Goal: Information Seeking & Learning: Learn about a topic

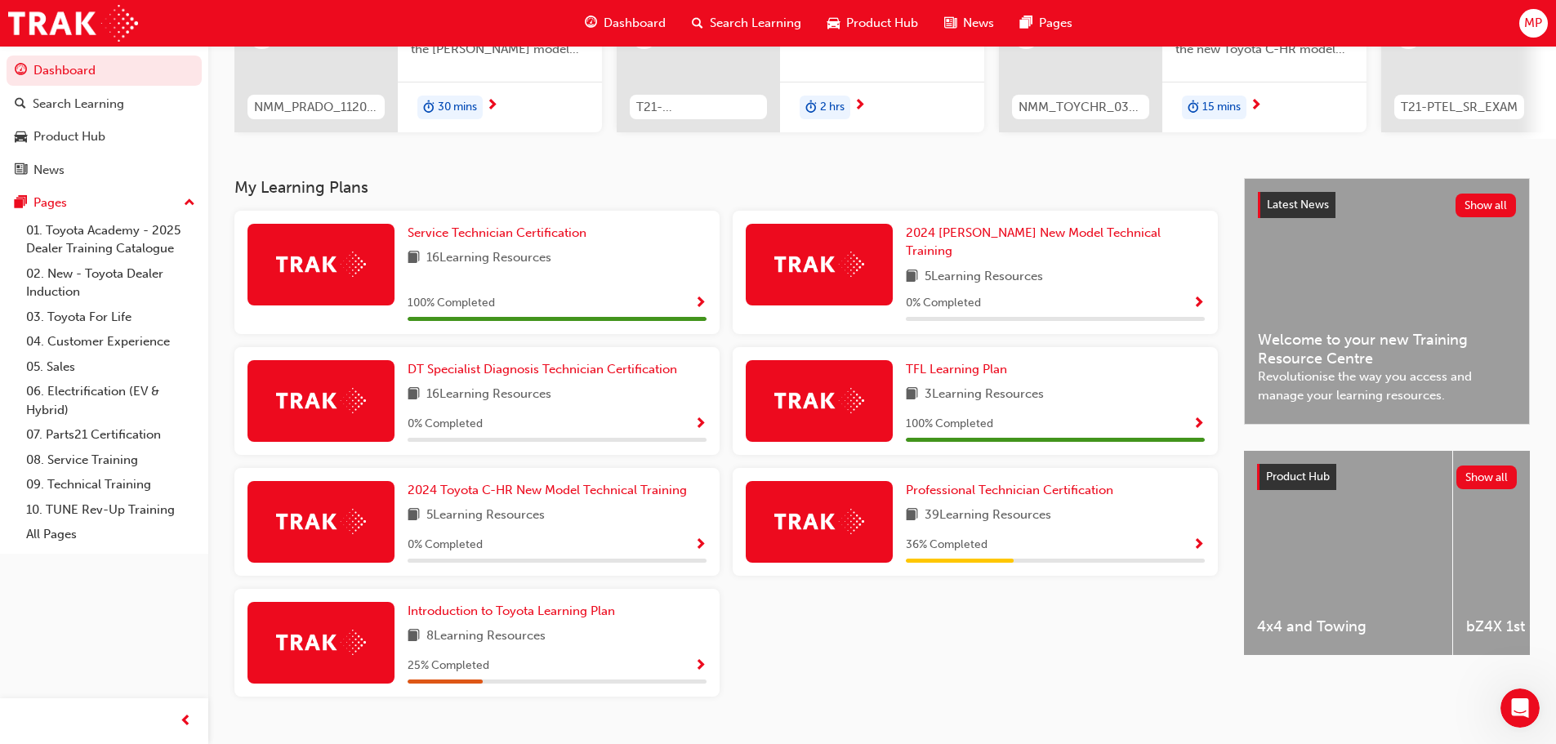
scroll to position [245, 0]
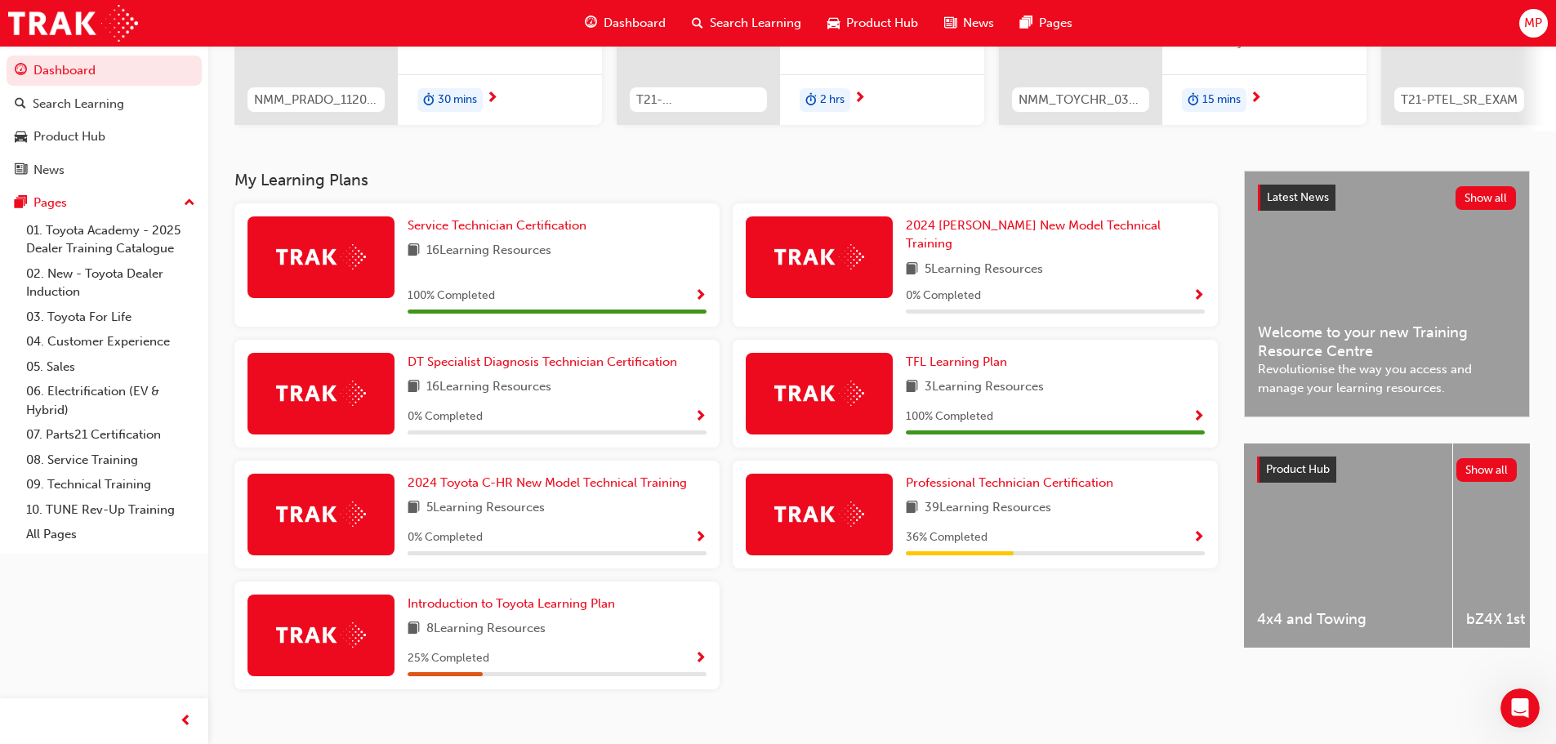
click at [805, 511] on img at bounding box center [819, 513] width 90 height 25
click at [970, 475] on span "Professional Technician Certification" at bounding box center [1009, 482] width 207 height 15
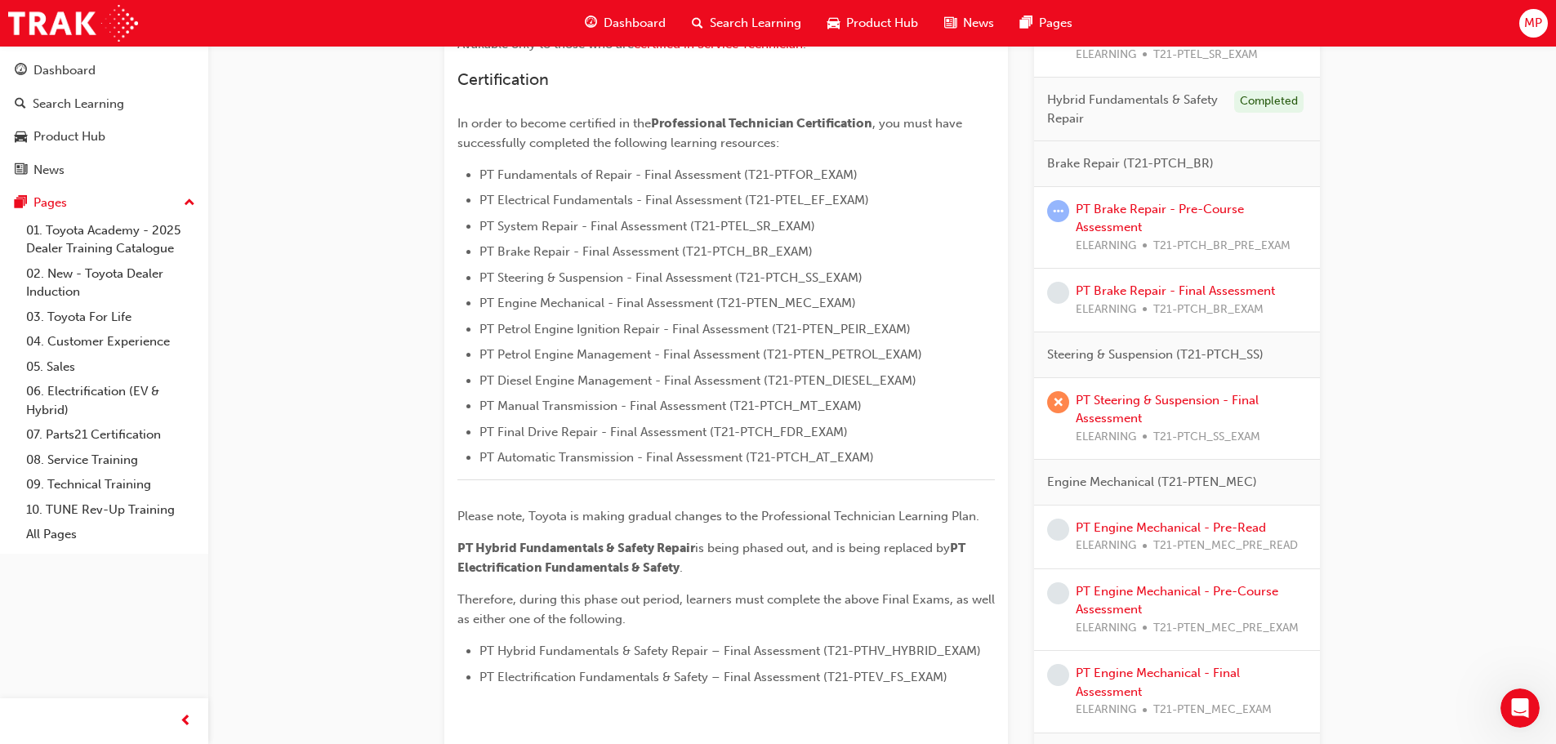
scroll to position [163, 0]
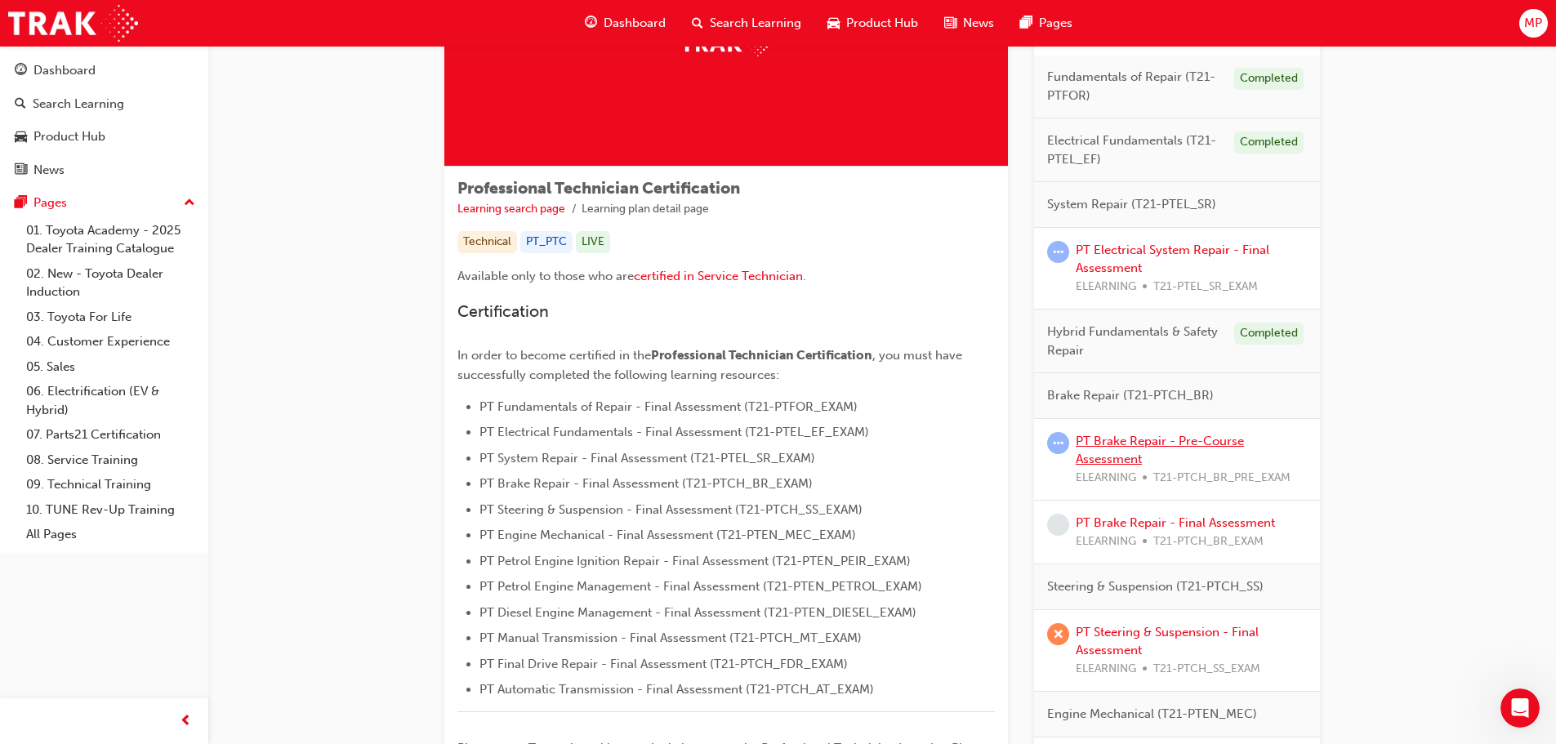
click at [1111, 447] on link "PT Brake Repair - Pre-Course Assessment" at bounding box center [1159, 450] width 168 height 33
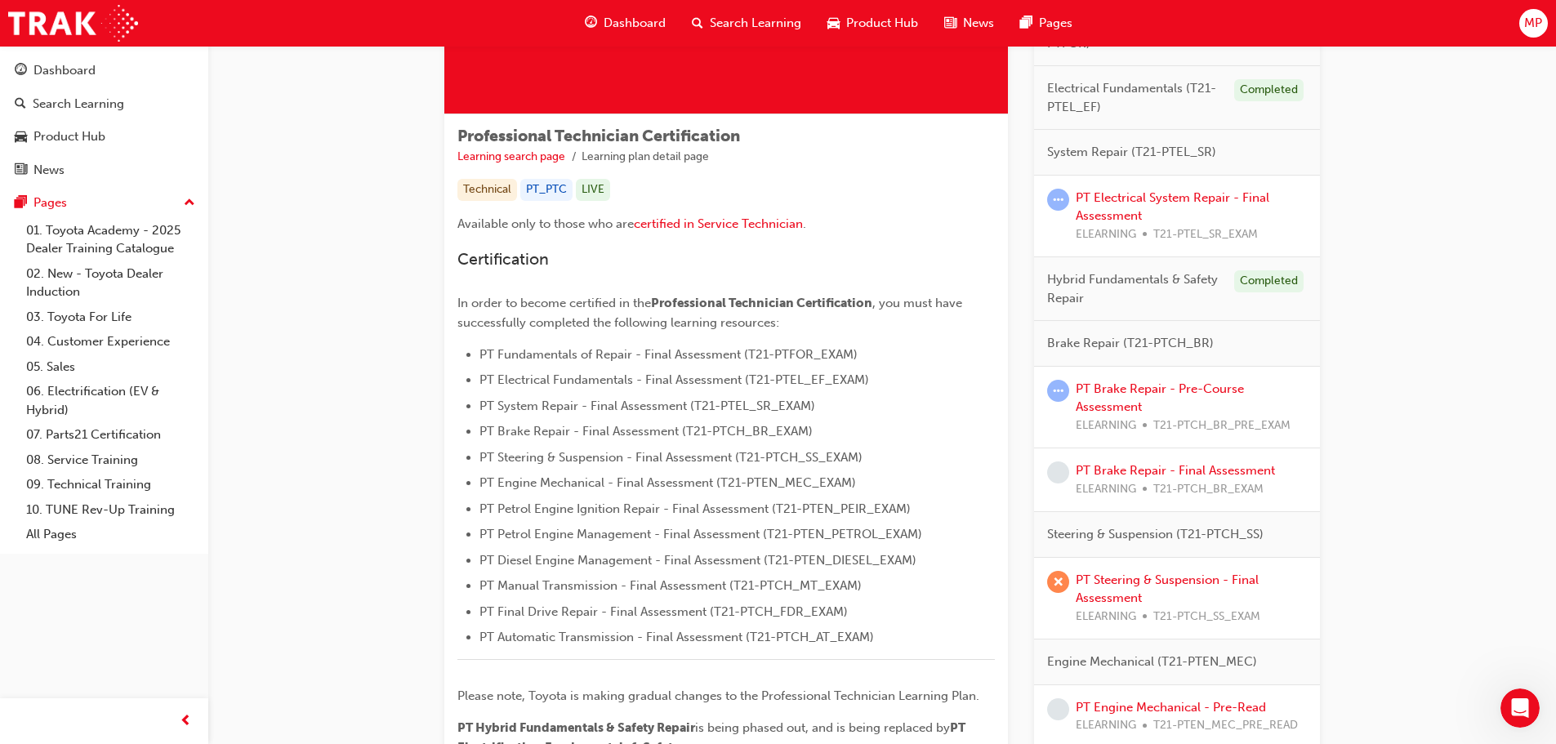
scroll to position [245, 0]
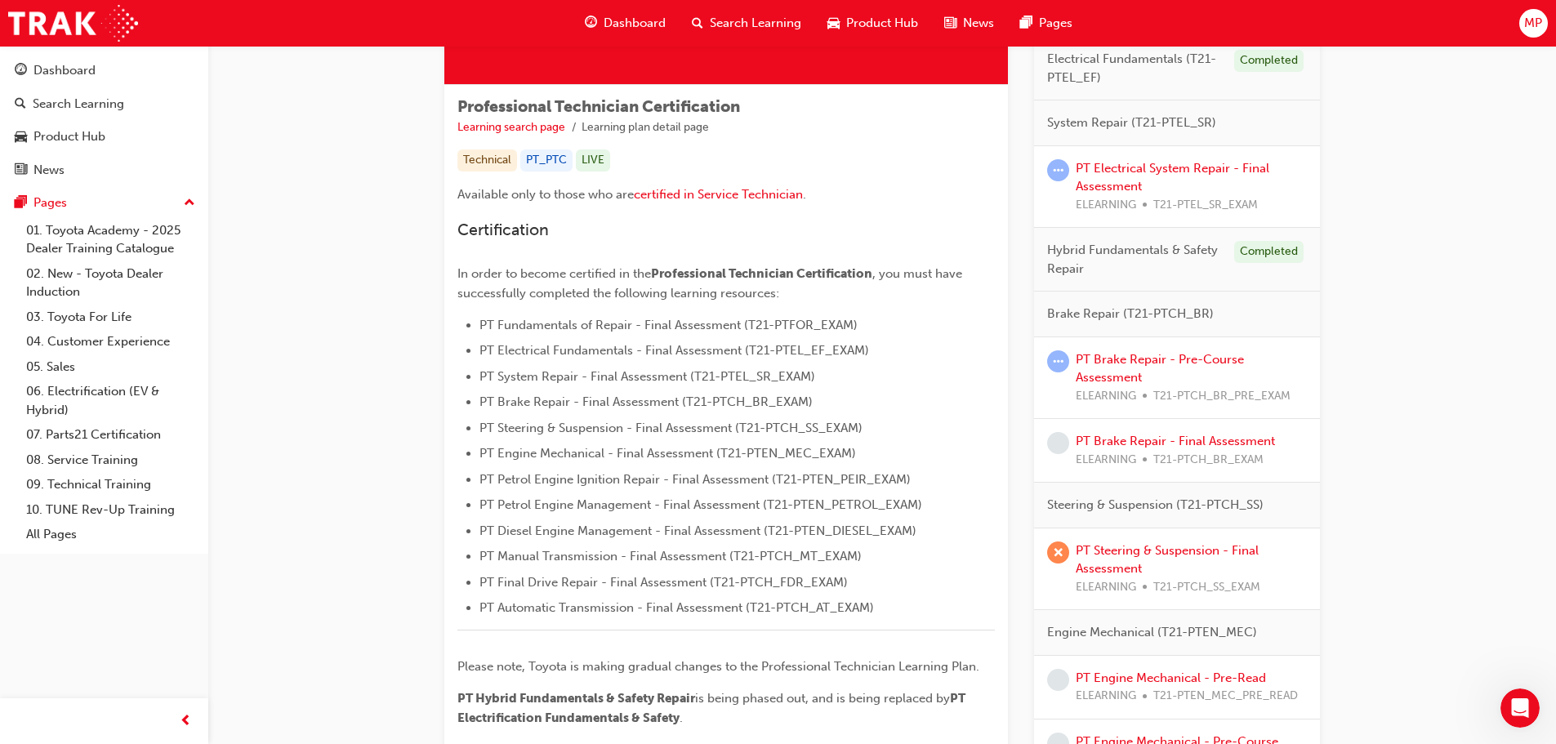
click at [1159, 311] on span "Brake Repair (T21-PTCH_BR)" at bounding box center [1130, 314] width 167 height 19
click at [1295, 328] on div "Brake Repair (T21-PTCH_BR)" at bounding box center [1177, 315] width 286 height 46
click at [545, 125] on link "Learning search page" at bounding box center [511, 127] width 108 height 14
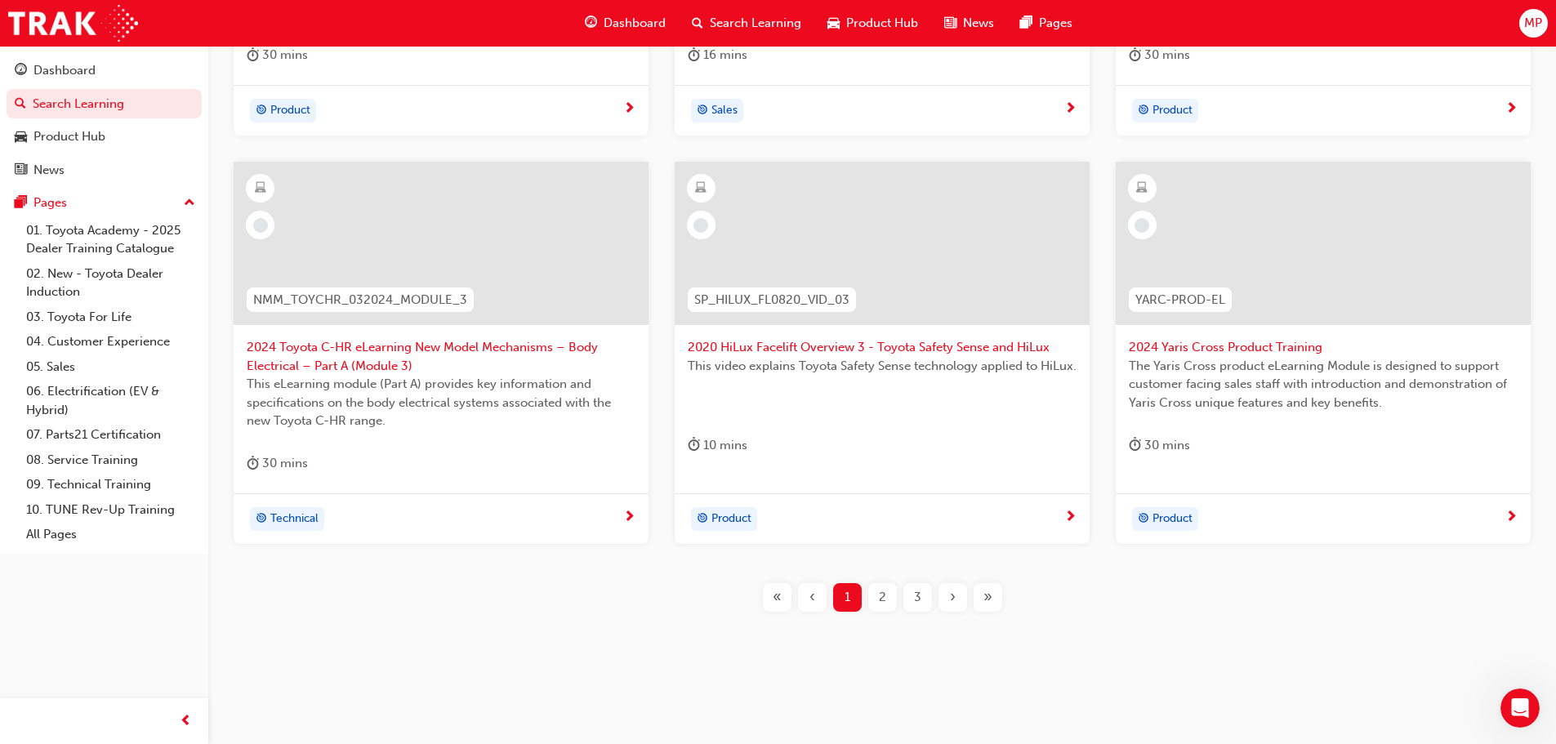
scroll to position [279, 0]
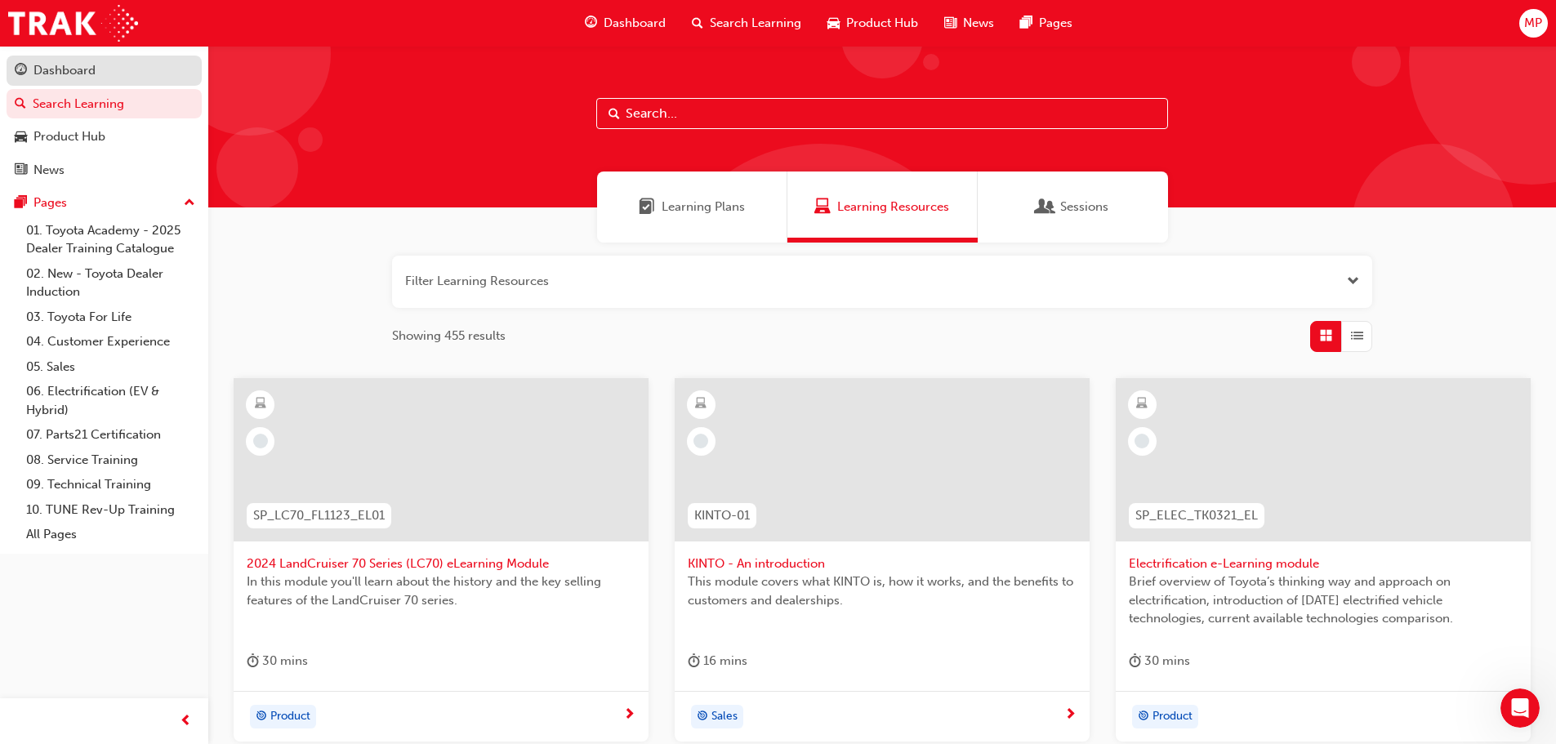
click at [94, 63] on div "Dashboard" at bounding box center [64, 70] width 62 height 19
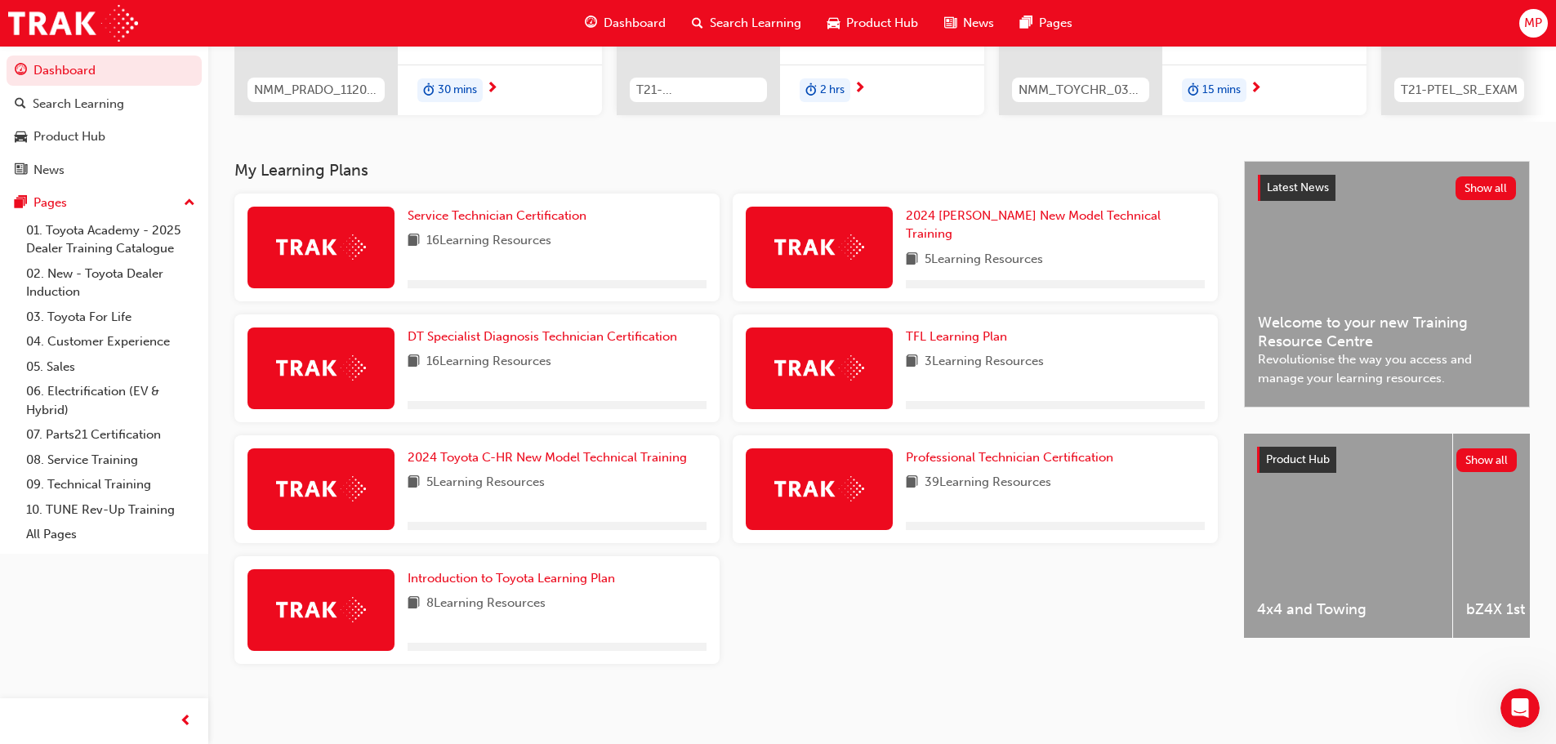
scroll to position [261, 0]
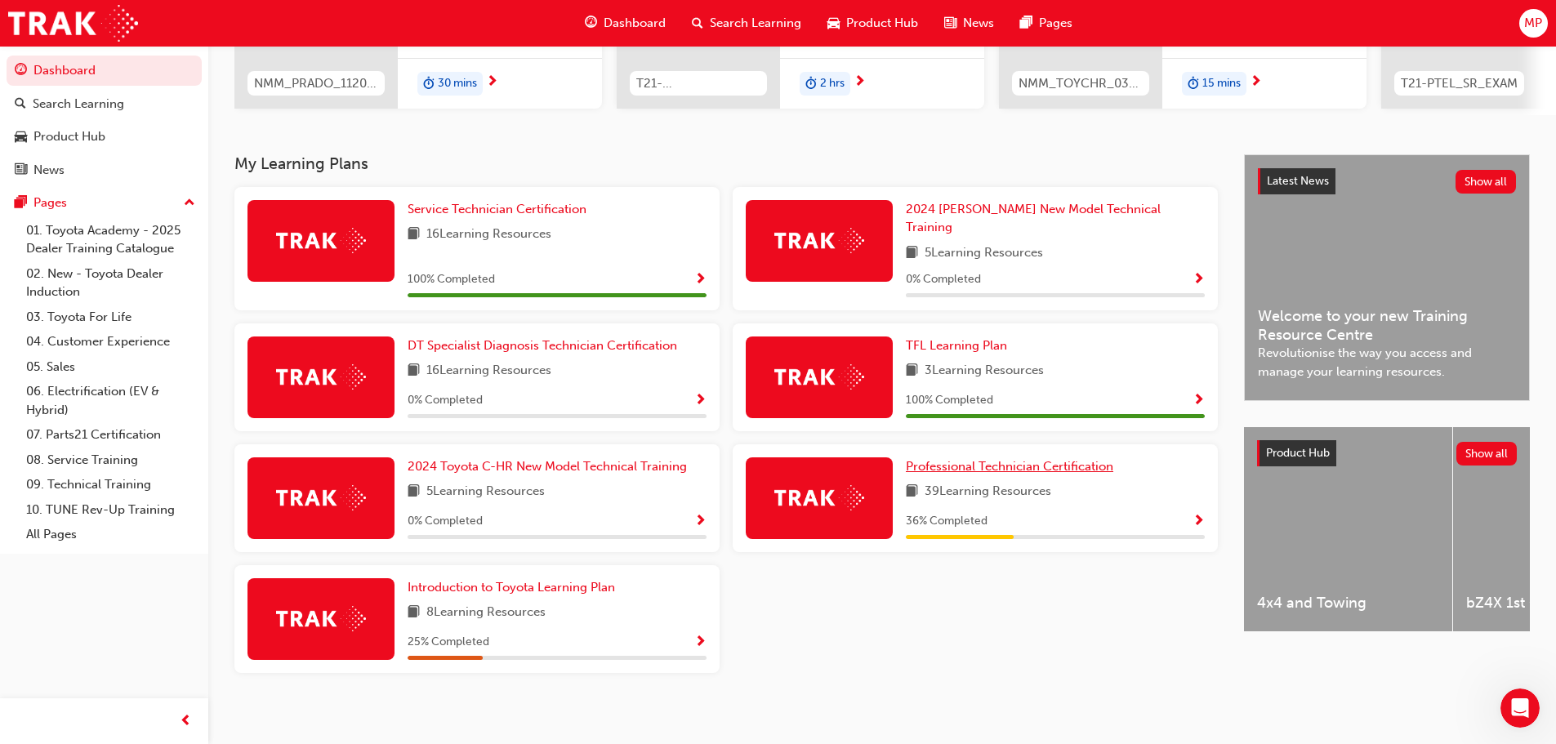
click at [942, 459] on span "Professional Technician Certification" at bounding box center [1009, 466] width 207 height 15
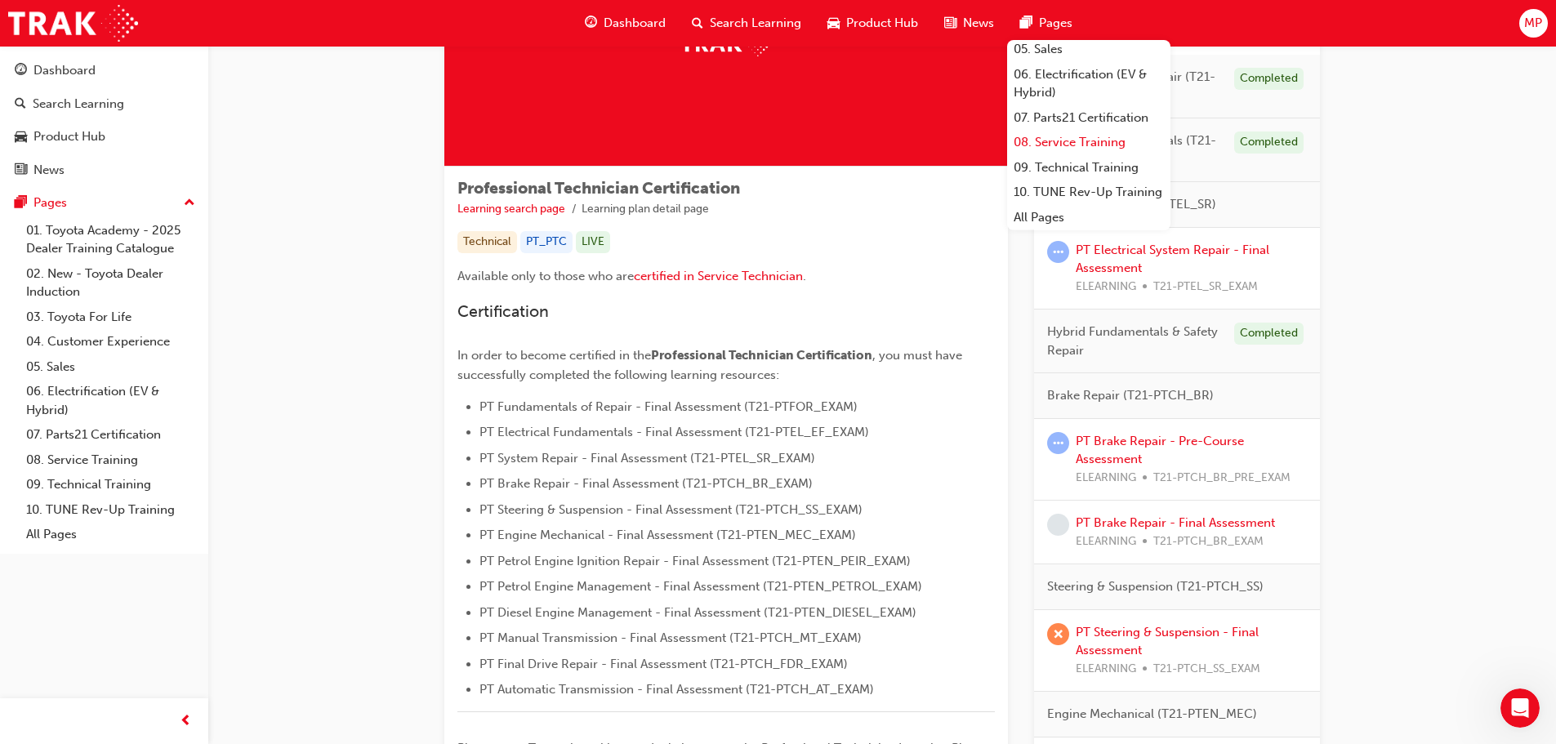
scroll to position [194, 0]
click at [1095, 155] on link "09. Technical Training" at bounding box center [1088, 167] width 163 height 25
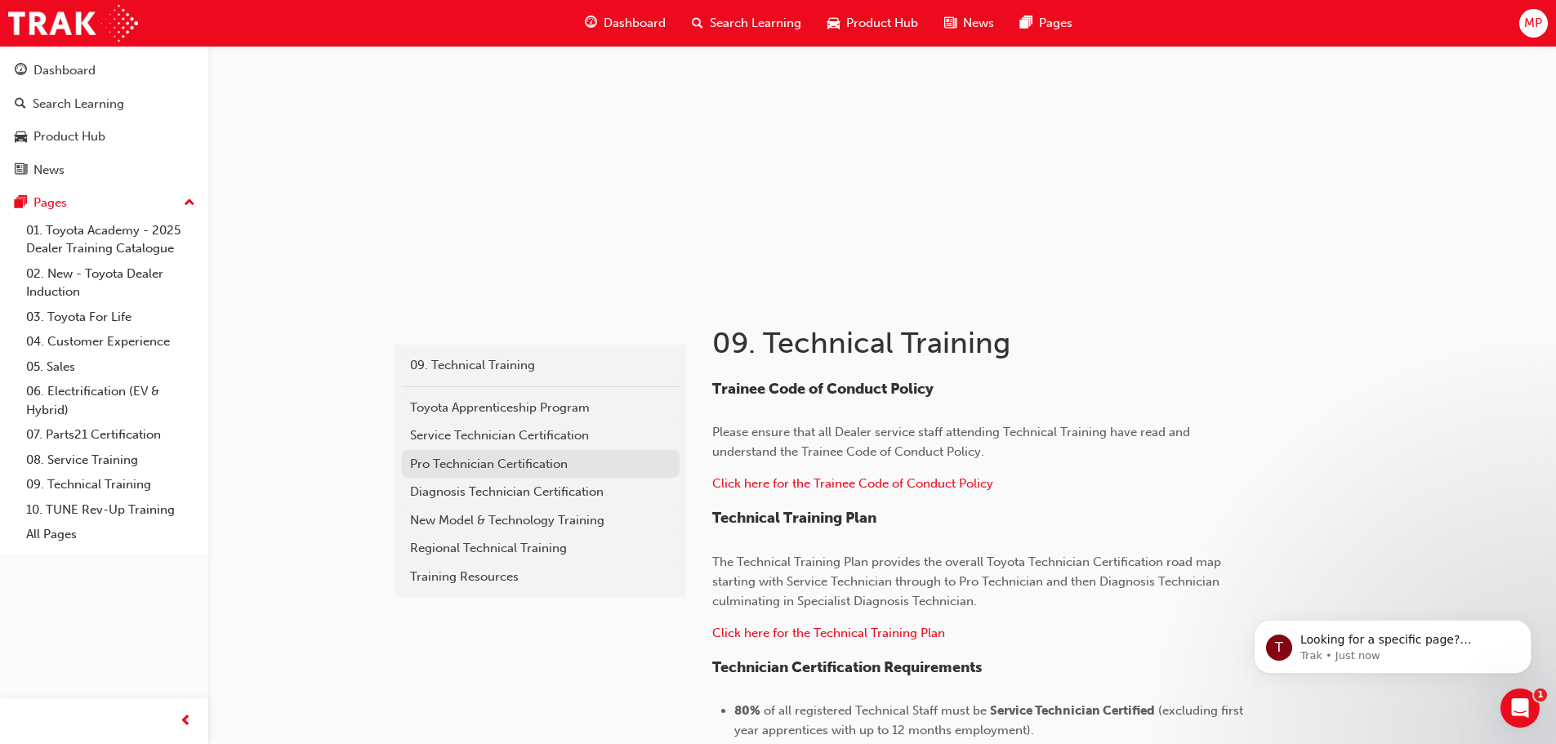
click at [505, 455] on div "Pro Technician Certification" at bounding box center [540, 464] width 261 height 19
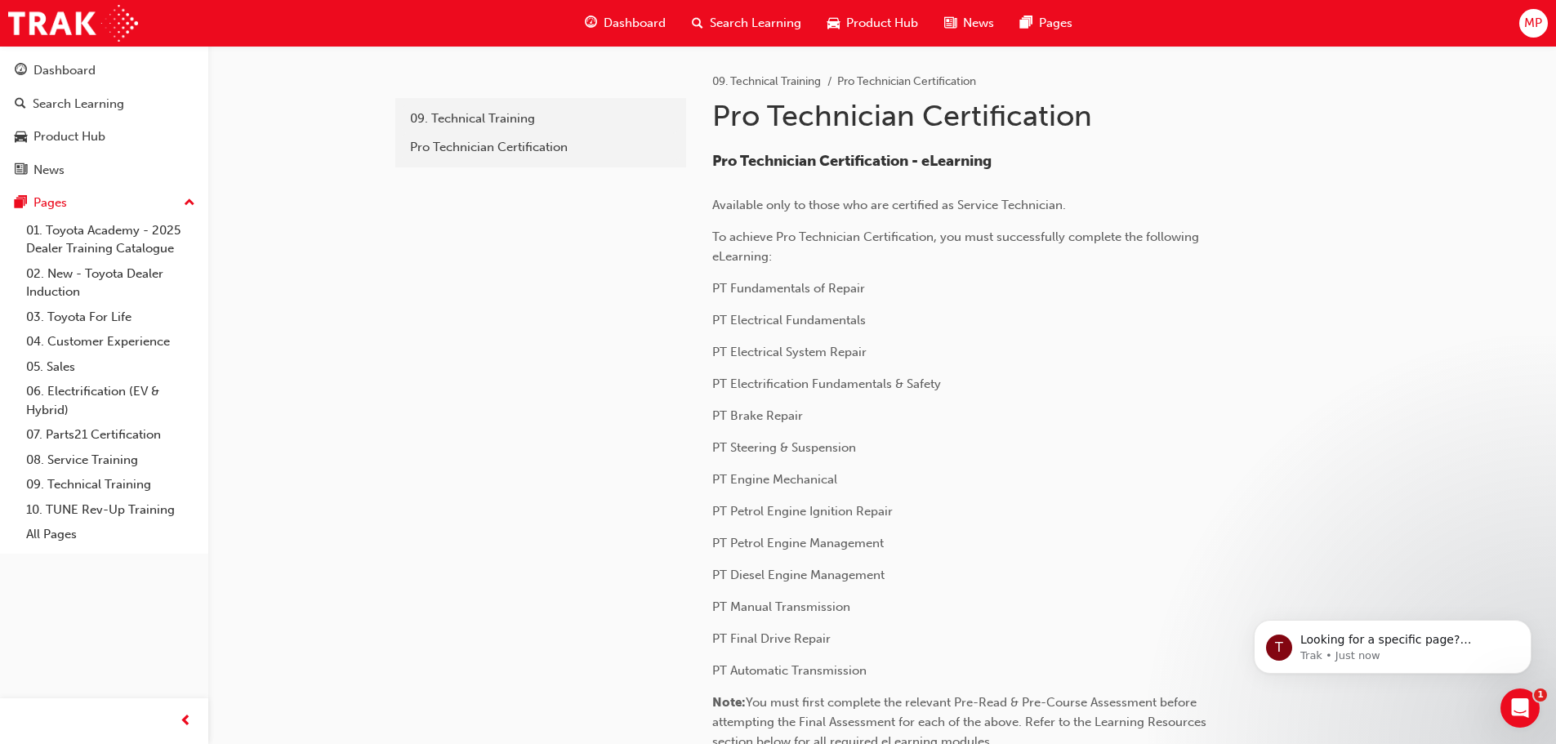
click at [773, 416] on span "PT Brake Repair" at bounding box center [757, 415] width 91 height 15
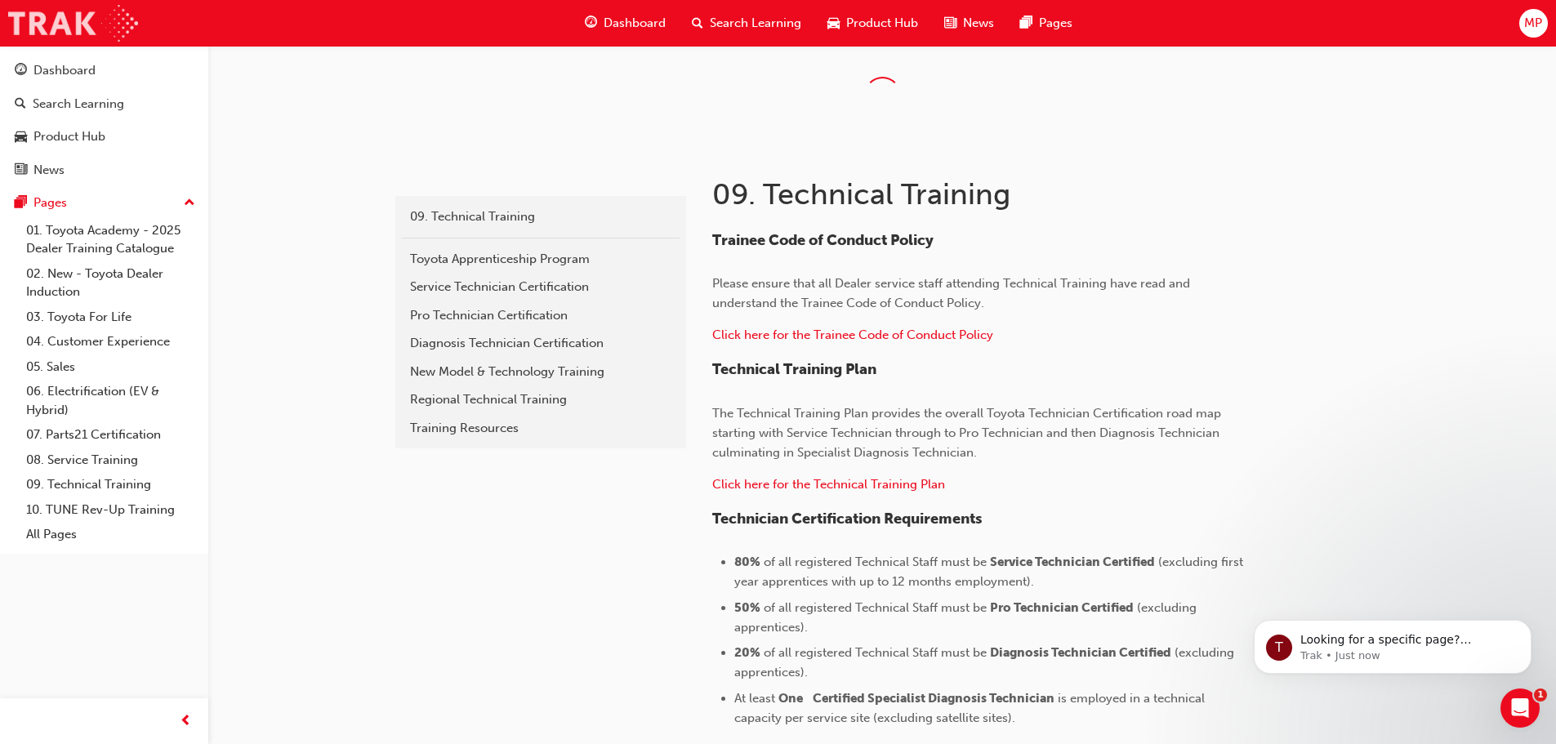
scroll to position [80, 0]
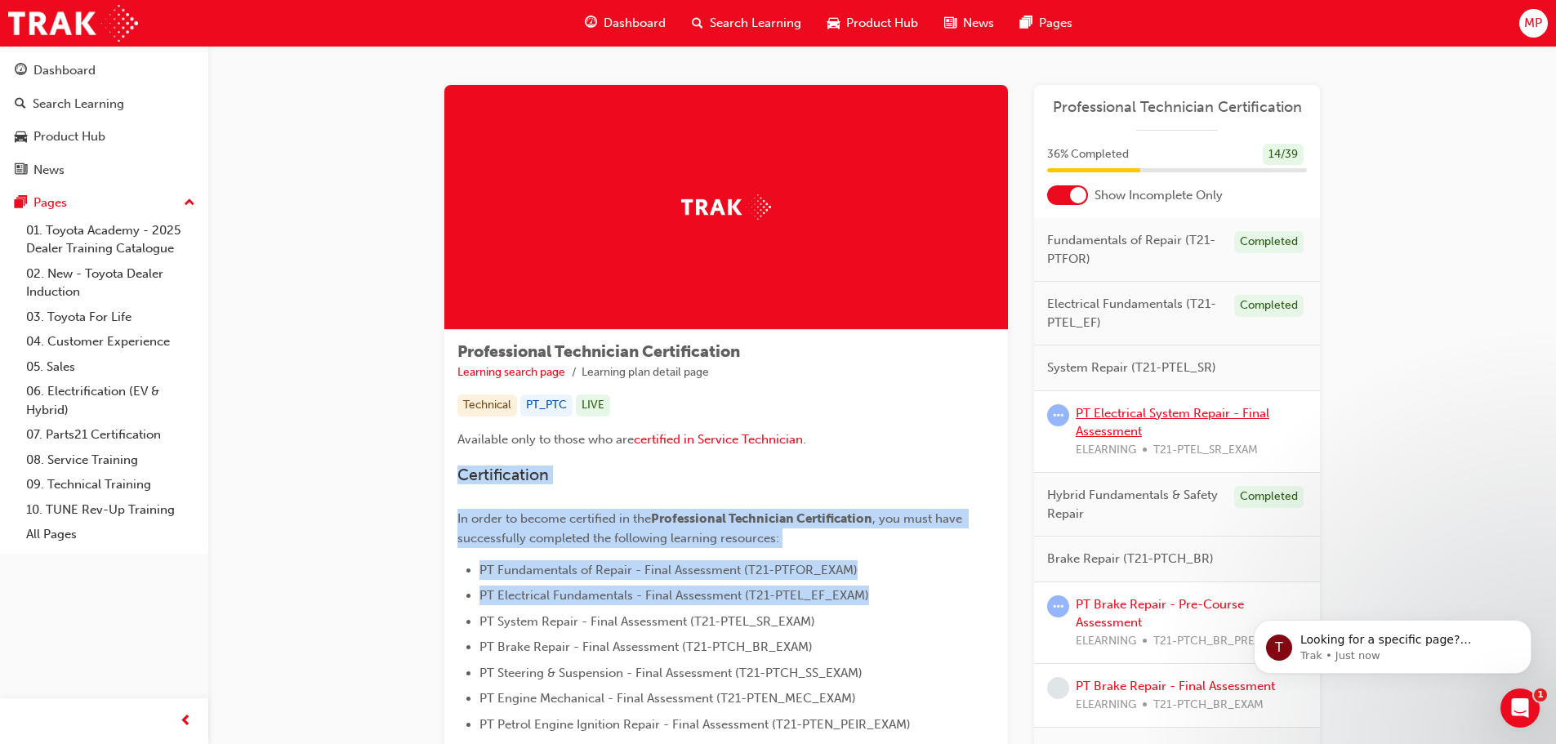
click at [1138, 410] on link "PT Electrical System Repair - Final Assessment" at bounding box center [1172, 422] width 194 height 33
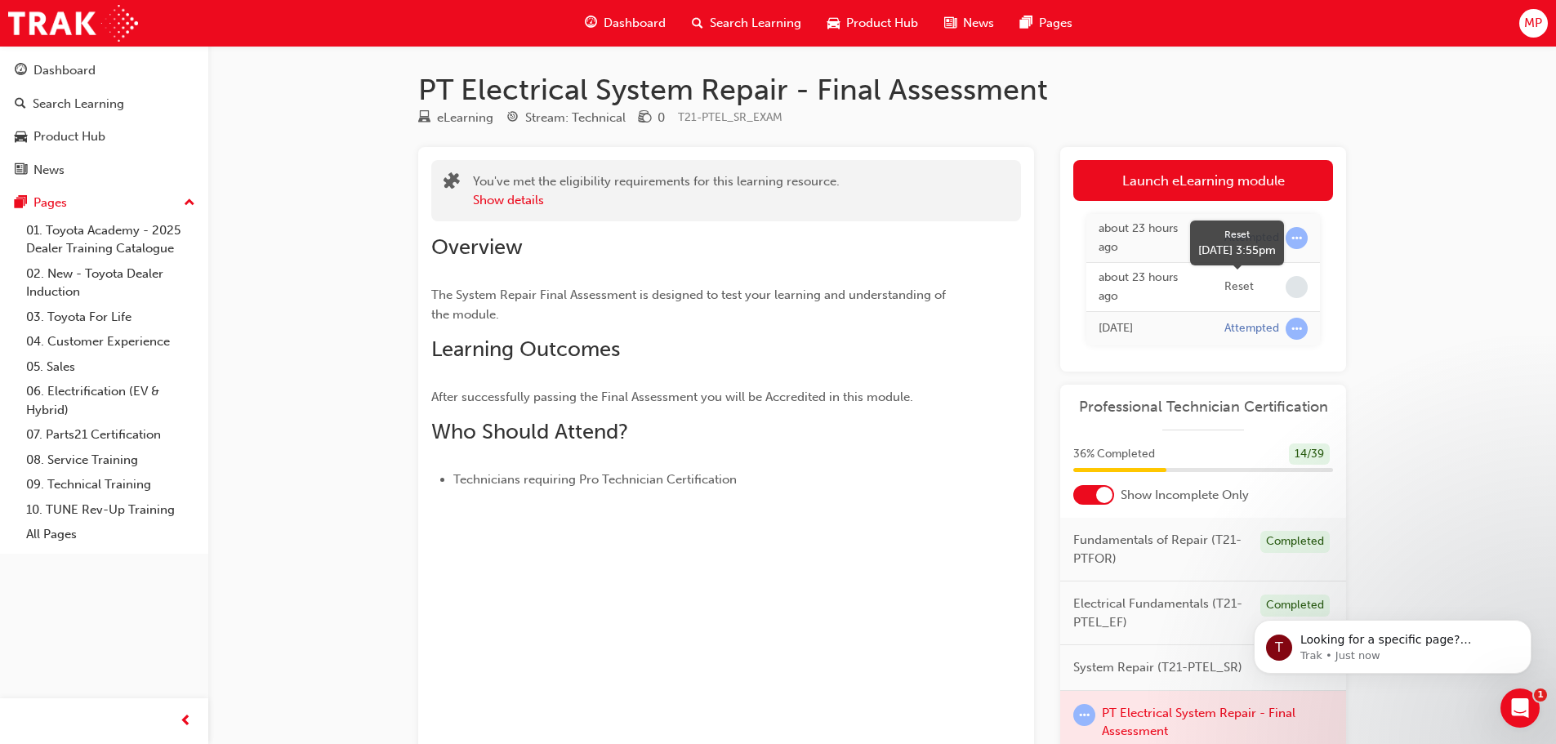
click at [1288, 286] on span "learningRecordVerb_NONE-icon" at bounding box center [1296, 287] width 22 height 22
click at [1249, 288] on div "Reset" at bounding box center [1238, 287] width 29 height 16
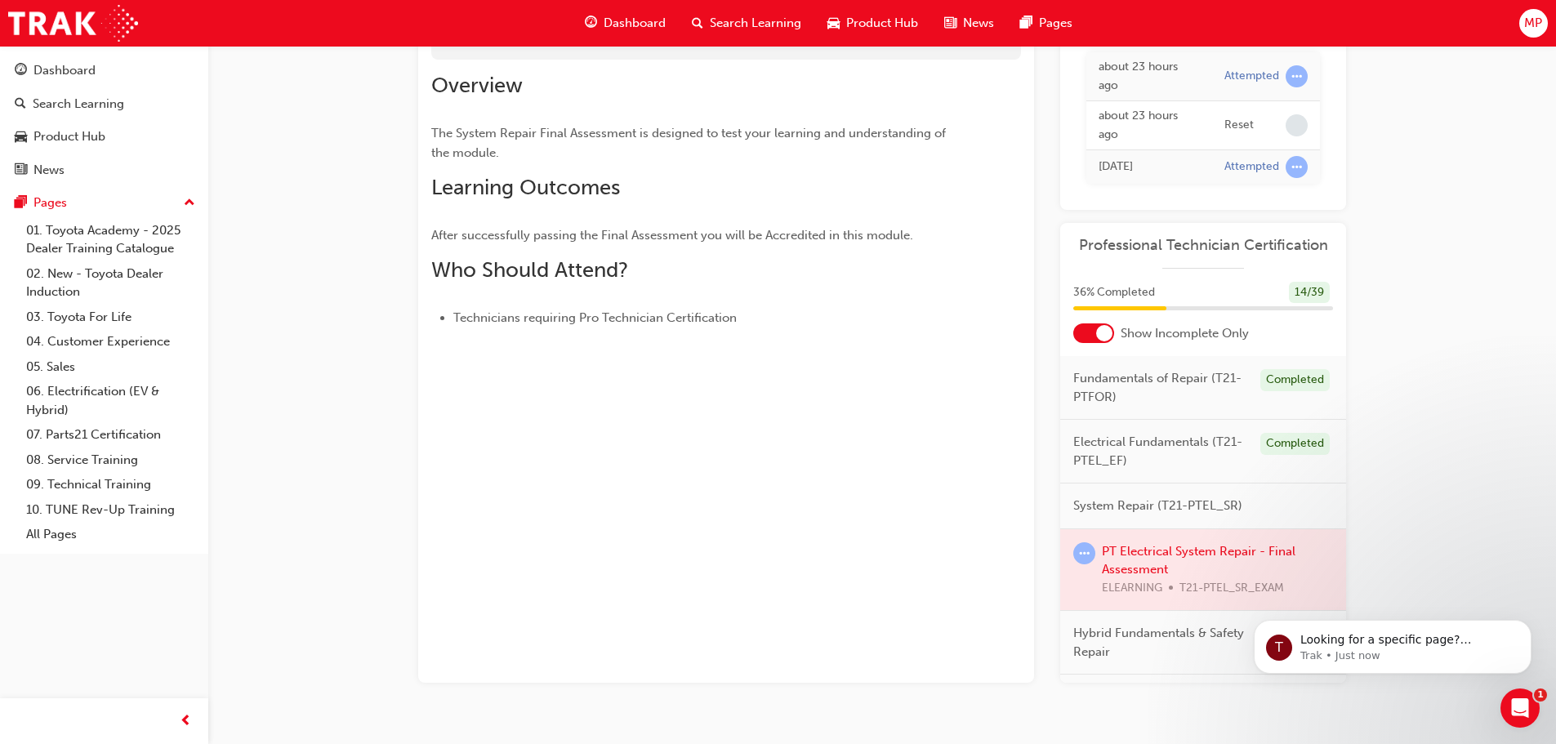
scroll to position [163, 0]
click at [1131, 384] on span "Fundamentals of Repair (T21-PTFOR)" at bounding box center [1160, 385] width 174 height 37
click at [1289, 403] on div "Fundamentals of Repair (T21-PTFOR) Completed" at bounding box center [1203, 386] width 286 height 64
click at [1293, 378] on div "Completed" at bounding box center [1294, 378] width 69 height 22
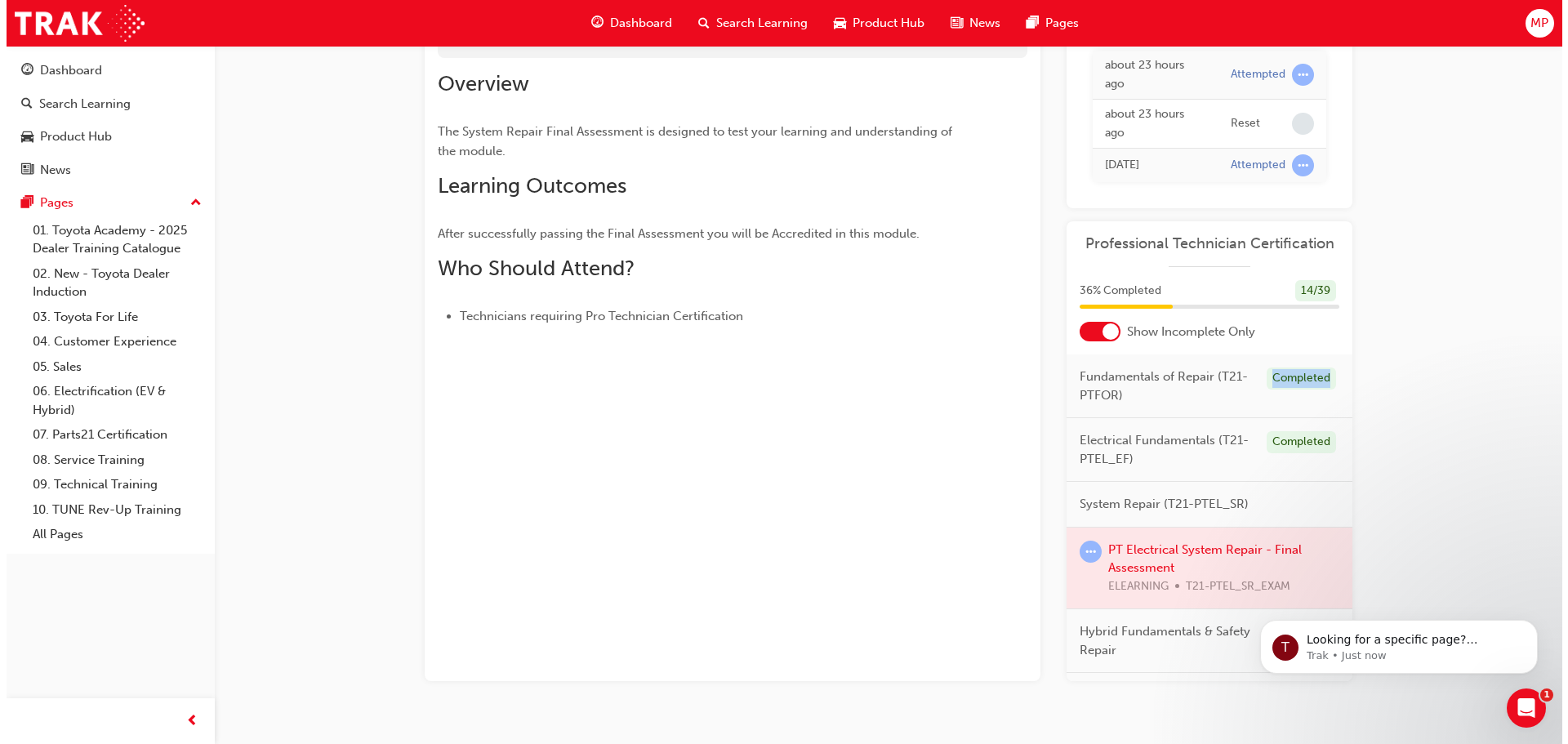
scroll to position [0, 0]
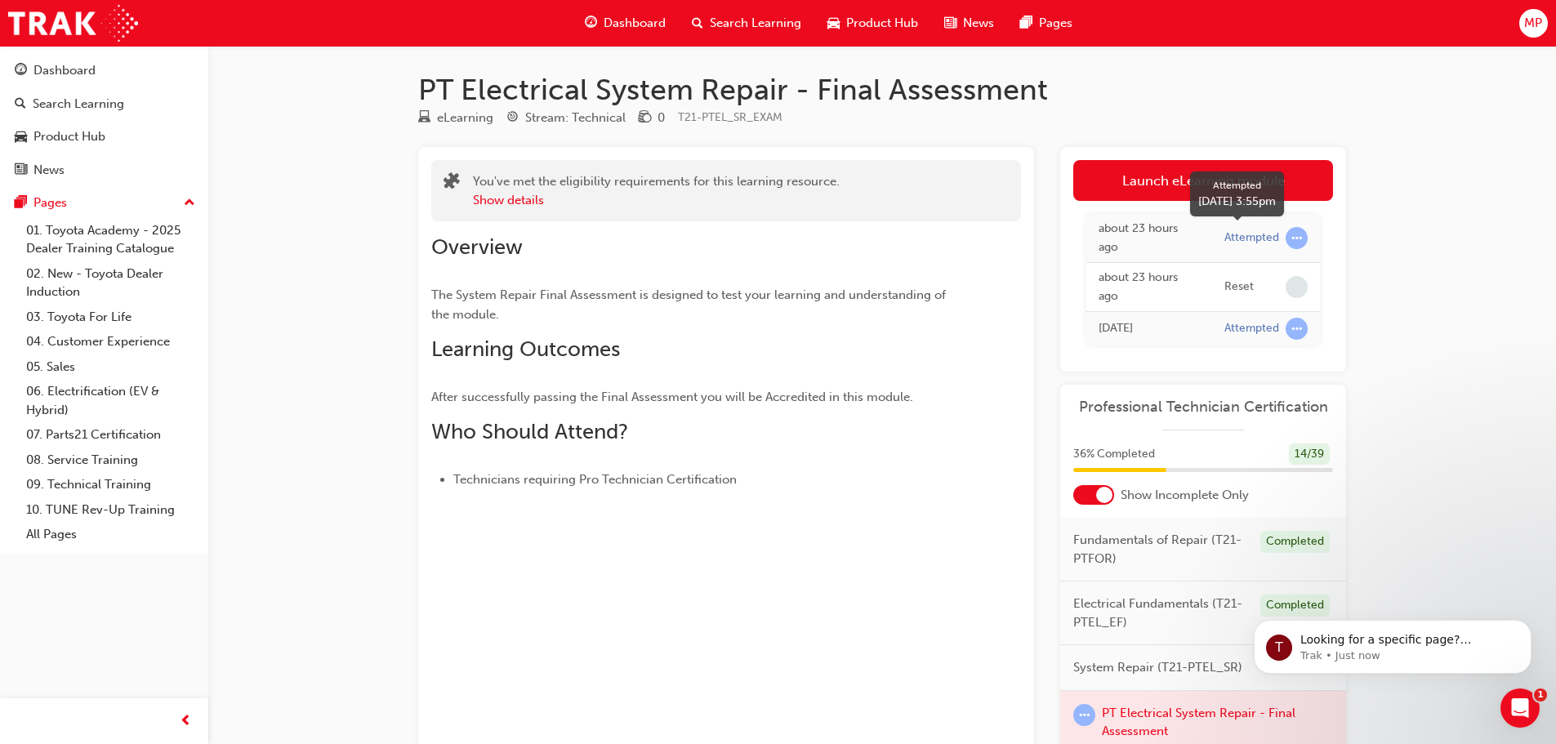
click at [1230, 235] on div "Attempted" at bounding box center [1251, 238] width 55 height 16
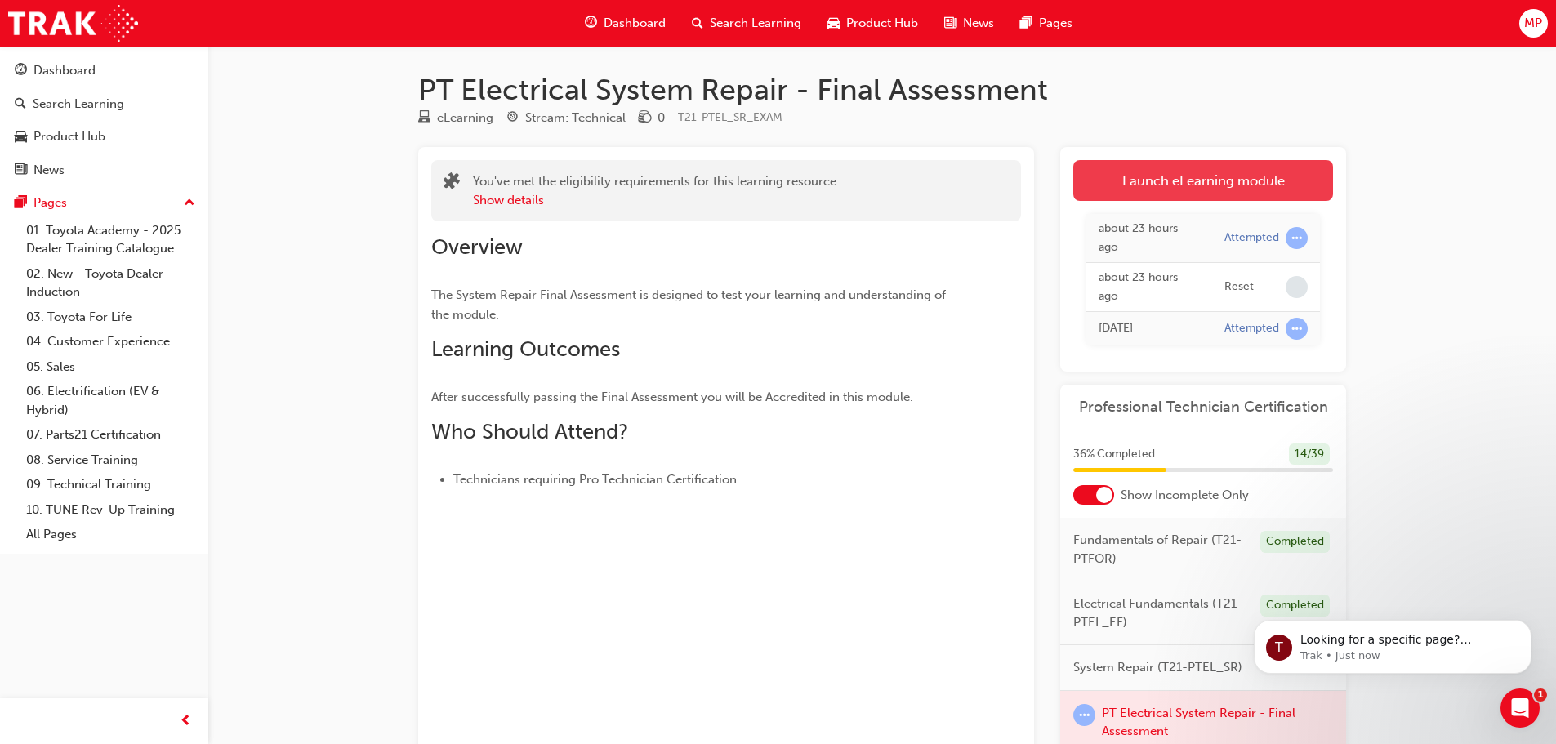
click at [1173, 174] on link "Launch eLearning module" at bounding box center [1203, 180] width 260 height 41
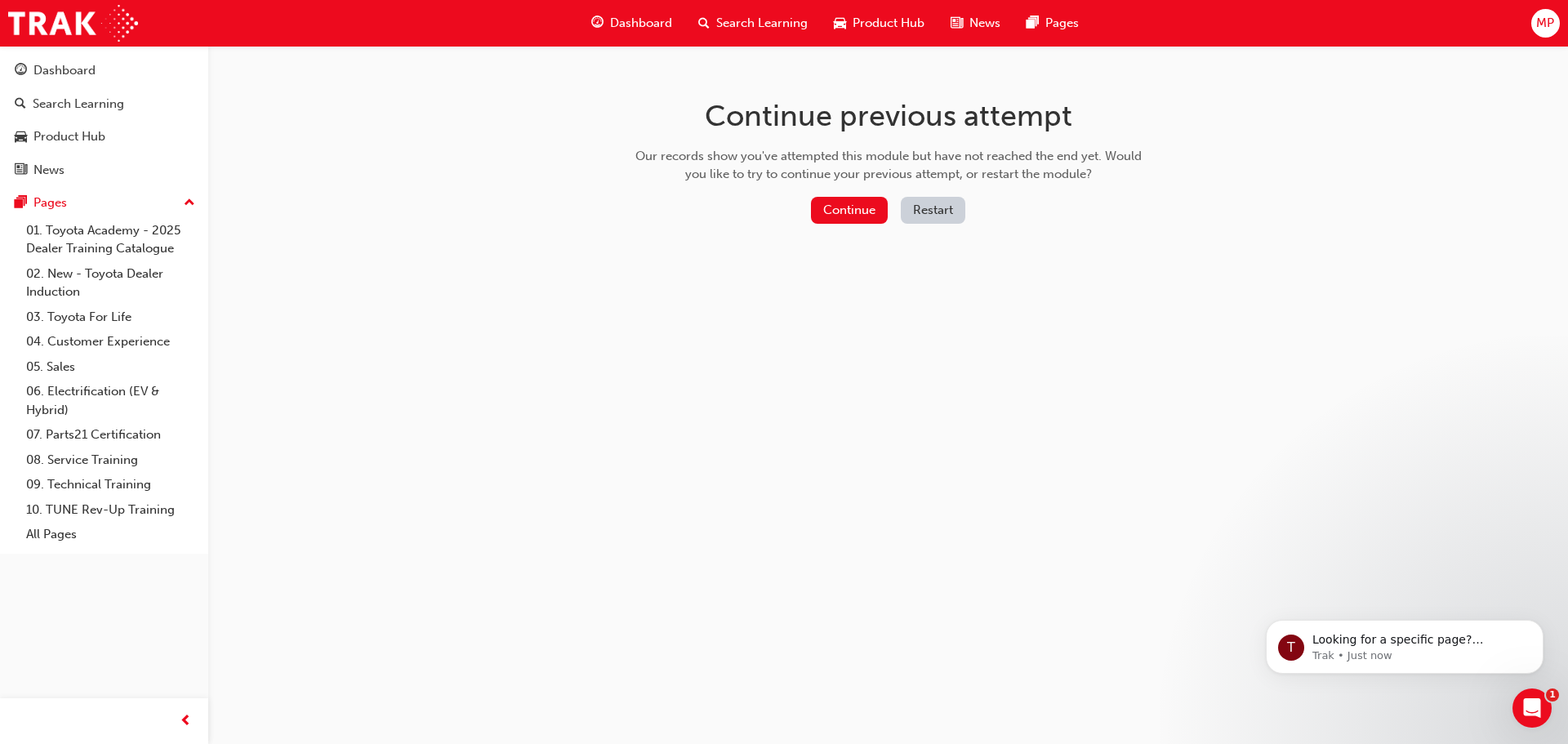
click at [943, 207] on button "Restart" at bounding box center [933, 210] width 65 height 27
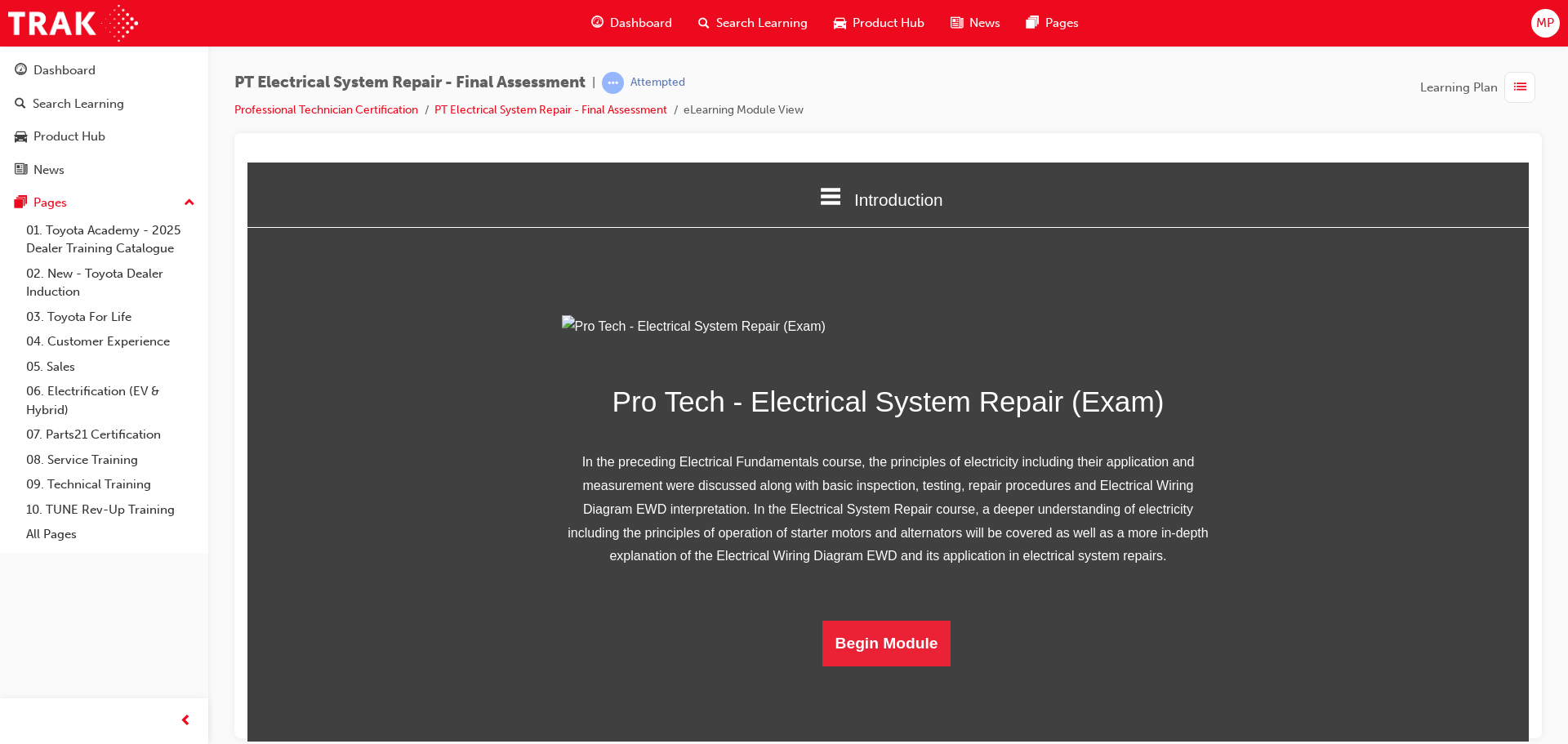
scroll to position [105, 0]
click at [923, 666] on button "Begin Module" at bounding box center [886, 643] width 129 height 46
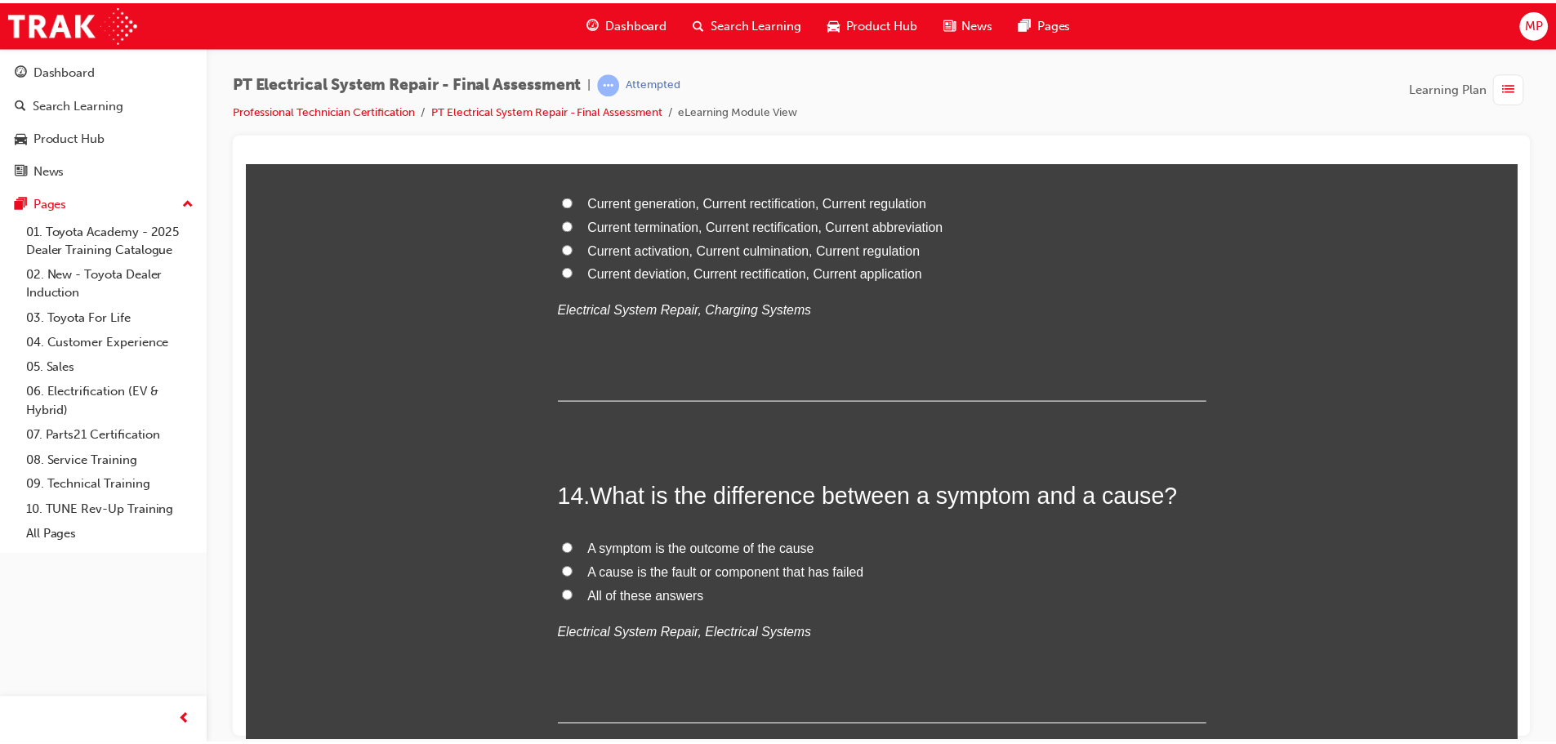
scroll to position [4930, 0]
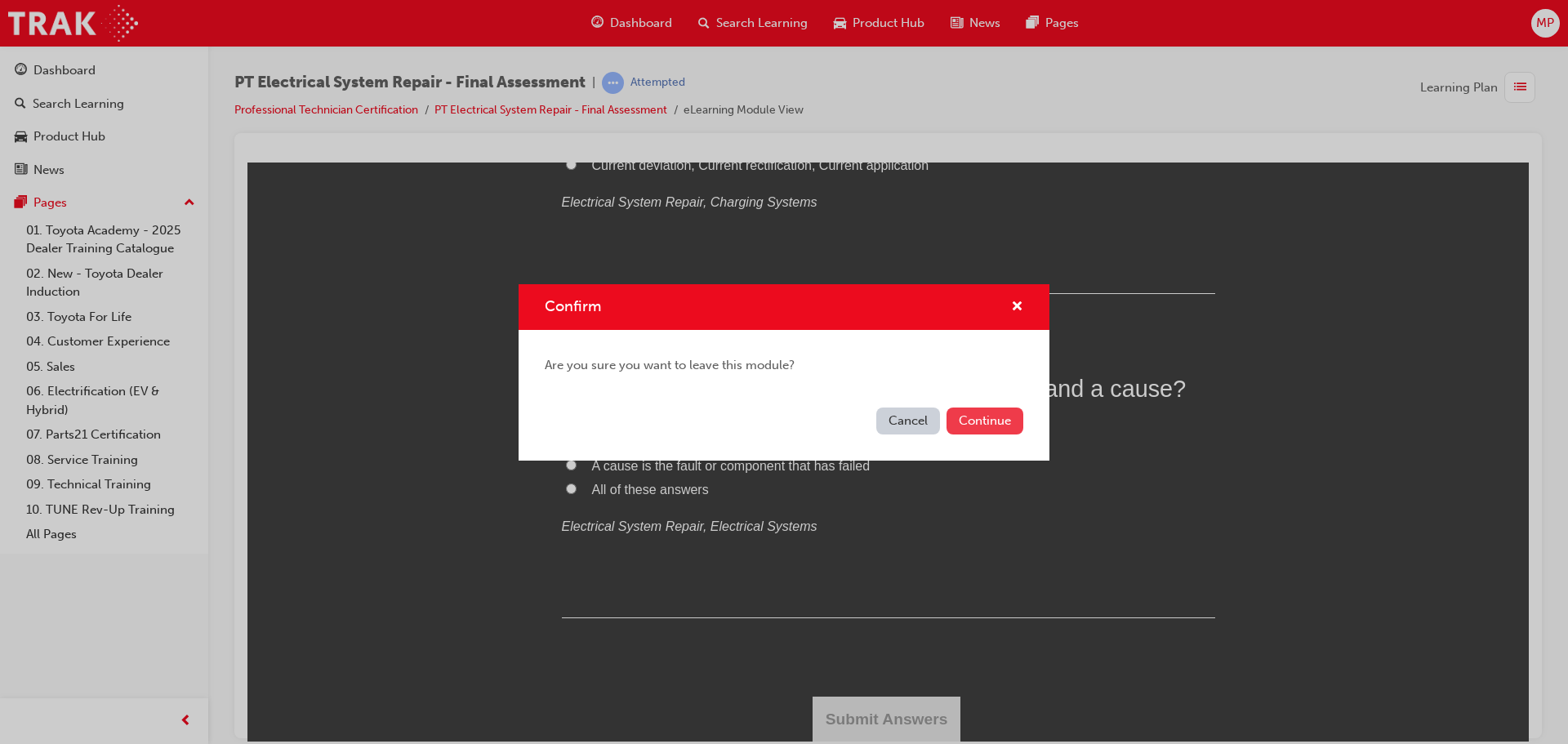
click at [969, 430] on button "Continue" at bounding box center [984, 420] width 77 height 27
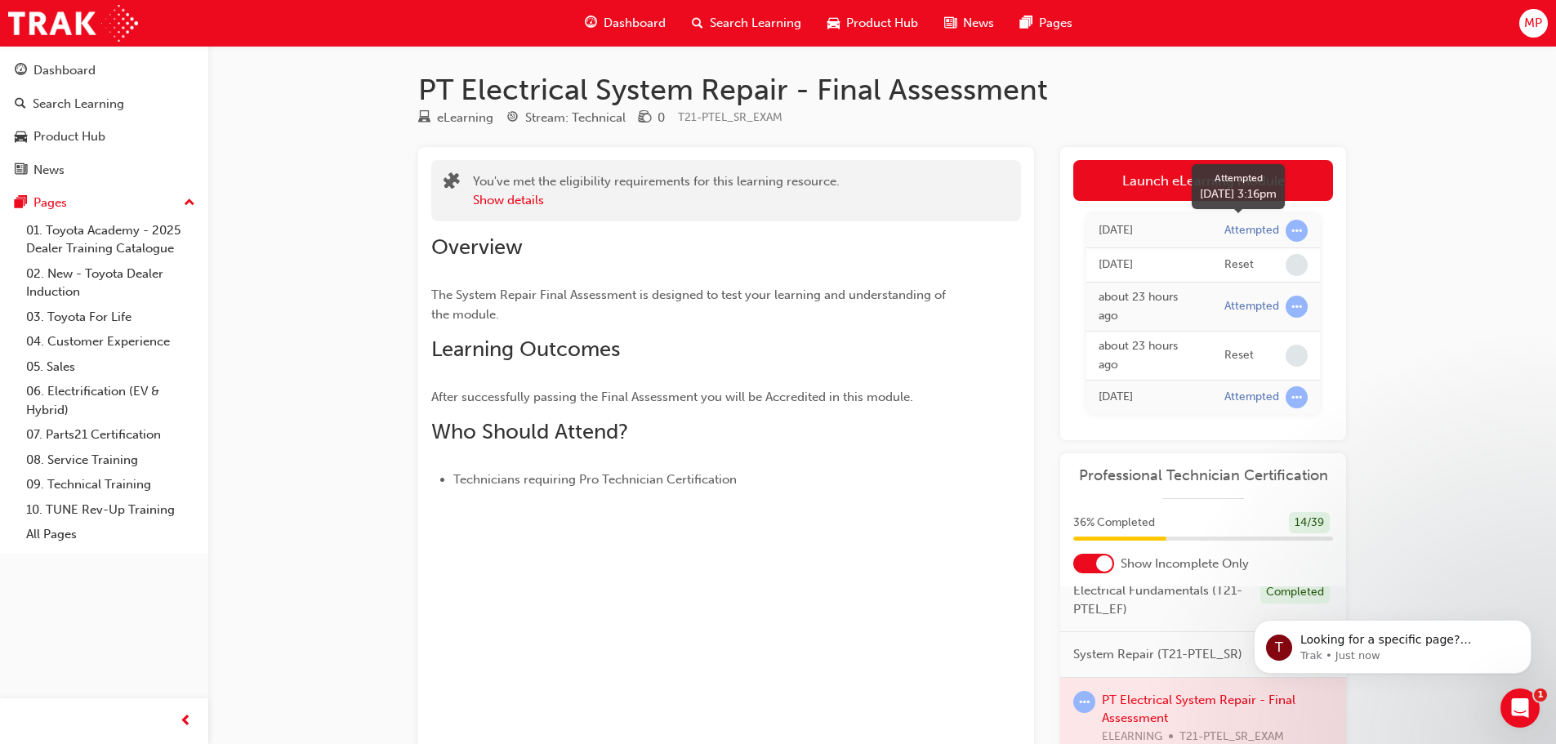
click at [1295, 229] on span "learningRecordVerb_ATTEMPT-icon" at bounding box center [1296, 231] width 22 height 22
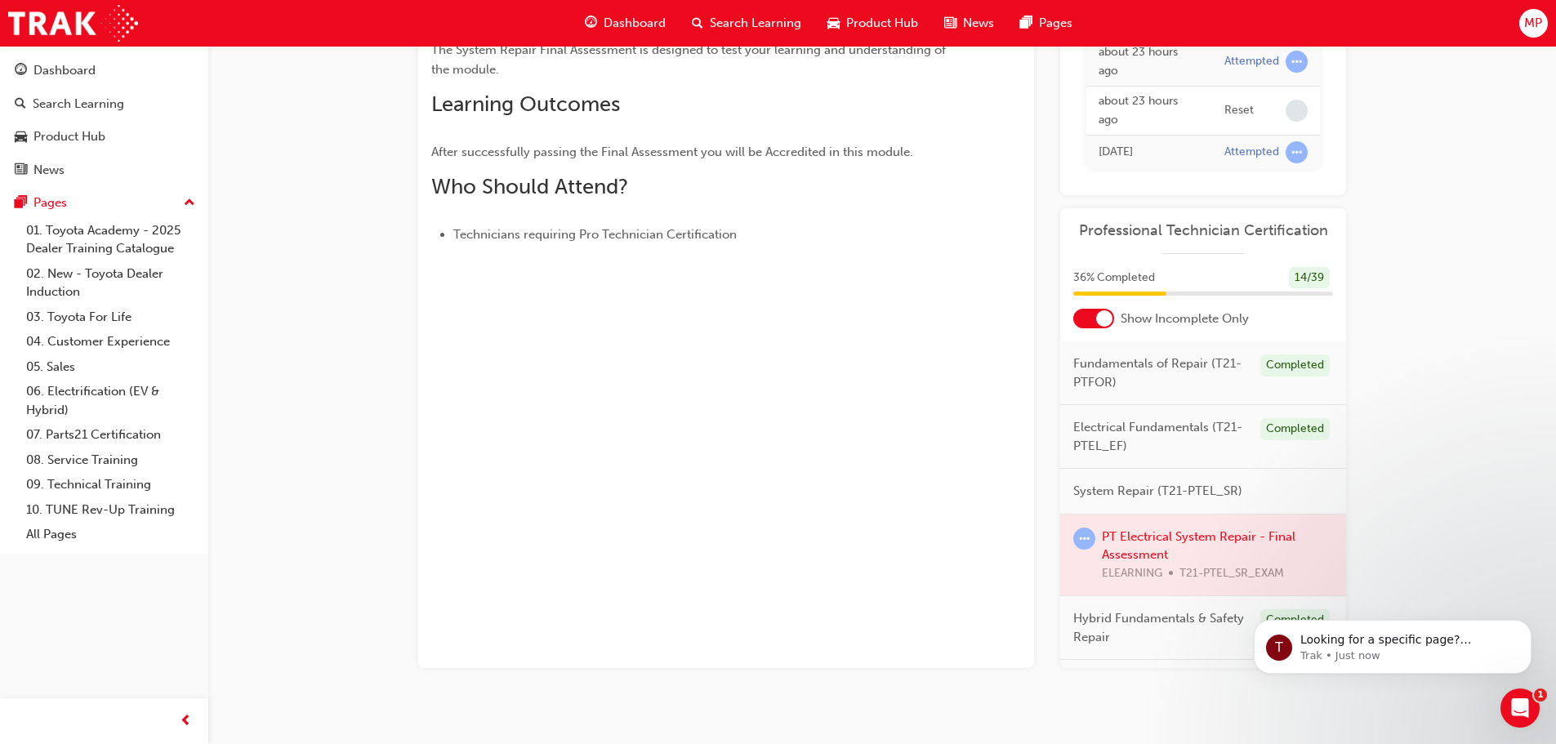
drag, startPoint x: 1102, startPoint y: 381, endPoint x: 1100, endPoint y: 371, distance: 9.9
click at [1102, 373] on span "Fundamentals of Repair (T21-PTFOR)" at bounding box center [1160, 372] width 174 height 37
click at [1100, 371] on span "Fundamentals of Repair (T21-PTFOR)" at bounding box center [1160, 372] width 174 height 37
click at [1272, 365] on div "Completed" at bounding box center [1294, 365] width 69 height 22
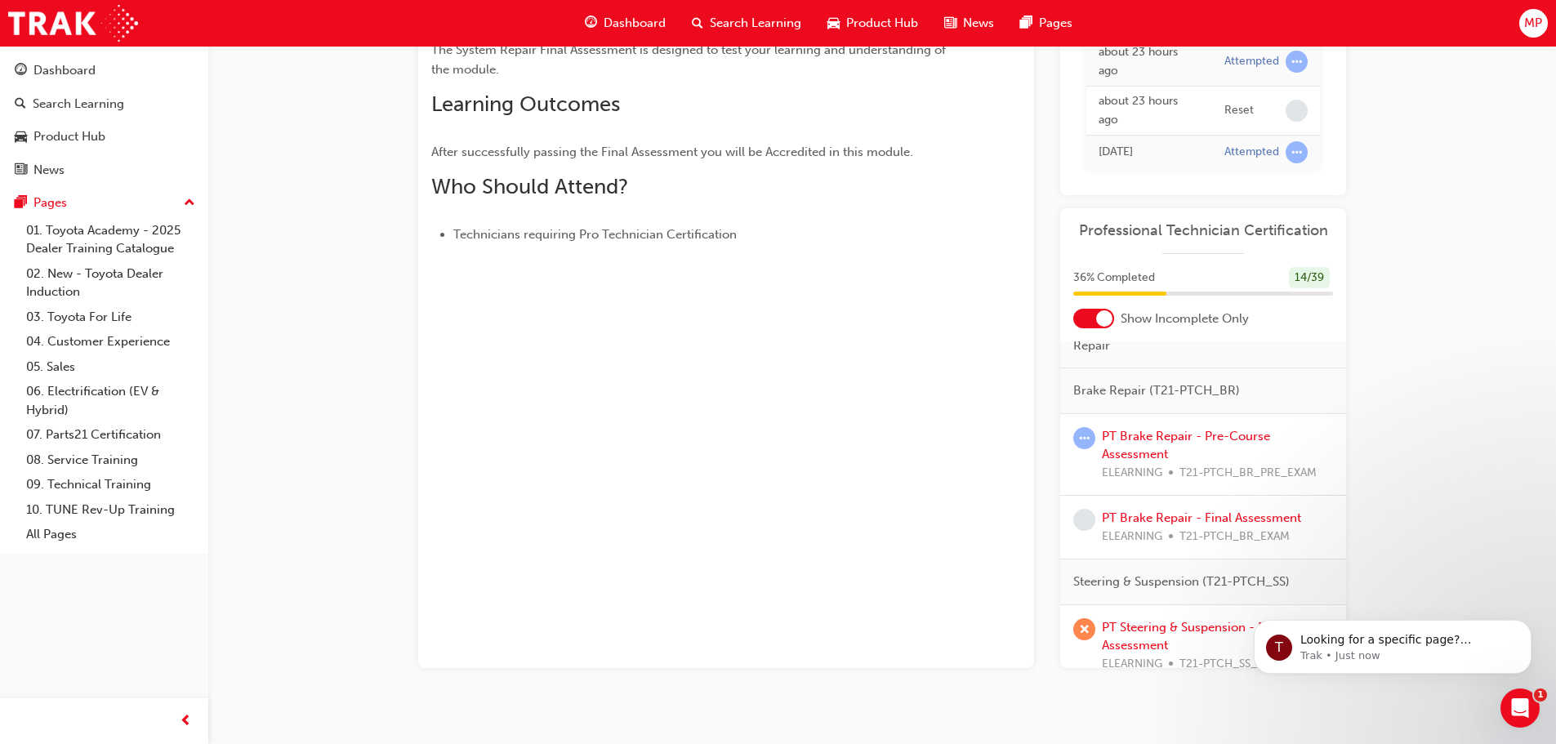
scroll to position [327, 0]
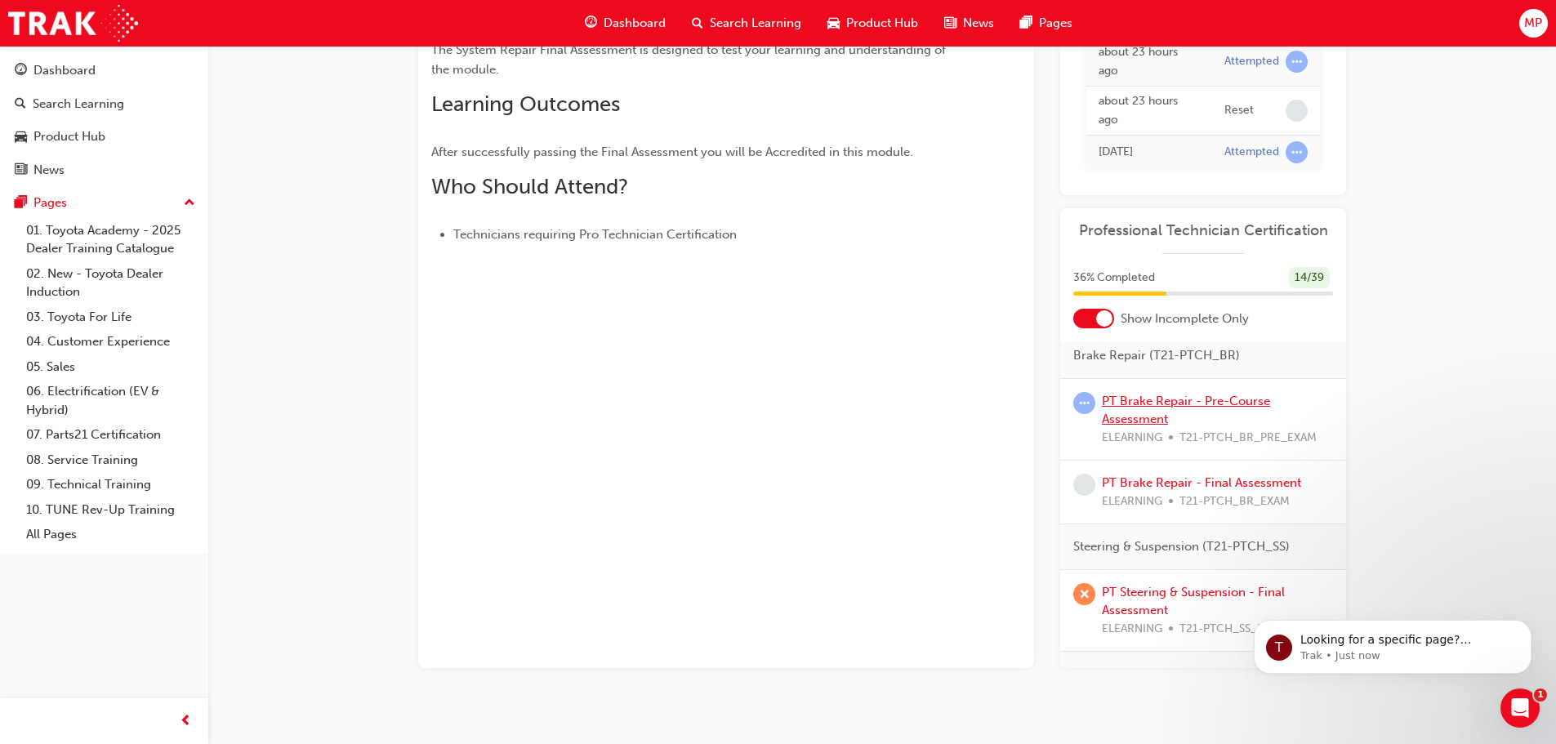
click at [1149, 404] on link "PT Brake Repair - Pre-Course Assessment" at bounding box center [1186, 410] width 168 height 33
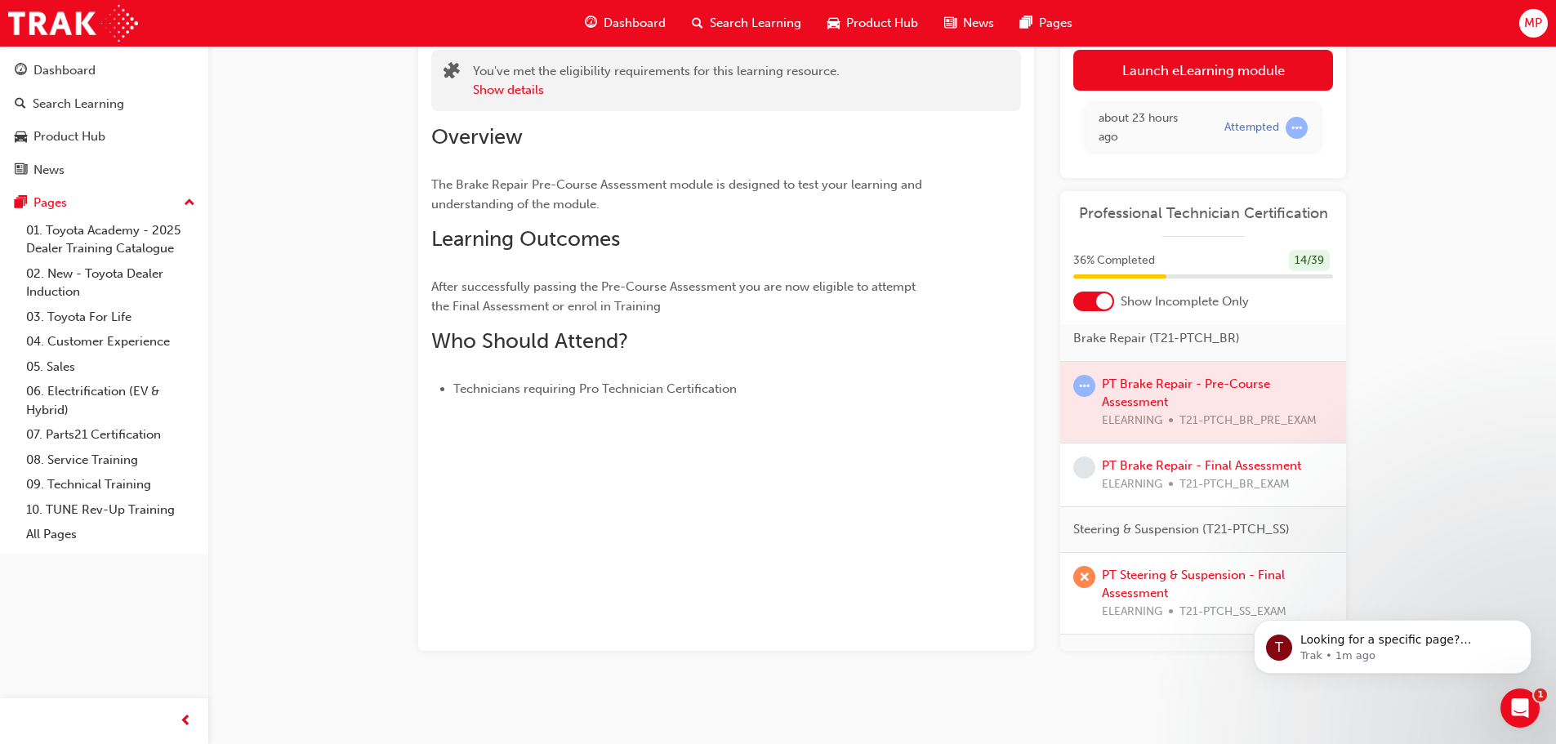
click at [1130, 383] on div at bounding box center [1203, 403] width 286 height 82
click at [1152, 382] on div at bounding box center [1203, 403] width 286 height 82
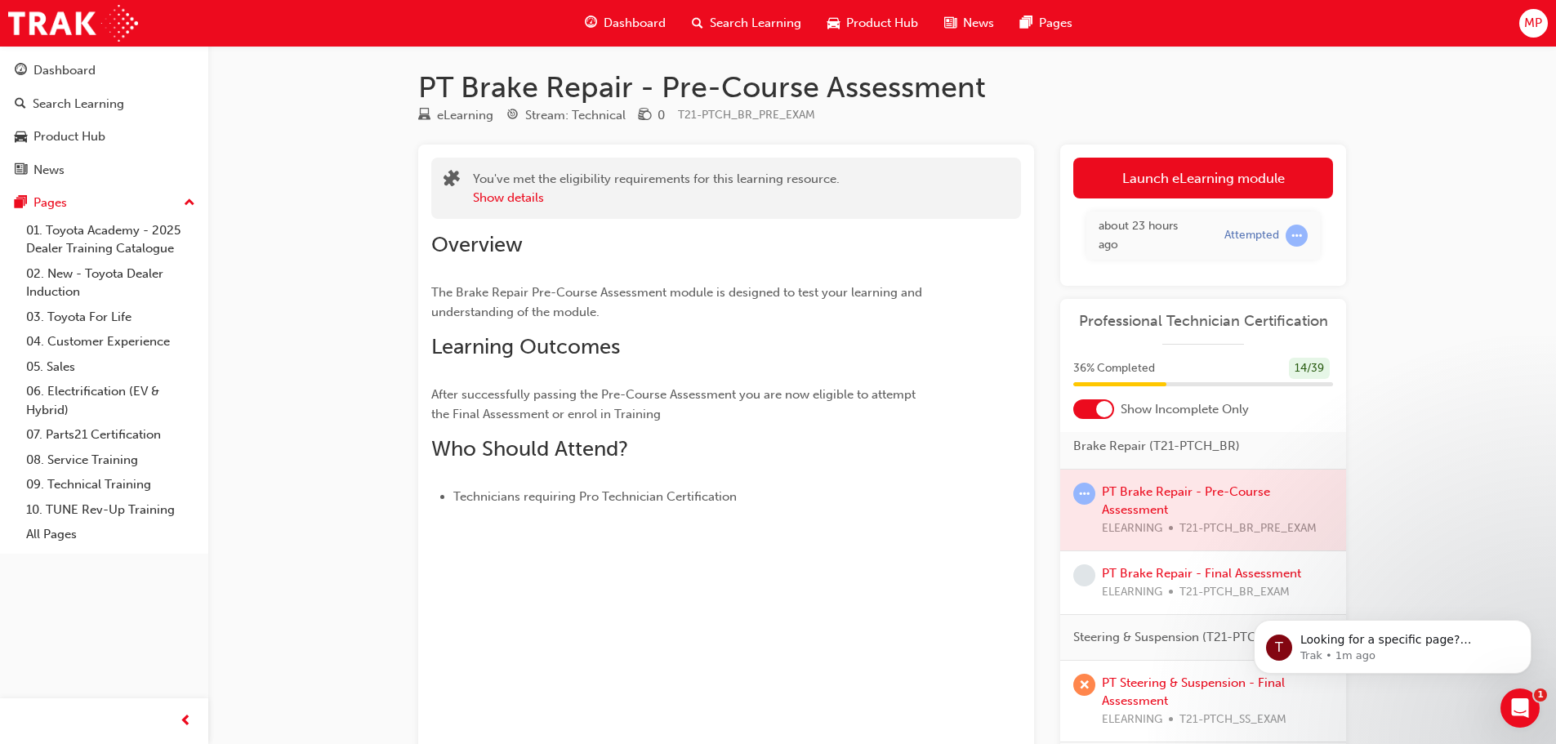
scroll to position [0, 0]
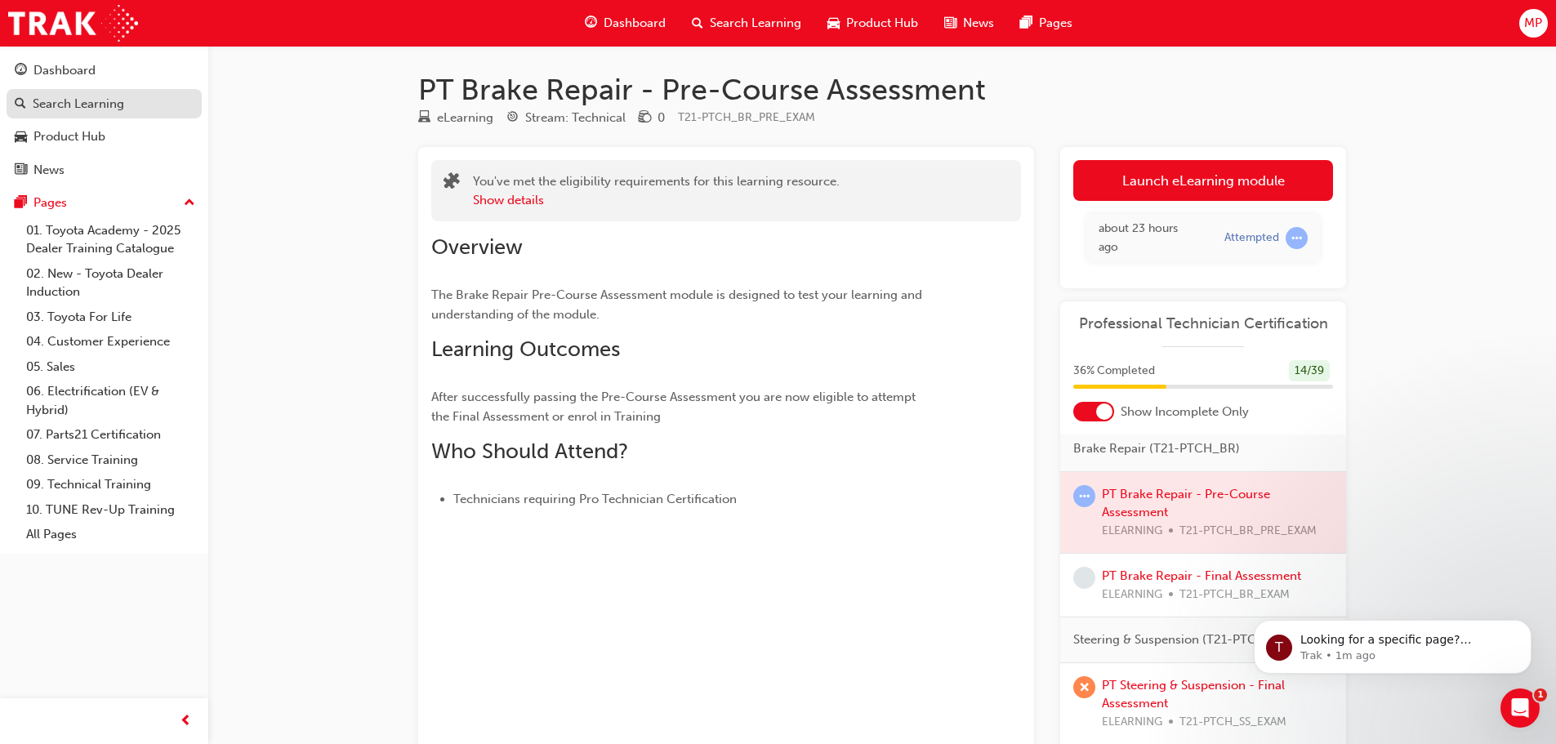
click at [87, 102] on div "Search Learning" at bounding box center [78, 104] width 91 height 19
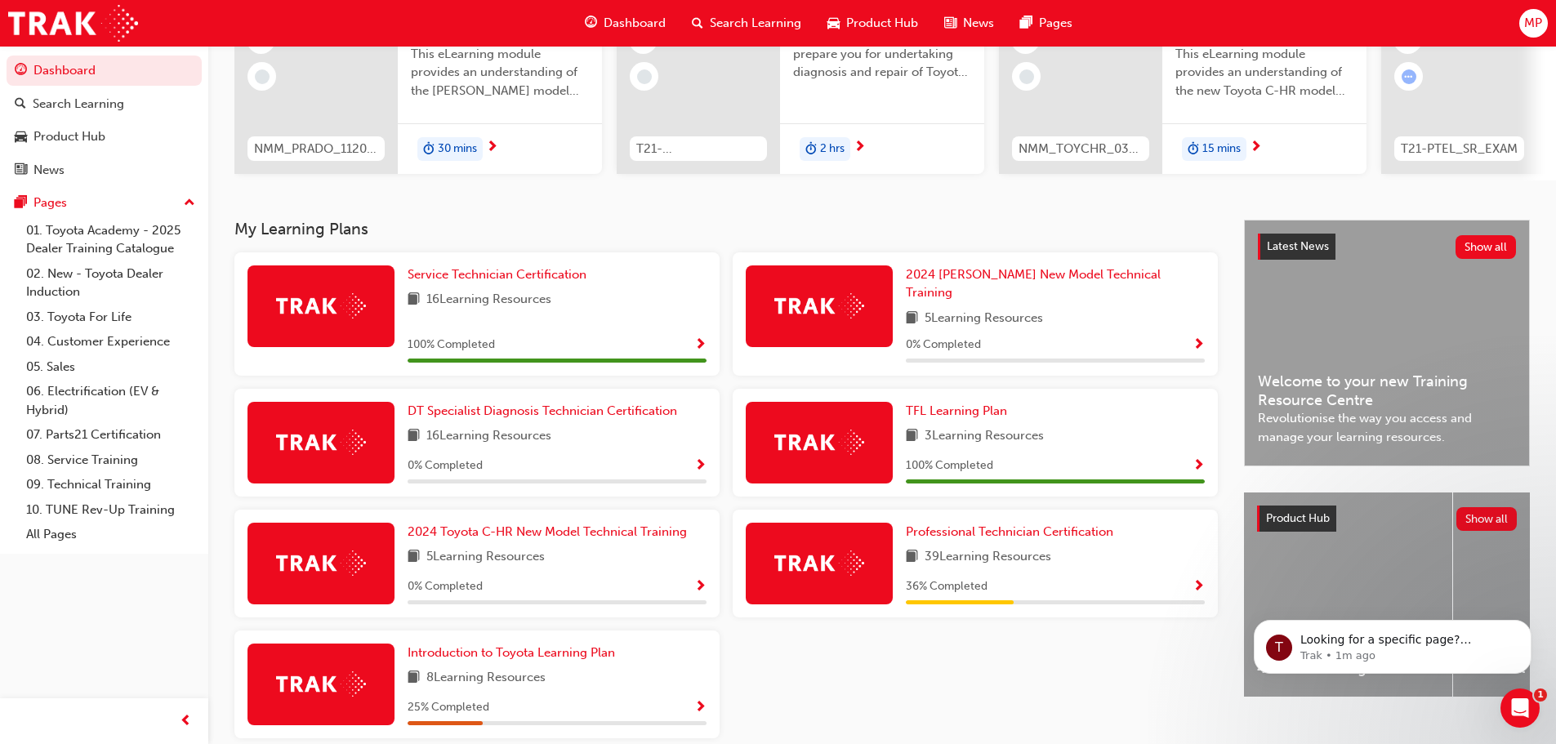
scroll to position [261, 0]
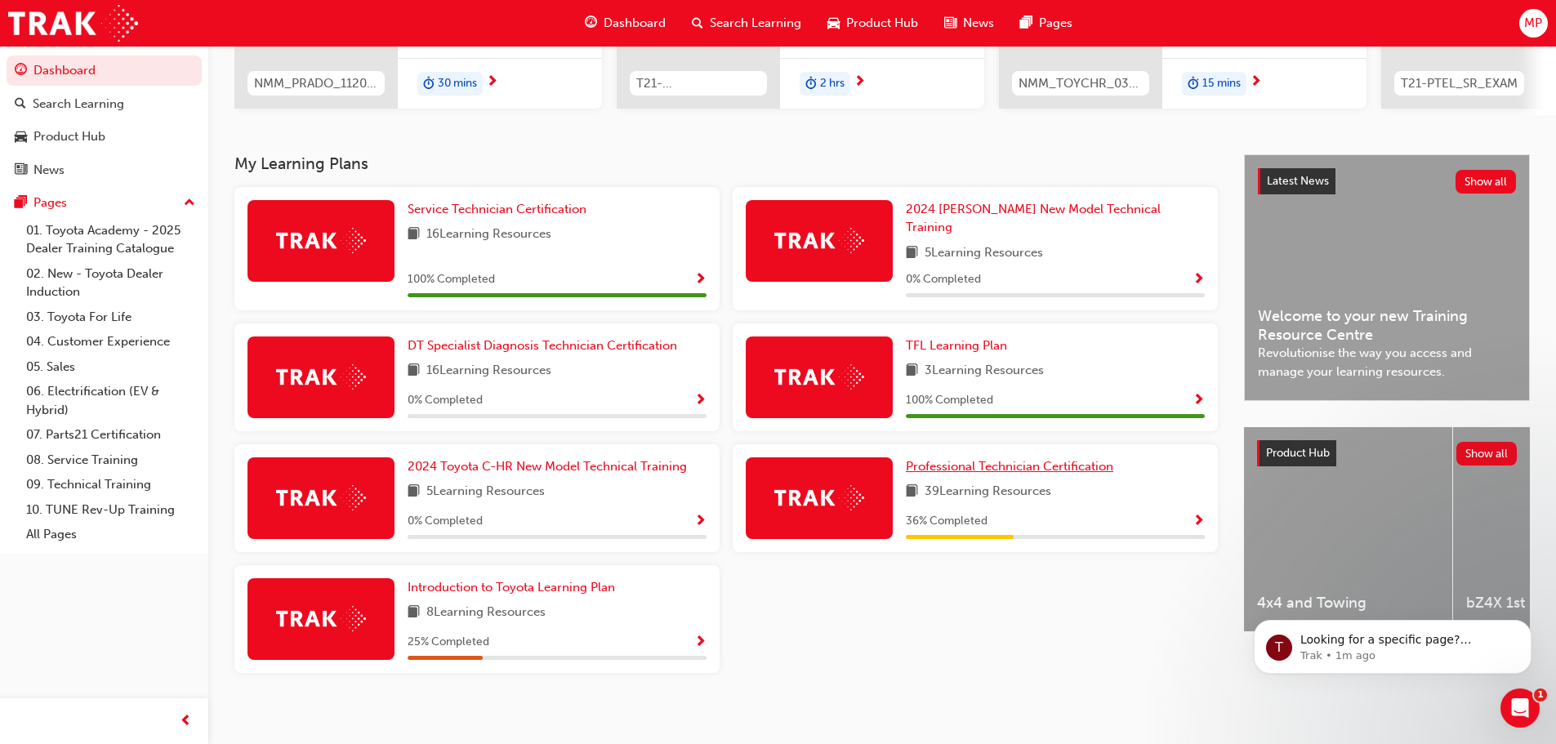
click at [1008, 459] on span "Professional Technician Certification" at bounding box center [1009, 466] width 207 height 15
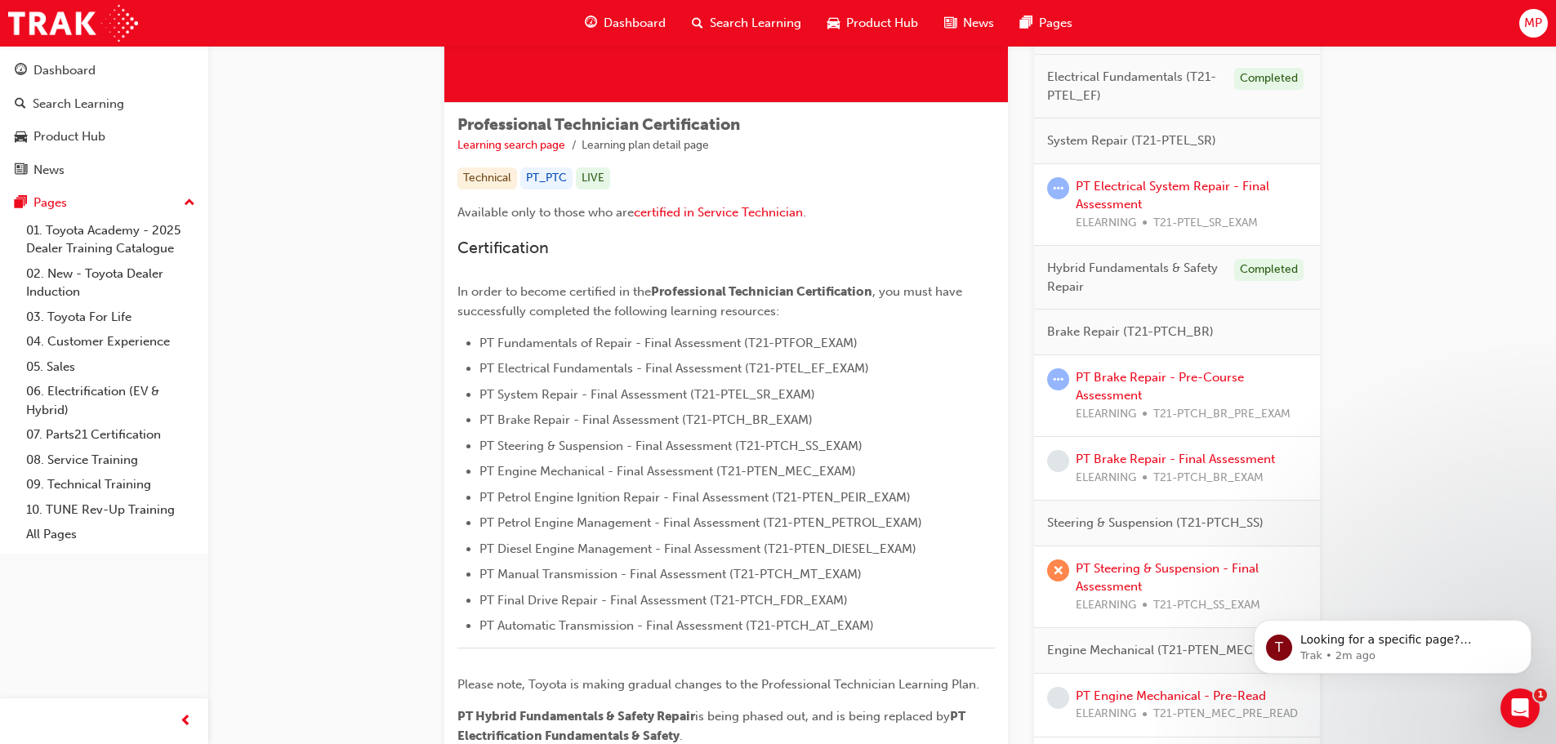
scroll to position [245, 0]
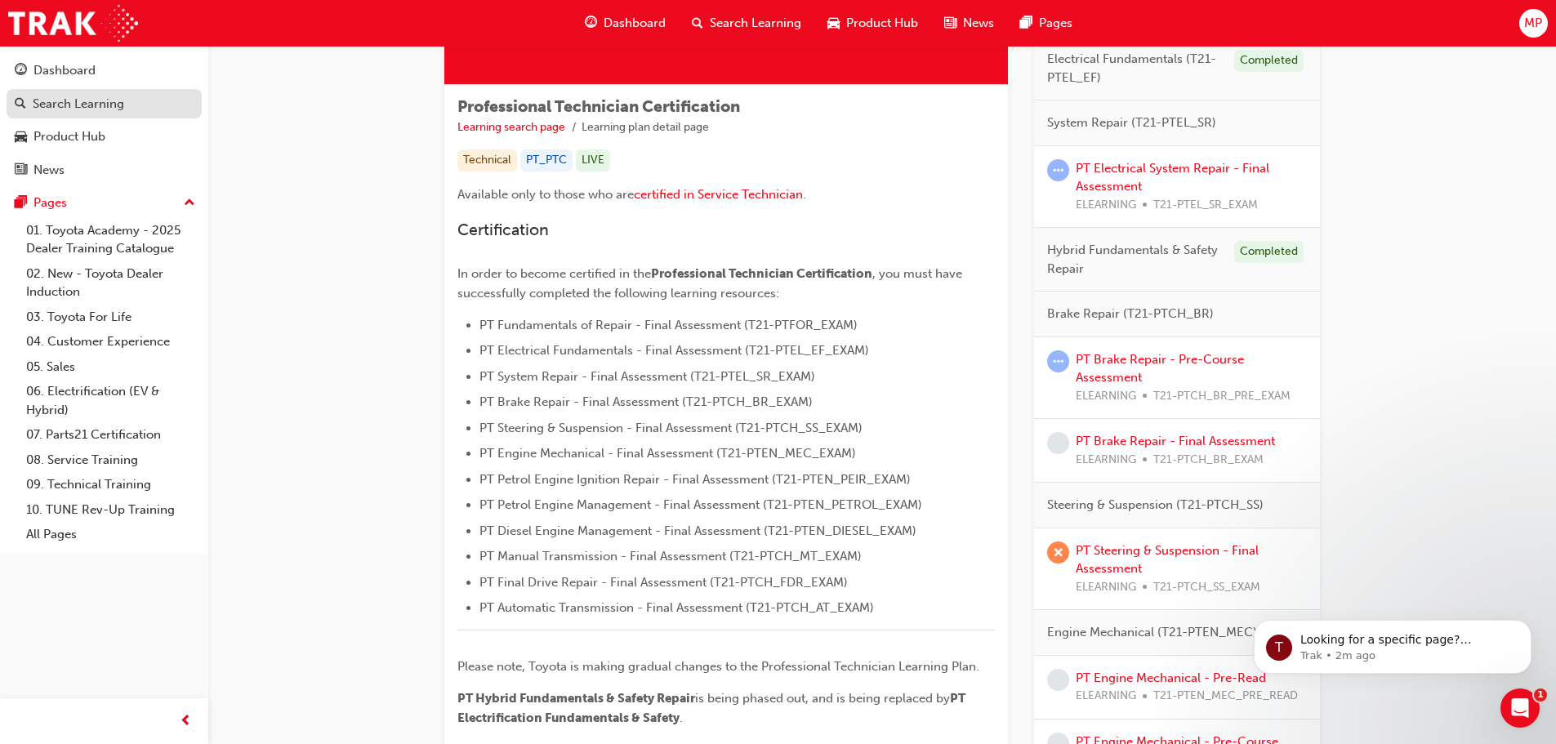
click at [48, 105] on div "Search Learning" at bounding box center [78, 104] width 91 height 19
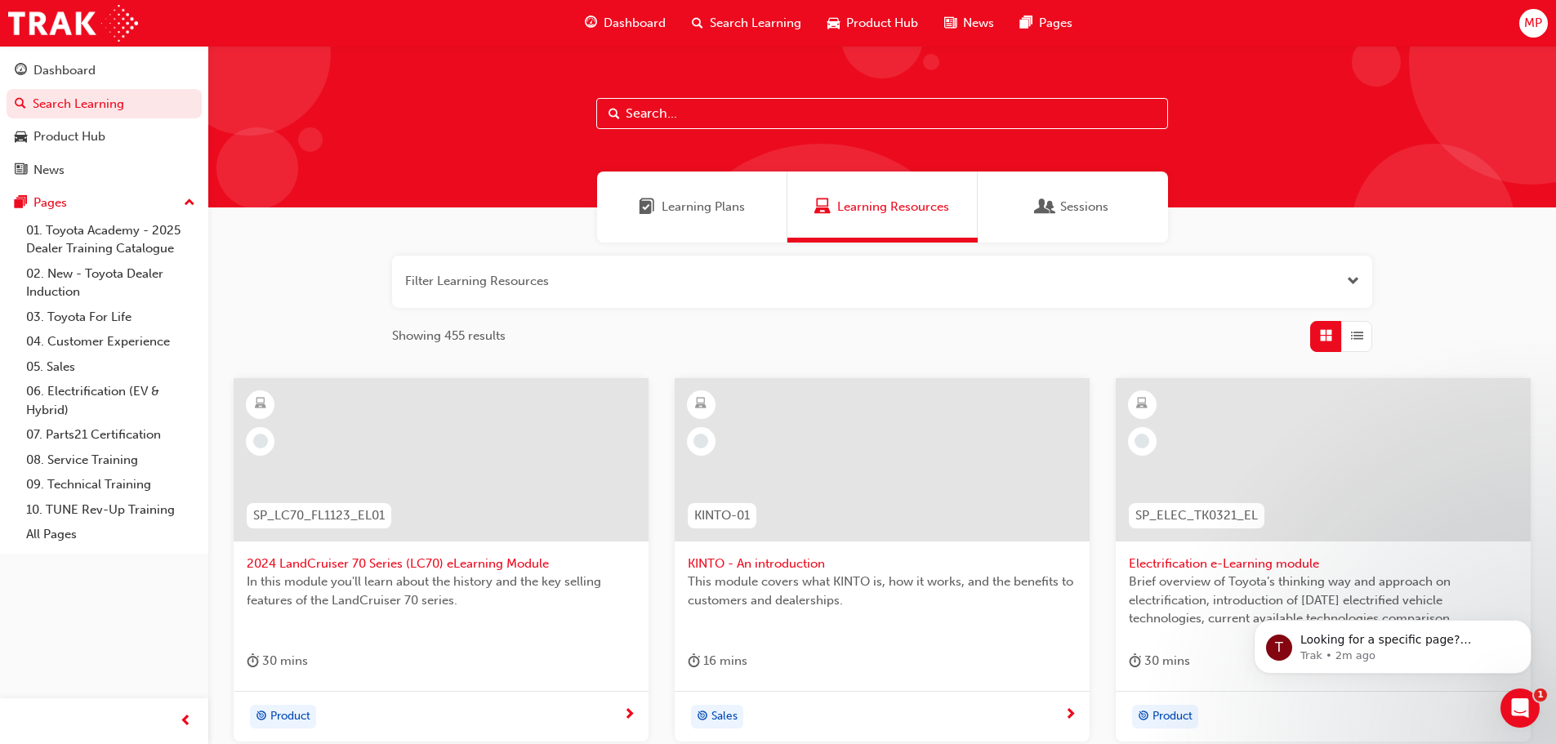
click at [680, 116] on input "text" at bounding box center [882, 113] width 572 height 31
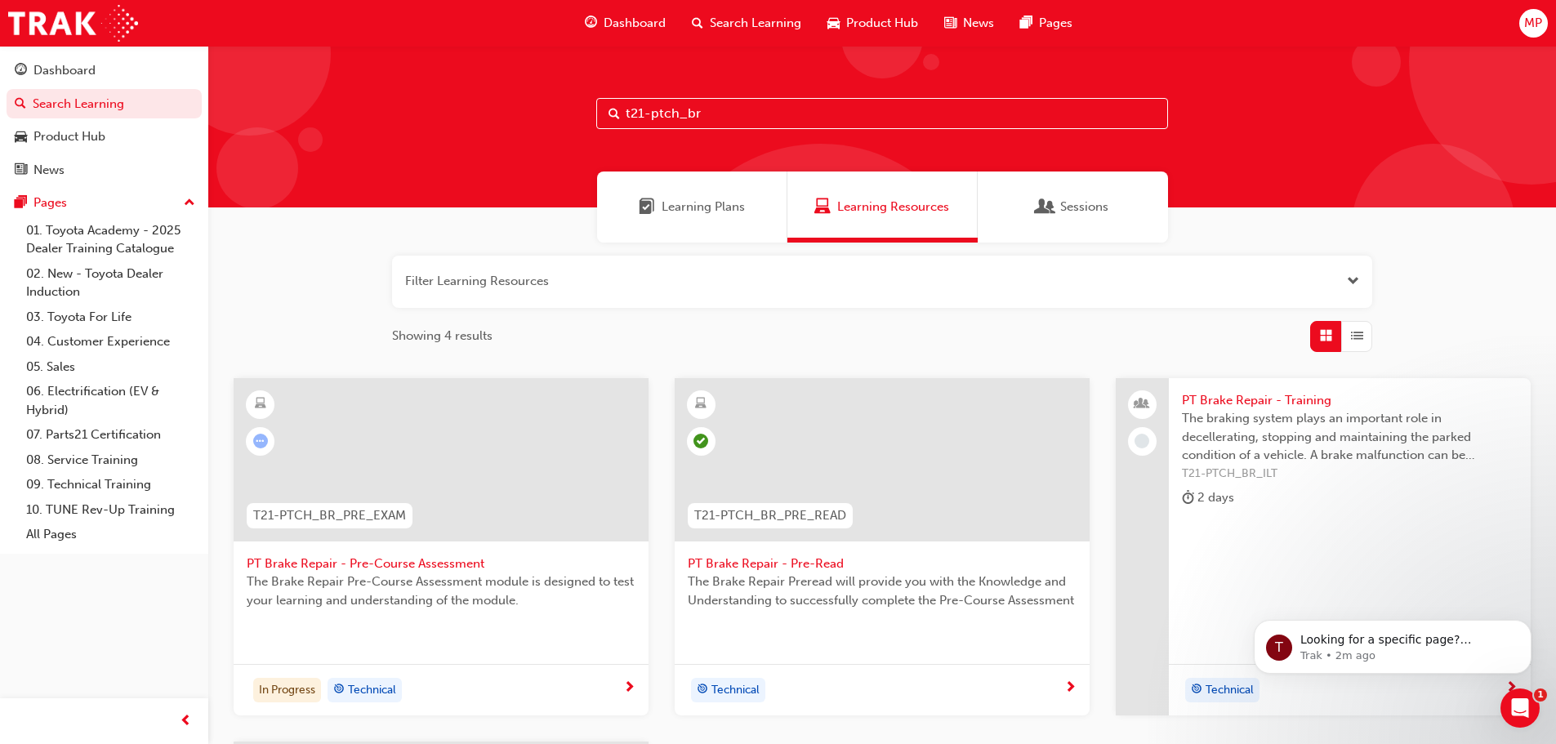
type input "t21-ptch_br"
click at [815, 562] on span "PT Brake Repair - Pre-Read" at bounding box center [882, 563] width 389 height 19
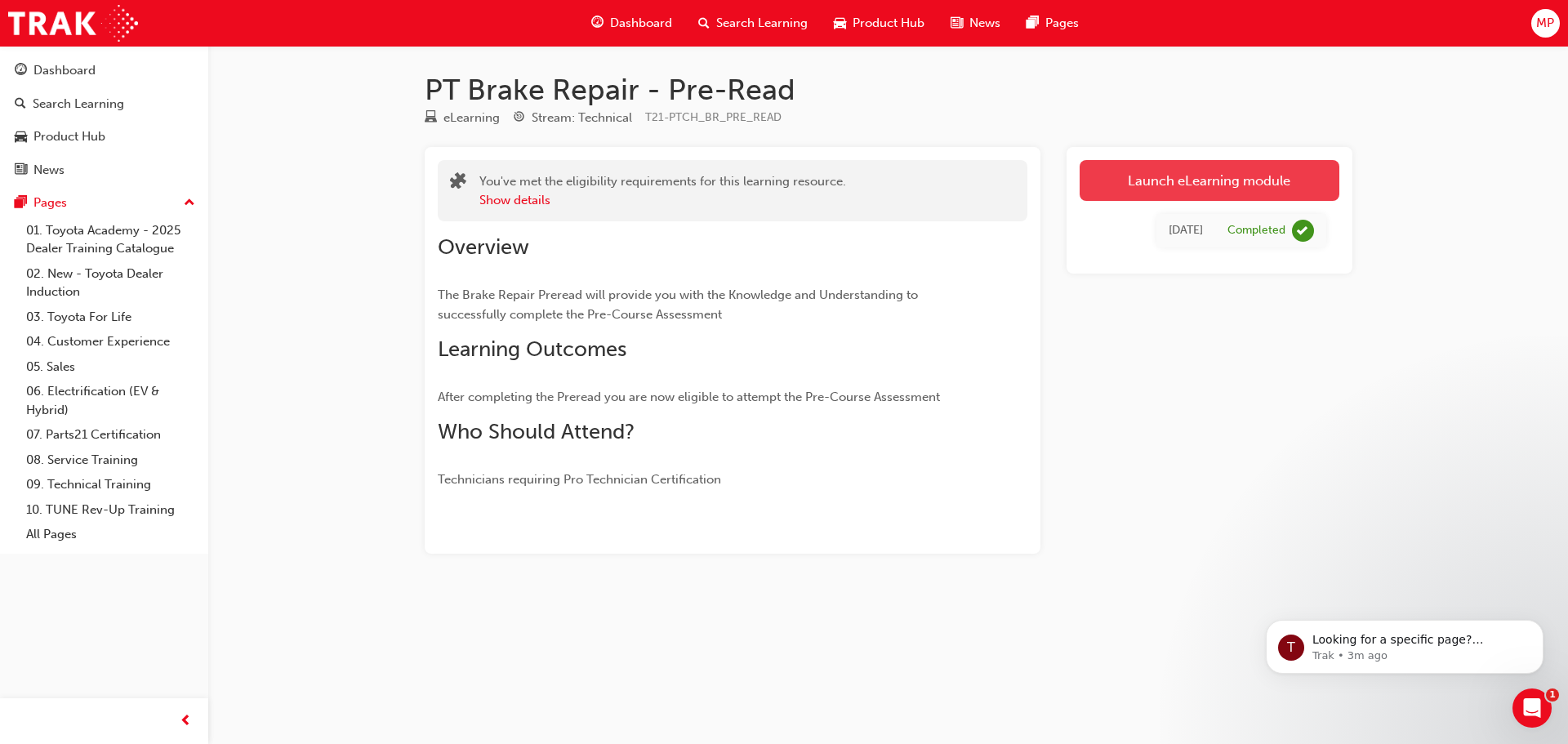
click at [1221, 182] on link "Launch eLearning module" at bounding box center [1210, 180] width 260 height 41
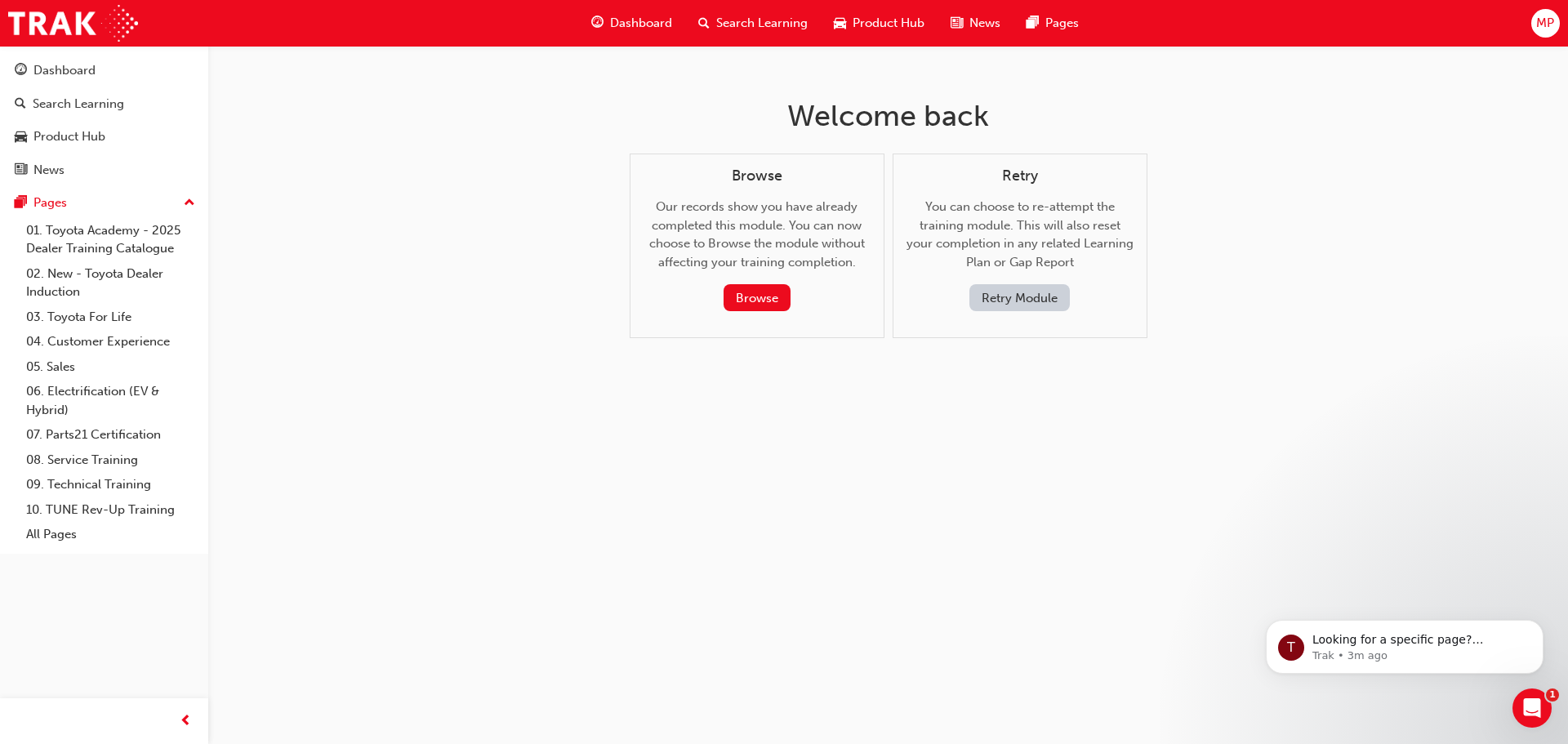
click at [1021, 292] on button "Retry Module" at bounding box center [1019, 297] width 100 height 27
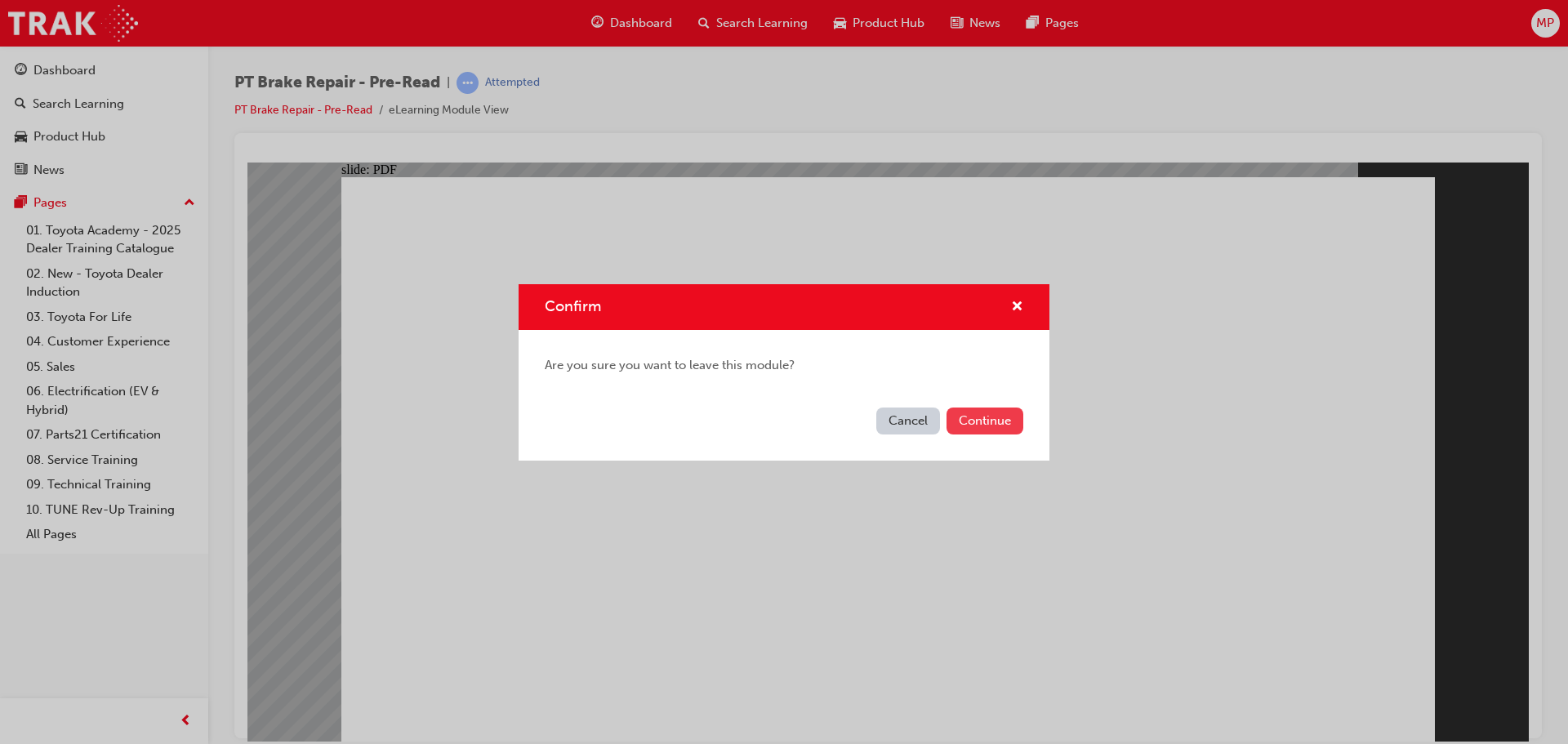
click at [987, 421] on button "Continue" at bounding box center [984, 420] width 77 height 27
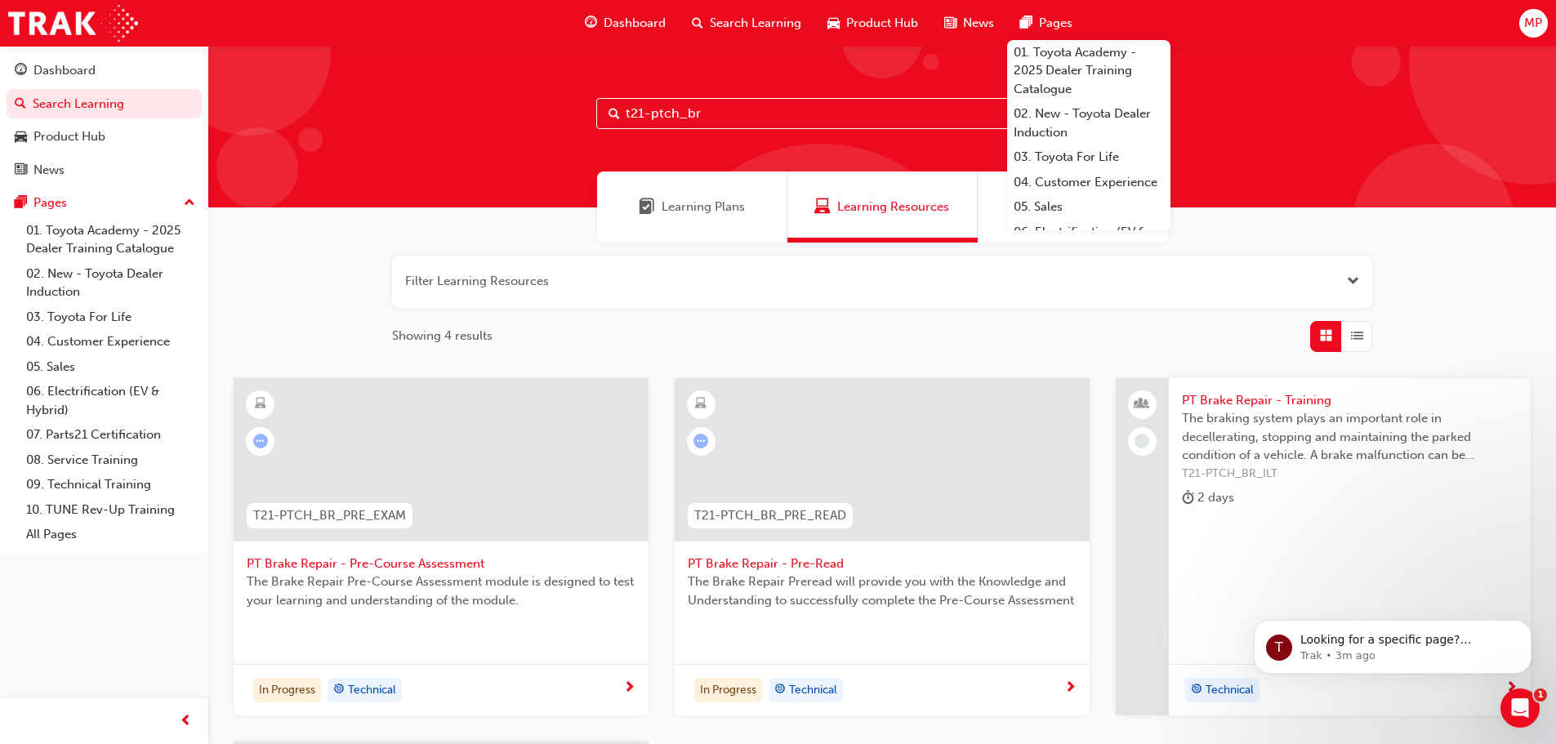
click at [806, 115] on input "t21-ptch_br" at bounding box center [882, 113] width 572 height 31
click at [831, 558] on span "PT Brake Repair - Pre-Read" at bounding box center [882, 563] width 389 height 19
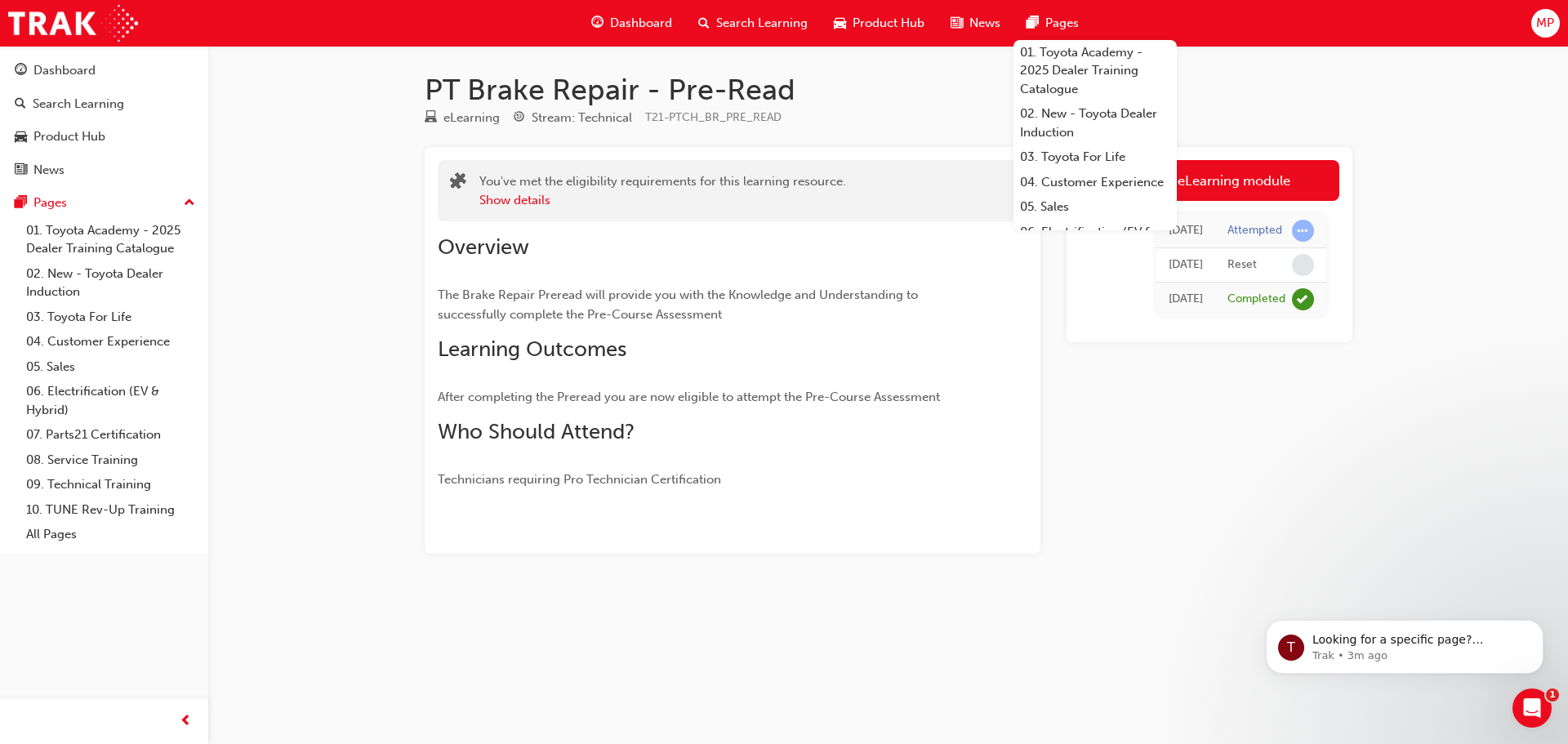
click at [1400, 417] on div "PT Brake Repair - Pre-Read eLearning Stream: Technical T21-PTCH_BR_PRE_READ You…" at bounding box center [784, 372] width 1568 height 744
click at [1279, 172] on link "Launch eLearning module" at bounding box center [1210, 180] width 260 height 41
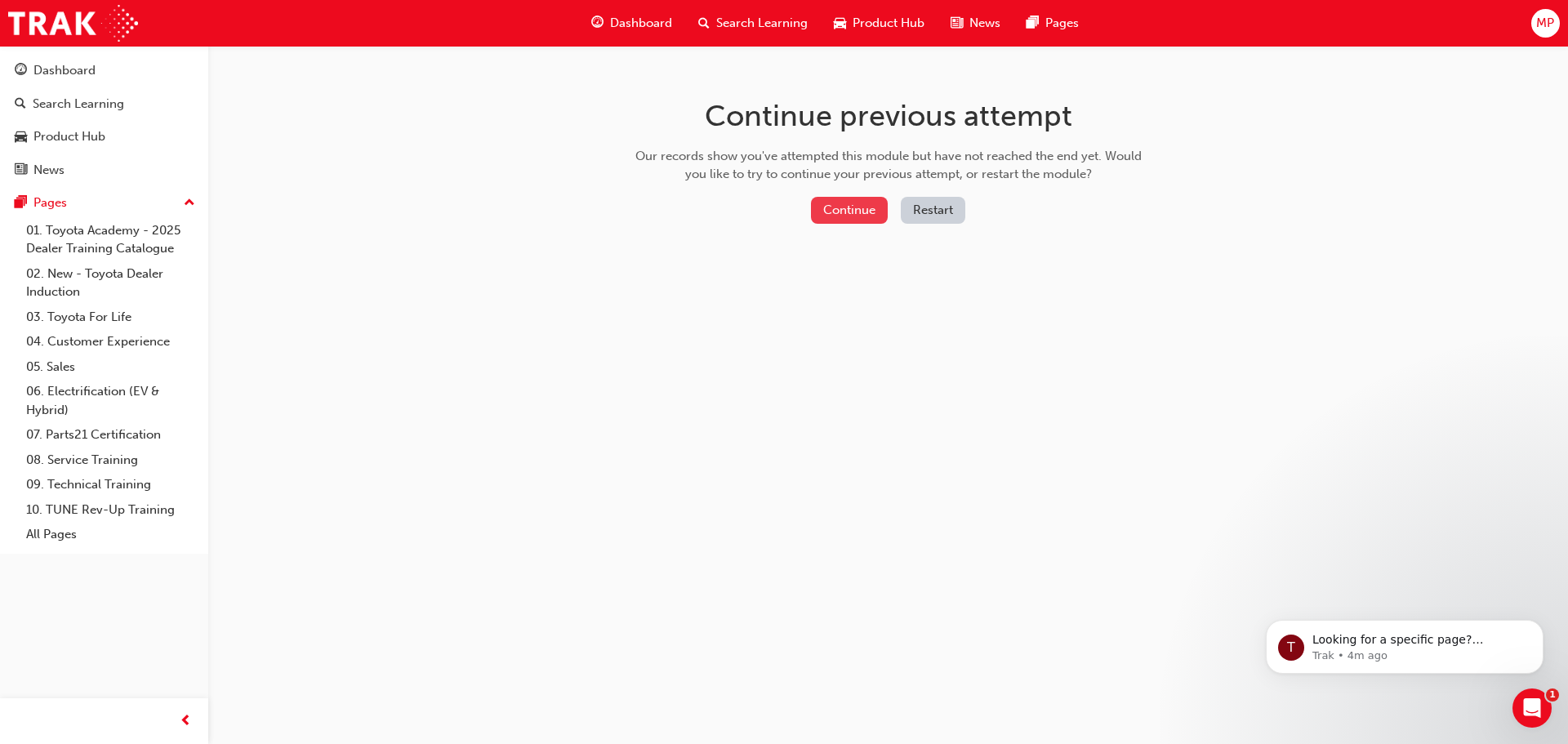
click at [846, 207] on button "Continue" at bounding box center [849, 210] width 77 height 27
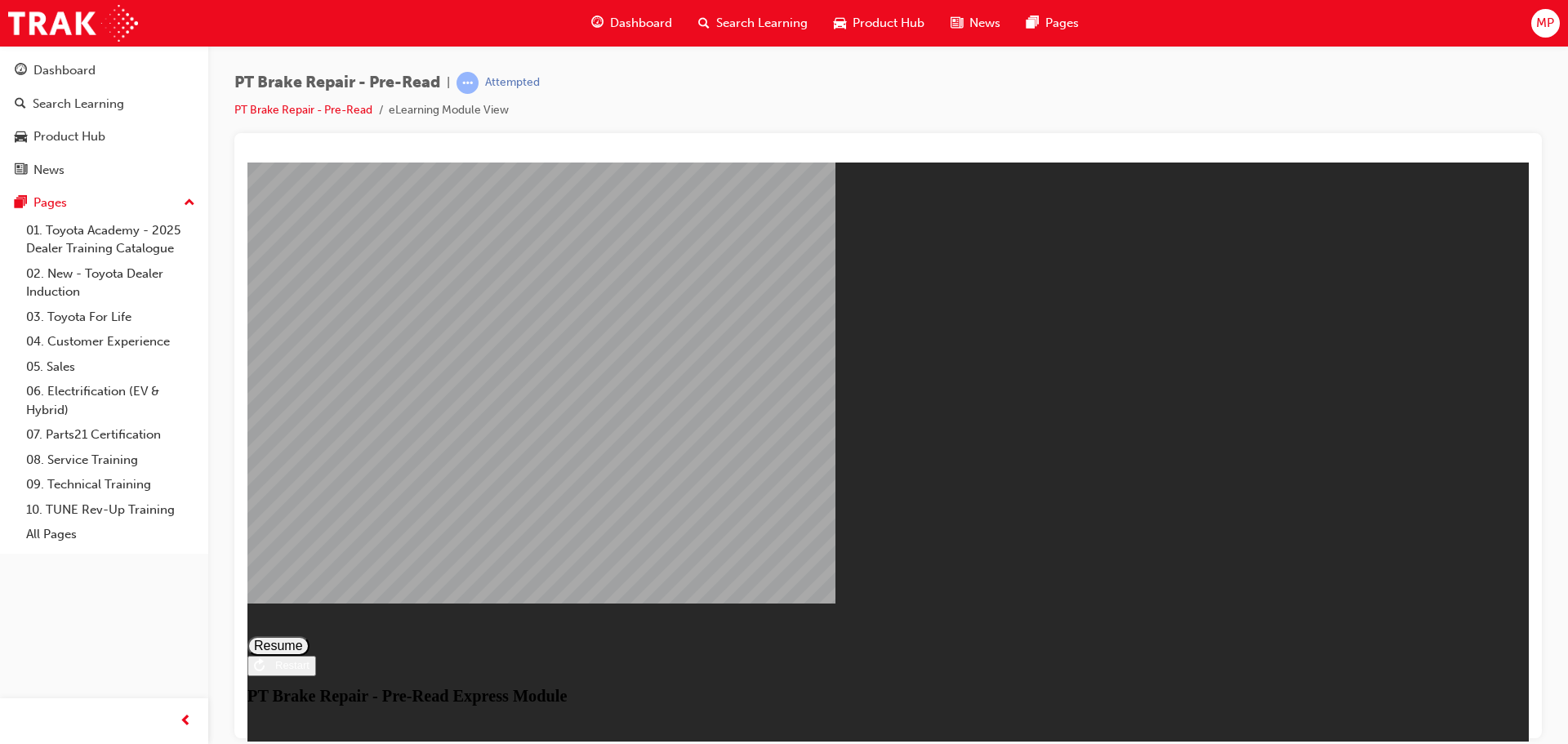
click at [309, 635] on button "Resume" at bounding box center [278, 645] width 62 height 20
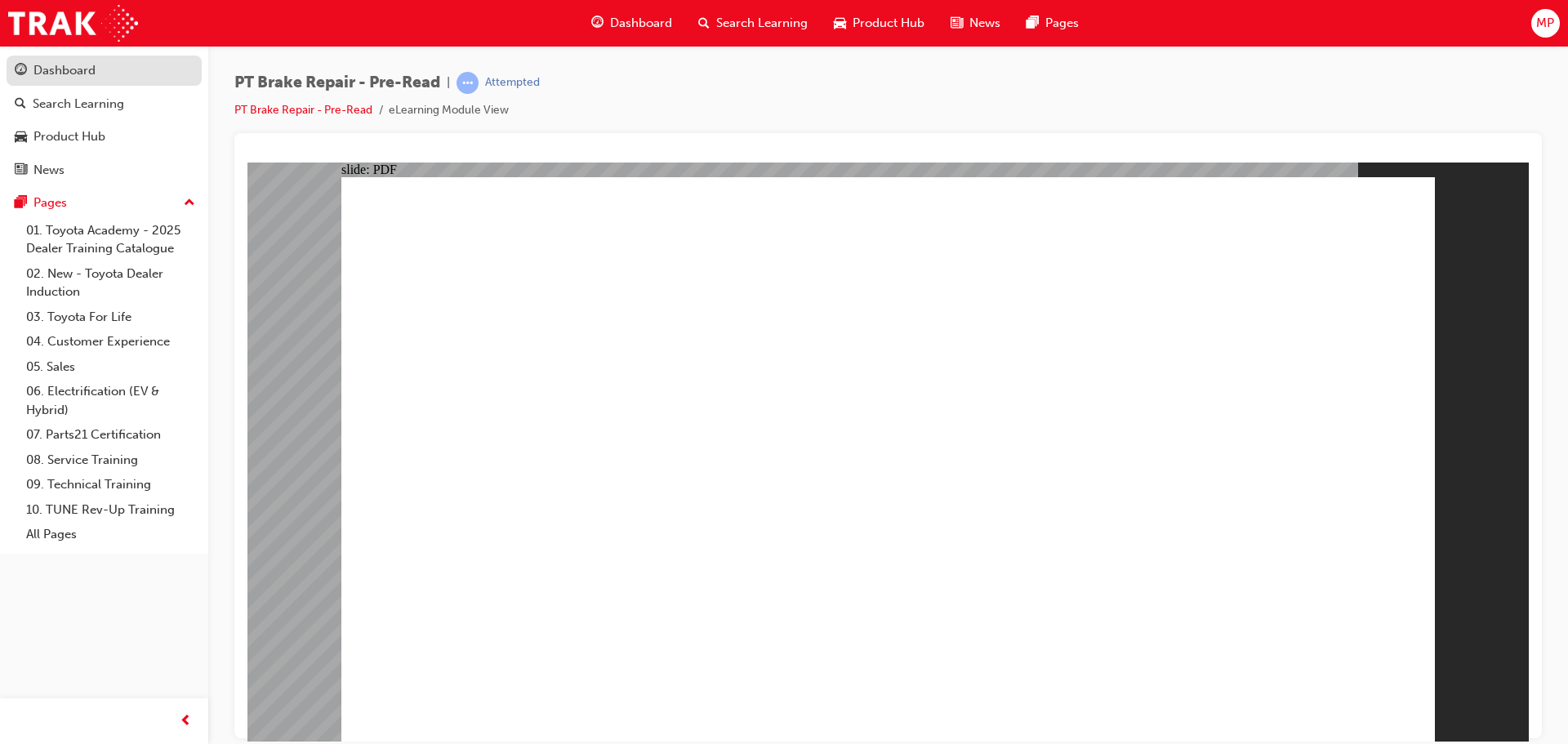
click at [85, 69] on div "Dashboard" at bounding box center [64, 70] width 62 height 19
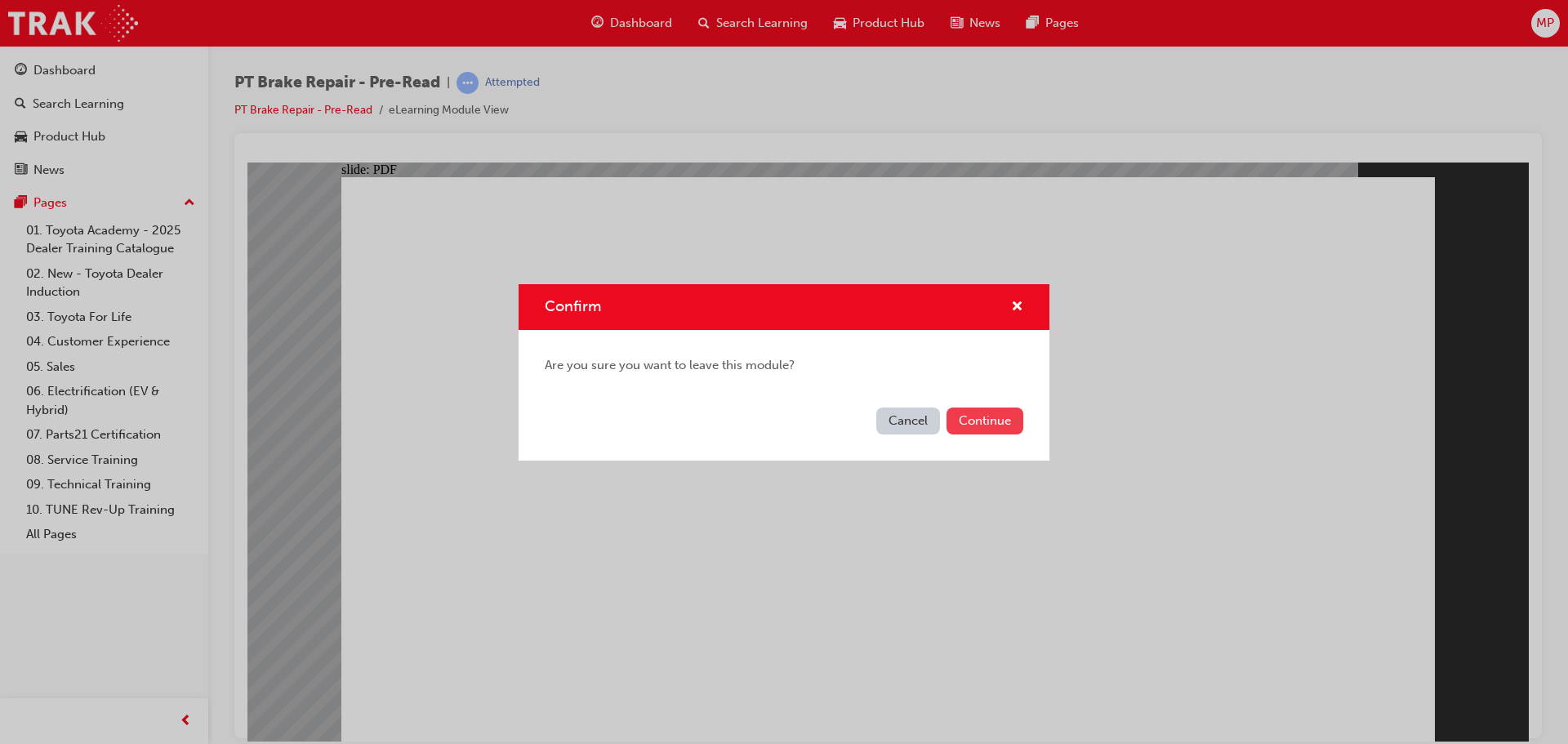
click at [993, 417] on button "Continue" at bounding box center [984, 420] width 77 height 27
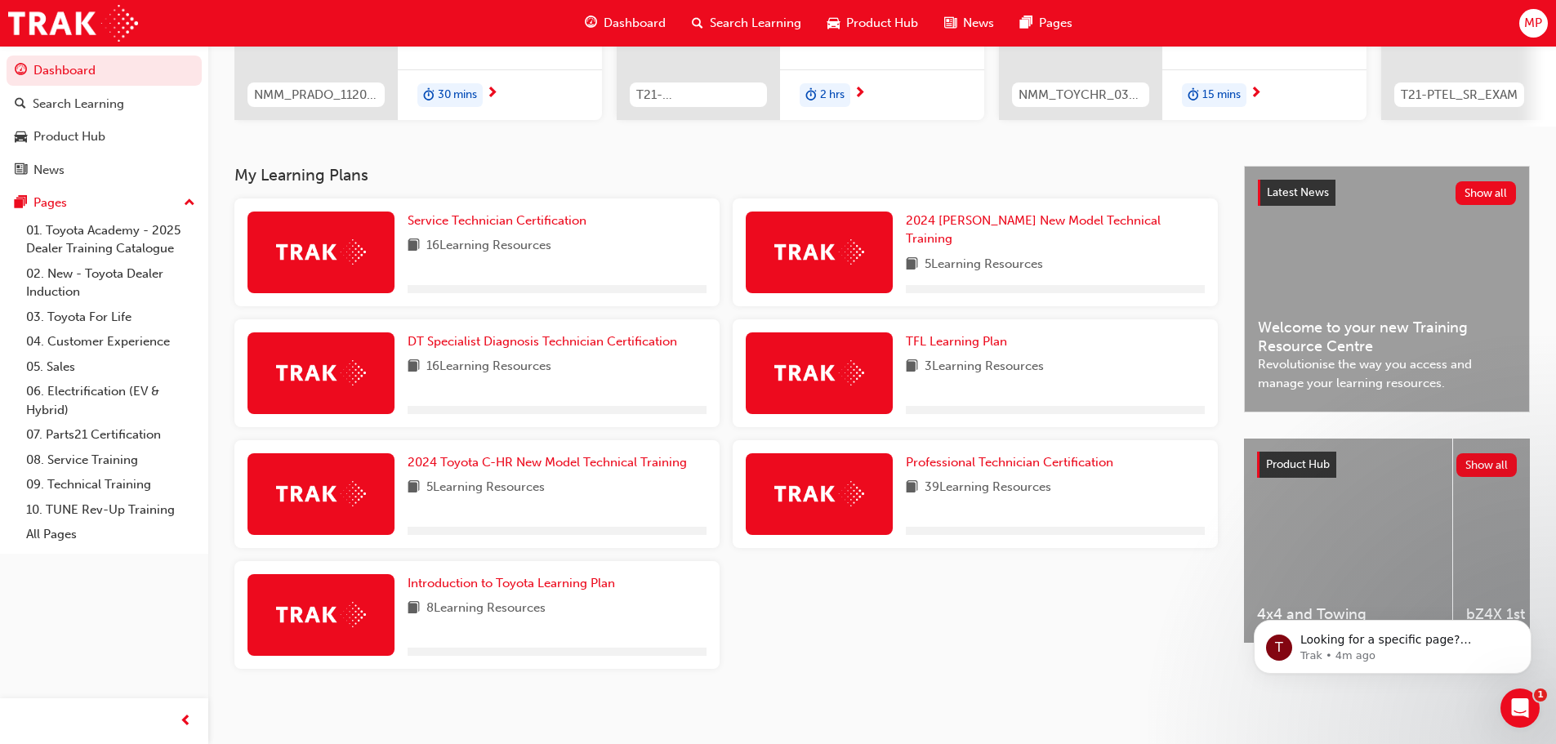
scroll to position [261, 0]
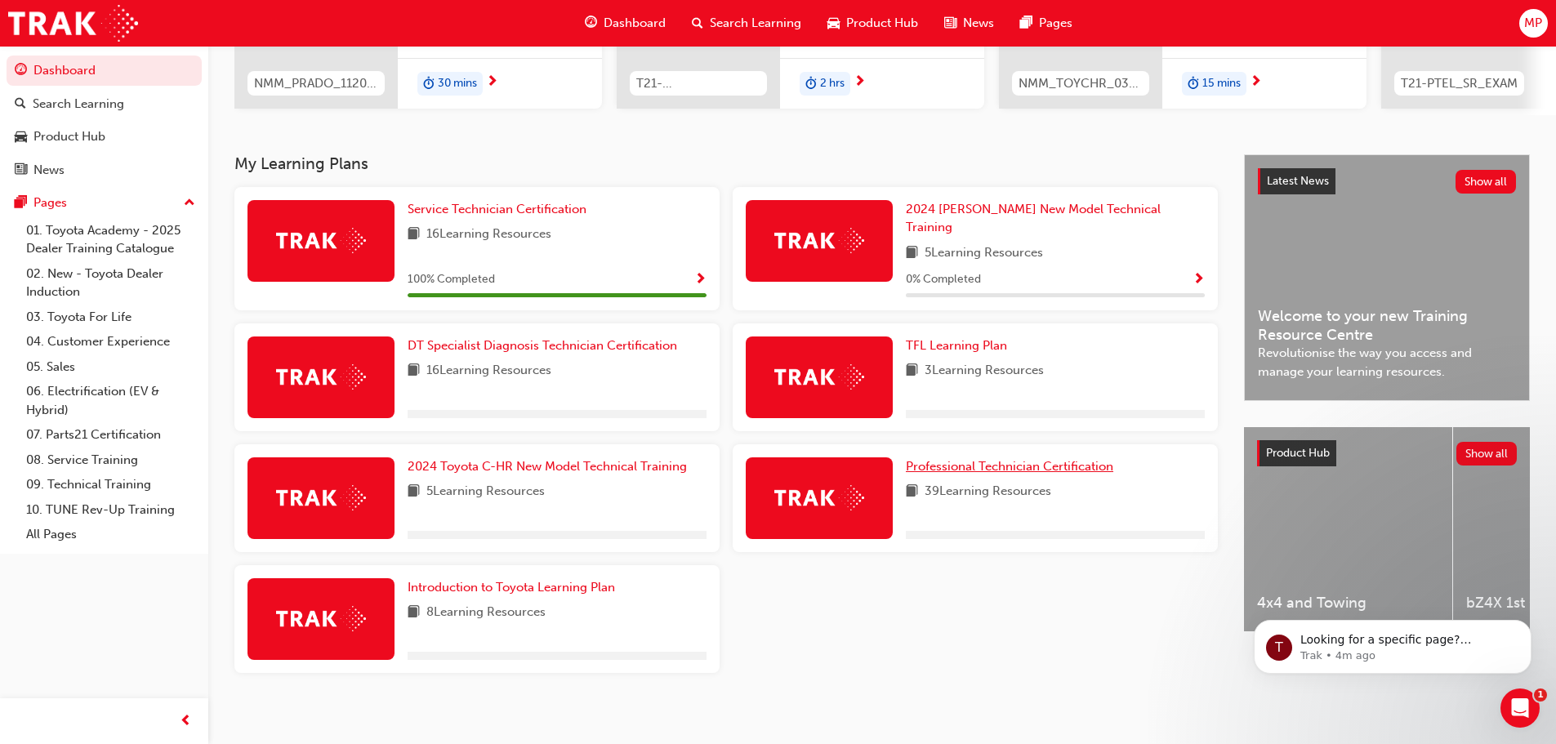
click at [998, 459] on span "Professional Technician Certification" at bounding box center [1009, 466] width 207 height 15
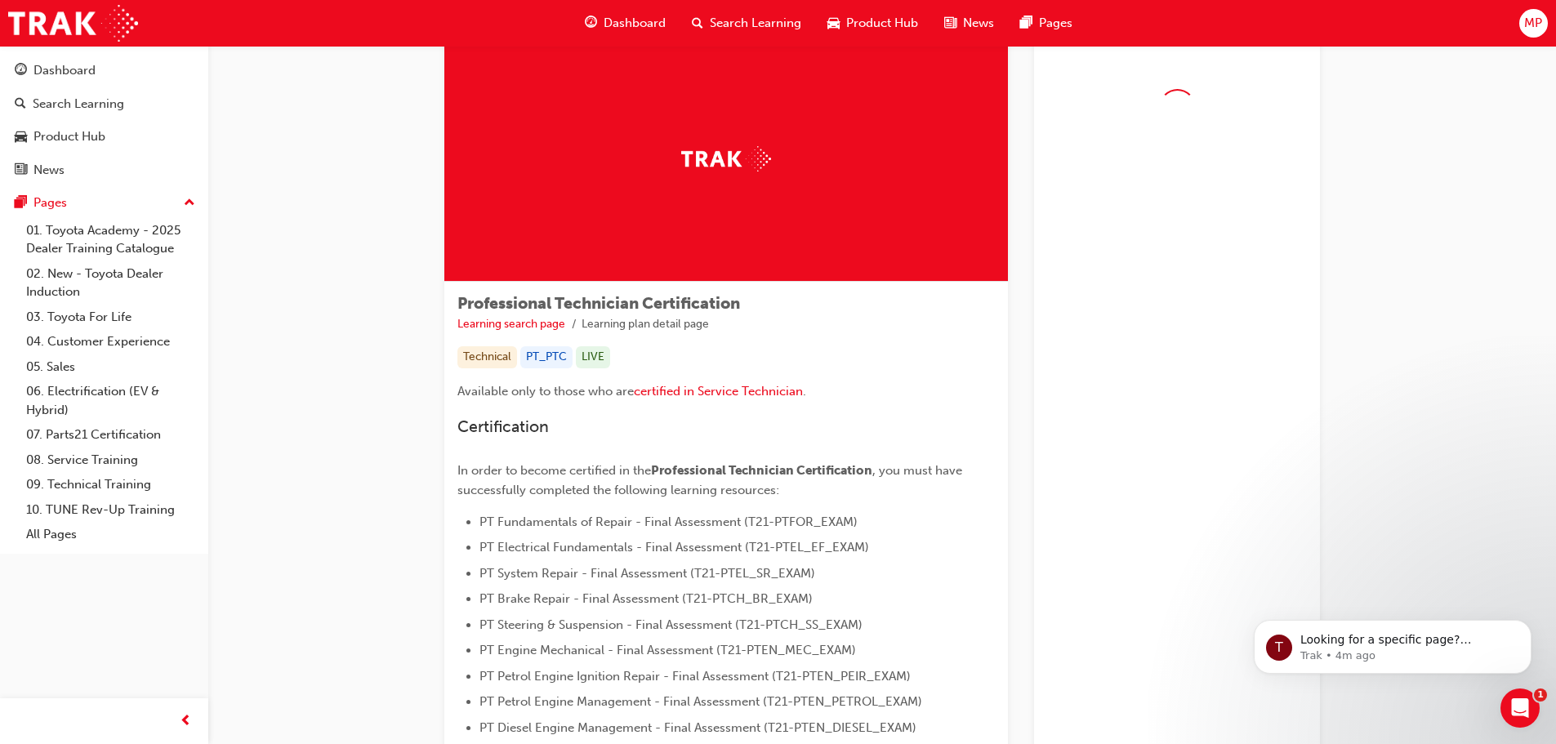
scroll to position [245, 0]
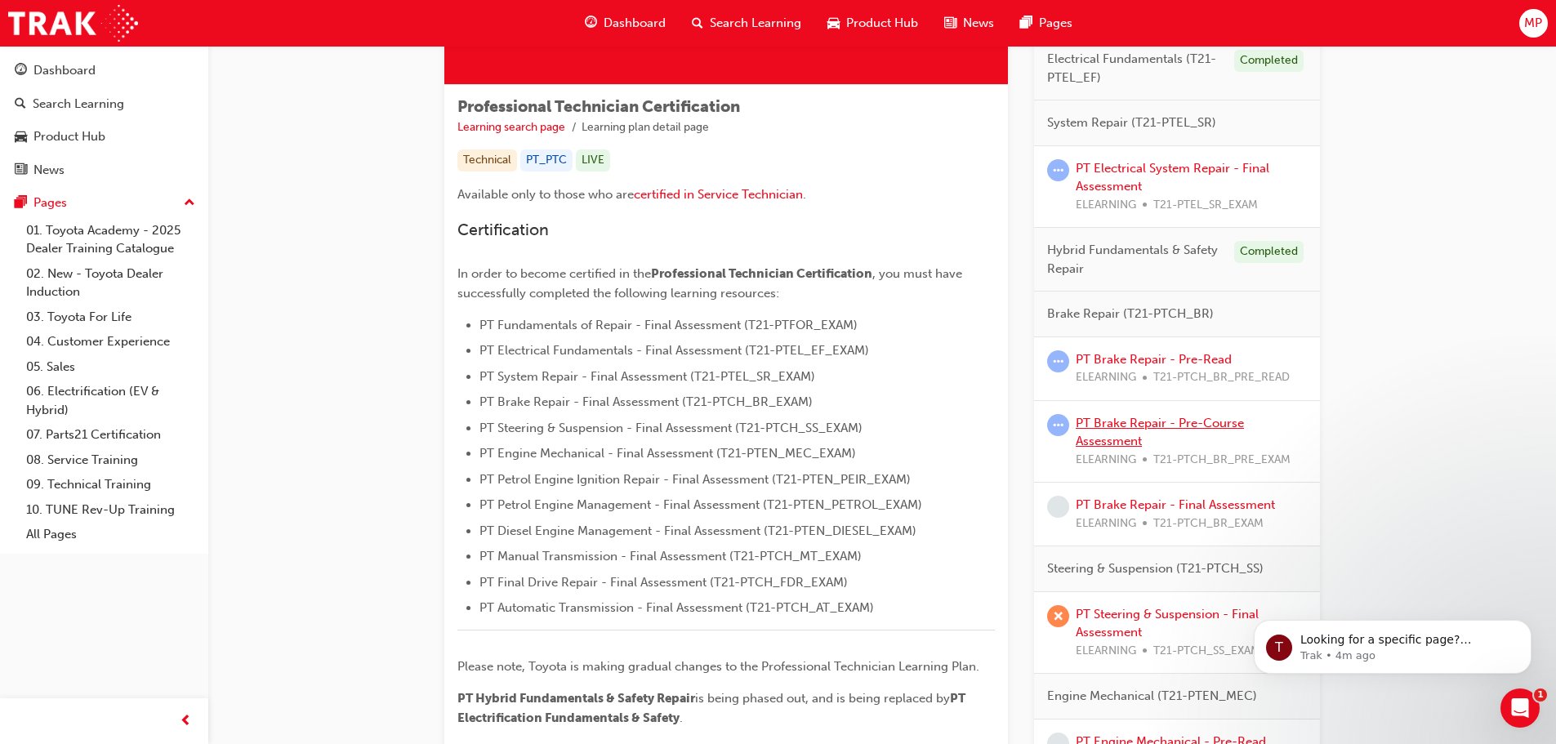
click at [1171, 421] on link "PT Brake Repair - Pre-Course Assessment" at bounding box center [1159, 432] width 168 height 33
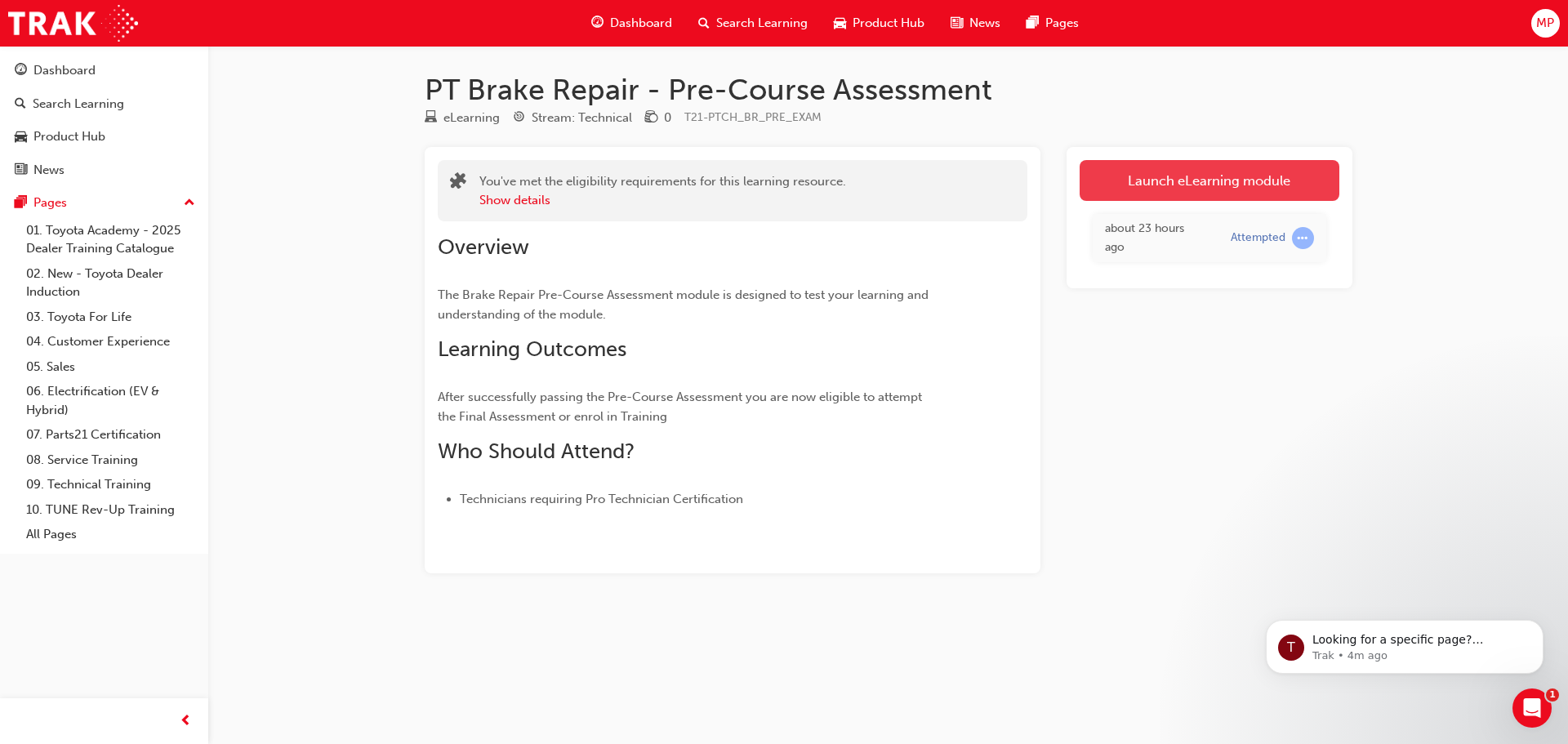
click at [1213, 186] on link "Launch eLearning module" at bounding box center [1210, 180] width 260 height 41
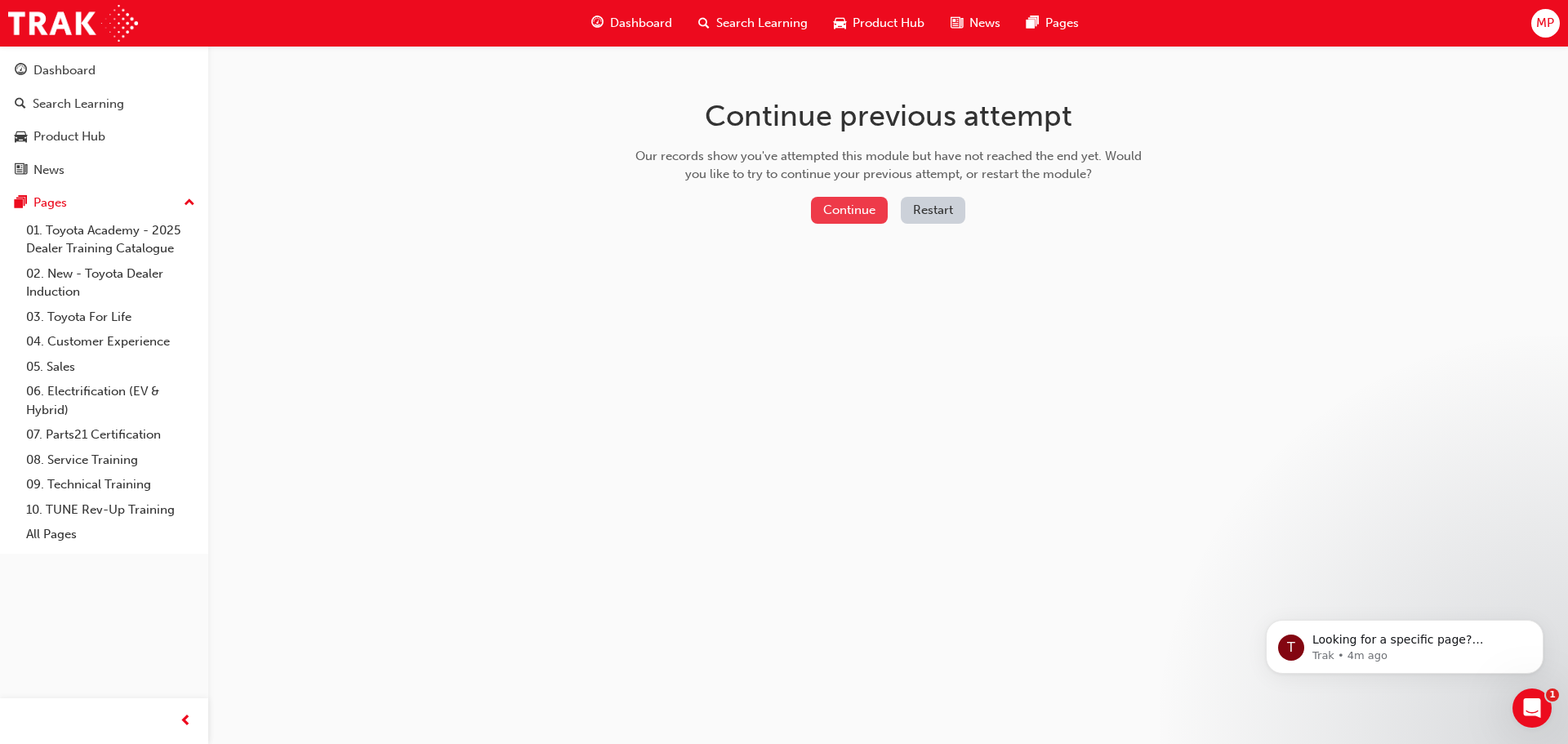
click at [856, 207] on button "Continue" at bounding box center [849, 210] width 77 height 27
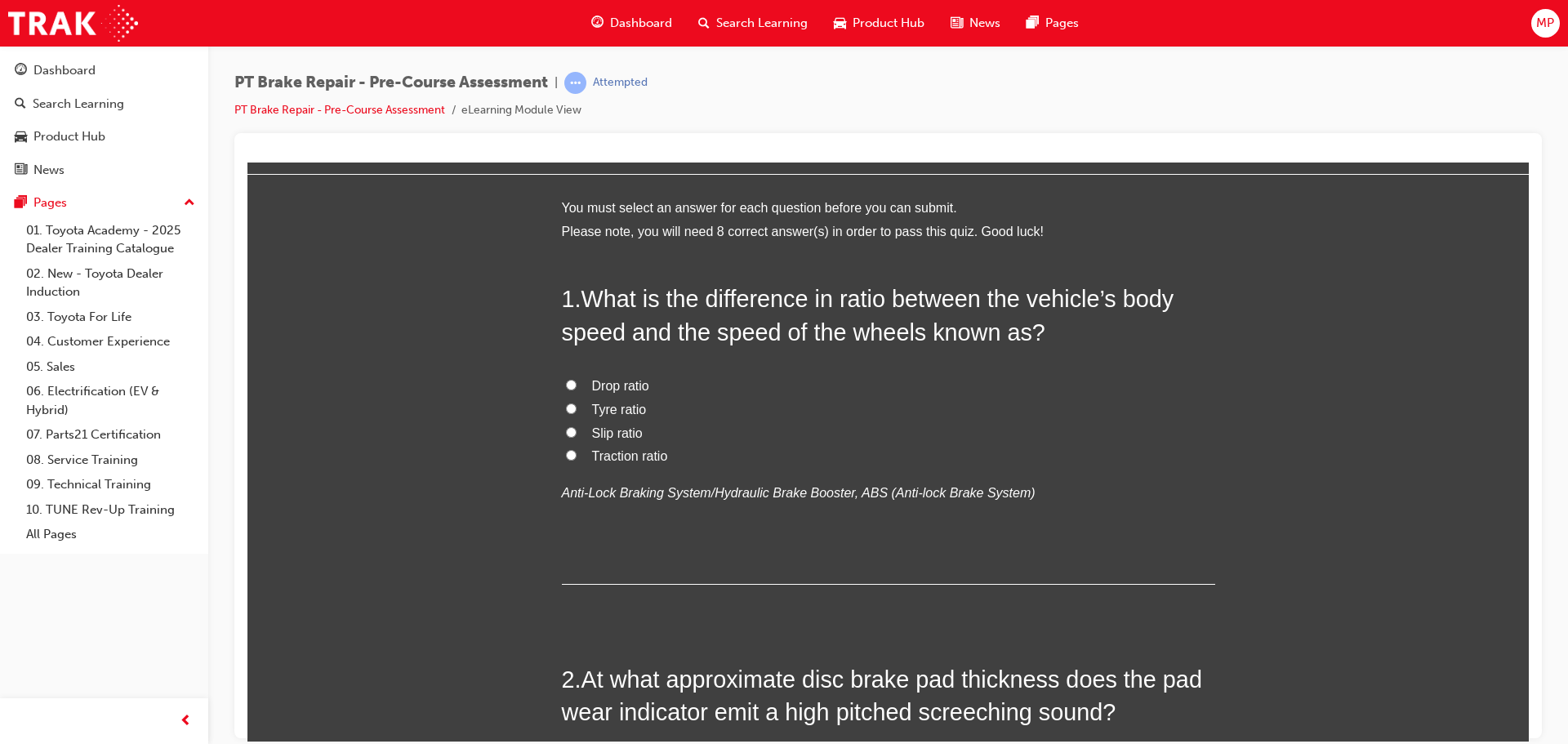
scroll to position [82, 0]
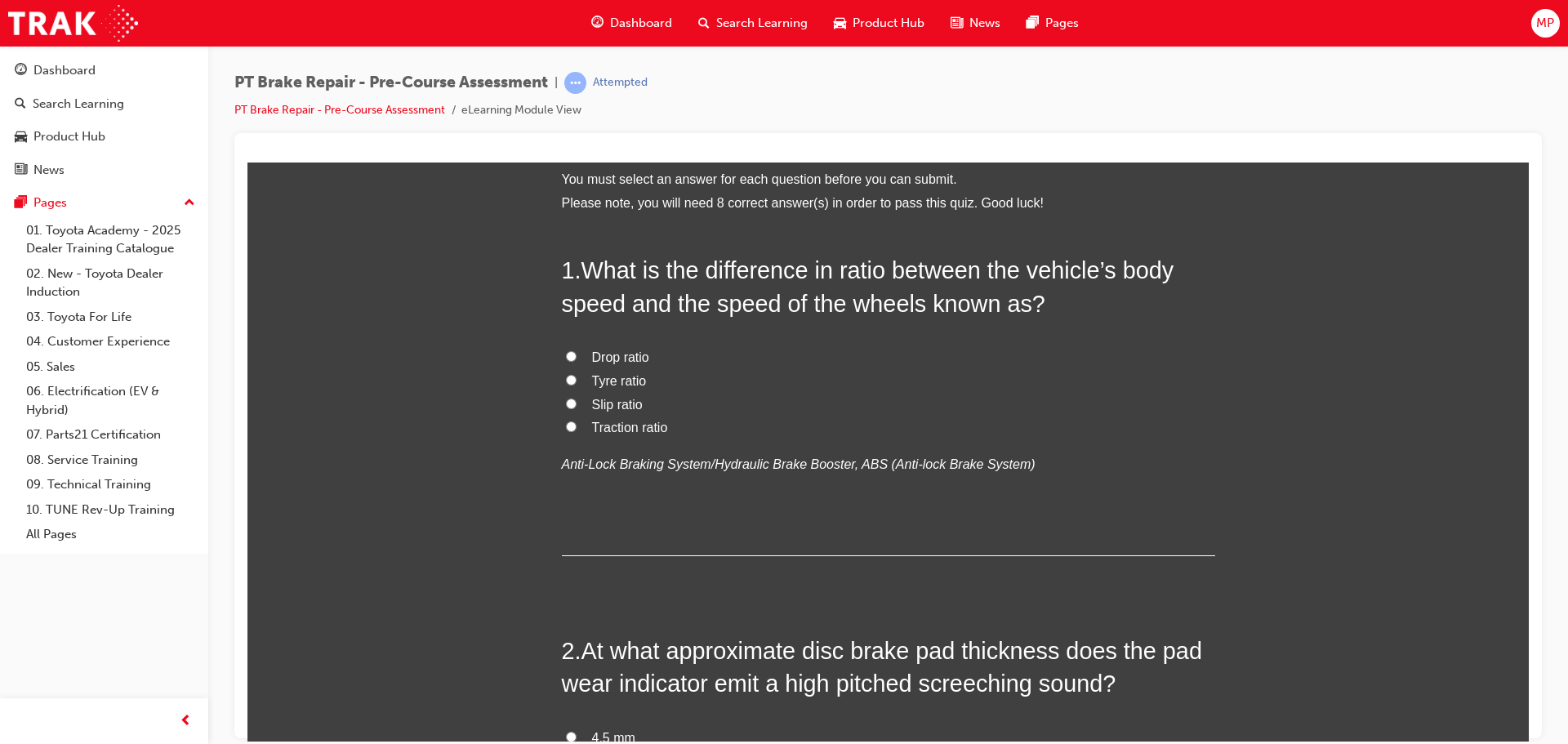
click at [568, 398] on input "Slip ratio" at bounding box center [571, 403] width 11 height 11
radio input "true"
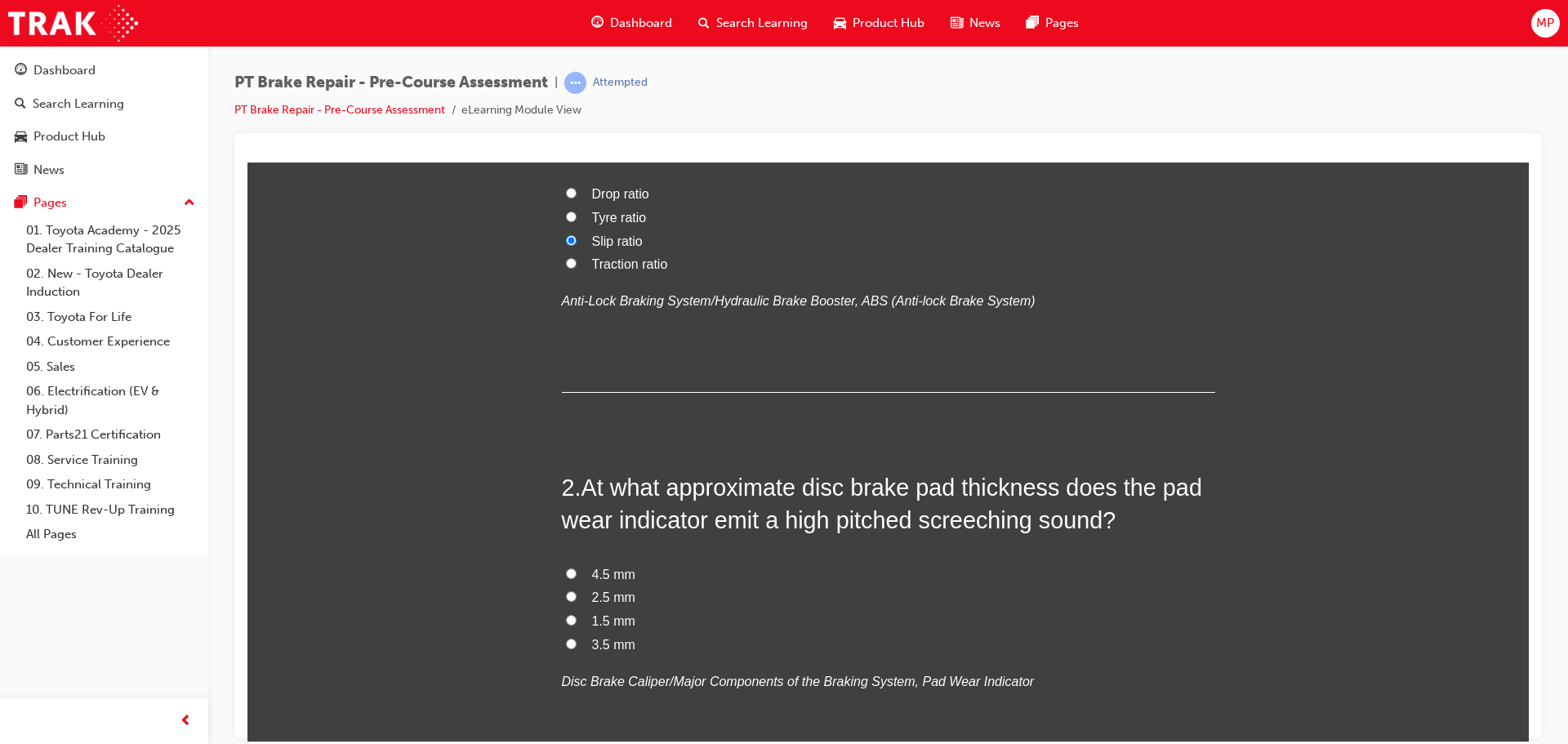
scroll to position [408, 0]
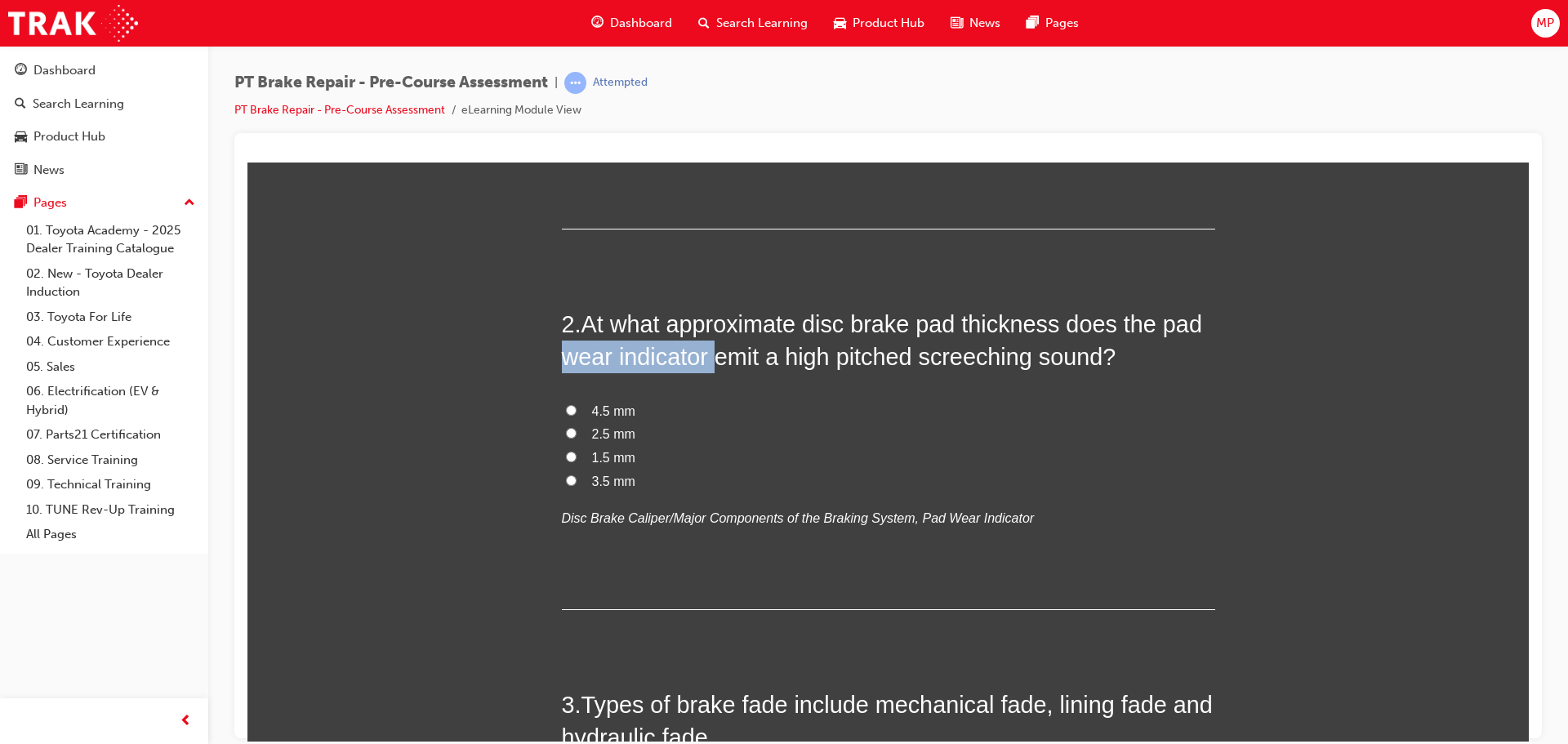
drag, startPoint x: 562, startPoint y: 358, endPoint x: 709, endPoint y: 358, distance: 147.0
click at [709, 358] on span "At what approximate disc brake pad thickness does the pad wear indicator emit a…" at bounding box center [882, 339] width 640 height 59
copy span "wear indicator"
click at [572, 429] on label "2.5 mm" at bounding box center [888, 434] width 653 height 24
click at [572, 429] on input "2.5 mm" at bounding box center [571, 432] width 11 height 11
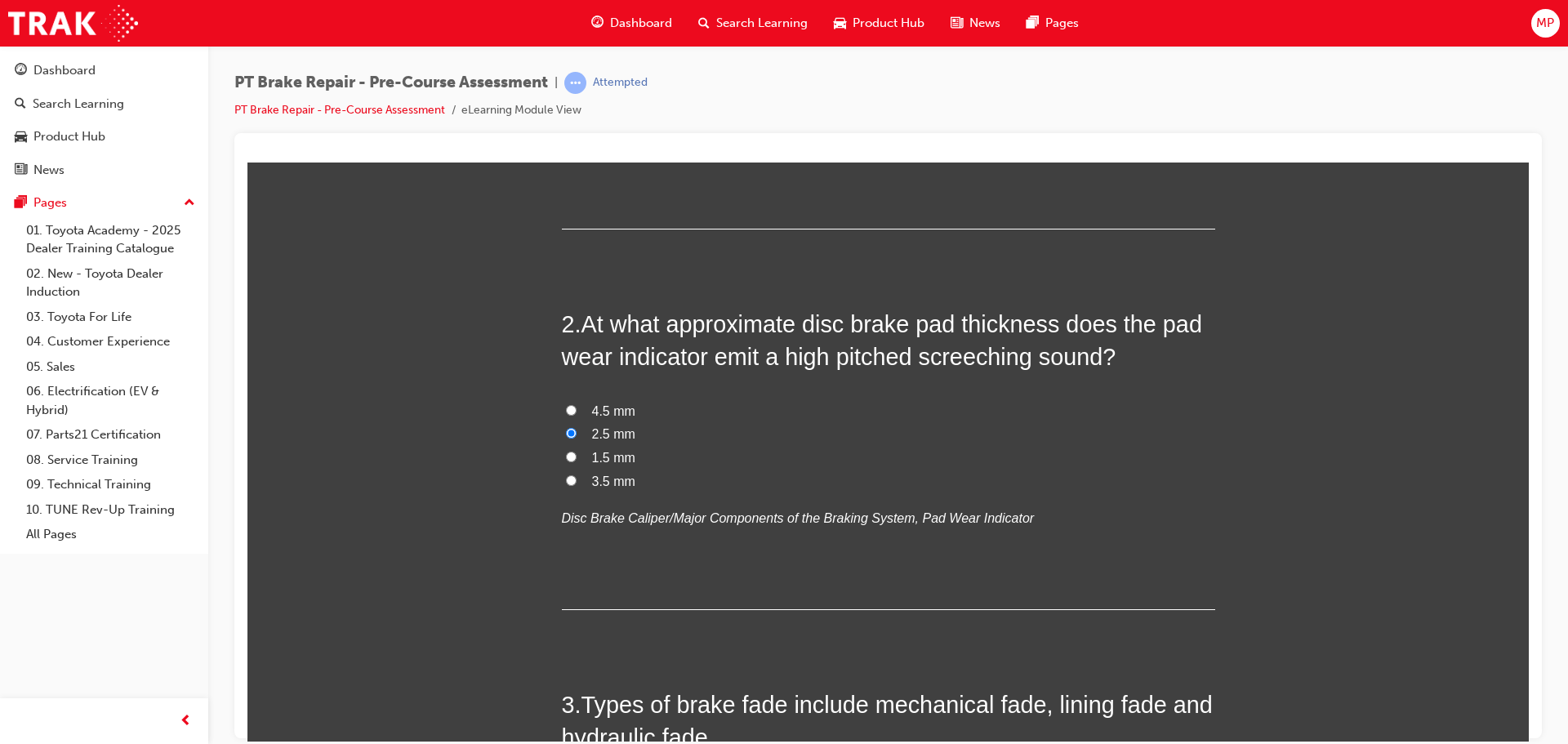
radio input "true"
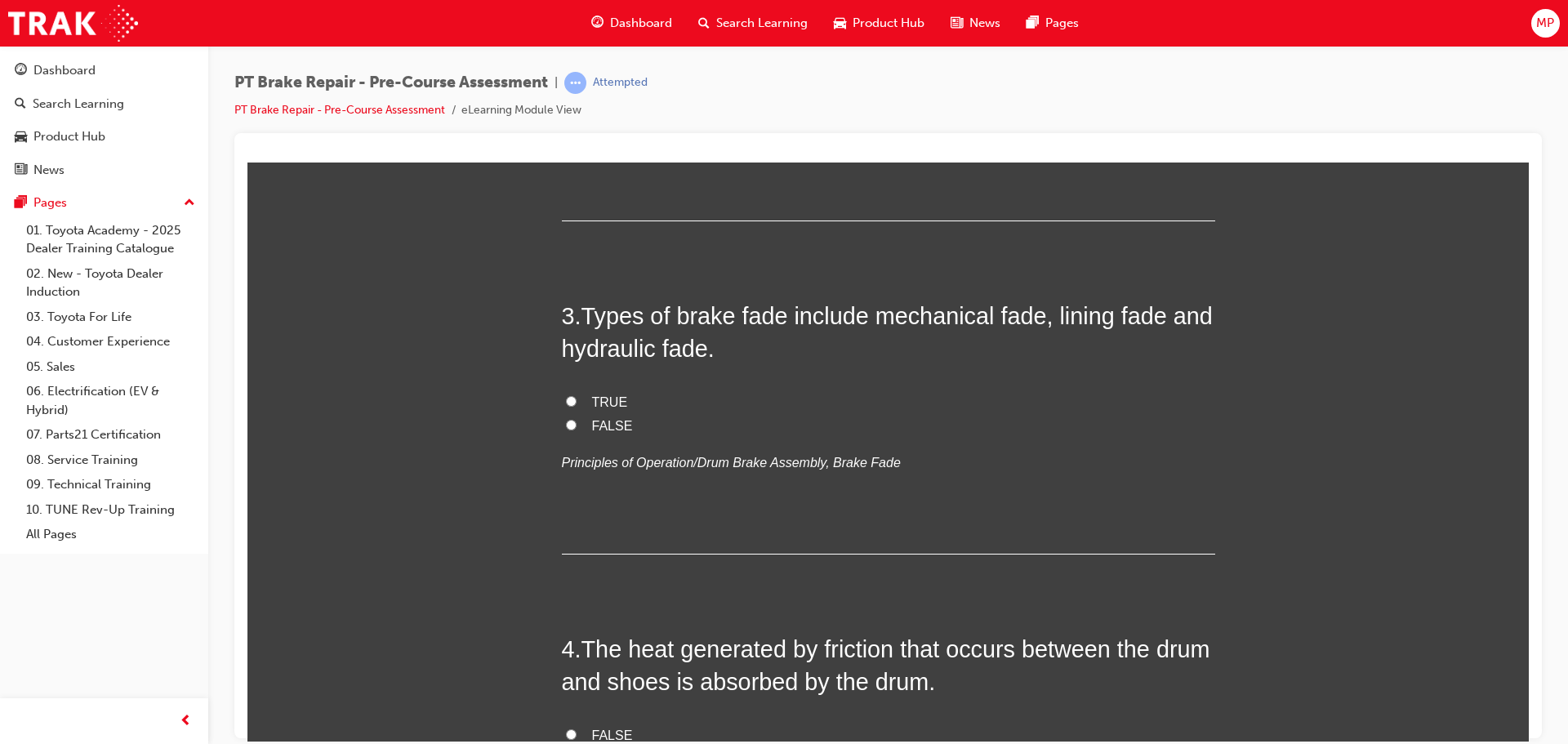
scroll to position [817, 0]
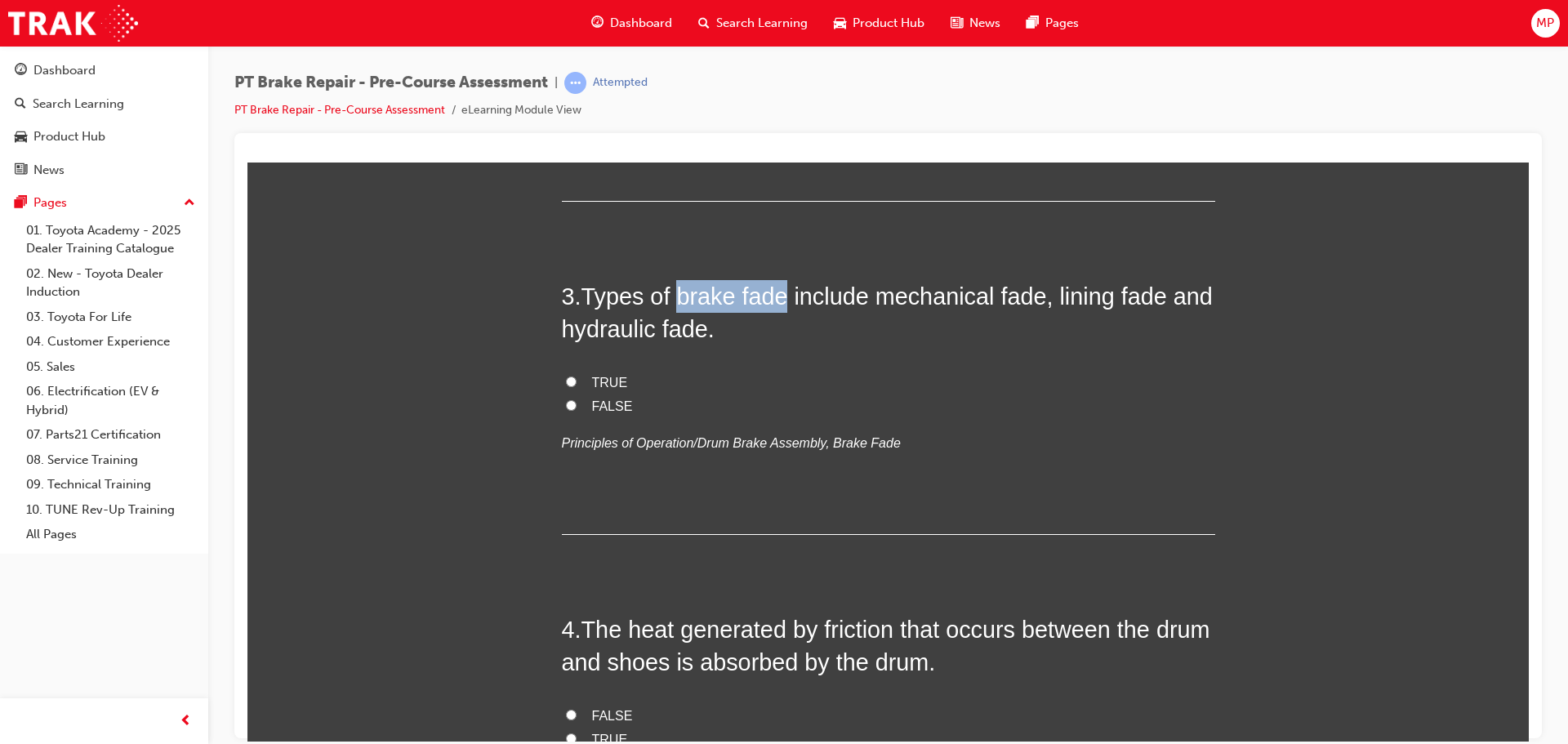
drag, startPoint x: 674, startPoint y: 297, endPoint x: 780, endPoint y: 297, distance: 105.3
click at [780, 297] on span "Types of brake fade include mechanical fade, lining fade and hydraulic fade." at bounding box center [887, 312] width 651 height 59
copy span "brake fade"
click at [570, 381] on label "TRUE" at bounding box center [888, 383] width 653 height 24
click at [570, 381] on input "TRUE" at bounding box center [571, 381] width 11 height 11
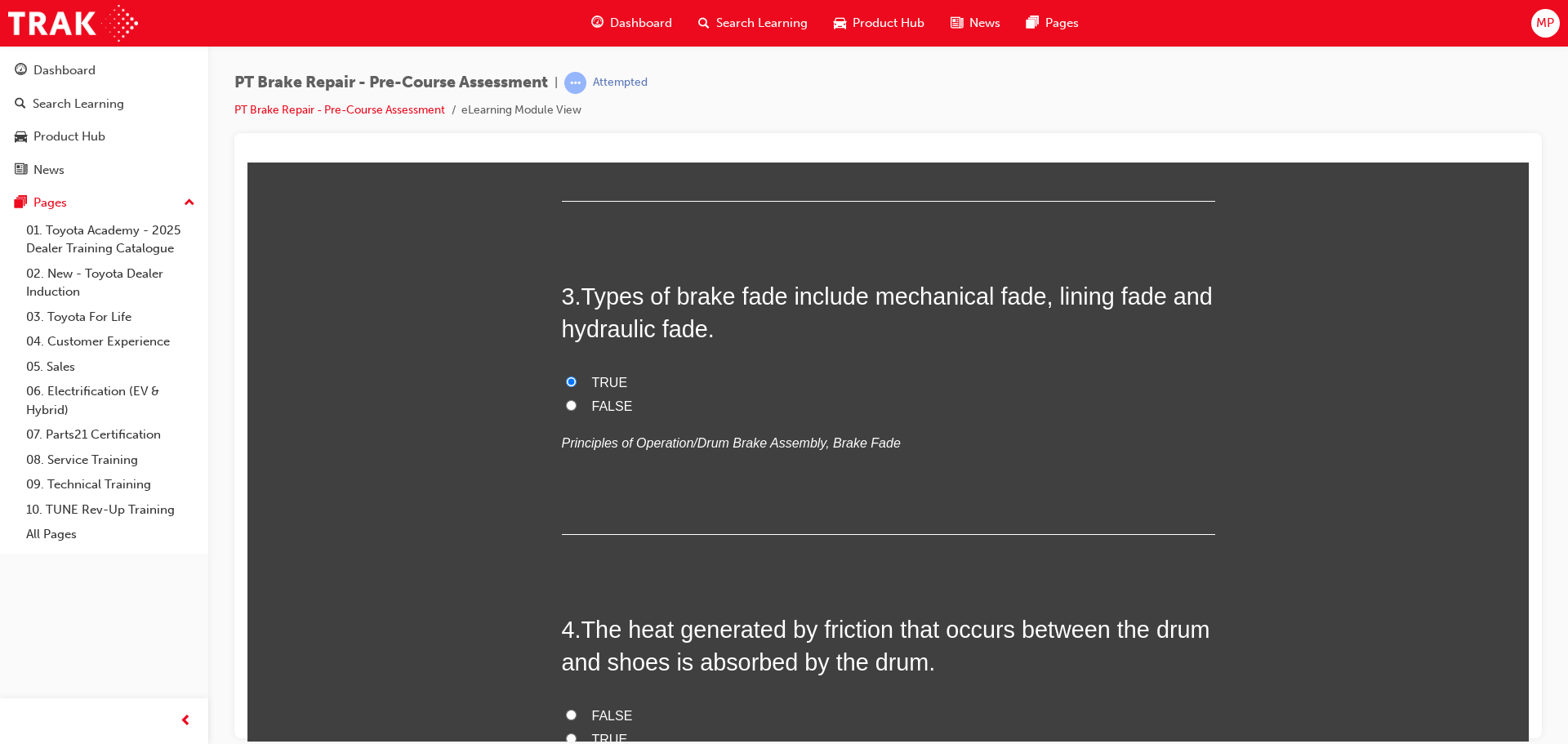
radio input "true"
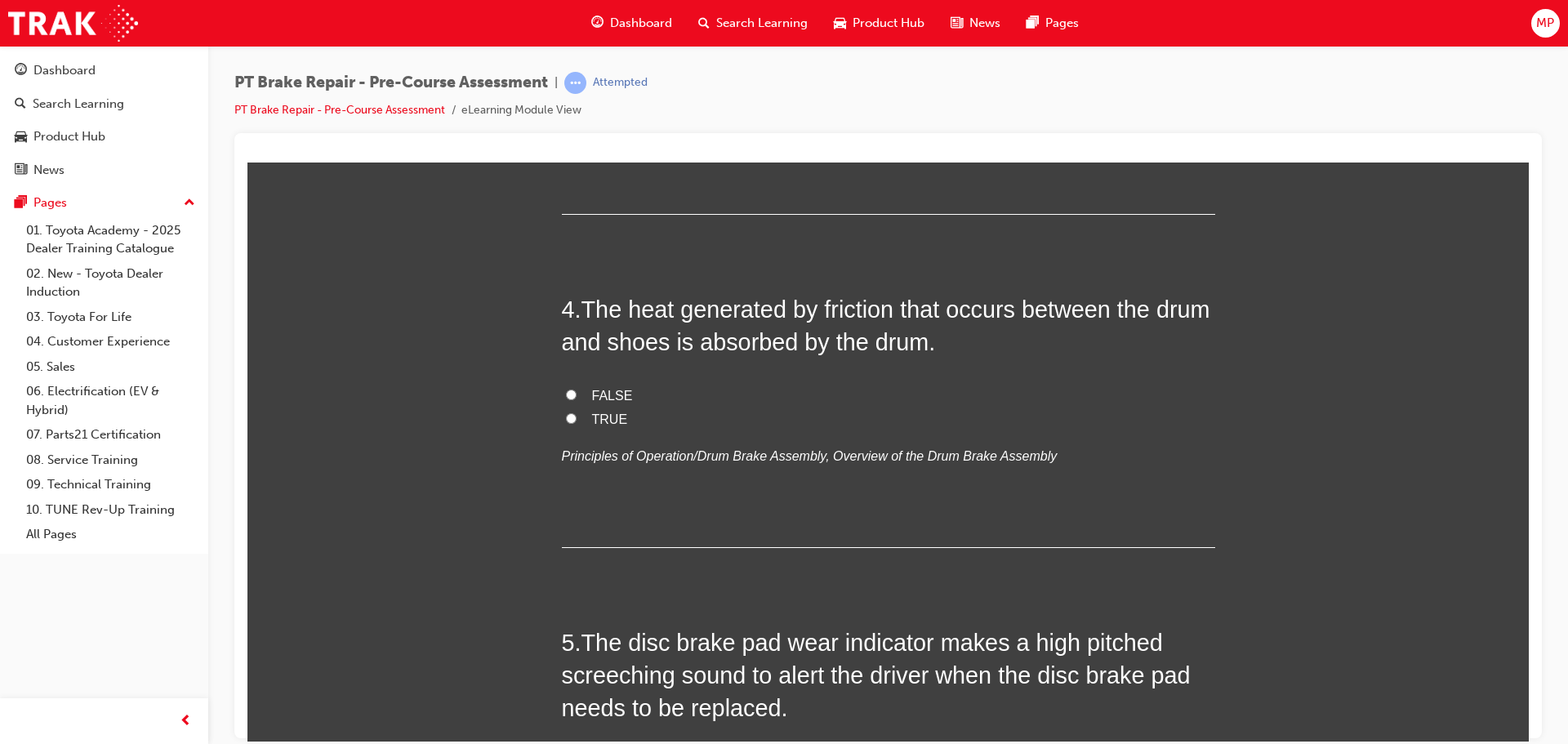
scroll to position [1143, 0]
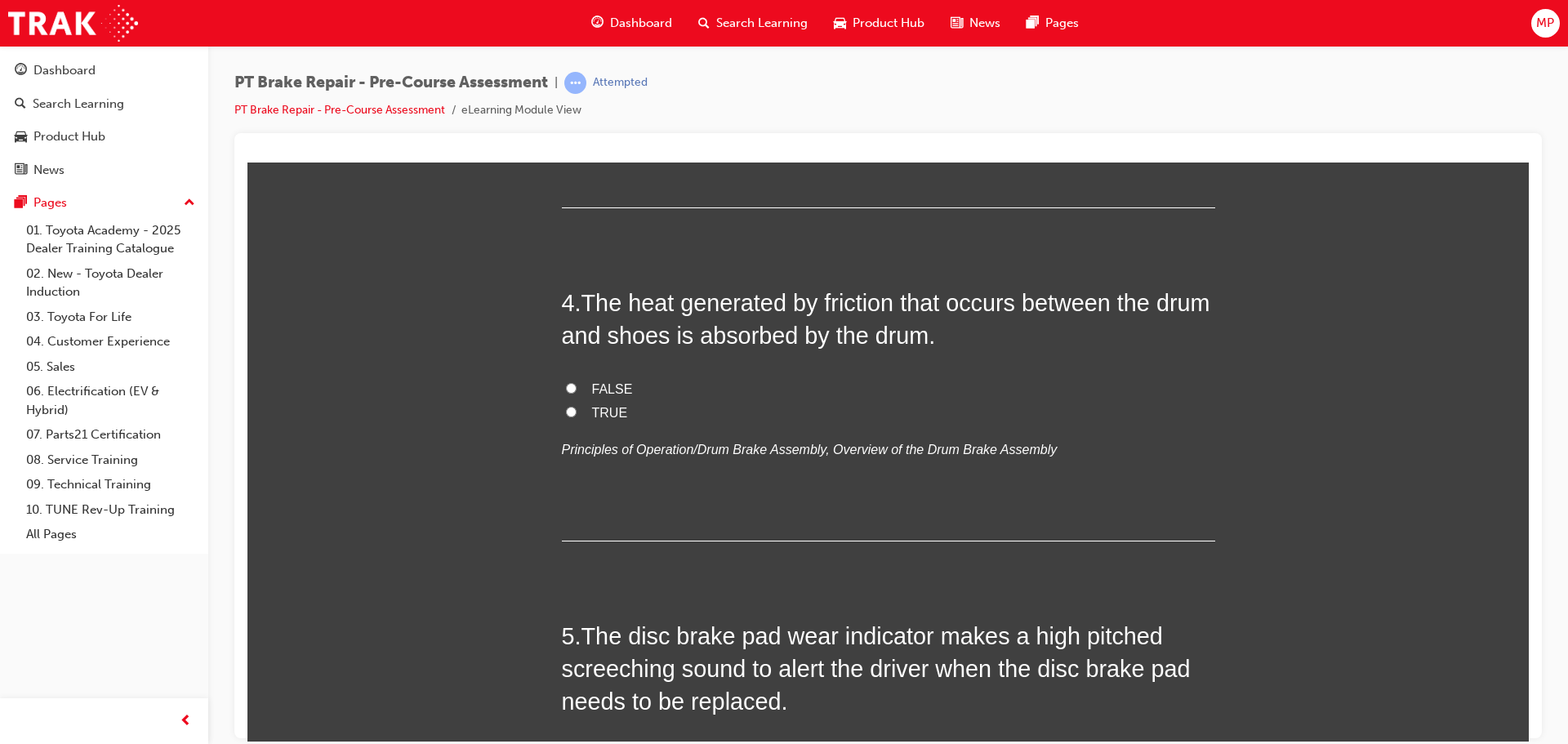
click at [615, 370] on div "4 . The heat generated by friction that occurs between the drum and shoes is ab…" at bounding box center [888, 413] width 653 height 255
click at [569, 407] on input "TRUE" at bounding box center [571, 411] width 11 height 11
radio input "true"
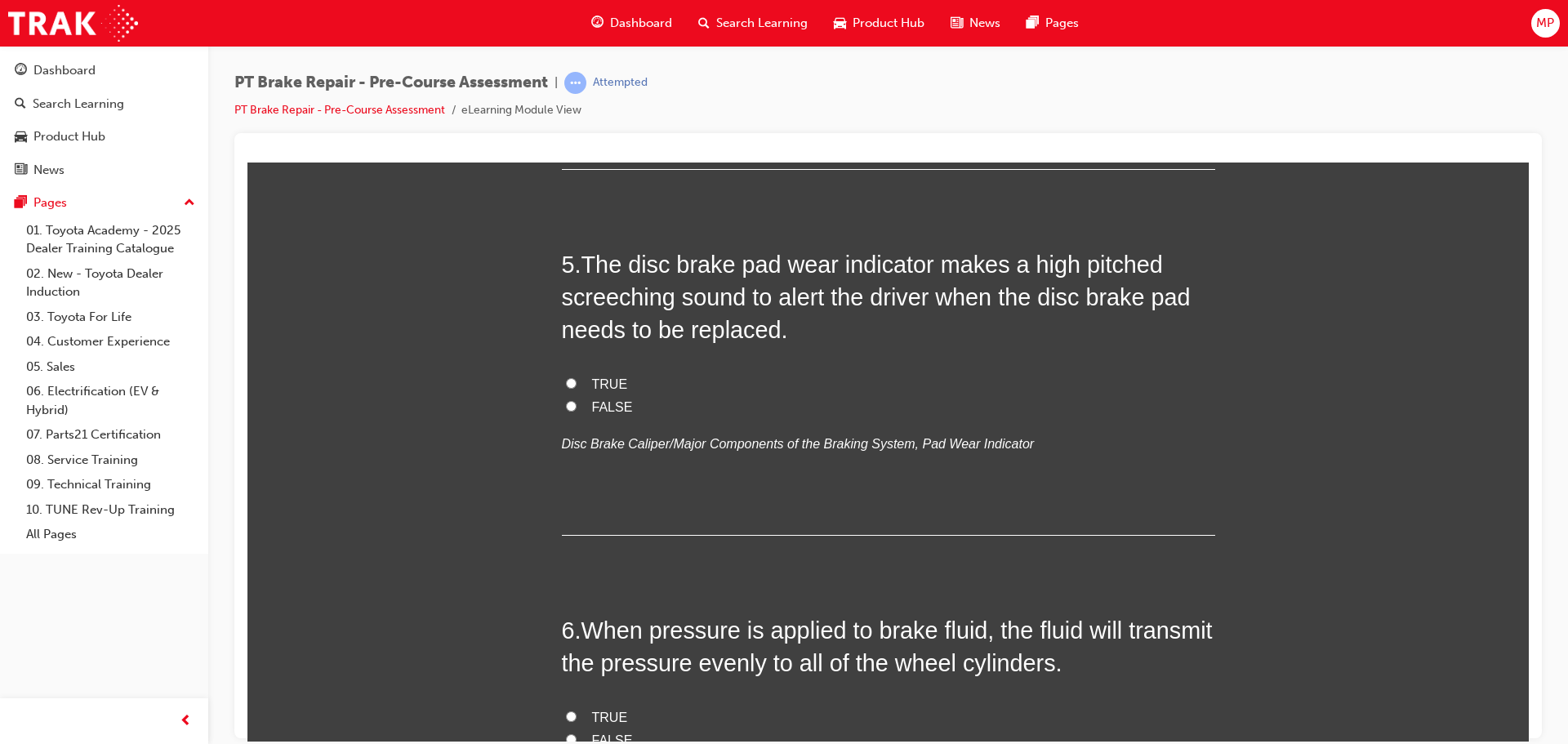
scroll to position [1552, 0]
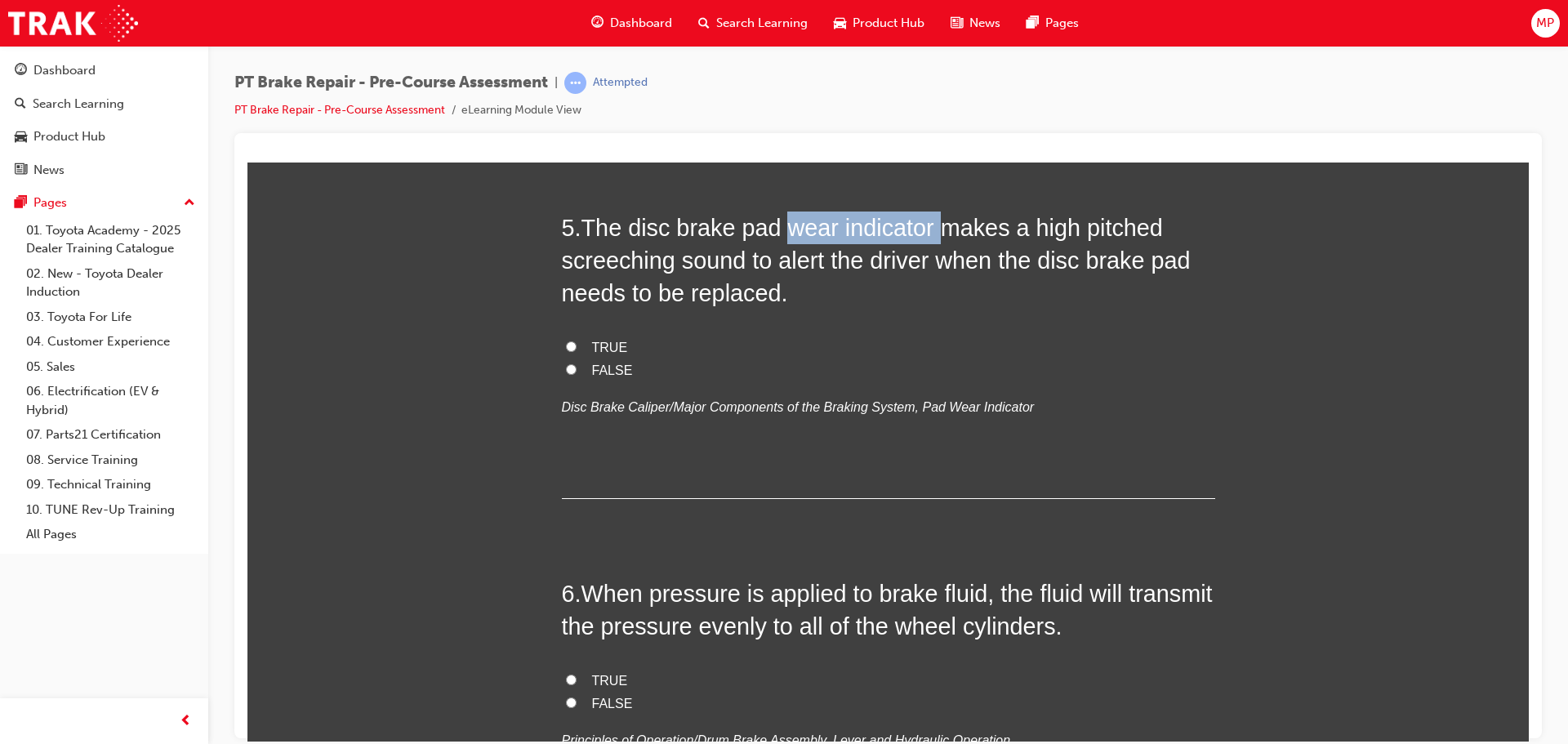
drag, startPoint x: 779, startPoint y: 226, endPoint x: 928, endPoint y: 230, distance: 149.5
click at [928, 230] on span "The disc brake pad wear indicator makes a high pitched screeching sound to aler…" at bounding box center [876, 260] width 629 height 92
copy span "wear indicator"
click at [566, 345] on input "TRUE" at bounding box center [571, 346] width 11 height 11
radio input "true"
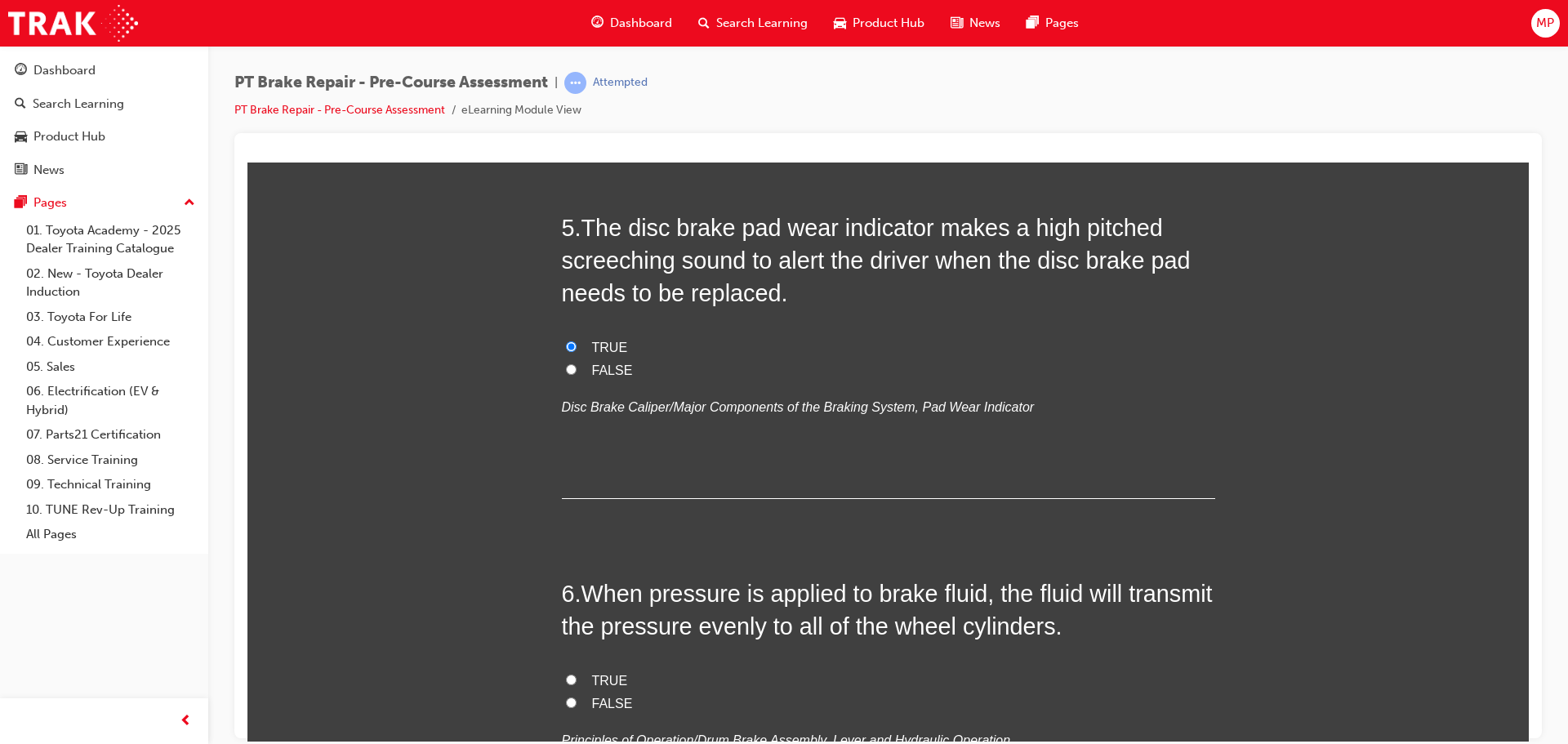
click at [1360, 532] on div "You must select an answer for each question before you can submit. Please note,…" at bounding box center [887, 521] width 1281 height 3647
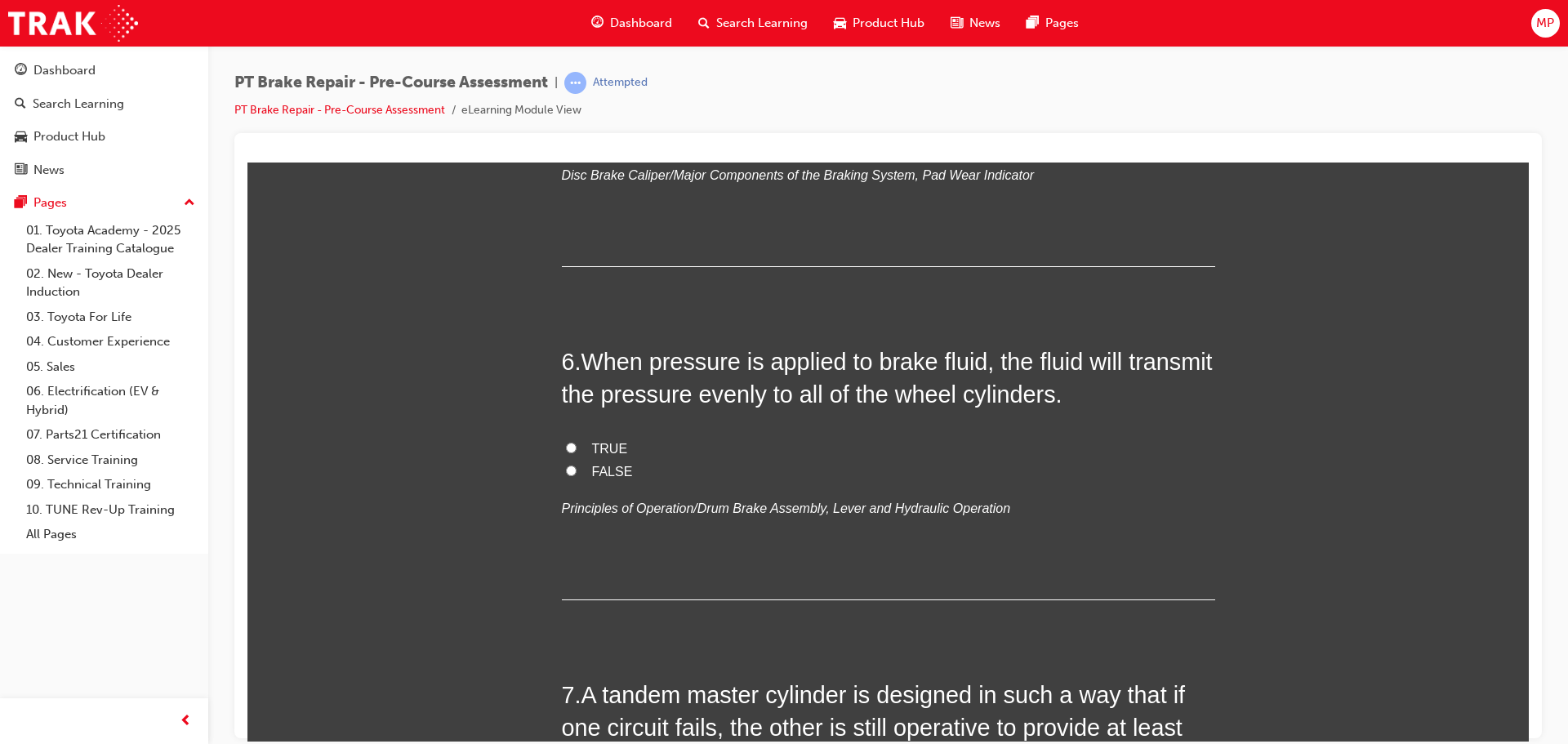
scroll to position [1878, 0]
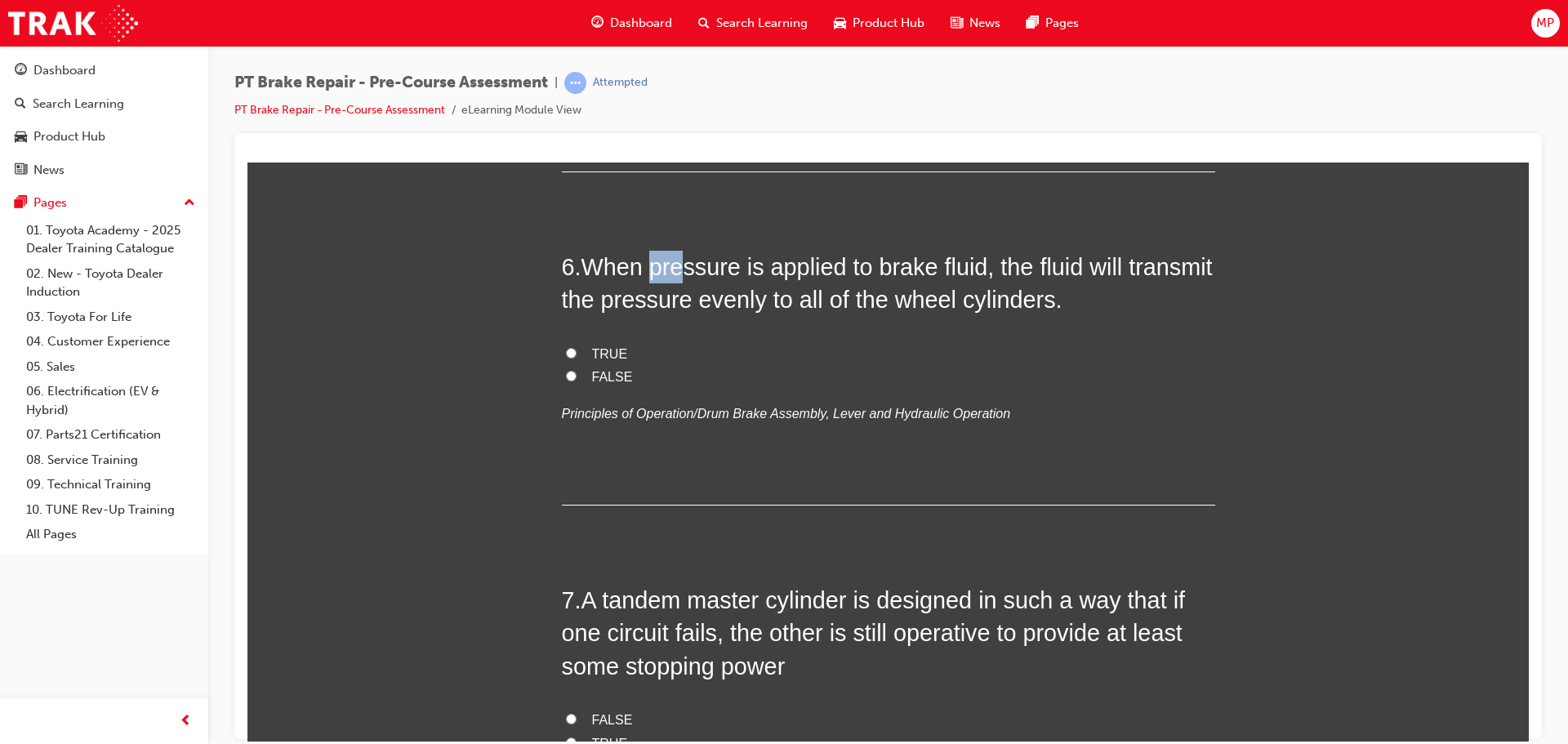
drag, startPoint x: 646, startPoint y: 267, endPoint x: 680, endPoint y: 265, distance: 34.4
click at [680, 265] on span "When pressure is applied to brake fluid, the fluid will transmit the pressure e…" at bounding box center [887, 282] width 651 height 59
click at [653, 267] on span "When pressure is applied to brake fluid, the fluid will transmit the pressure e…" at bounding box center [887, 282] width 651 height 59
drag, startPoint x: 651, startPoint y: 262, endPoint x: 737, endPoint y: 268, distance: 86.7
click at [737, 268] on span "When pressure is applied to brake fluid, the fluid will transmit the pressure e…" at bounding box center [887, 282] width 651 height 59
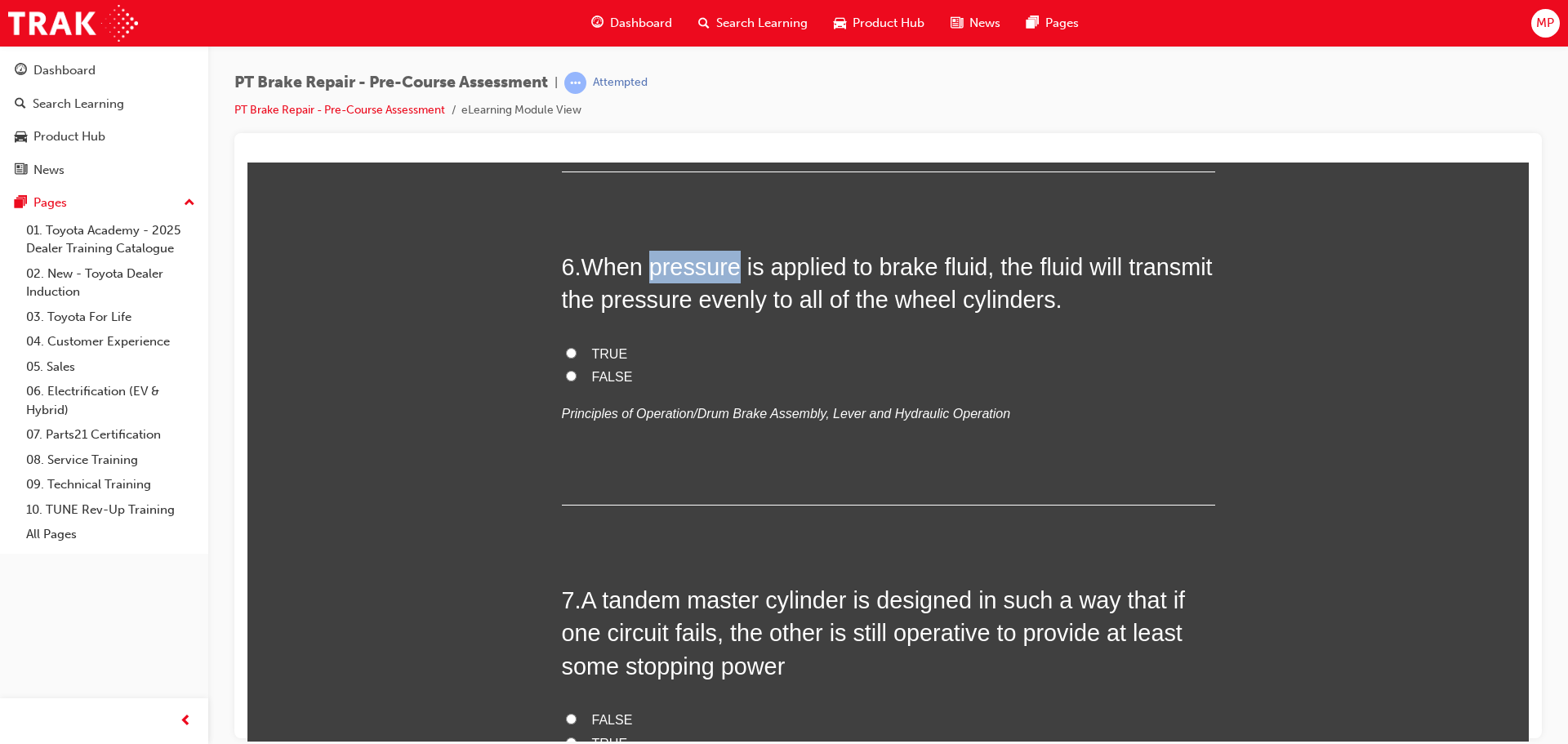
copy span "pressure"
click at [566, 354] on input "TRUE" at bounding box center [571, 352] width 11 height 11
radio input "true"
click at [1418, 568] on div "You must select an answer for each question before you can submit. Please note,…" at bounding box center [887, 194] width 1281 height 3647
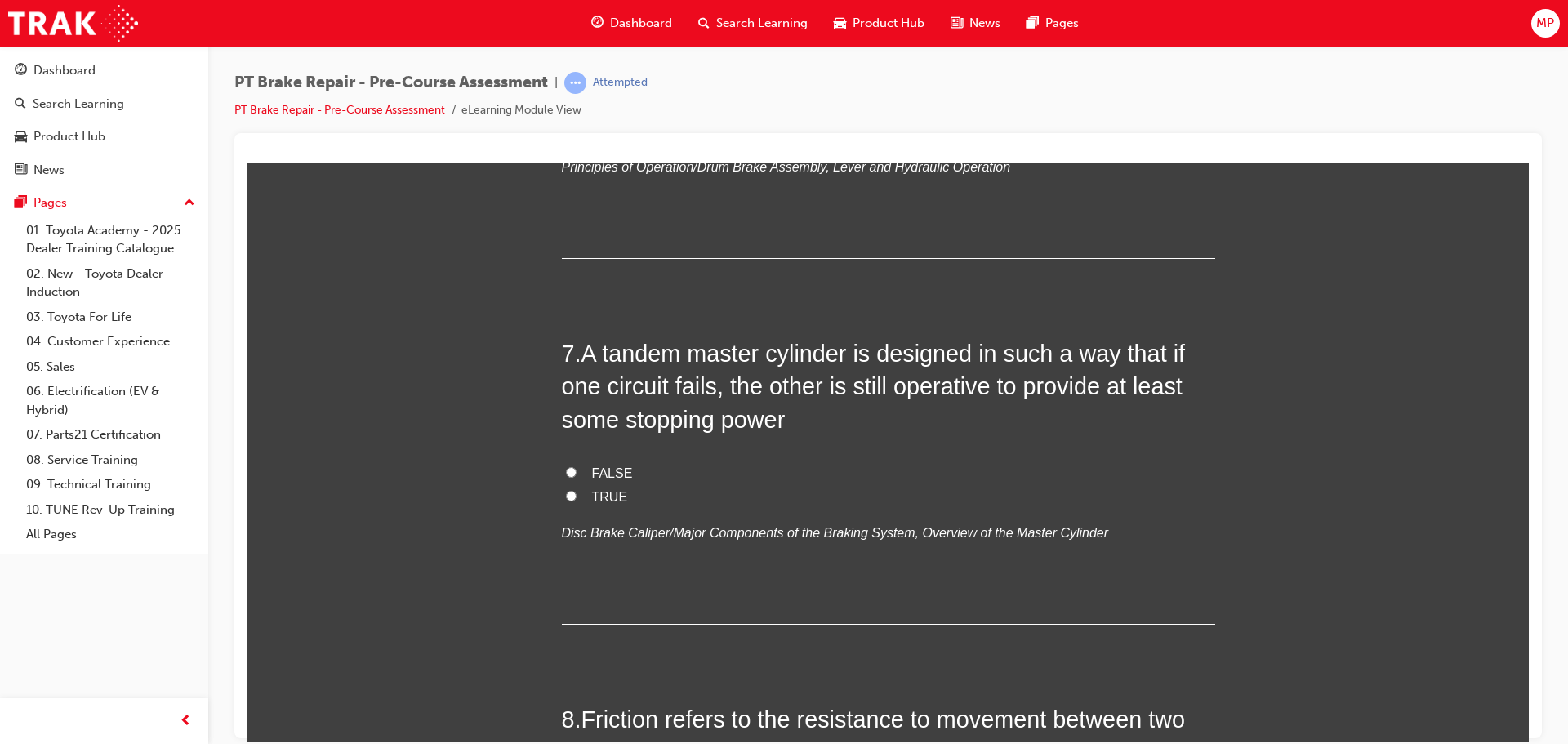
scroll to position [2205, 0]
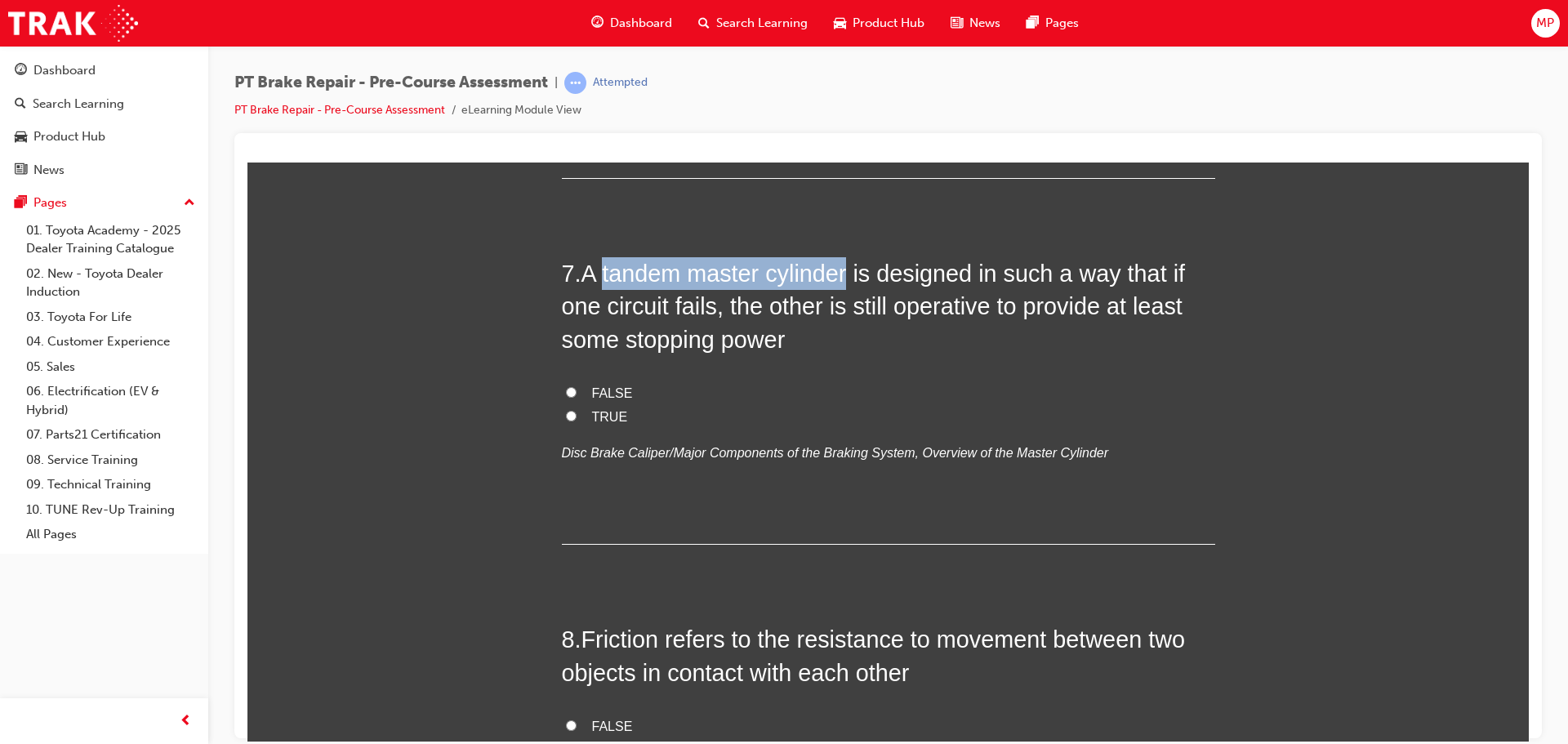
drag, startPoint x: 600, startPoint y: 272, endPoint x: 824, endPoint y: 262, distance: 224.0
click at [838, 262] on span "A tandem master cylinder is designed in such a way that if one circuit fails, t…" at bounding box center [874, 306] width 624 height 92
copy span "tandem master cylinde"
click at [568, 410] on input "TRUE" at bounding box center [571, 415] width 11 height 11
radio input "true"
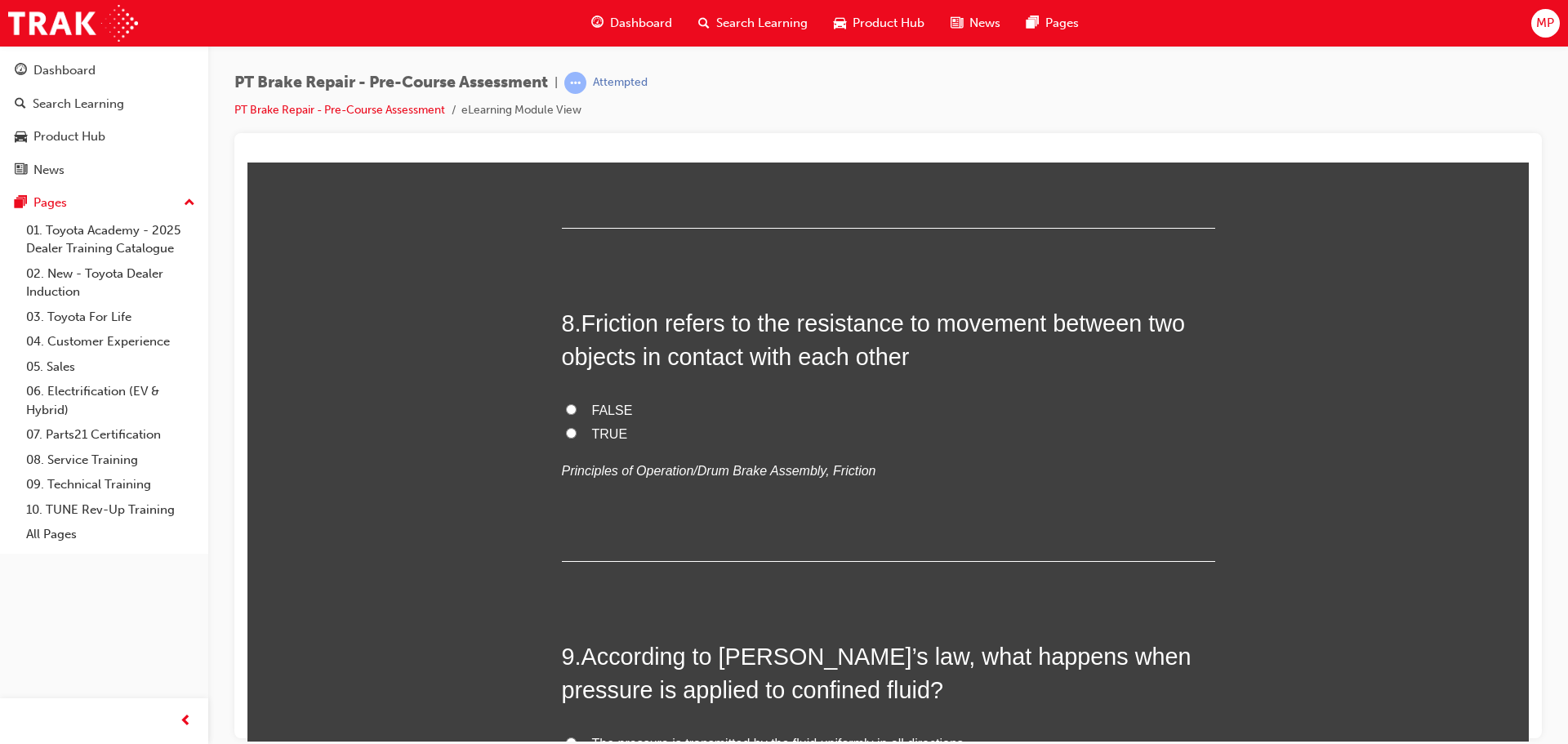
scroll to position [2531, 0]
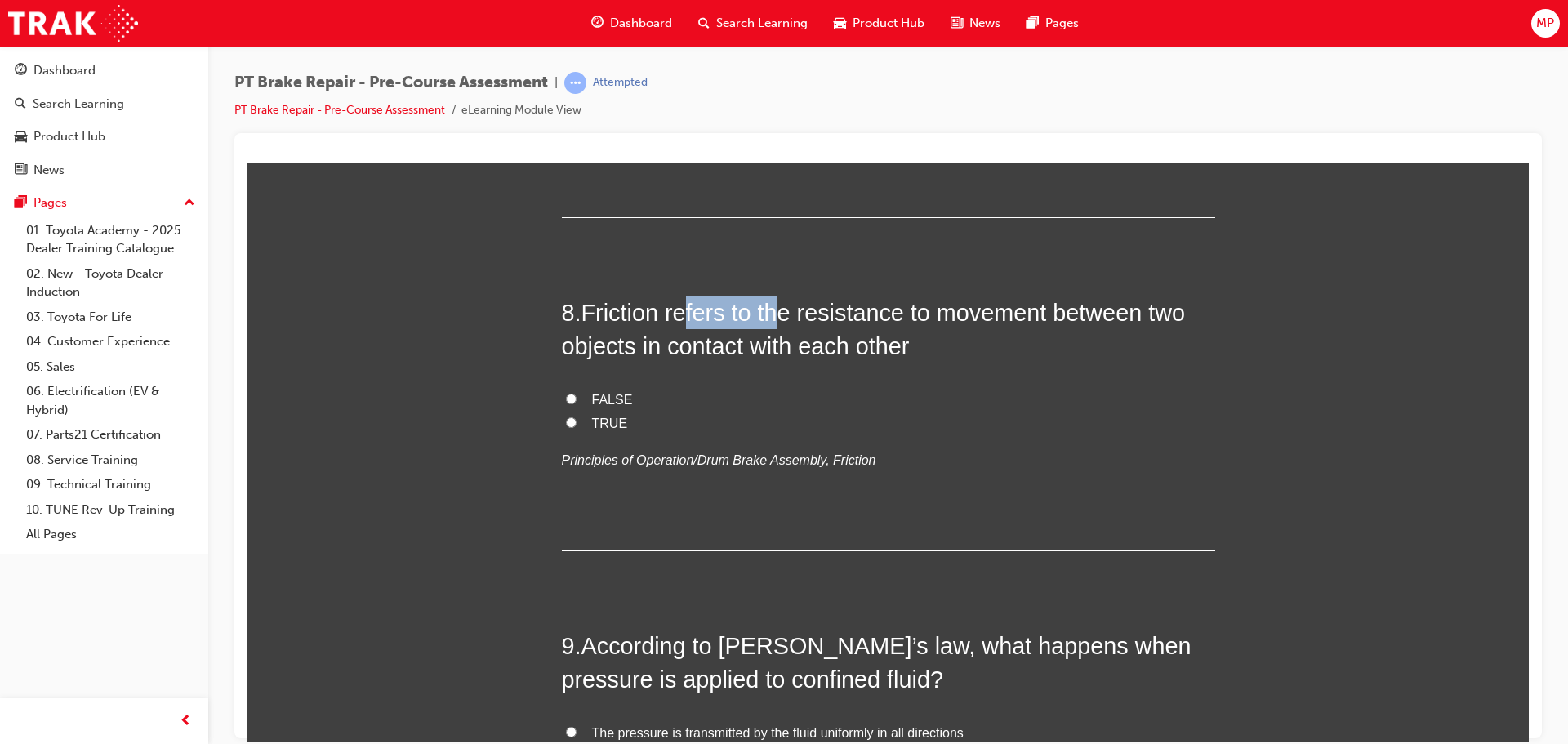
drag, startPoint x: 683, startPoint y: 313, endPoint x: 782, endPoint y: 303, distance: 99.3
click at [782, 303] on span "Friction refers to the resistance to movement between two objects in contact wi…" at bounding box center [873, 328] width 623 height 59
click at [566, 421] on input "TRUE" at bounding box center [571, 421] width 11 height 11
radio input "true"
drag, startPoint x: 1307, startPoint y: 586, endPoint x: 1231, endPoint y: 590, distance: 76.9
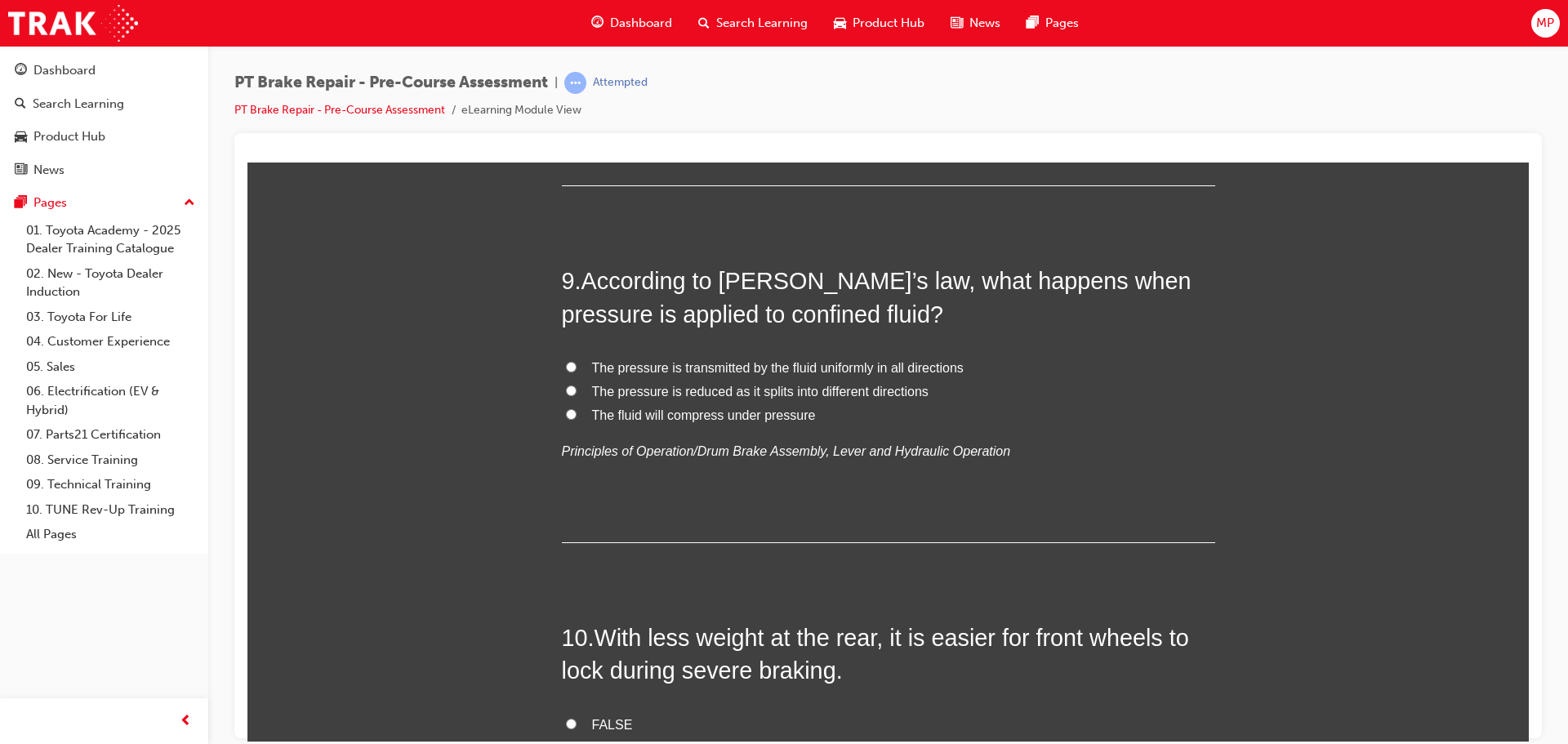
scroll to position [2940, 0]
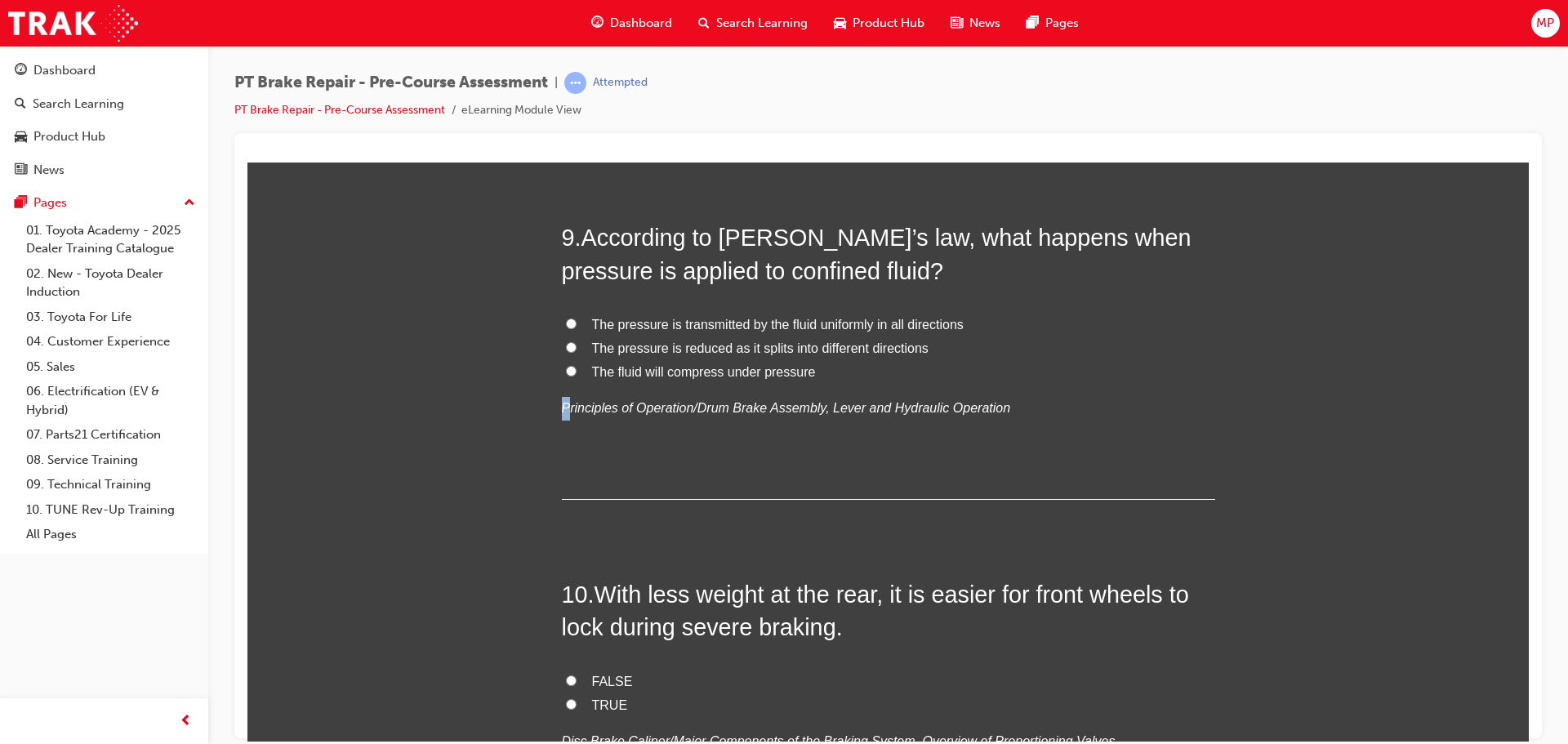
click at [563, 402] on em "Principles of Operation/Drum Brake Assembly, Lever and Hydraulic Operation" at bounding box center [786, 407] width 449 height 14
drag, startPoint x: 807, startPoint y: 411, endPoint x: 980, endPoint y: 394, distance: 173.9
click at [980, 396] on p "Principles of Operation/Drum Brake Assembly, Lever and Hydraulic Operation" at bounding box center [888, 408] width 653 height 24
copy em "Lever and Hydraulic Operation"
click at [566, 319] on input "The pressure is transmitted by the fluid uniformly in all directions" at bounding box center [571, 323] width 11 height 11
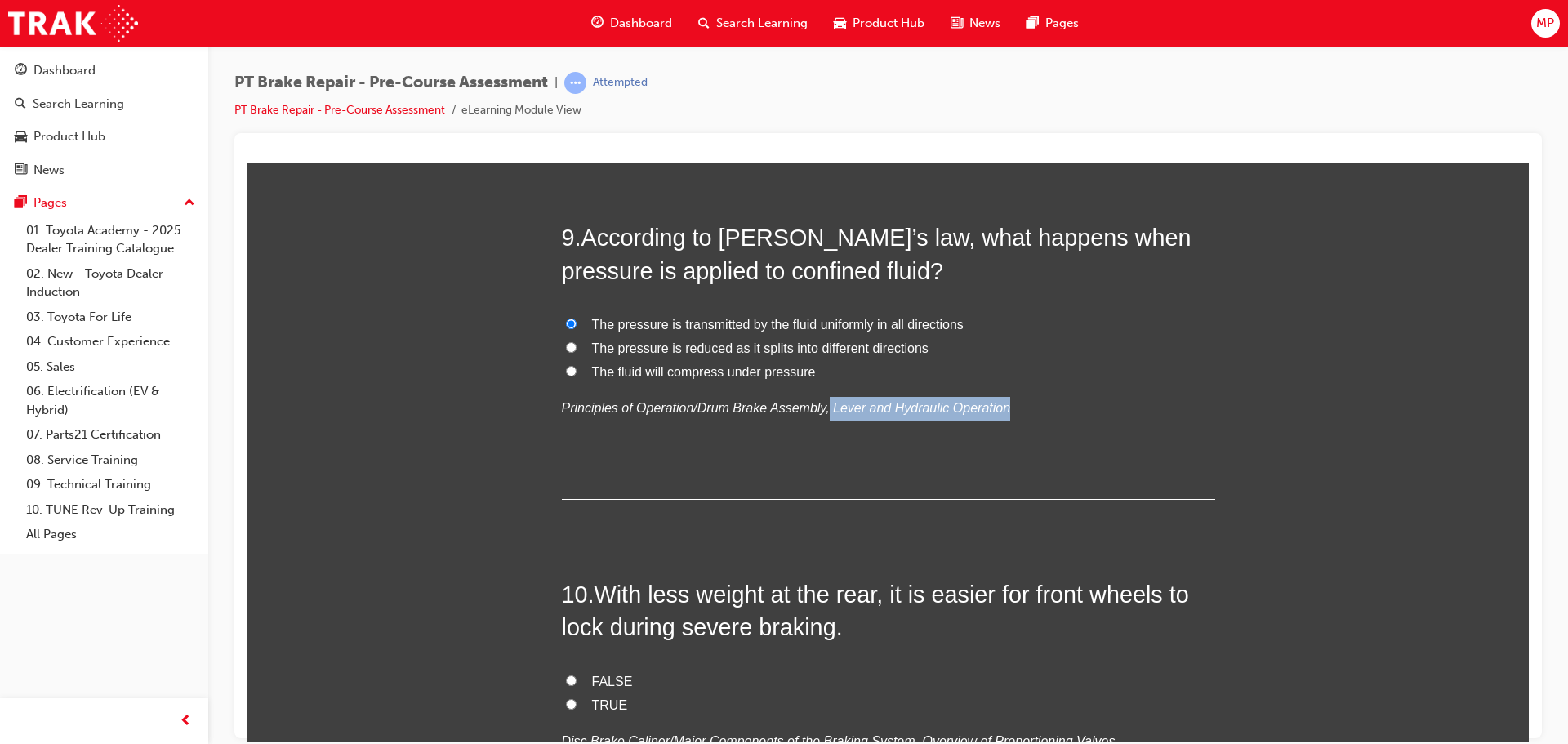
radio input "true"
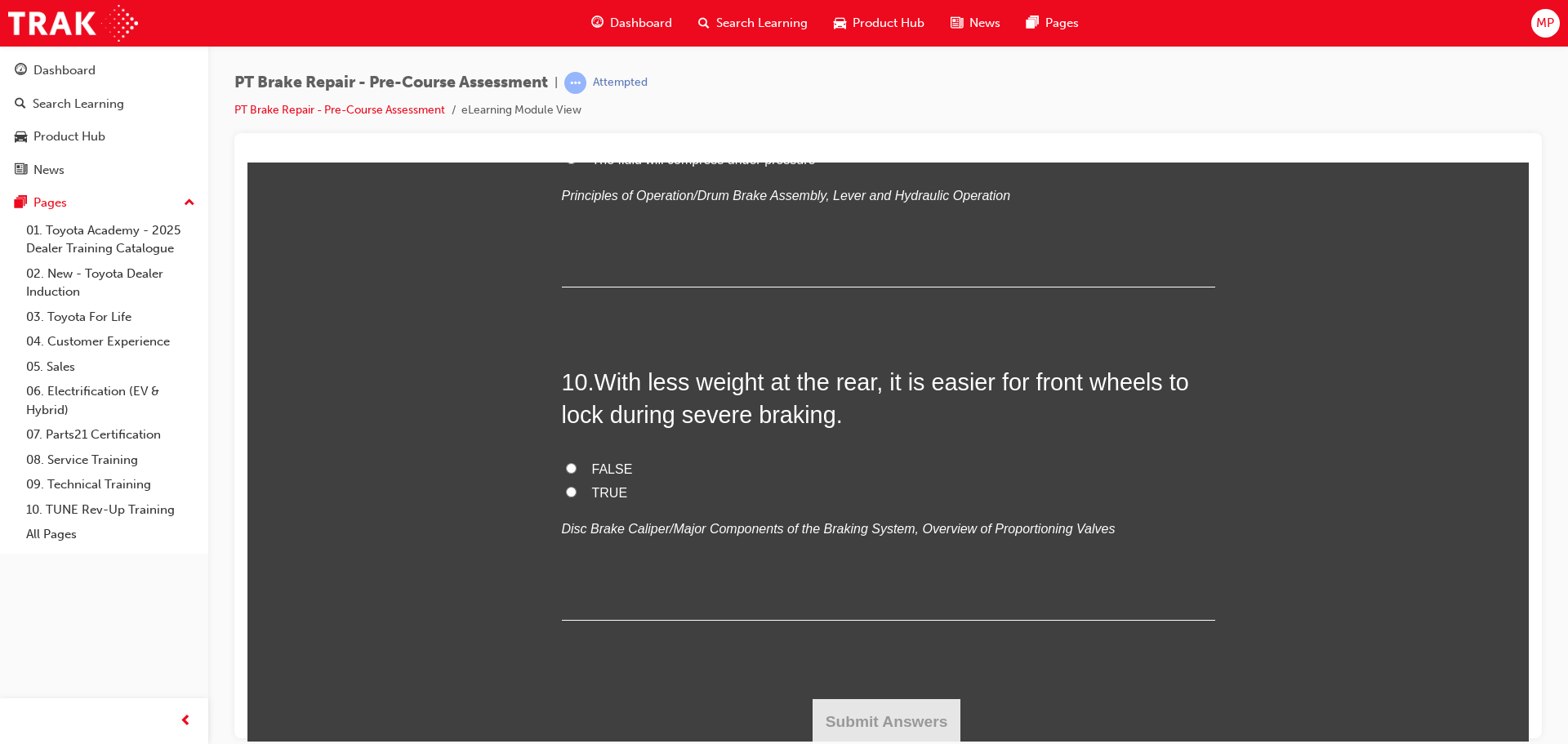
scroll to position [3154, 0]
drag, startPoint x: 885, startPoint y: 526, endPoint x: 1081, endPoint y: 521, distance: 196.0
click at [1081, 521] on p "Disc Brake Caliper/Major Components of the Braking System, Overview of Proporti…" at bounding box center [888, 526] width 653 height 24
copy em "Overview of Proportioning Valves"
click at [566, 462] on input "FALSE" at bounding box center [571, 465] width 11 height 11
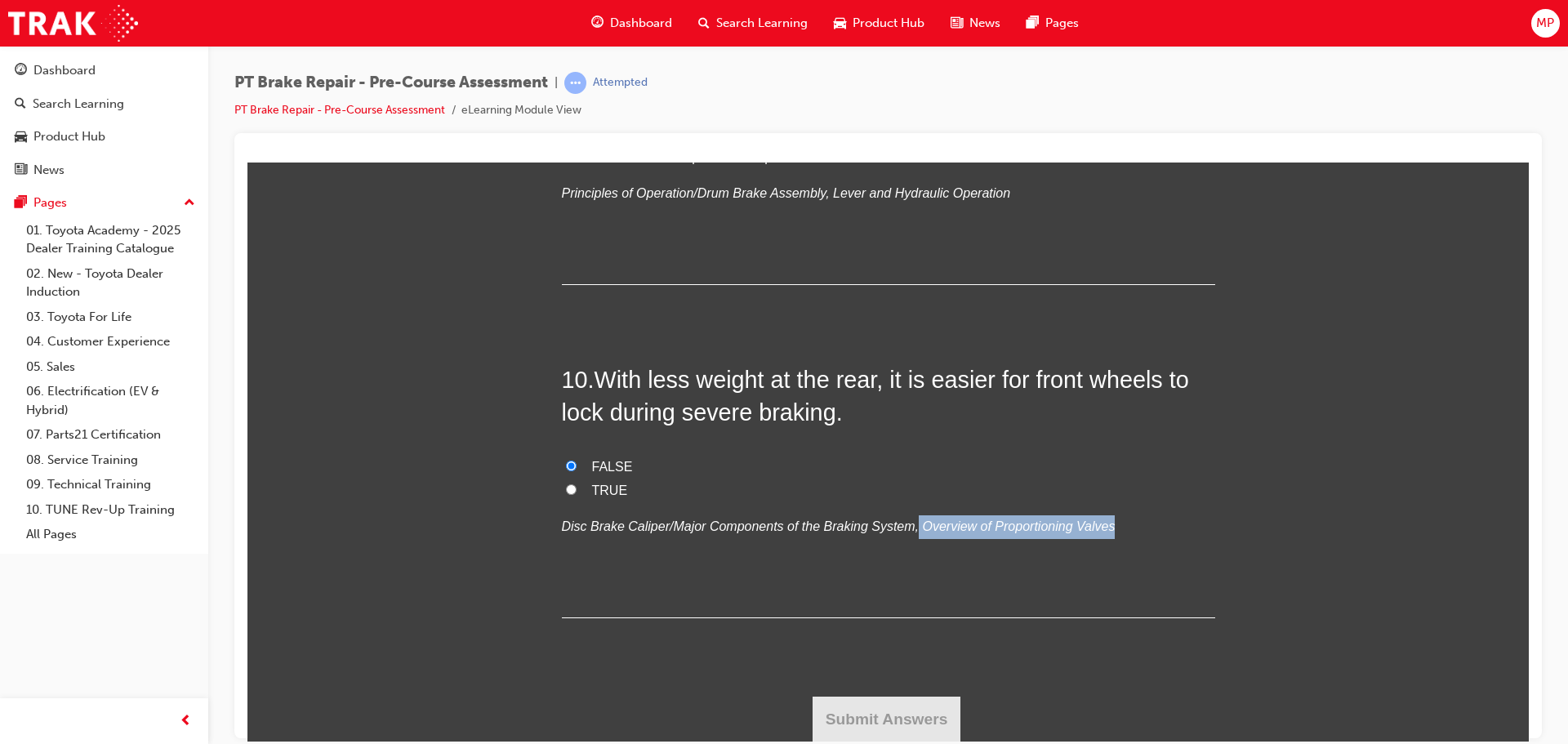
radio input "true"
click at [903, 702] on button "Submit Answers" at bounding box center [886, 719] width 149 height 46
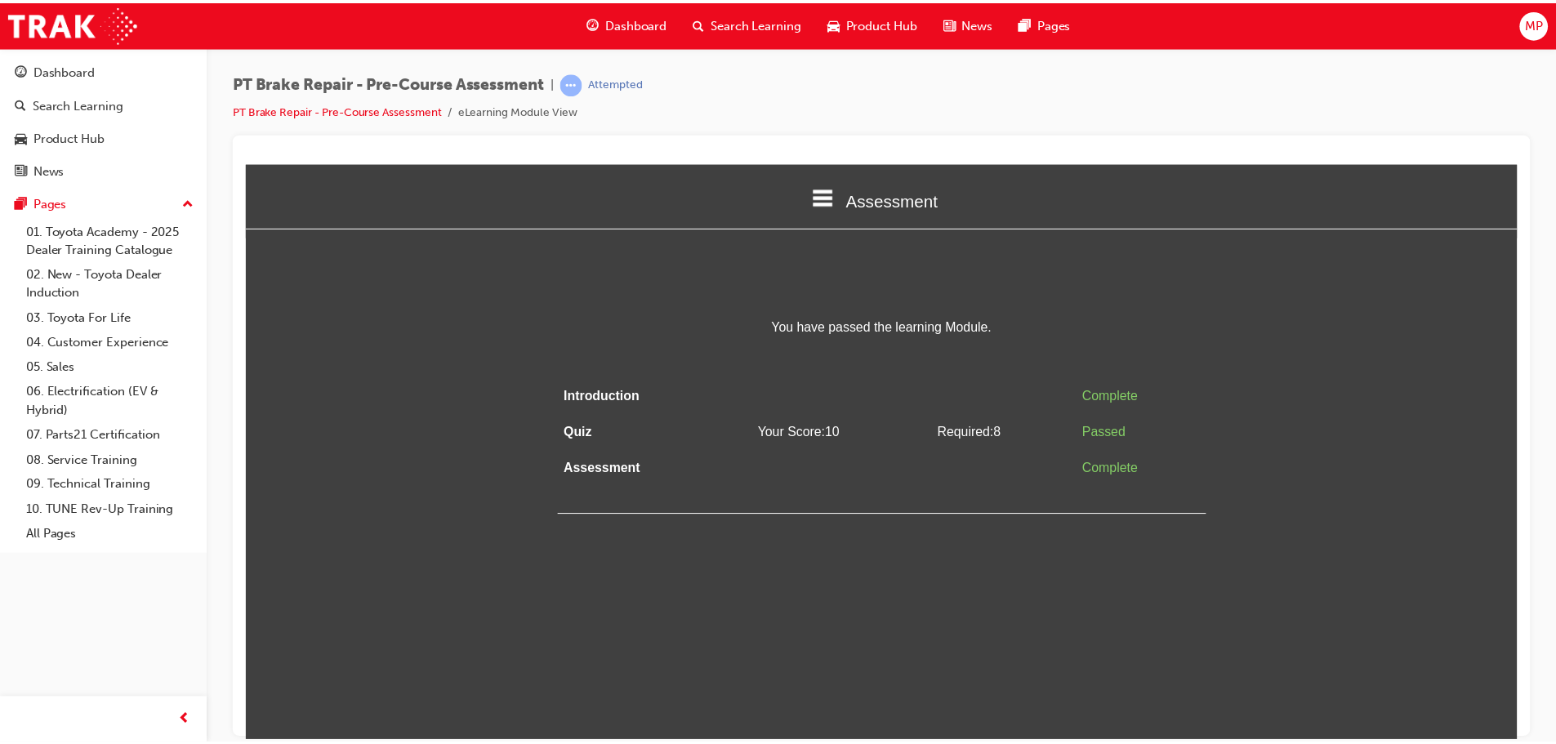
scroll to position [0, 0]
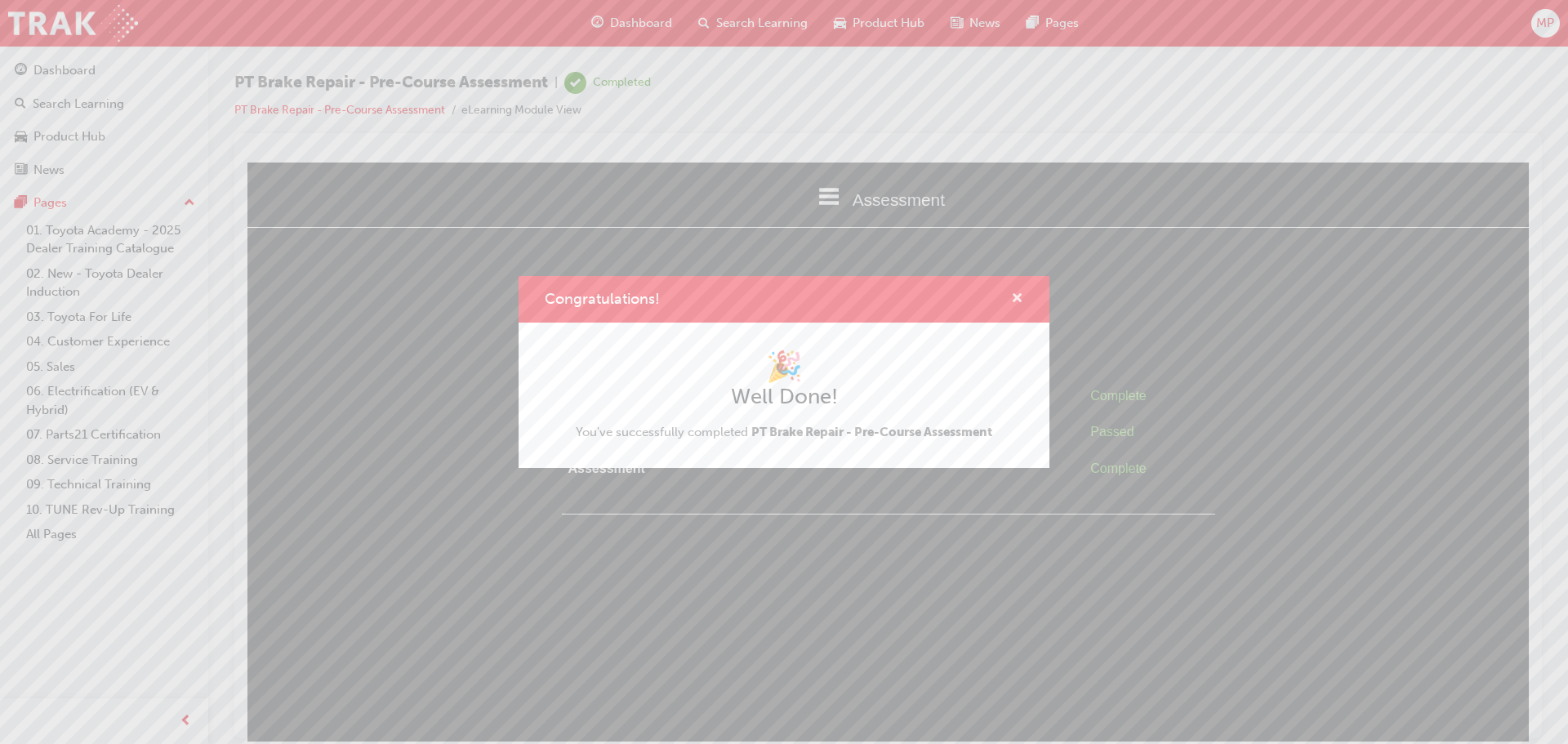
click at [1019, 300] on span "cross-icon" at bounding box center [1017, 299] width 12 height 15
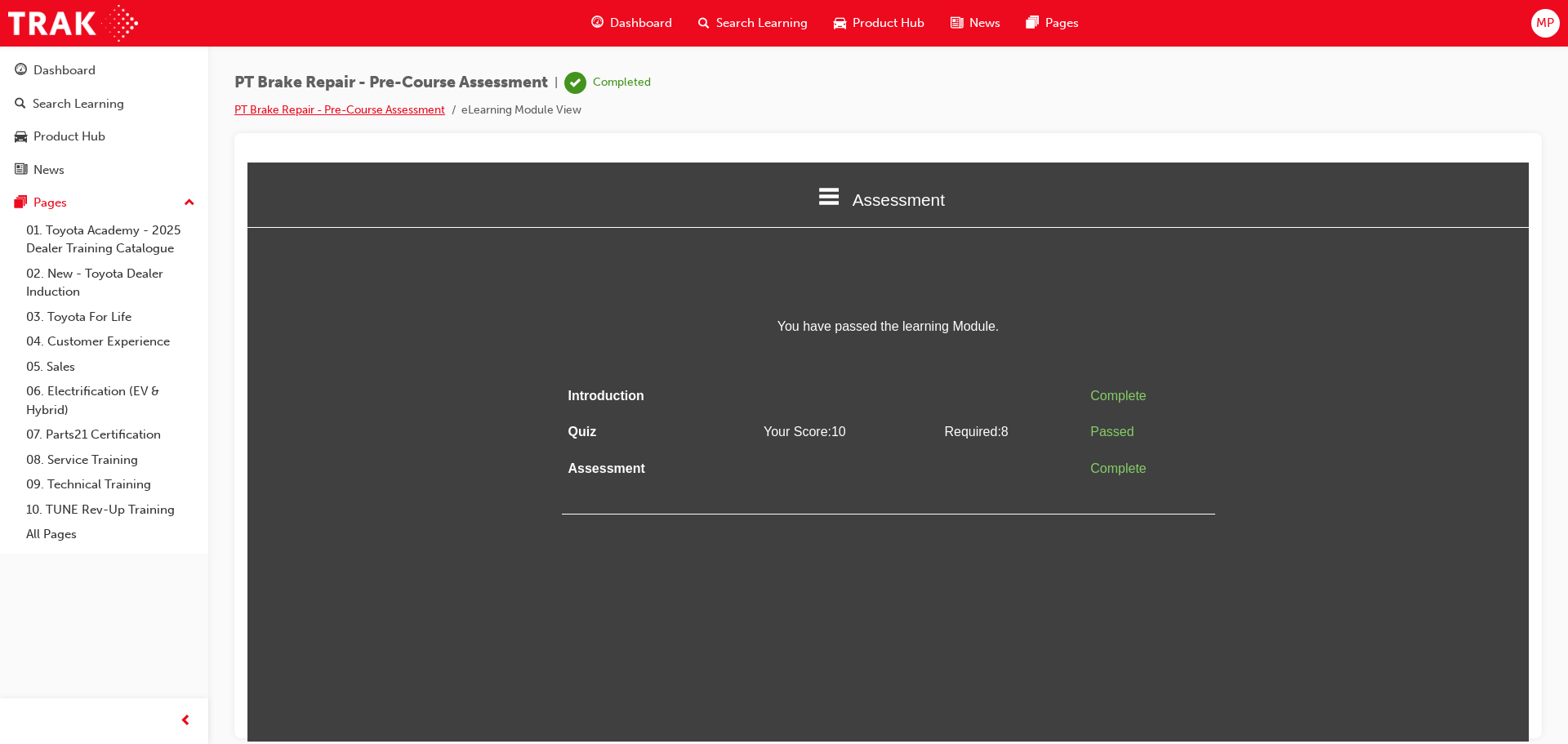
click at [358, 110] on link "PT Brake Repair - Pre-Course Assessment" at bounding box center [339, 110] width 211 height 14
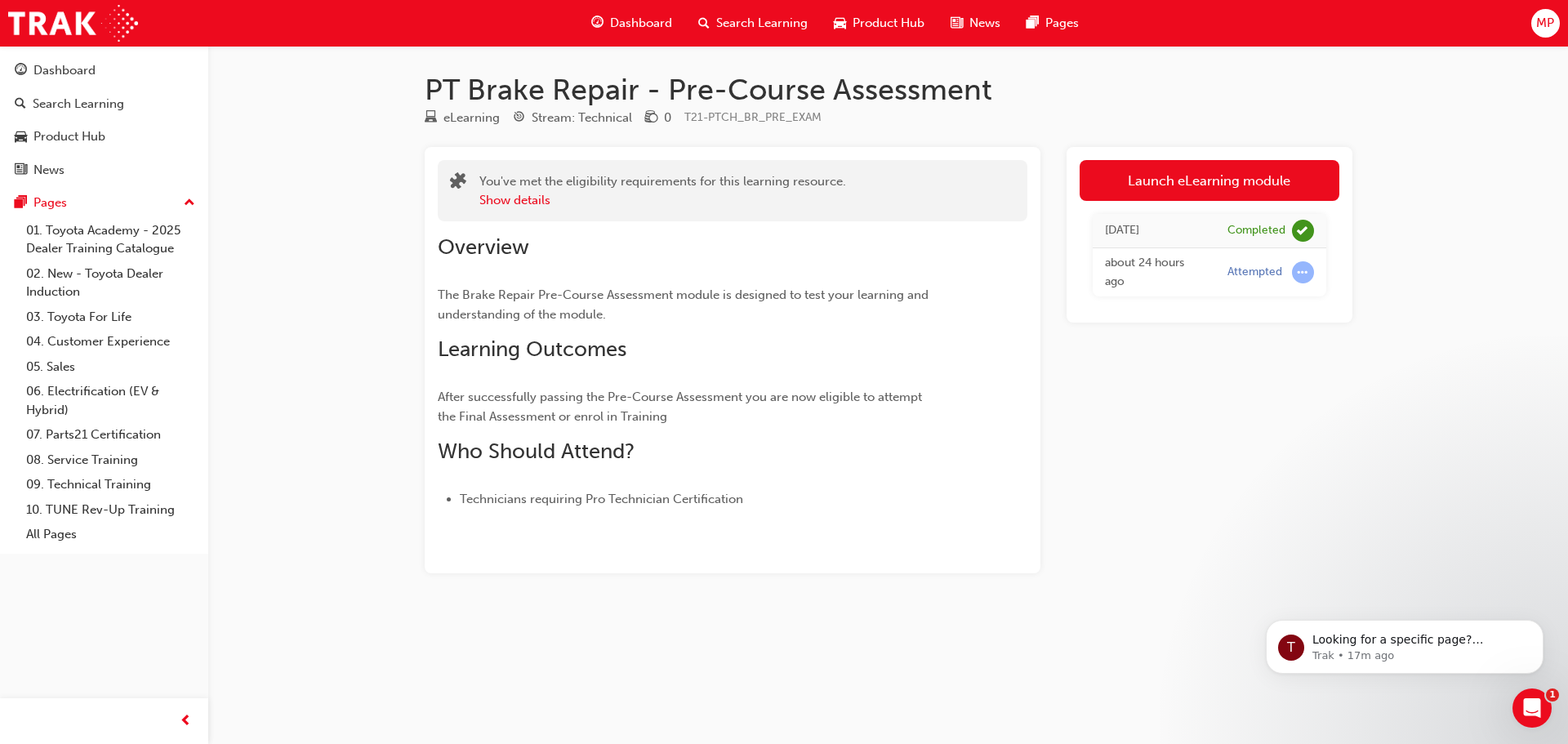
click at [93, 51] on div "Dashboard Search Learning Product Hub News Pages Pages 01. Toyota Academy - 202…" at bounding box center [104, 300] width 208 height 508
click at [110, 67] on div "Dashboard" at bounding box center [104, 70] width 179 height 20
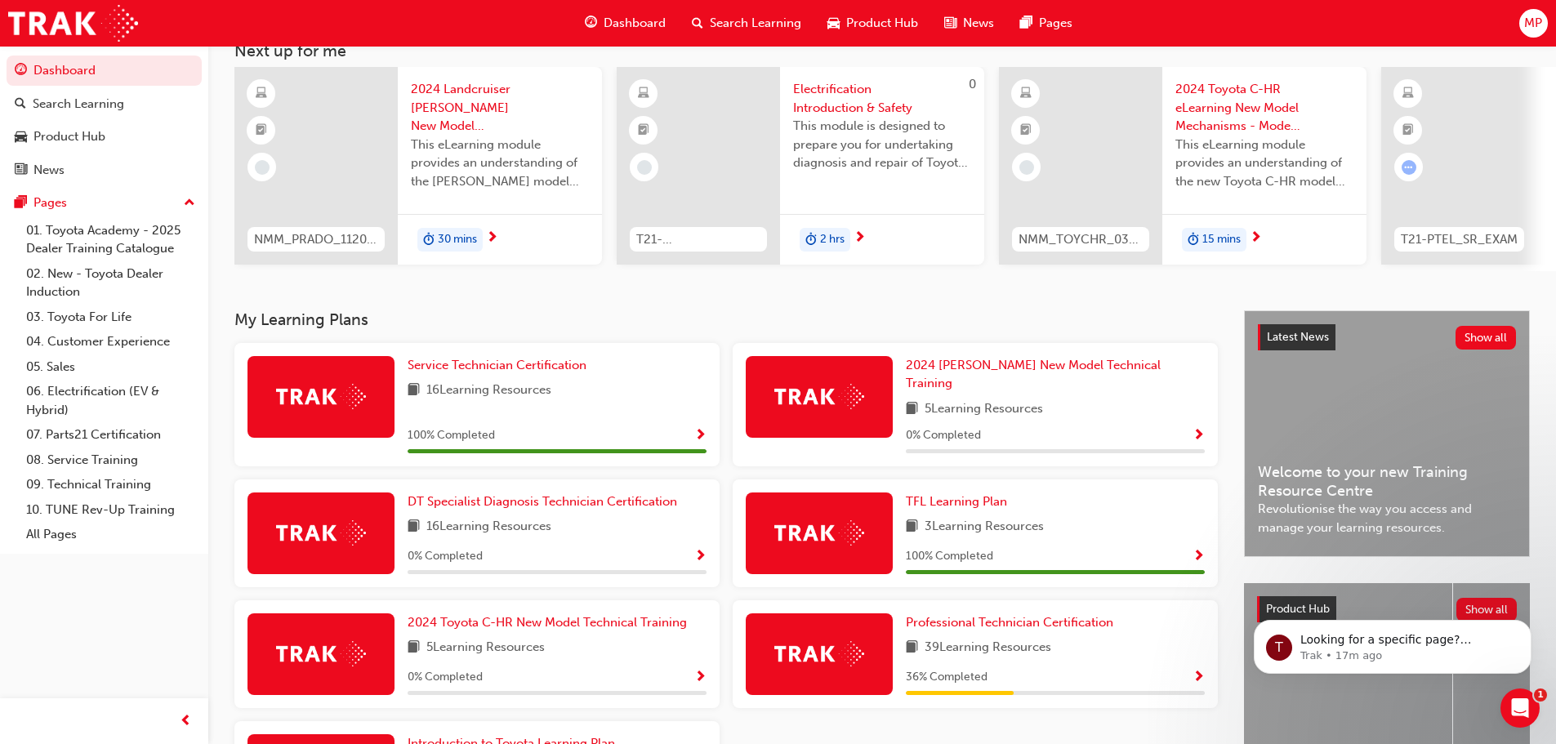
scroll to position [245, 0]
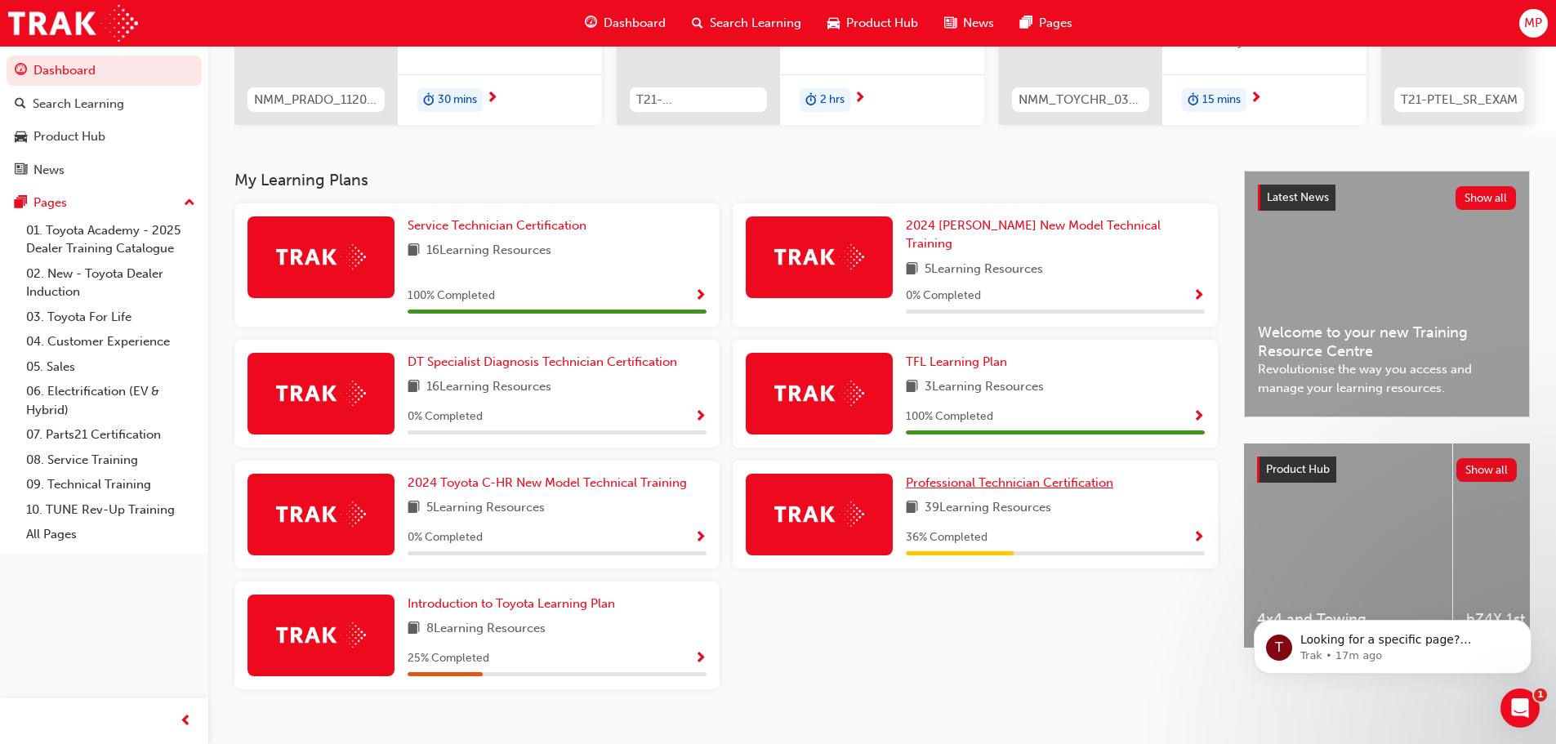
click at [1039, 479] on span "Professional Technician Certification" at bounding box center [1009, 482] width 207 height 15
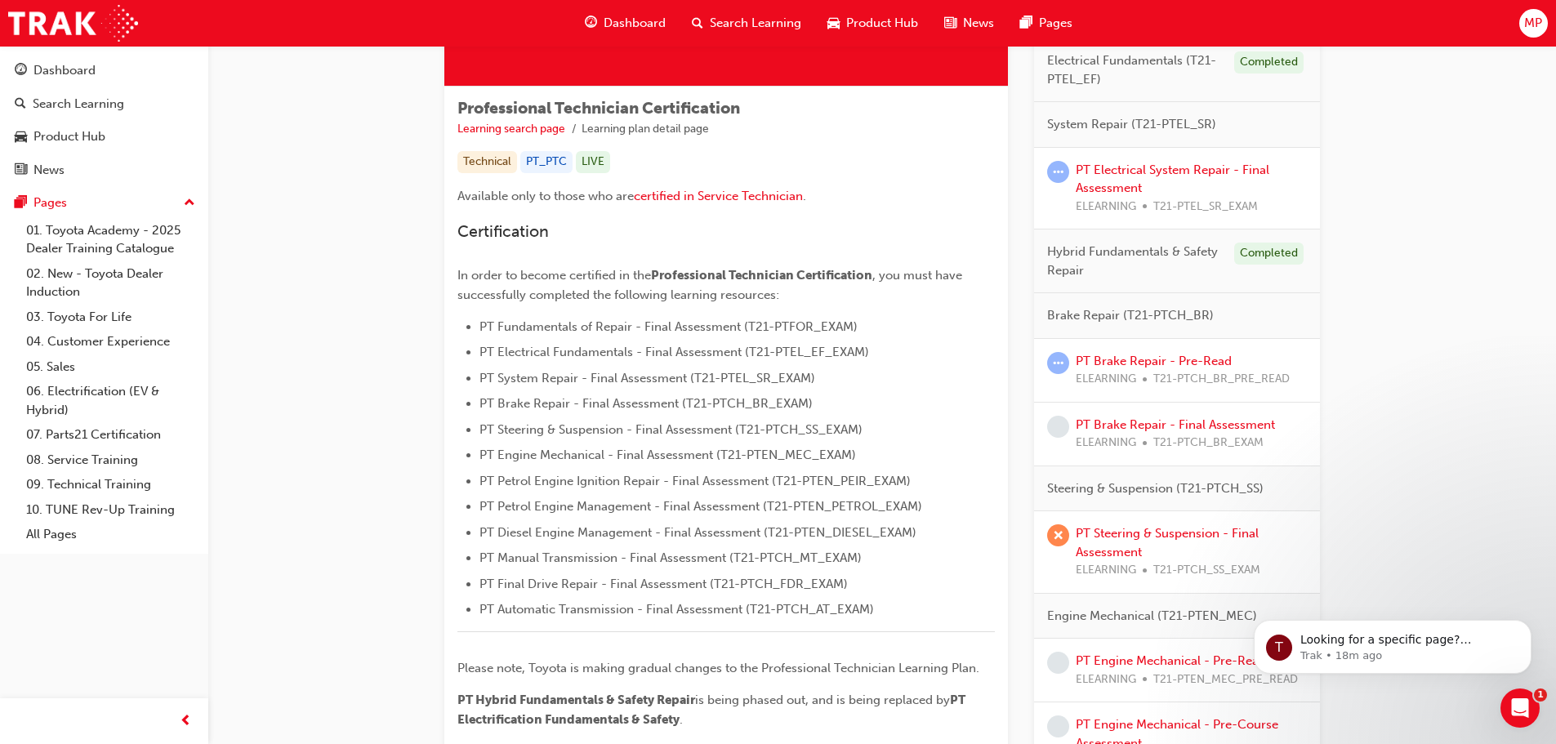
scroll to position [245, 0]
click at [1207, 412] on div "PT Brake Repair - Final Assessment ELEARNING T21-PTCH_BR_EXAM" at bounding box center [1177, 433] width 286 height 64
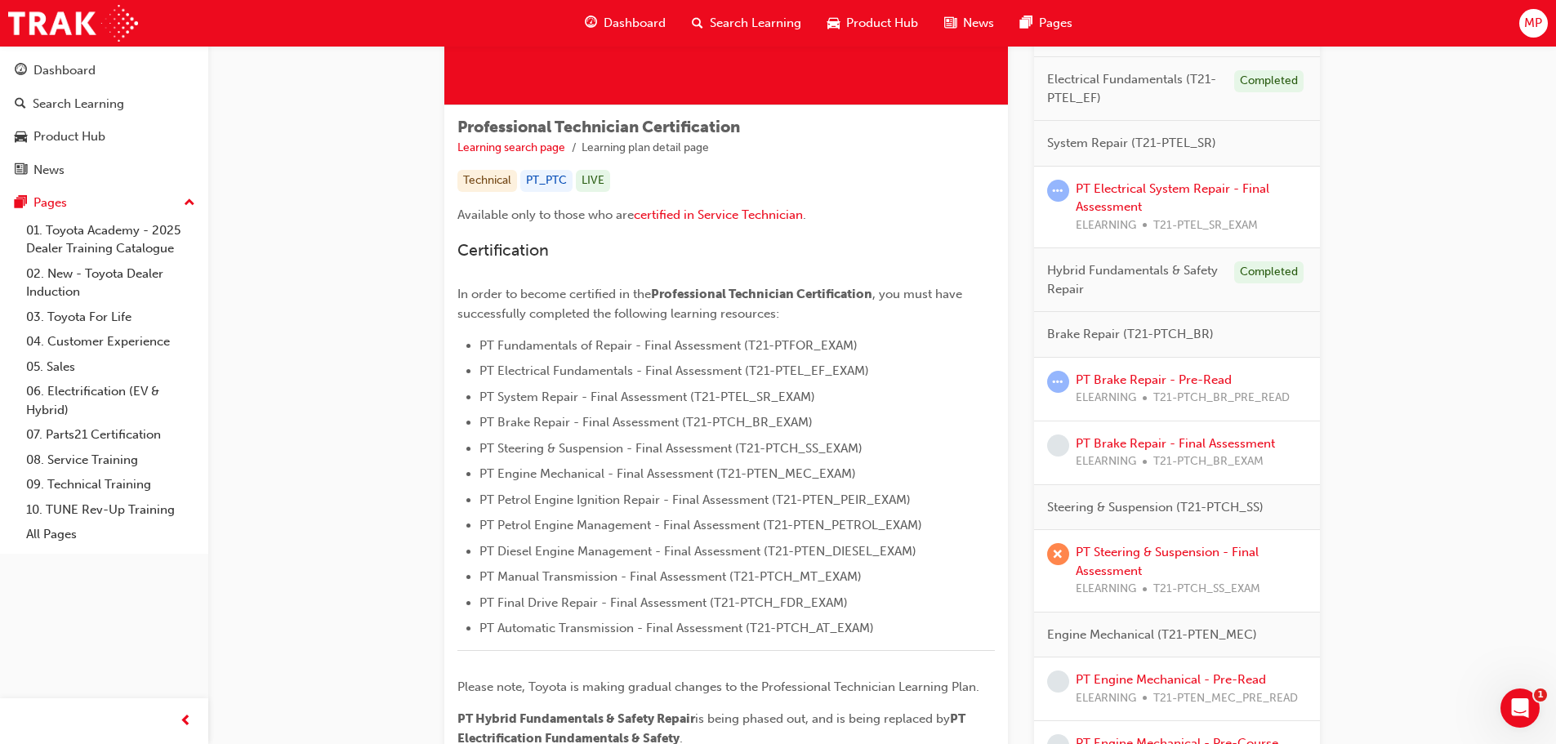
scroll to position [245, 0]
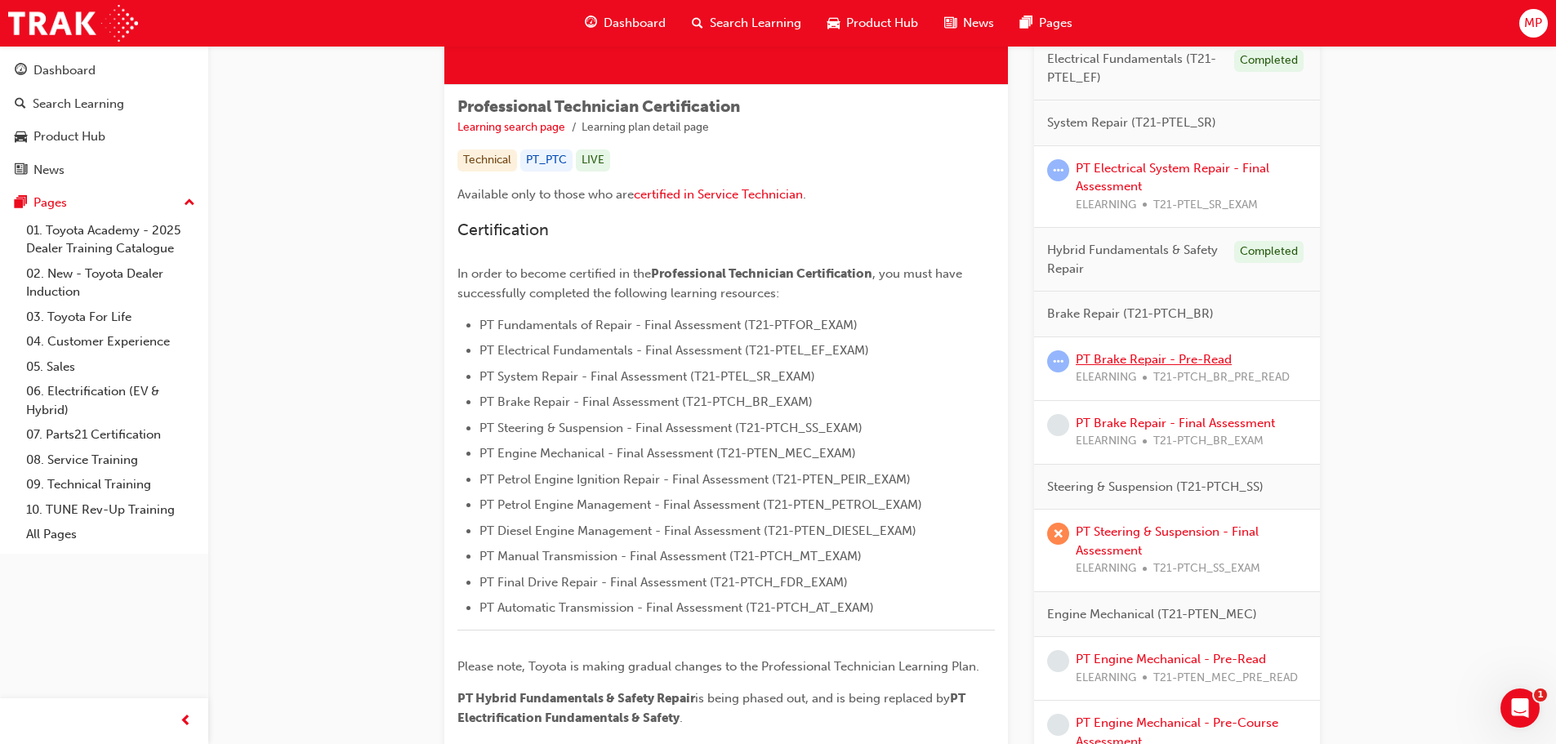
click at [1133, 360] on link "PT Brake Repair - Pre-Read" at bounding box center [1153, 359] width 156 height 15
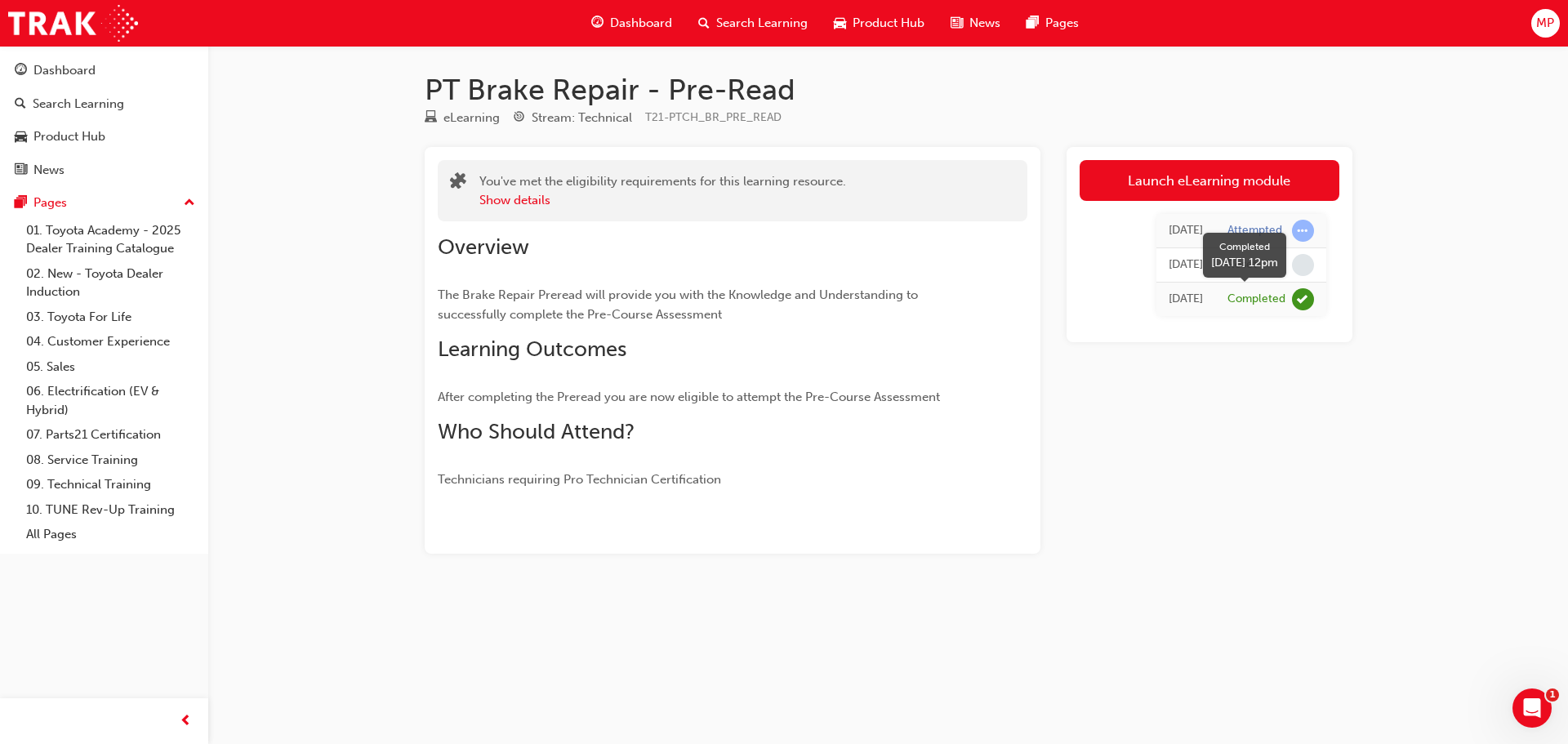
click at [1294, 303] on span "learningRecordVerb_COMPLETE-icon" at bounding box center [1303, 299] width 22 height 22
click at [1305, 263] on span "learningRecordVerb_NONE-icon" at bounding box center [1303, 265] width 22 height 22
click at [82, 73] on div "Dashboard" at bounding box center [64, 70] width 62 height 19
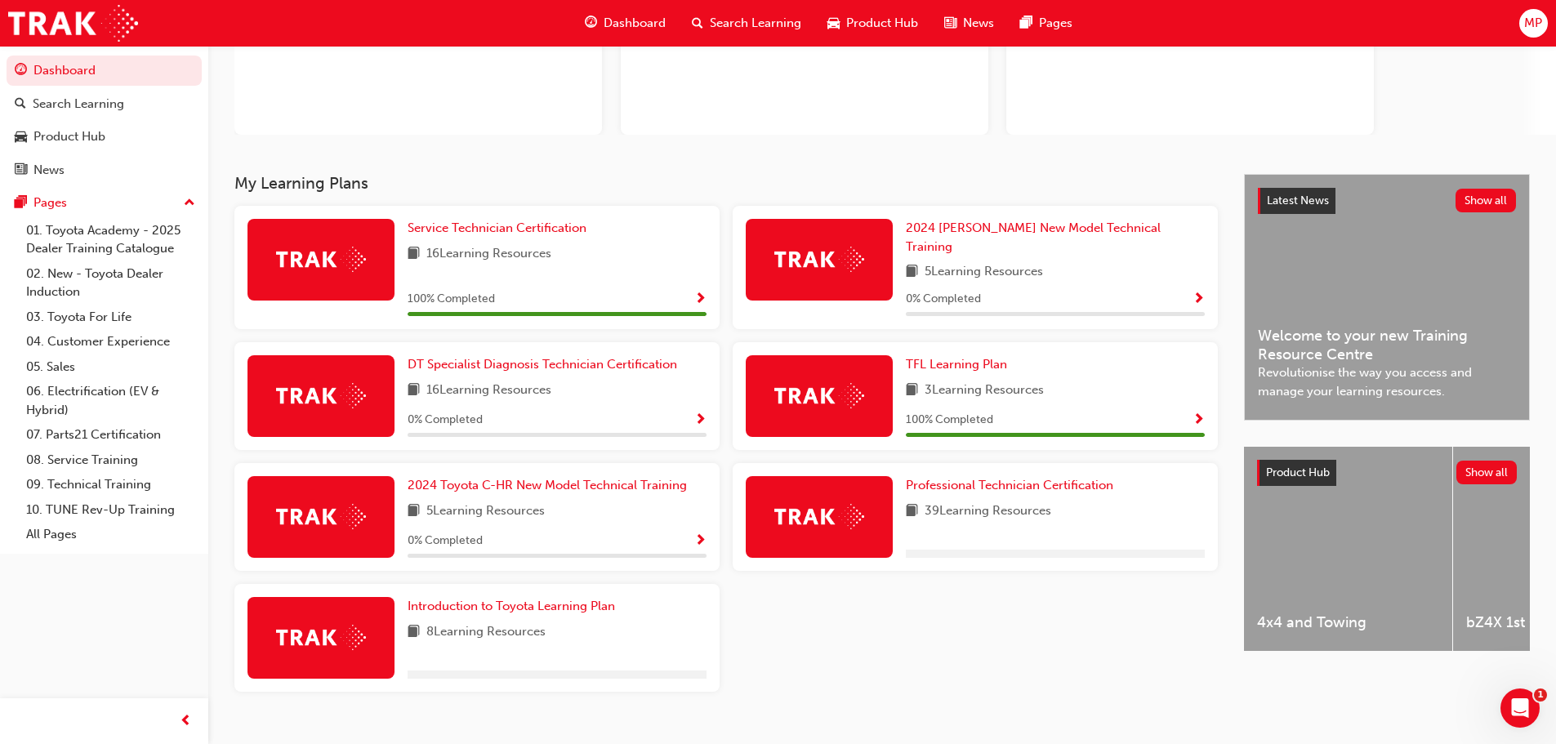
scroll to position [196, 0]
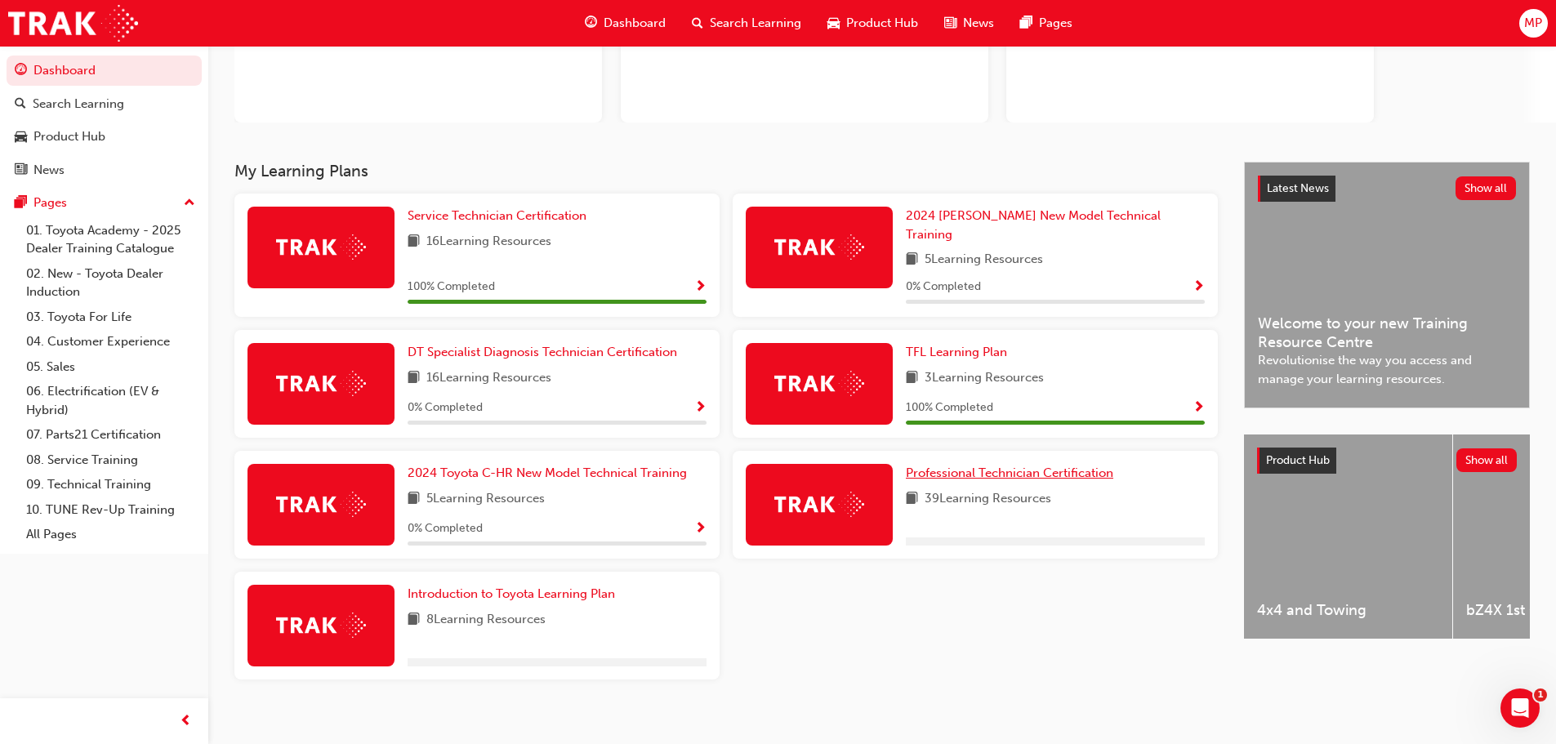
click at [1005, 465] on span "Professional Technician Certification" at bounding box center [1009, 472] width 207 height 15
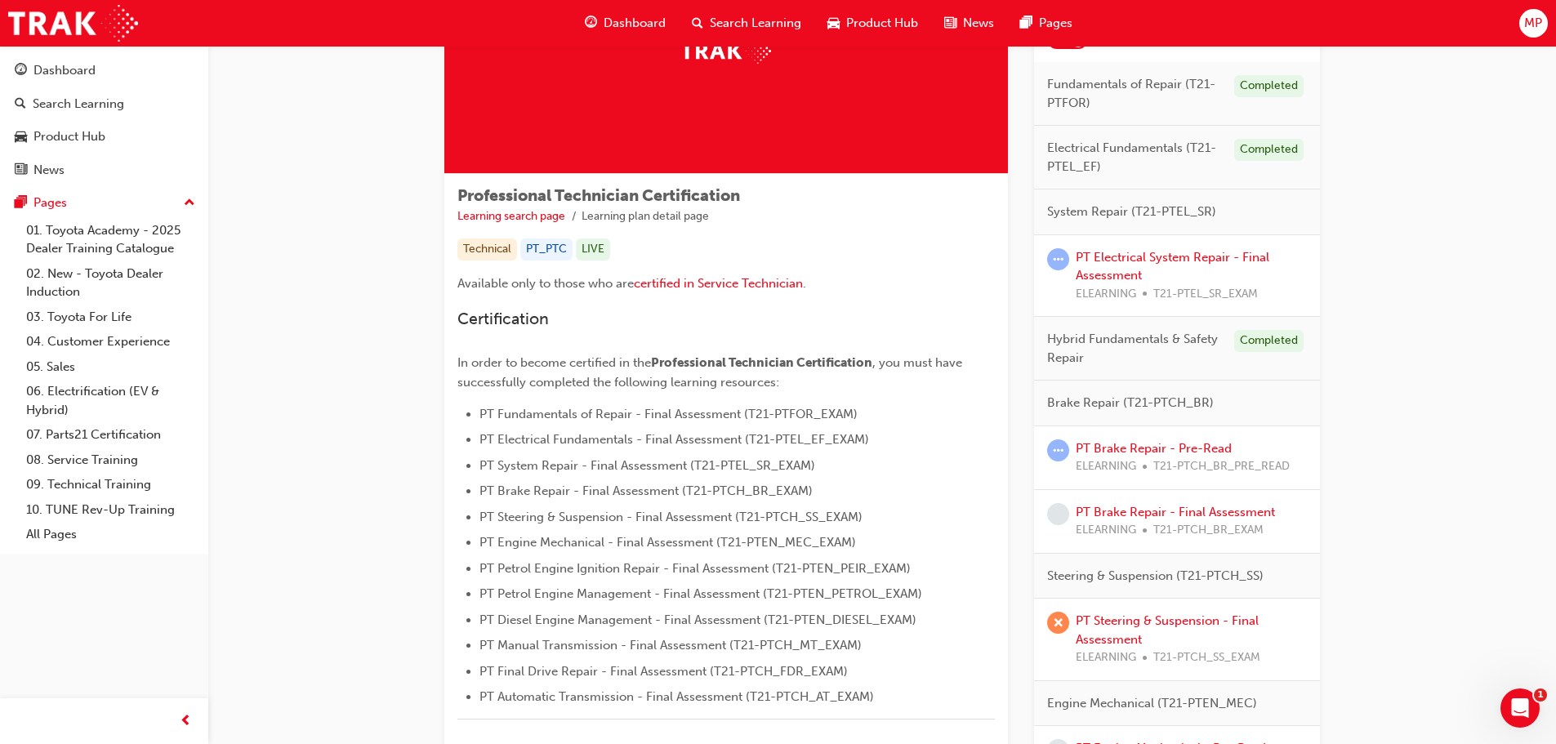
scroll to position [163, 0]
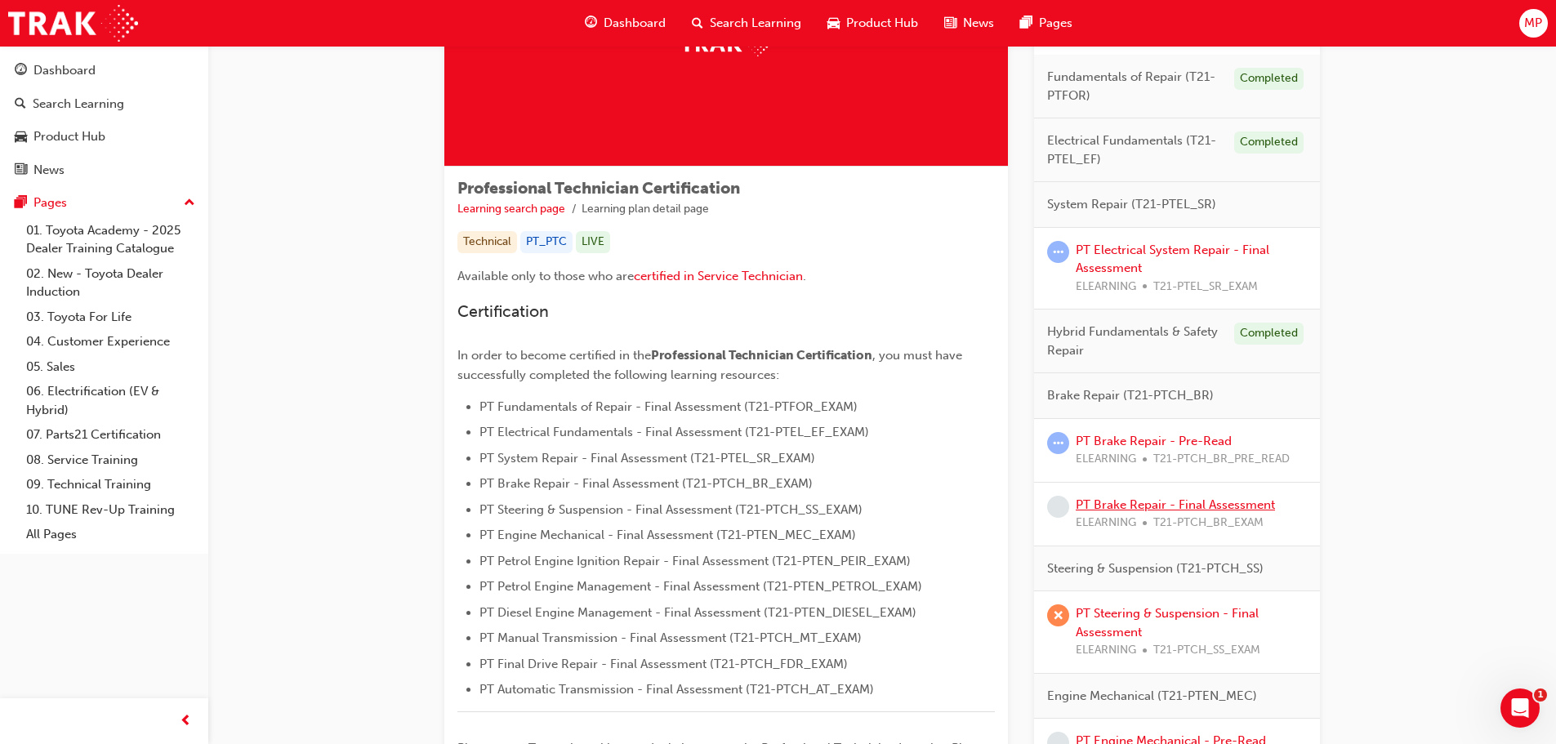
click at [1155, 504] on link "PT Brake Repair - Final Assessment" at bounding box center [1174, 504] width 199 height 15
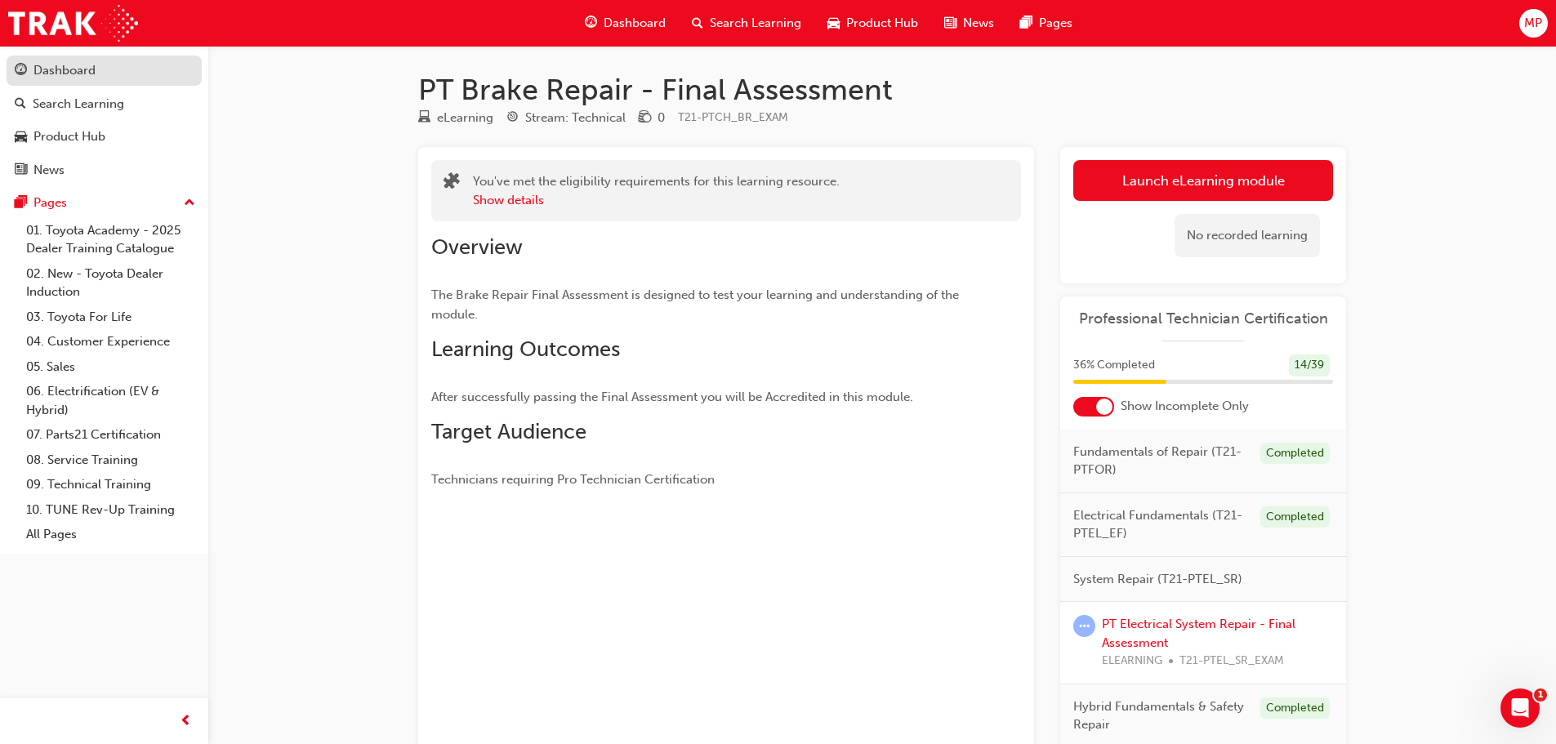
click at [105, 67] on div "Dashboard" at bounding box center [104, 70] width 179 height 20
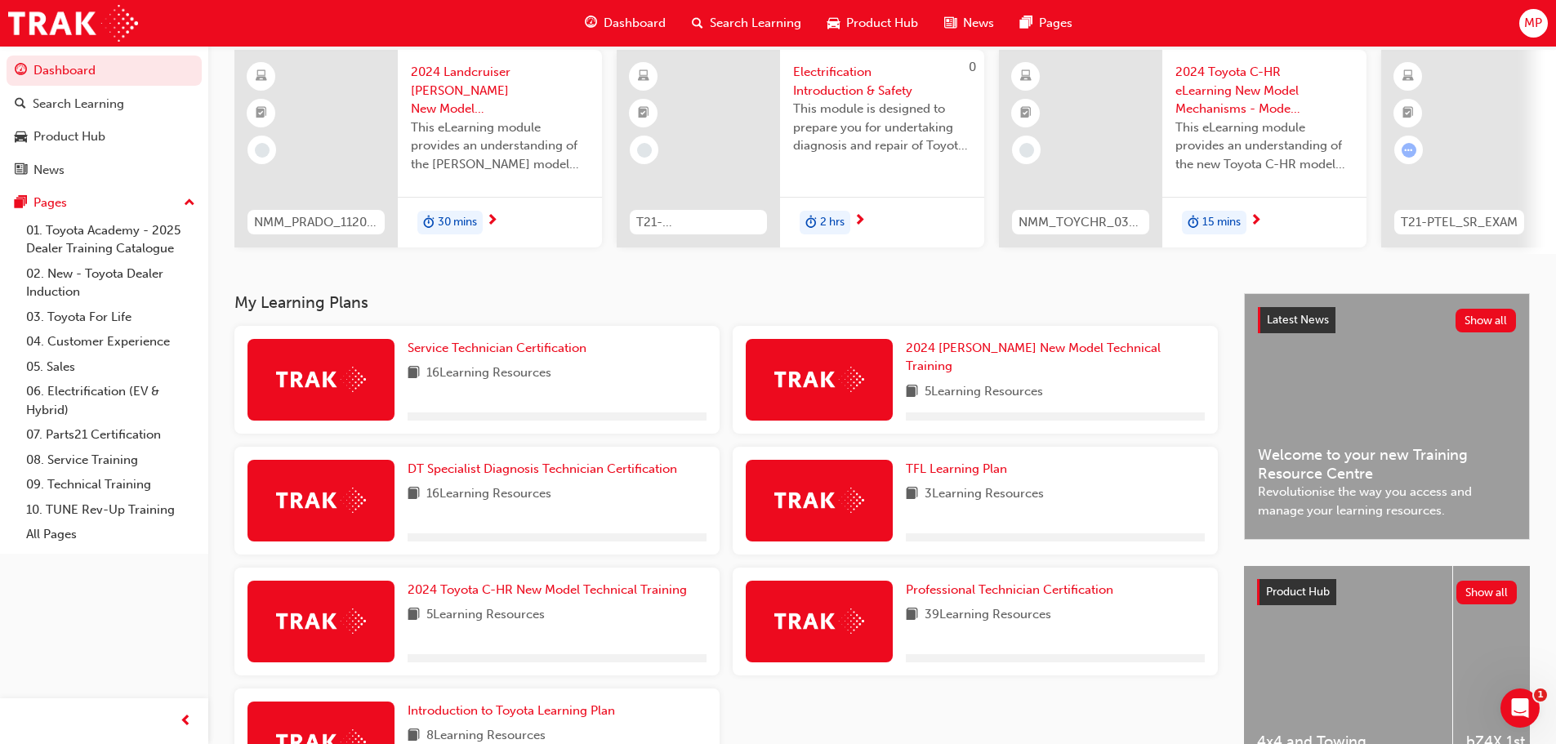
scroll to position [261, 0]
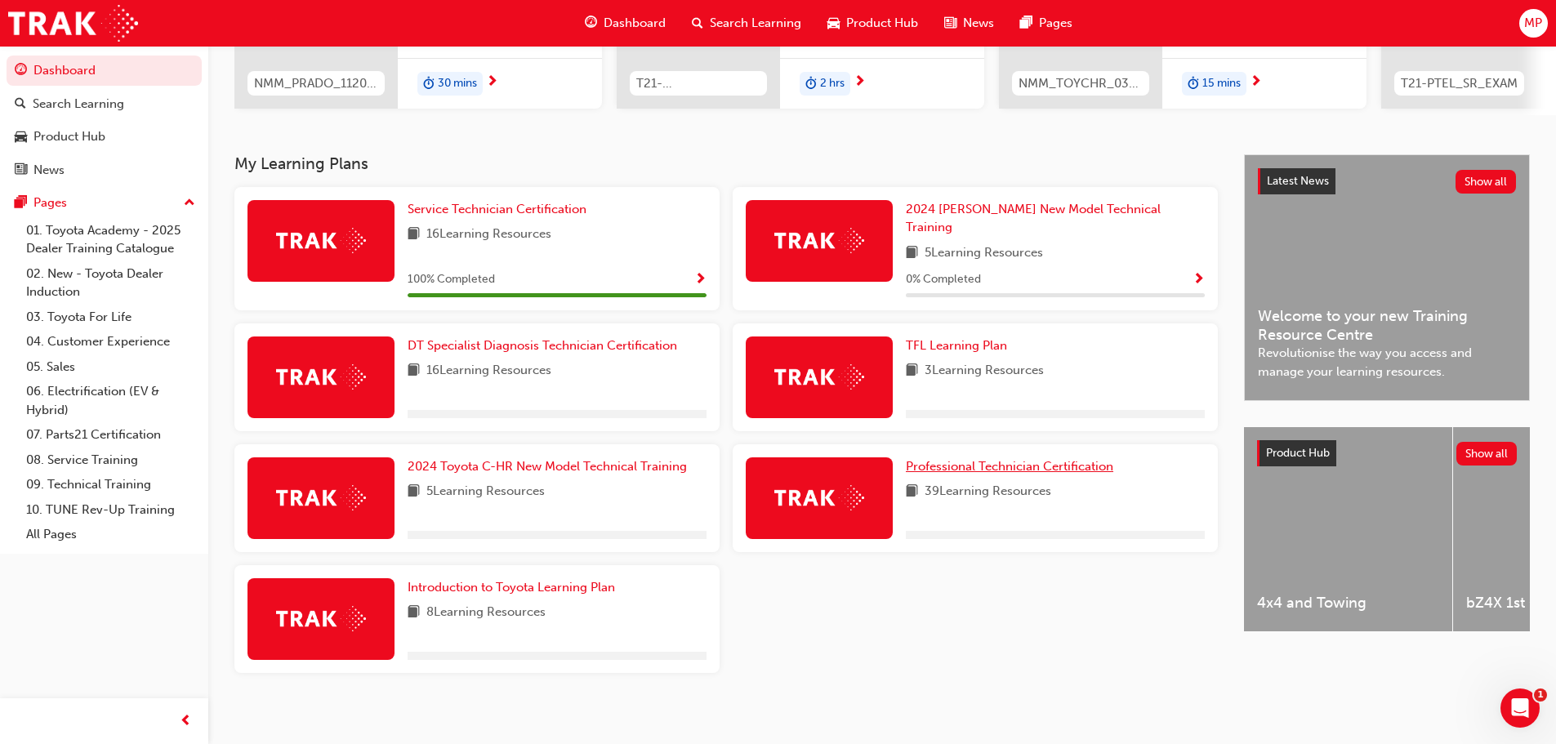
click at [978, 459] on span "Professional Technician Certification" at bounding box center [1009, 466] width 207 height 15
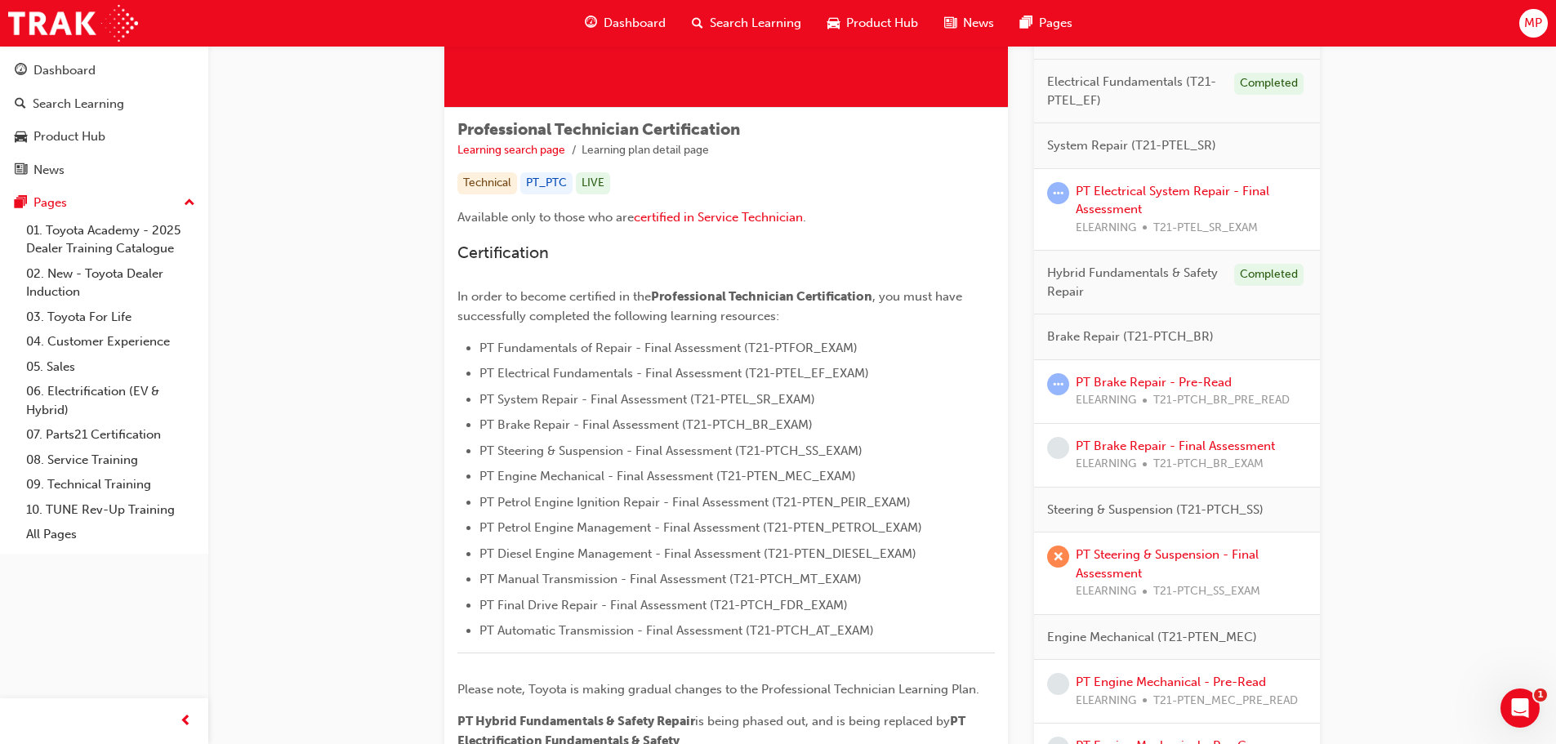
scroll to position [245, 0]
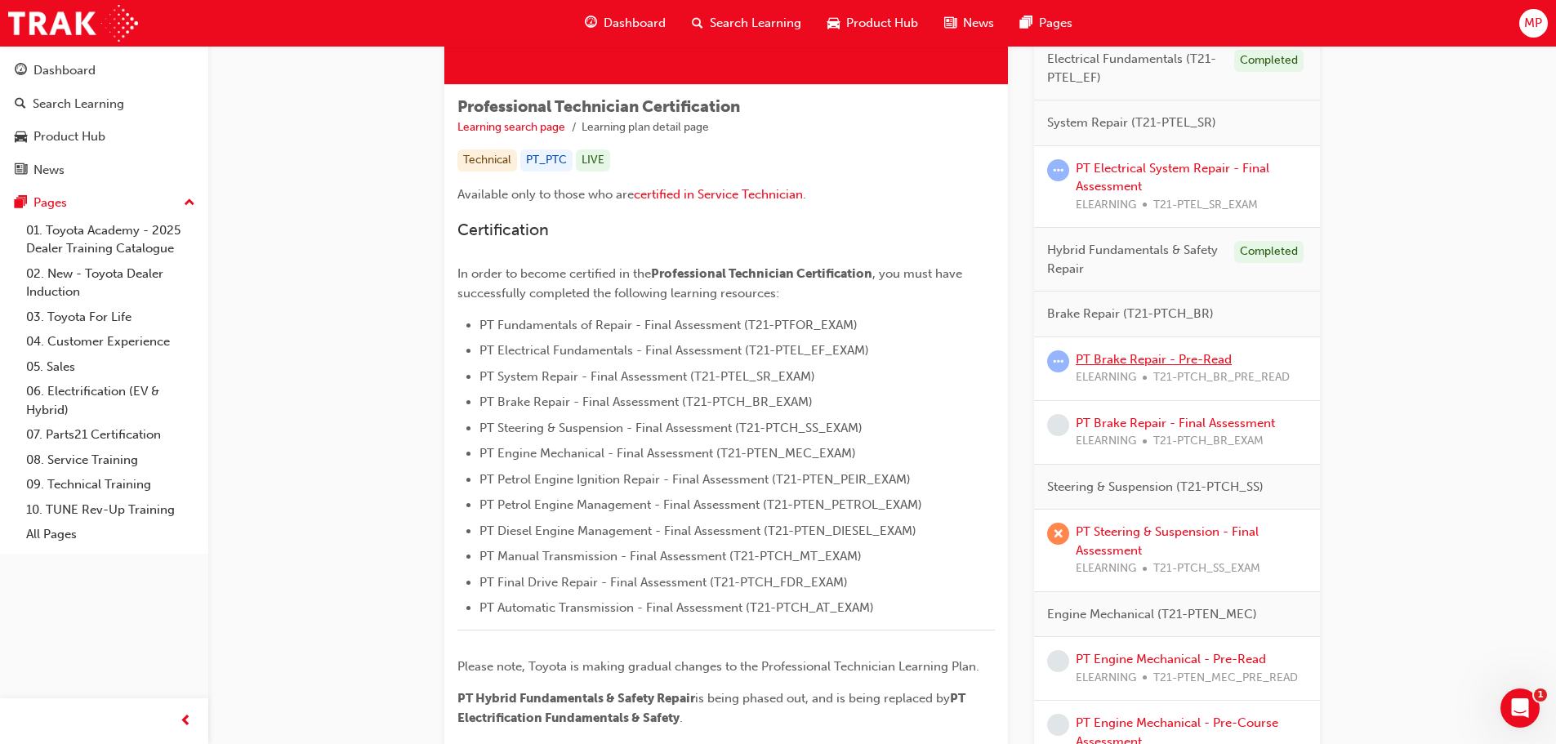
click at [1178, 357] on link "PT Brake Repair - Pre-Read" at bounding box center [1153, 359] width 156 height 15
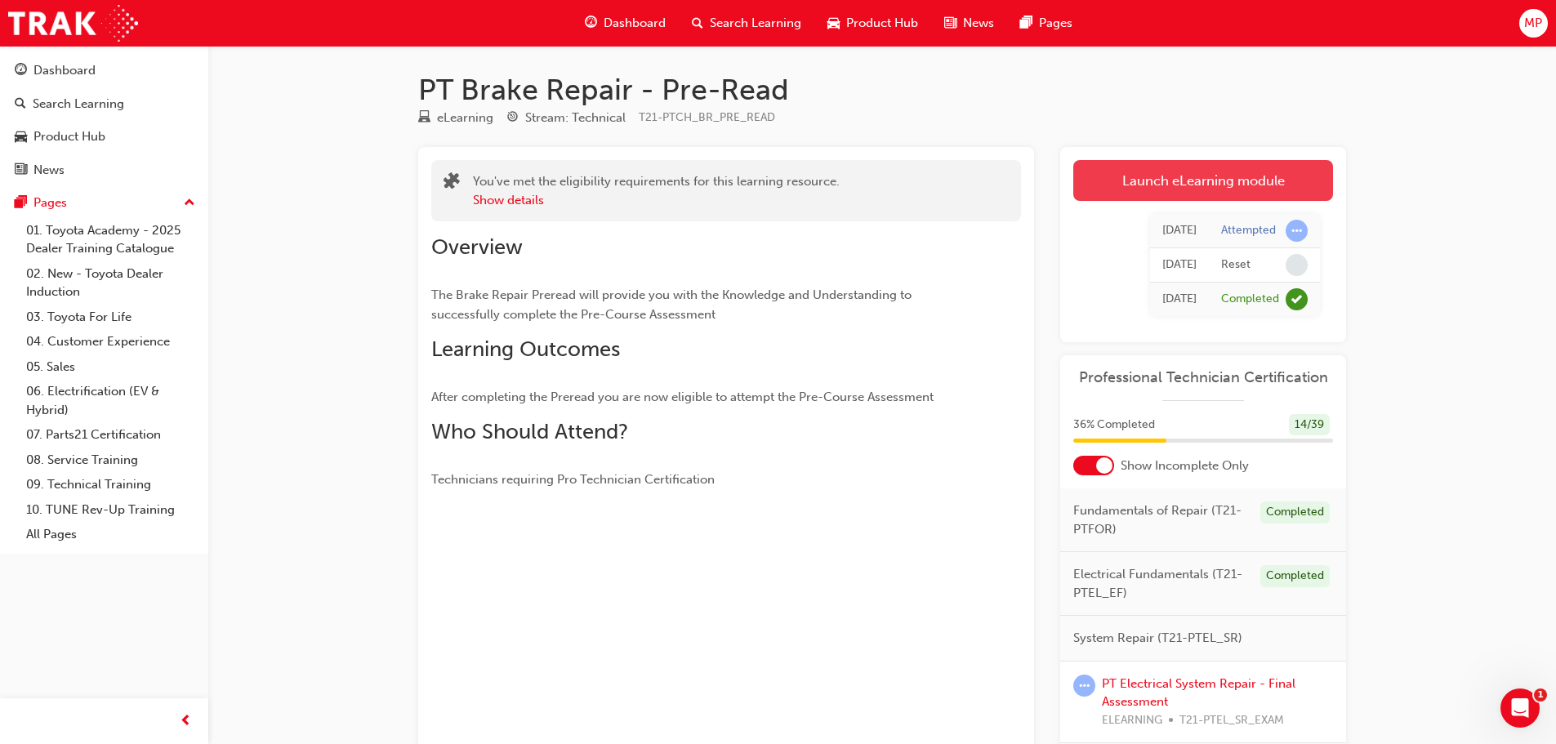
click at [1270, 175] on link "Launch eLearning module" at bounding box center [1203, 180] width 260 height 41
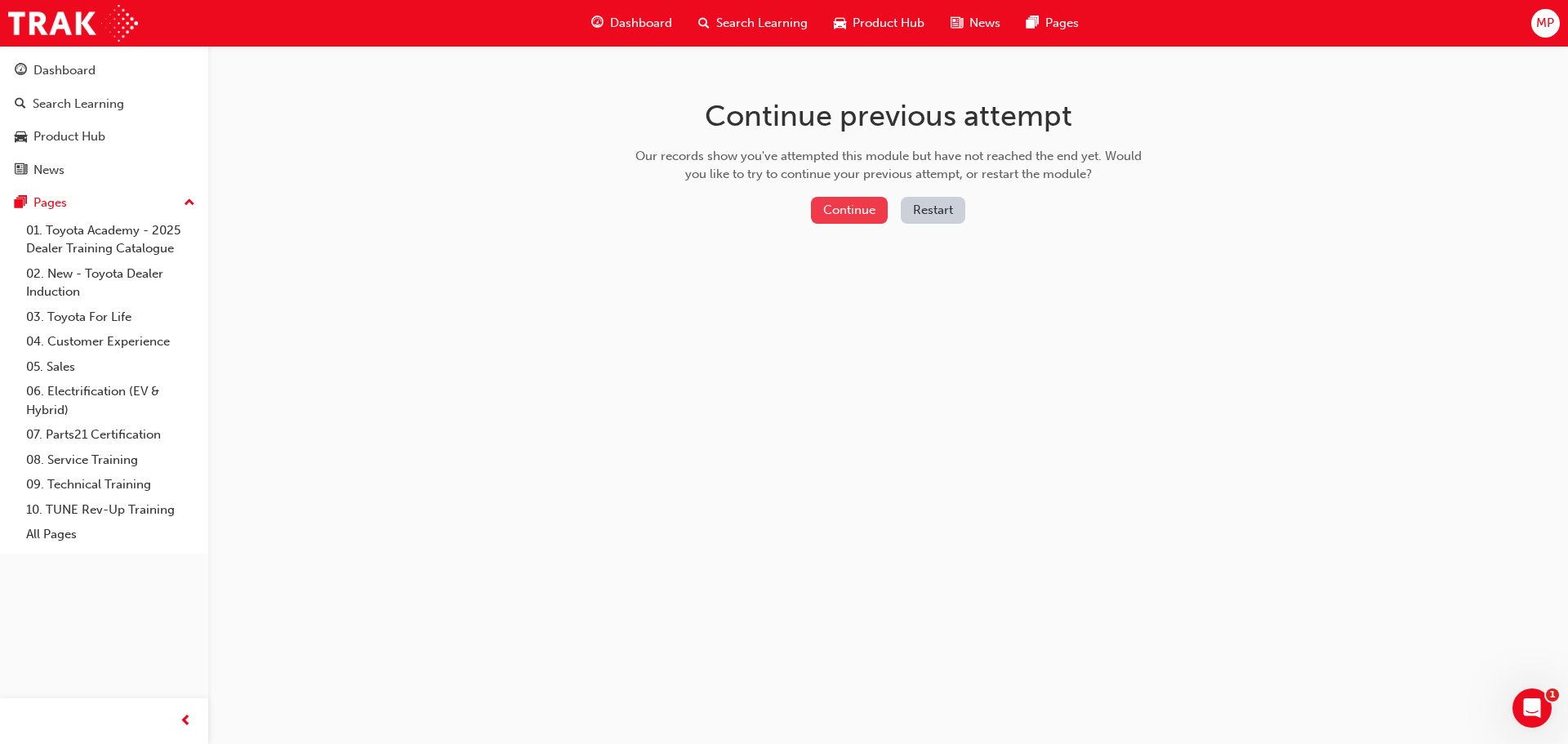
click at [858, 207] on button "Continue" at bounding box center [849, 210] width 77 height 27
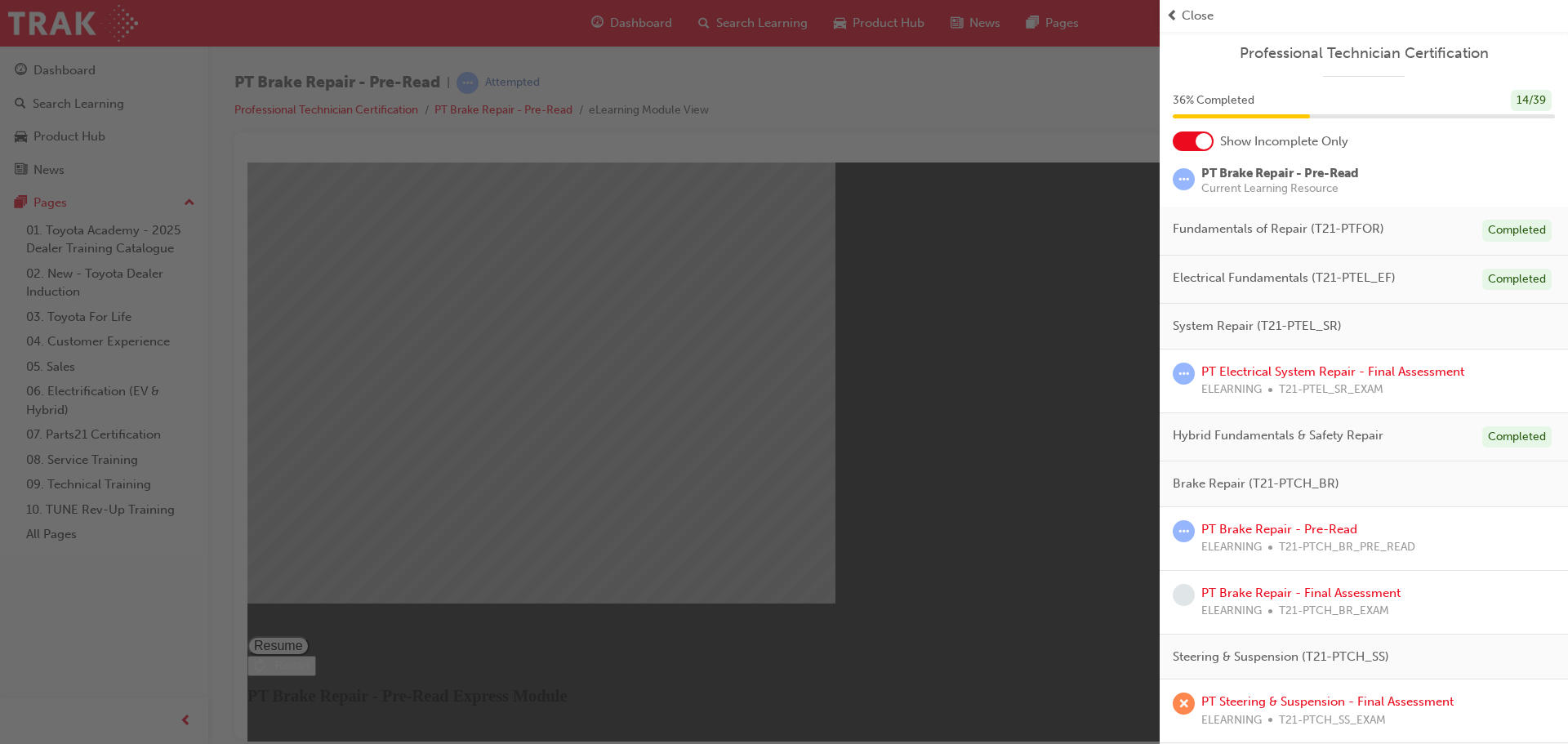
drag, startPoint x: 1000, startPoint y: 551, endPoint x: 756, endPoint y: 381, distance: 297.9
click at [1000, 551] on div "button" at bounding box center [580, 372] width 1160 height 744
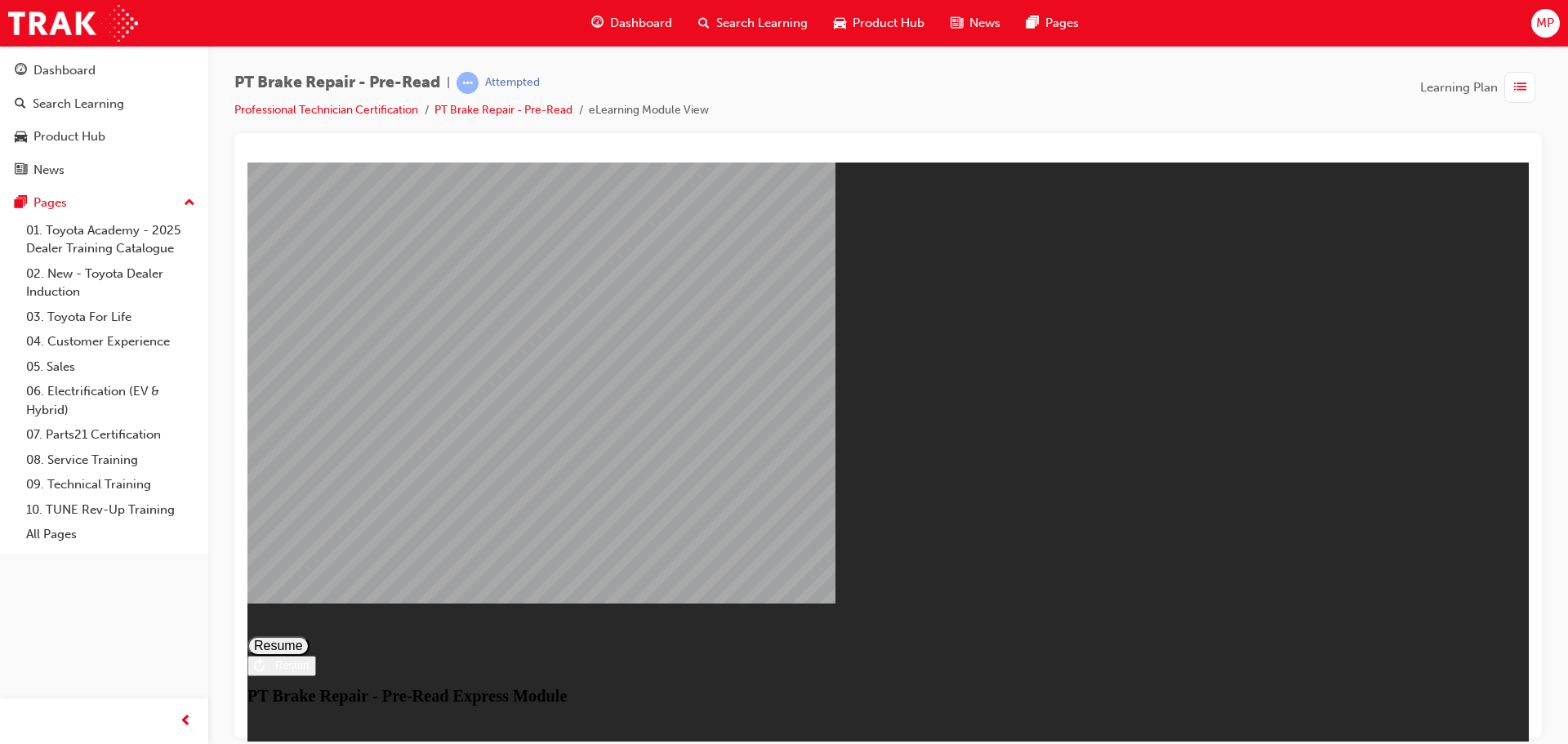
click at [309, 670] on div "Restart" at bounding box center [287, 664] width 45 height 12
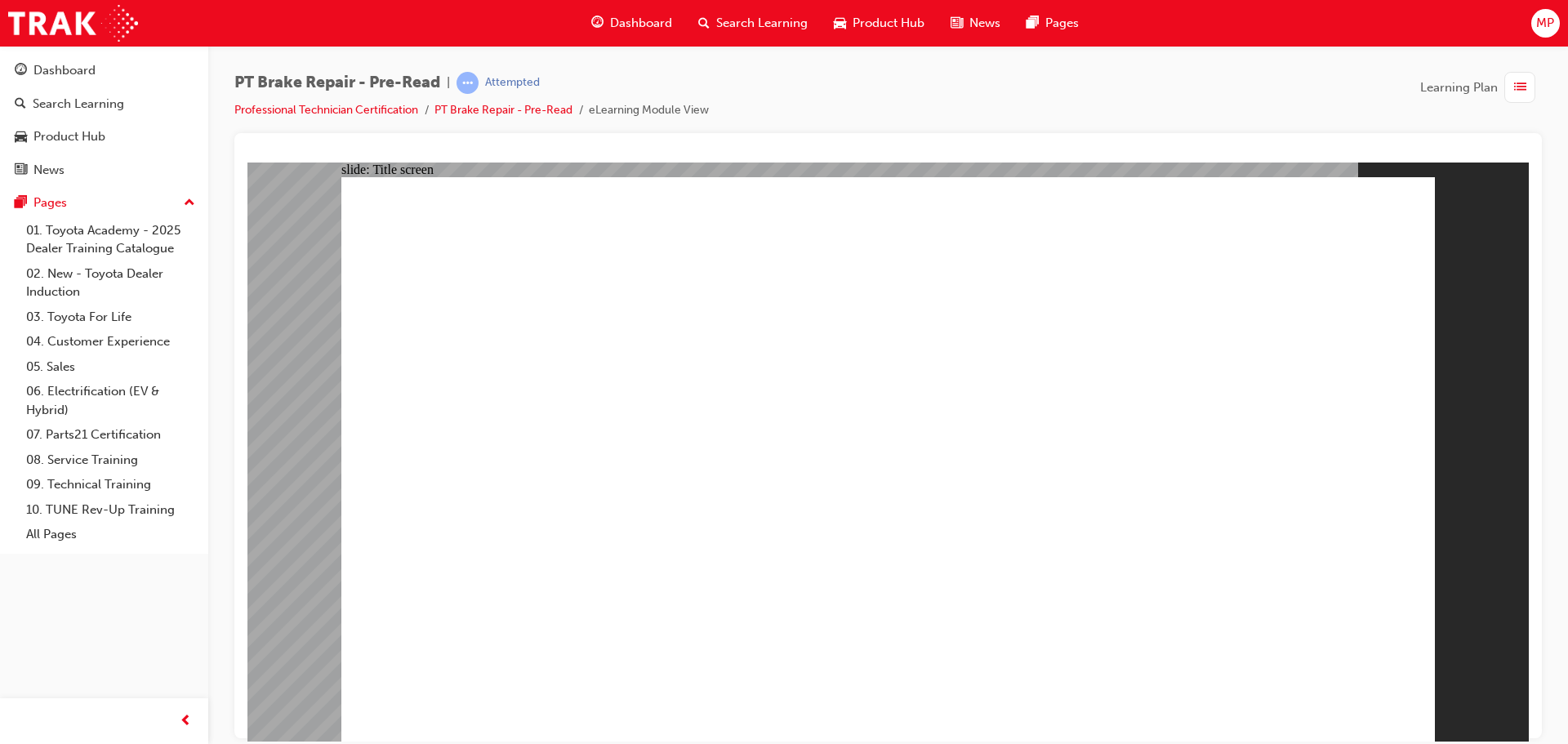
click at [1552, 412] on div "PT Brake Repair - Pre-Read | Attempted Professional Technician Certification PT…" at bounding box center [888, 374] width 1360 height 657
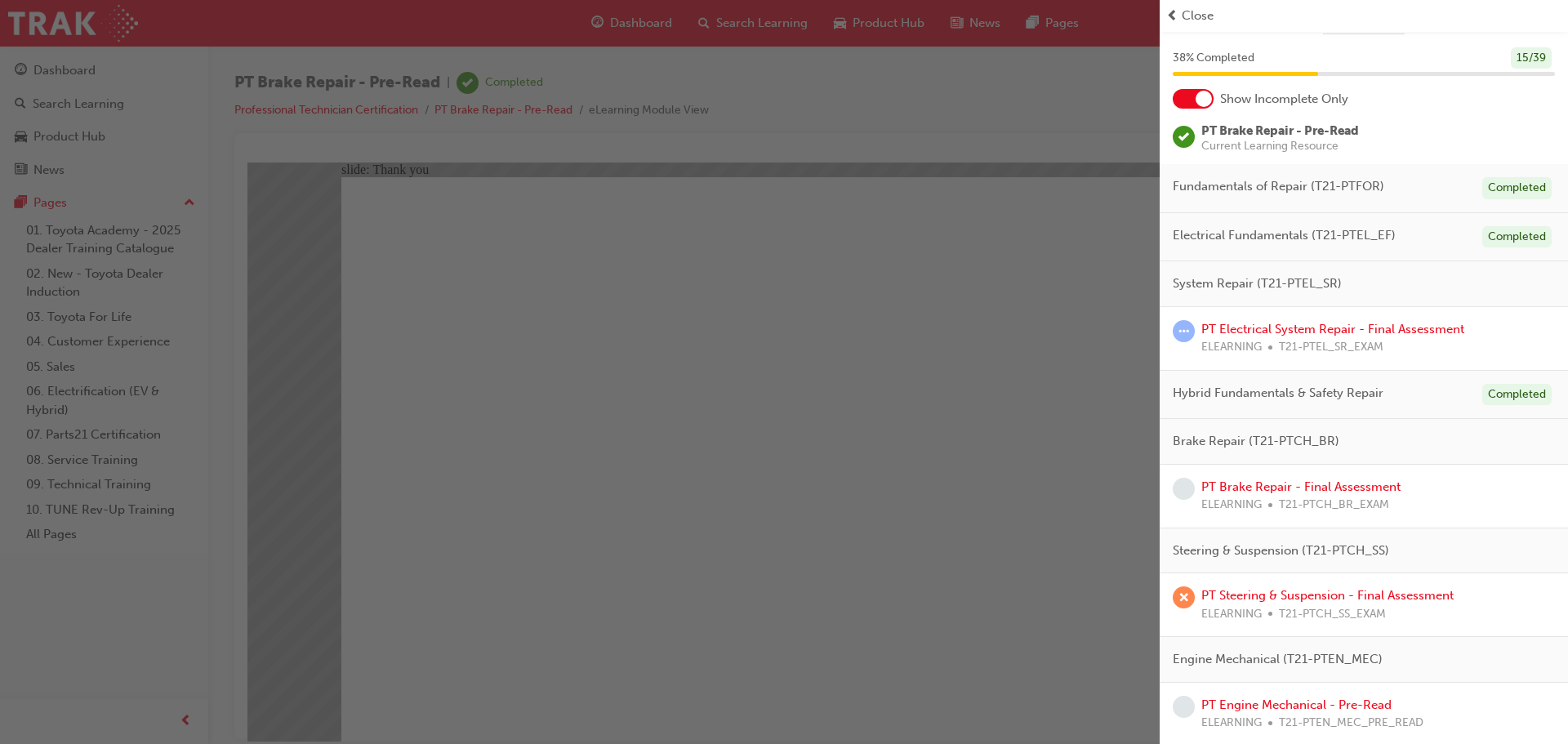
scroll to position [82, 0]
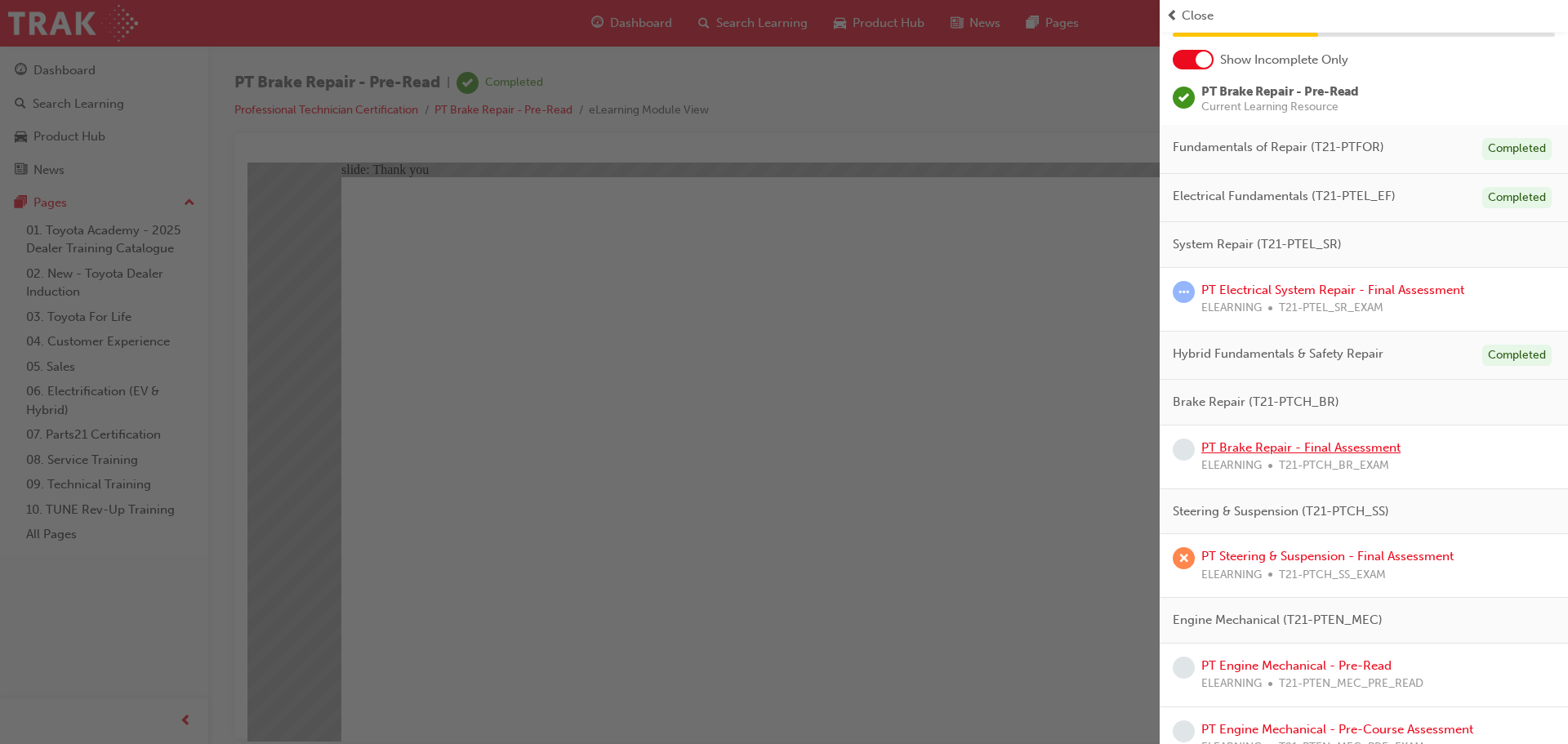
click at [1369, 446] on link "PT Brake Repair - Final Assessment" at bounding box center [1300, 447] width 199 height 15
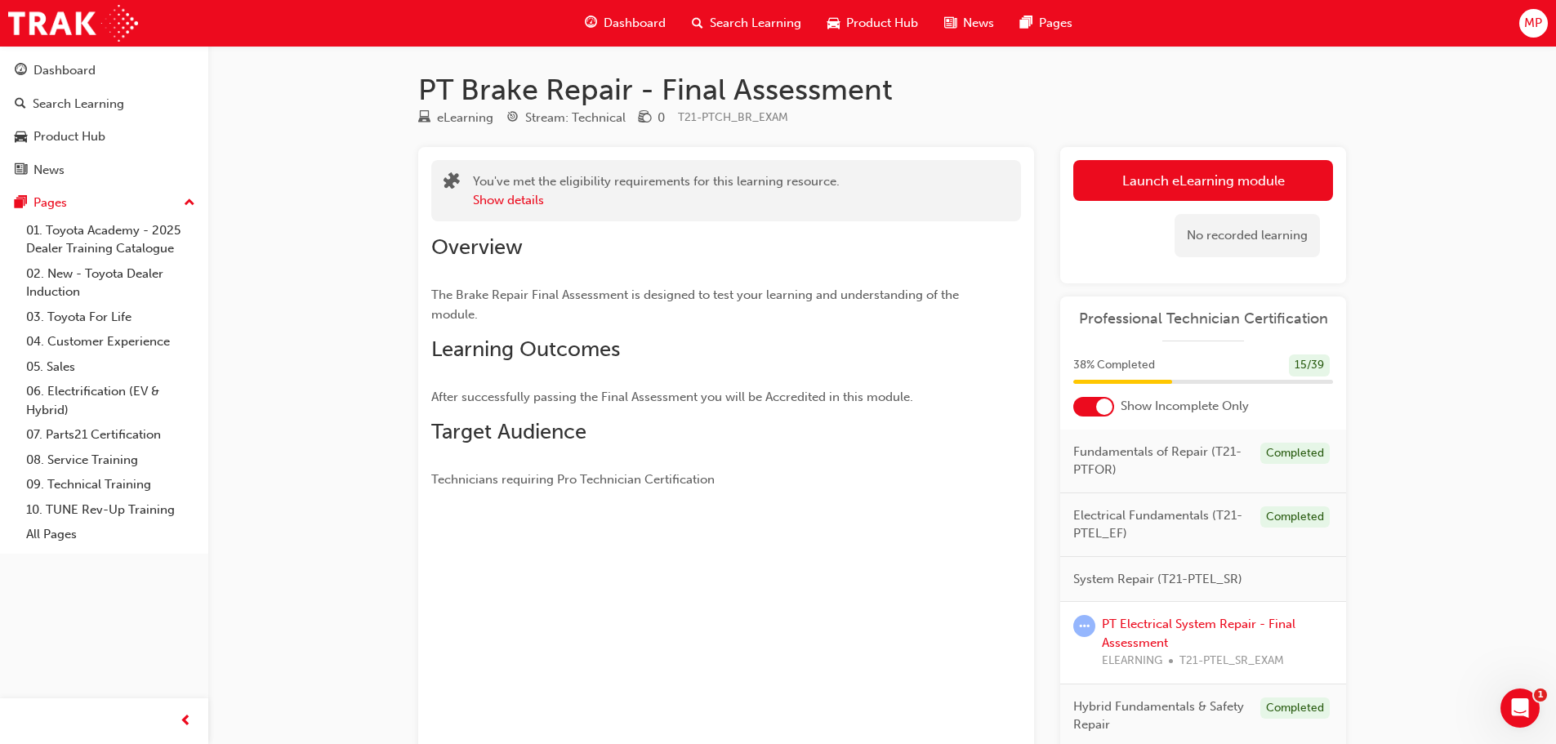
click at [1183, 175] on link "Launch eLearning module" at bounding box center [1203, 180] width 260 height 41
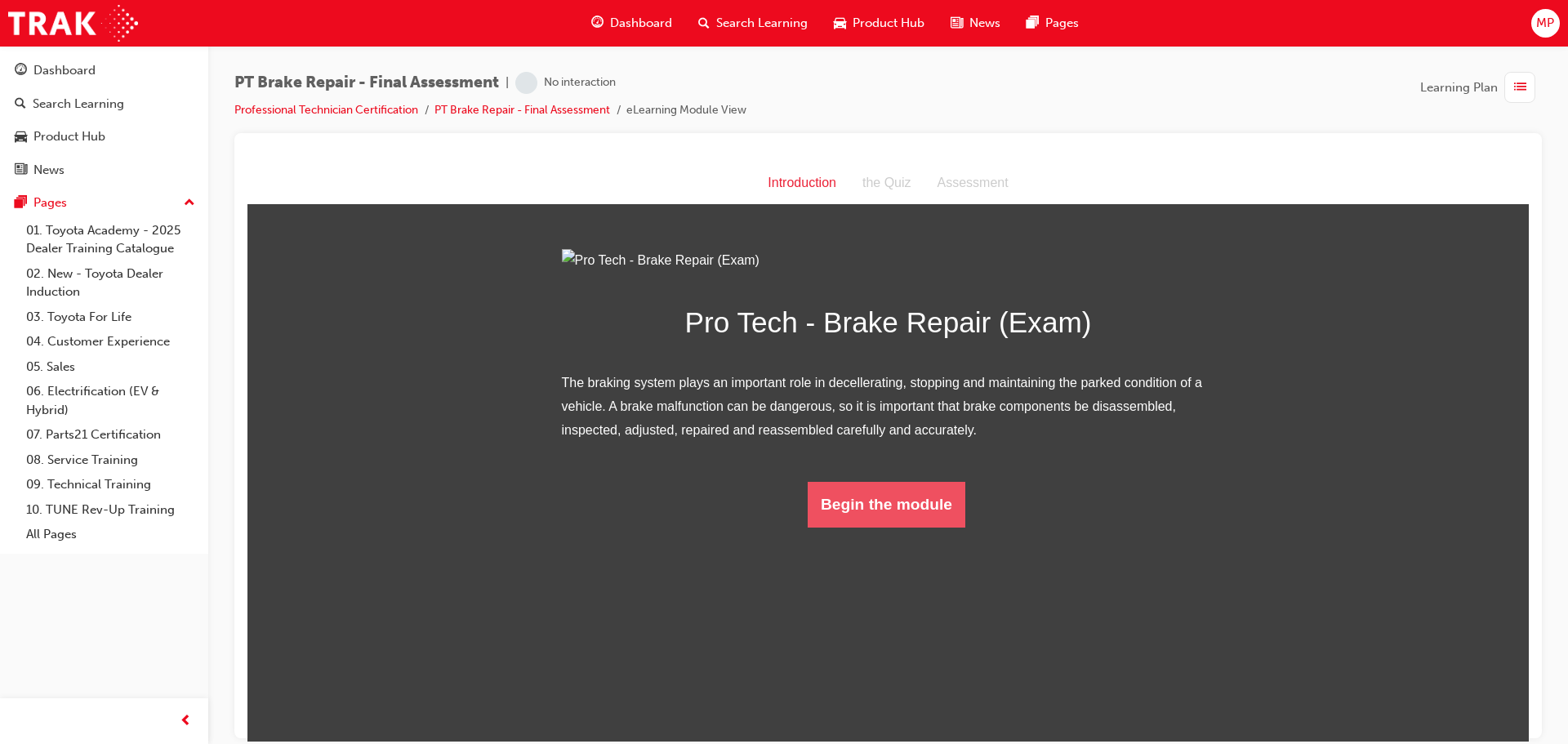
click at [916, 527] on button "Begin the module" at bounding box center [887, 504] width 158 height 46
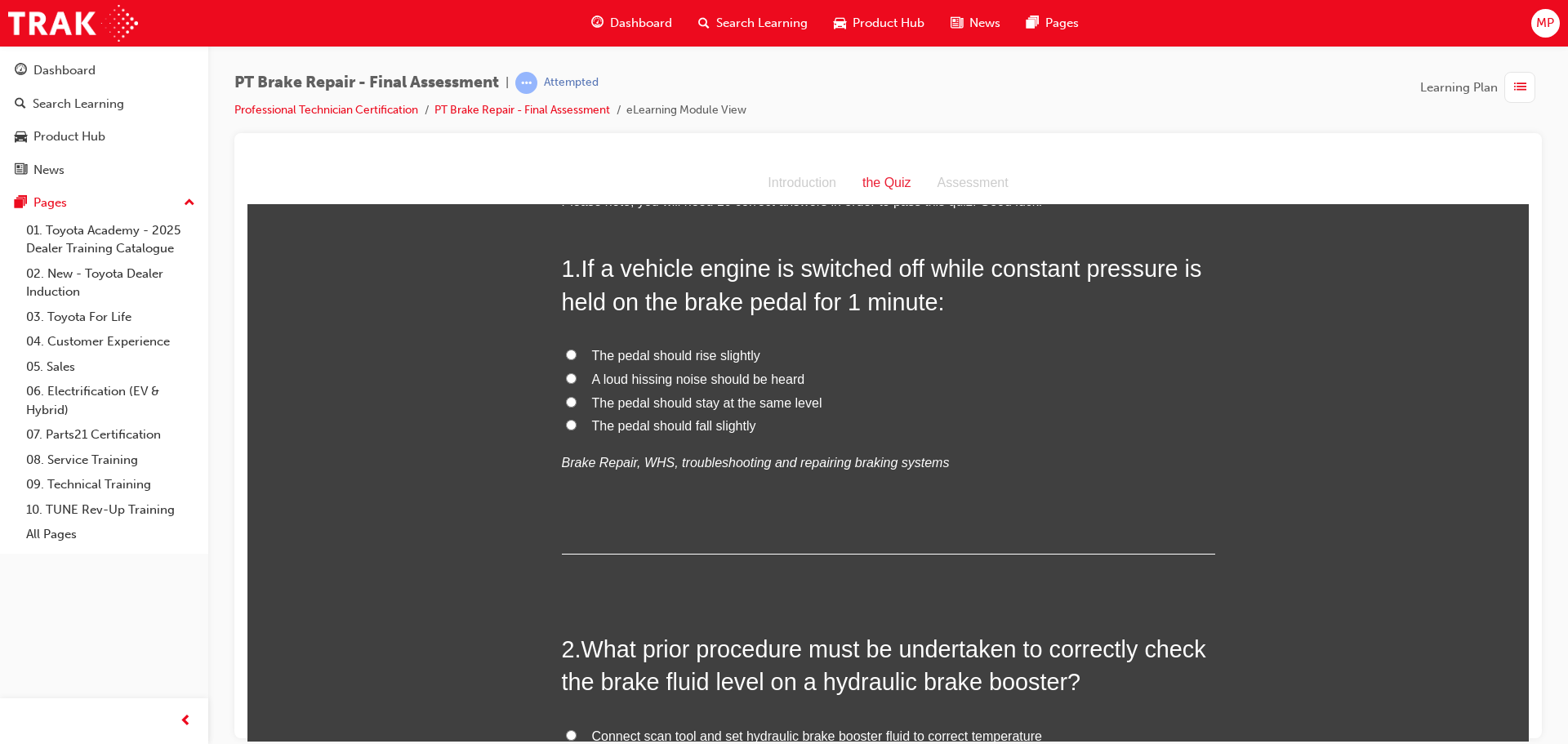
scroll to position [82, 0]
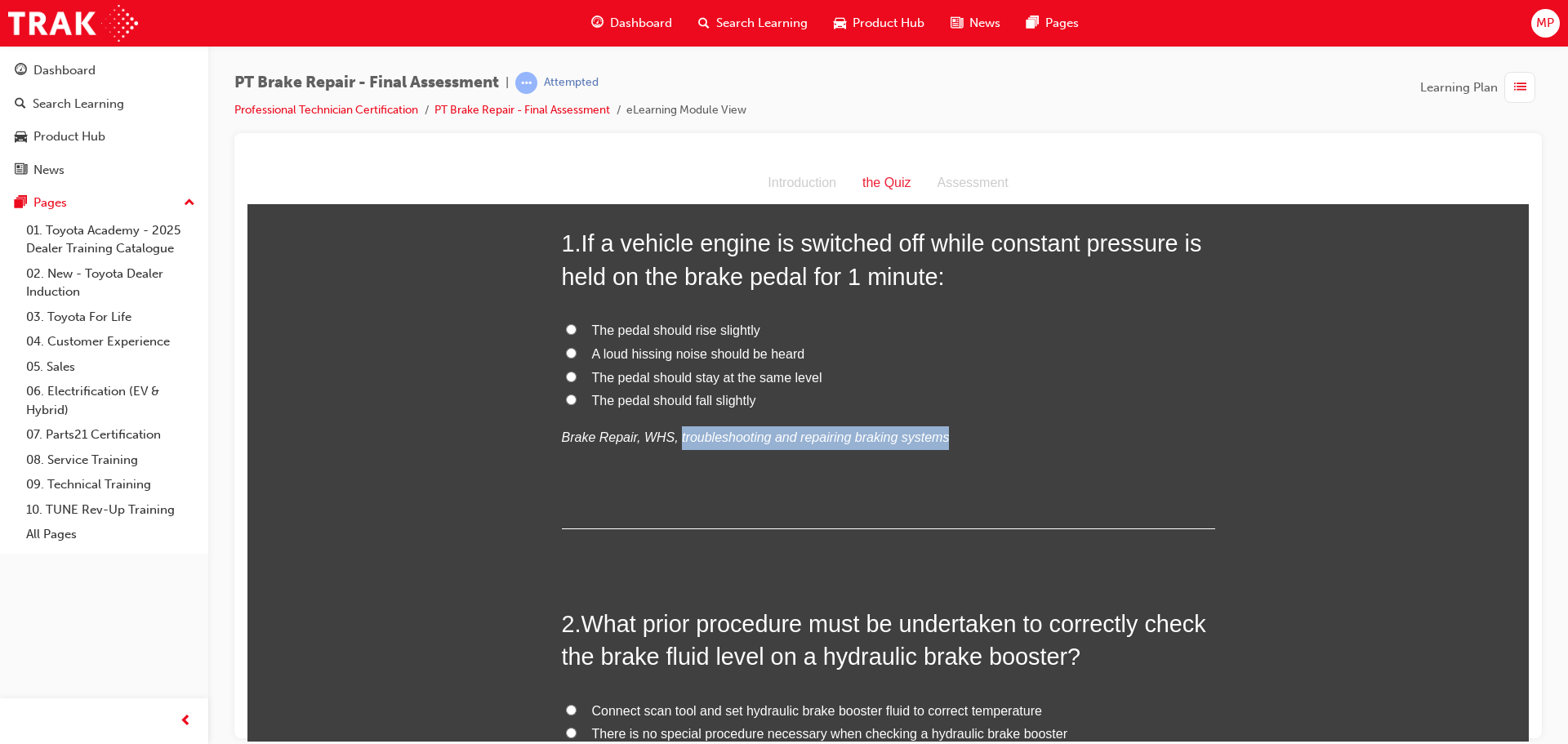
drag, startPoint x: 661, startPoint y: 434, endPoint x: 929, endPoint y: 429, distance: 268.7
click at [929, 429] on p "Brake Repair, WHS, troubleshooting and repairing braking systems" at bounding box center [888, 437] width 653 height 24
copy em "troubleshooting and repairing braking systems"
click at [679, 447] on p "Brake Repair, WHS, troubleshooting and repairing braking systems" at bounding box center [888, 437] width 653 height 24
drag, startPoint x: 630, startPoint y: 435, endPoint x: 657, endPoint y: 440, distance: 28.2
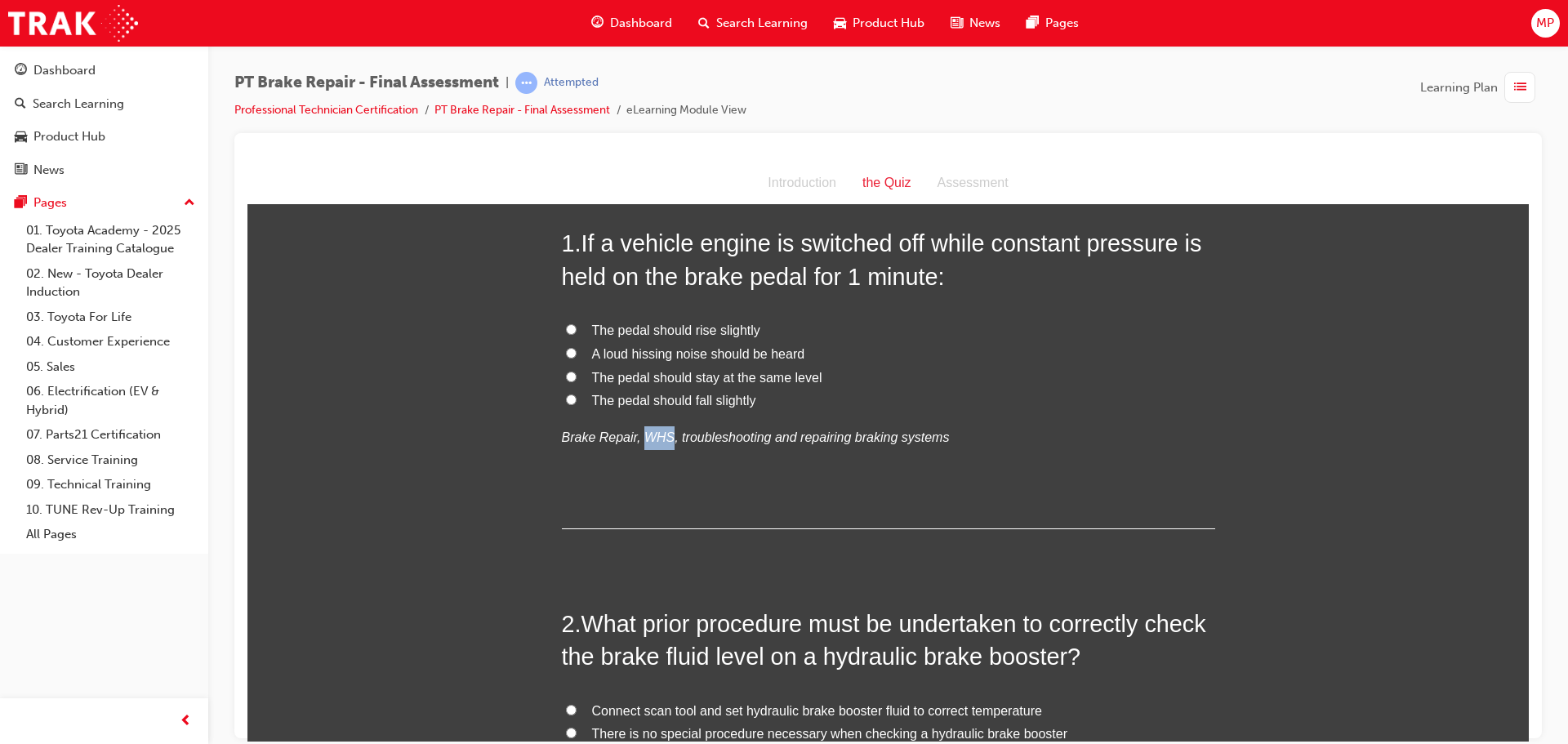
click at [657, 440] on em "Brake Repair, WHS, troubleshooting and repairing braking systems" at bounding box center [756, 437] width 388 height 14
copy em "WHS"
drag, startPoint x: 772, startPoint y: 465, endPoint x: 763, endPoint y: 449, distance: 18.4
click at [773, 465] on div "1 . If a vehicle engine is switched off while constant pressure is held on the …" at bounding box center [888, 377] width 653 height 302
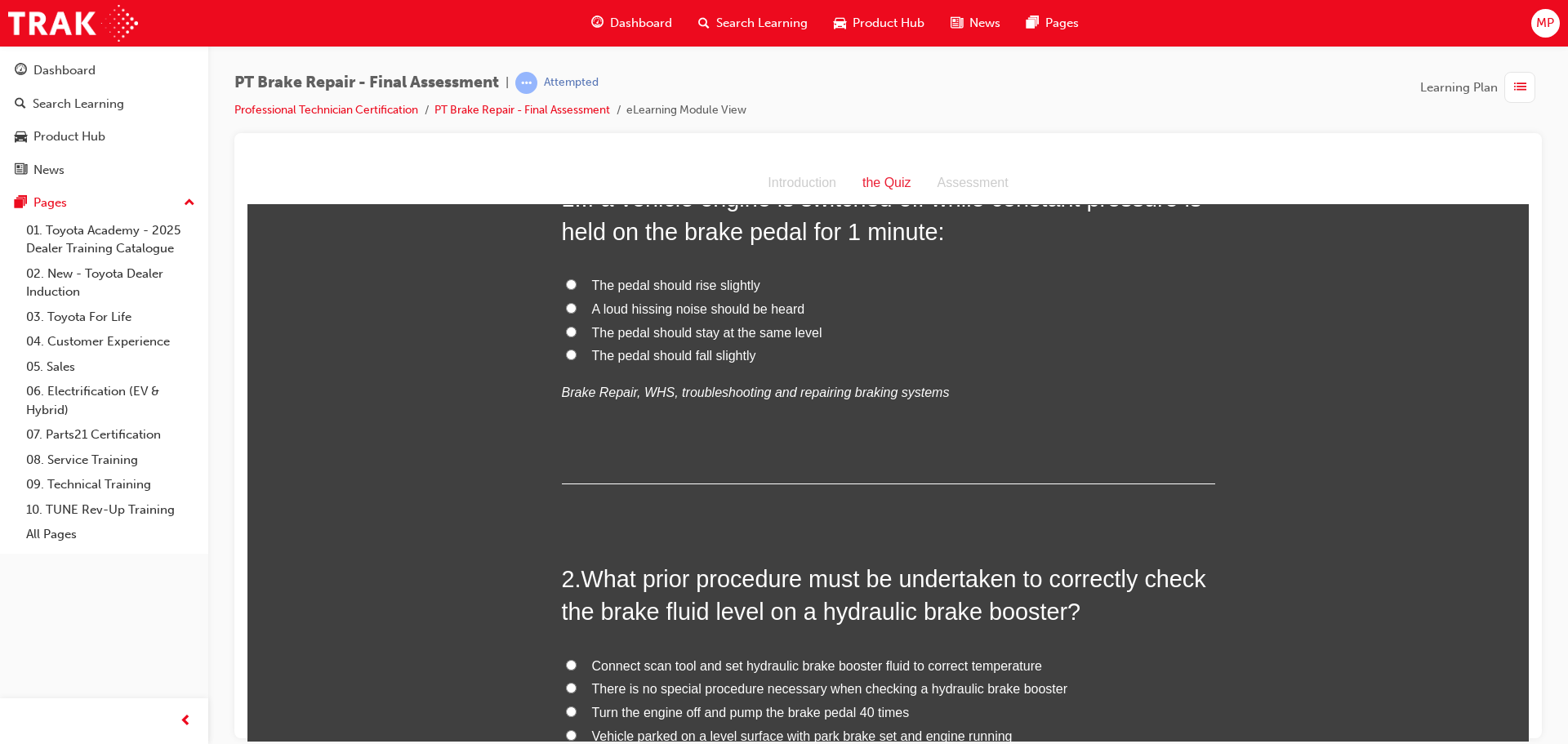
scroll to position [163, 0]
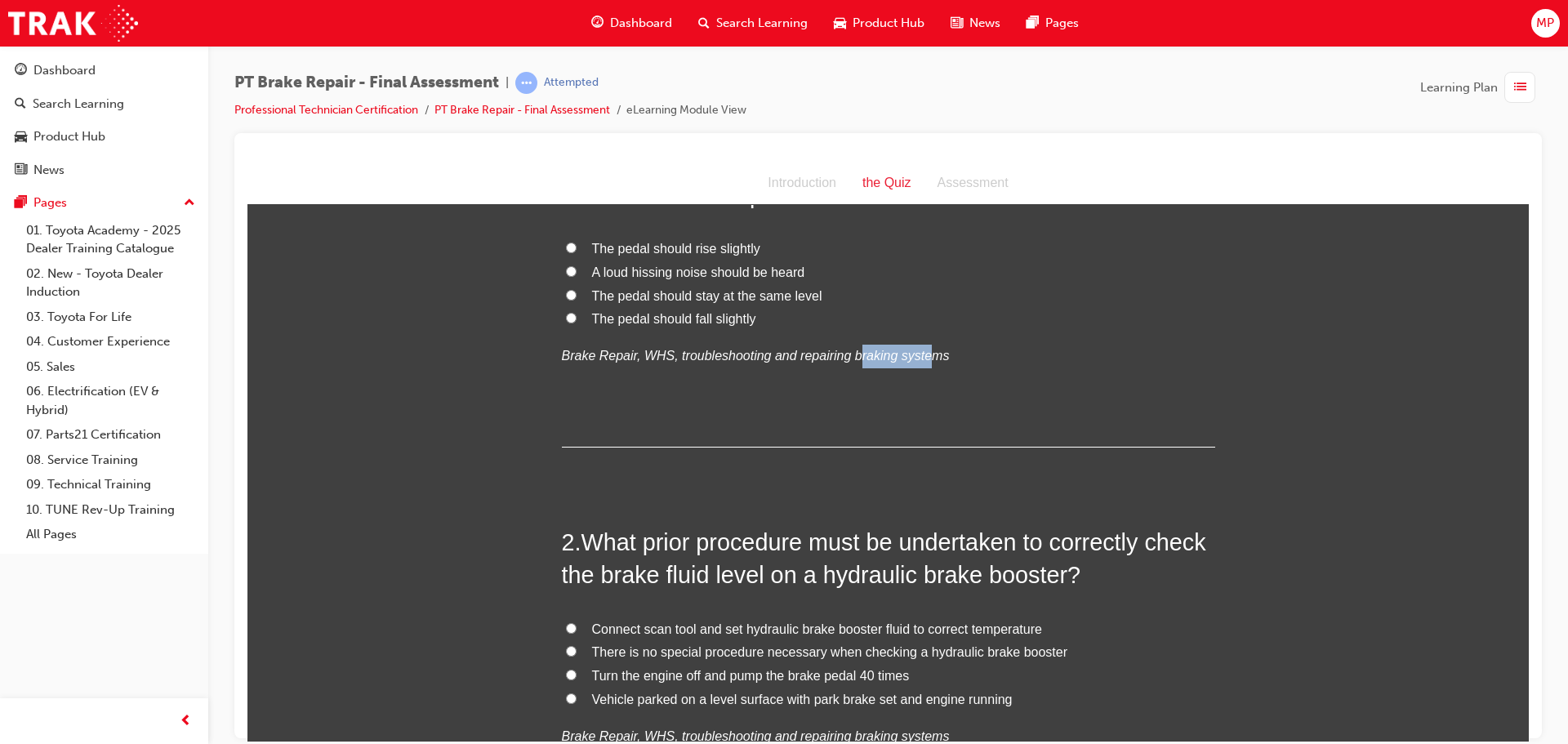
drag, startPoint x: 832, startPoint y: 353, endPoint x: 904, endPoint y: 354, distance: 71.9
click at [904, 354] on em "Brake Repair, WHS, troubleshooting and repairing braking systems" at bounding box center [756, 355] width 388 height 14
drag, startPoint x: 772, startPoint y: 354, endPoint x: 817, endPoint y: 364, distance: 46.9
click at [821, 363] on p "Brake Repair, WHS, troubleshooting and repairing braking systems" at bounding box center [888, 356] width 653 height 24
copy em "repairin"
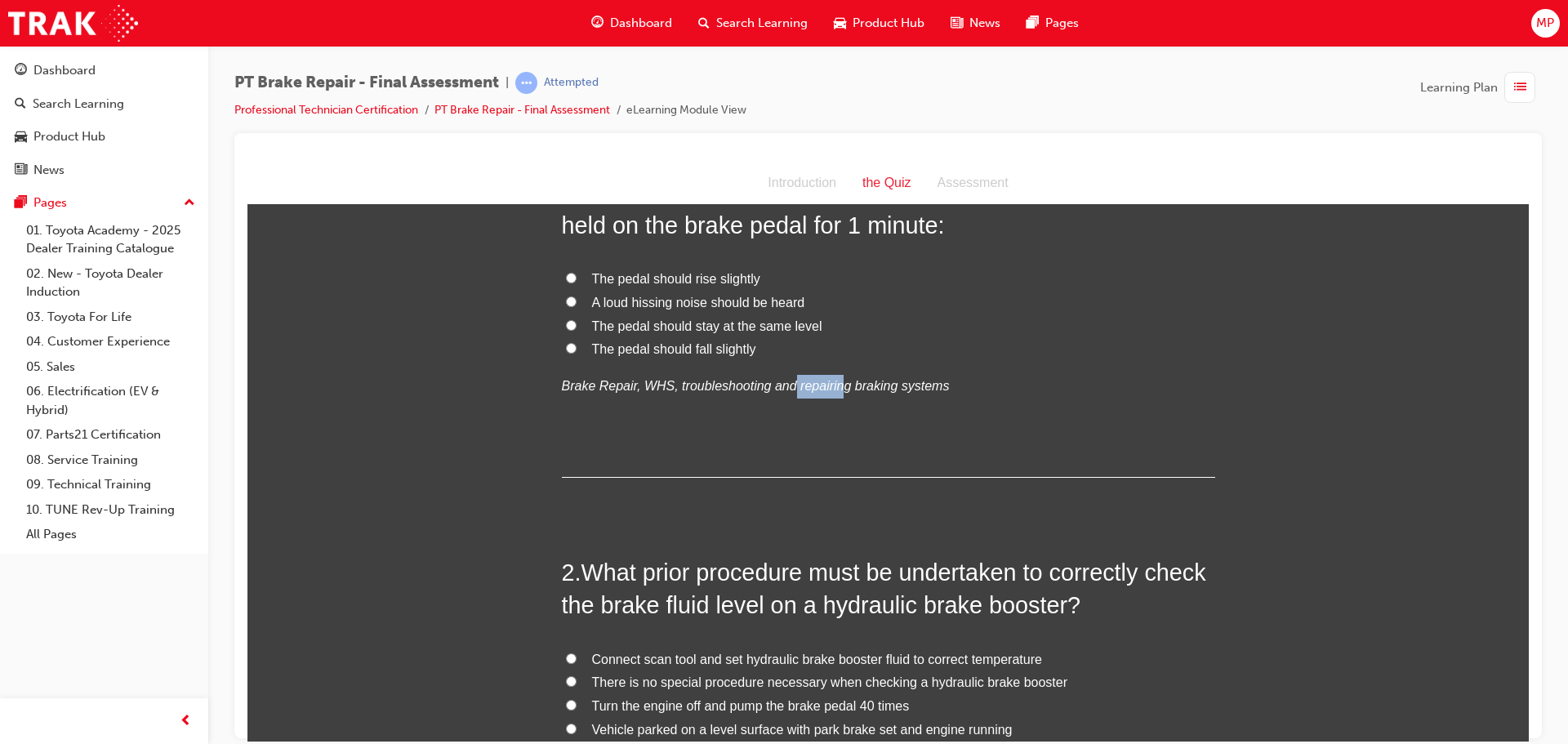
scroll to position [0, 0]
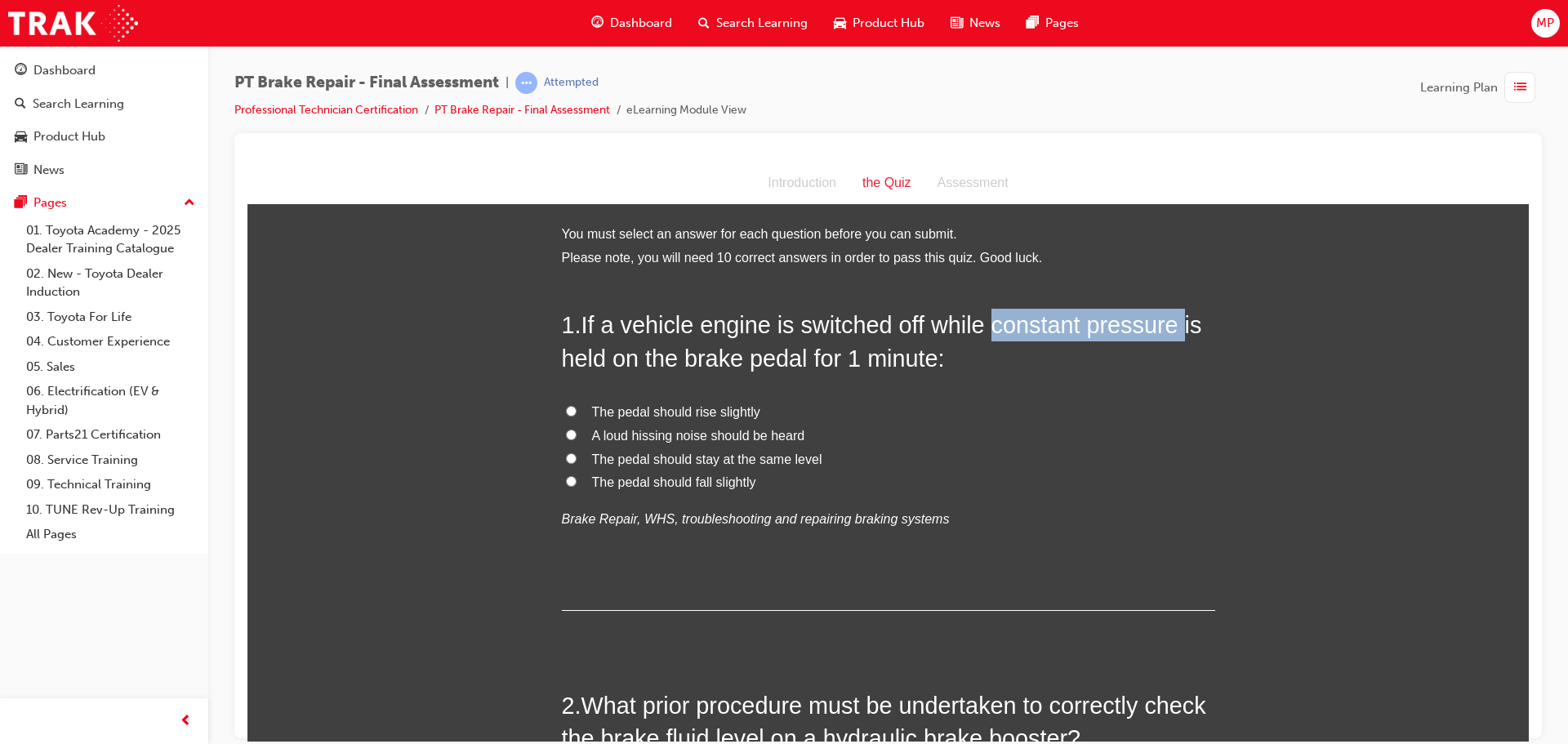
drag, startPoint x: 985, startPoint y: 326, endPoint x: 1174, endPoint y: 336, distance: 189.7
click at [1178, 334] on span "If a vehicle engine is switched off while constant pressure is held on the brak…" at bounding box center [882, 340] width 640 height 59
copy span "constant pressure"
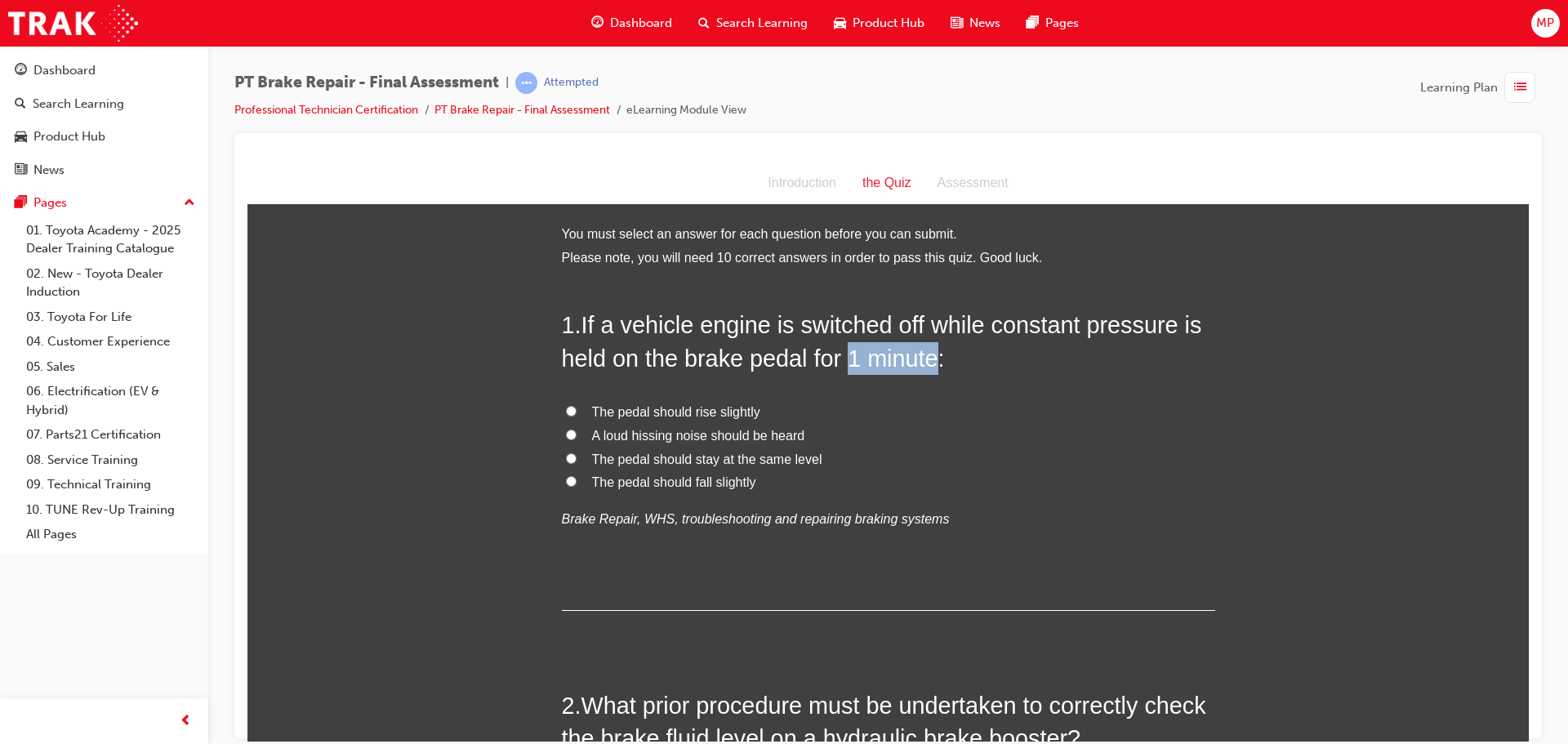
drag, startPoint x: 838, startPoint y: 348, endPoint x: 928, endPoint y: 359, distance: 91.4
click at [928, 359] on span "If a vehicle engine is switched off while constant pressure is held on the brak…" at bounding box center [882, 340] width 640 height 59
copy span "1 minute"
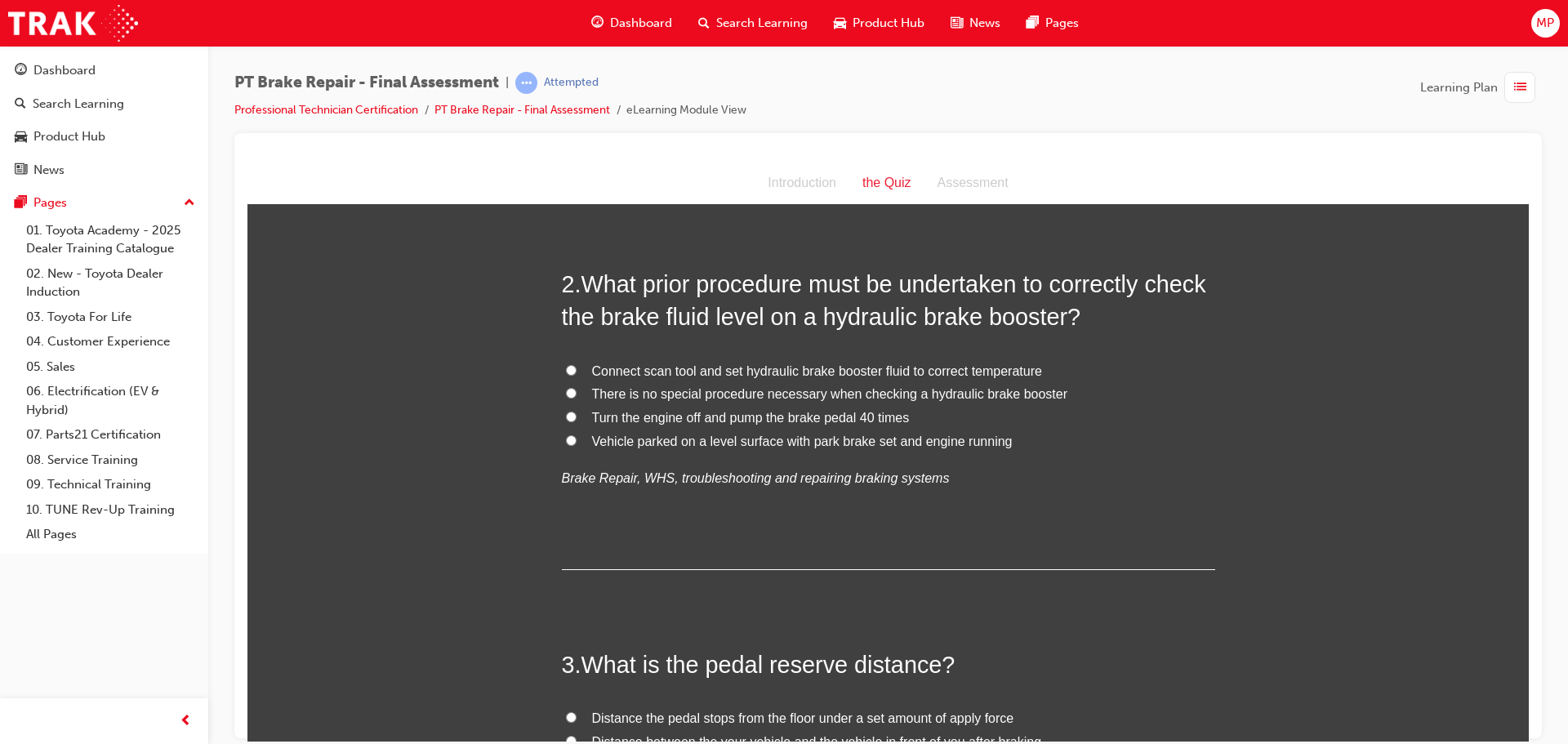
scroll to position [327, 0]
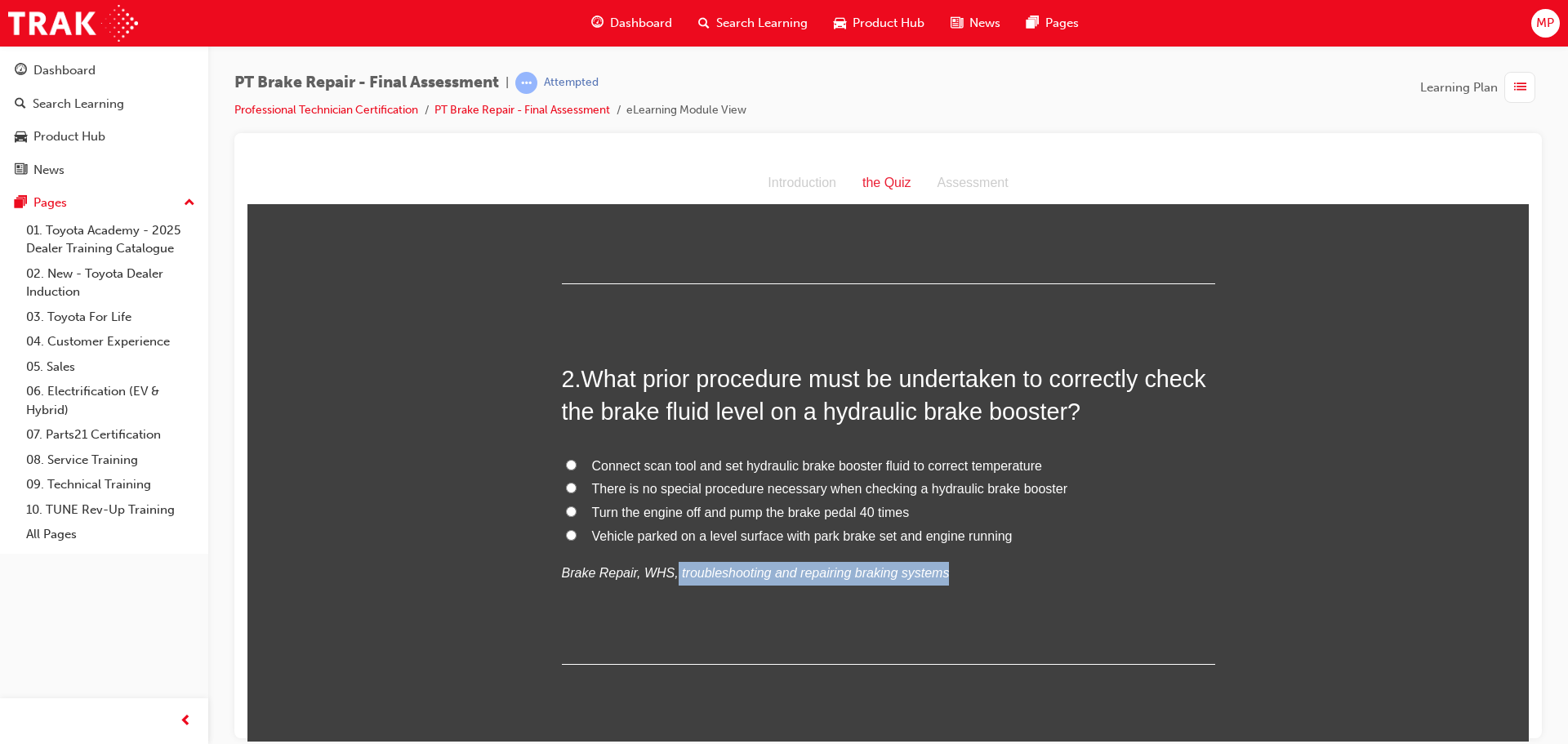
drag, startPoint x: 660, startPoint y: 569, endPoint x: 919, endPoint y: 565, distance: 259.7
click at [919, 565] on p "Brake Repair, WHS, troubleshooting and repairing braking systems" at bounding box center [888, 573] width 653 height 24
copy em "troubleshooting and repairing braking systems"
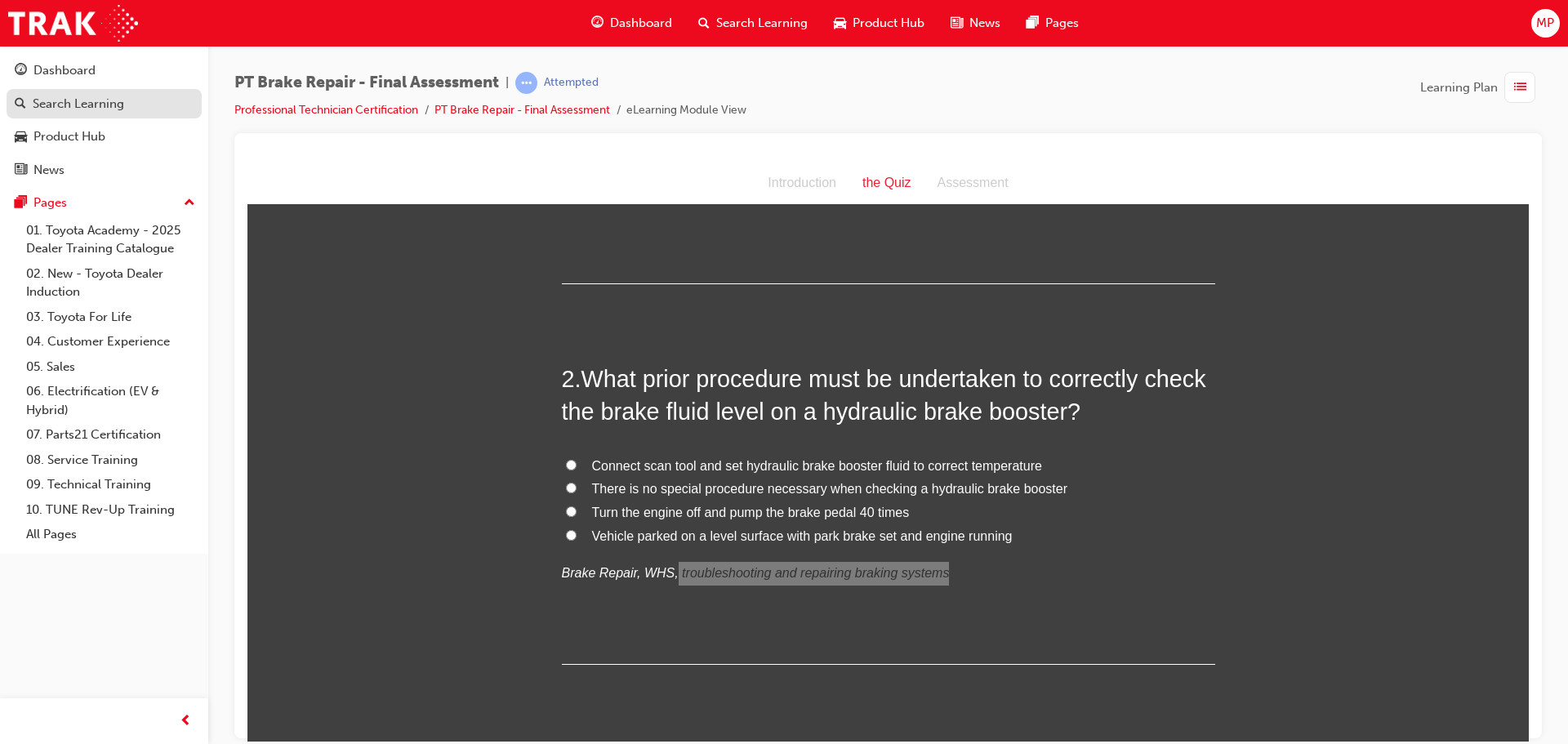
click at [131, 100] on div "Search Learning" at bounding box center [104, 104] width 179 height 20
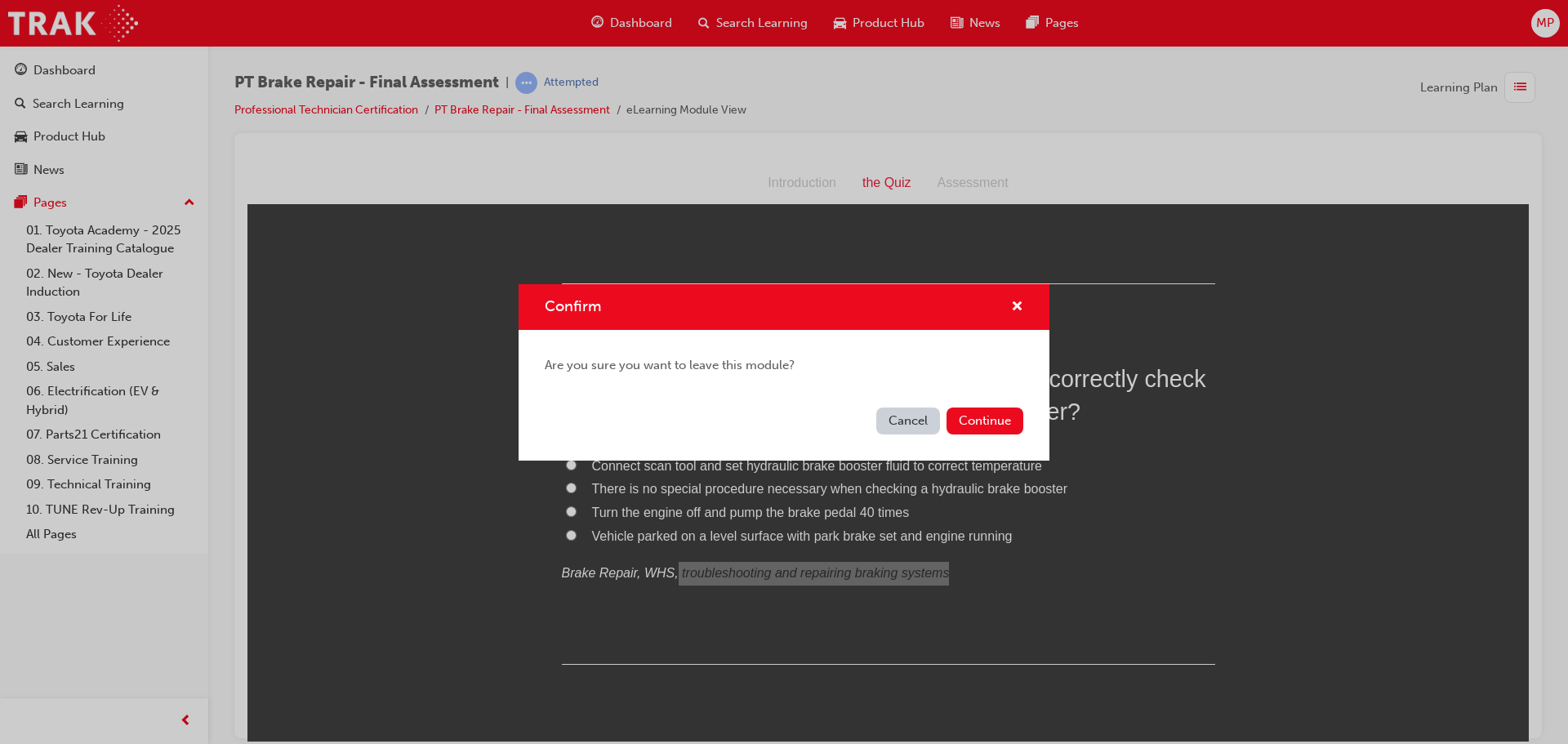
click at [746, 142] on div "Confirm Are you sure you want to leave this module? Cancel Continue" at bounding box center [784, 372] width 1568 height 744
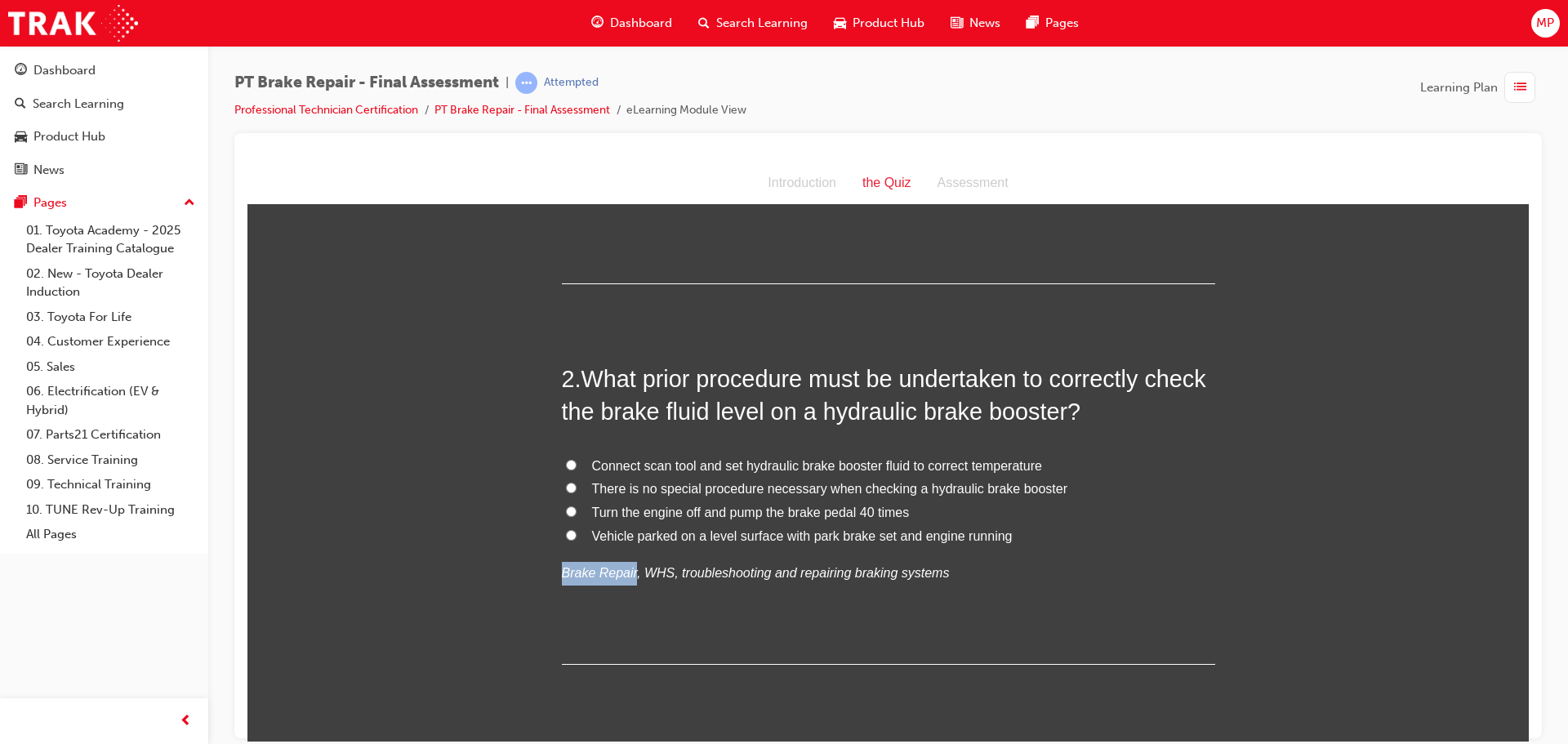
drag, startPoint x: 555, startPoint y: 568, endPoint x: 622, endPoint y: 564, distance: 67.1
click at [622, 565] on em "Brake Repair, WHS, troubleshooting and repairing braking systems" at bounding box center [756, 572] width 388 height 14
copy em "Brake Repair"
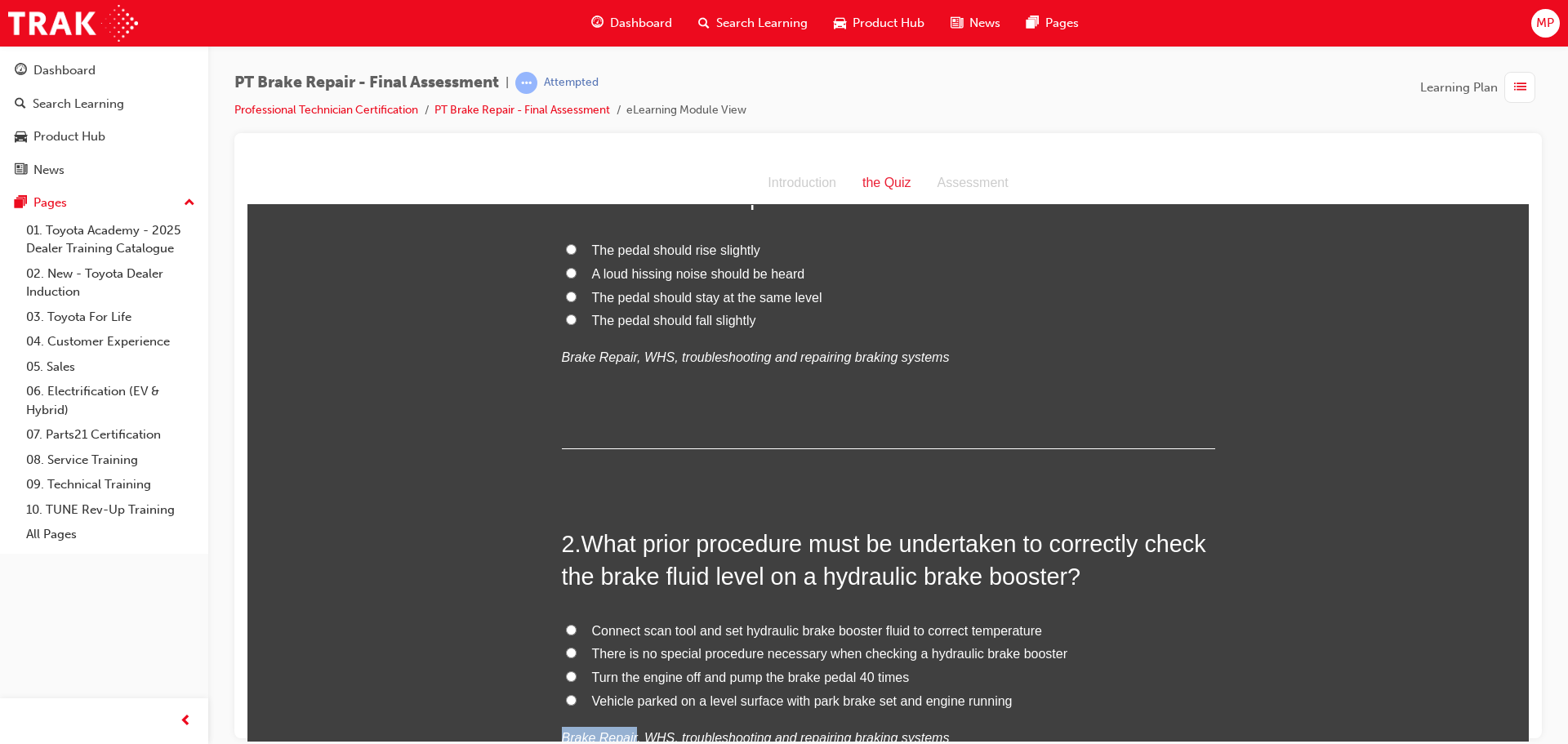
scroll to position [0, 0]
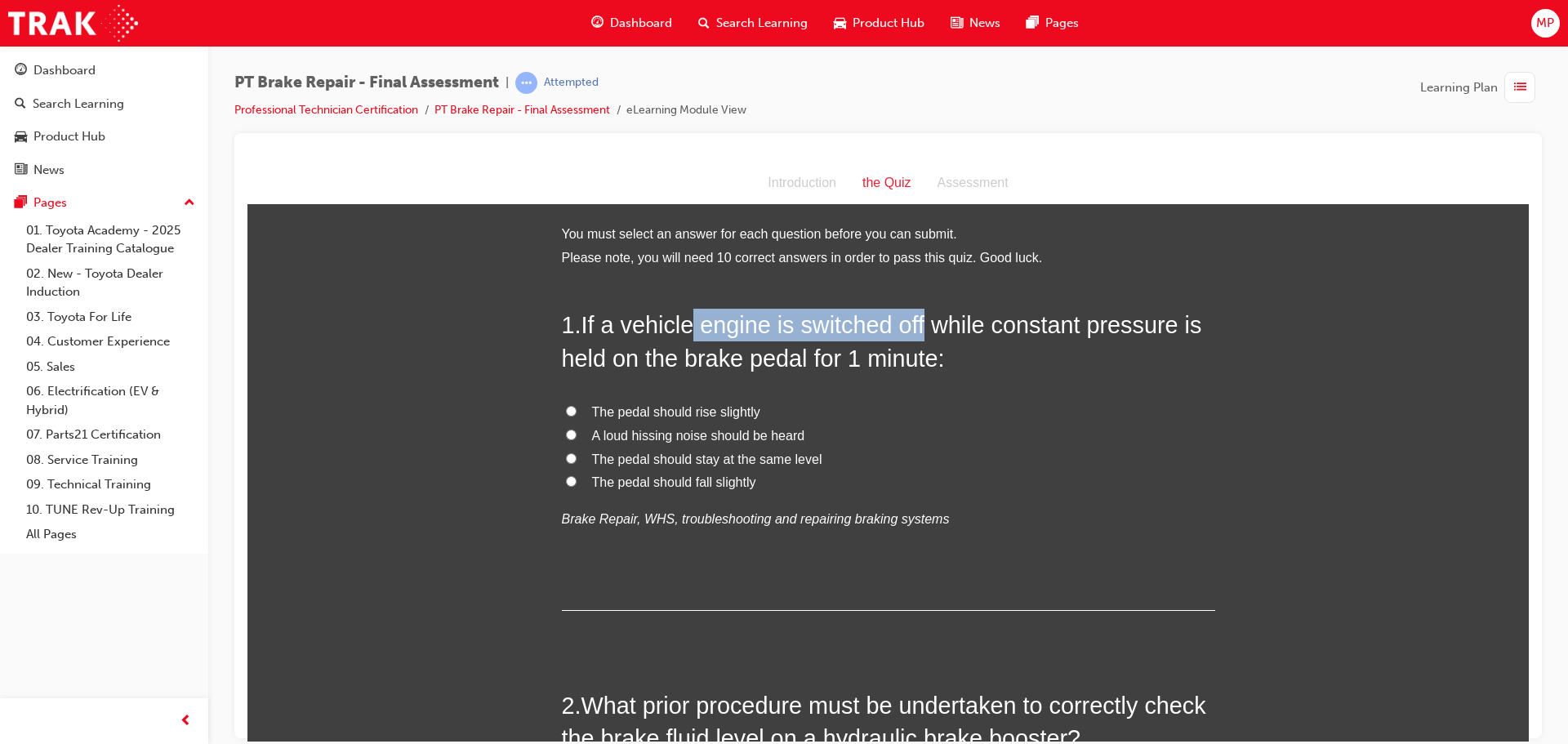
drag, startPoint x: 691, startPoint y: 322, endPoint x: 918, endPoint y: 312, distance: 227.2
click at [918, 312] on span "If a vehicle engine is switched off while constant pressure is held on the brak…" at bounding box center [882, 340] width 640 height 59
copy span "engine is switched off"
click at [570, 479] on label "The pedal should fall slightly" at bounding box center [888, 482] width 653 height 24
click at [570, 479] on input "The pedal should fall slightly" at bounding box center [571, 480] width 11 height 11
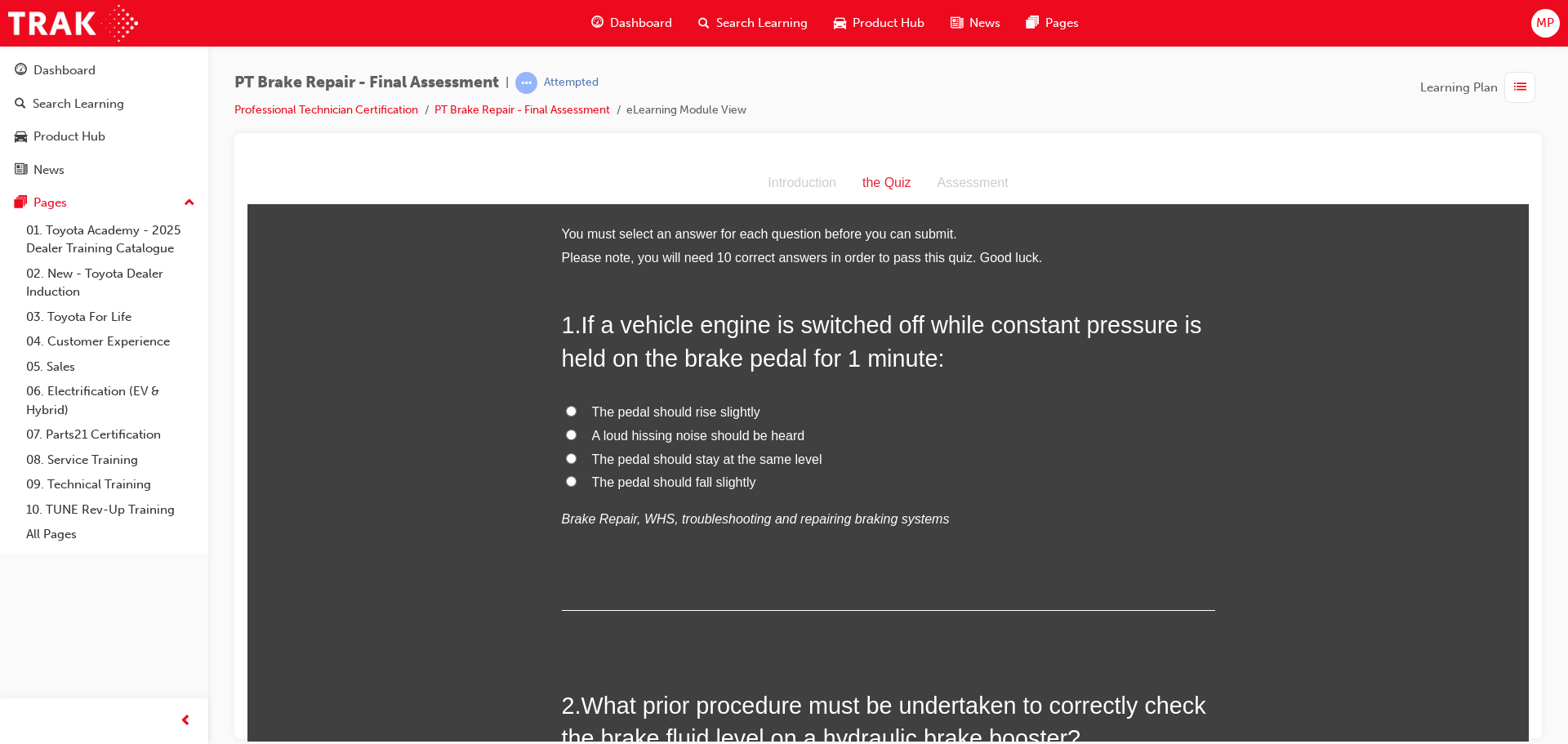
radio input "true"
click at [562, 456] on label "The pedal should stay at the same level" at bounding box center [888, 459] width 653 height 24
click at [566, 456] on input "The pedal should stay at the same level" at bounding box center [571, 457] width 11 height 11
radio input "true"
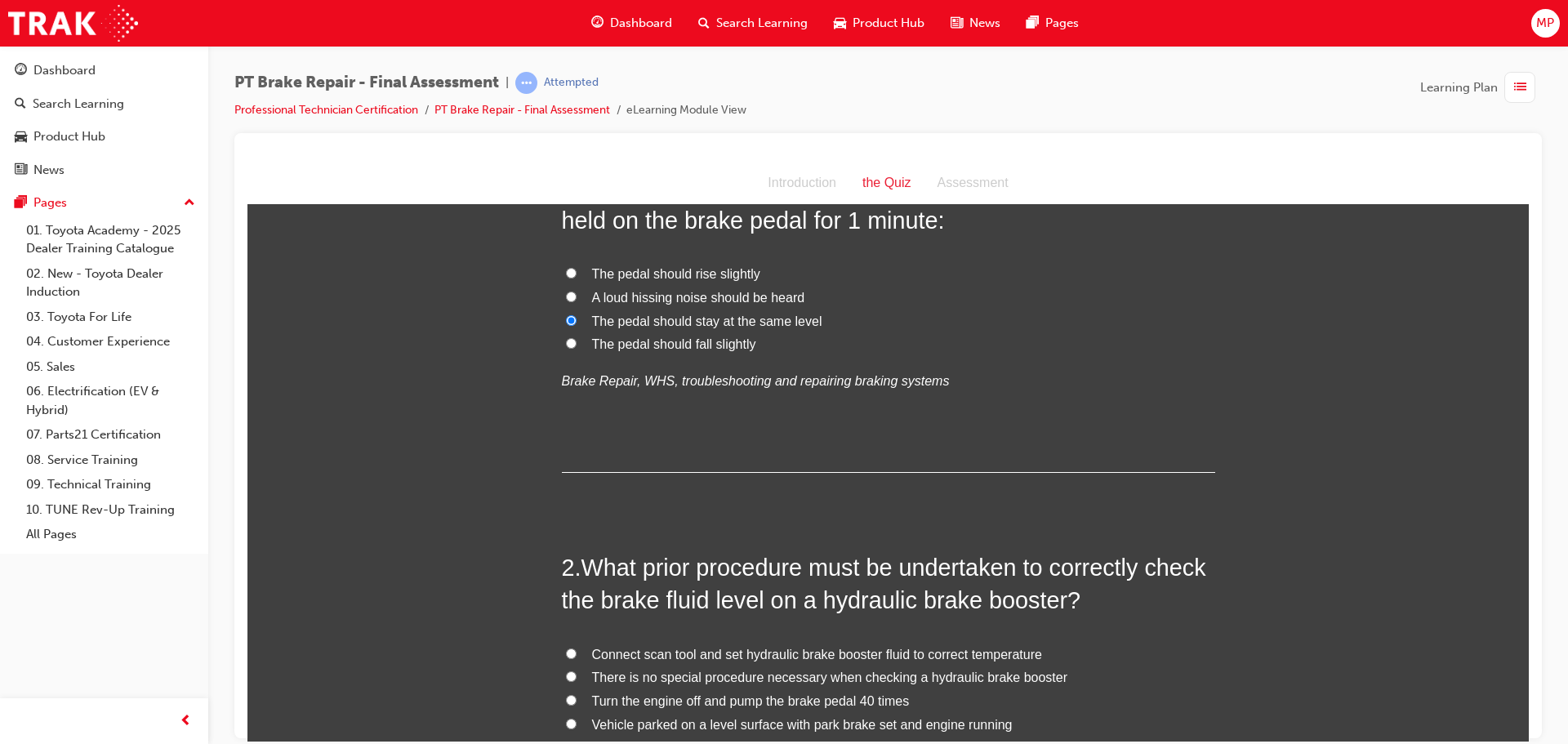
scroll to position [163, 0]
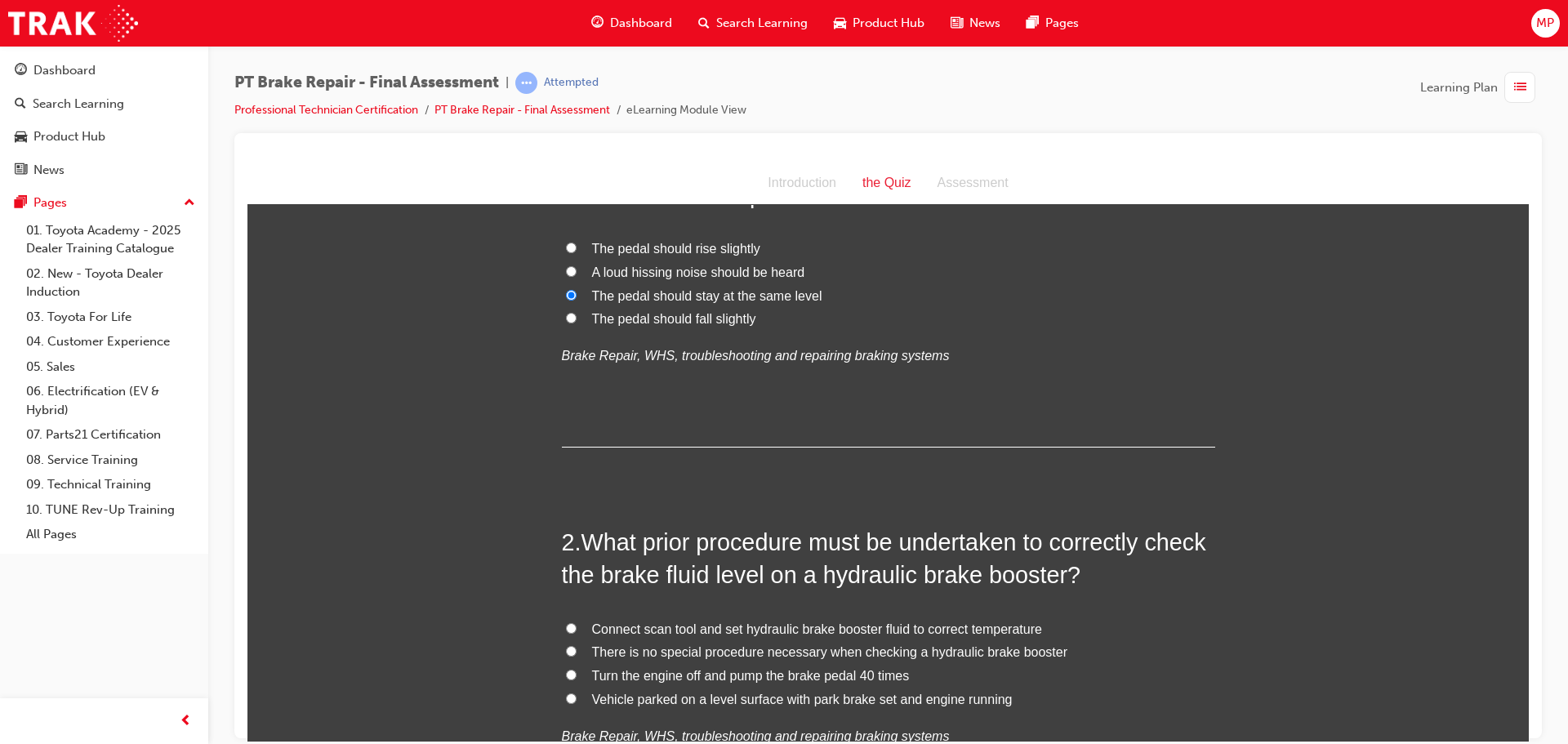
click at [566, 315] on input "The pedal should fall slightly" at bounding box center [571, 317] width 11 height 11
radio input "true"
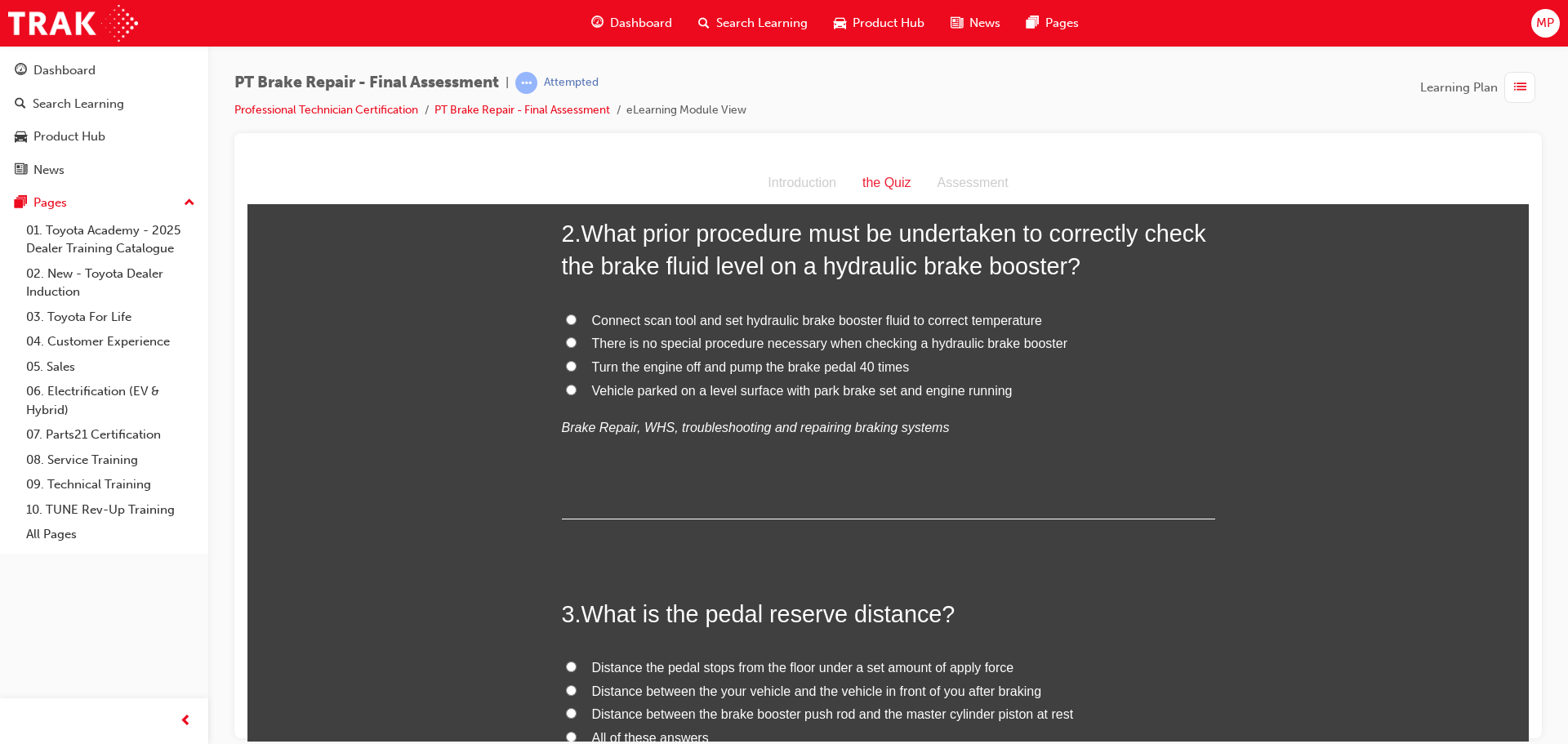
scroll to position [490, 0]
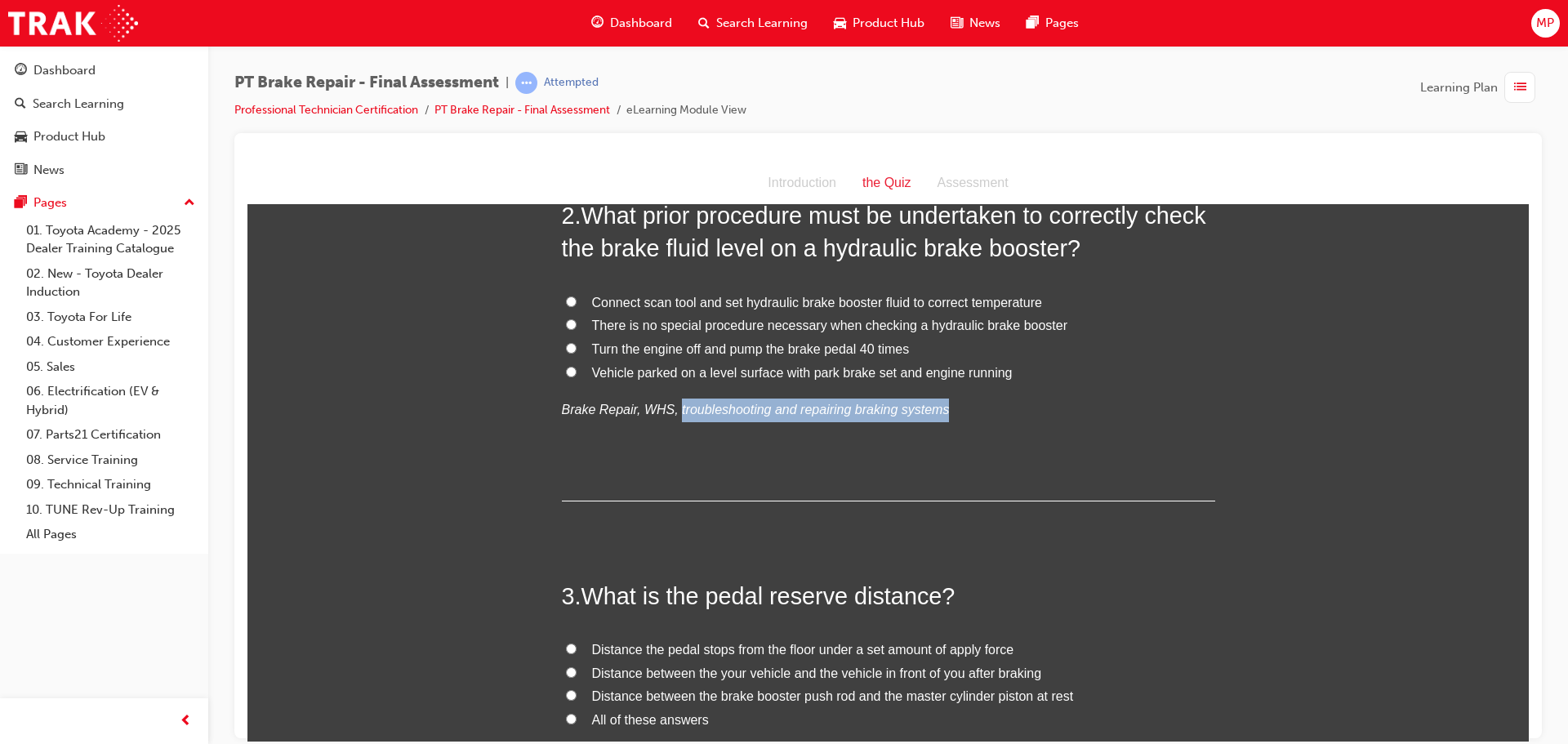
drag, startPoint x: 661, startPoint y: 407, endPoint x: 928, endPoint y: 407, distance: 267.0
click at [928, 407] on p "Brake Repair, WHS, troubleshooting and repairing braking systems" at bounding box center [888, 410] width 653 height 24
copy em "troubleshooting and repairing braking systems"
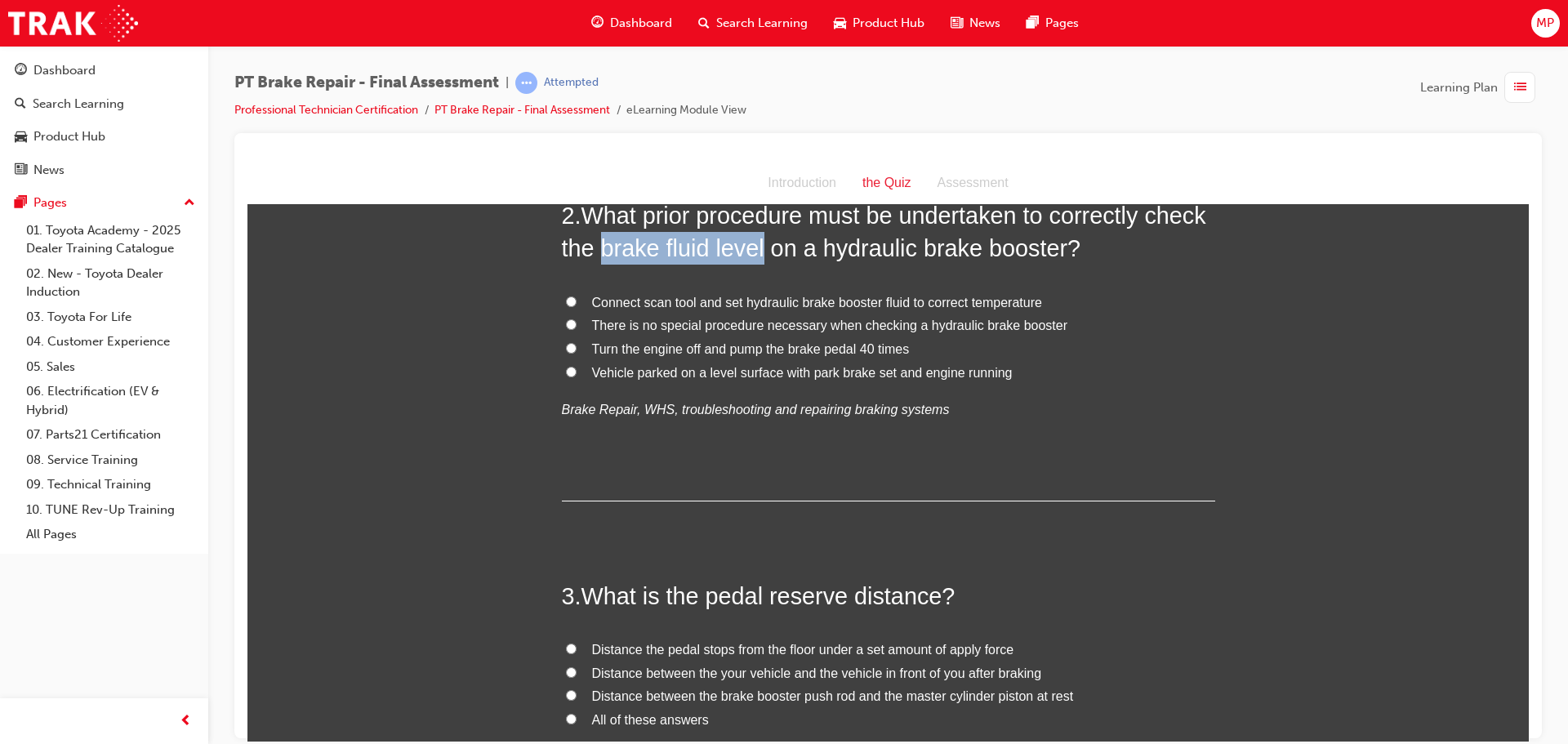
drag, startPoint x: 594, startPoint y: 250, endPoint x: 759, endPoint y: 239, distance: 165.3
click at [759, 239] on span "What prior procedure must be undertaken to correctly check the brake fluid leve…" at bounding box center [884, 231] width 644 height 59
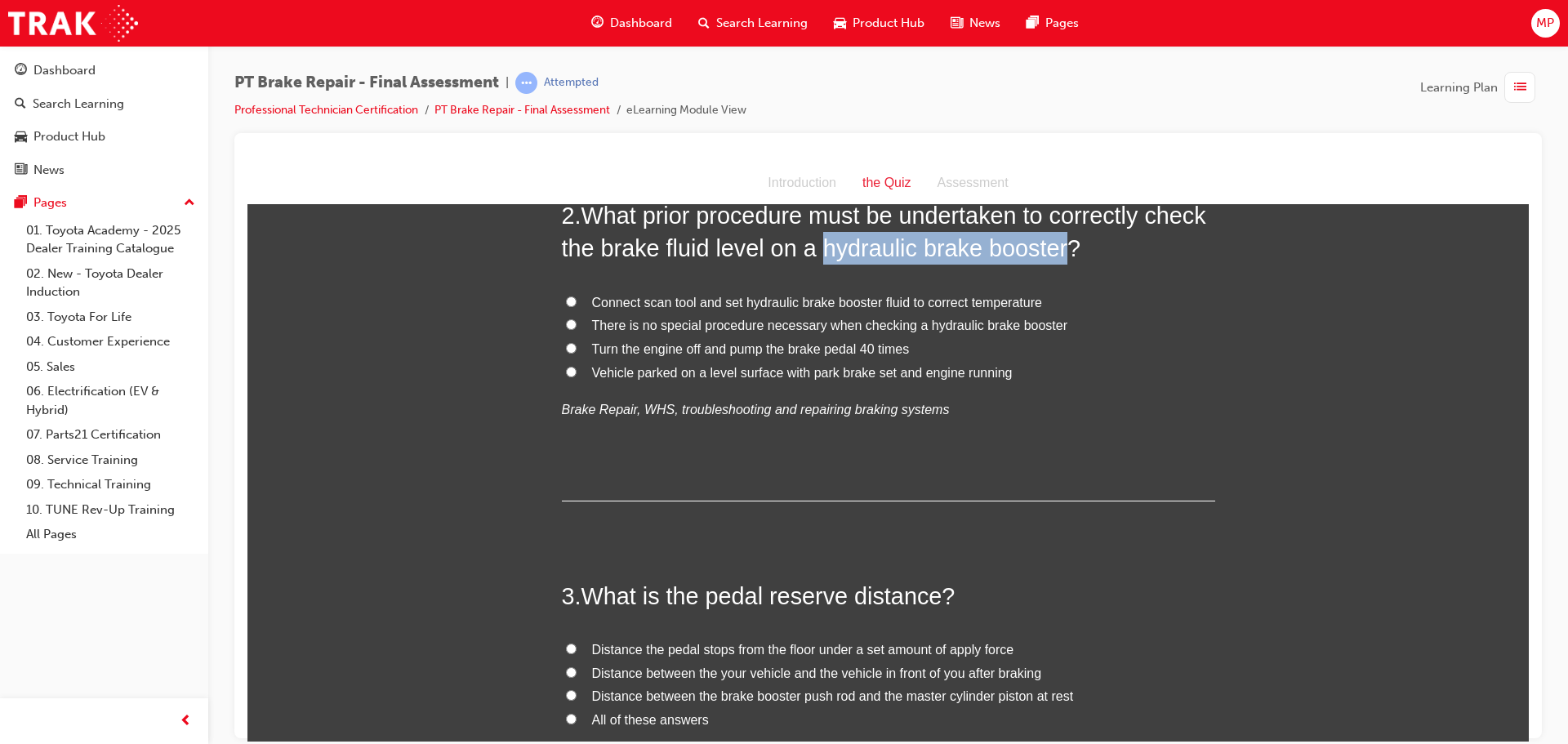
drag, startPoint x: 809, startPoint y: 245, endPoint x: 1055, endPoint y: 248, distance: 245.8
click at [1055, 248] on span "What prior procedure must be undertaken to correctly check the brake fluid leve…" at bounding box center [884, 231] width 644 height 59
copy span "hydraulic brake booster"
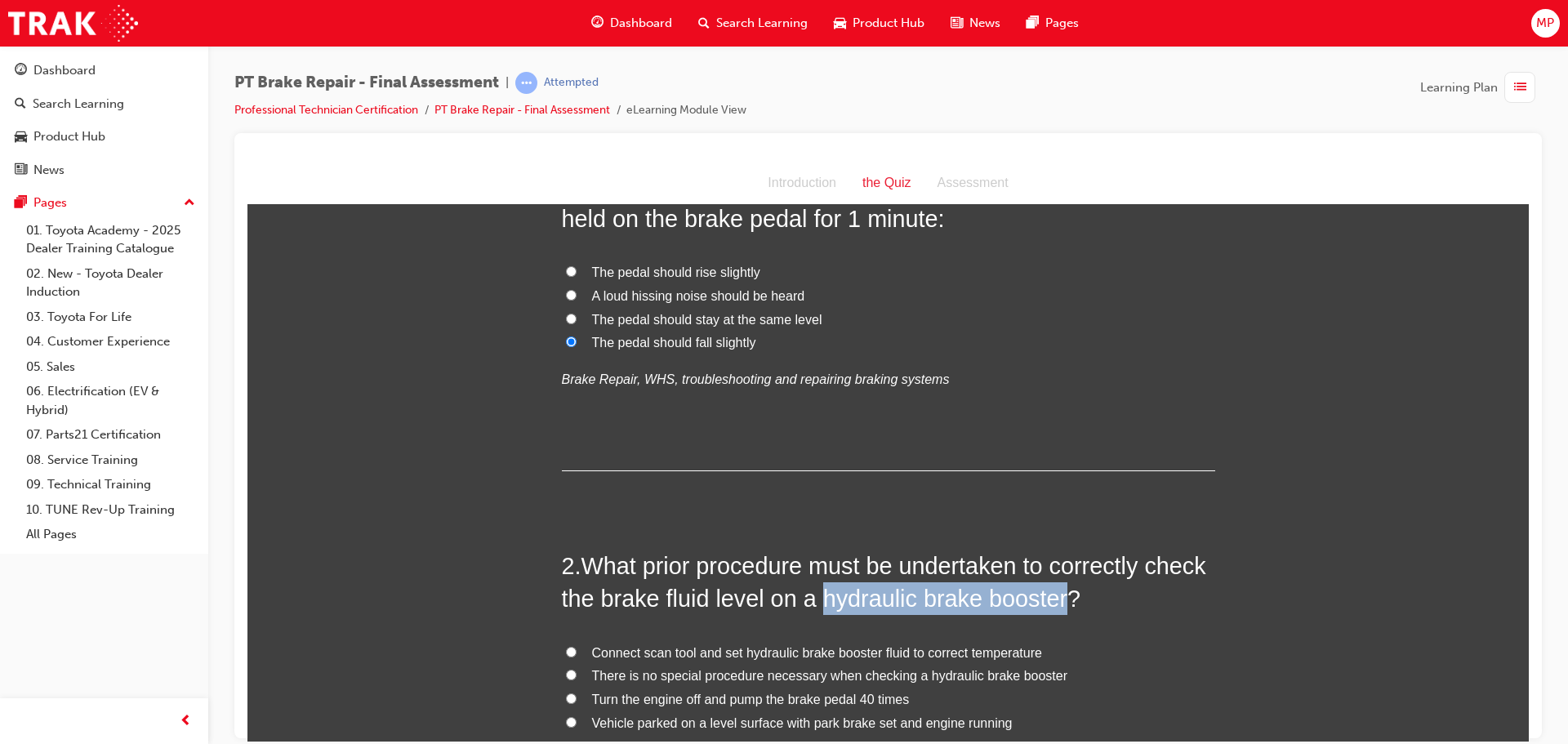
scroll to position [0, 0]
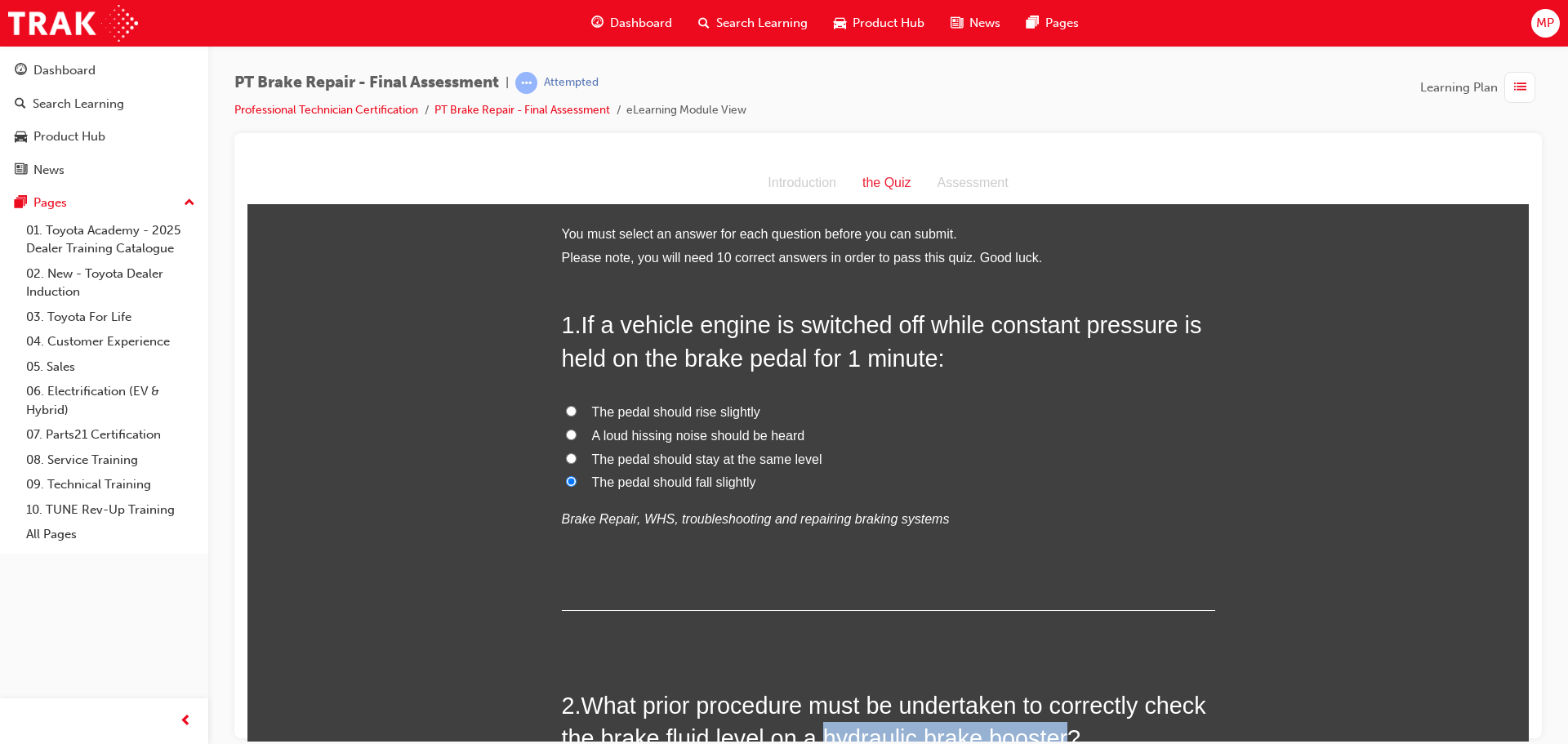
click at [566, 455] on input "The pedal should stay at the same level" at bounding box center [571, 457] width 11 height 11
radio input "true"
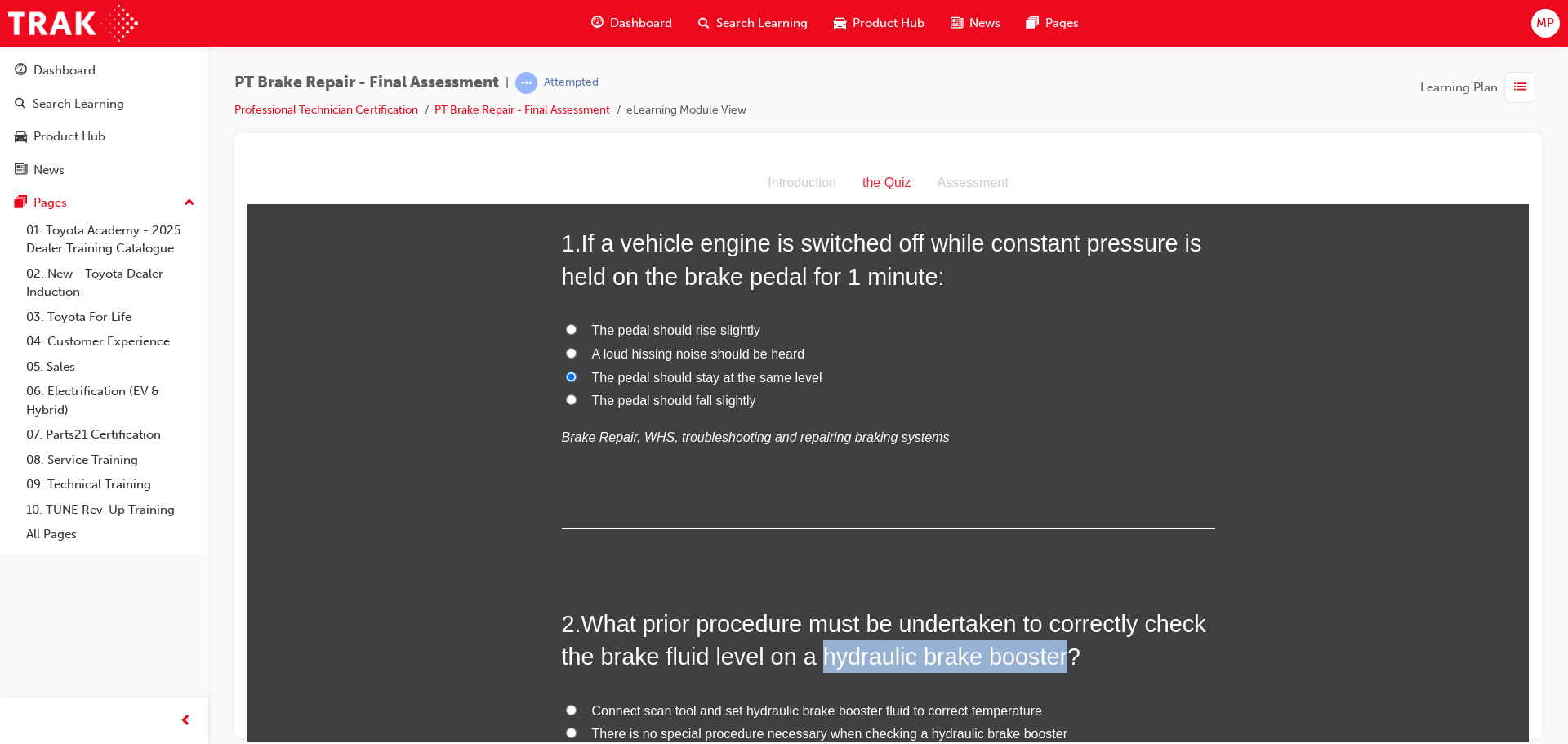
scroll to position [327, 0]
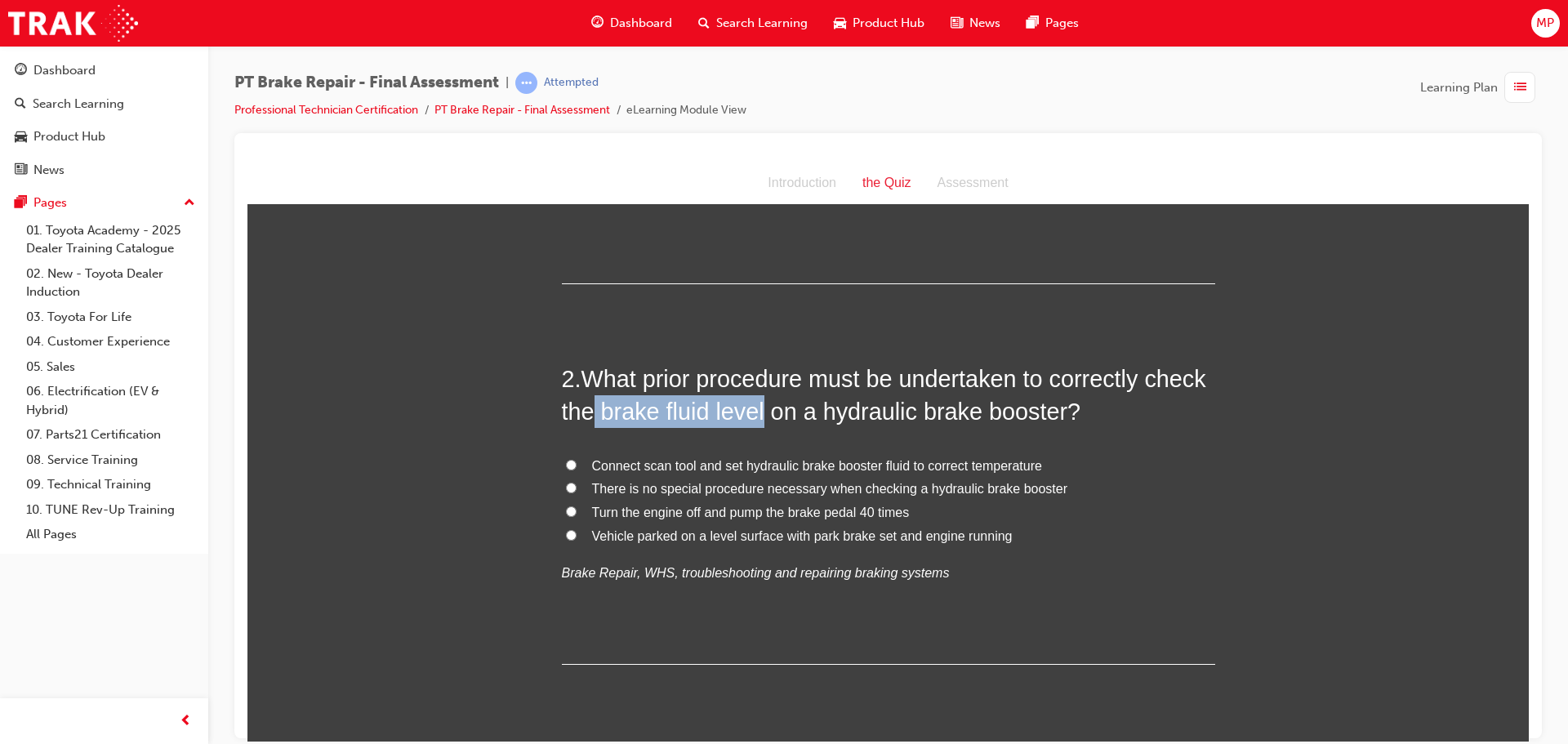
drag, startPoint x: 592, startPoint y: 410, endPoint x: 758, endPoint y: 403, distance: 165.9
click at [758, 403] on span "What prior procedure must be undertaken to correctly check the brake fluid leve…" at bounding box center [884, 394] width 644 height 59
click at [566, 454] on label "Connect scan tool and set hydraulic brake booster fluid to correct temperature" at bounding box center [888, 466] width 653 height 24
click at [566, 459] on input "Connect scan tool and set hydraulic brake booster fluid to correct temperature" at bounding box center [571, 464] width 11 height 11
radio input "true"
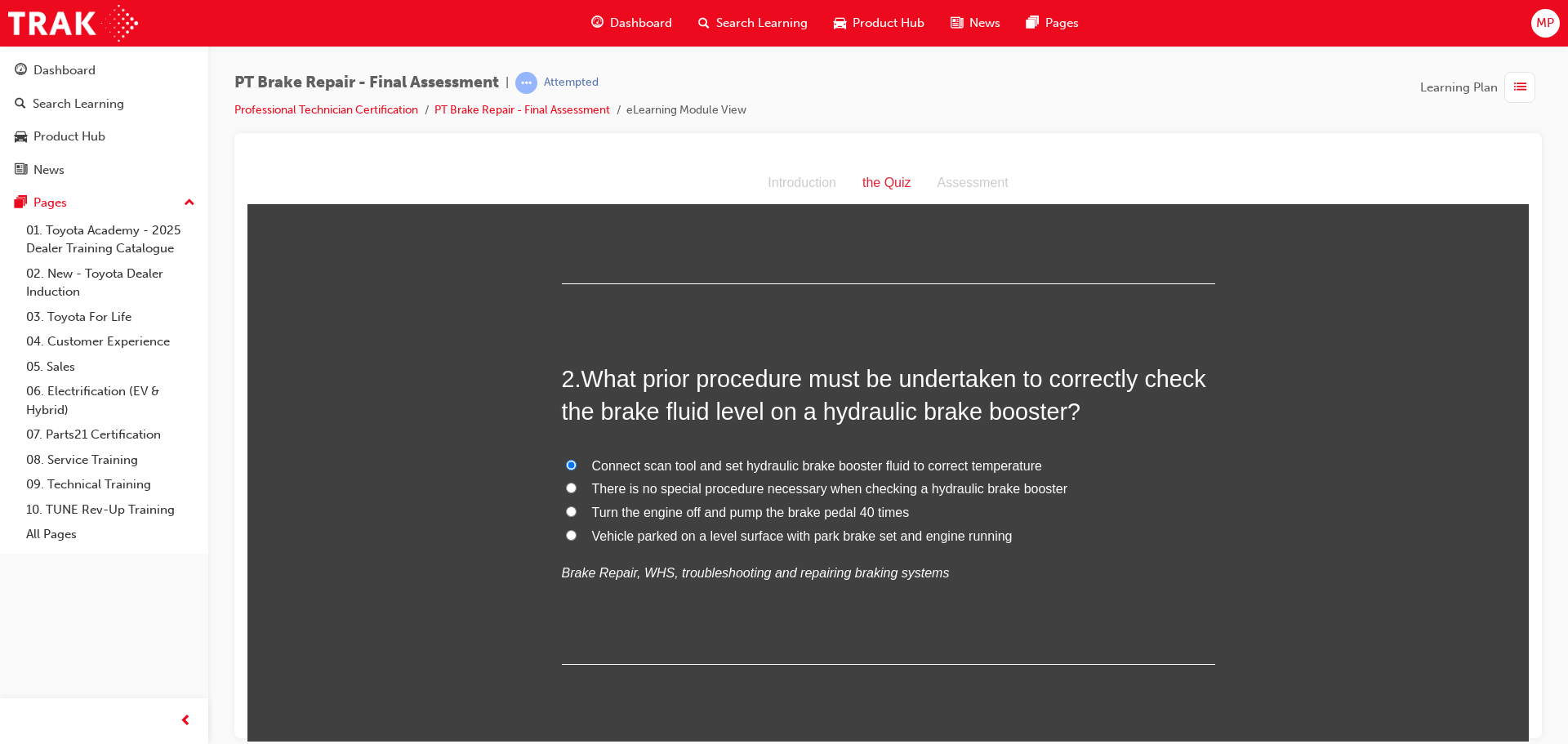
click at [566, 485] on input "There is no special procedure necessary when checking a hydraulic brake booster" at bounding box center [571, 487] width 11 height 11
radio input "true"
click at [563, 501] on label "Turn the engine off and pump the brake pedal 40 times" at bounding box center [888, 513] width 653 height 24
click at [566, 505] on input "Turn the engine off and pump the brake pedal 40 times" at bounding box center [571, 510] width 11 height 11
radio input "true"
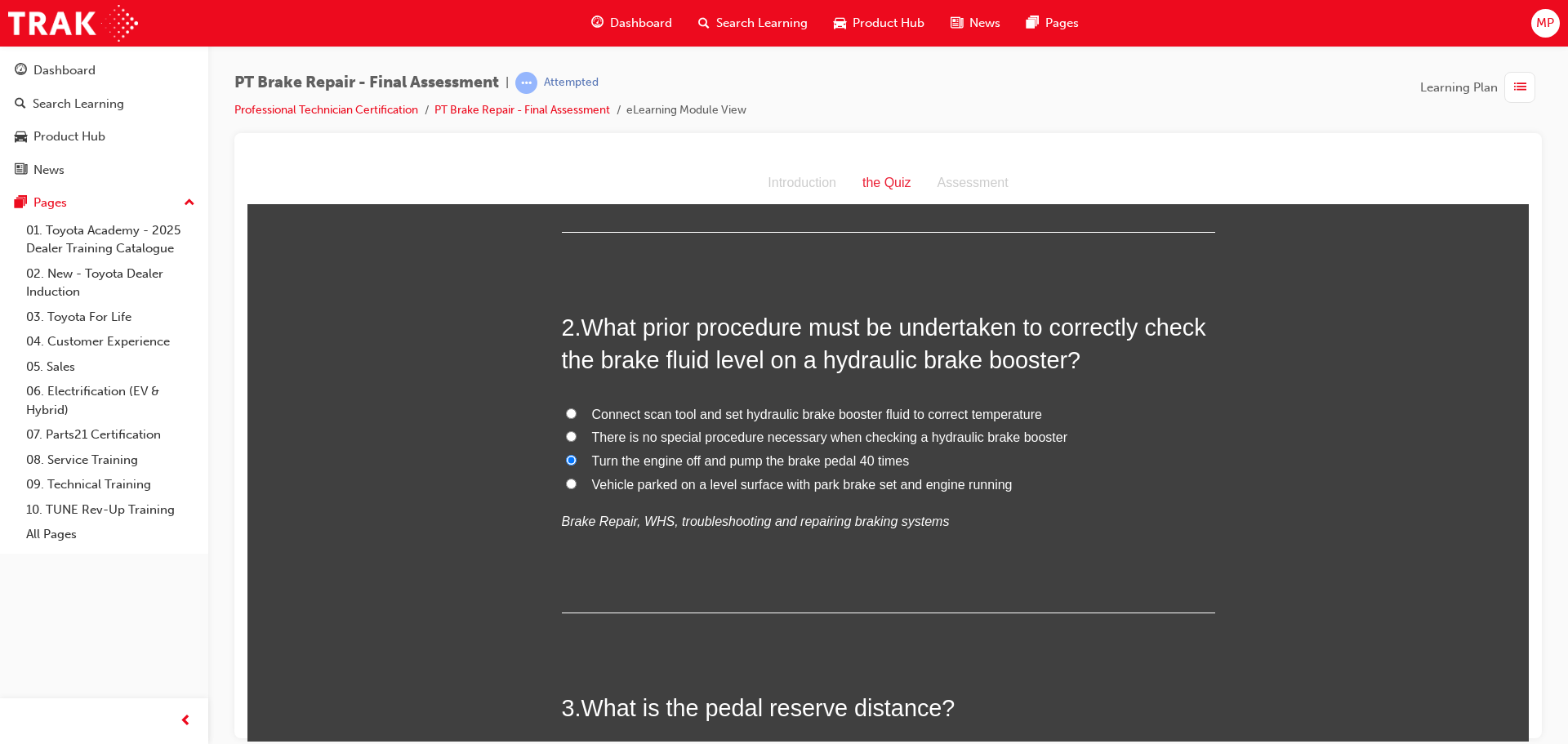
scroll to position [490, 0]
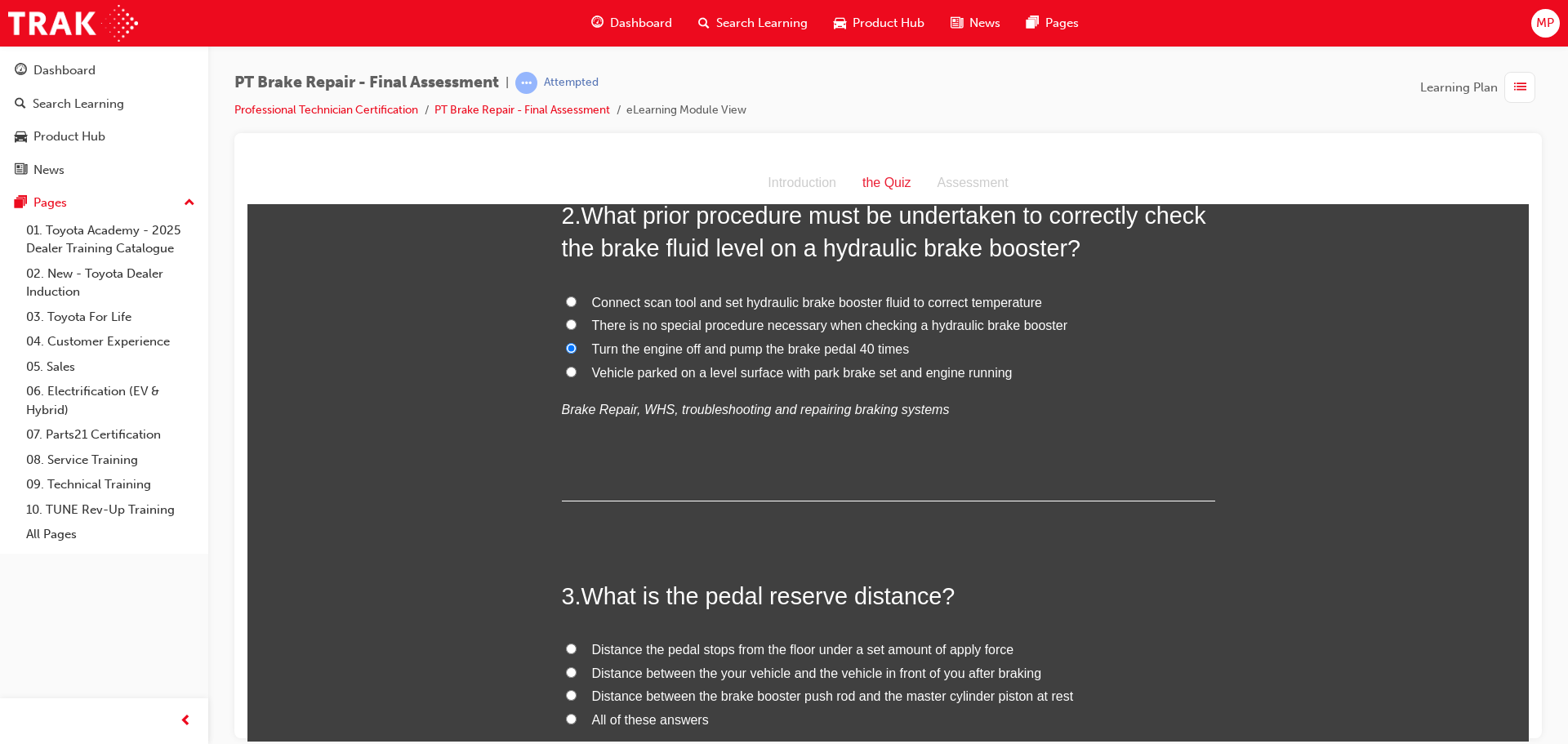
click at [566, 368] on input "Vehicle parked on a level surface with park brake set and engine running" at bounding box center [571, 371] width 11 height 11
radio input "true"
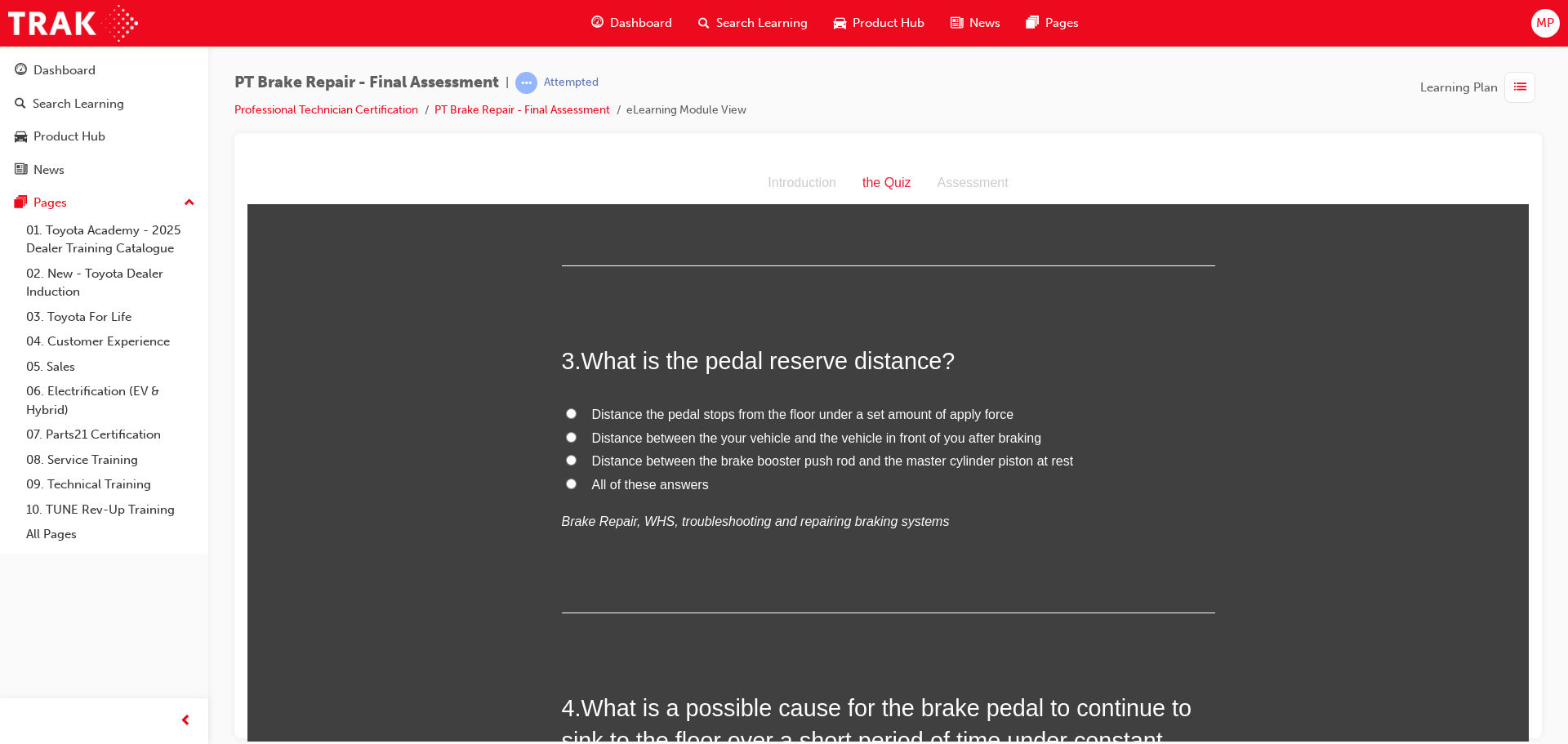
scroll to position [735, 0]
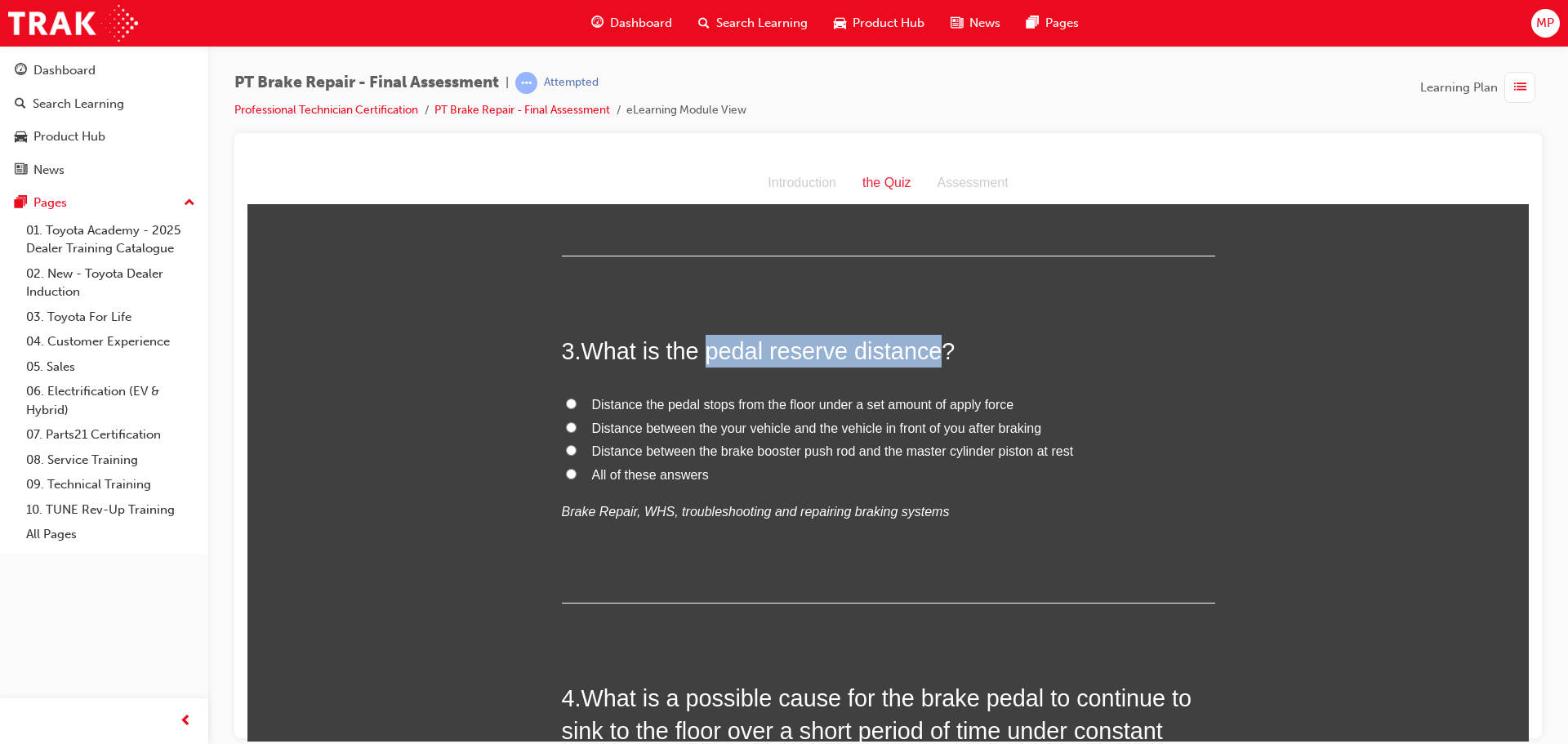
drag, startPoint x: 706, startPoint y: 350, endPoint x: 931, endPoint y: 356, distance: 225.4
click at [931, 356] on span "What is the pedal reserve distance?" at bounding box center [768, 350] width 374 height 26
drag, startPoint x: 891, startPoint y: 374, endPoint x: 823, endPoint y: 371, distance: 67.9
click at [888, 374] on div "3 . What is the pedal reserve distance? Distance the pedal stops from the floor…" at bounding box center [888, 468] width 653 height 269
drag, startPoint x: 701, startPoint y: 350, endPoint x: 932, endPoint y: 350, distance: 230.3
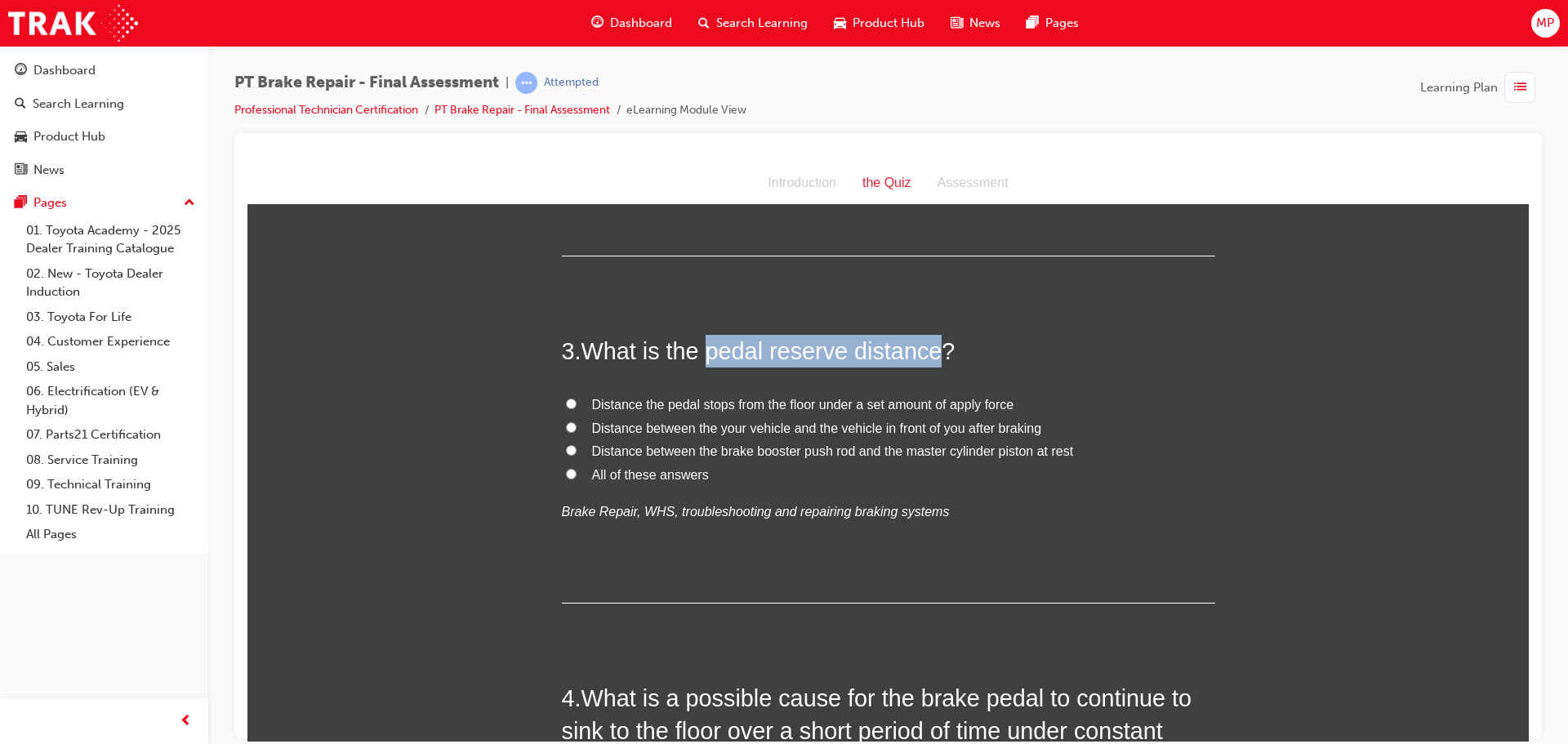
click at [933, 350] on span "What is the pedal reserve distance?" at bounding box center [768, 350] width 374 height 26
click at [572, 448] on label "Distance between the brake booster push rod and the master cylinder piston at r…" at bounding box center [888, 451] width 653 height 24
click at [572, 448] on input "Distance between the brake booster push rod and the master cylinder piston at r…" at bounding box center [571, 449] width 11 height 11
radio input "true"
click at [567, 395] on label "Distance the pedal stops from the floor under a set amount of apply force" at bounding box center [888, 405] width 653 height 24
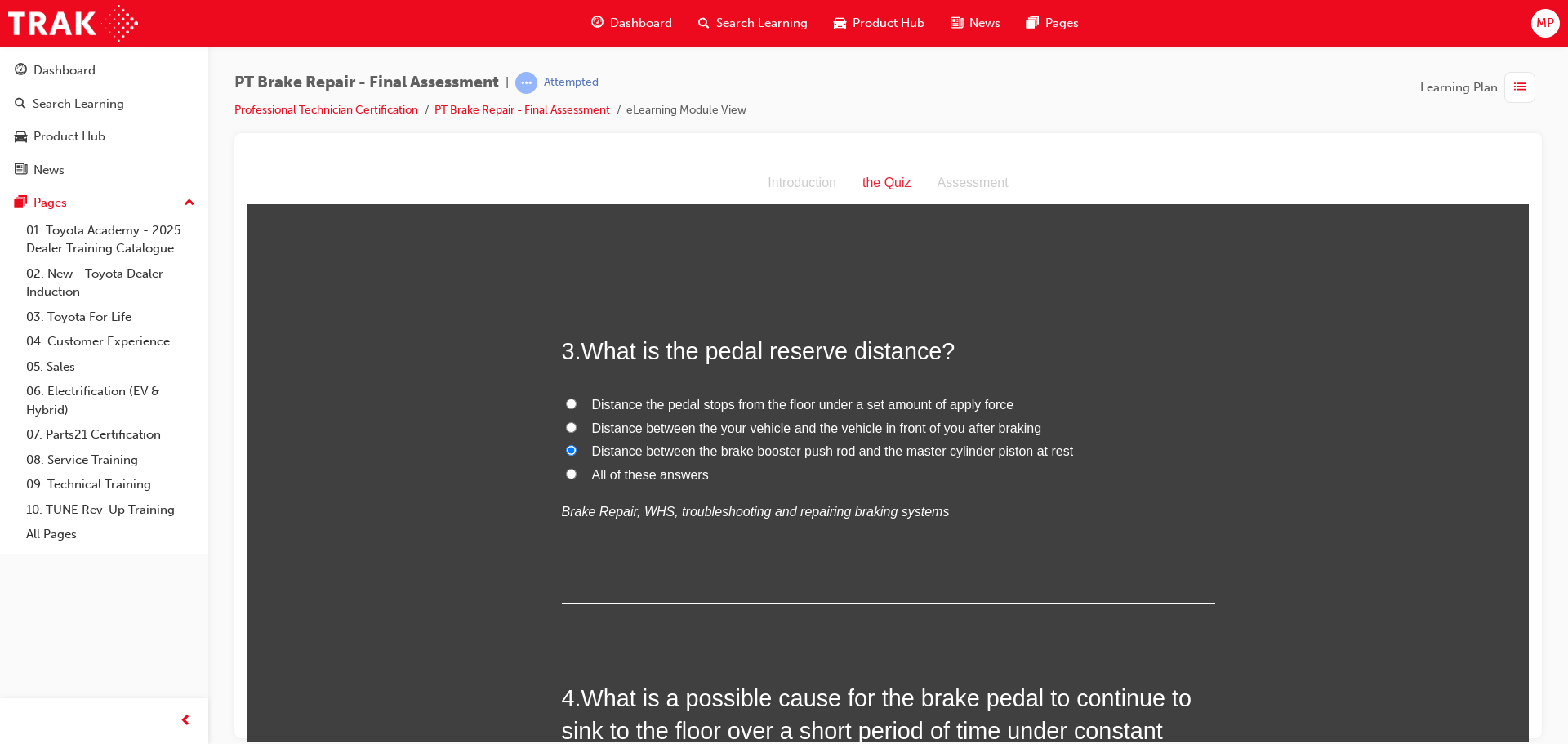
click at [567, 398] on input "Distance the pedal stops from the floor under a set amount of apply force" at bounding box center [571, 403] width 11 height 11
radio input "true"
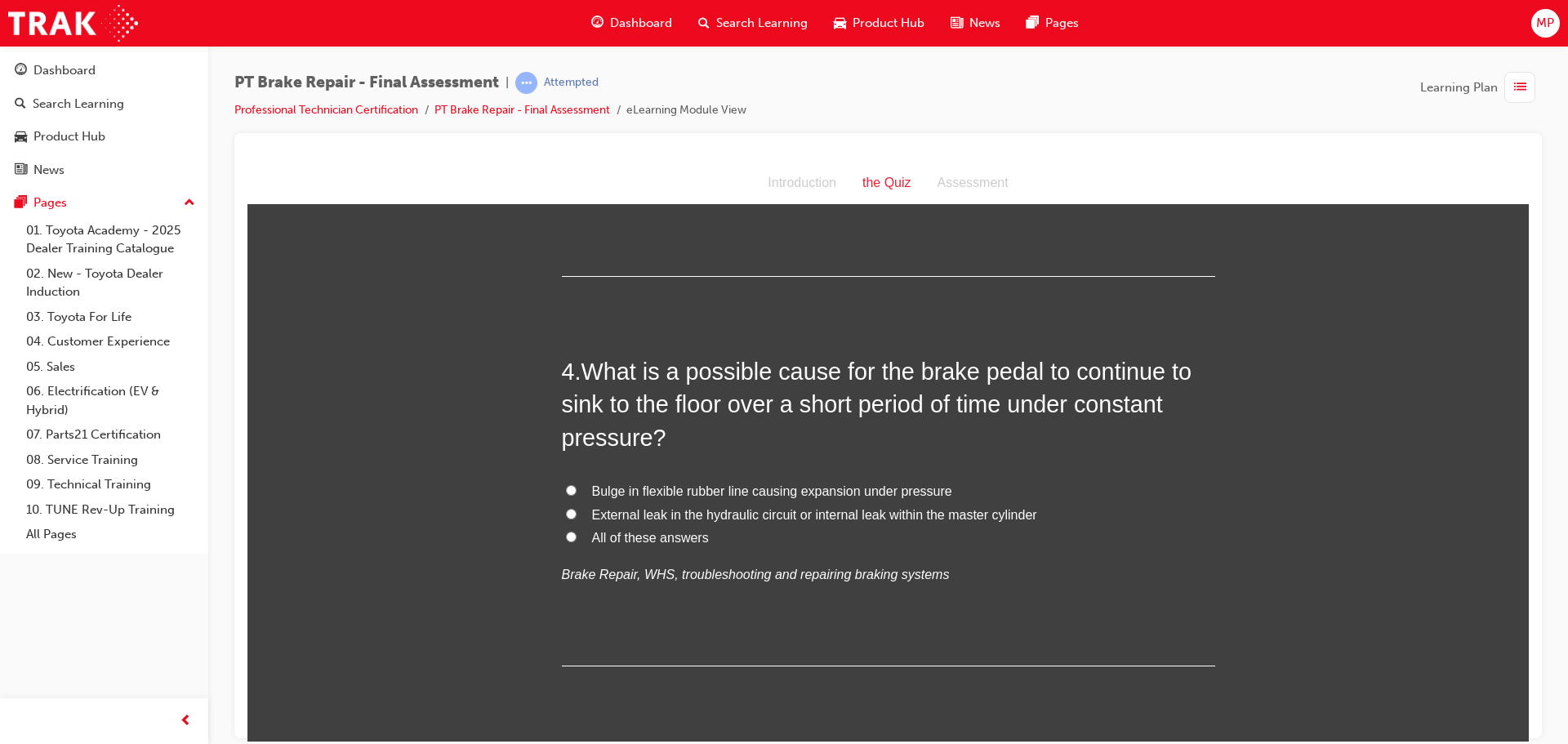
scroll to position [1143, 0]
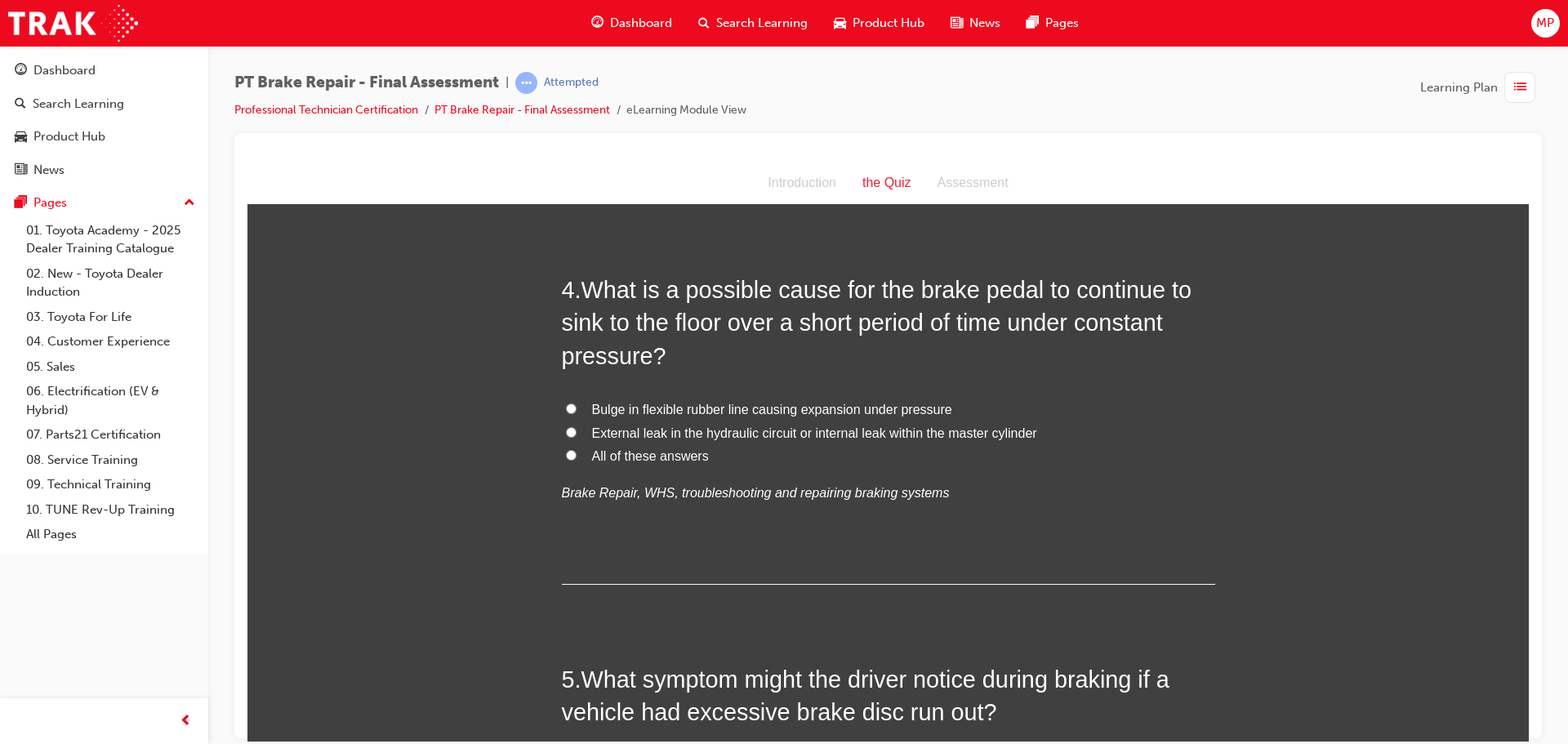
click at [575, 425] on label "External leak in the hydraulic circuit or internal leak within the master cylin…" at bounding box center [888, 433] width 653 height 24
click at [575, 426] on input "External leak in the hydraulic circuit or internal leak within the master cylin…" at bounding box center [571, 431] width 11 height 11
radio input "true"
drag, startPoint x: 698, startPoint y: 408, endPoint x: 680, endPoint y: 407, distance: 18.0
click at [680, 407] on span "Bulge in flexible rubber line causing expansion under pressure" at bounding box center [772, 409] width 360 height 14
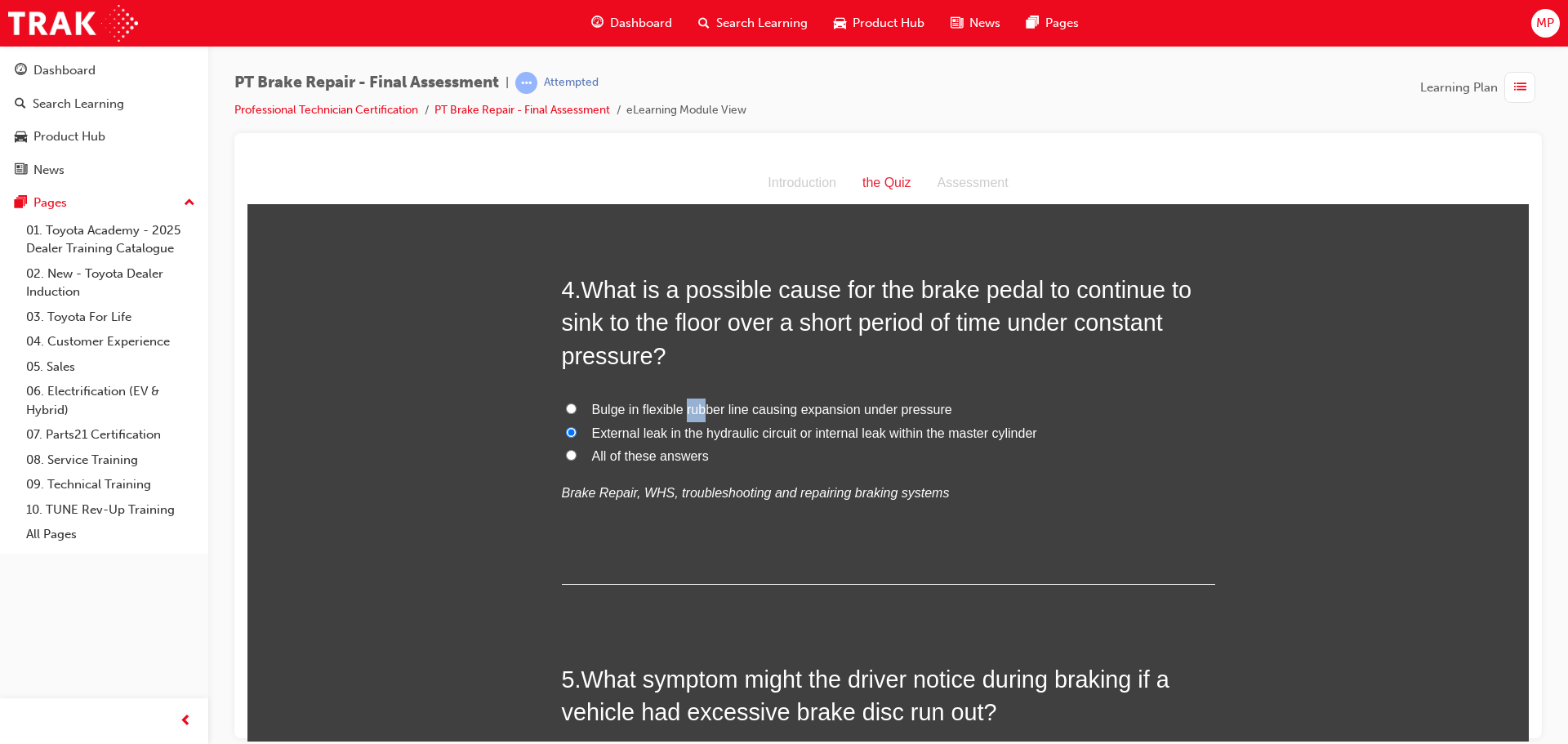
click at [680, 407] on span "Bulge in flexible rubber line causing expansion under pressure" at bounding box center [772, 409] width 360 height 14
click at [577, 407] on input "Bulge in flexible rubber line causing expansion under pressure" at bounding box center [571, 408] width 11 height 11
radio input "true"
drag, startPoint x: 713, startPoint y: 416, endPoint x: 726, endPoint y: 415, distance: 13.1
click at [714, 416] on span "Bulge in flexible rubber line causing expansion under pressure" at bounding box center [772, 409] width 360 height 14
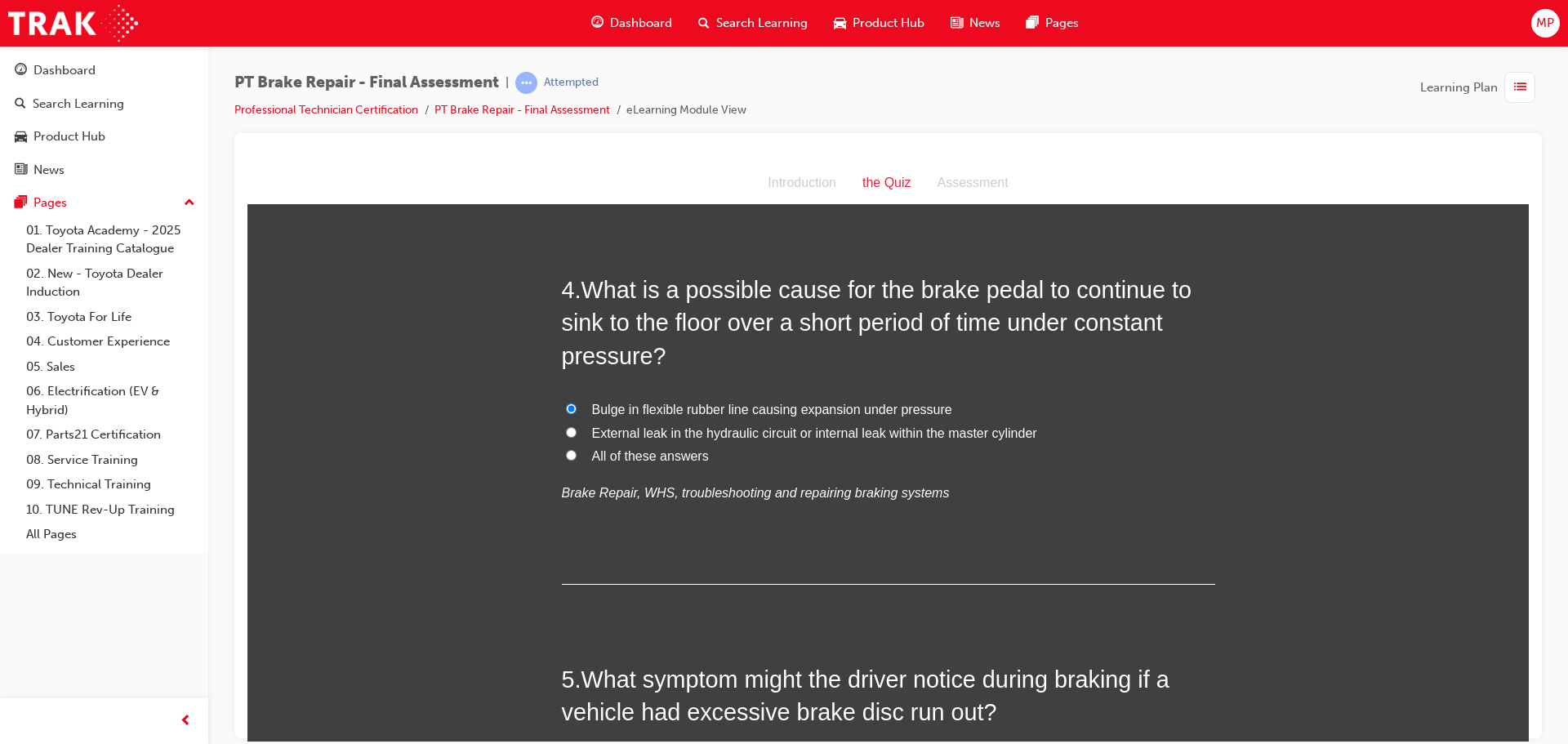
click at [577, 413] on input "Bulge in flexible rubber line causing expansion under pressure" at bounding box center [571, 408] width 11 height 11
drag, startPoint x: 741, startPoint y: 407, endPoint x: 677, endPoint y: 403, distance: 64.6
click at [677, 403] on span "Bulge in flexible rubber line causing expansion under pressure" at bounding box center [772, 409] width 360 height 14
click at [568, 431] on input "External leak in the hydraulic circuit or internal leak within the master cylin…" at bounding box center [571, 431] width 11 height 11
radio input "true"
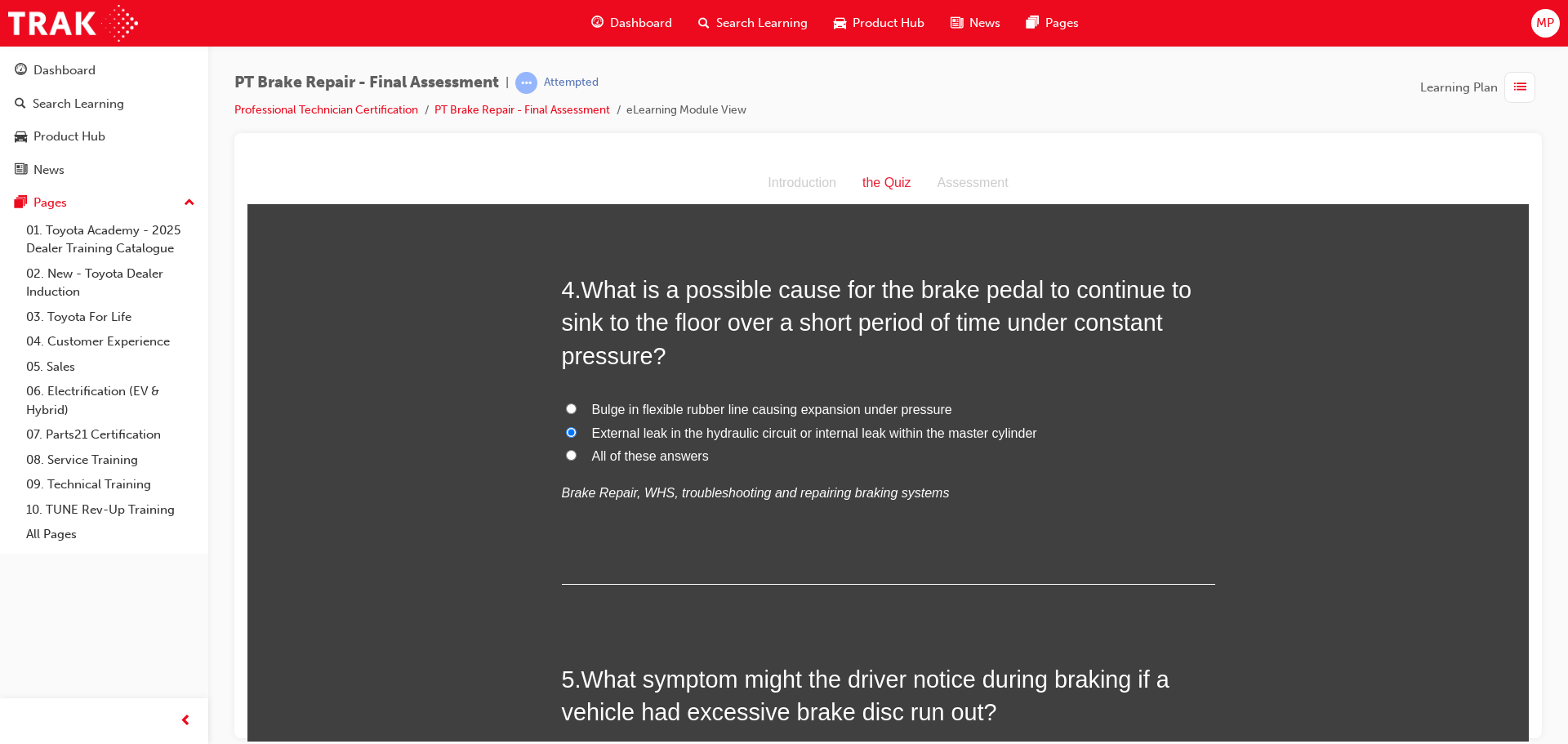
click at [1171, 470] on div "Bulge in flexible rubber line causing expansion under pressure External leak in…" at bounding box center [888, 451] width 653 height 107
click at [566, 403] on input "Bulge in flexible rubber line causing expansion under pressure" at bounding box center [571, 408] width 11 height 11
radio input "true"
drag, startPoint x: 561, startPoint y: 451, endPoint x: 575, endPoint y: 450, distance: 13.9
click at [566, 451] on input "All of these answers" at bounding box center [571, 454] width 11 height 11
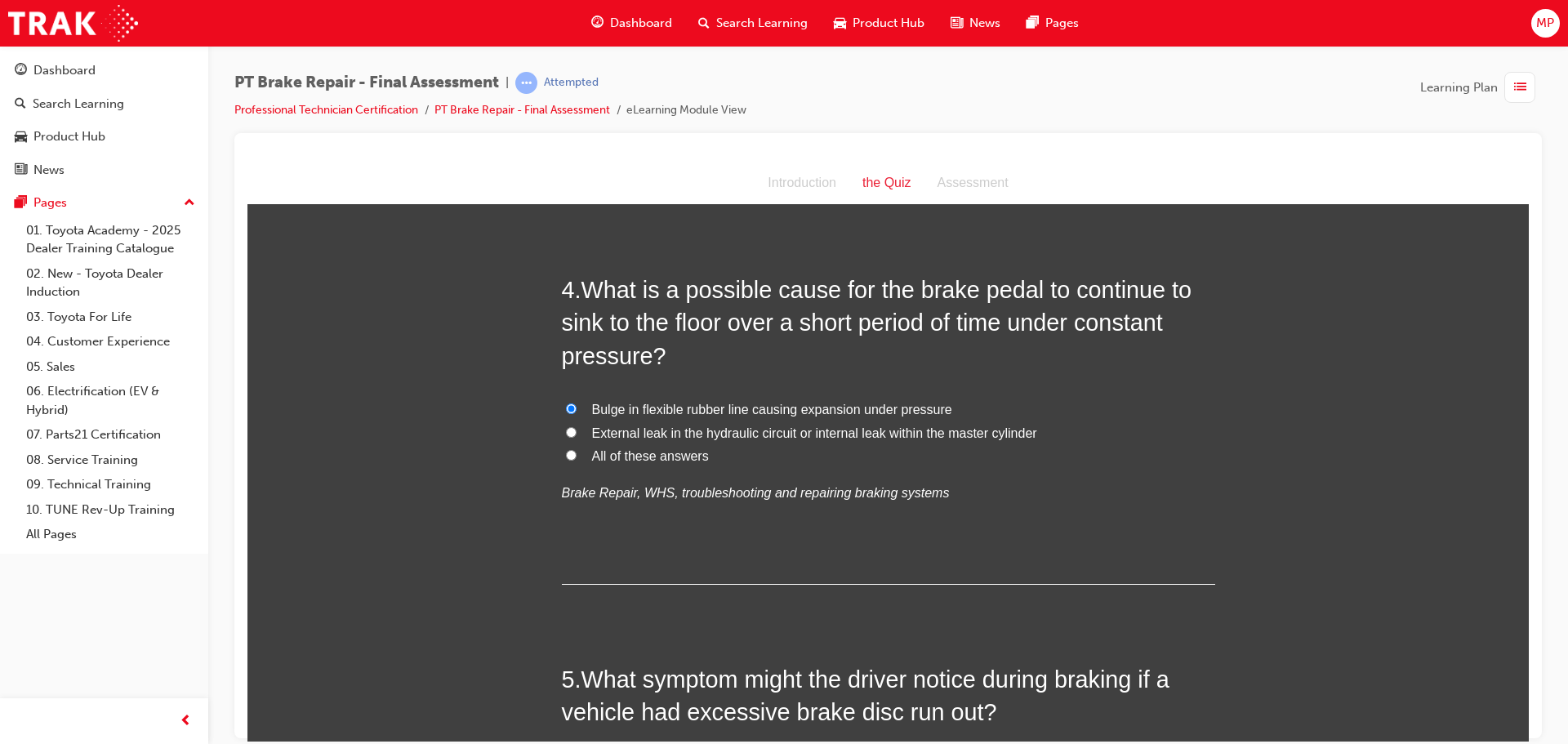
radio input "true"
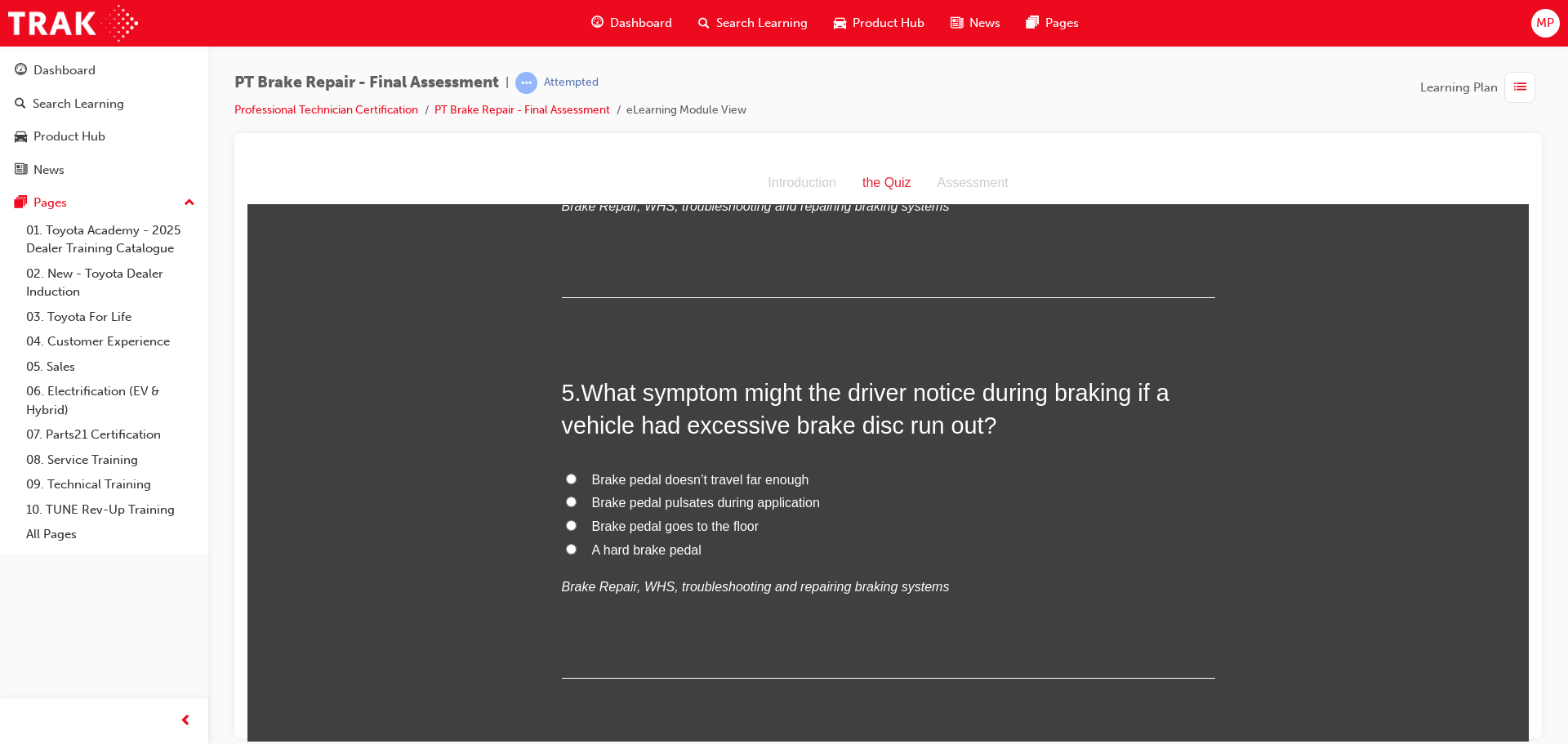
scroll to position [1470, 0]
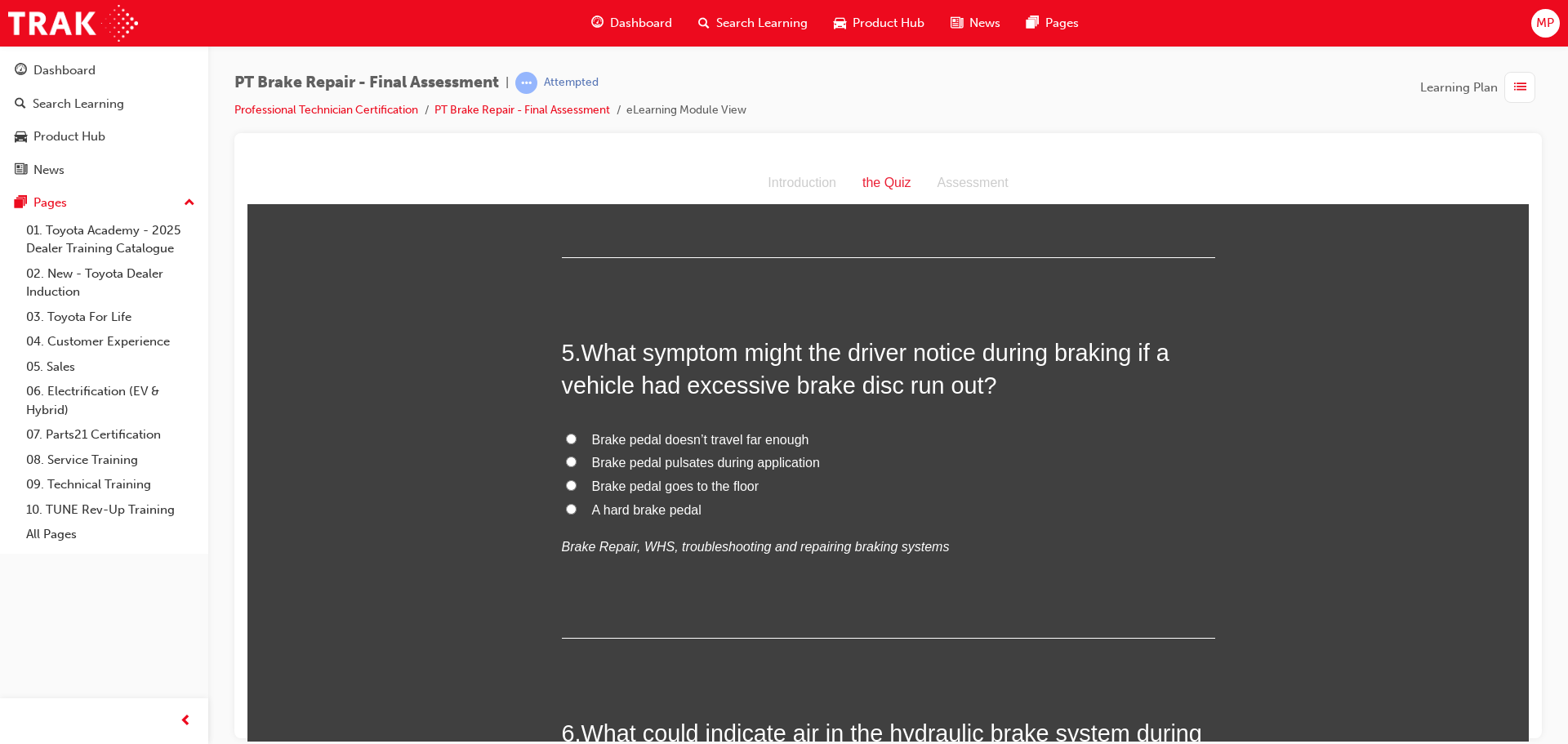
click at [566, 458] on input "Brake pedal pulsates during application" at bounding box center [571, 461] width 11 height 11
radio input "true"
drag, startPoint x: 1178, startPoint y: 611, endPoint x: 1164, endPoint y: 610, distance: 14.7
click at [1175, 611] on div "5 . What symptom might the driver notice during braking if a vehicle had excess…" at bounding box center [888, 487] width 653 height 302
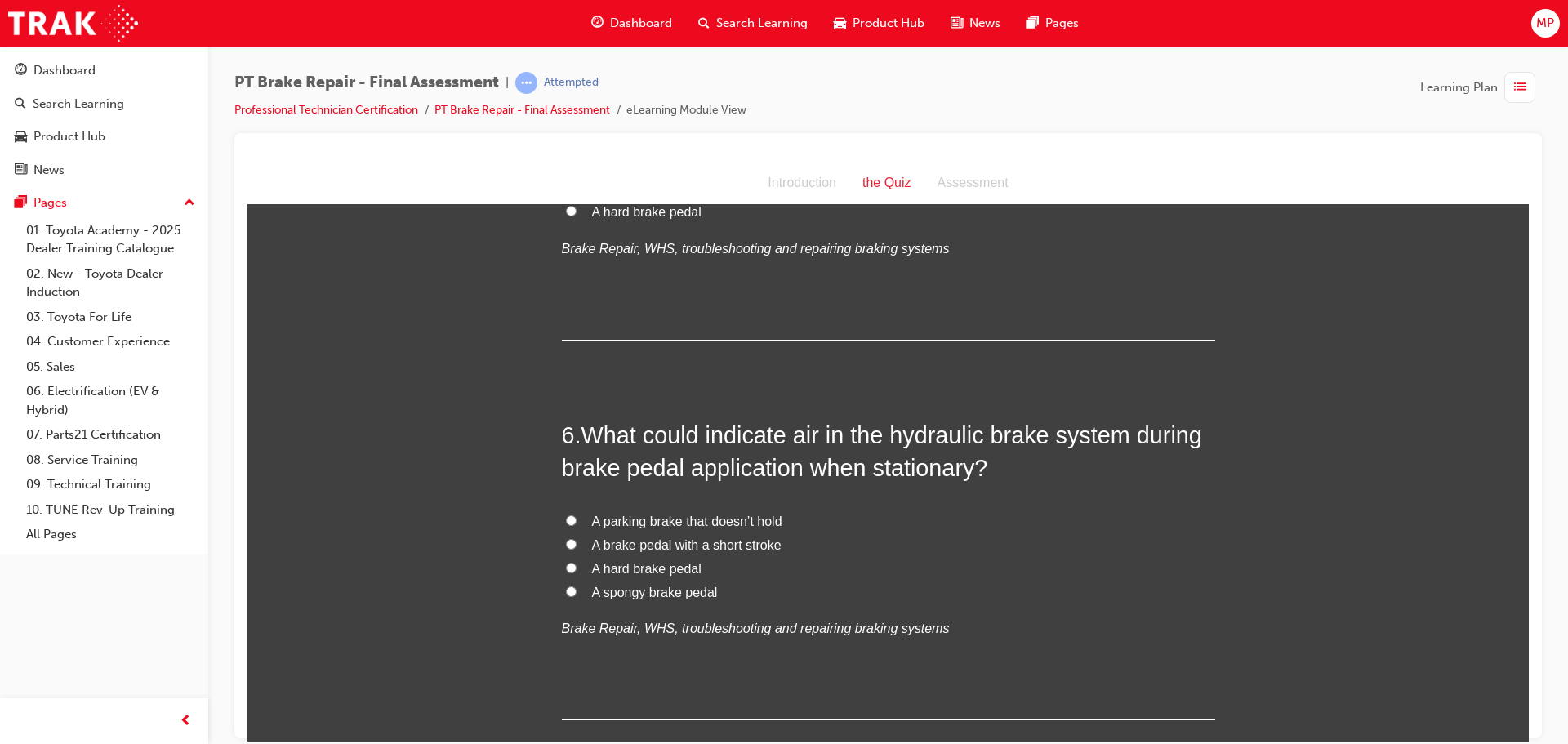
scroll to position [1796, 0]
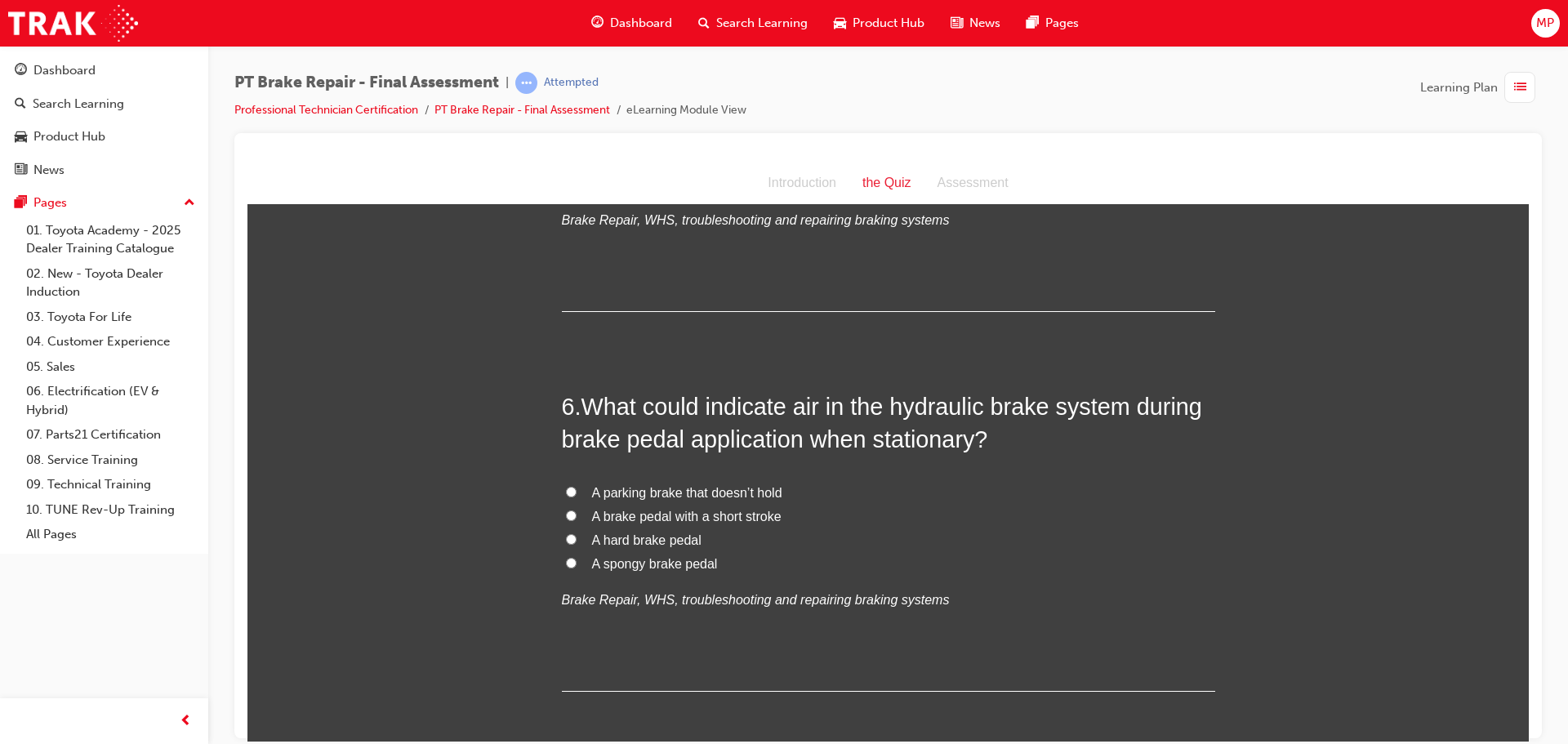
click at [566, 559] on input "A spongy brake pedal" at bounding box center [571, 562] width 11 height 11
radio input "true"
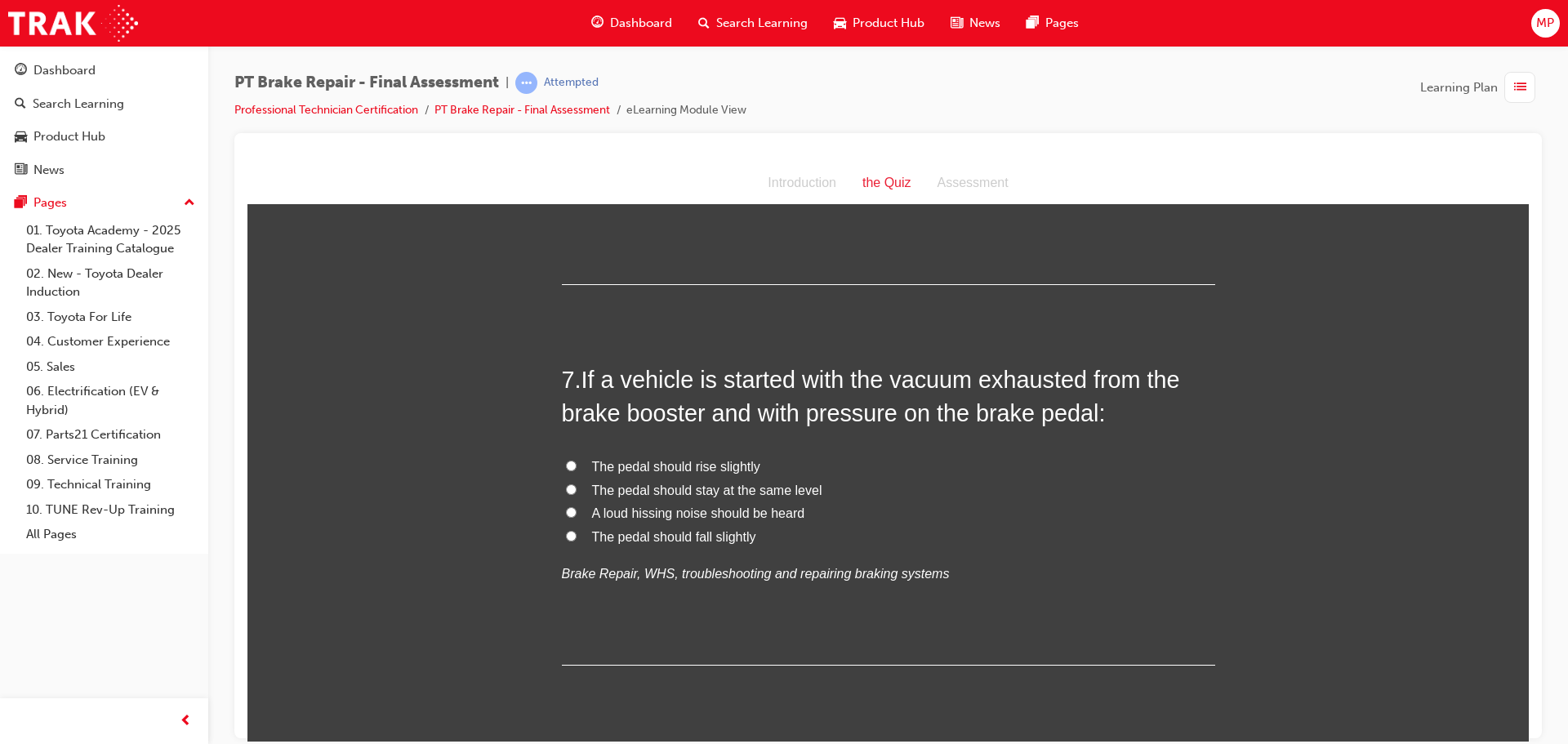
scroll to position [2205, 0]
click at [566, 535] on input "The pedal should fall slightly" at bounding box center [571, 533] width 11 height 11
radio input "true"
click at [1279, 637] on div "You must select an answer for each question before you can submit. Please note,…" at bounding box center [887, 329] width 1281 height 4624
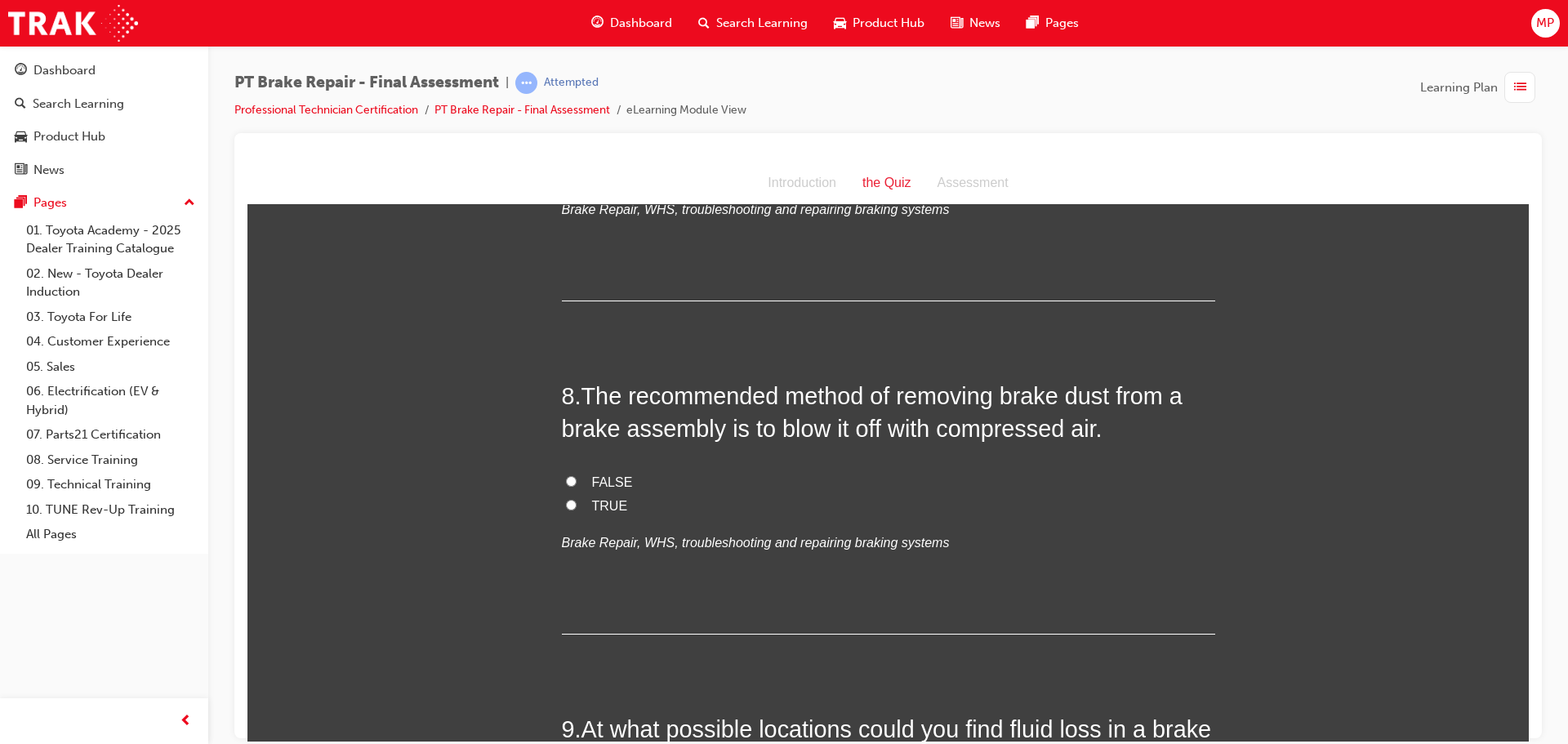
scroll to position [2613, 0]
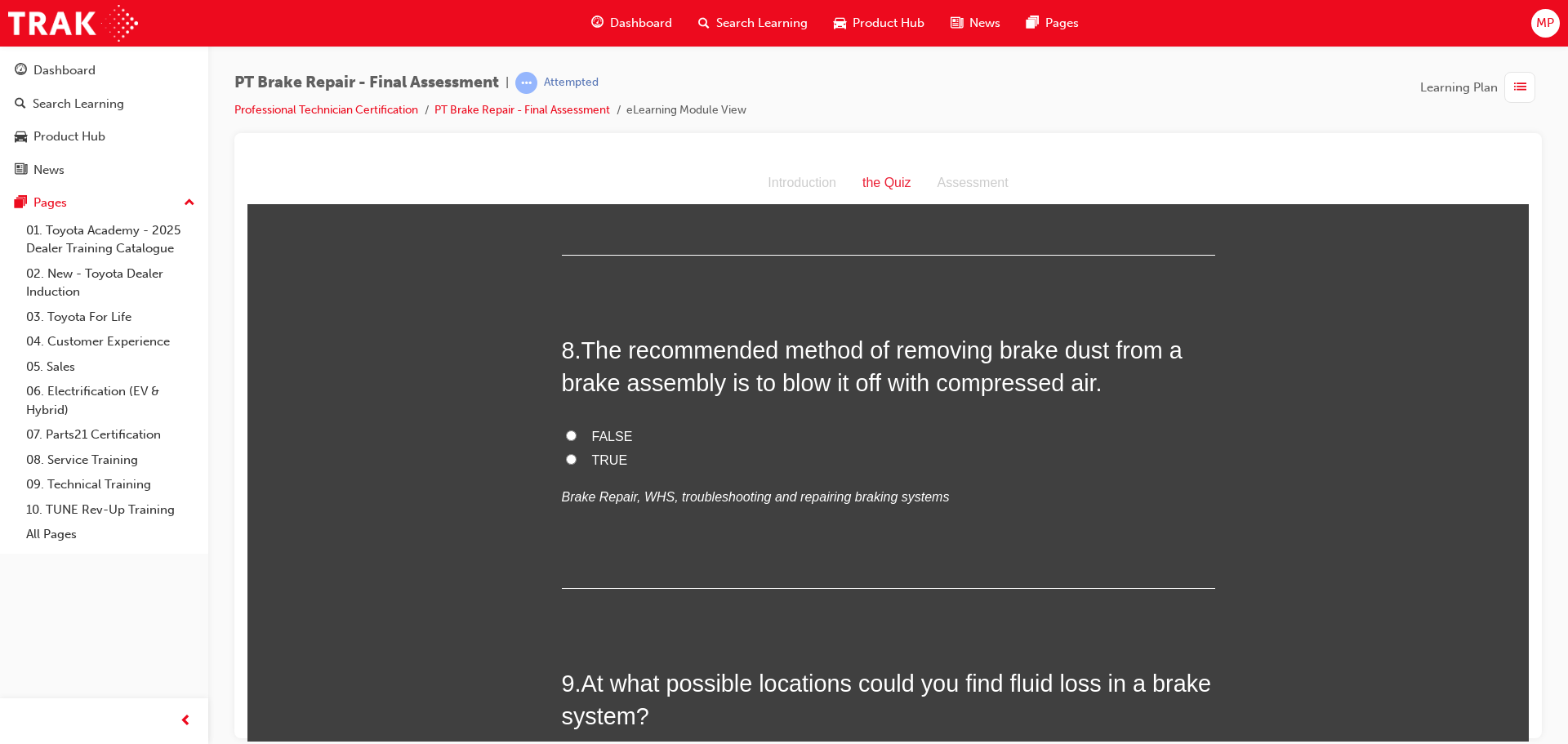
click at [566, 433] on input "FALSE" at bounding box center [571, 435] width 11 height 11
radio input "true"
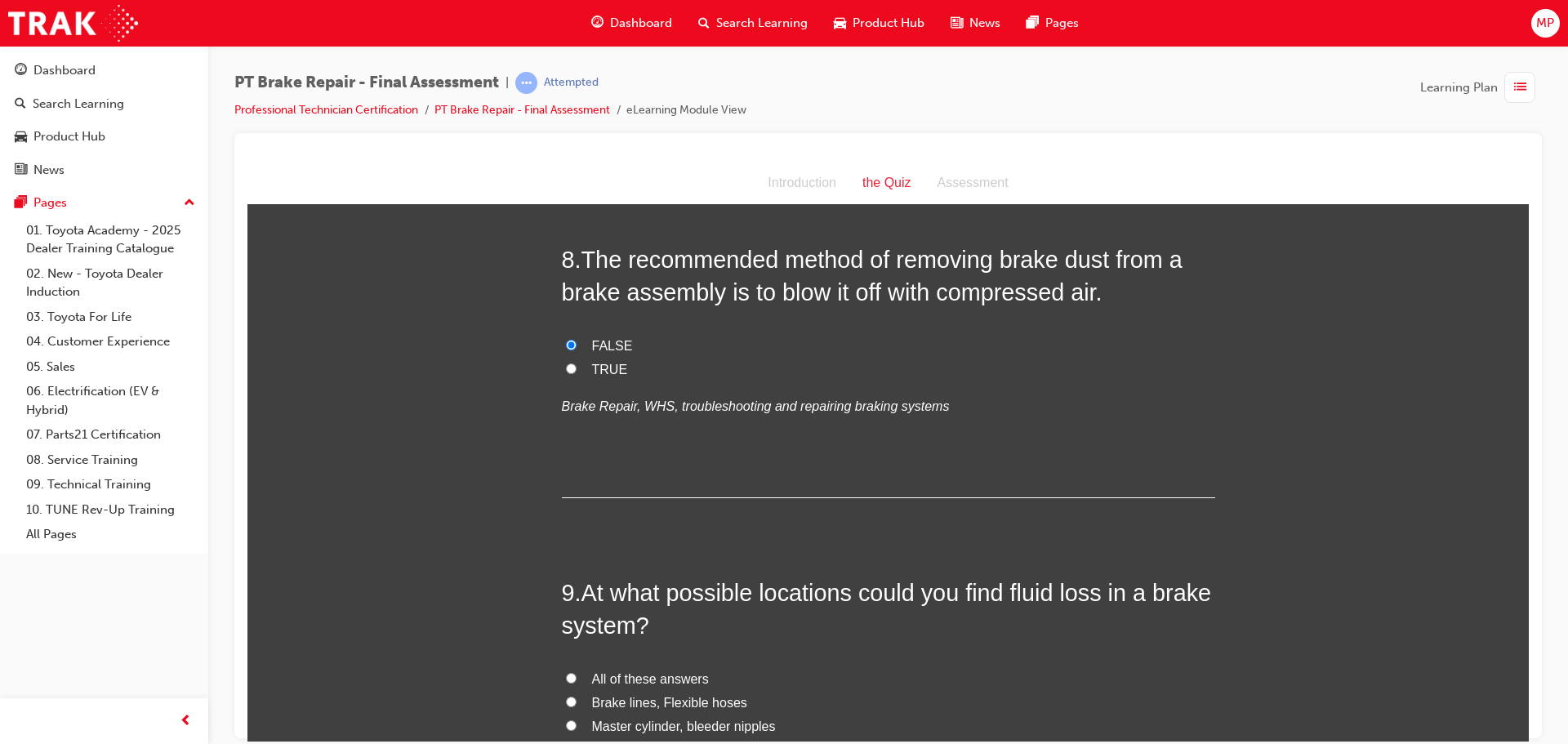
scroll to position [2940, 0]
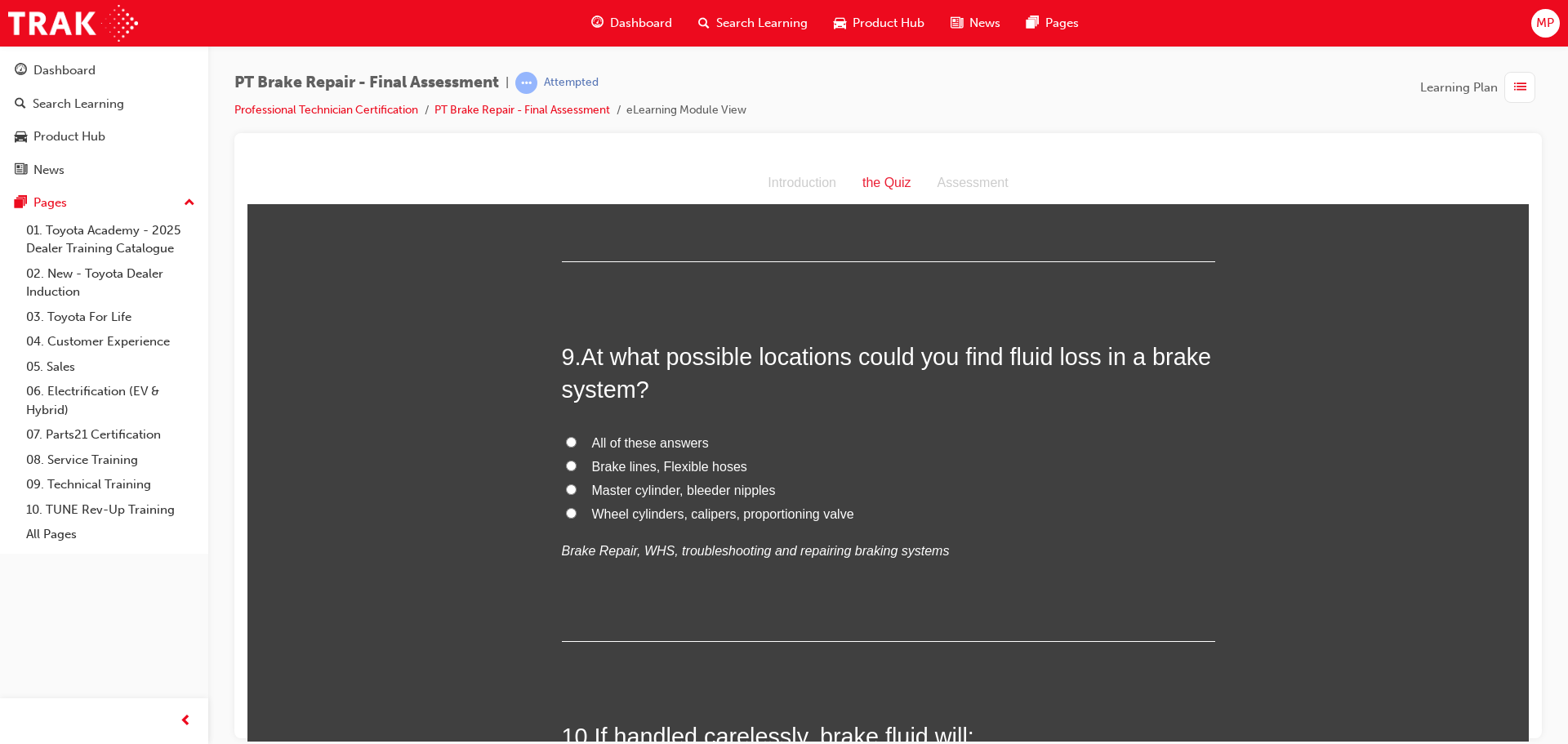
click at [566, 439] on input "All of these answers" at bounding box center [571, 441] width 11 height 11
radio input "true"
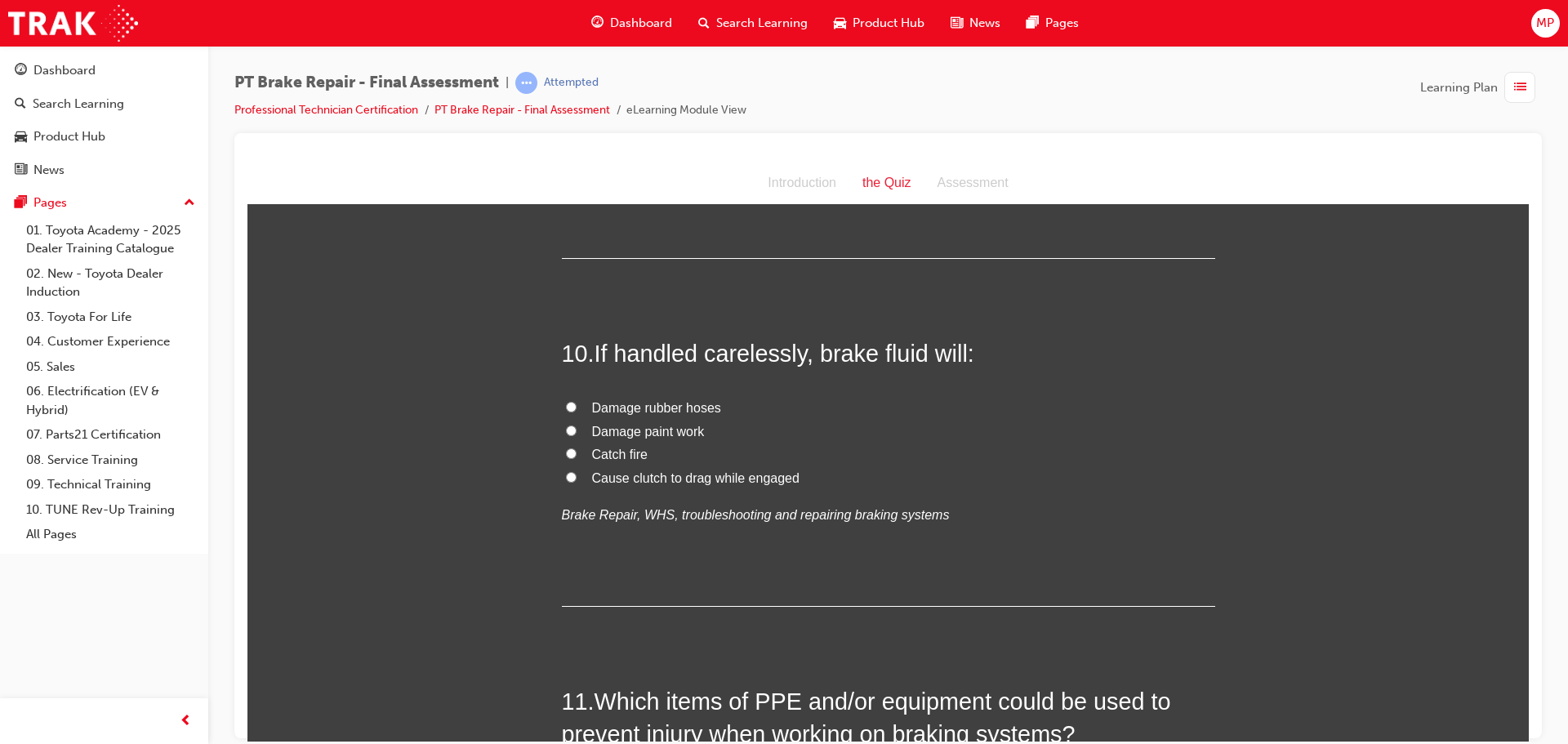
scroll to position [3348, 0]
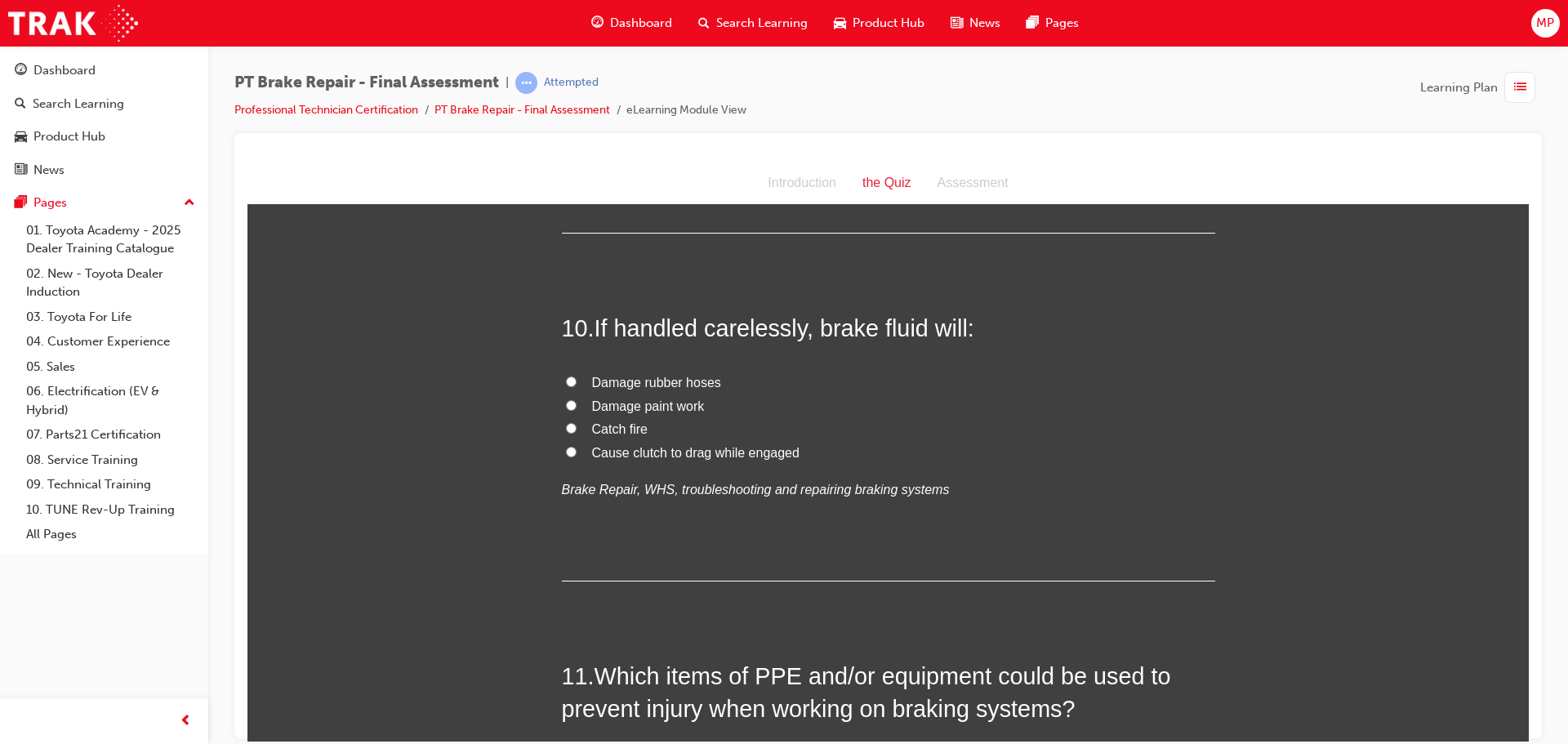
click at [569, 402] on input "Damage paint work" at bounding box center [571, 404] width 11 height 11
radio input "true"
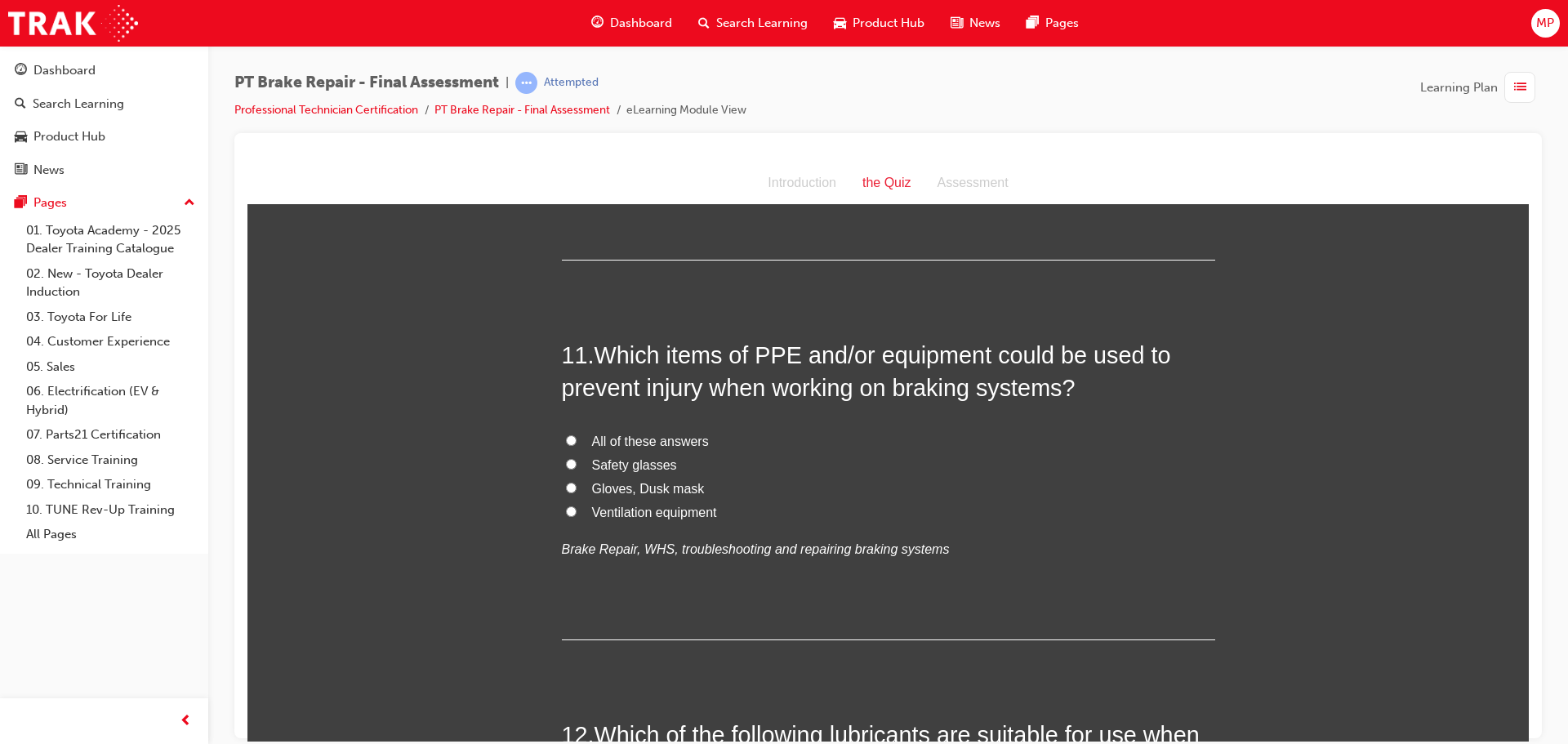
scroll to position [3756, 0]
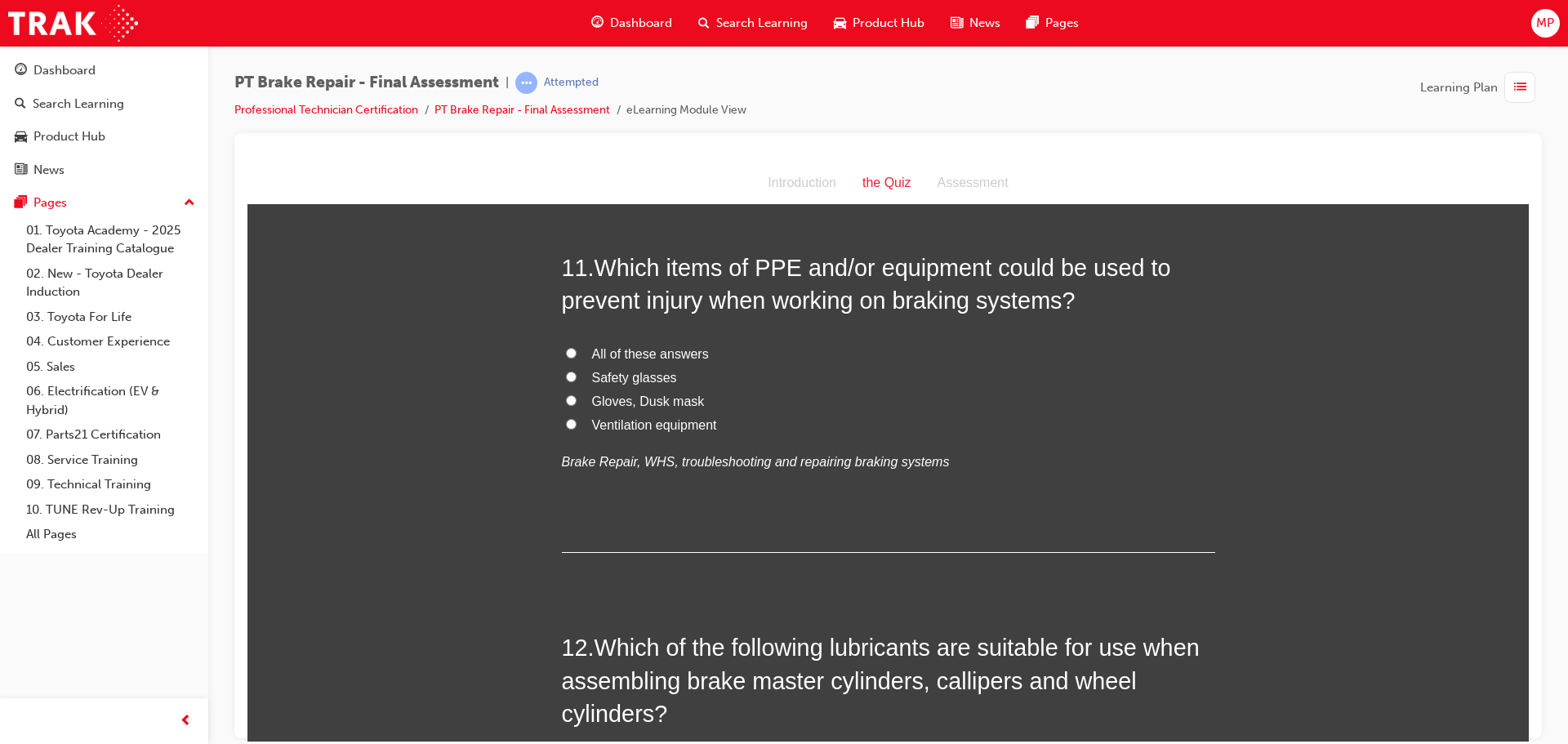
click at [567, 350] on input "All of these answers" at bounding box center [571, 352] width 11 height 11
radio input "true"
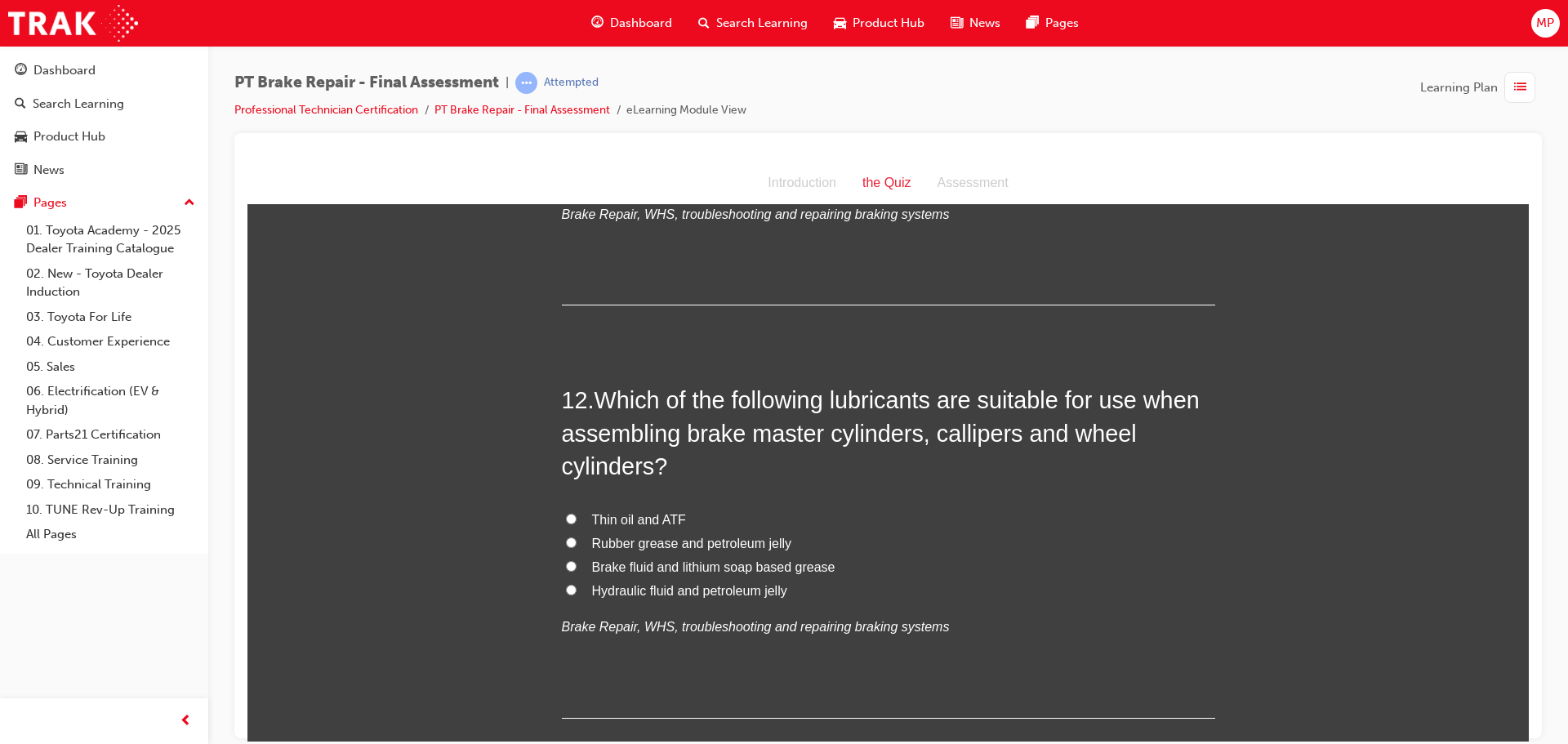
scroll to position [4083, 0]
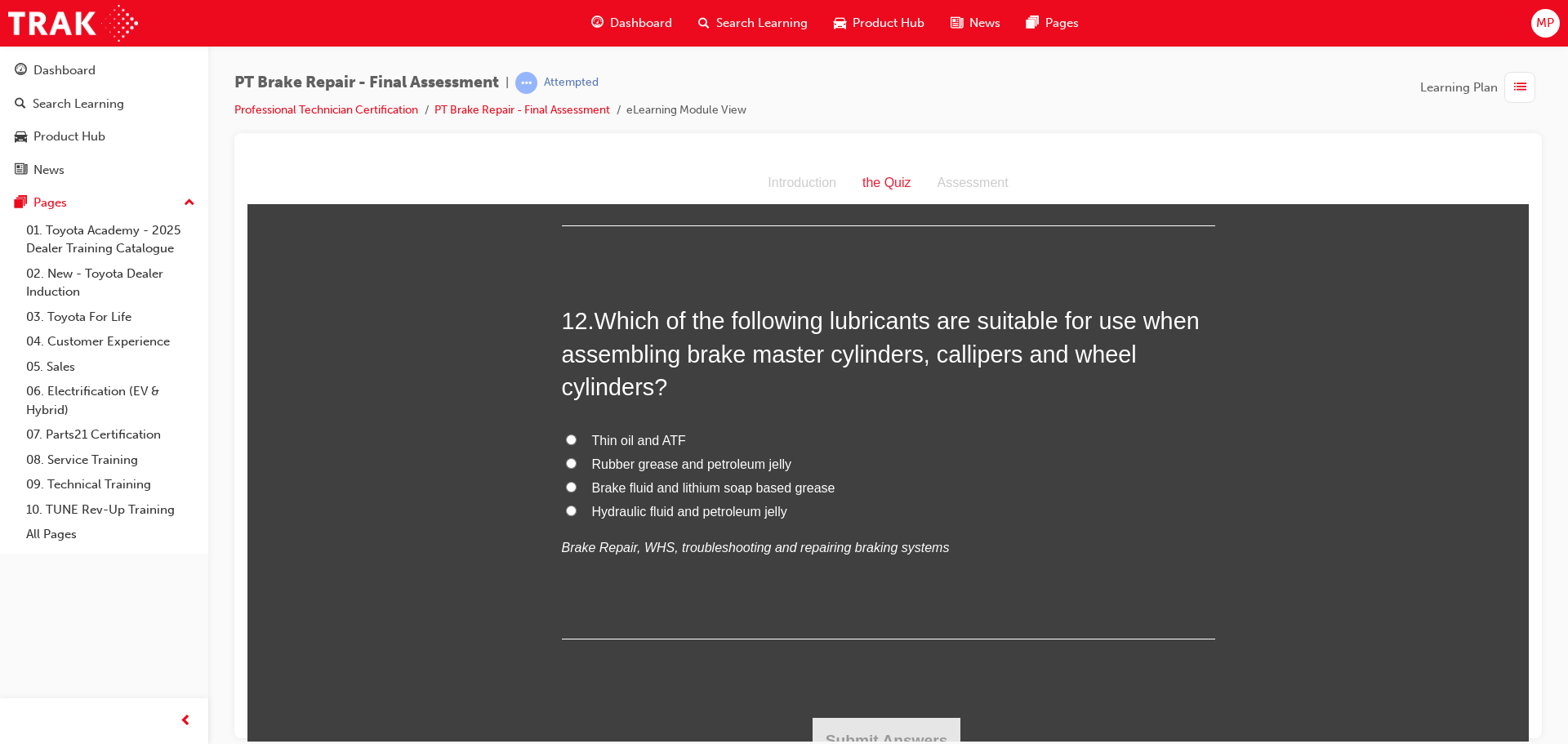
click at [568, 436] on input "Thin oil and ATF" at bounding box center [571, 439] width 11 height 11
radio input "true"
click at [566, 461] on input "Rubber grease and petroleum jelly" at bounding box center [571, 462] width 11 height 11
radio input "true"
click at [566, 484] on input "Brake fluid and lithium soap based grease" at bounding box center [571, 486] width 11 height 11
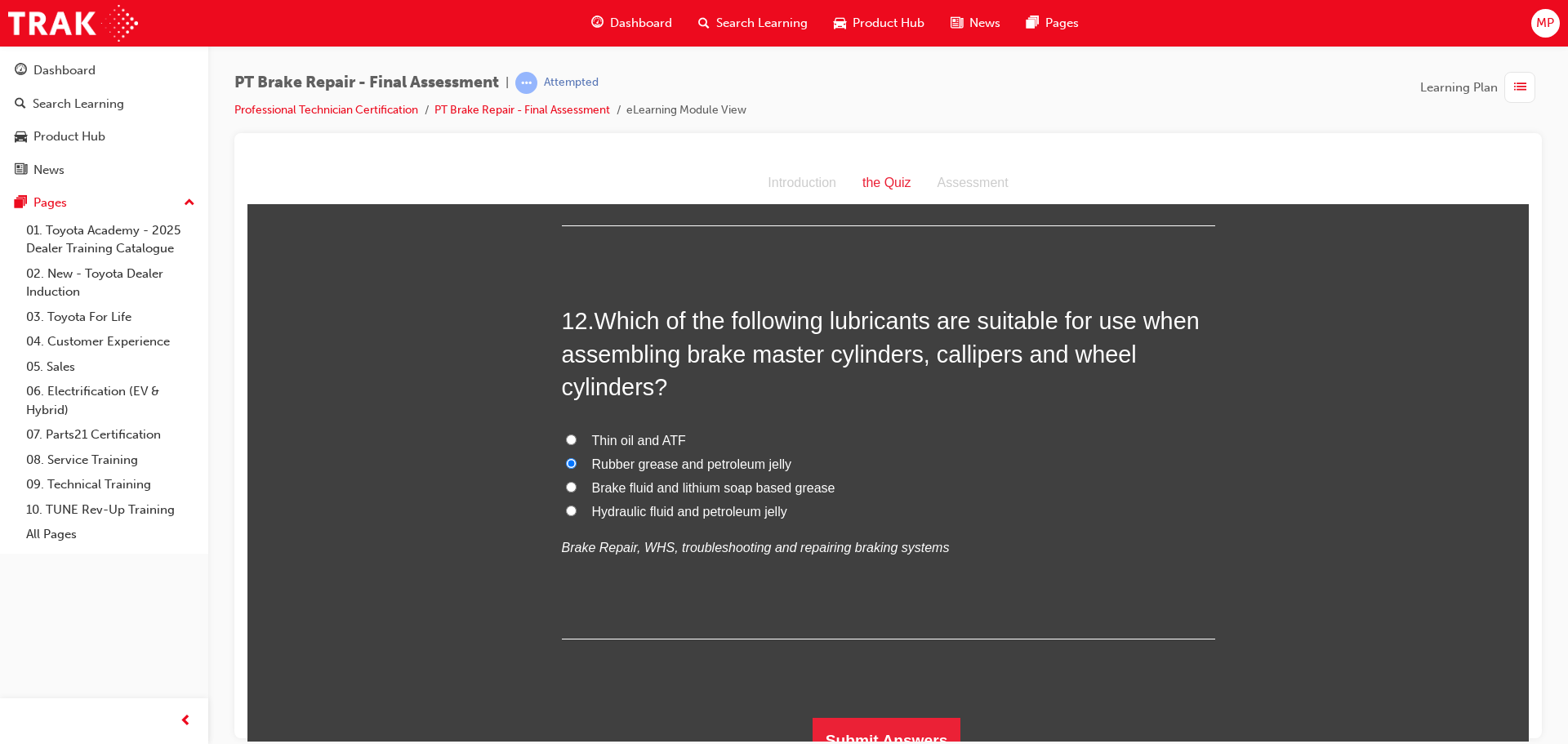
radio input "true"
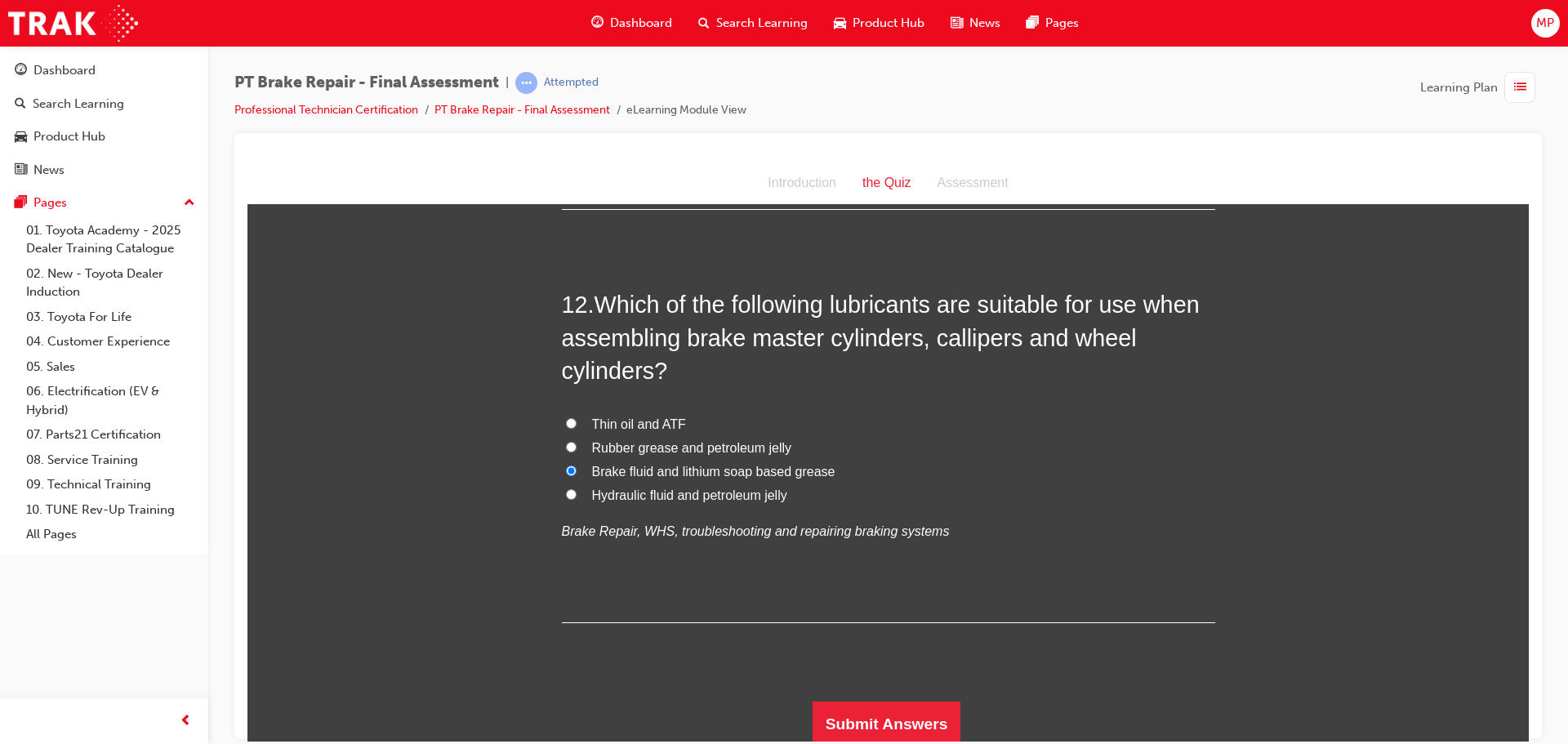
scroll to position [4104, 0]
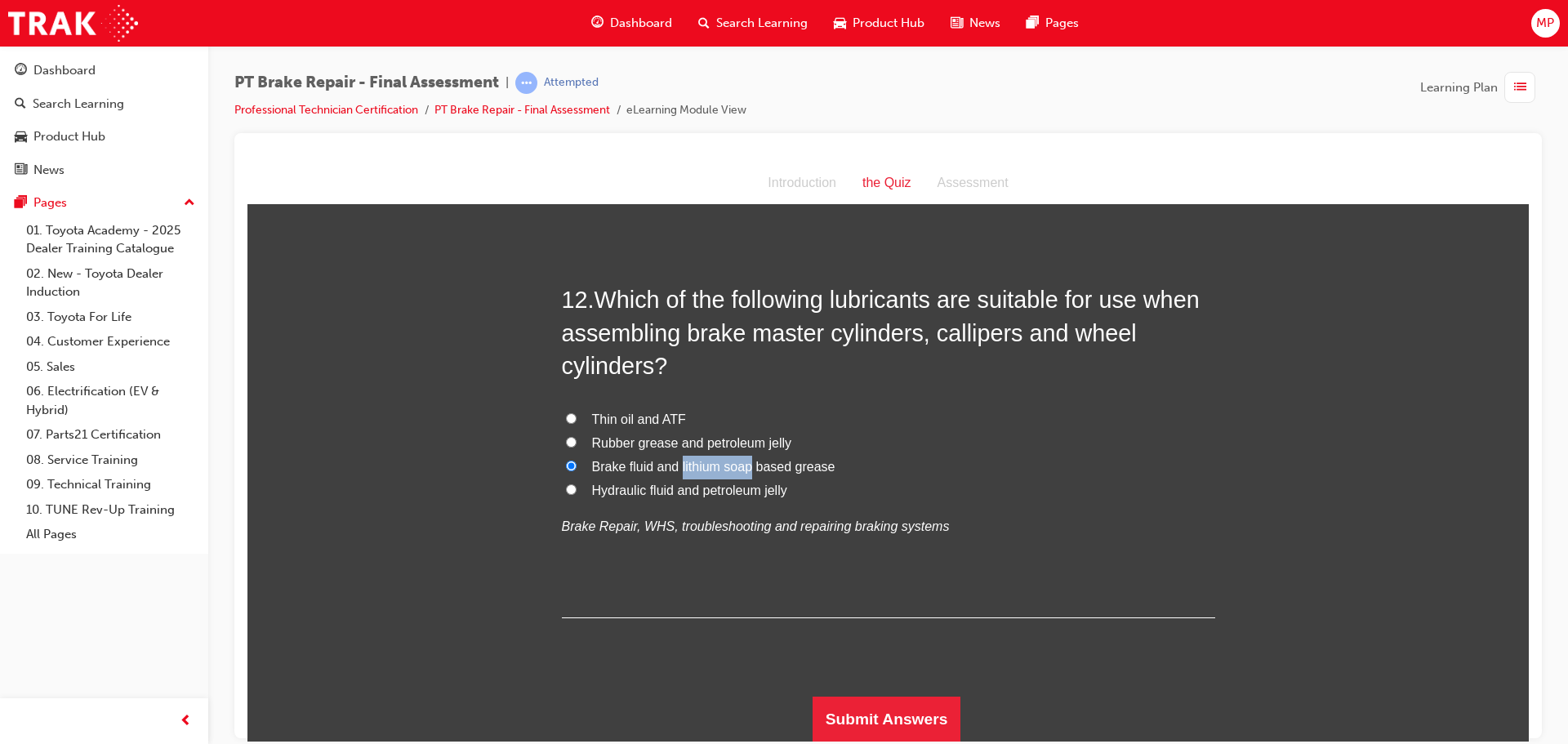
drag, startPoint x: 674, startPoint y: 461, endPoint x: 744, endPoint y: 461, distance: 69.4
click at [744, 461] on span "Brake fluid and lithium soap based grease" at bounding box center [713, 466] width 243 height 14
click at [921, 716] on button "Submit Answers" at bounding box center [886, 719] width 149 height 46
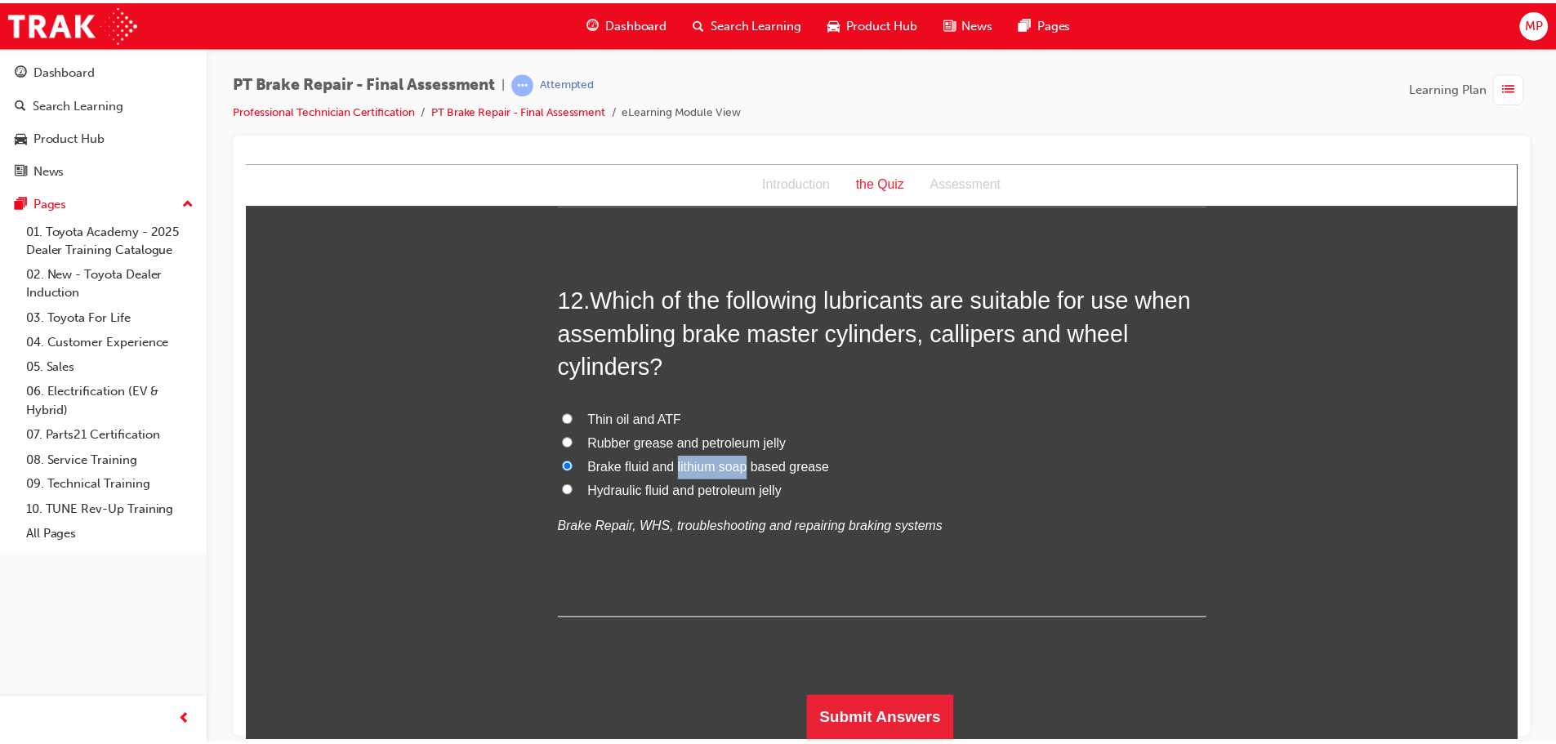
scroll to position [0, 0]
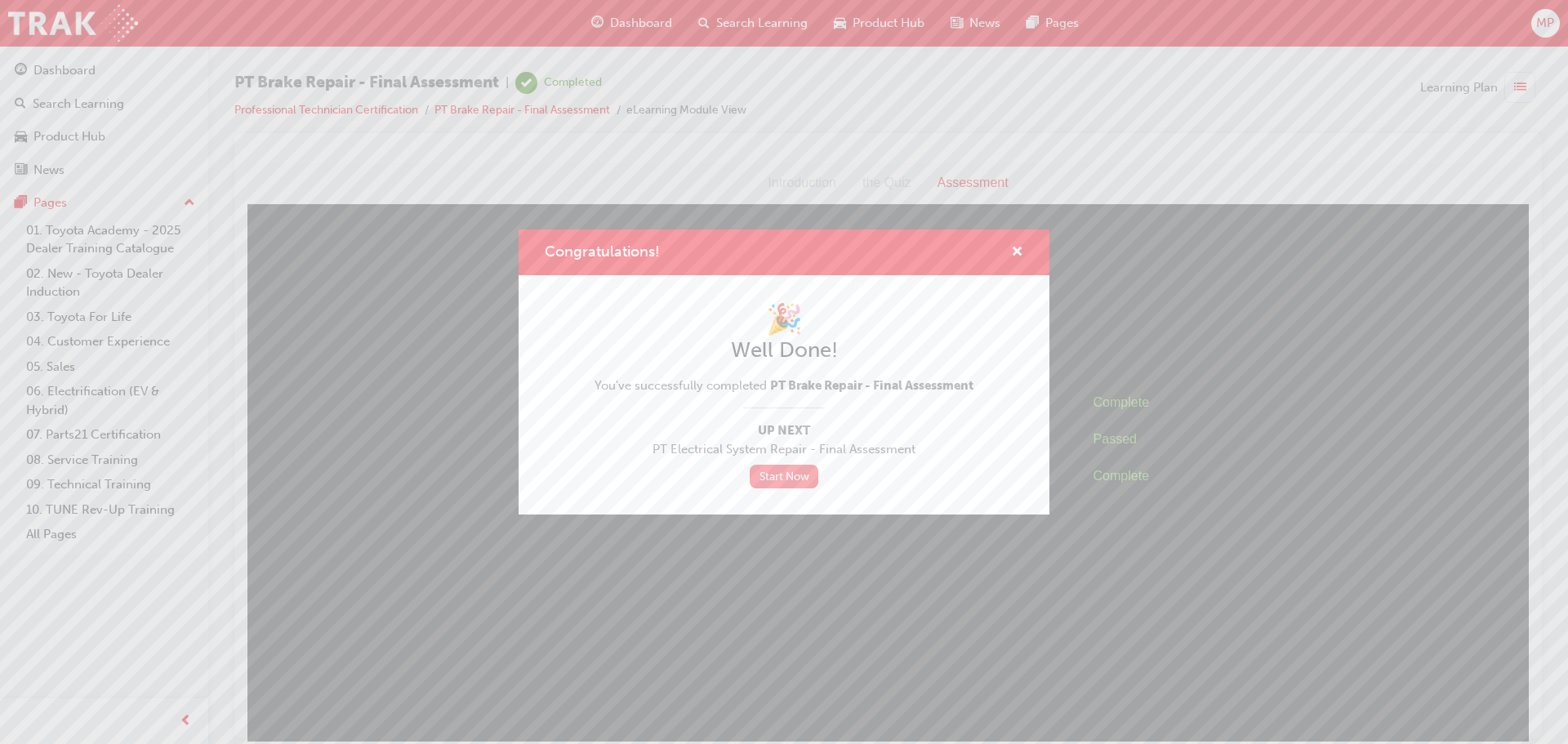
click at [770, 476] on link "Start Now" at bounding box center [784, 477] width 69 height 24
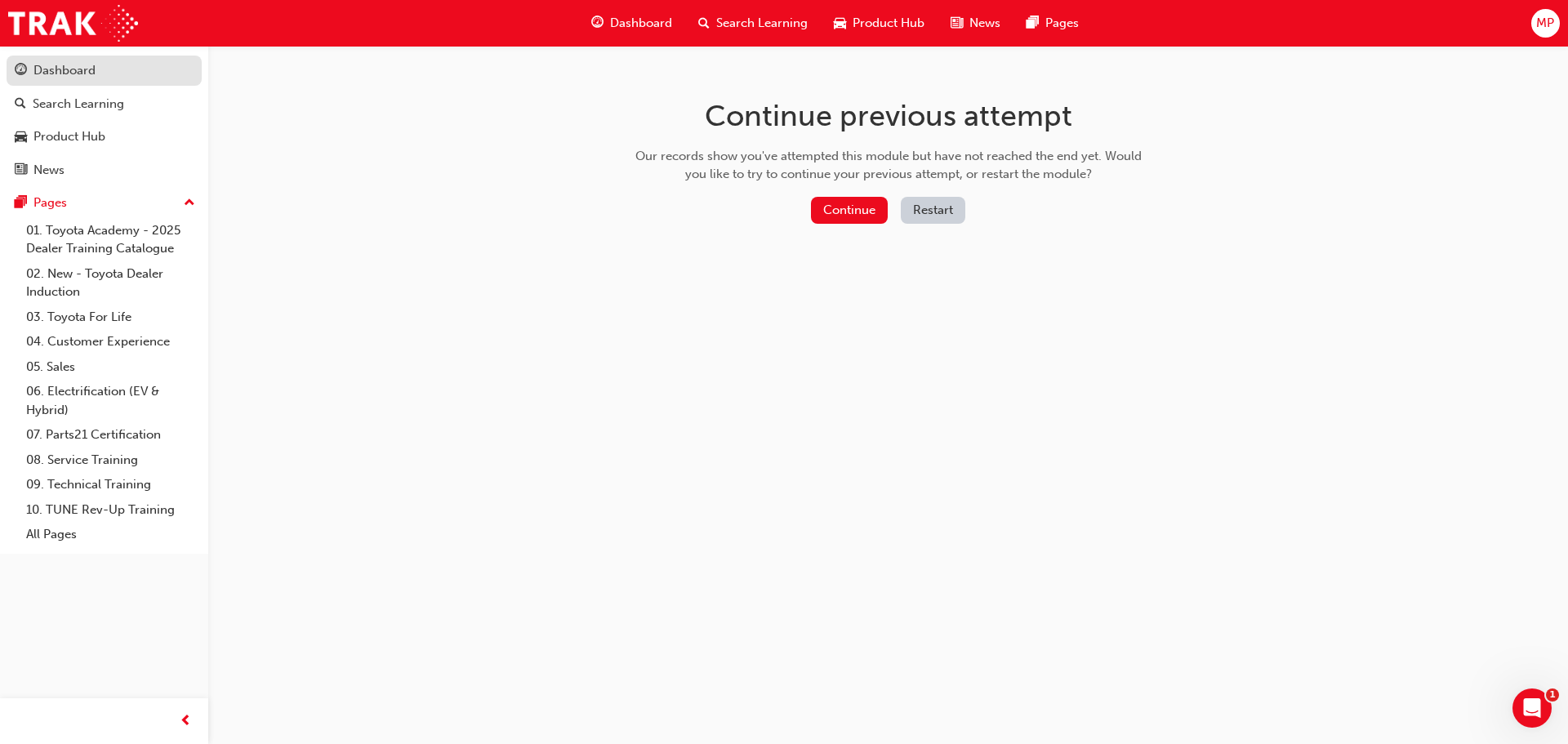
click at [57, 73] on div "Dashboard" at bounding box center [64, 70] width 62 height 19
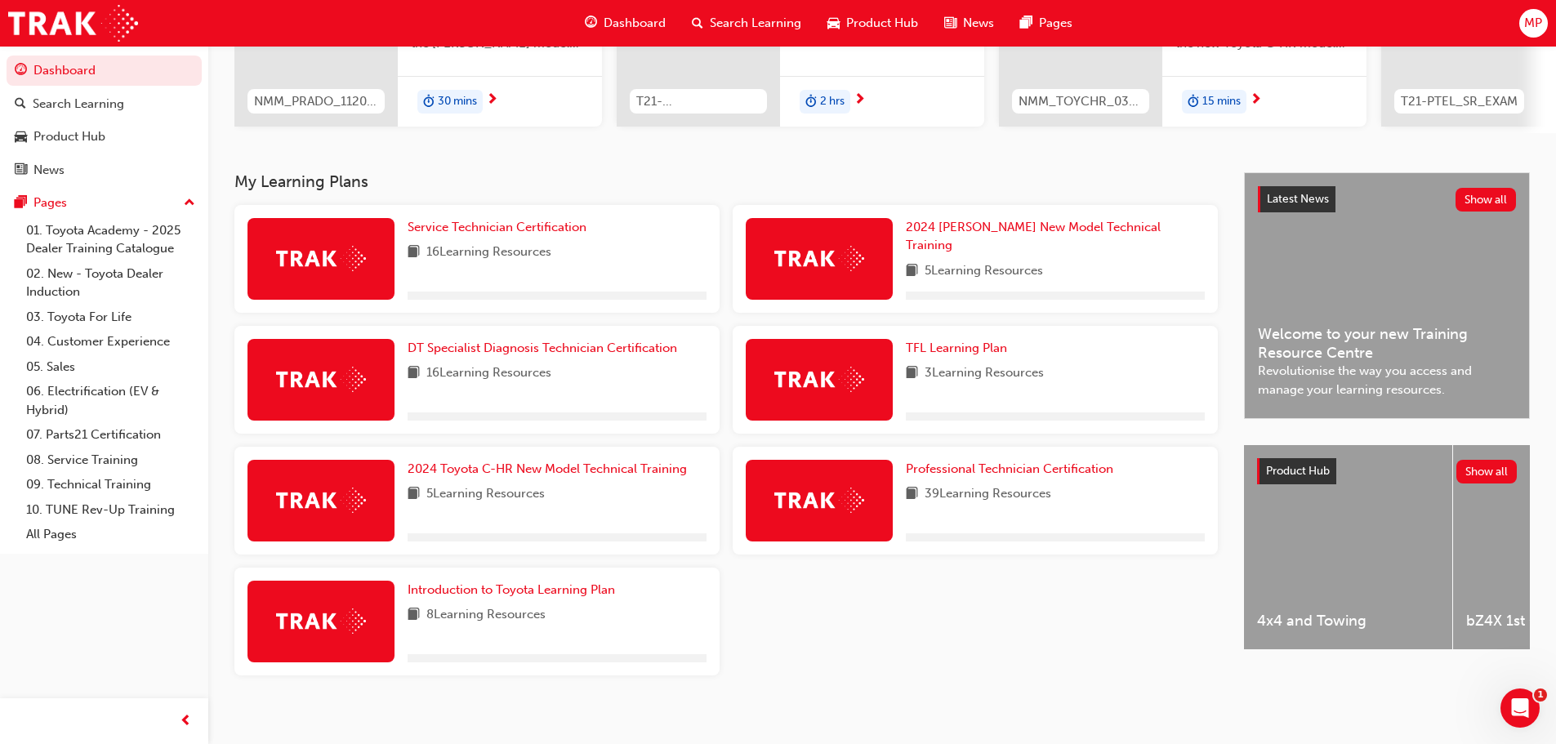
scroll to position [261, 0]
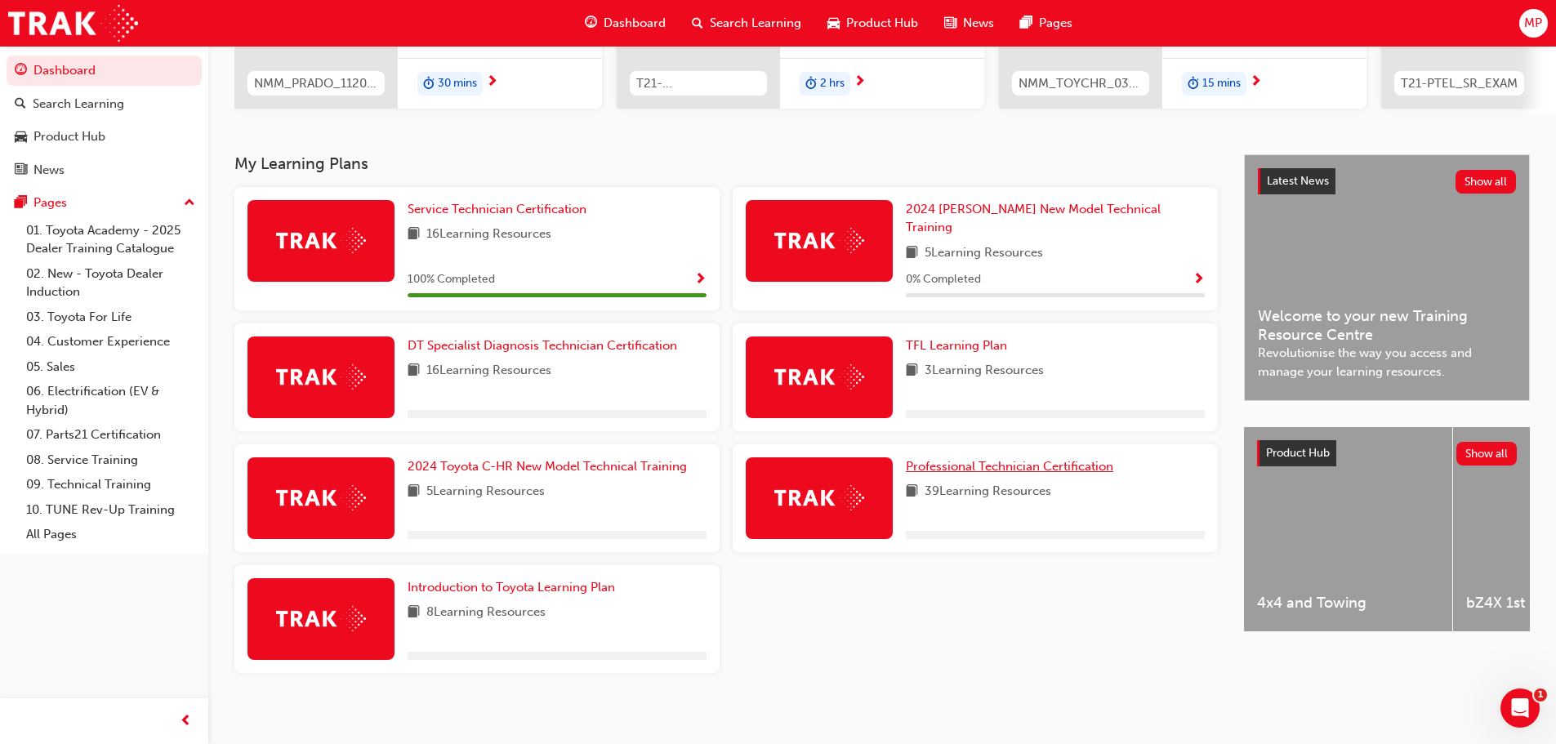
click at [987, 459] on span "Professional Technician Certification" at bounding box center [1009, 466] width 207 height 15
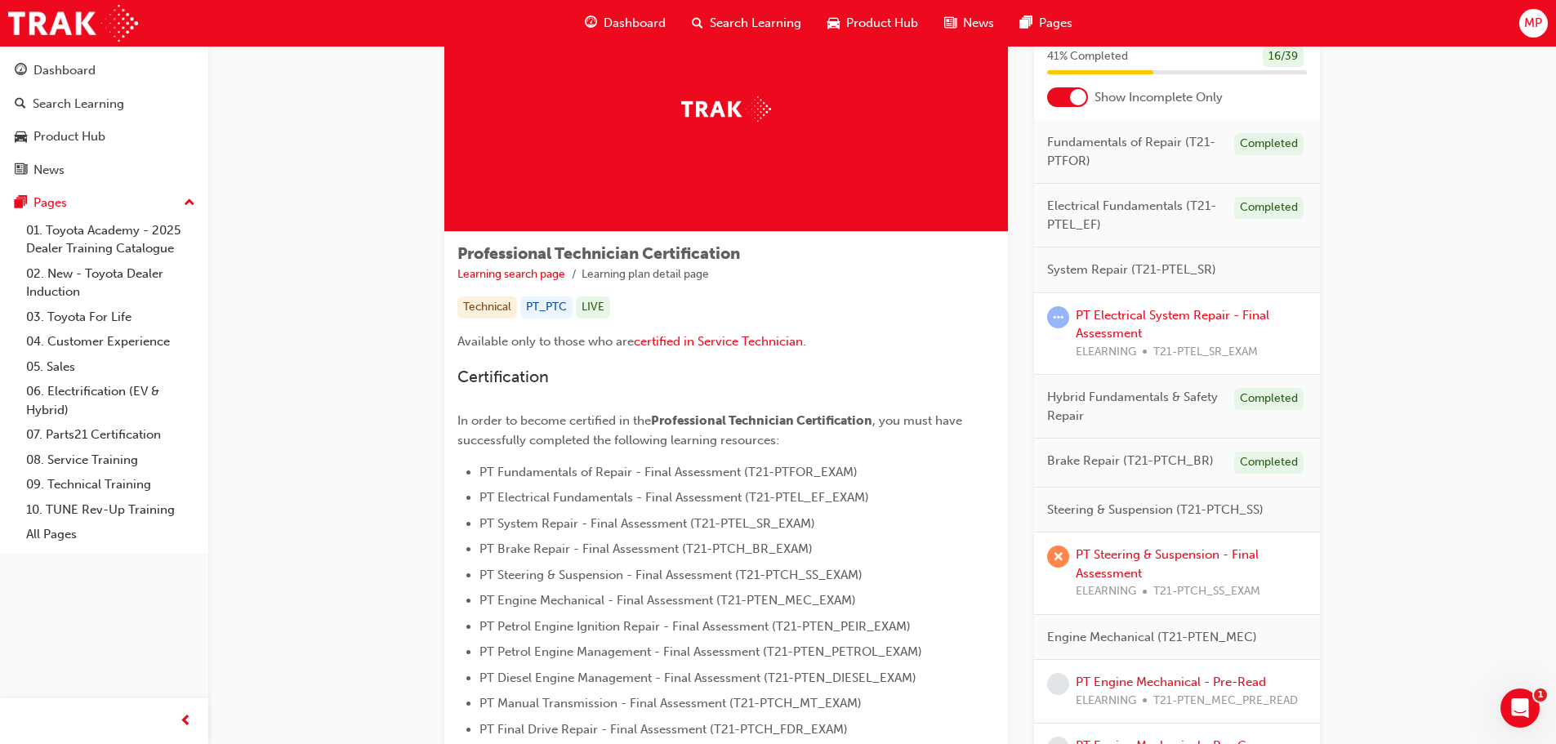
scroll to position [82, 0]
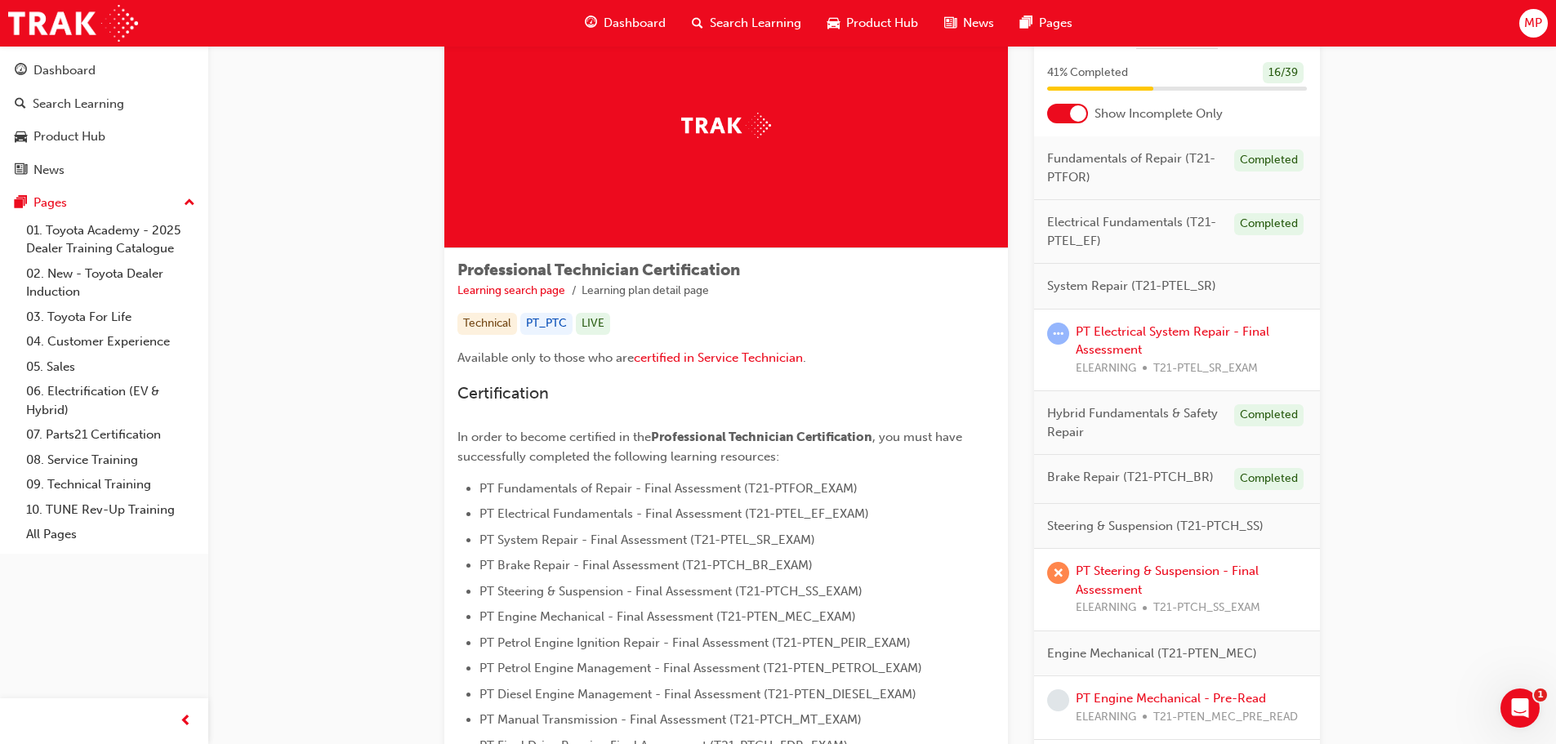
click at [1126, 289] on span "System Repair (T21-PTEL_SR)" at bounding box center [1131, 286] width 169 height 19
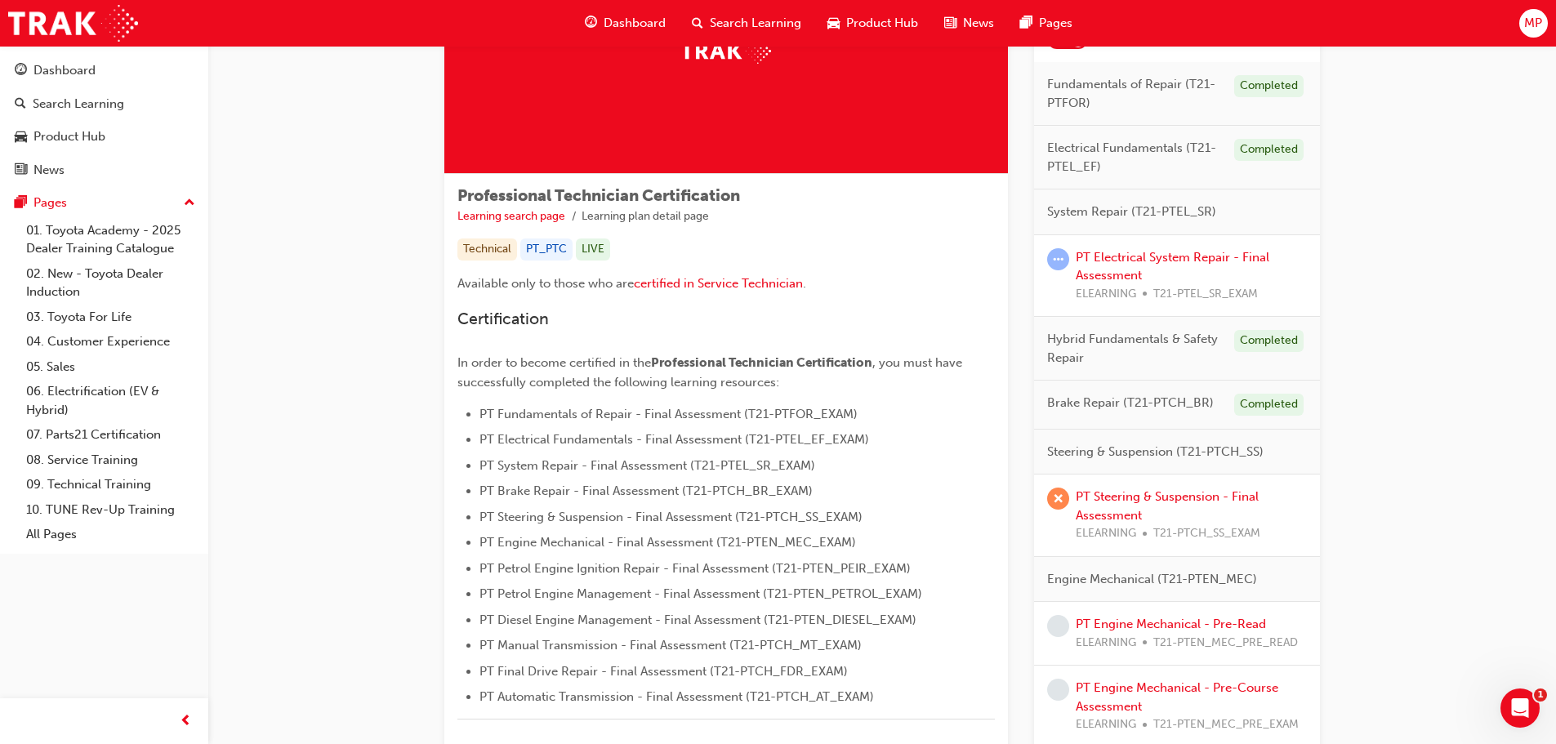
scroll to position [245, 0]
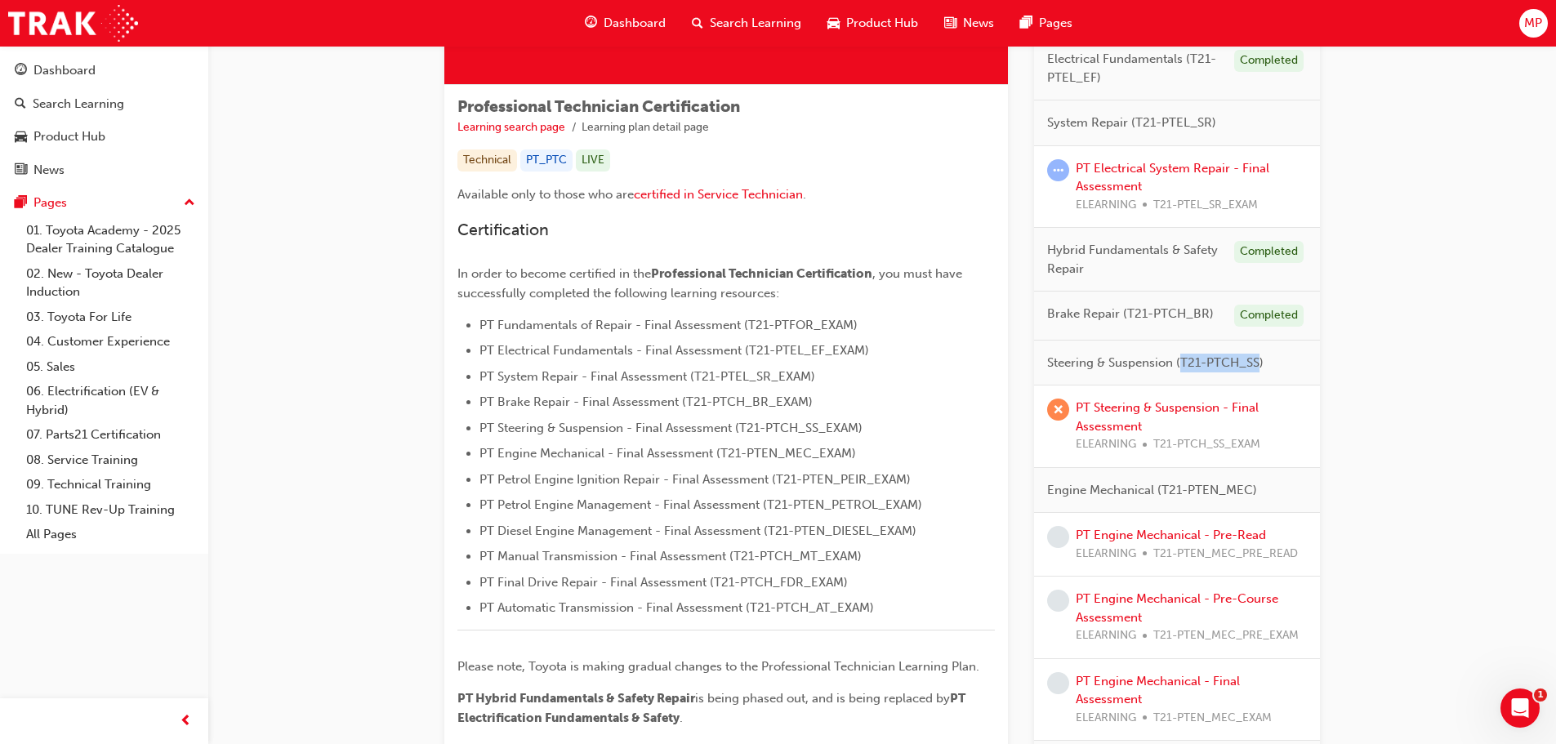
drag, startPoint x: 1180, startPoint y: 363, endPoint x: 1258, endPoint y: 364, distance: 77.6
click at [1258, 364] on span "Steering & Suspension (T21-PTCH_SS)" at bounding box center [1155, 363] width 216 height 19
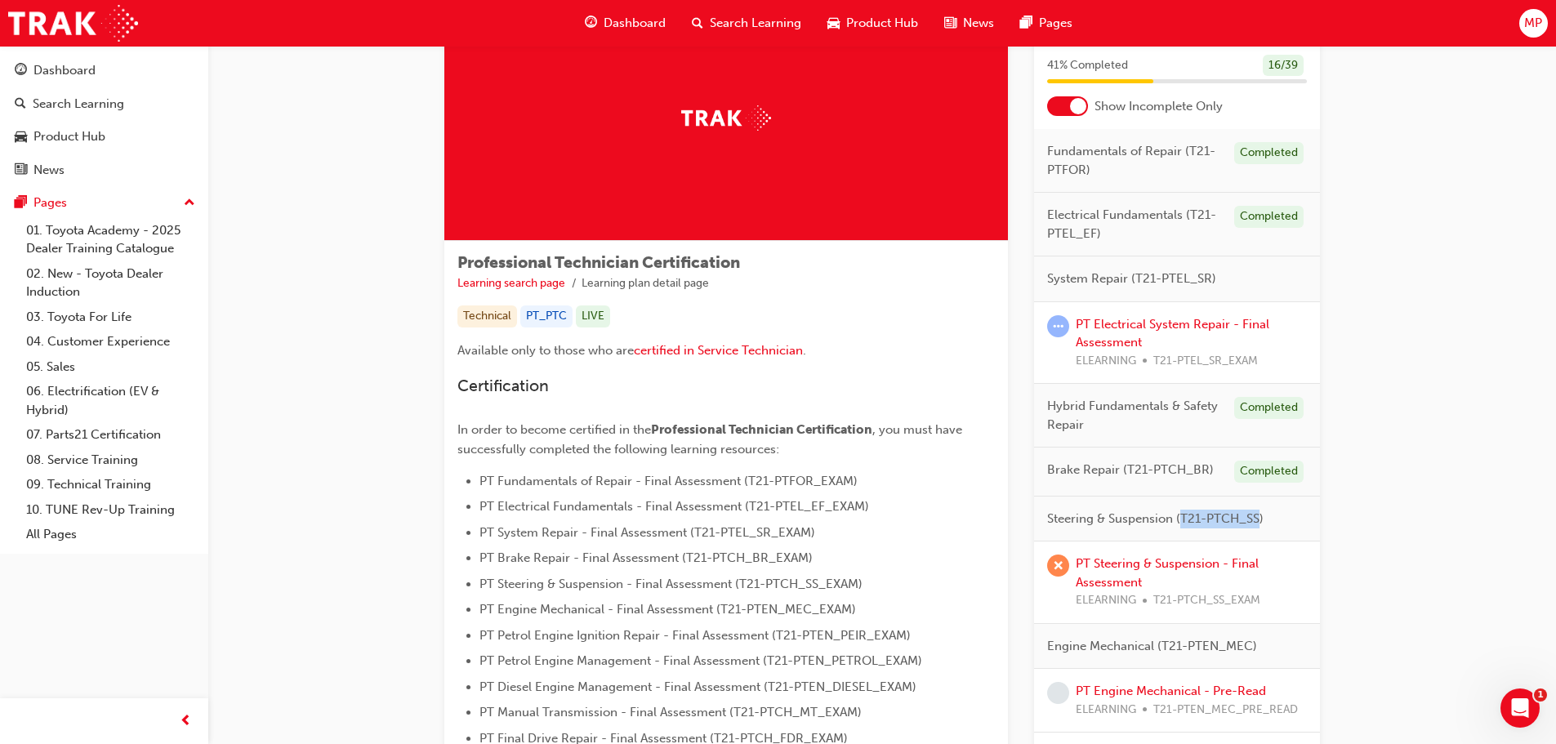
scroll to position [82, 0]
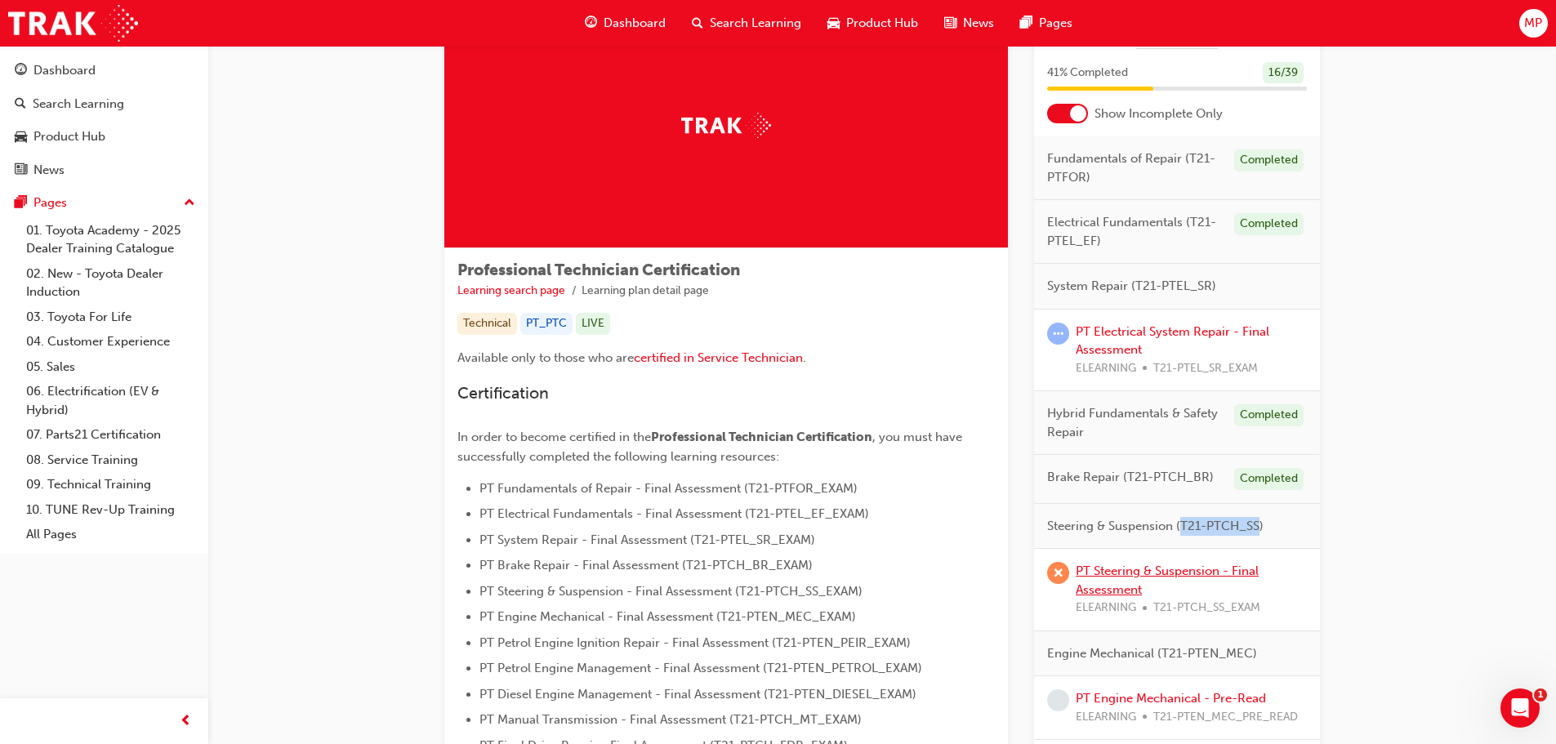
click at [1235, 566] on link "PT Steering & Suspension - Final Assessment" at bounding box center [1166, 579] width 183 height 33
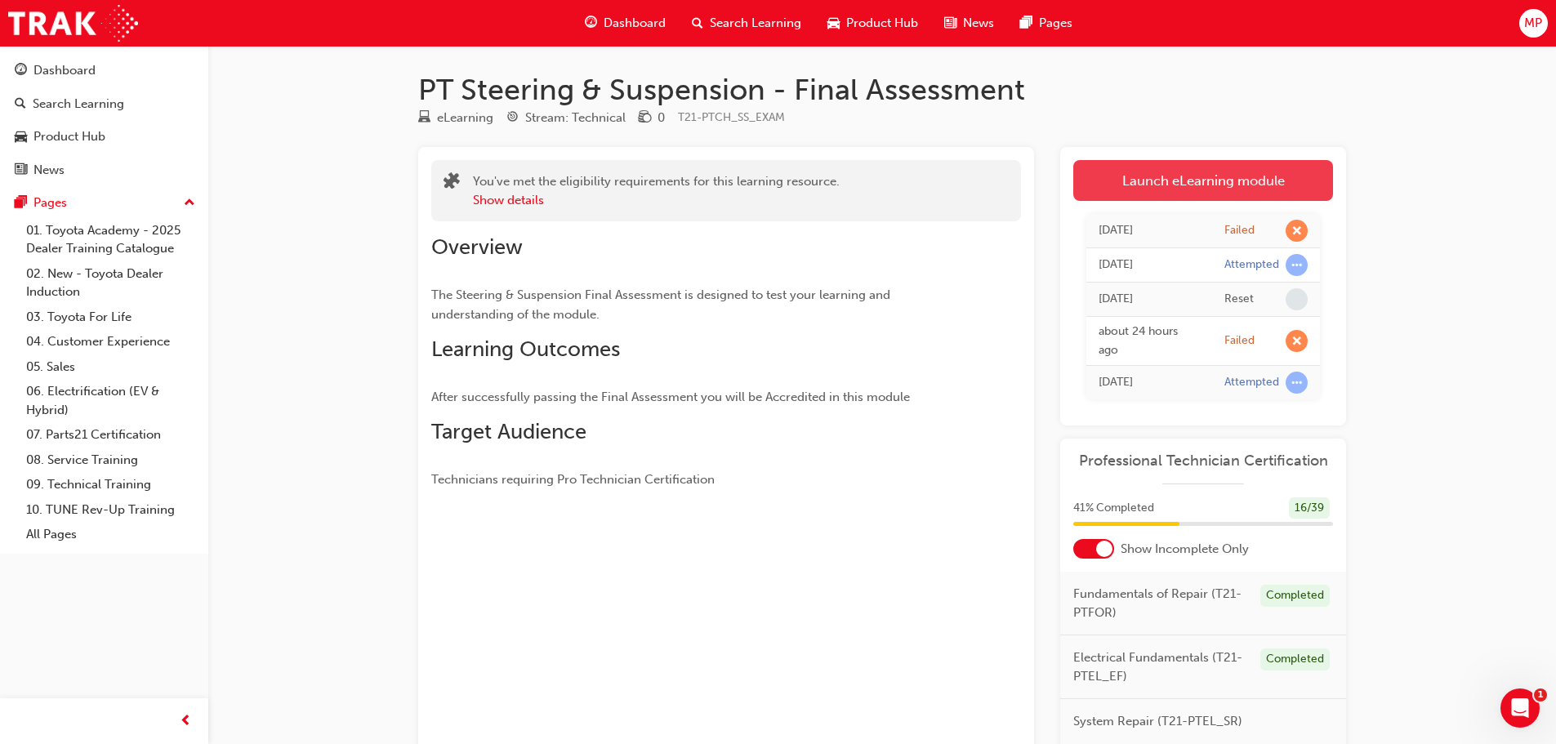
click at [1242, 180] on link "Launch eLearning module" at bounding box center [1203, 180] width 260 height 41
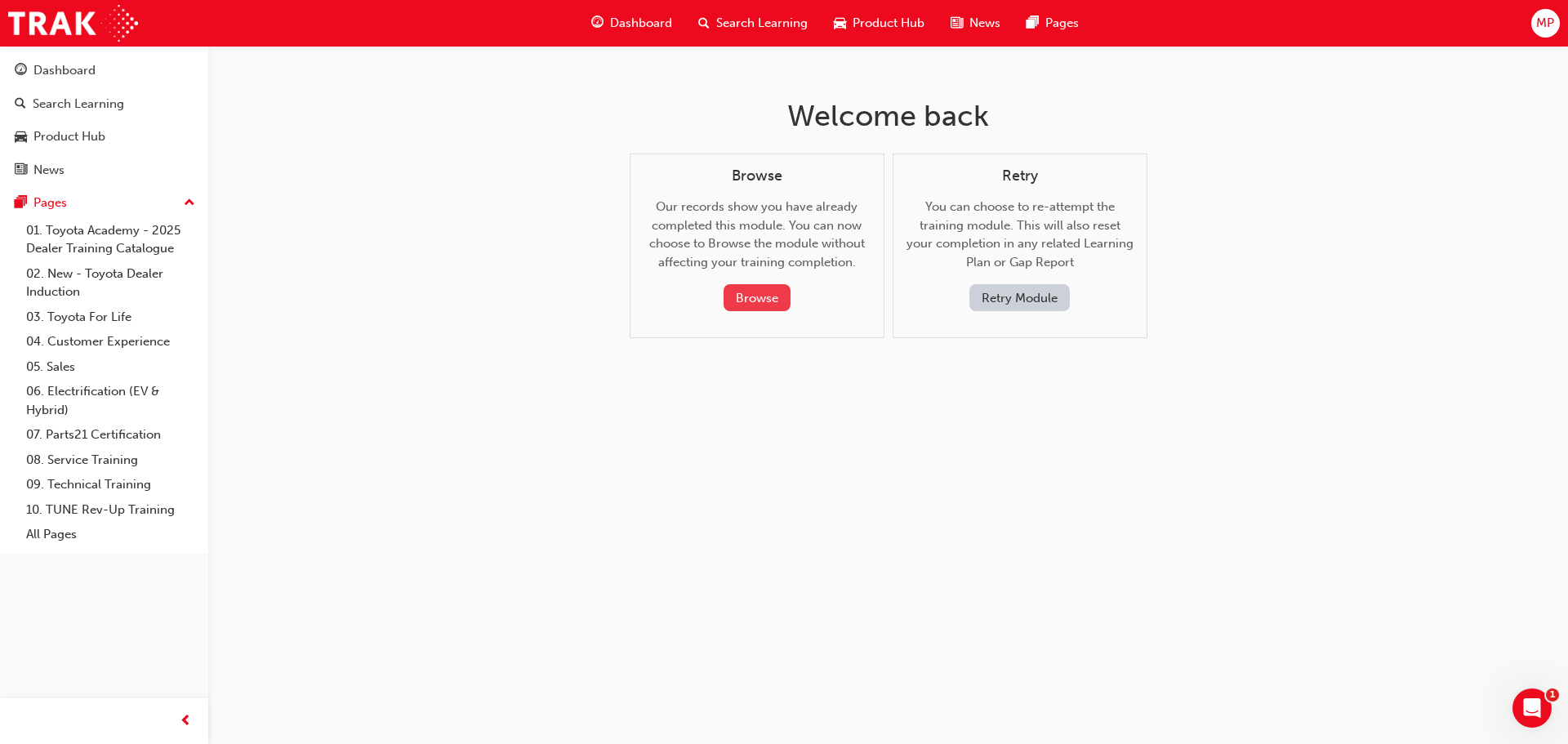
click at [768, 297] on button "Browse" at bounding box center [756, 297] width 67 height 27
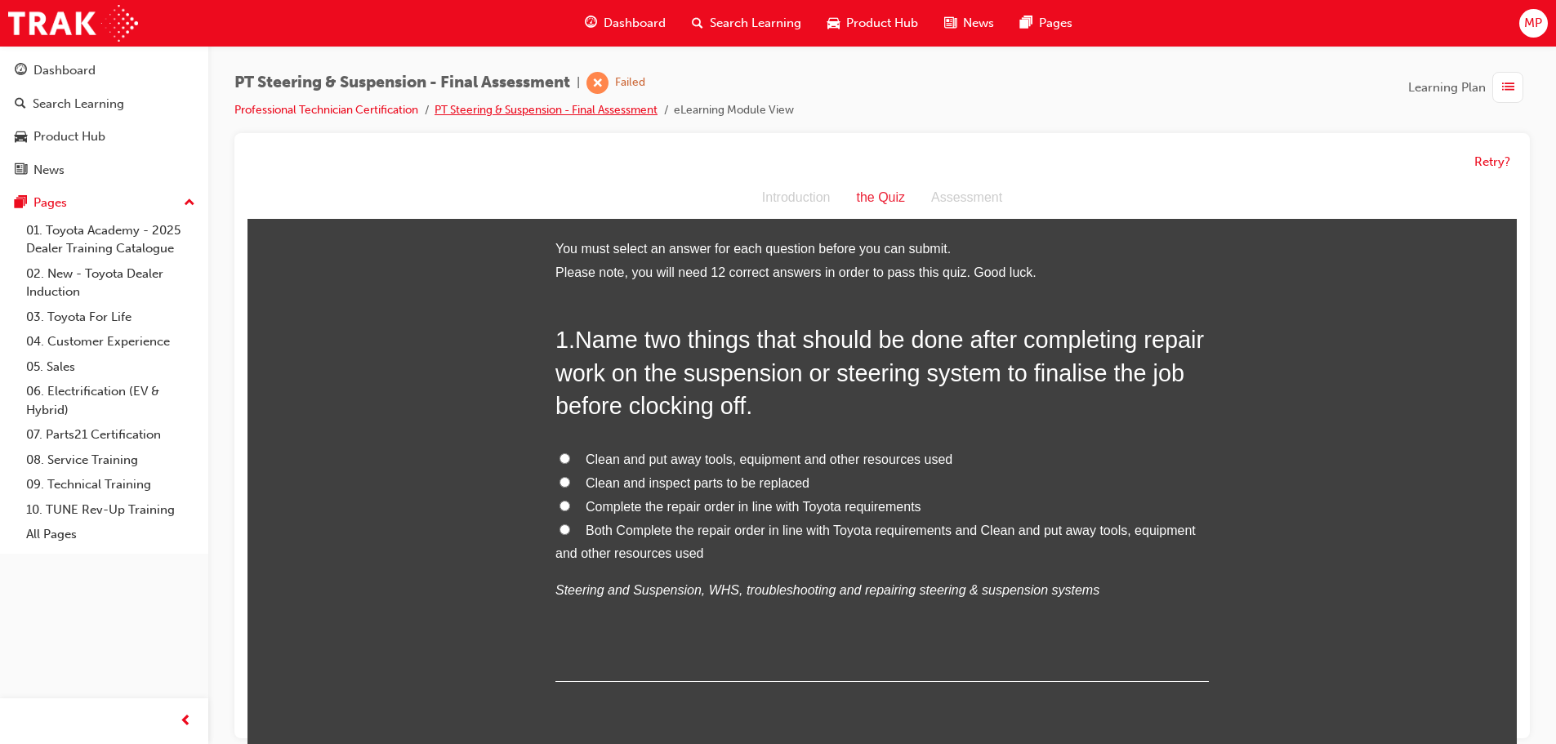
click at [480, 108] on link "PT Steering & Suspension - Final Assessment" at bounding box center [545, 110] width 223 height 14
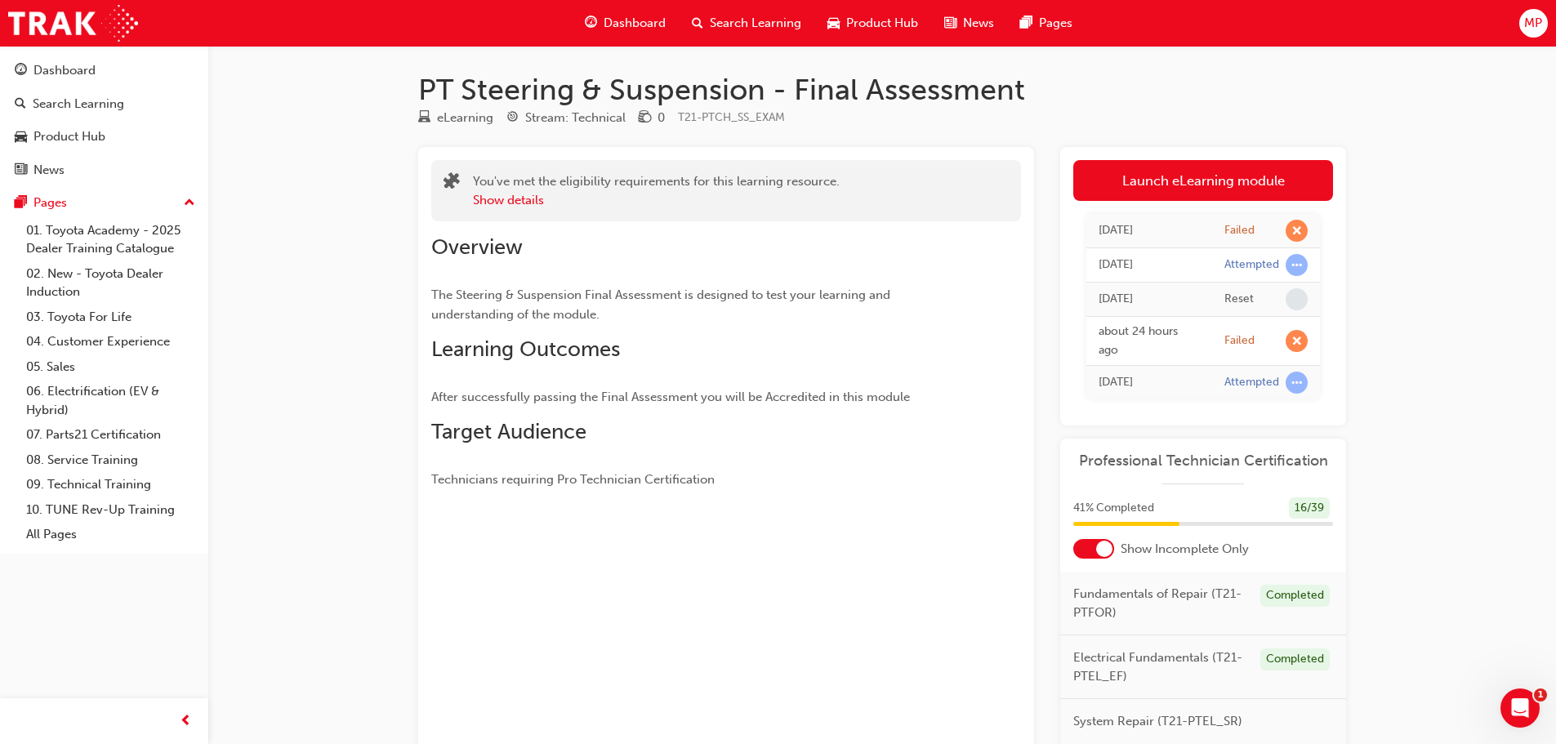
click at [1214, 165] on link "Launch eLearning module" at bounding box center [1203, 180] width 260 height 41
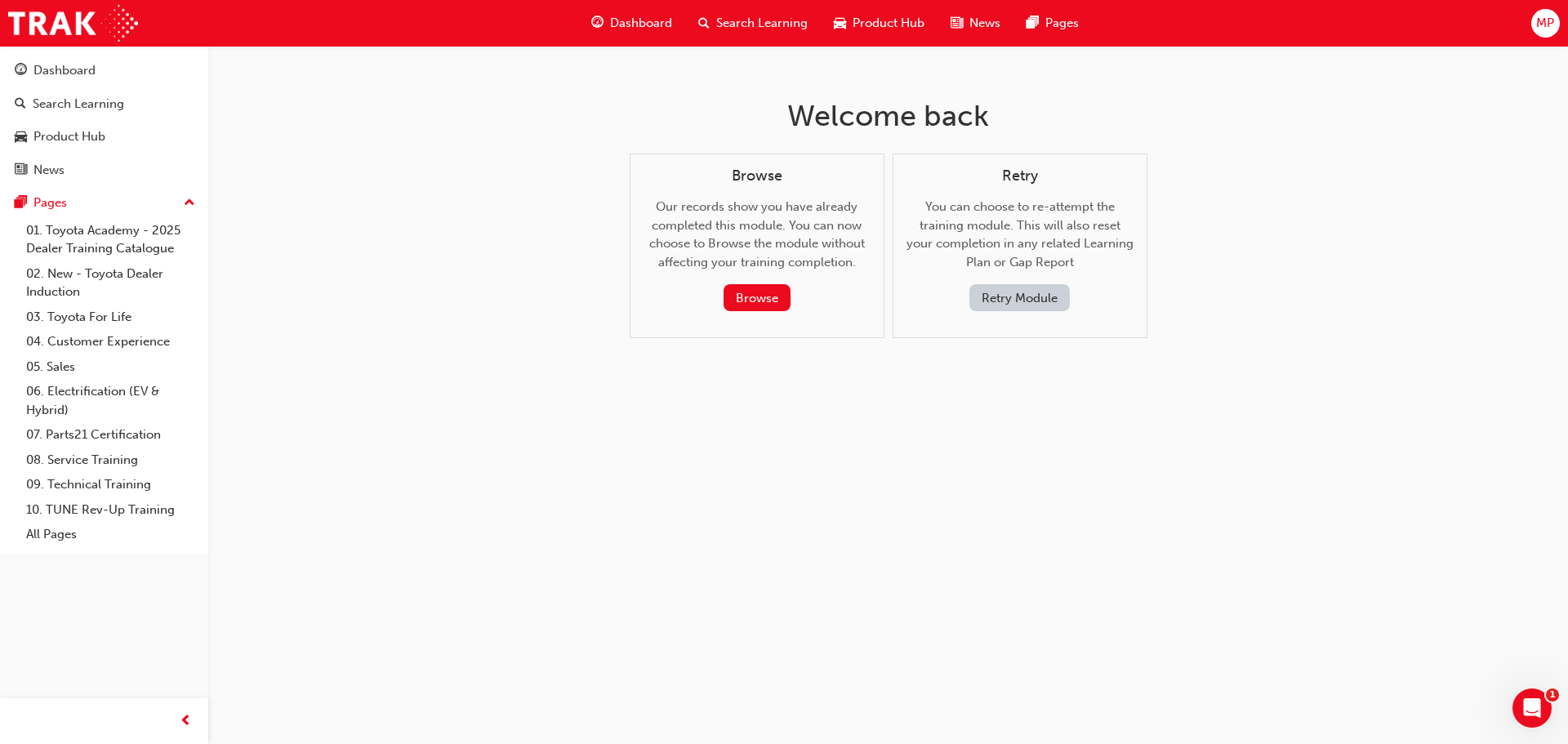
click at [1036, 297] on button "Retry Module" at bounding box center [1019, 297] width 100 height 27
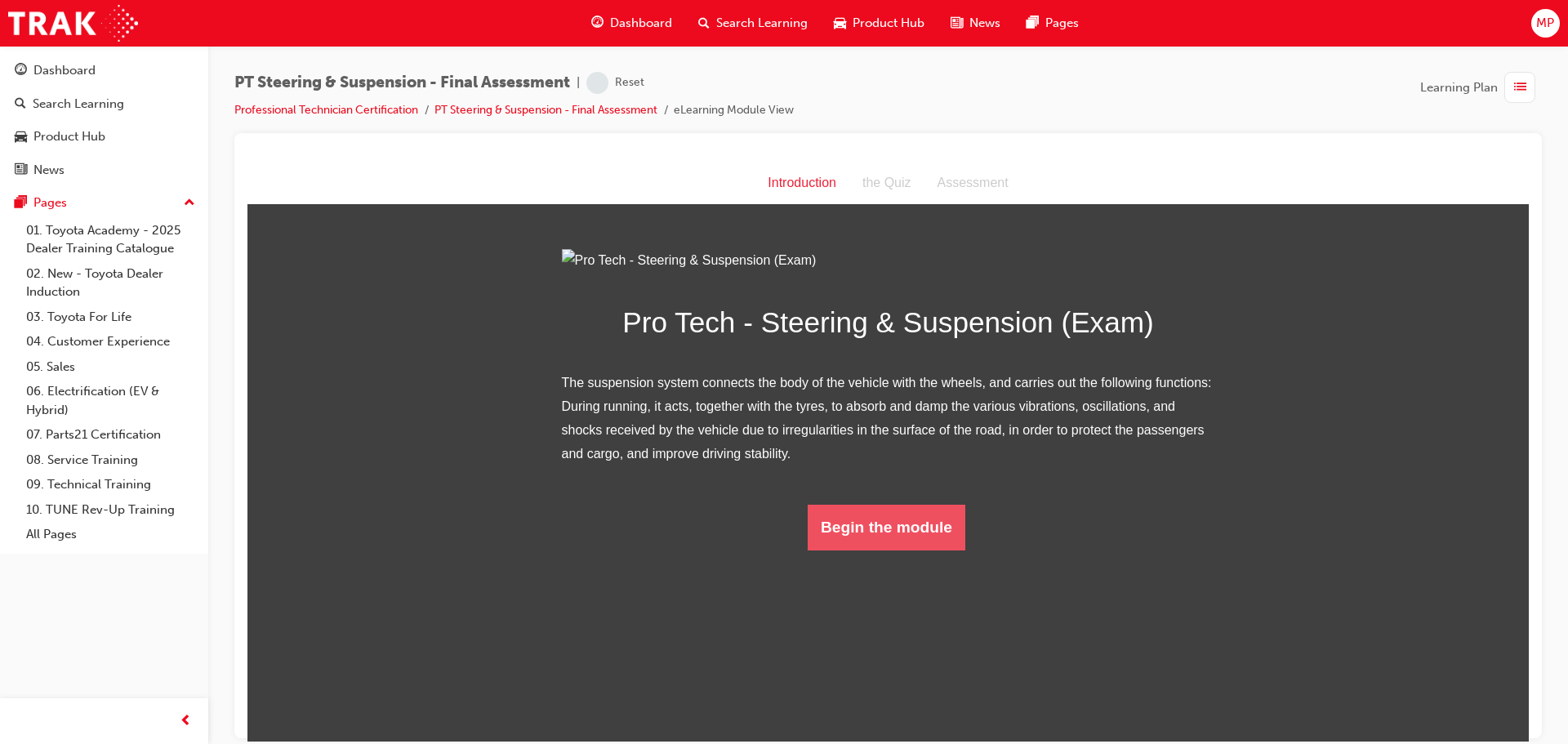
click at [888, 550] on button "Begin the module" at bounding box center [887, 527] width 158 height 46
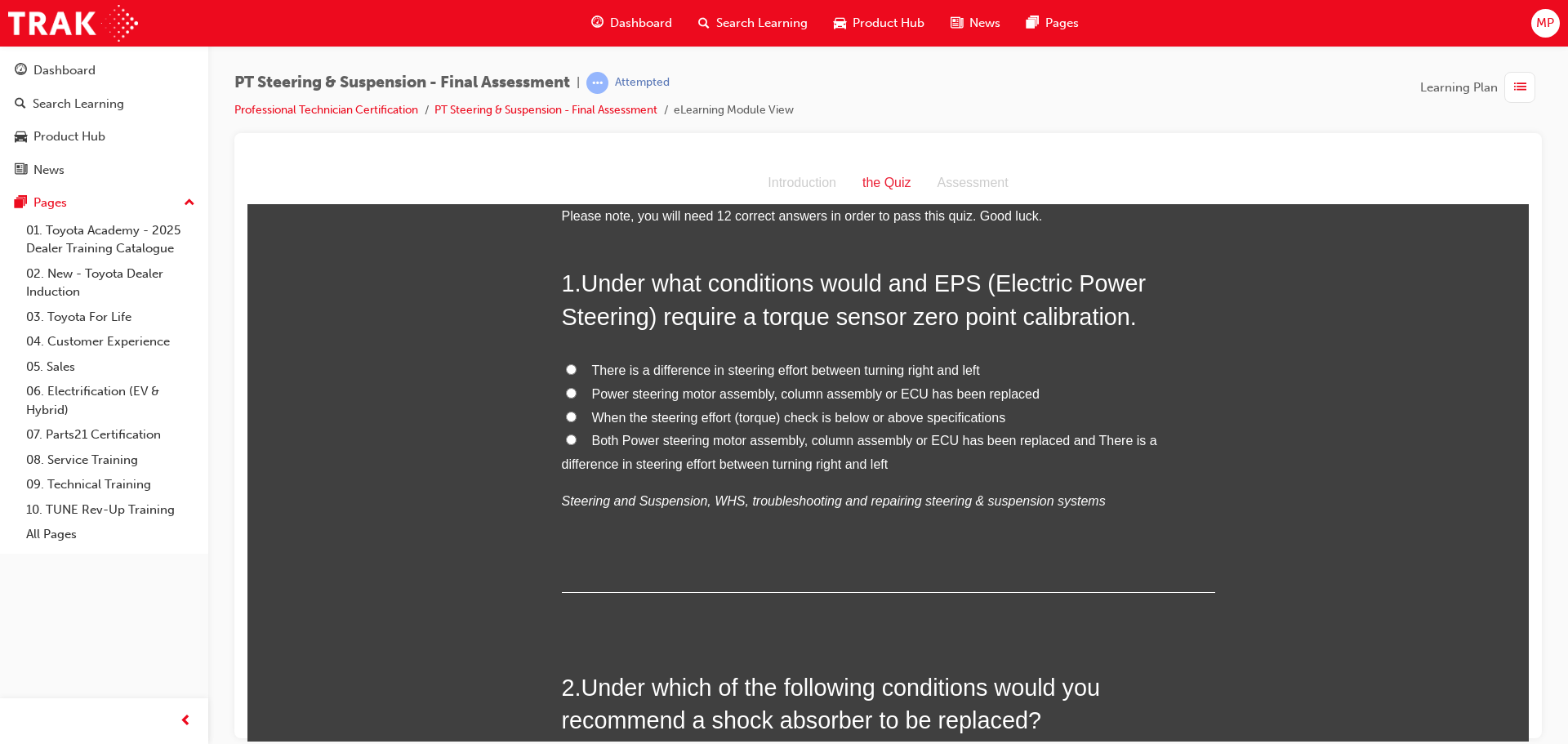
scroll to position [82, 0]
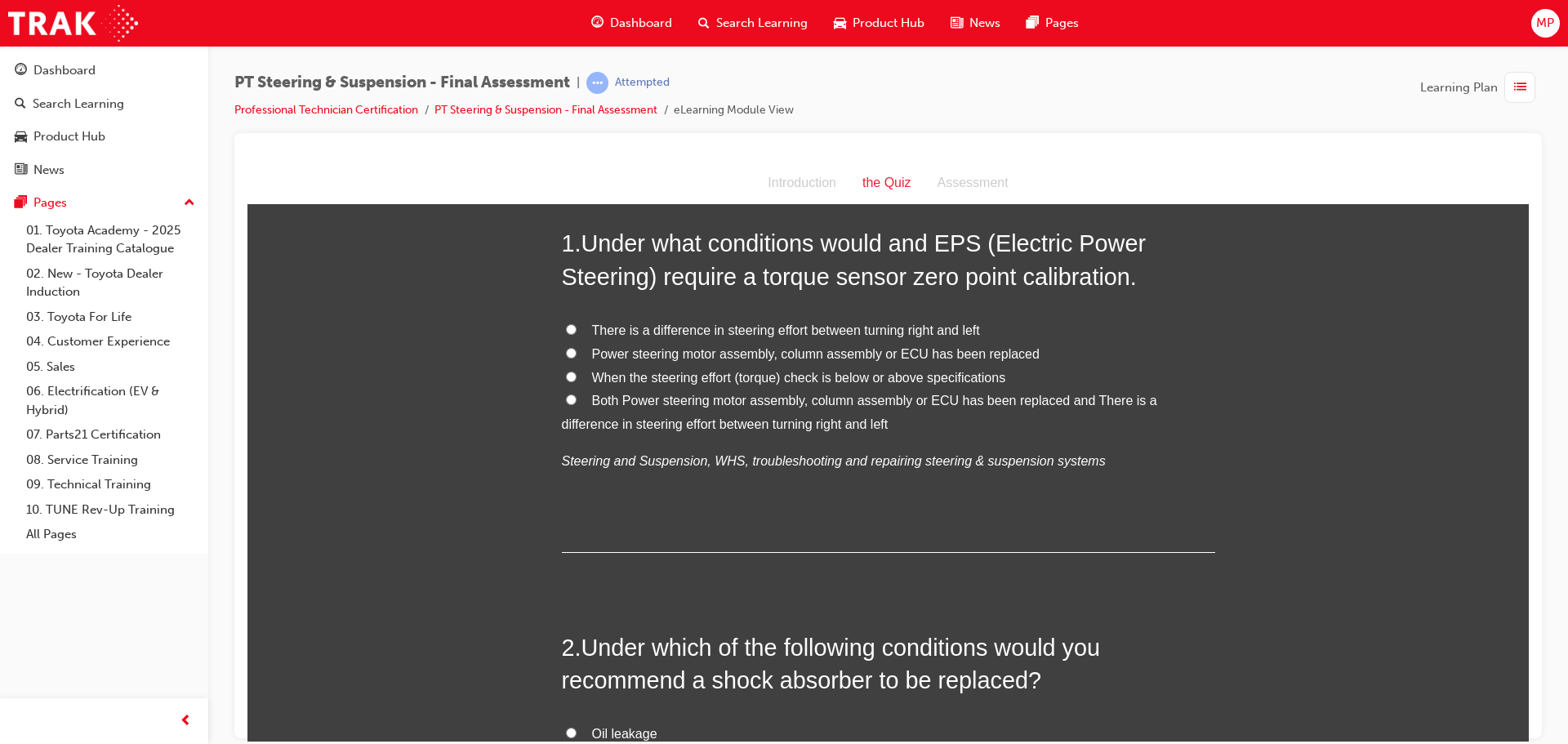
click at [566, 398] on input "Both Power steering motor assembly, column assembly or ECU has been replaced an…" at bounding box center [571, 399] width 11 height 11
radio input "true"
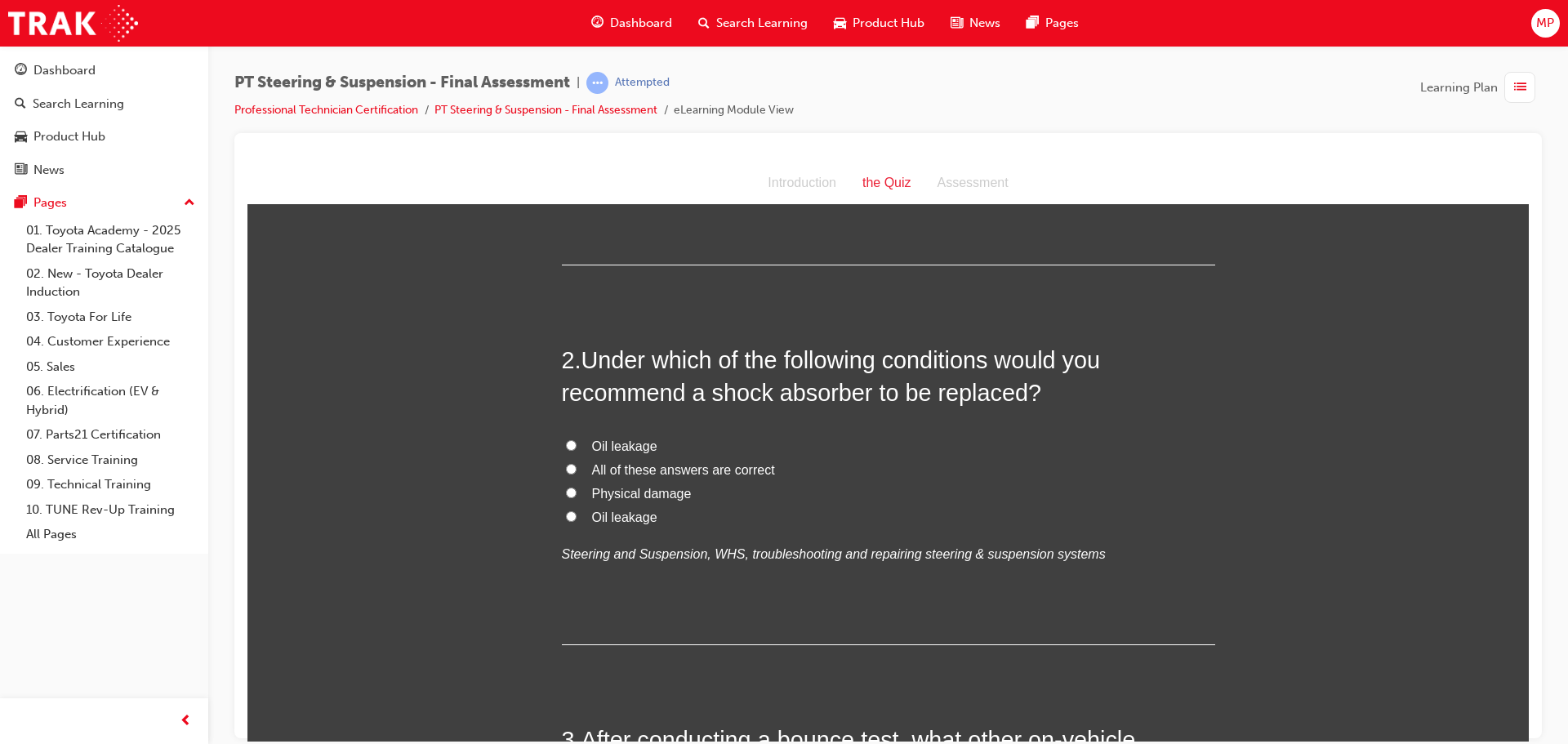
scroll to position [408, 0]
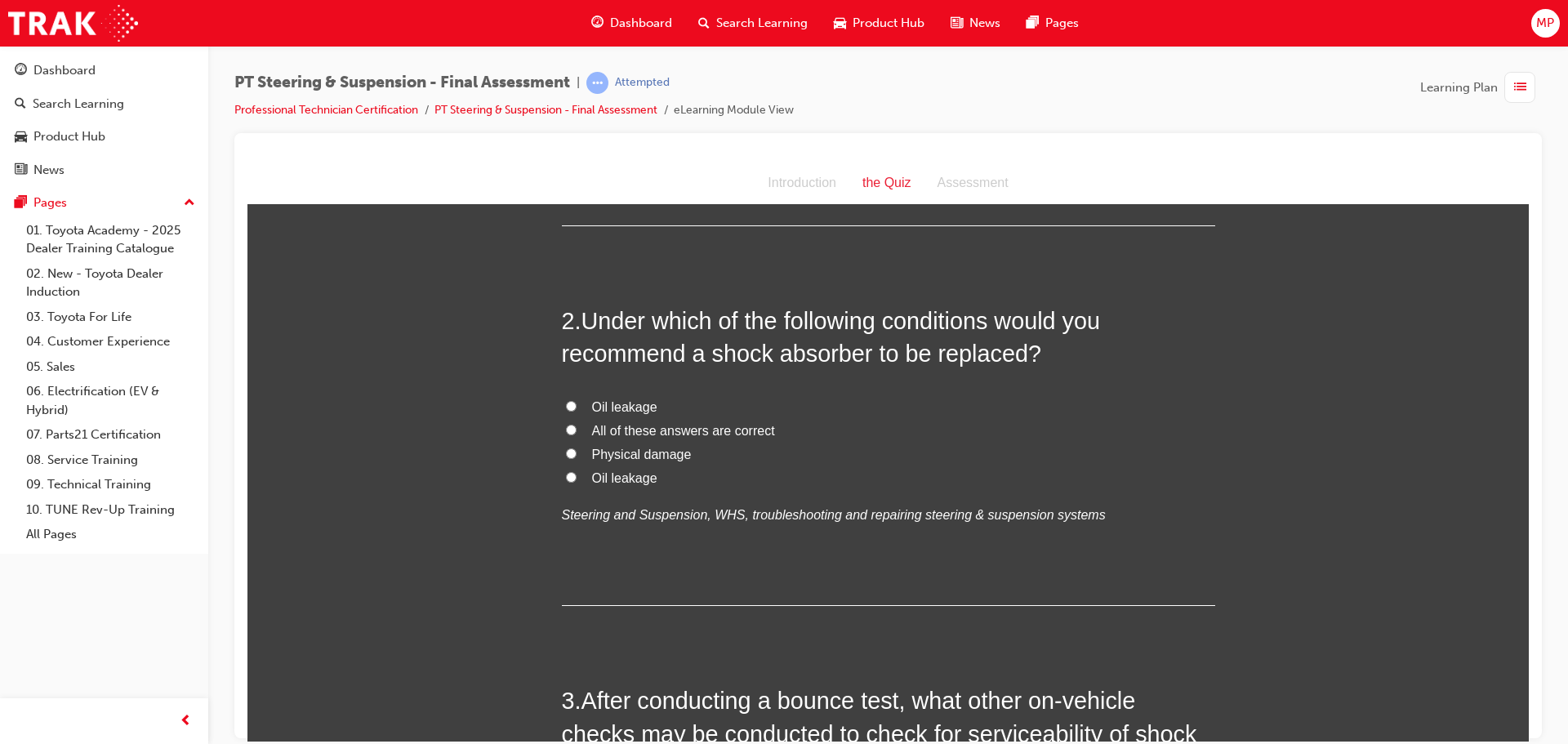
click at [566, 428] on input "All of these answers are correct" at bounding box center [571, 429] width 11 height 11
radio input "true"
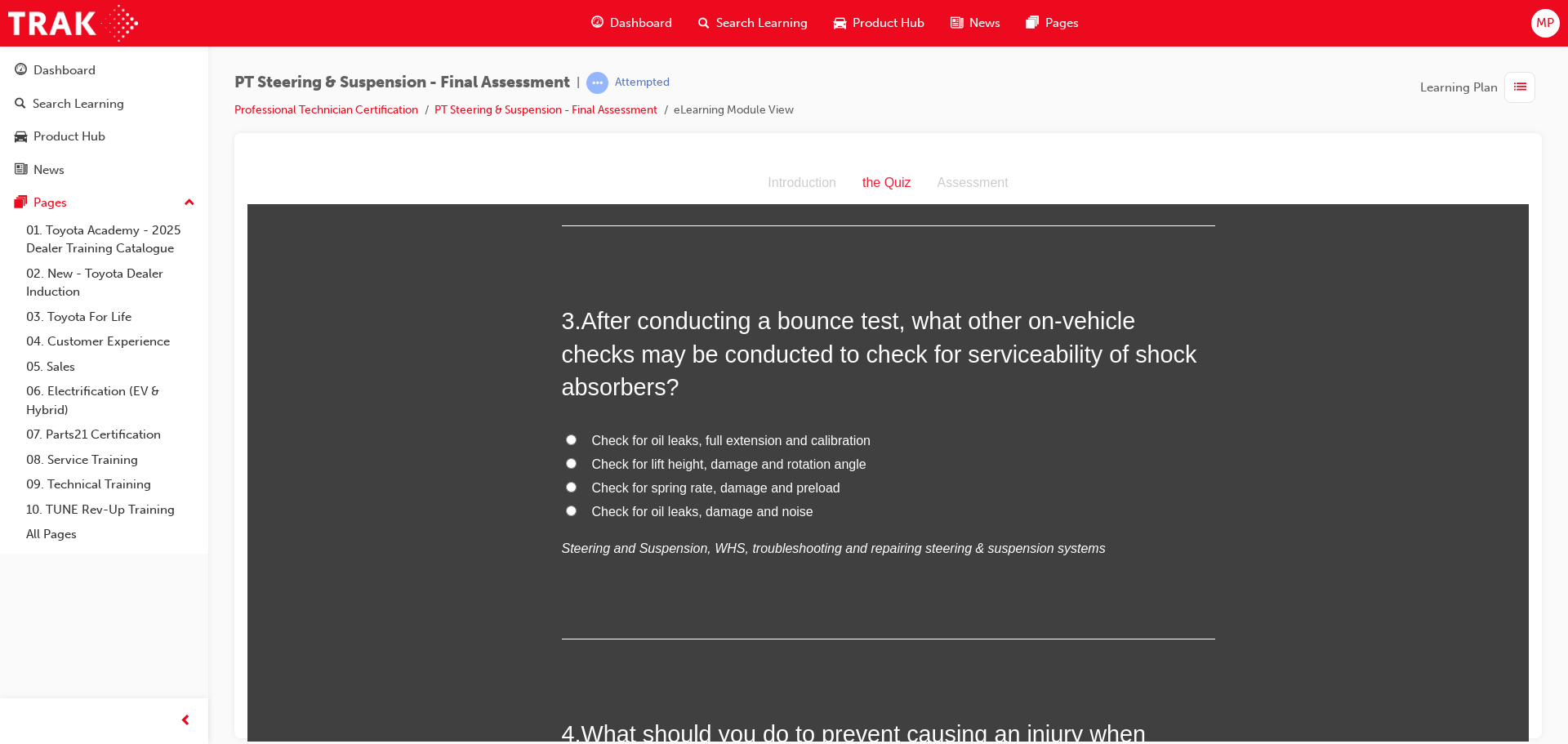
scroll to position [817, 0]
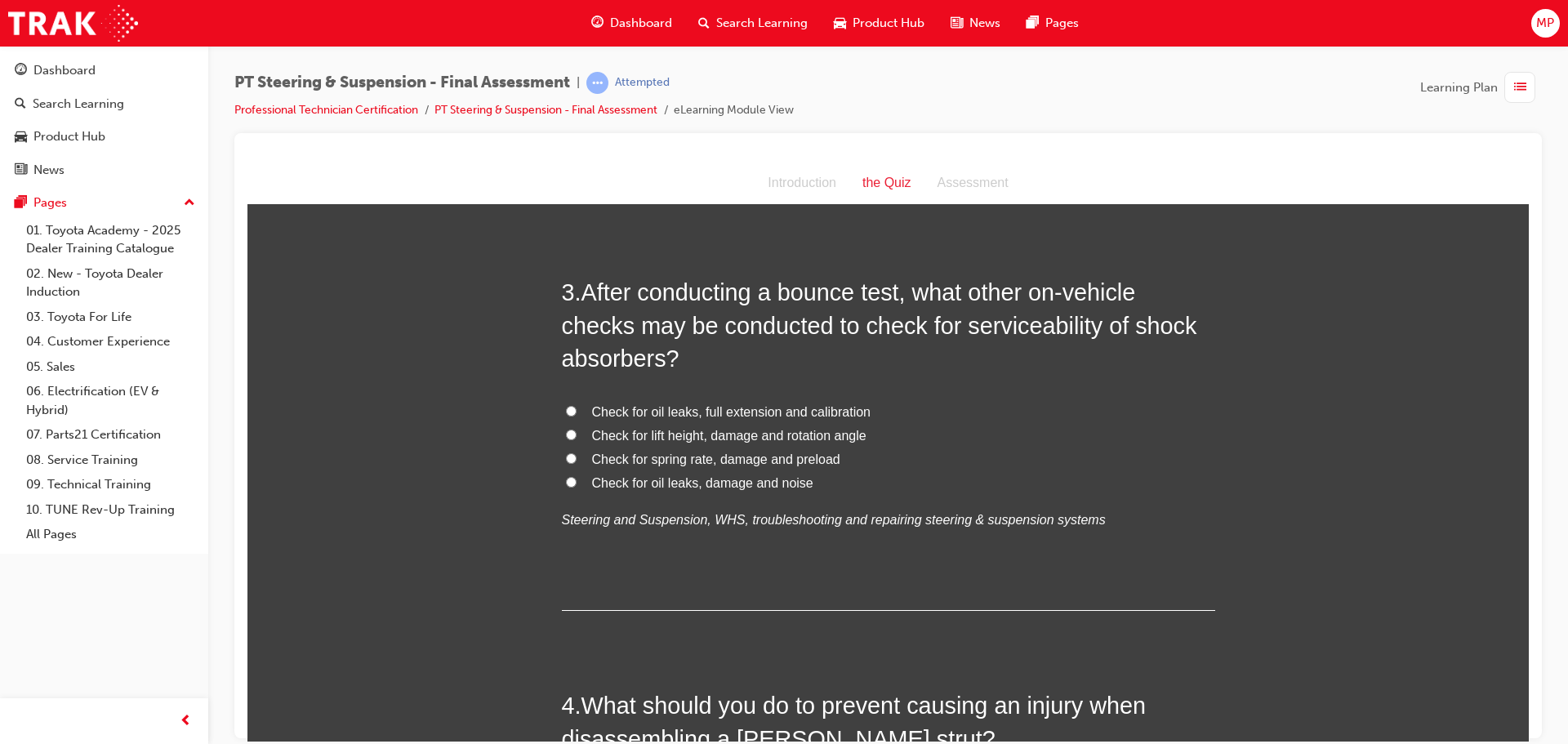
click at [568, 476] on input "Check for oil leaks, damage and noise" at bounding box center [571, 481] width 11 height 11
radio input "true"
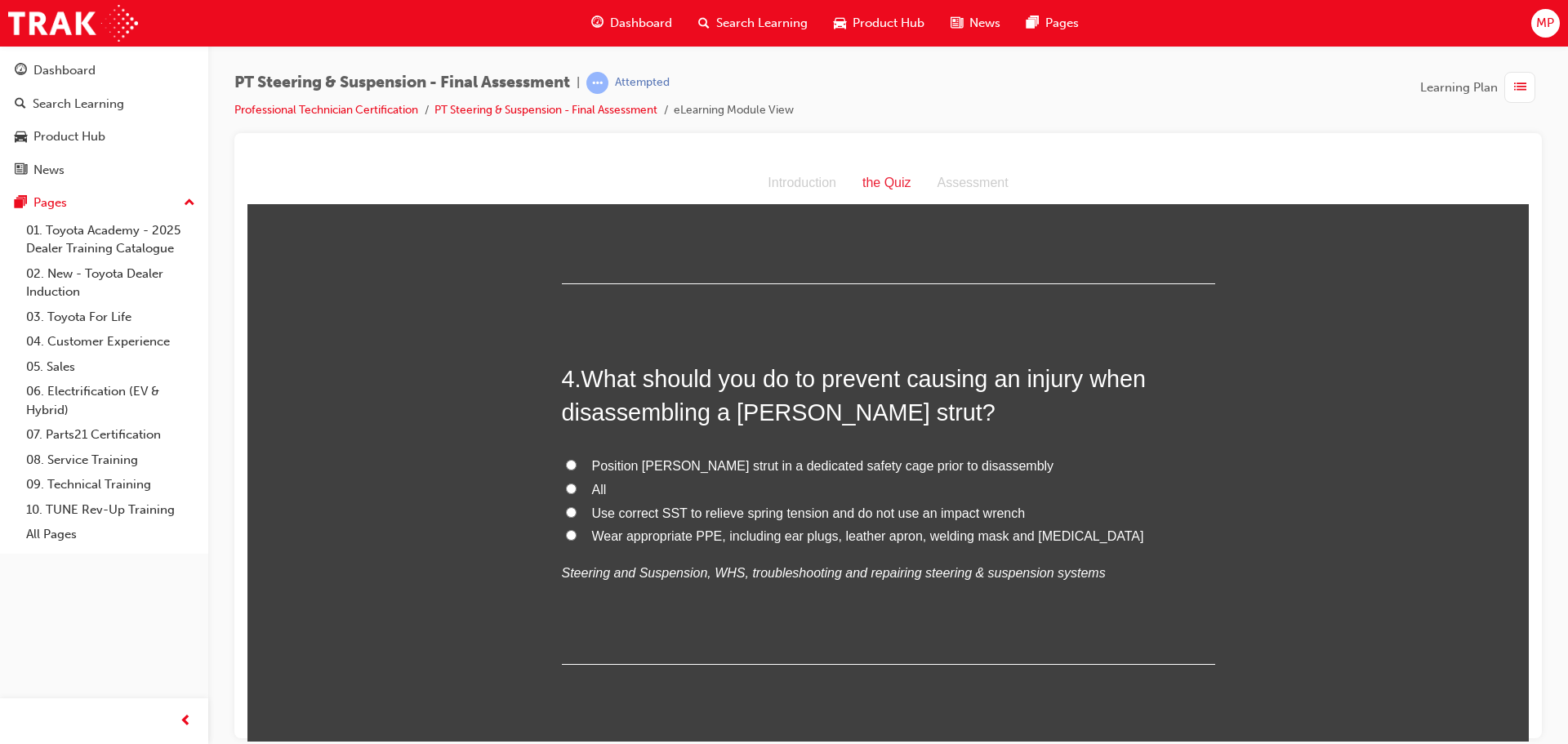
scroll to position [1225, 0]
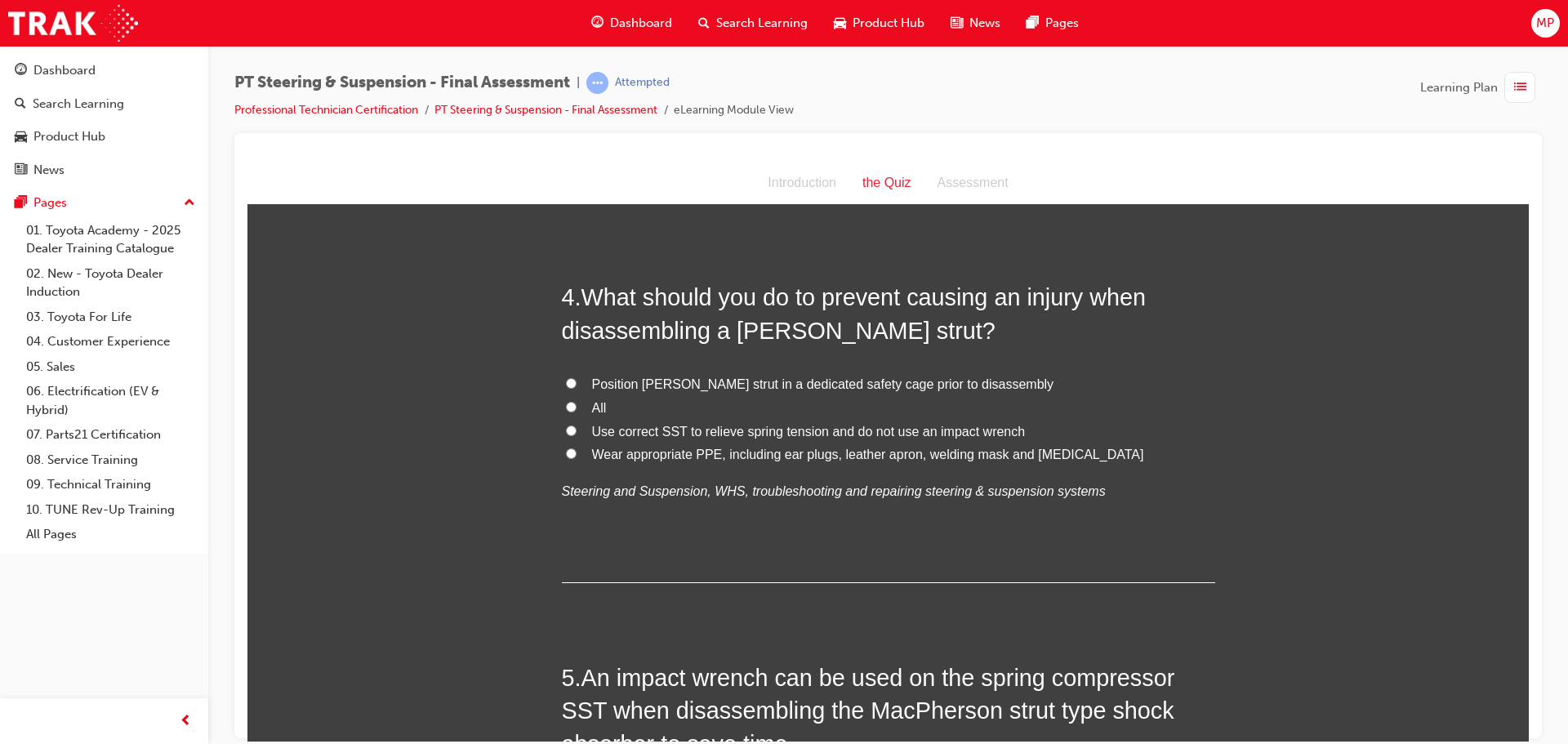
click at [574, 379] on label "Position MacPherson strut in a dedicated safety cage prior to disassembly" at bounding box center [888, 384] width 653 height 24
click at [574, 379] on input "Position MacPherson strut in a dedicated safety cage prior to disassembly" at bounding box center [571, 382] width 11 height 11
radio input "true"
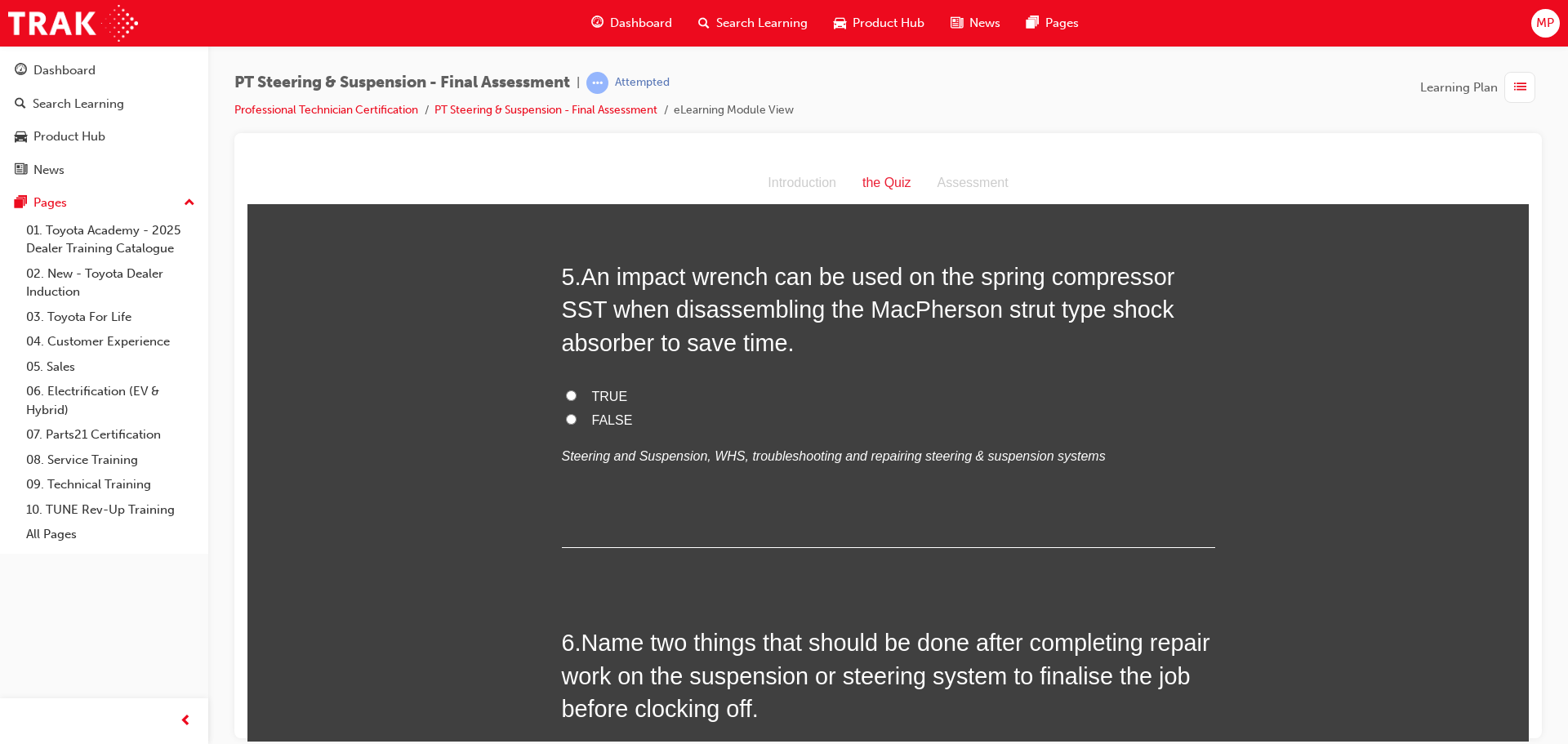
scroll to position [1633, 0]
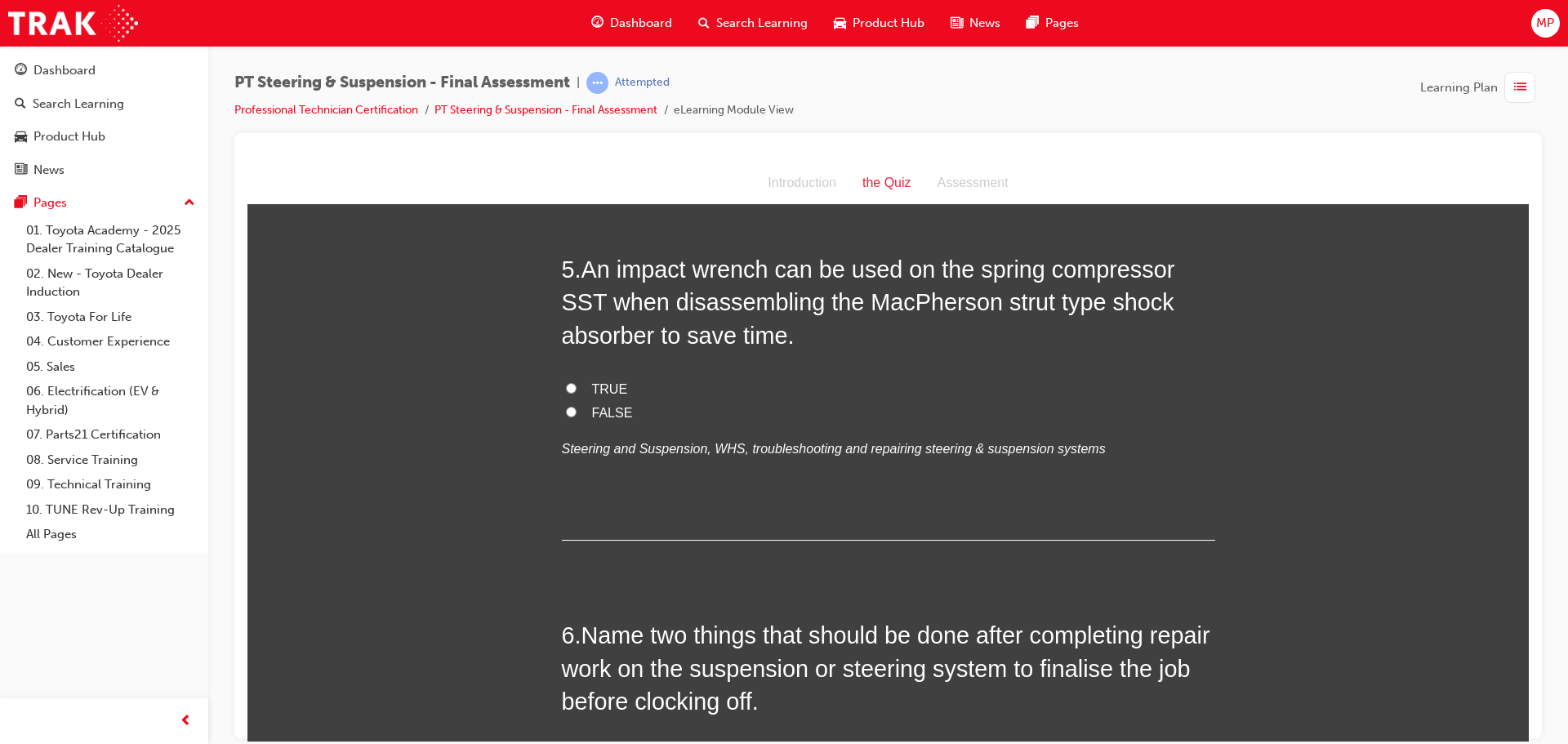
click at [566, 411] on input "FALSE" at bounding box center [571, 411] width 11 height 11
radio input "true"
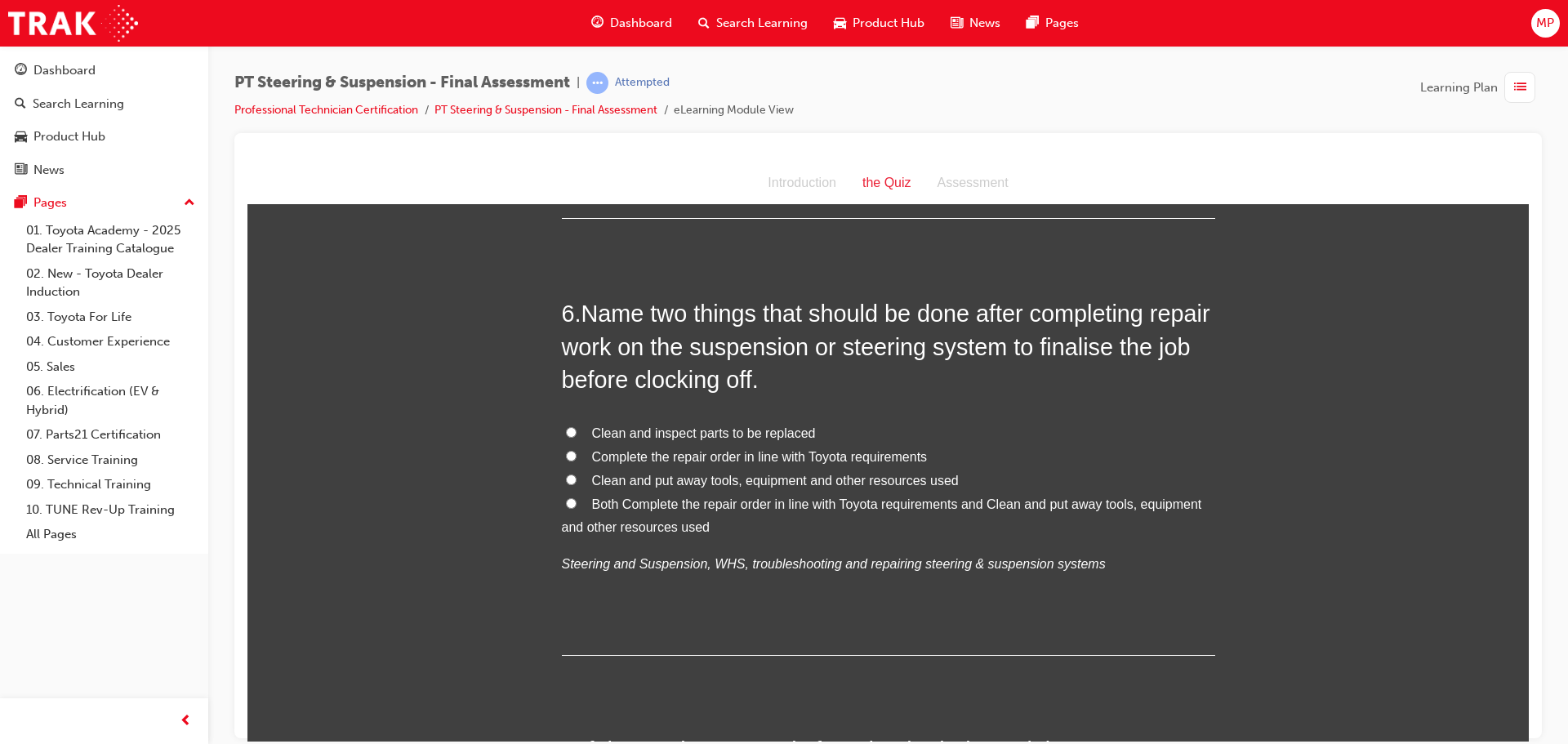
scroll to position [1960, 0]
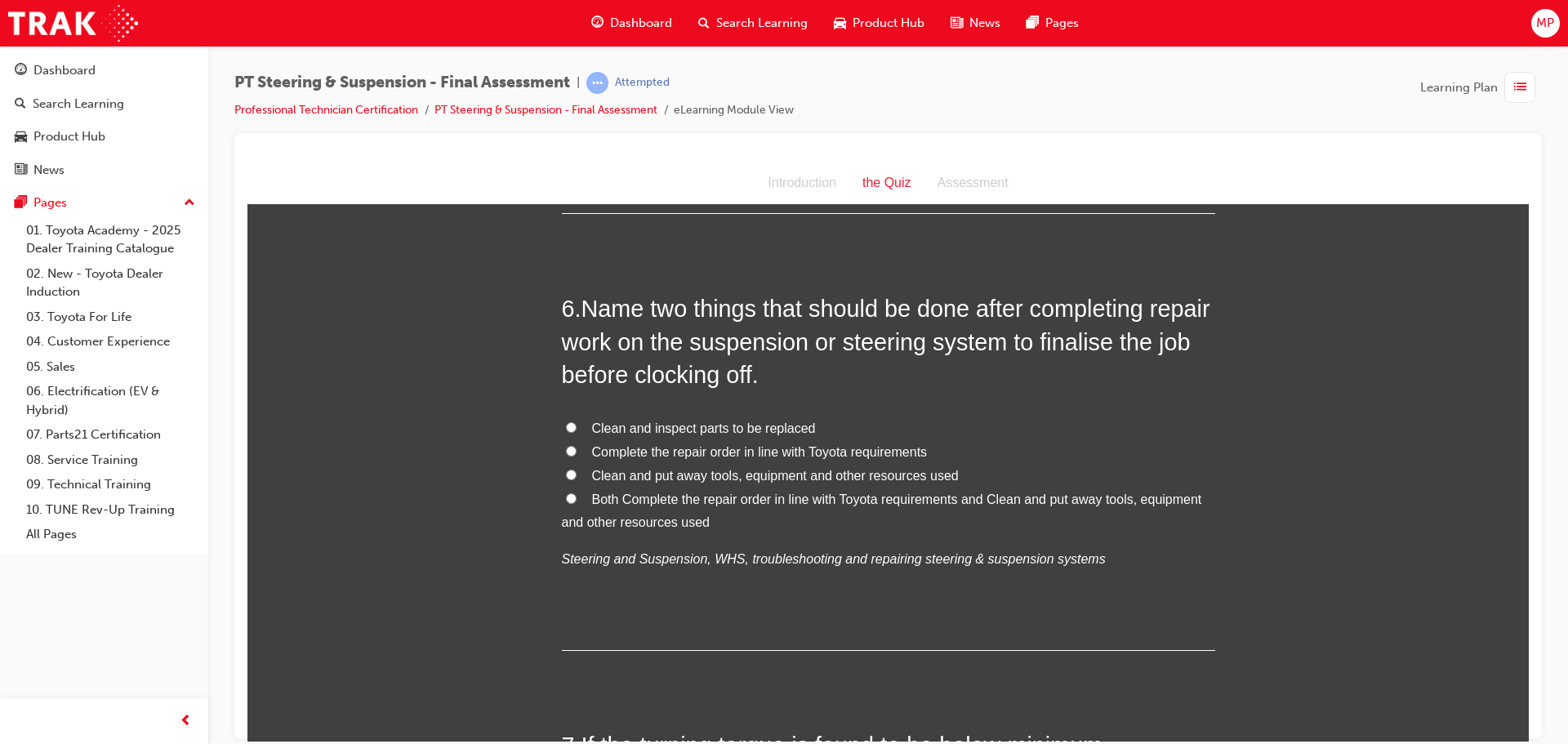
click at [566, 497] on input "Both Complete the repair order in line with Toyota requirements and Clean and p…" at bounding box center [571, 497] width 11 height 11
radio input "true"
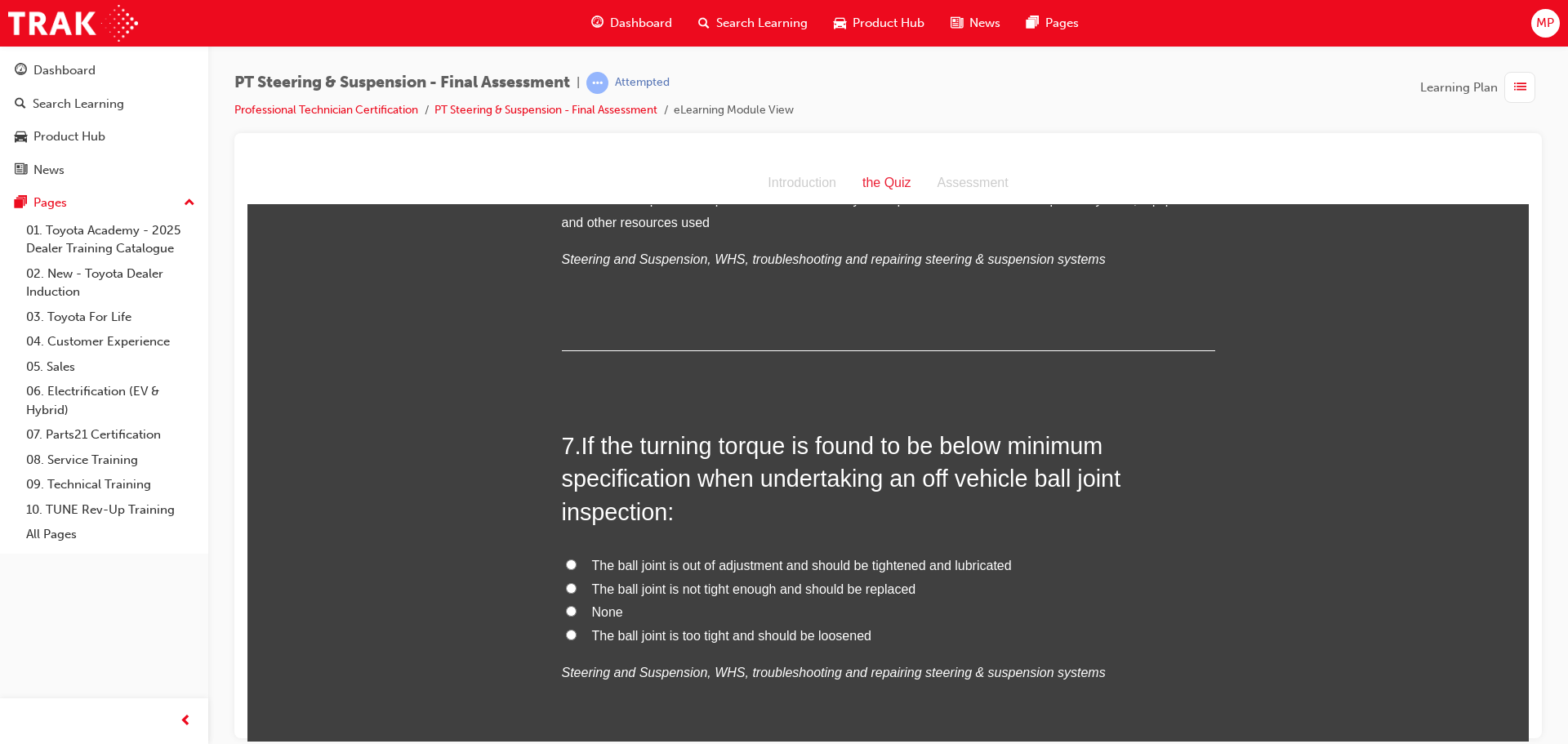
scroll to position [2368, 0]
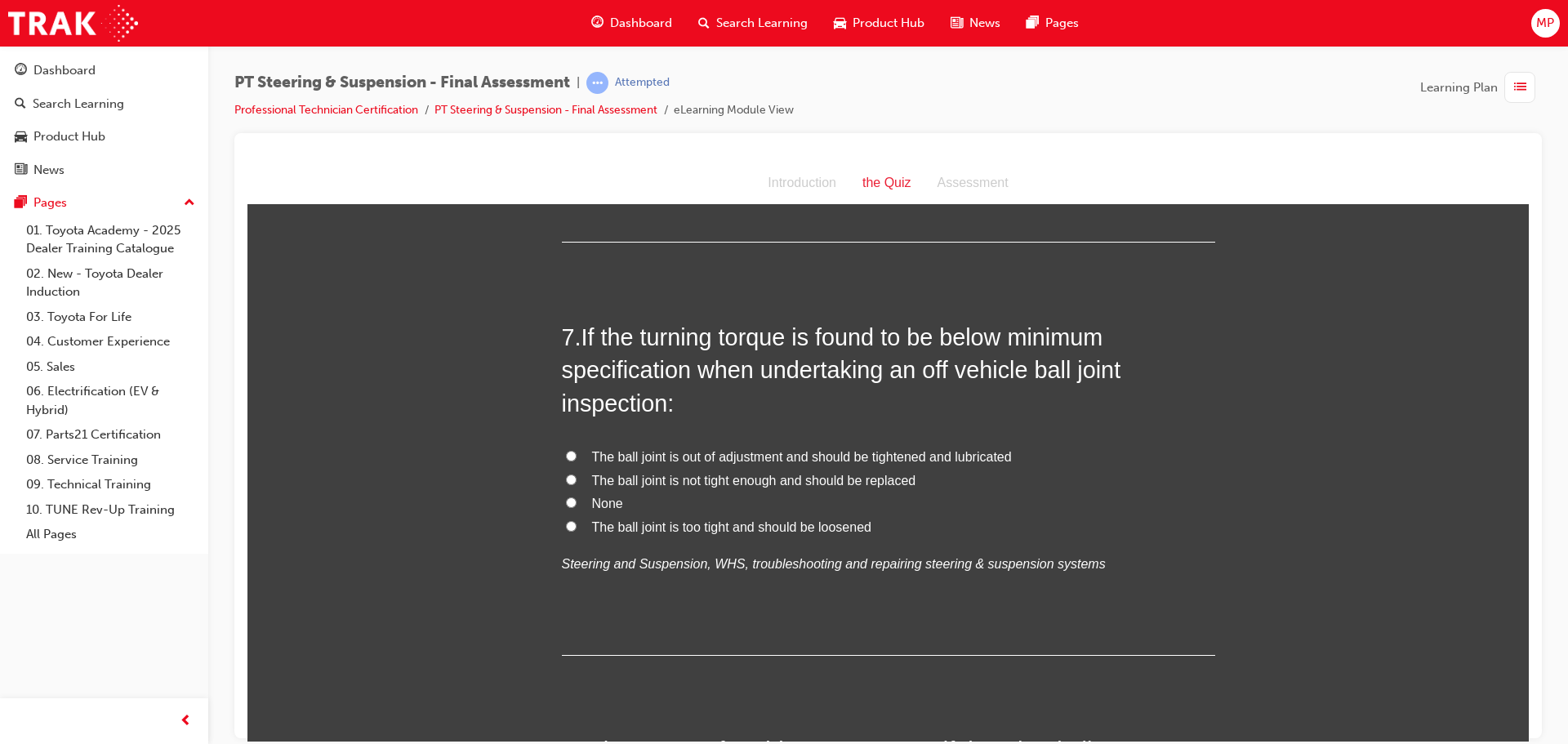
click at [568, 502] on input "None" at bounding box center [571, 501] width 11 height 11
radio input "true"
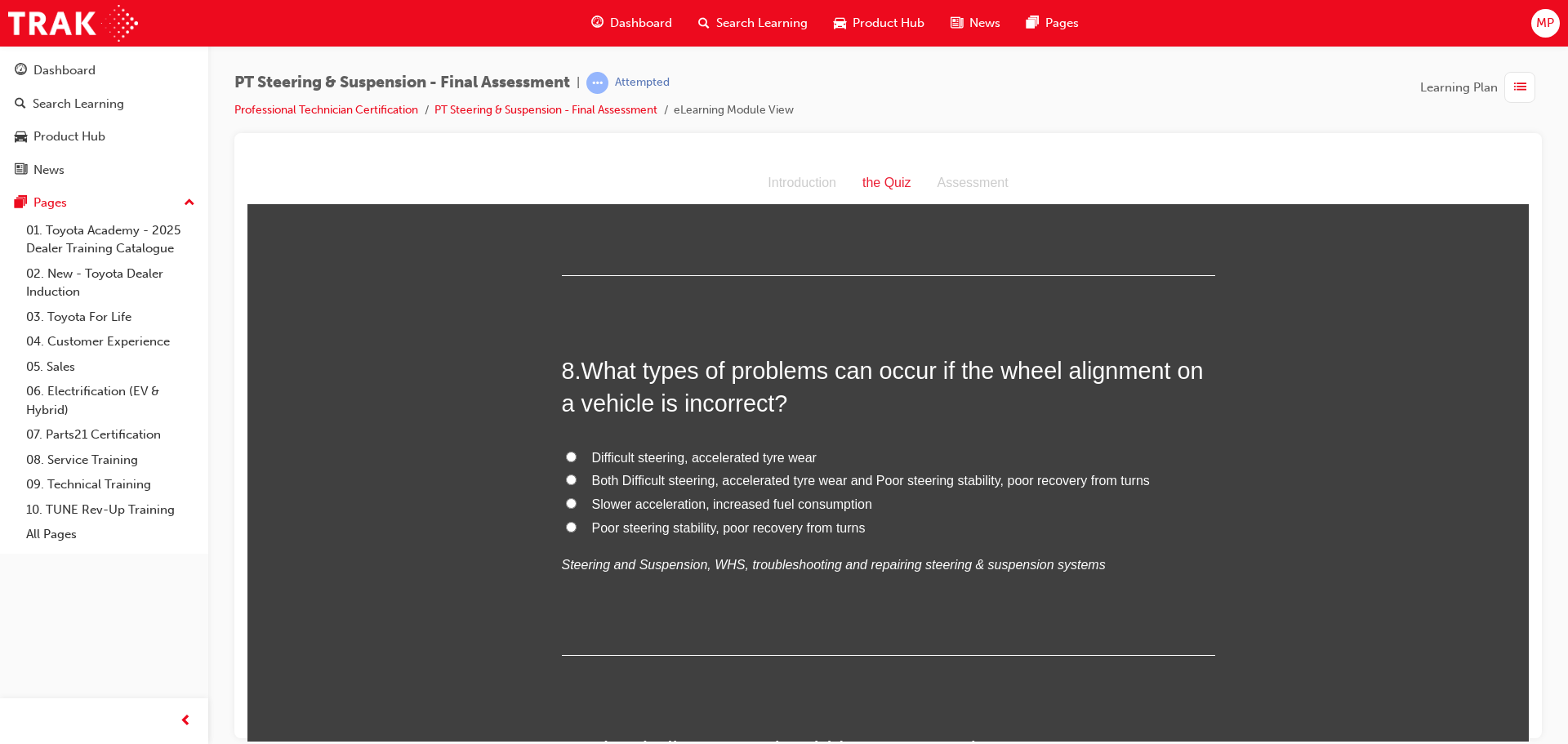
scroll to position [2776, 0]
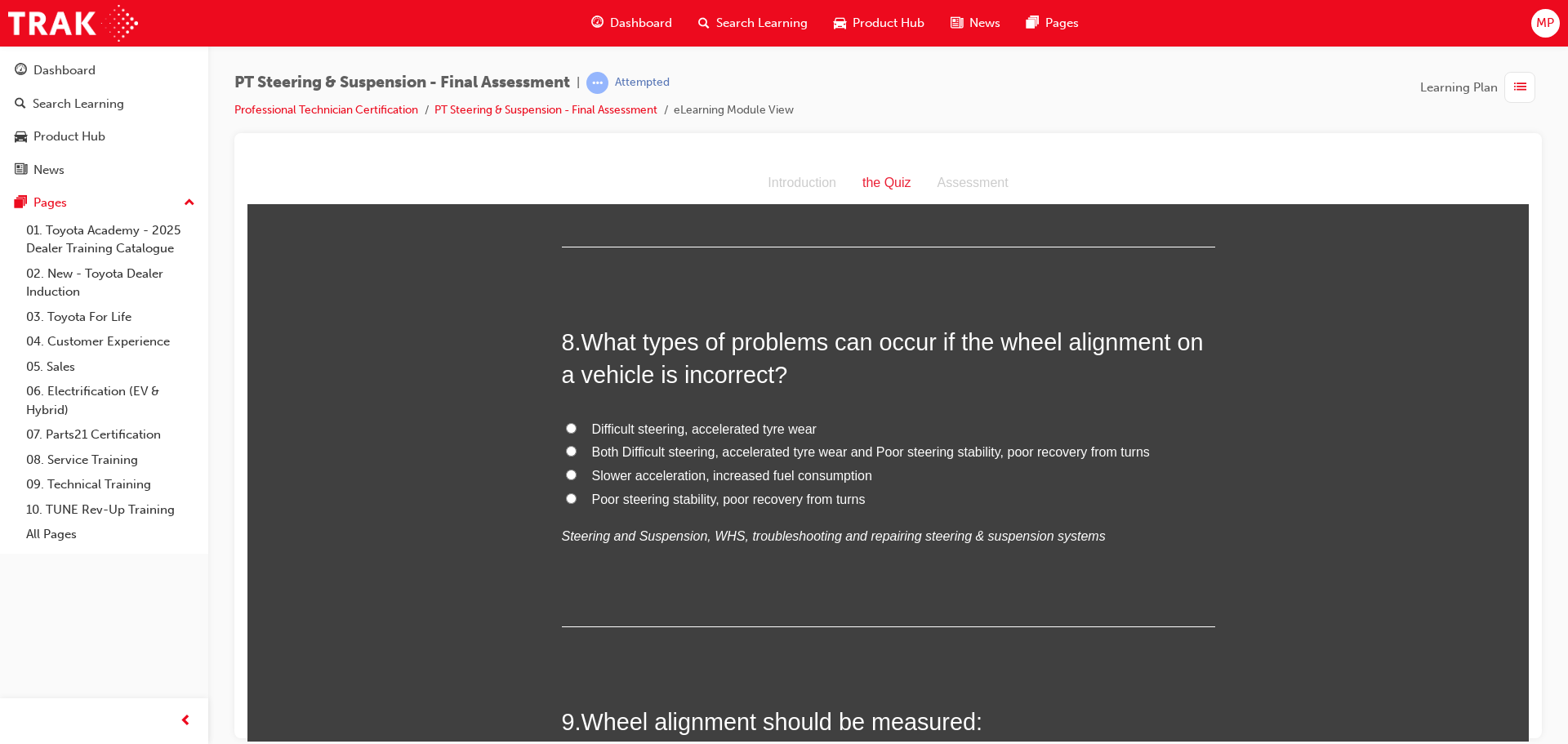
click at [566, 449] on input "Both Difficult steering, accelerated tyre wear and Poor steering stability, poo…" at bounding box center [571, 450] width 11 height 11
radio input "true"
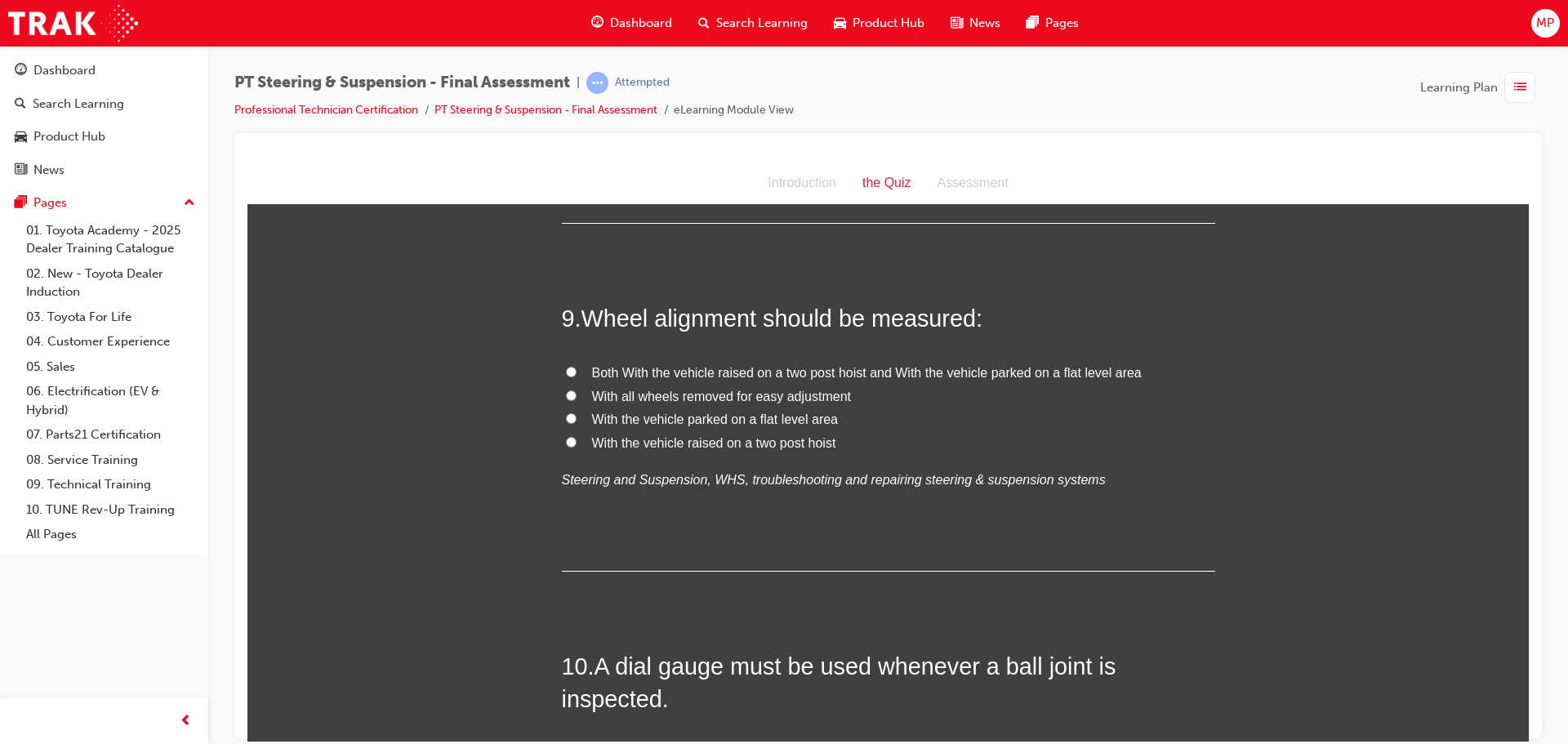
scroll to position [3185, 0]
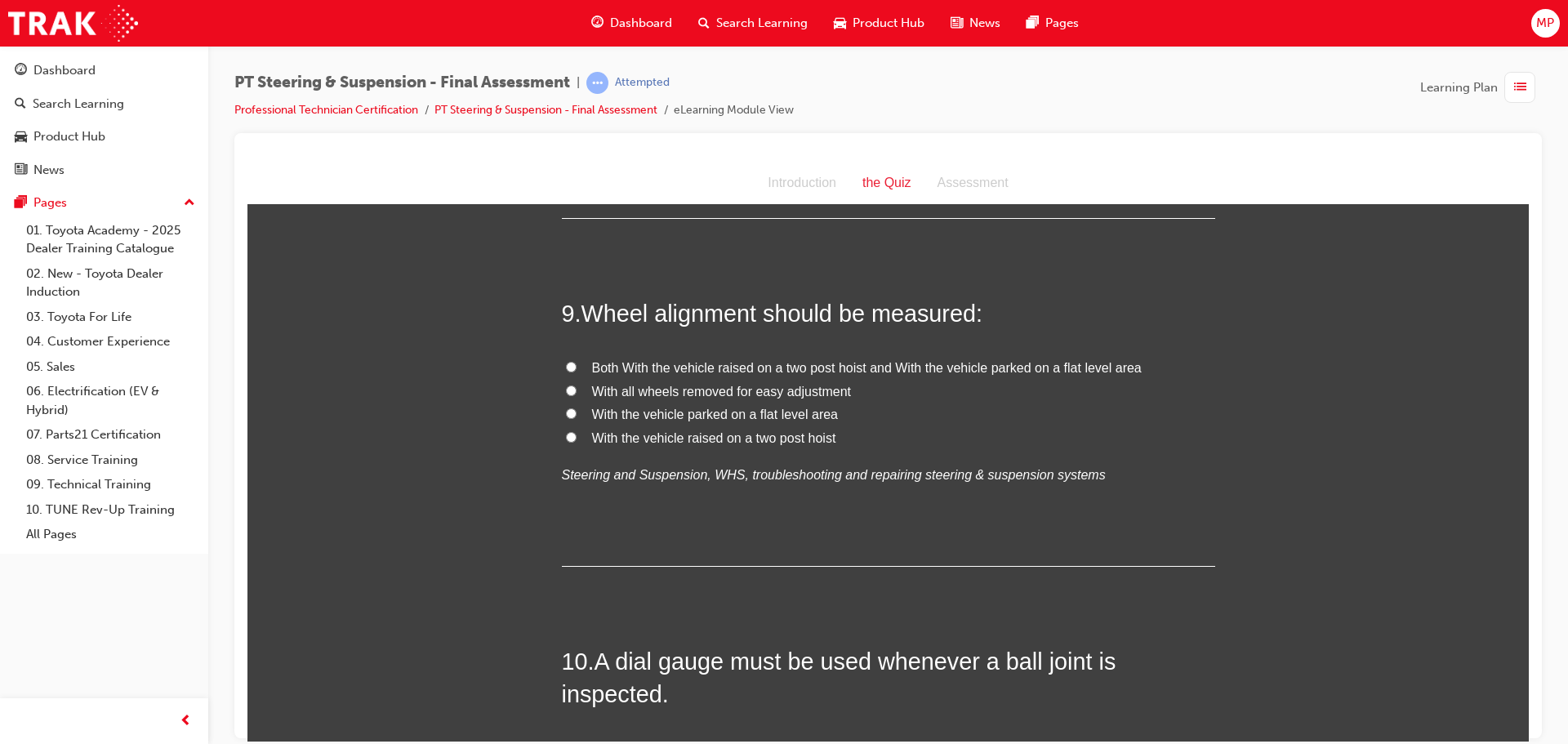
click at [566, 363] on input "Both With the vehicle raised on a two post hoist and With the vehicle parked on…" at bounding box center [571, 366] width 11 height 11
radio input "true"
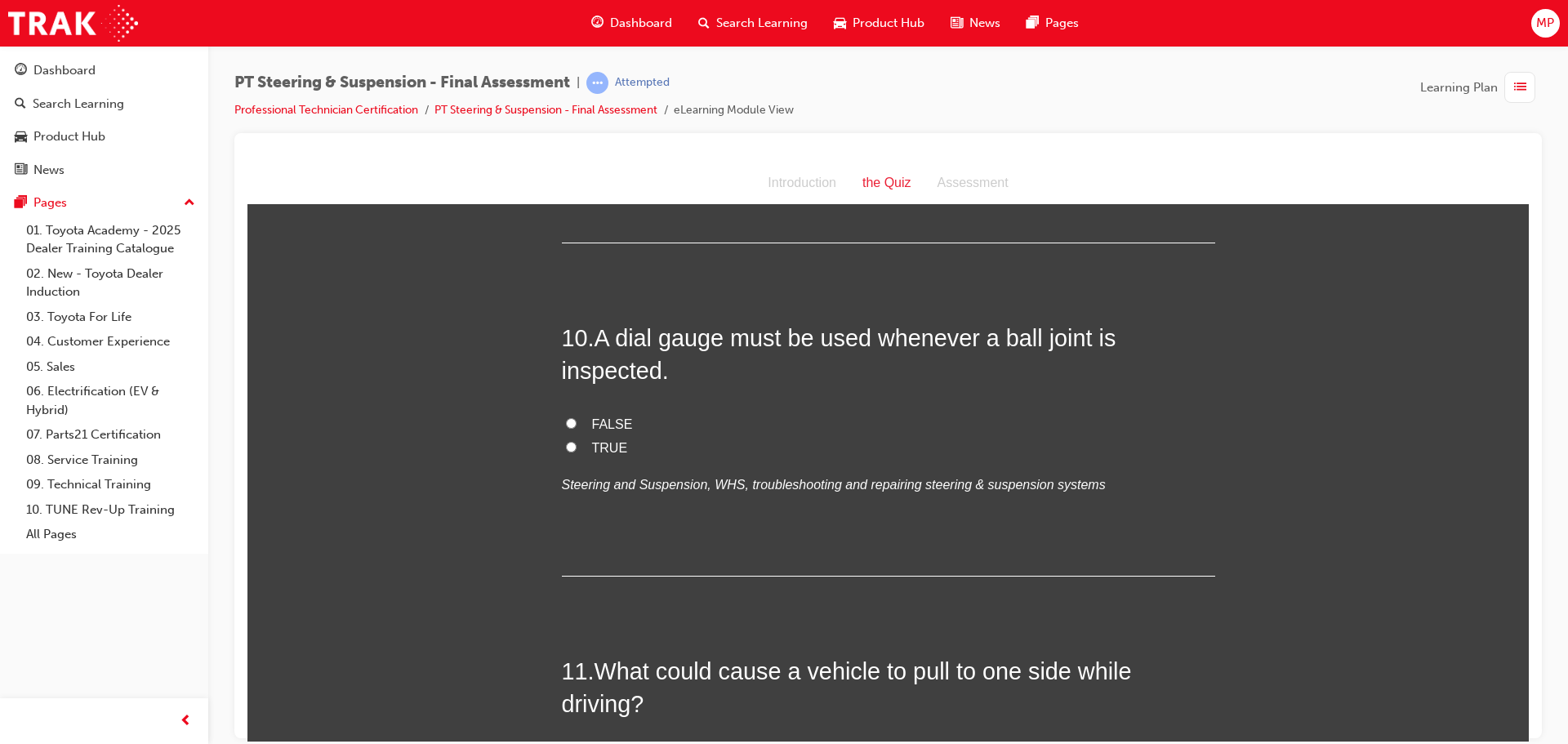
scroll to position [3511, 0]
click at [568, 421] on input "FALSE" at bounding box center [571, 419] width 11 height 11
radio input "true"
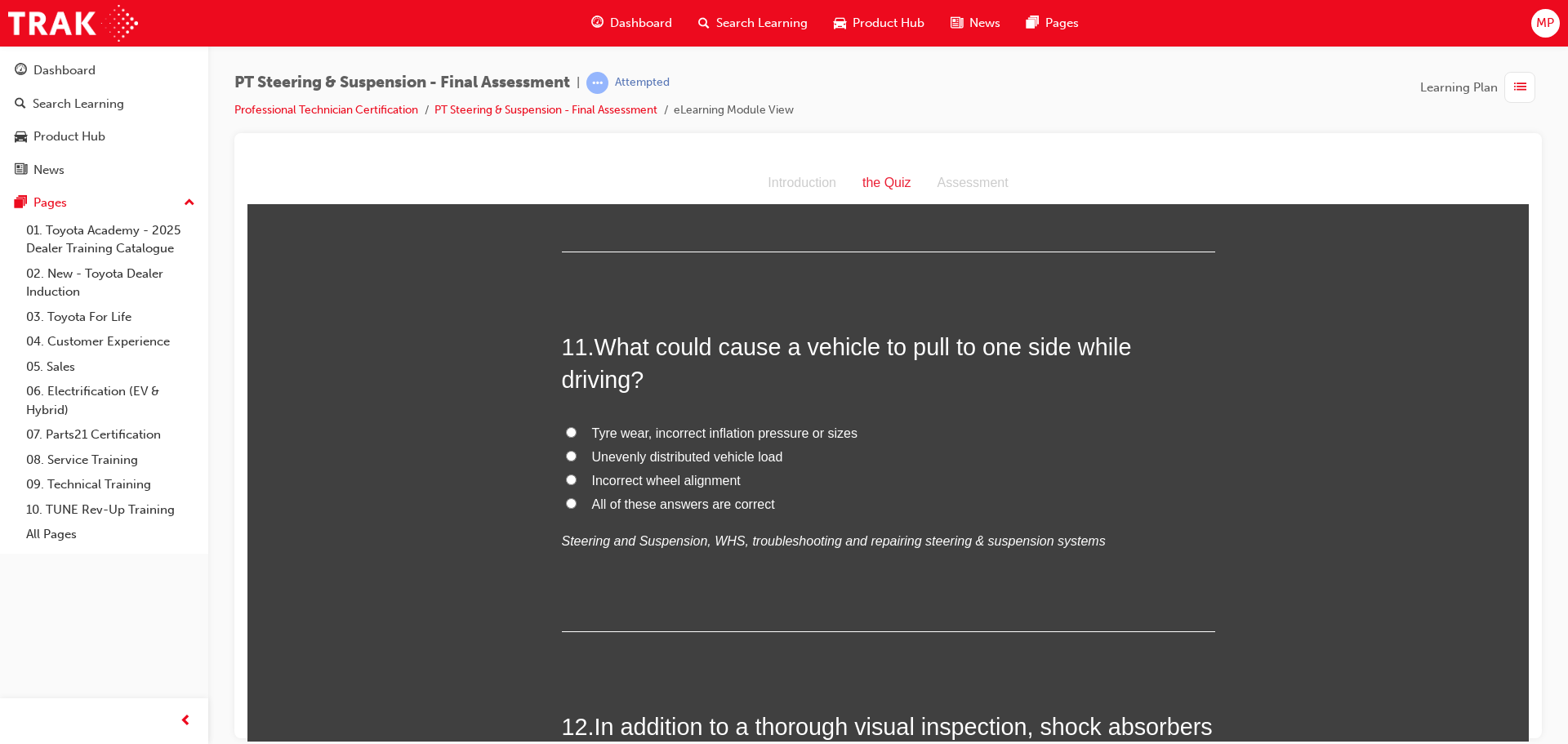
scroll to position [3920, 0]
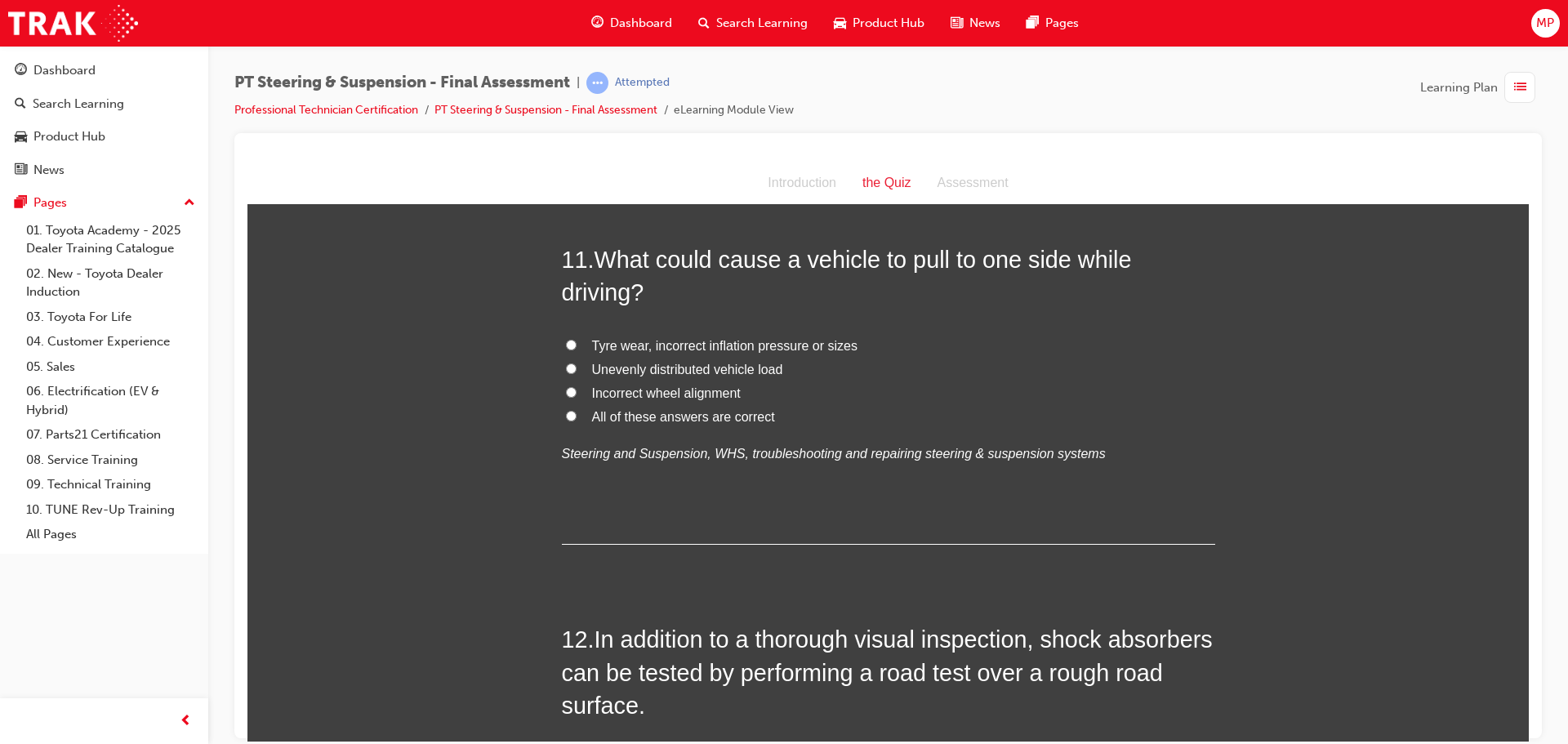
click at [568, 414] on input "All of these answers are correct" at bounding box center [571, 415] width 11 height 11
radio input "true"
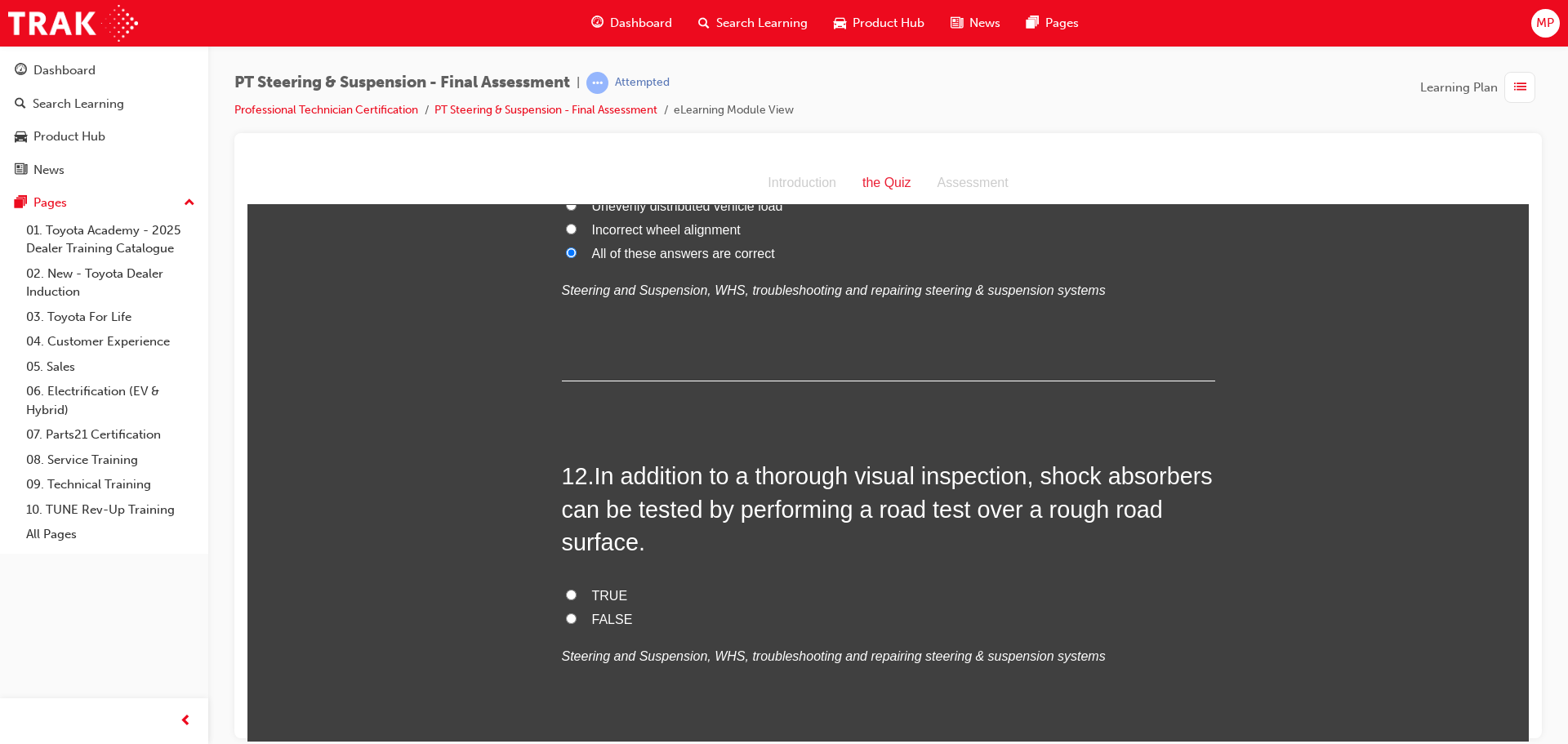
scroll to position [4246, 0]
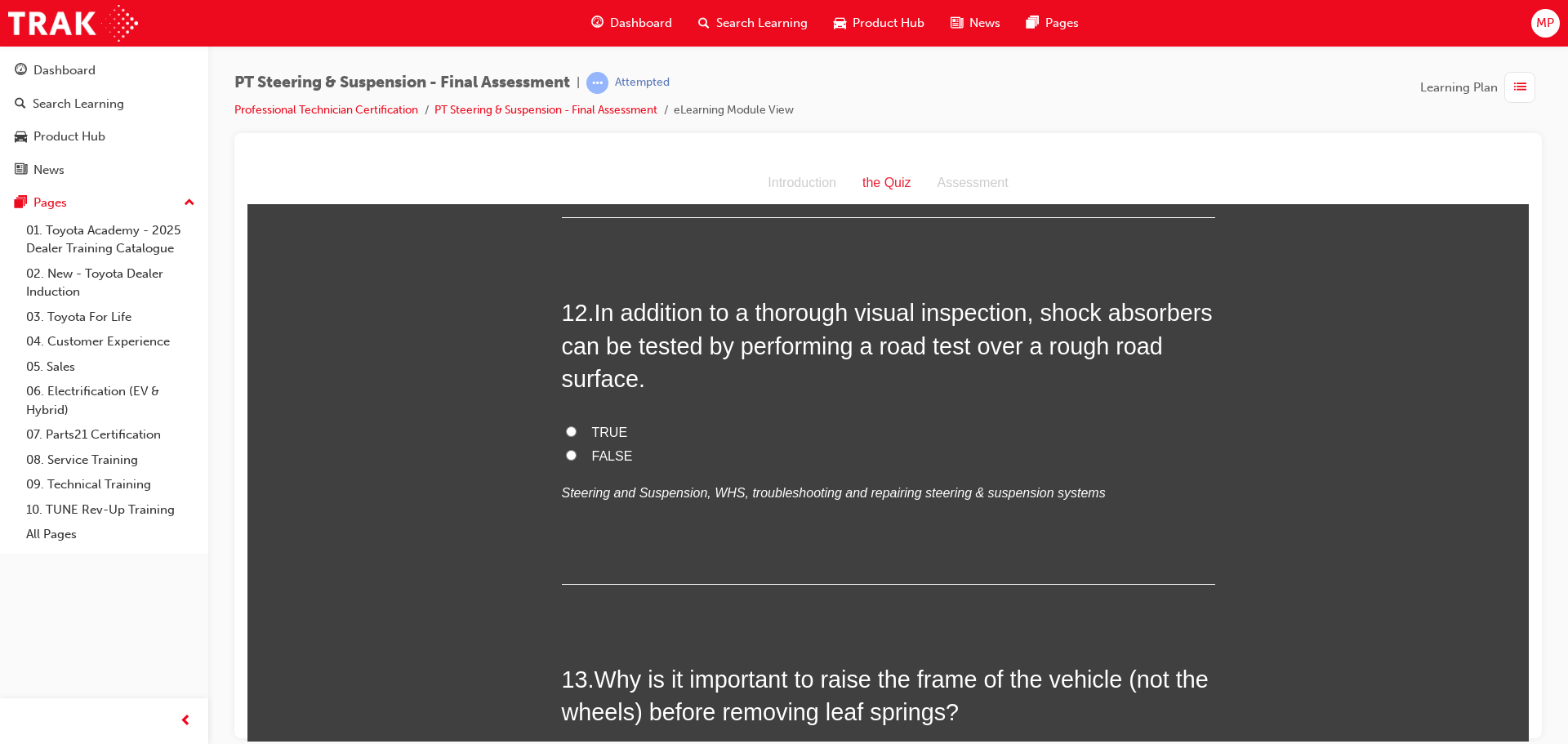
click at [568, 428] on input "TRUE" at bounding box center [571, 430] width 11 height 11
radio input "true"
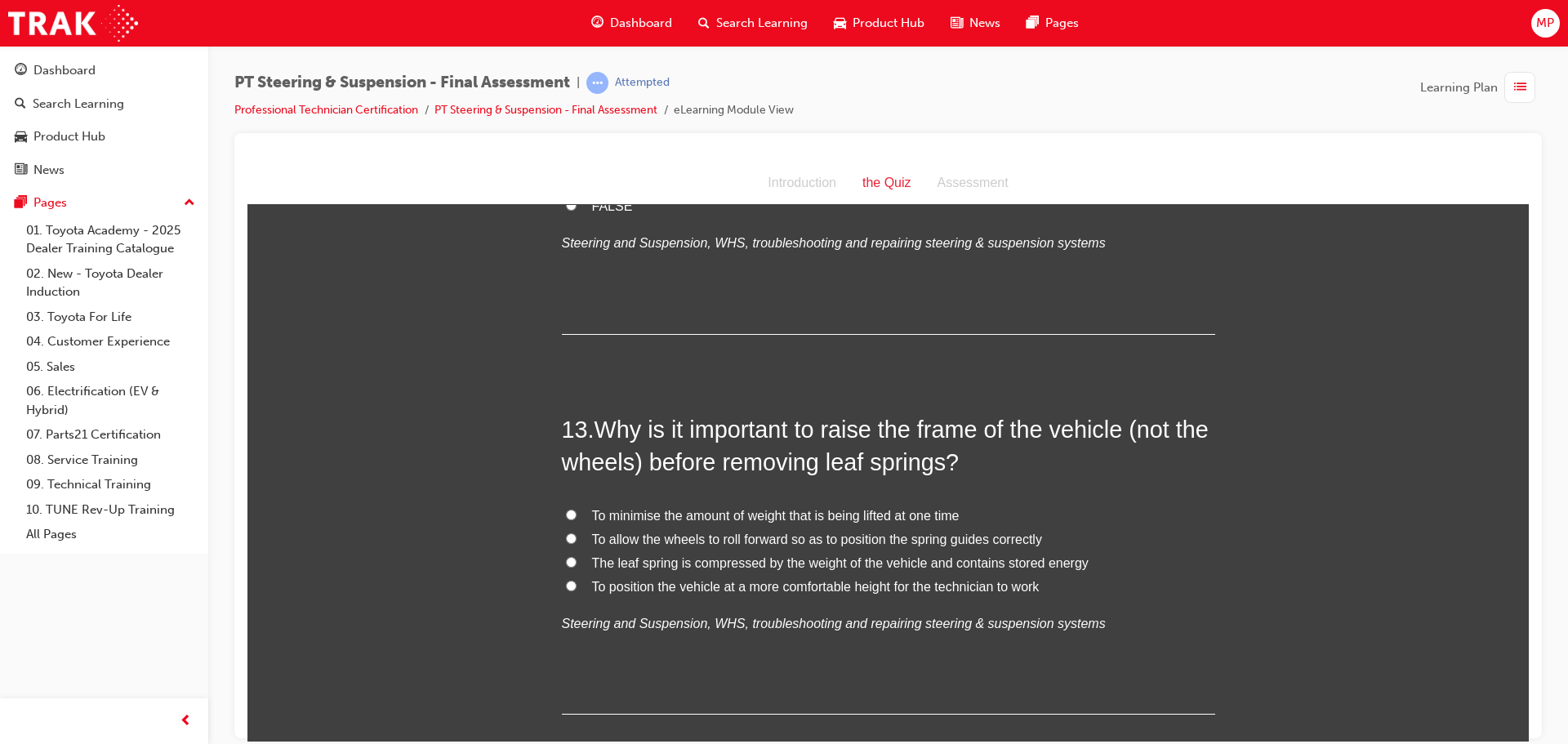
scroll to position [4573, 0]
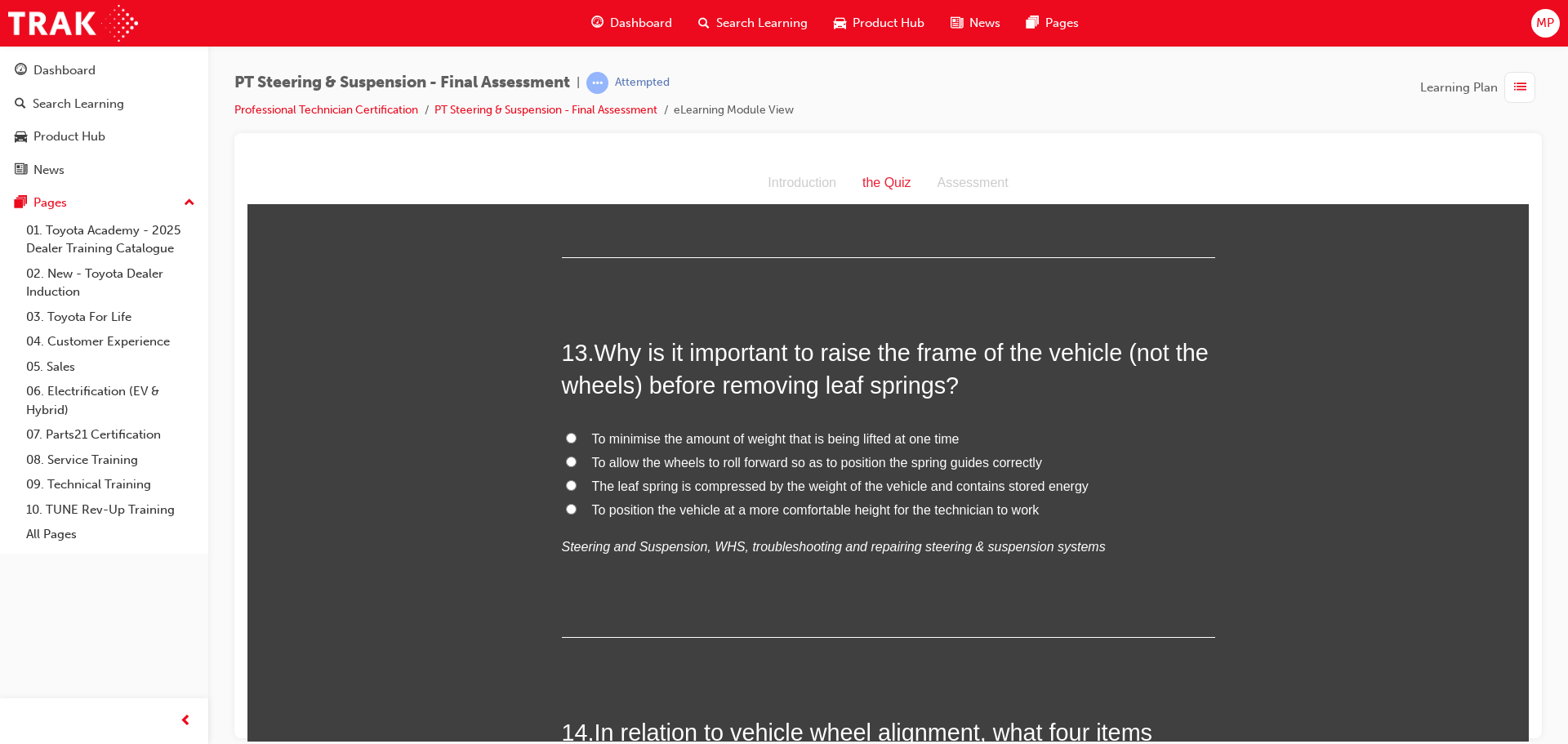
click at [566, 480] on input "The leaf spring is compressed by the weight of the vehicle and contains stored …" at bounding box center [571, 484] width 11 height 11
radio input "true"
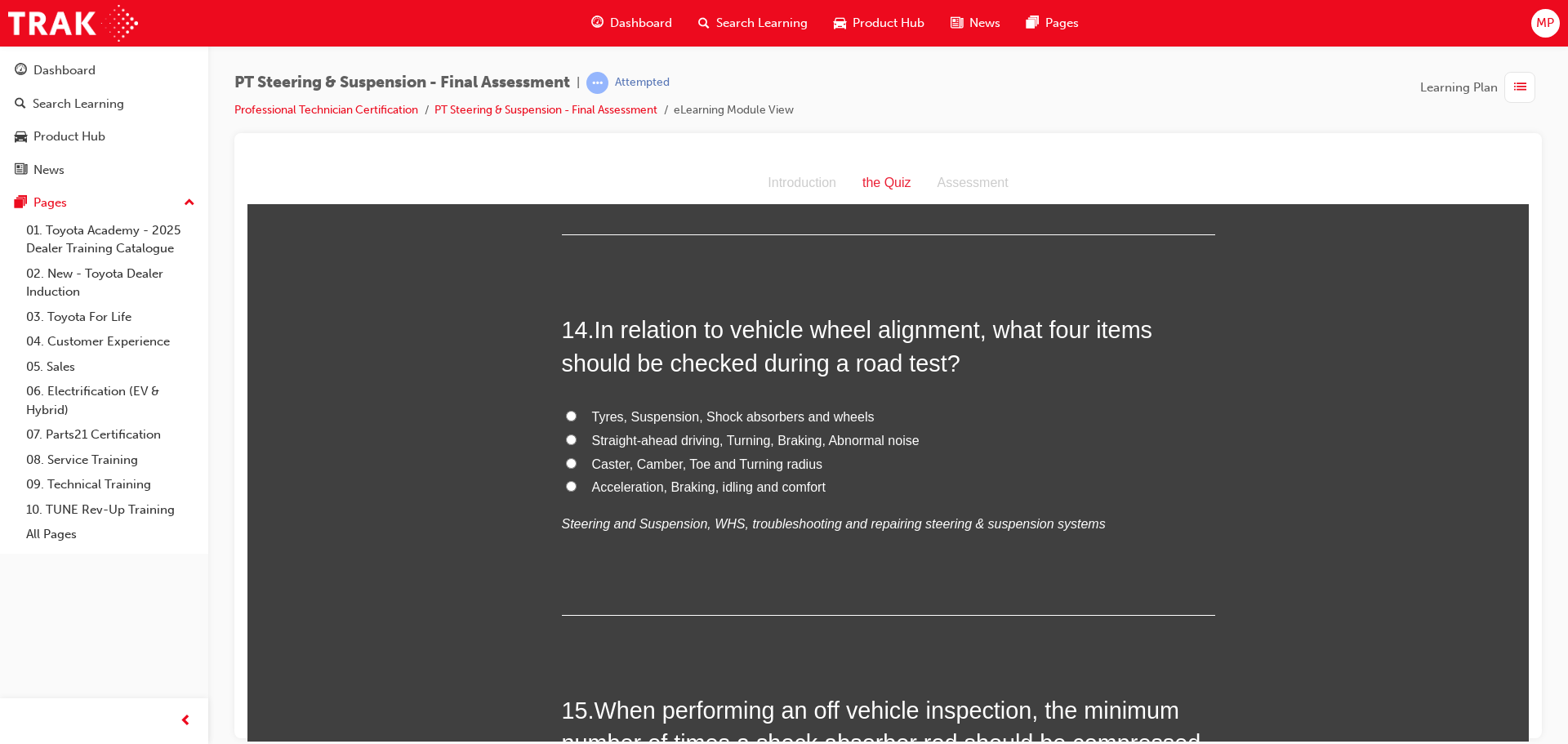
scroll to position [4981, 0]
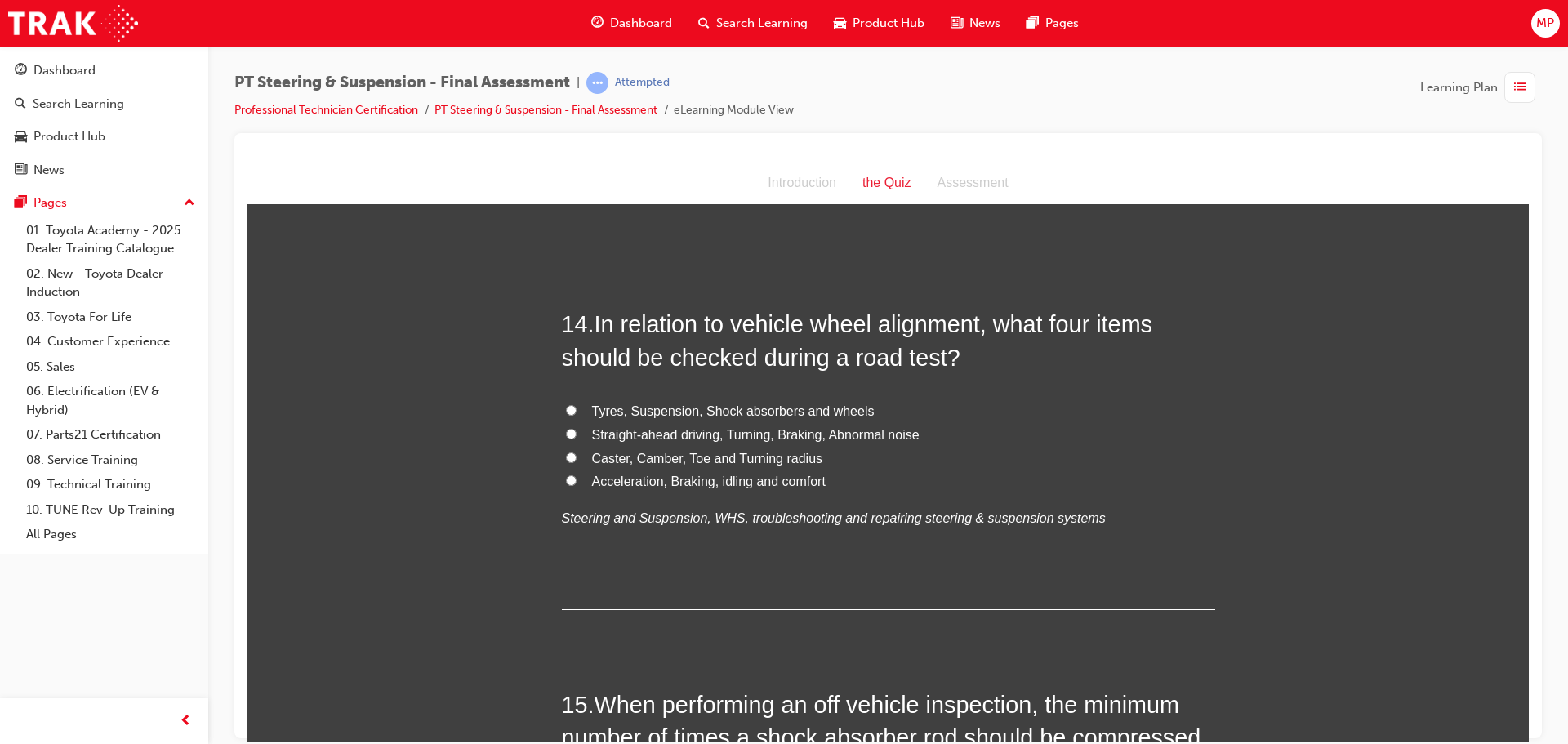
click at [568, 430] on input "Straight-ahead driving, Turning, Braking, Abnormal noise" at bounding box center [571, 433] width 11 height 11
radio input "true"
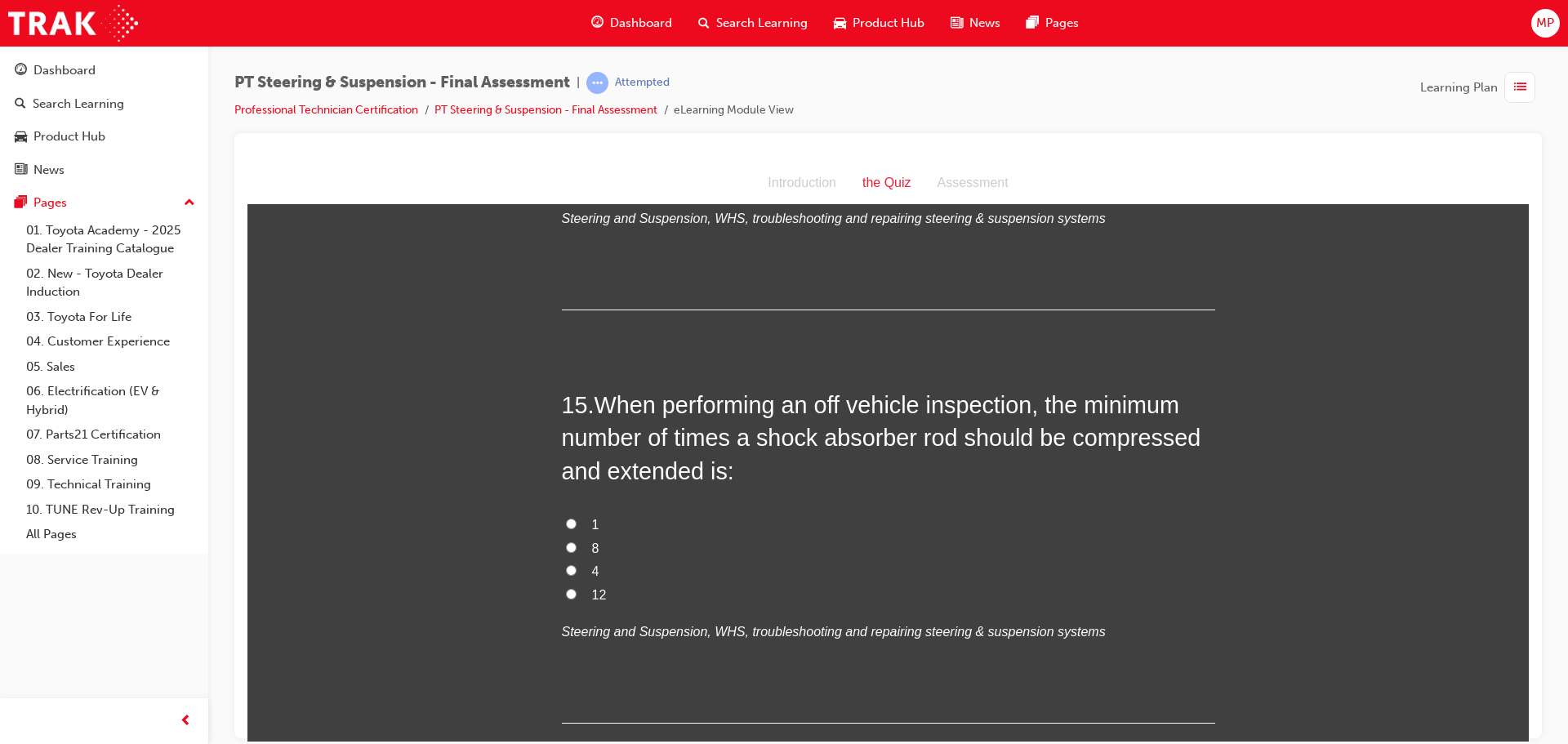
scroll to position [5308, 0]
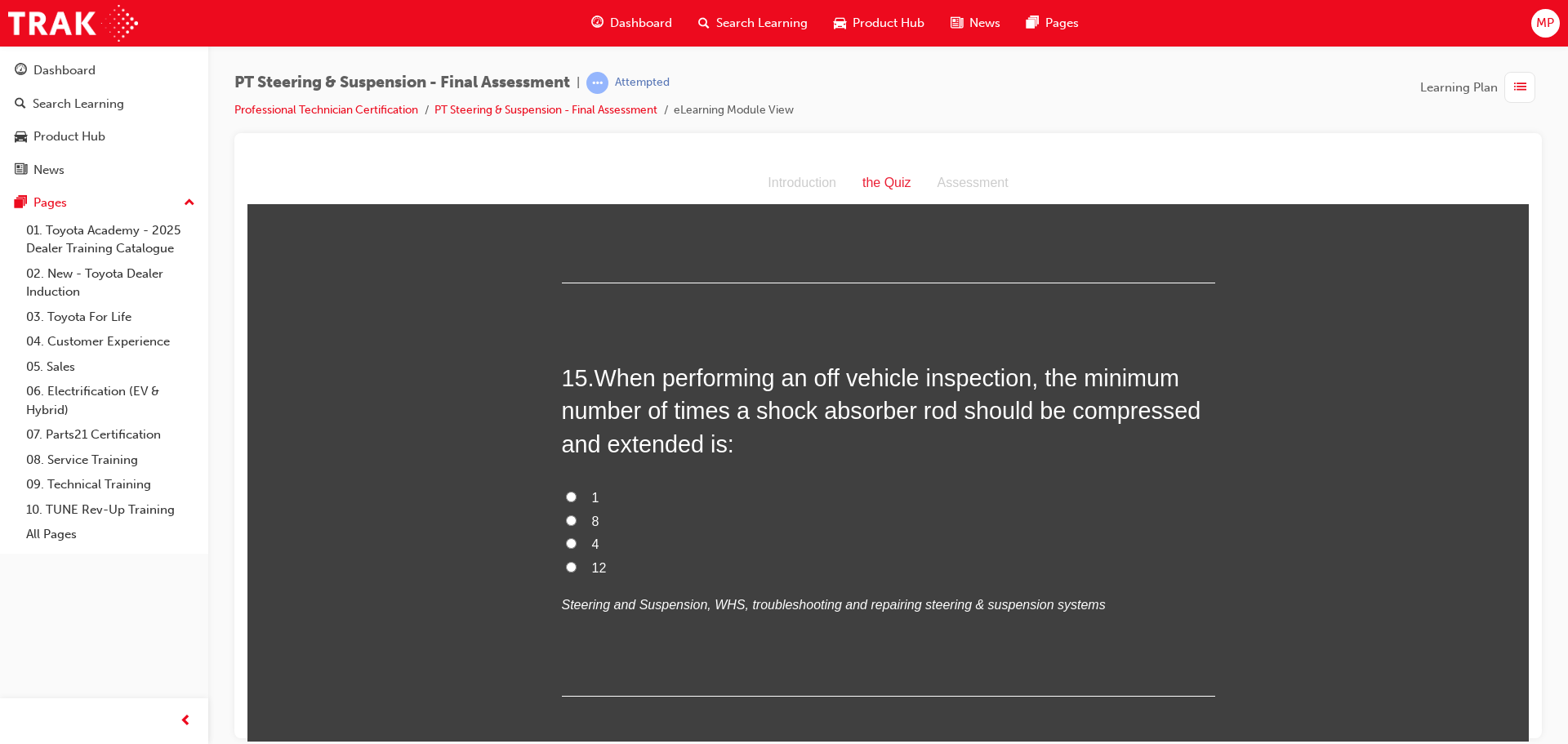
click at [566, 541] on input "4" at bounding box center [571, 542] width 11 height 11
radio input "true"
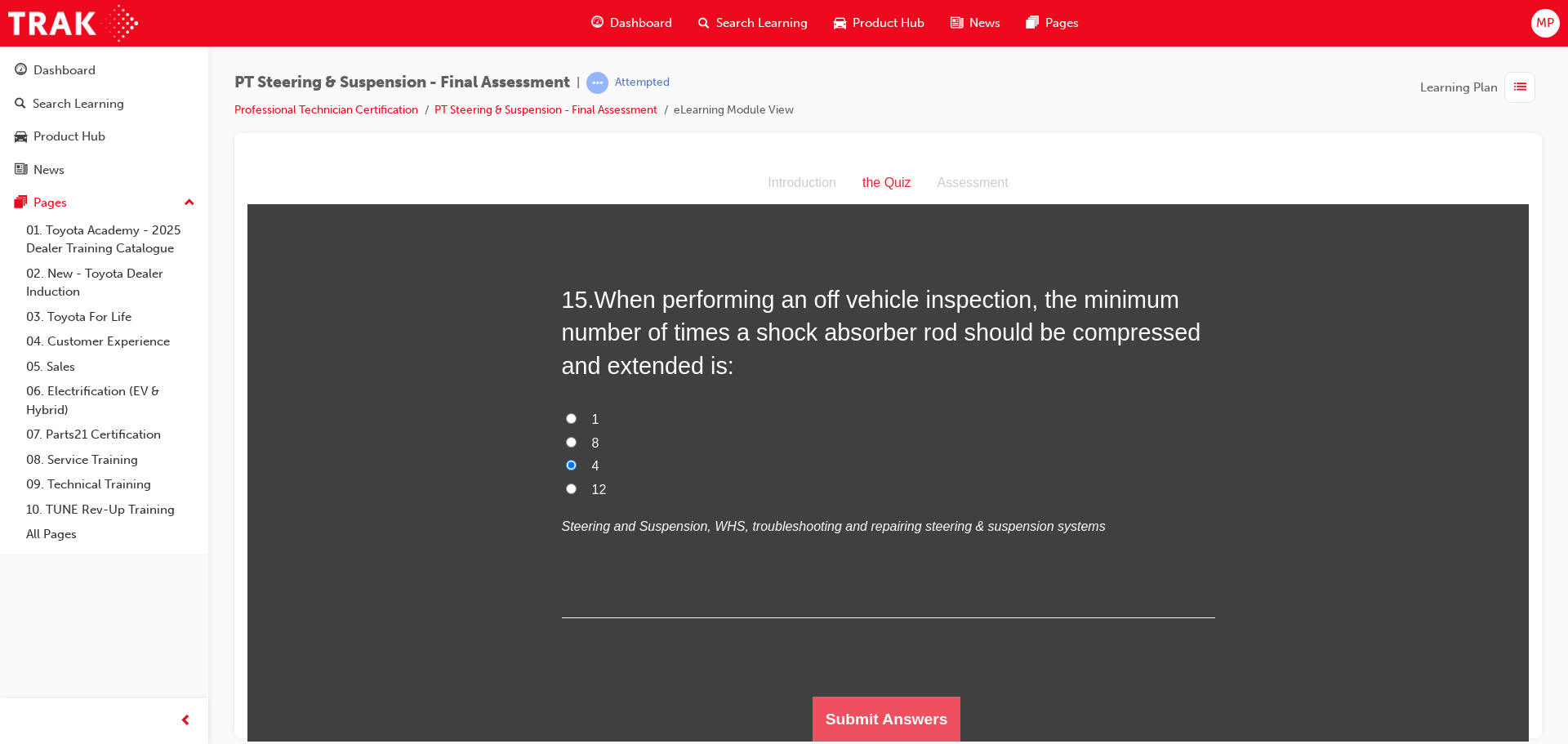
click at [908, 704] on button "Submit Answers" at bounding box center [886, 719] width 149 height 46
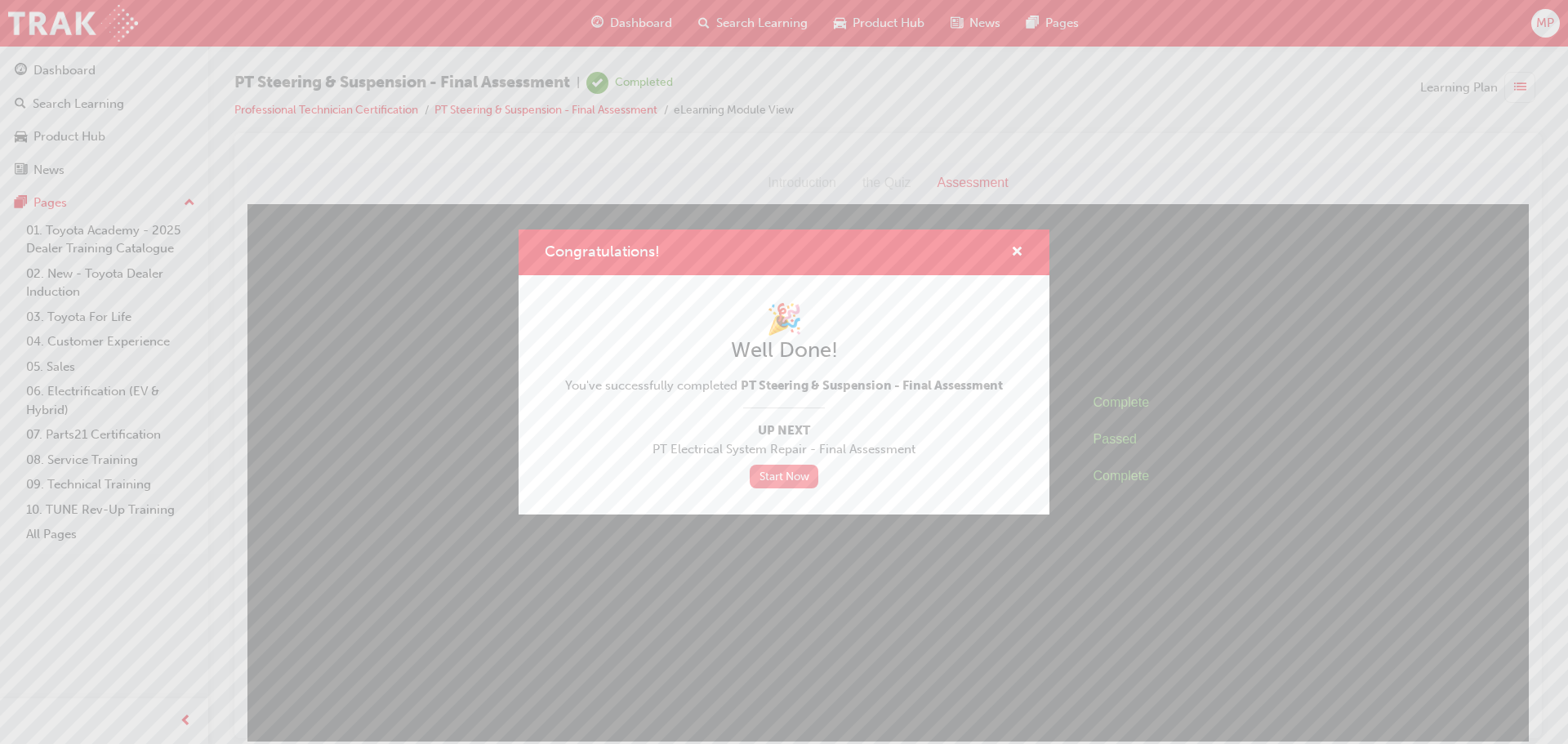
click at [778, 479] on link "Start Now" at bounding box center [784, 477] width 69 height 24
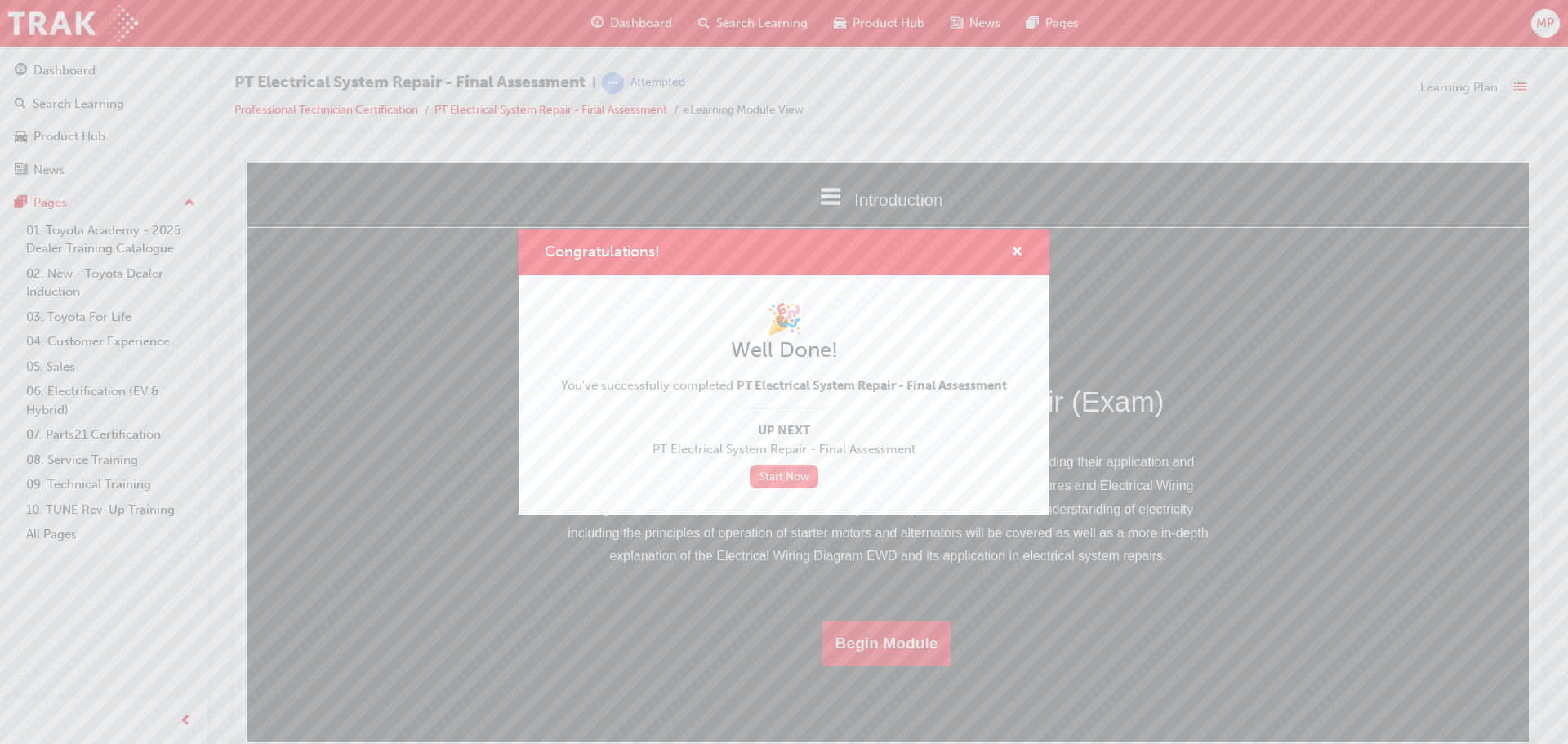
click at [783, 467] on link "Start Now" at bounding box center [784, 477] width 69 height 24
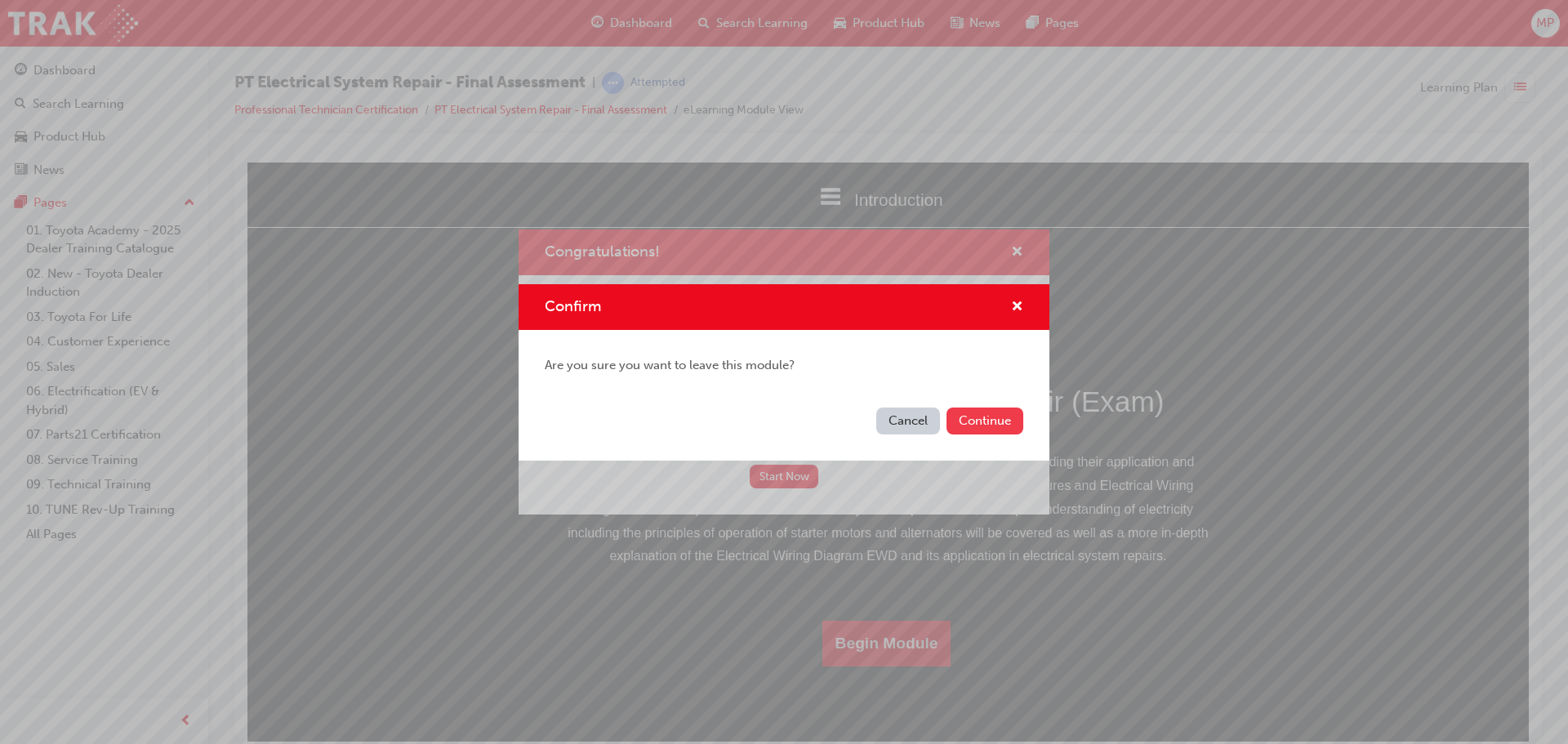
click at [1006, 421] on button "Continue" at bounding box center [984, 420] width 77 height 27
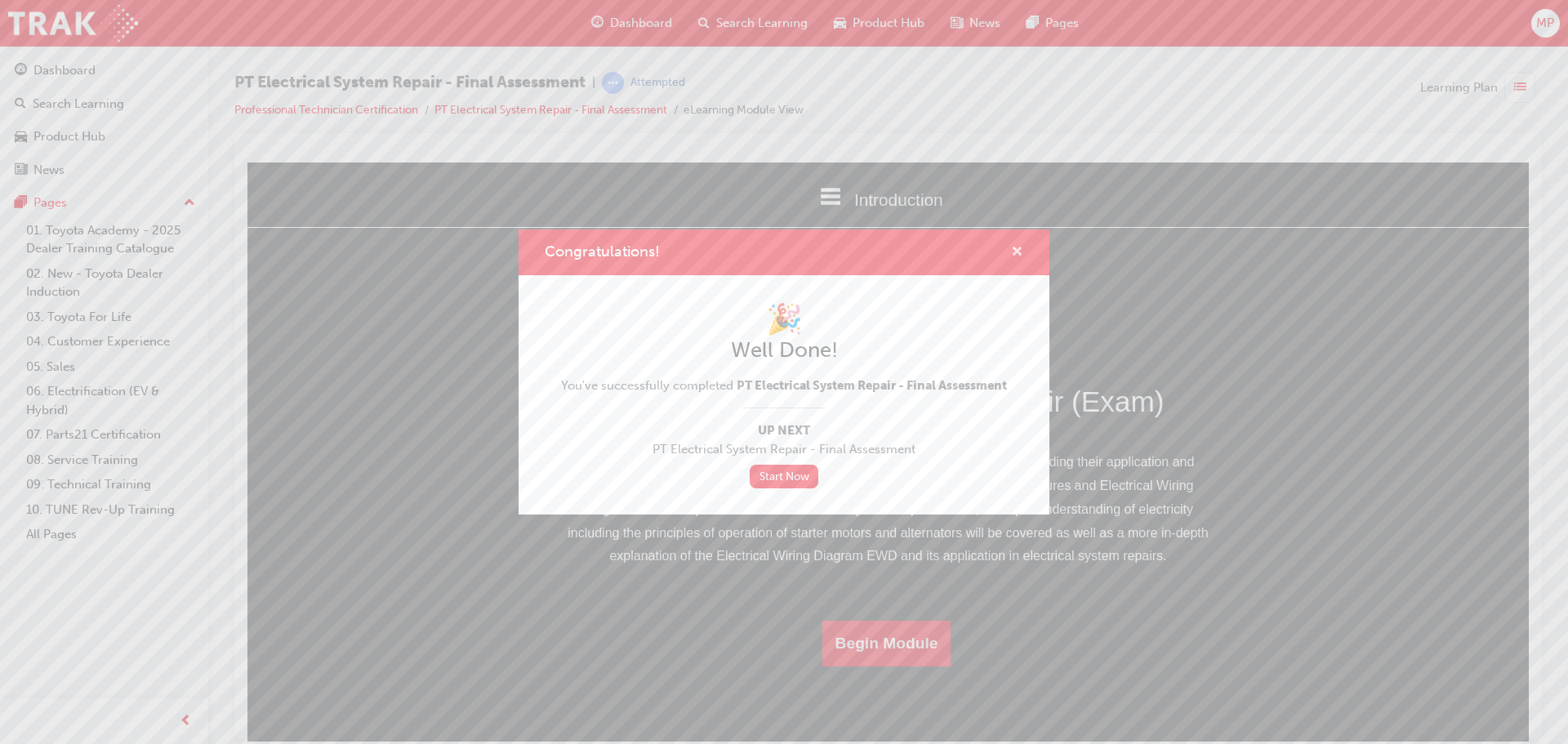
click at [1017, 252] on span "cross-icon" at bounding box center [1017, 253] width 12 height 15
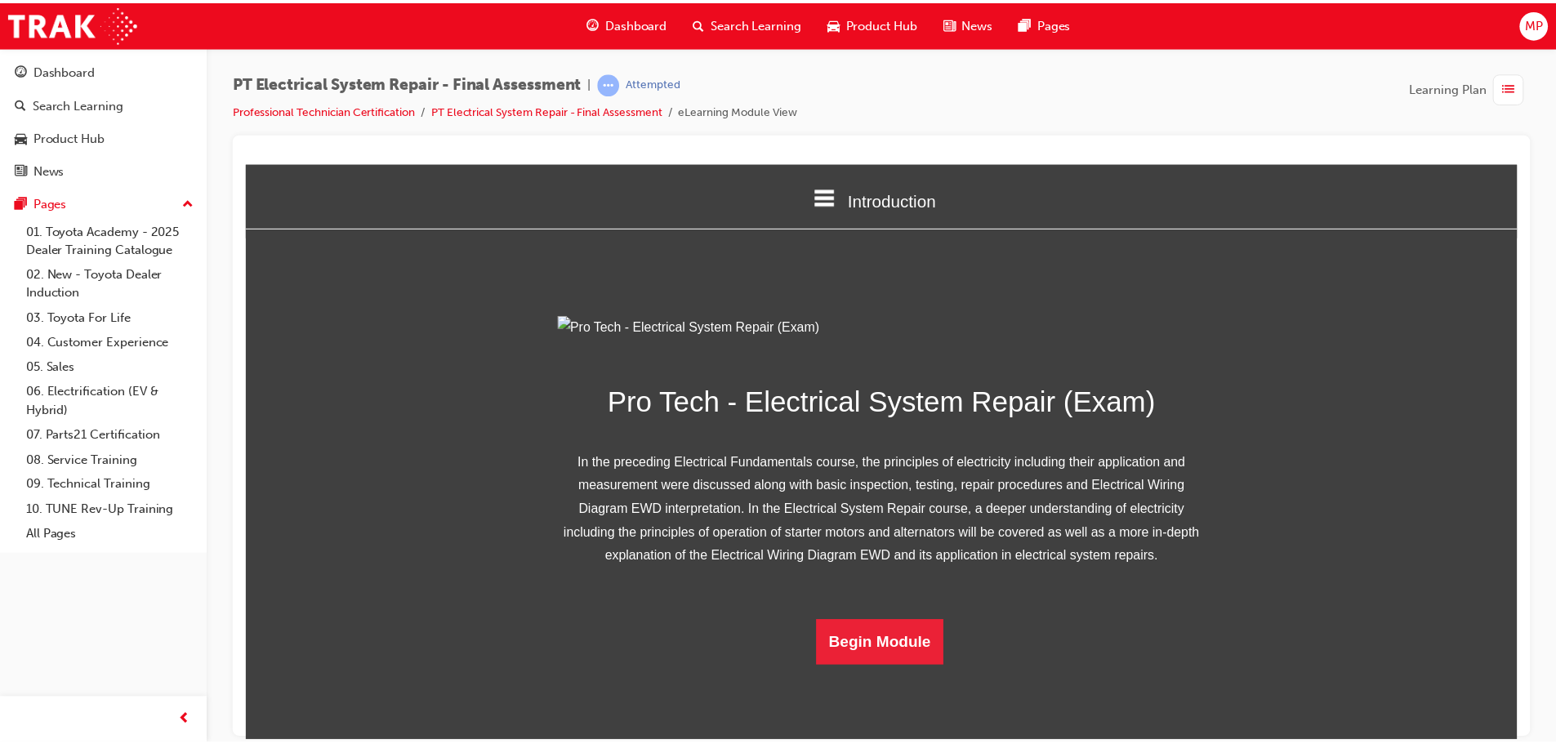
scroll to position [105, 0]
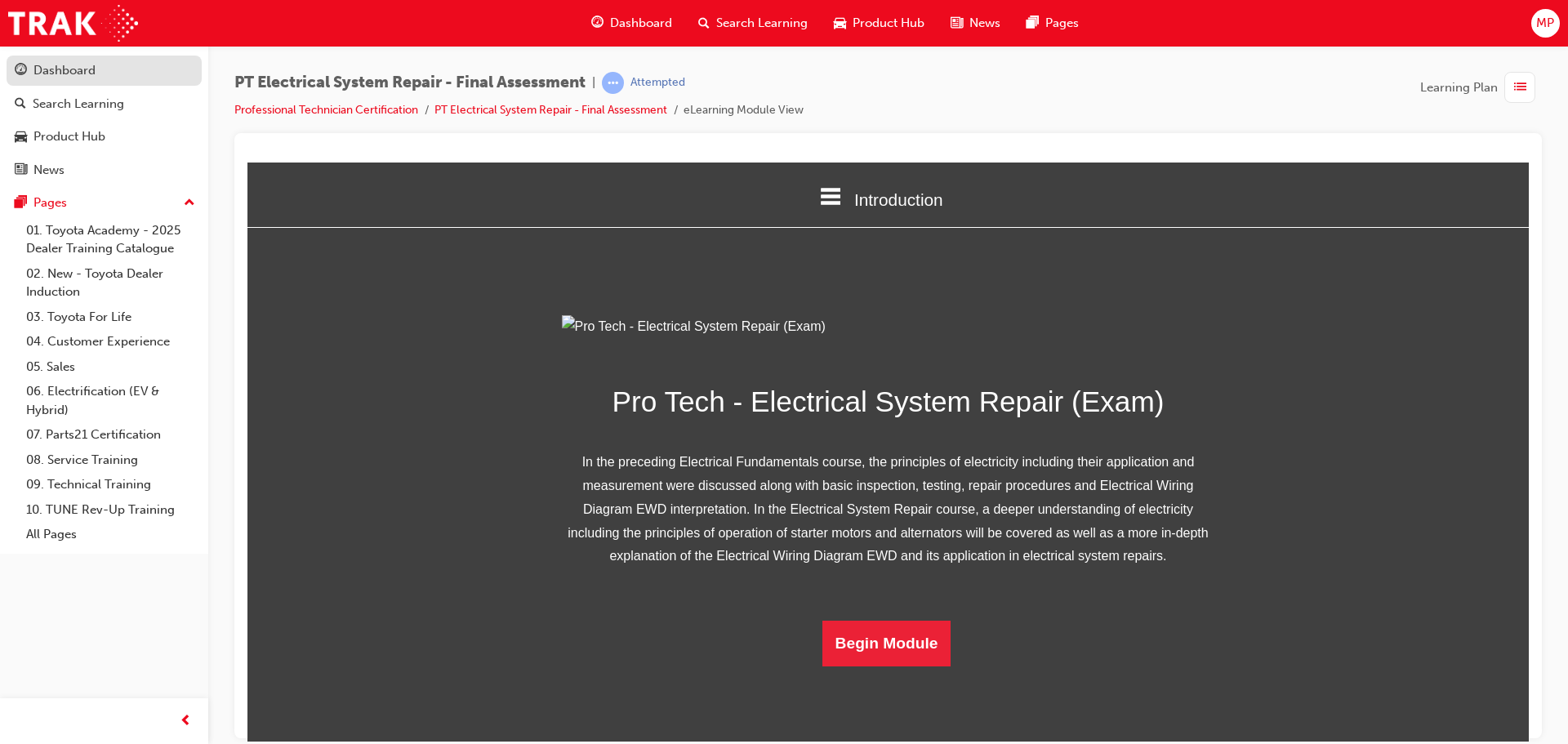
click at [112, 72] on div "Dashboard" at bounding box center [104, 70] width 179 height 20
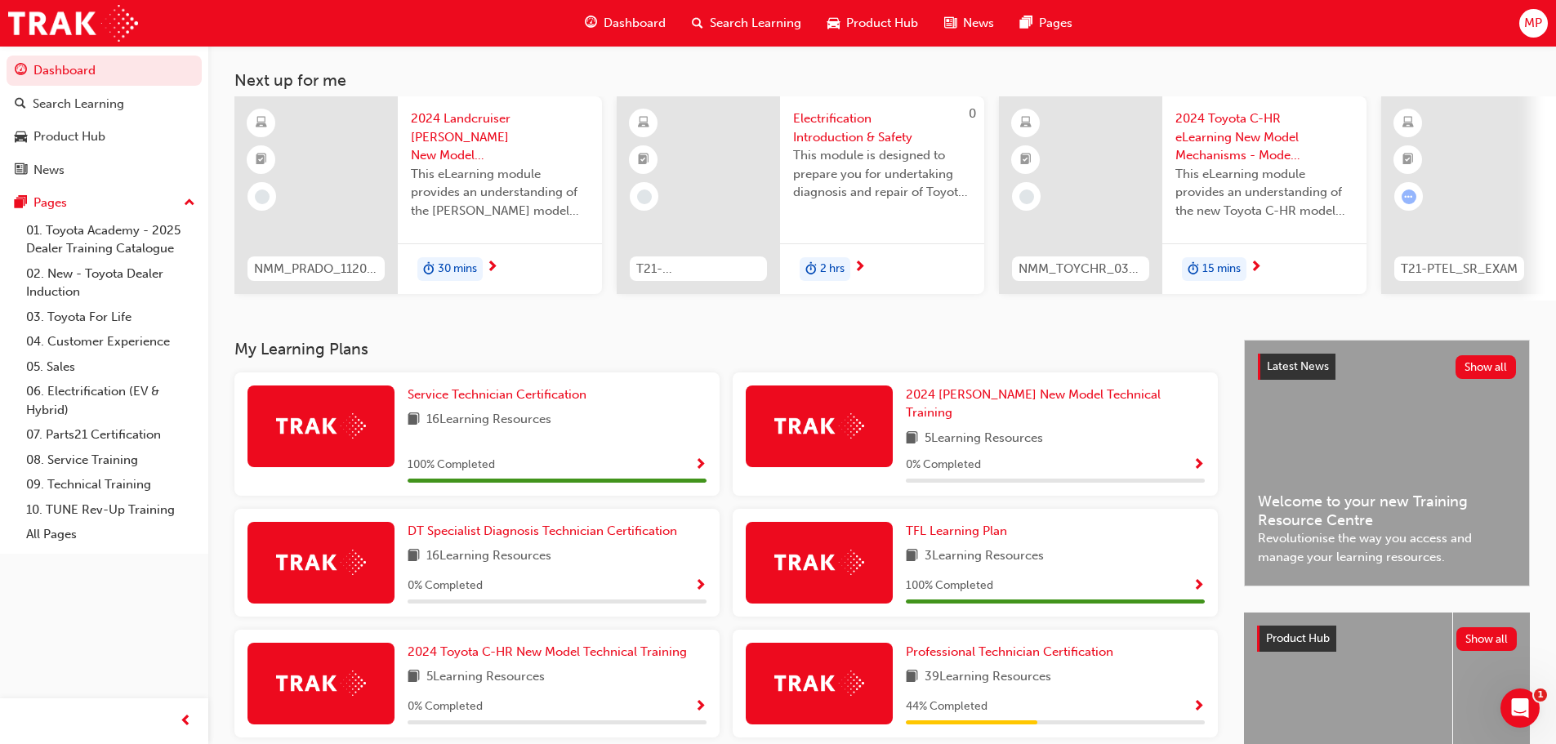
scroll to position [245, 0]
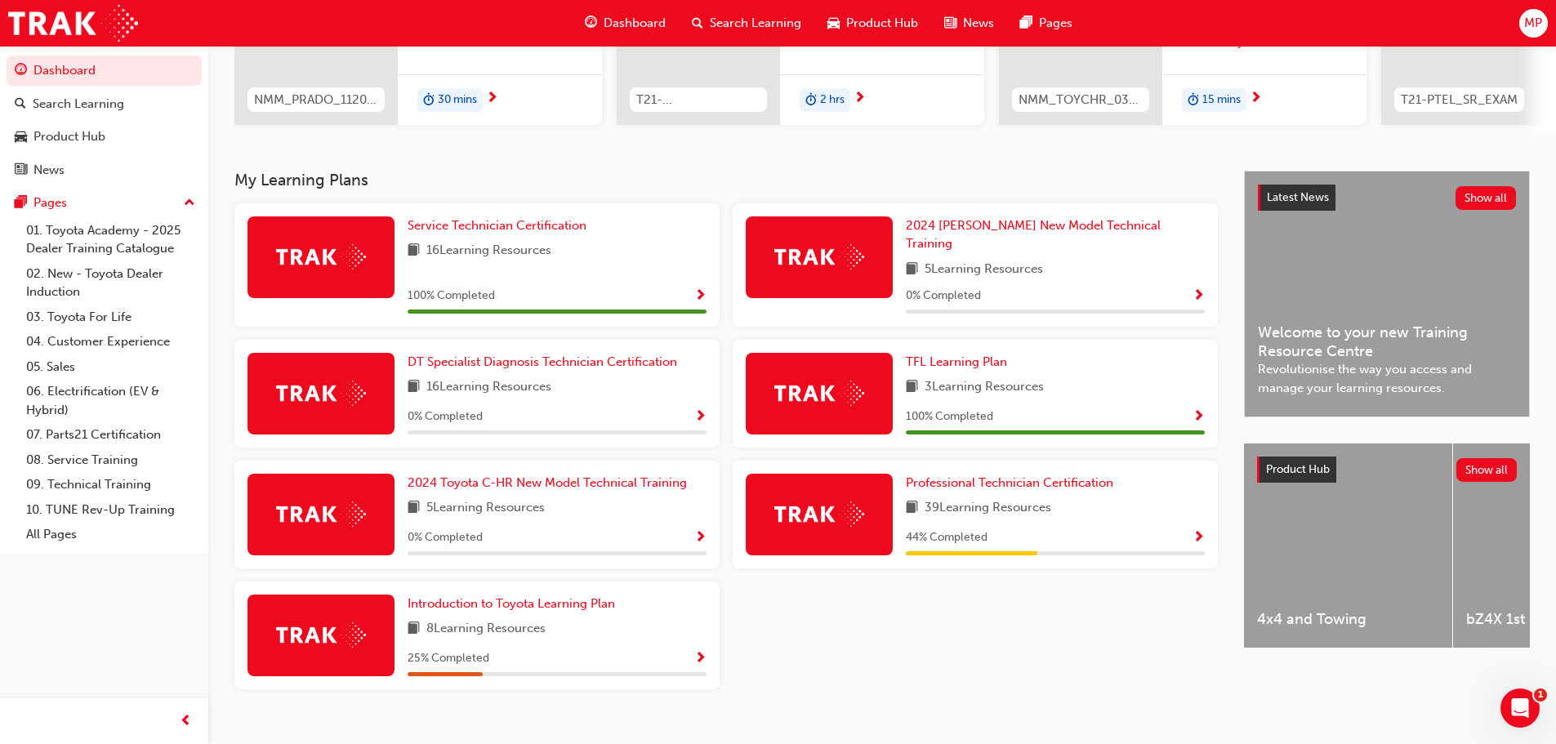
click at [1108, 500] on div "39 Learning Resources" at bounding box center [1055, 508] width 299 height 20
click at [951, 475] on span "Professional Technician Certification" at bounding box center [1009, 482] width 207 height 15
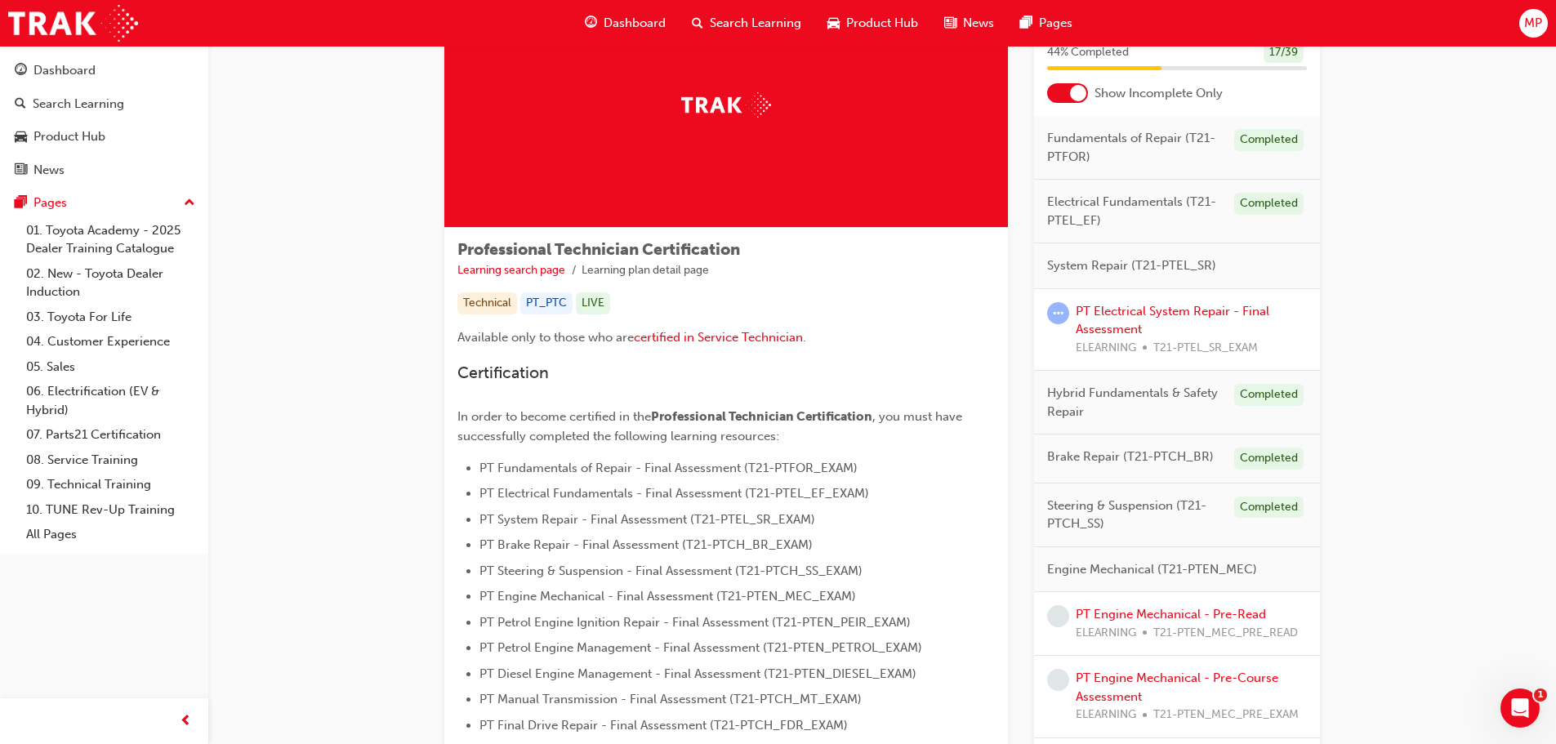
scroll to position [327, 0]
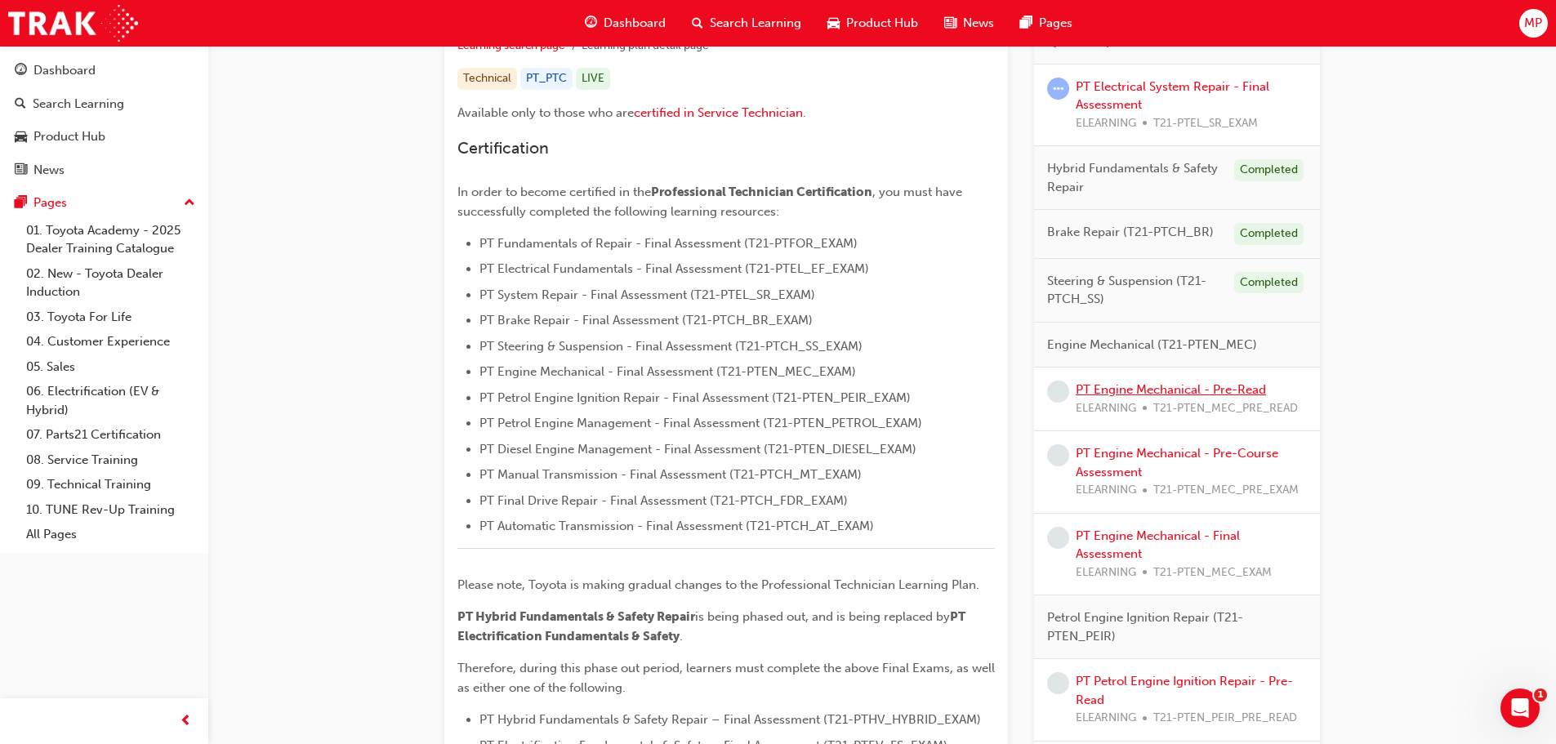
click at [1186, 387] on link "PT Engine Mechanical - Pre-Read" at bounding box center [1170, 389] width 190 height 15
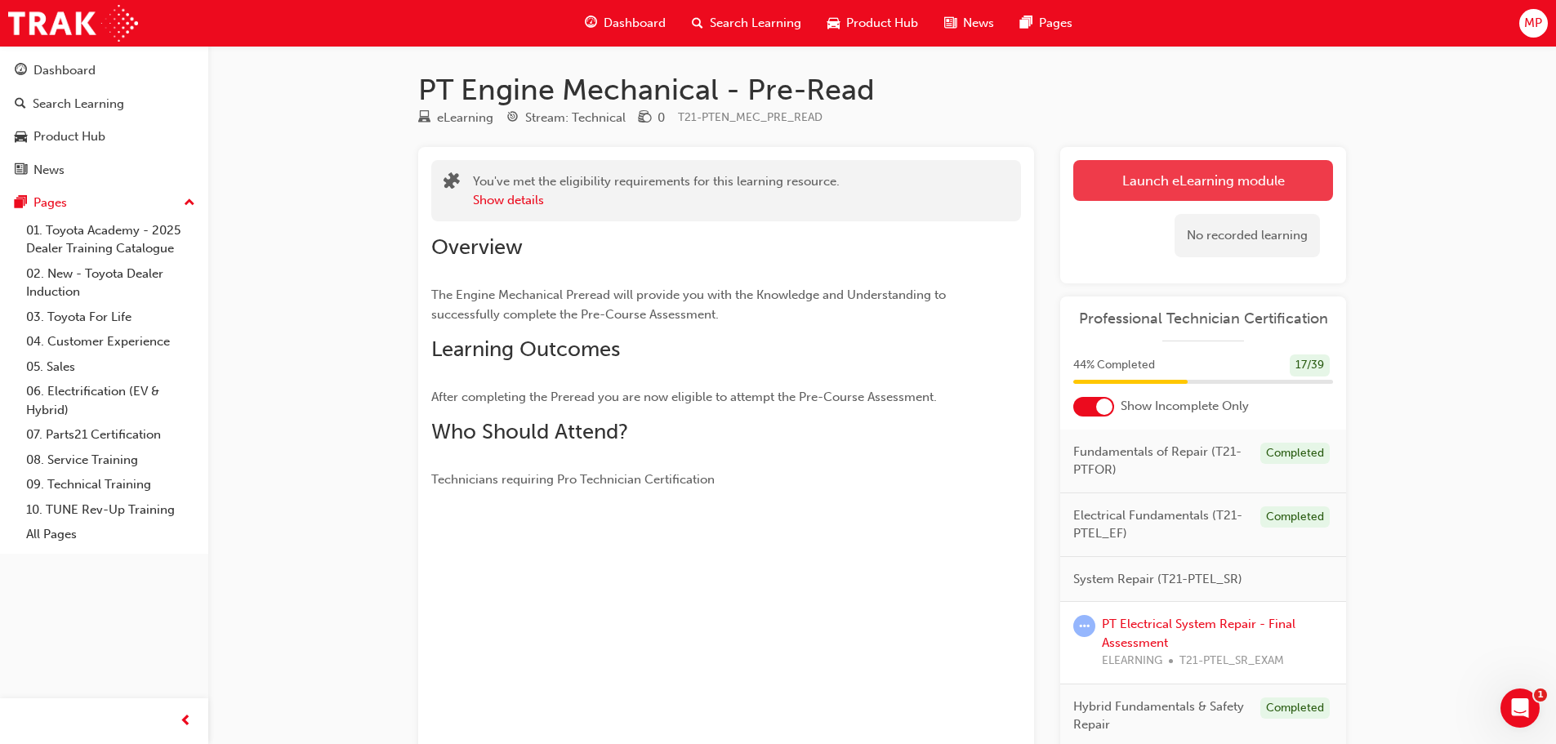
click at [1178, 185] on link "Launch eLearning module" at bounding box center [1203, 180] width 260 height 41
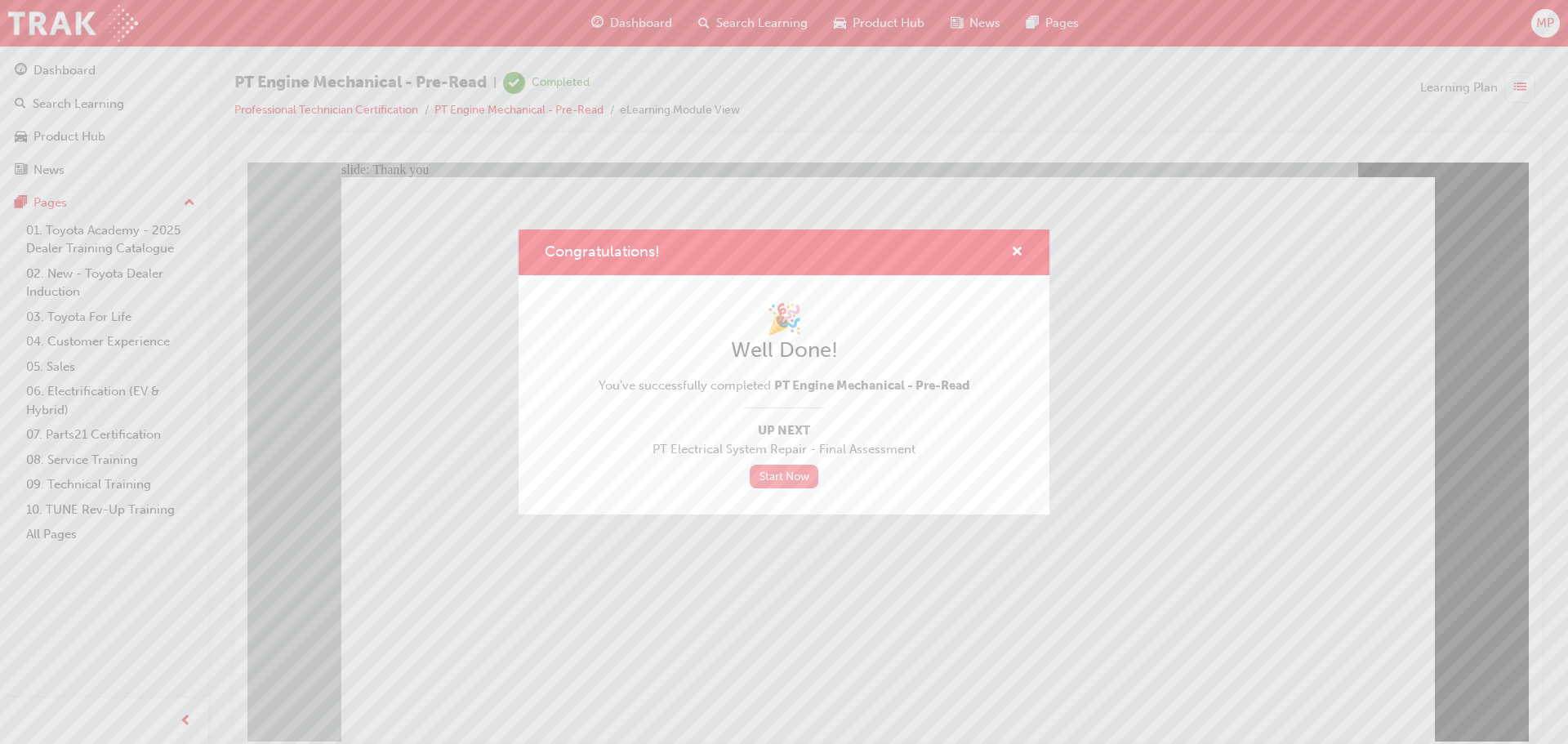
click at [782, 468] on link "Start Now" at bounding box center [784, 477] width 69 height 24
click at [1013, 248] on span "cross-icon" at bounding box center [1017, 253] width 12 height 15
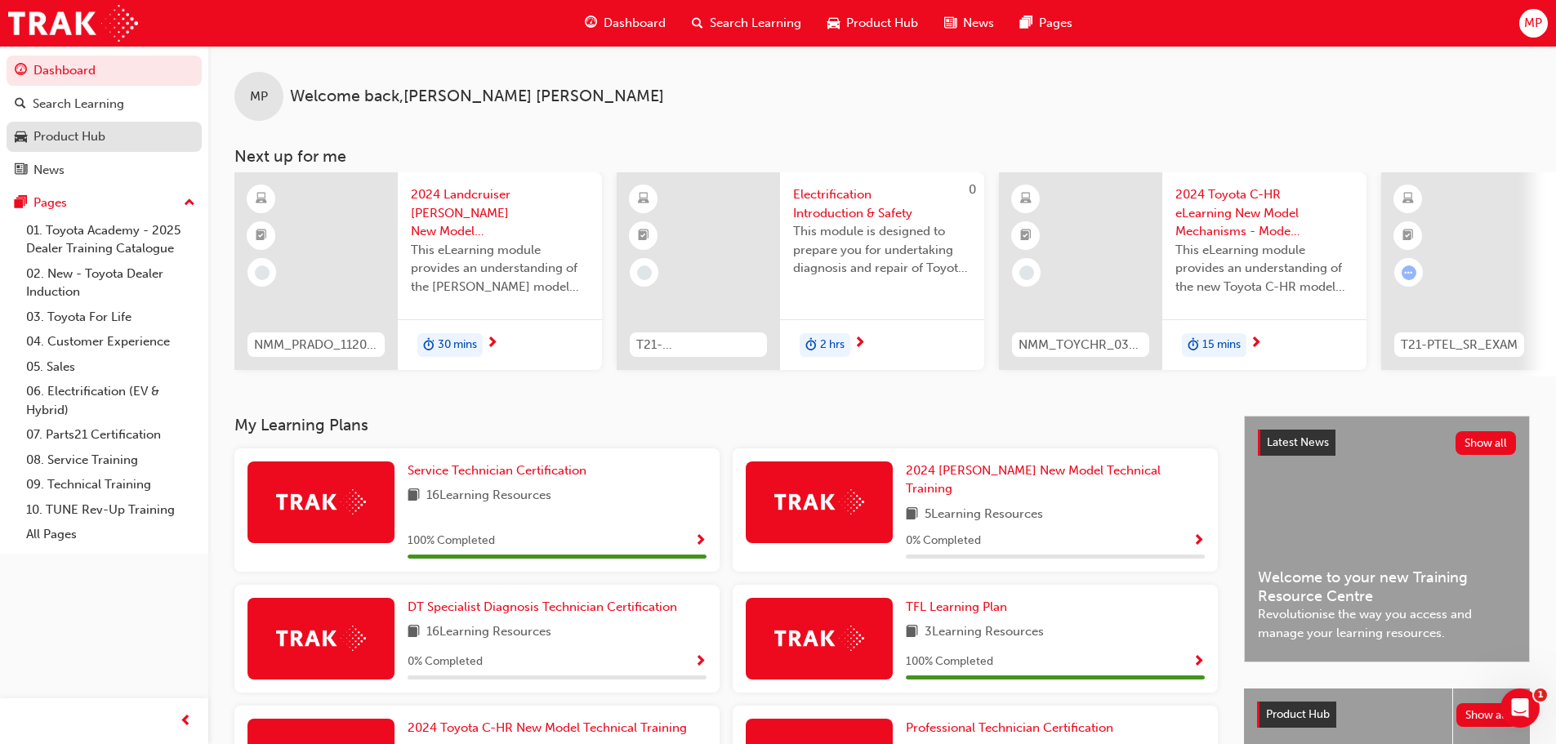
click at [99, 131] on div "Product Hub" at bounding box center [69, 136] width 72 height 19
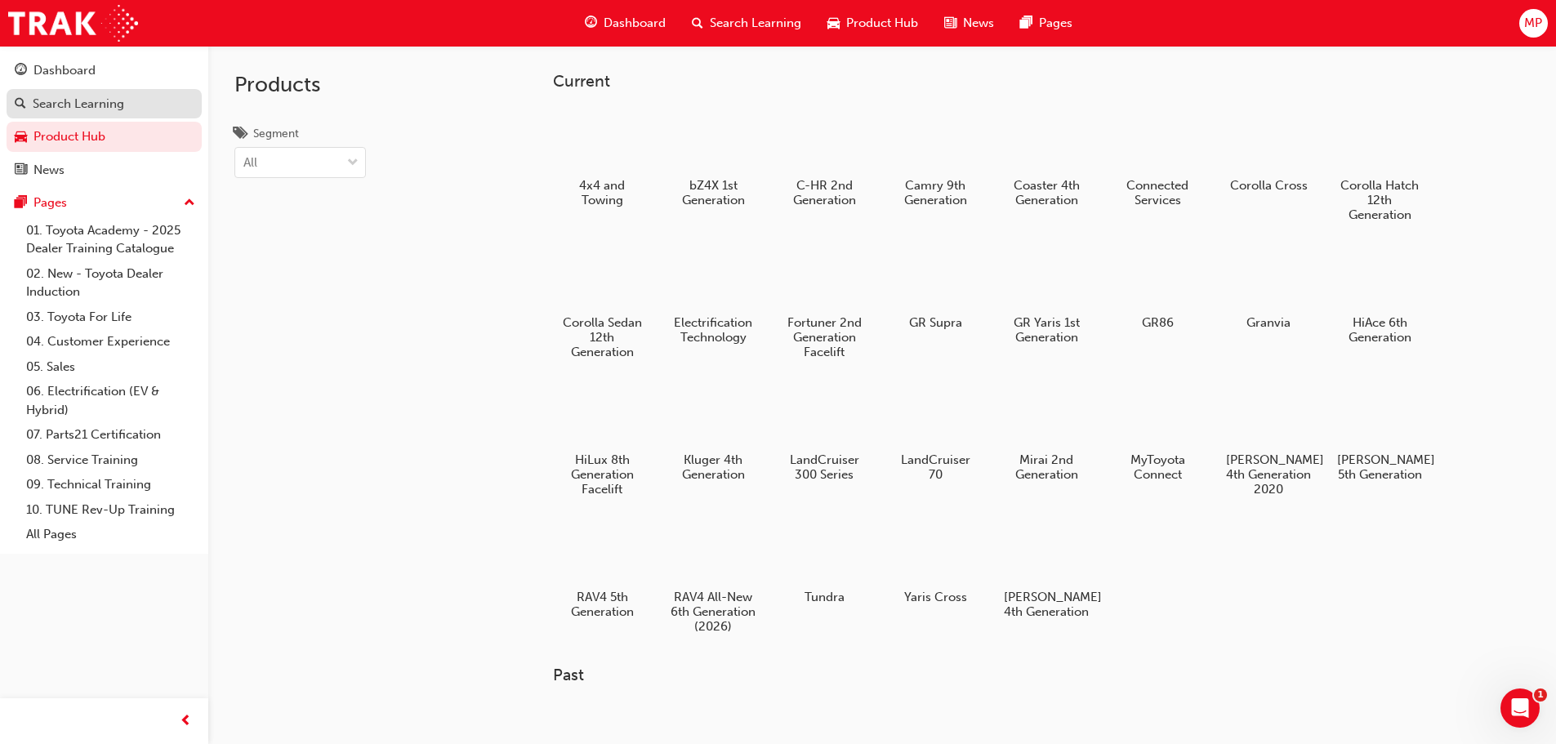
click at [115, 105] on div "Search Learning" at bounding box center [78, 104] width 91 height 19
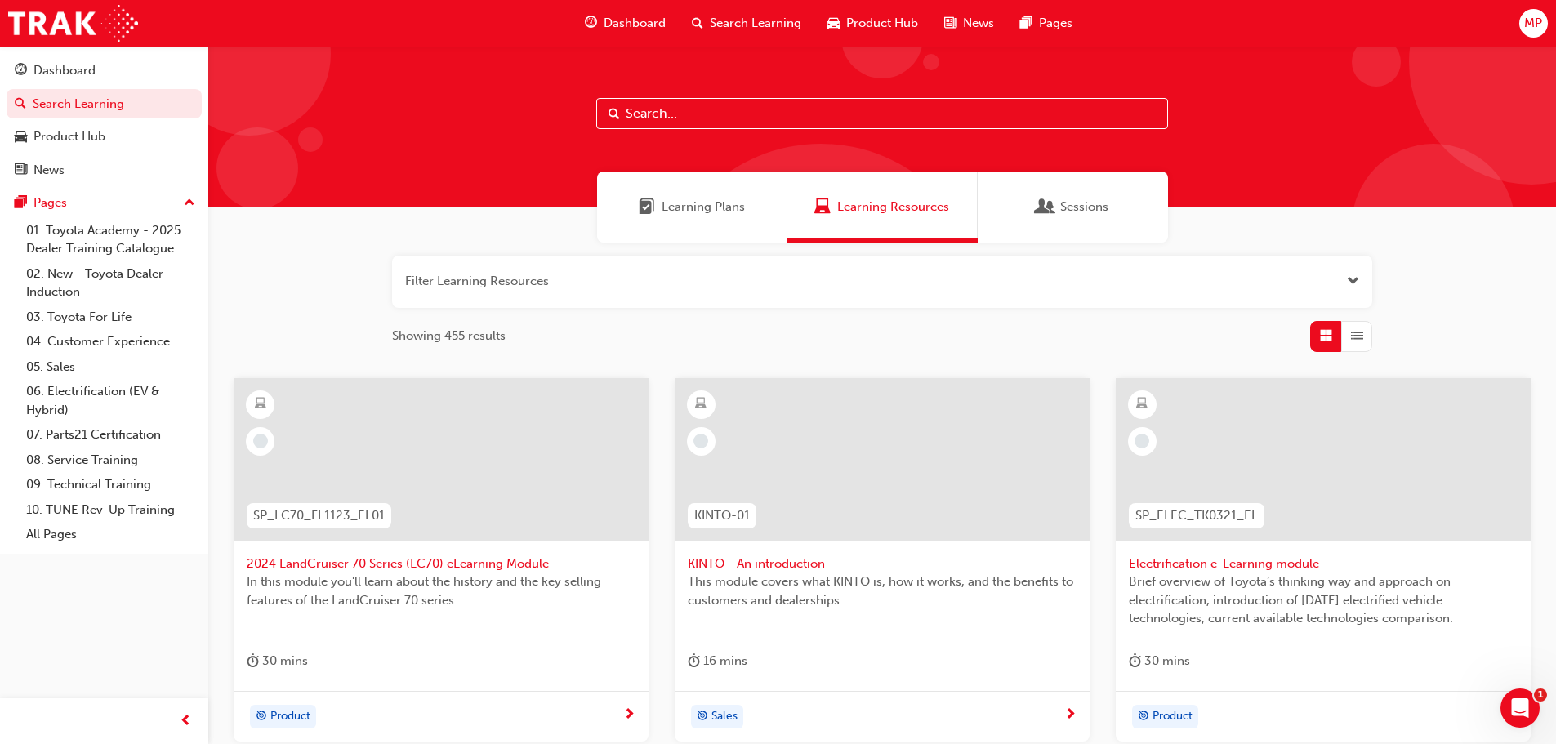
drag, startPoint x: 748, startPoint y: 115, endPoint x: 738, endPoint y: 114, distance: 9.9
click at [748, 116] on input "text" at bounding box center [882, 113] width 572 height 31
paste input "troubleshooting and repairing braking systems"
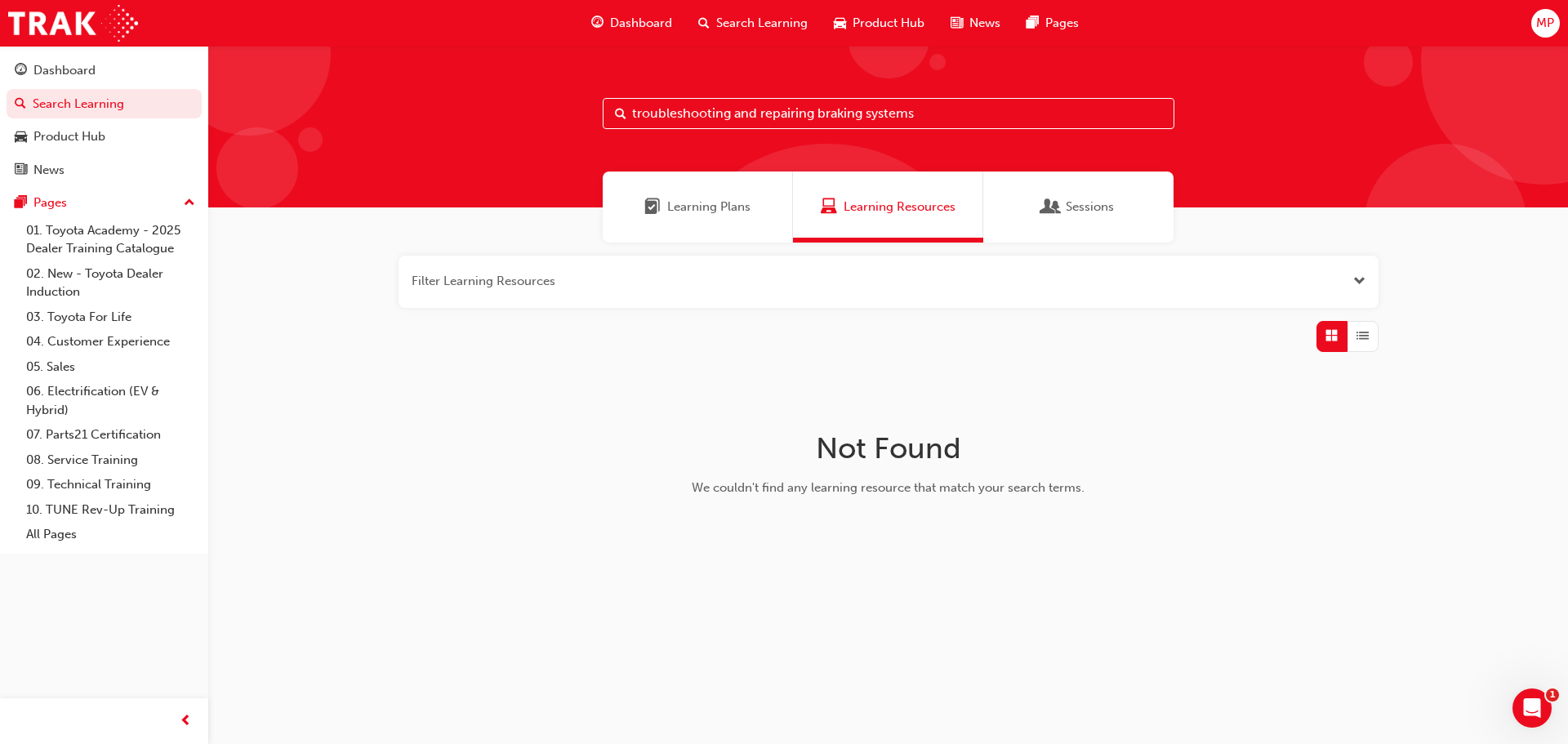
drag, startPoint x: 768, startPoint y: 114, endPoint x: 536, endPoint y: 93, distance: 232.1
click at [542, 96] on div "troubleshooting and repairing braking systems" at bounding box center [888, 127] width 1360 height 162
paste input "Brake Repair"
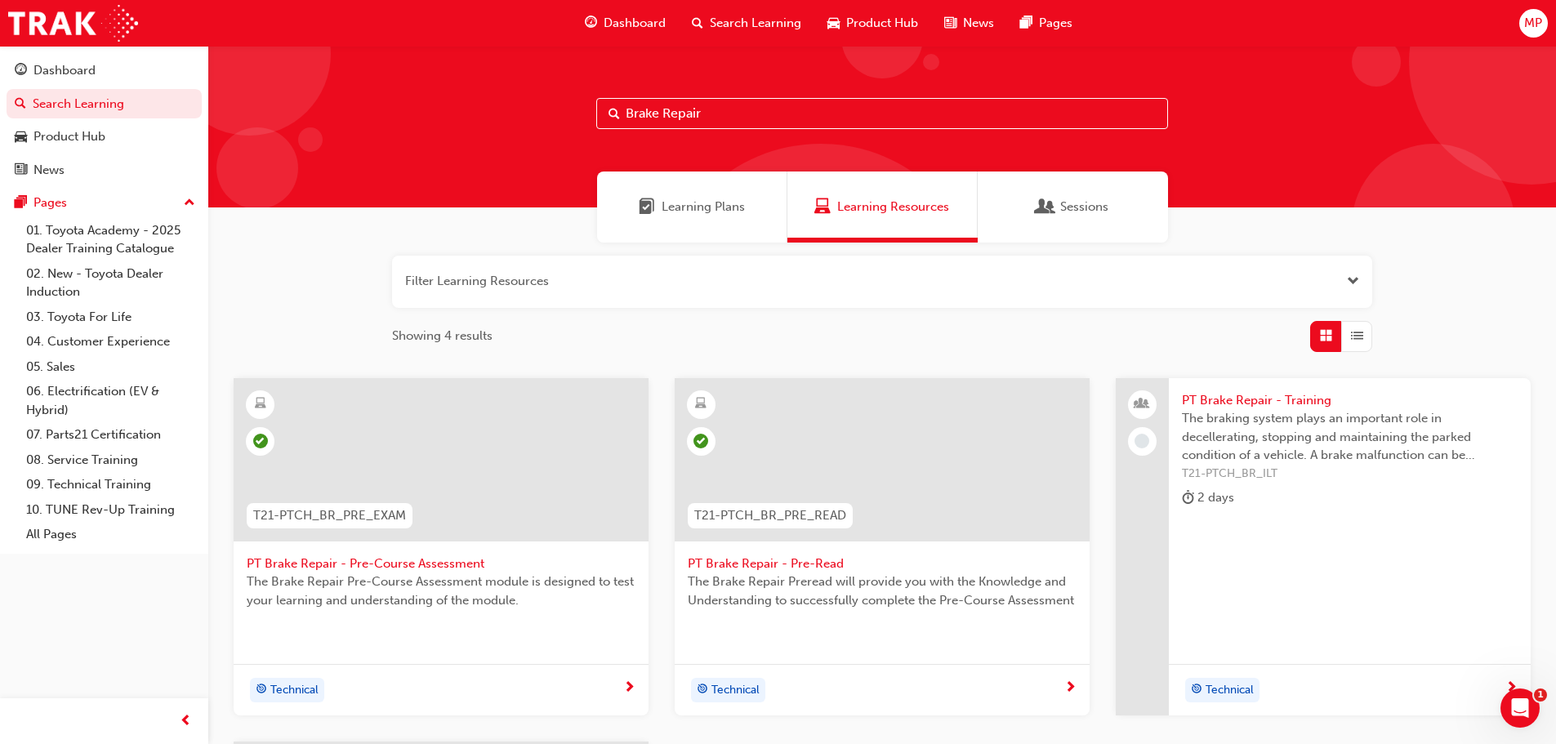
type input "Brake Repair"
click at [818, 562] on span "PT Brake Repair - Pre-Read" at bounding box center [882, 563] width 389 height 19
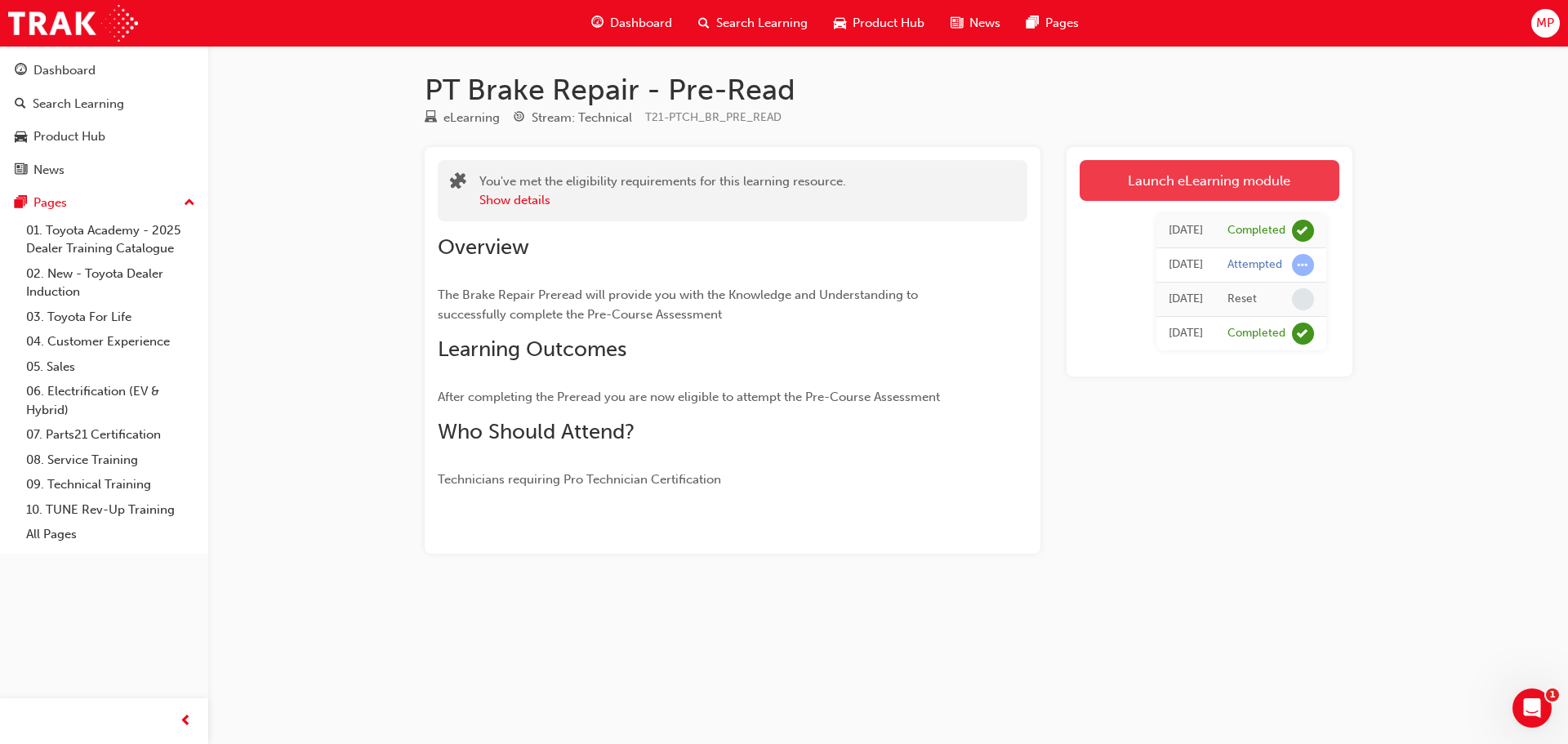
click at [1201, 183] on link "Launch eLearning module" at bounding box center [1210, 180] width 260 height 41
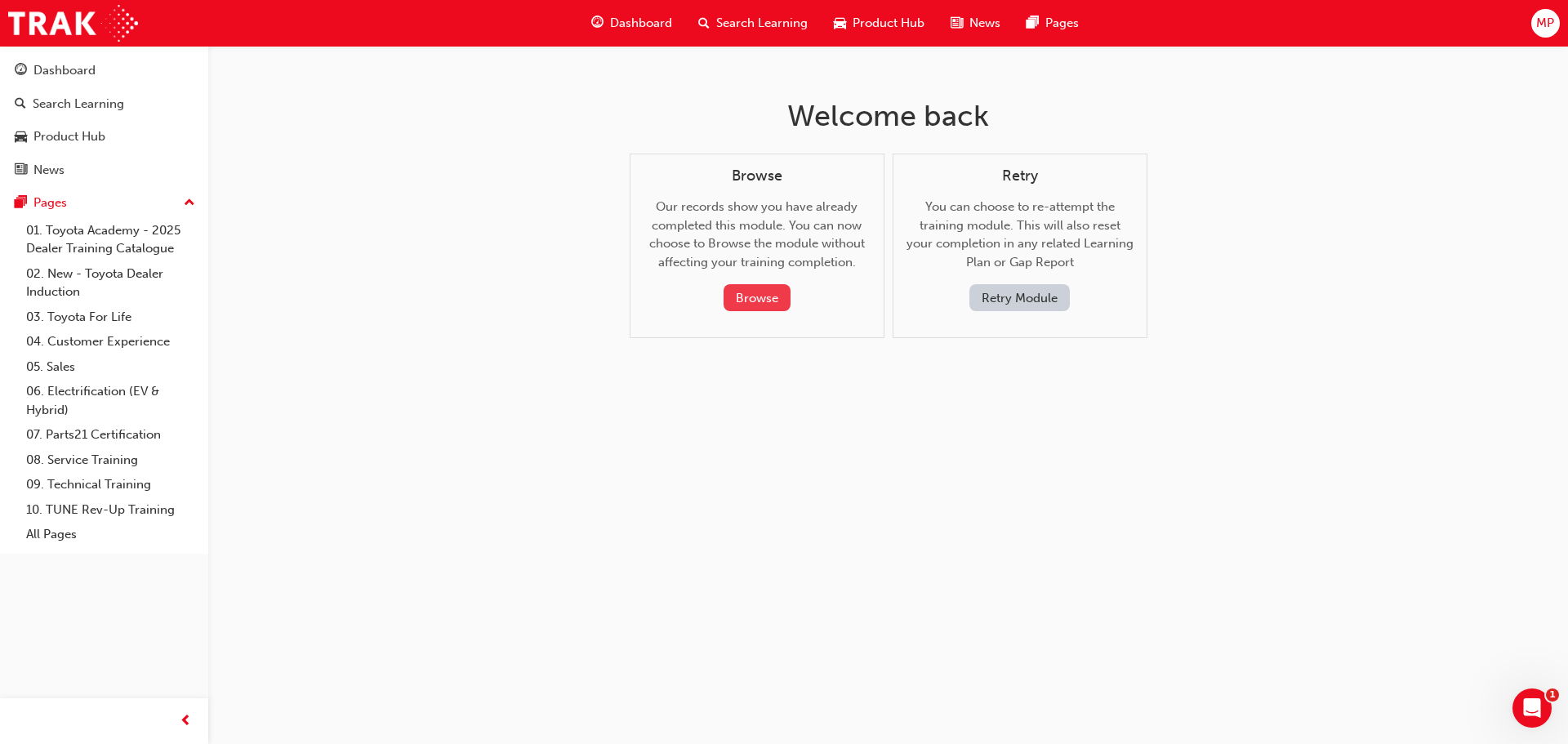
click at [785, 292] on button "Browse" at bounding box center [756, 297] width 67 height 27
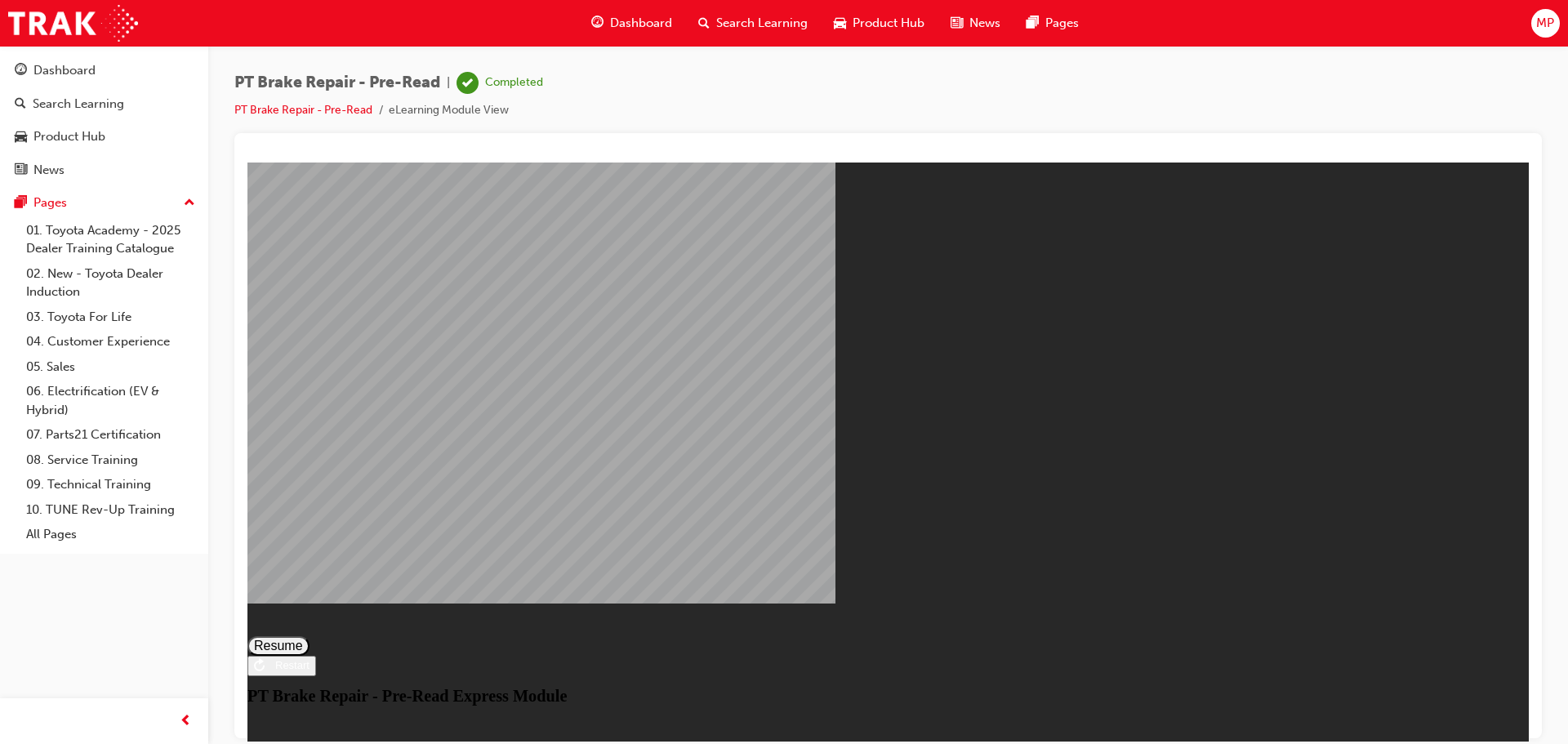
click at [309, 635] on button "Resume" at bounding box center [278, 645] width 62 height 20
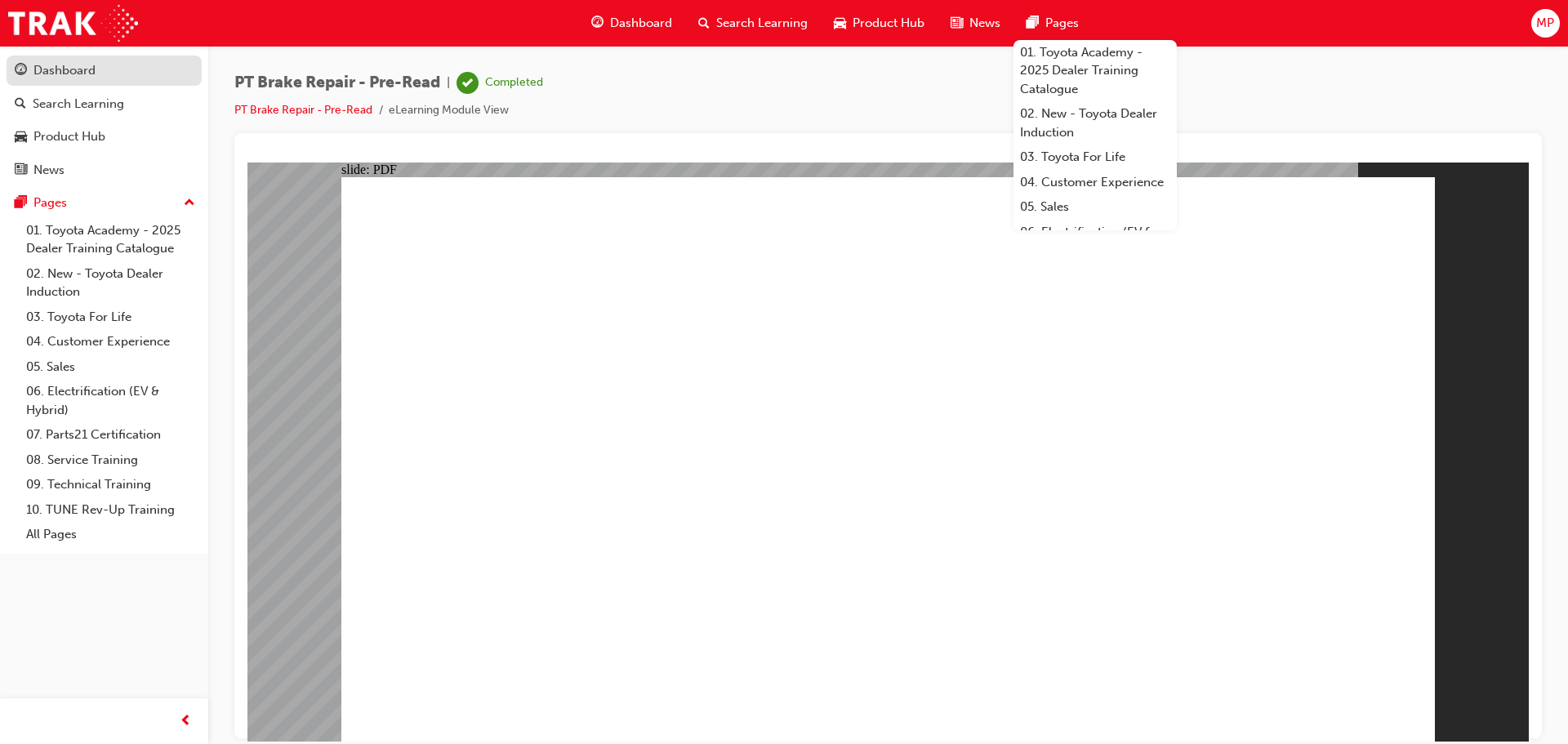
click at [81, 69] on div "Dashboard" at bounding box center [64, 70] width 62 height 19
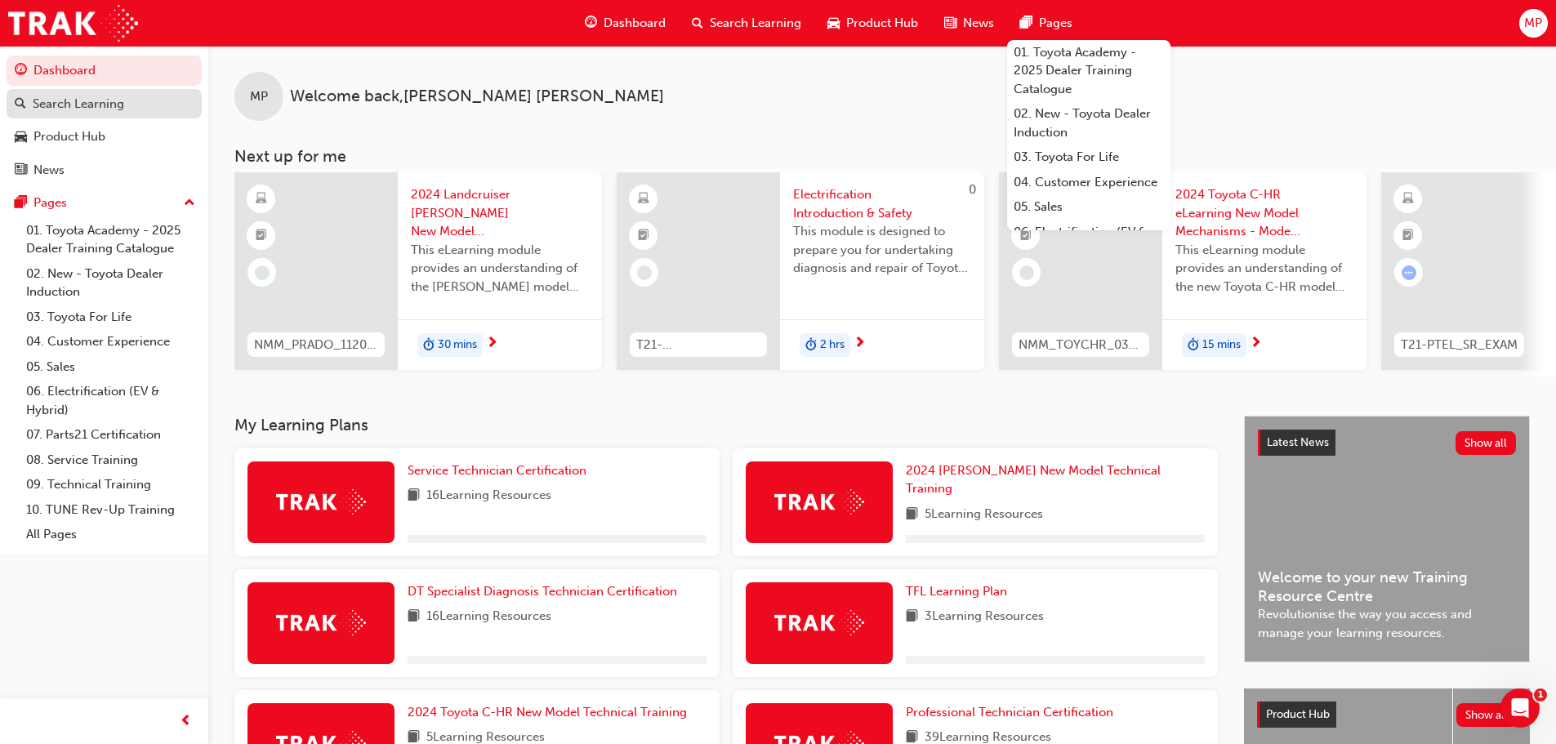
click at [144, 105] on div "Search Learning" at bounding box center [104, 104] width 179 height 20
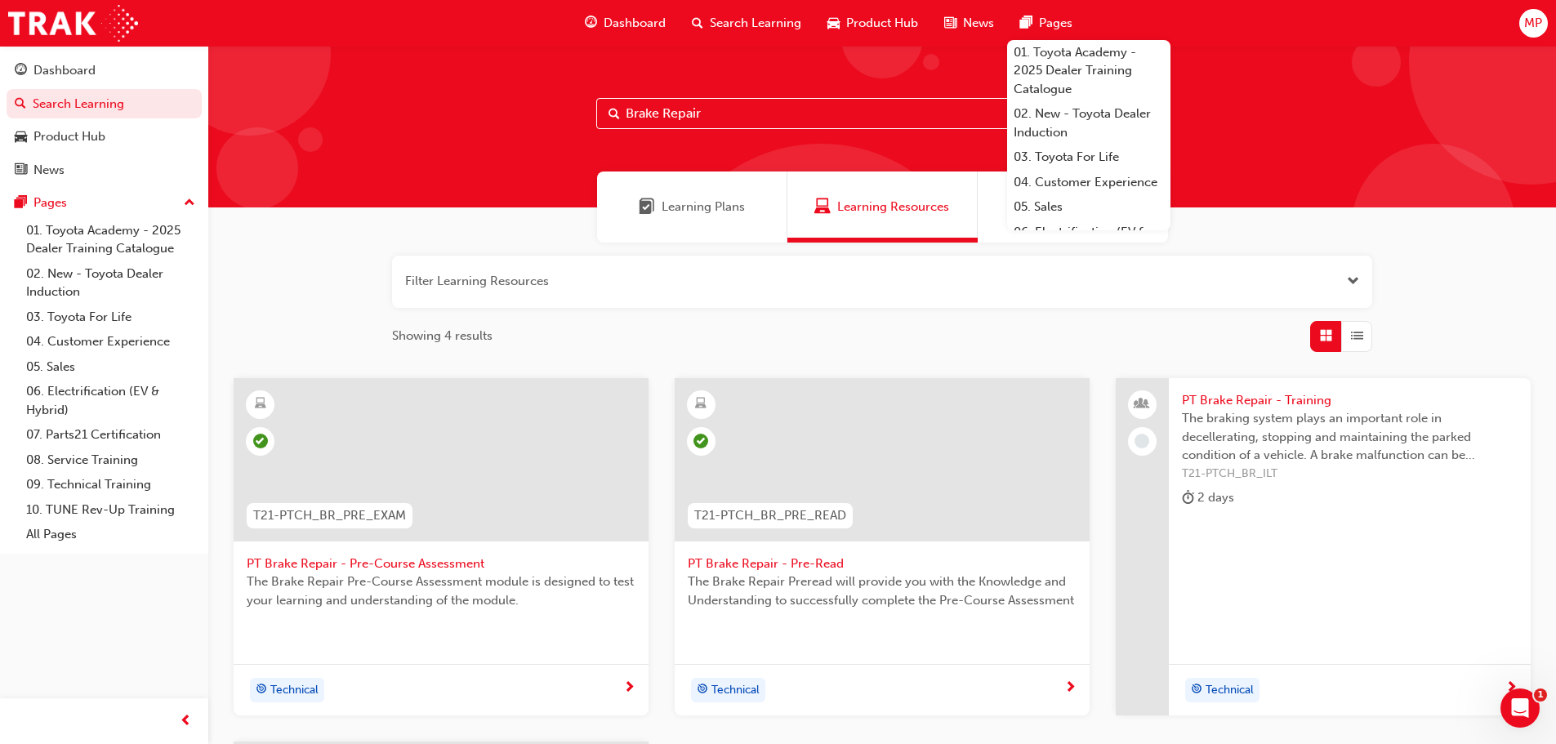
drag, startPoint x: 704, startPoint y: 118, endPoint x: 363, endPoint y: 109, distance: 340.6
click at [374, 114] on div "Brake Repair" at bounding box center [881, 127] width 1347 height 162
paste input "T21-PTCH_SS"
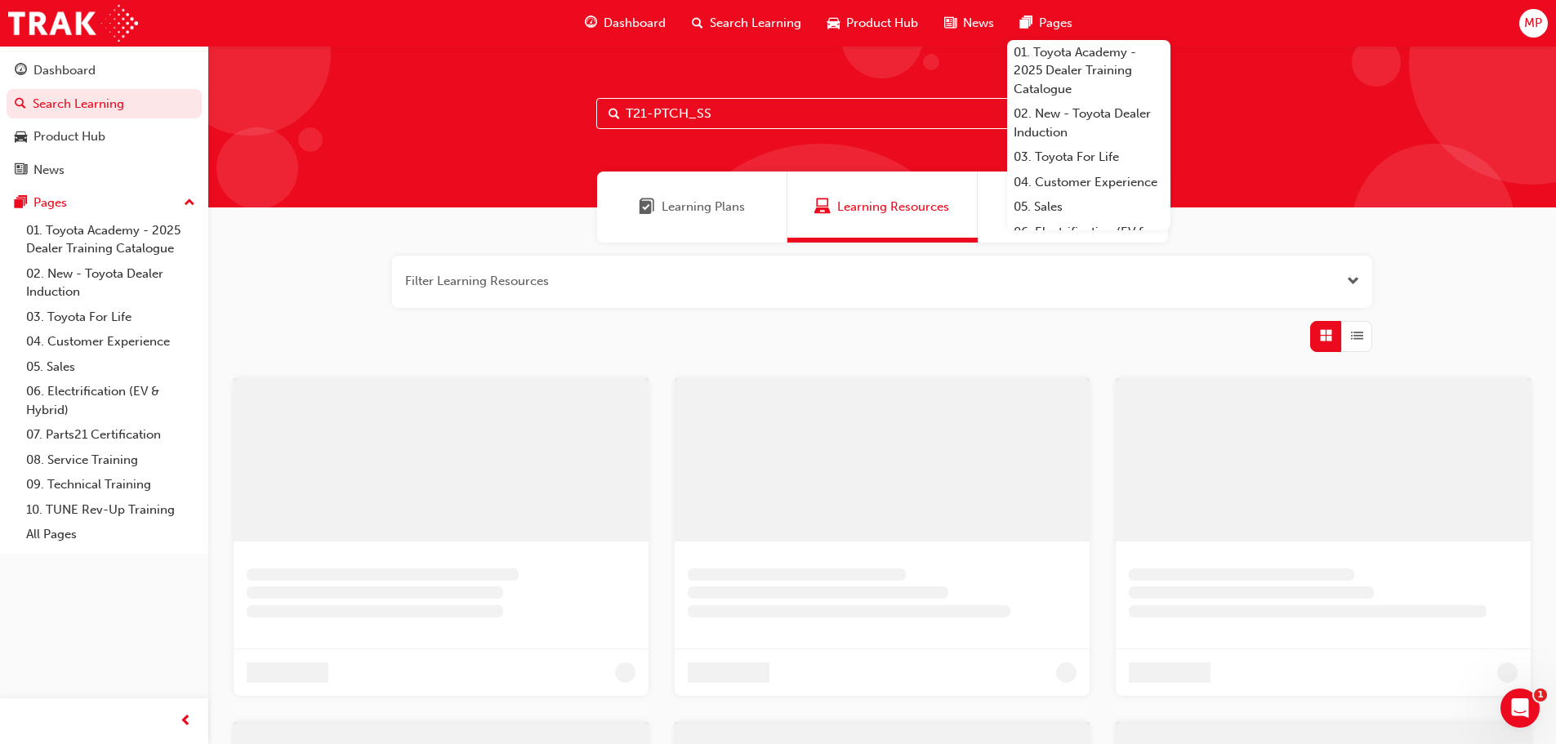
type input "T21-PTCH_SS"
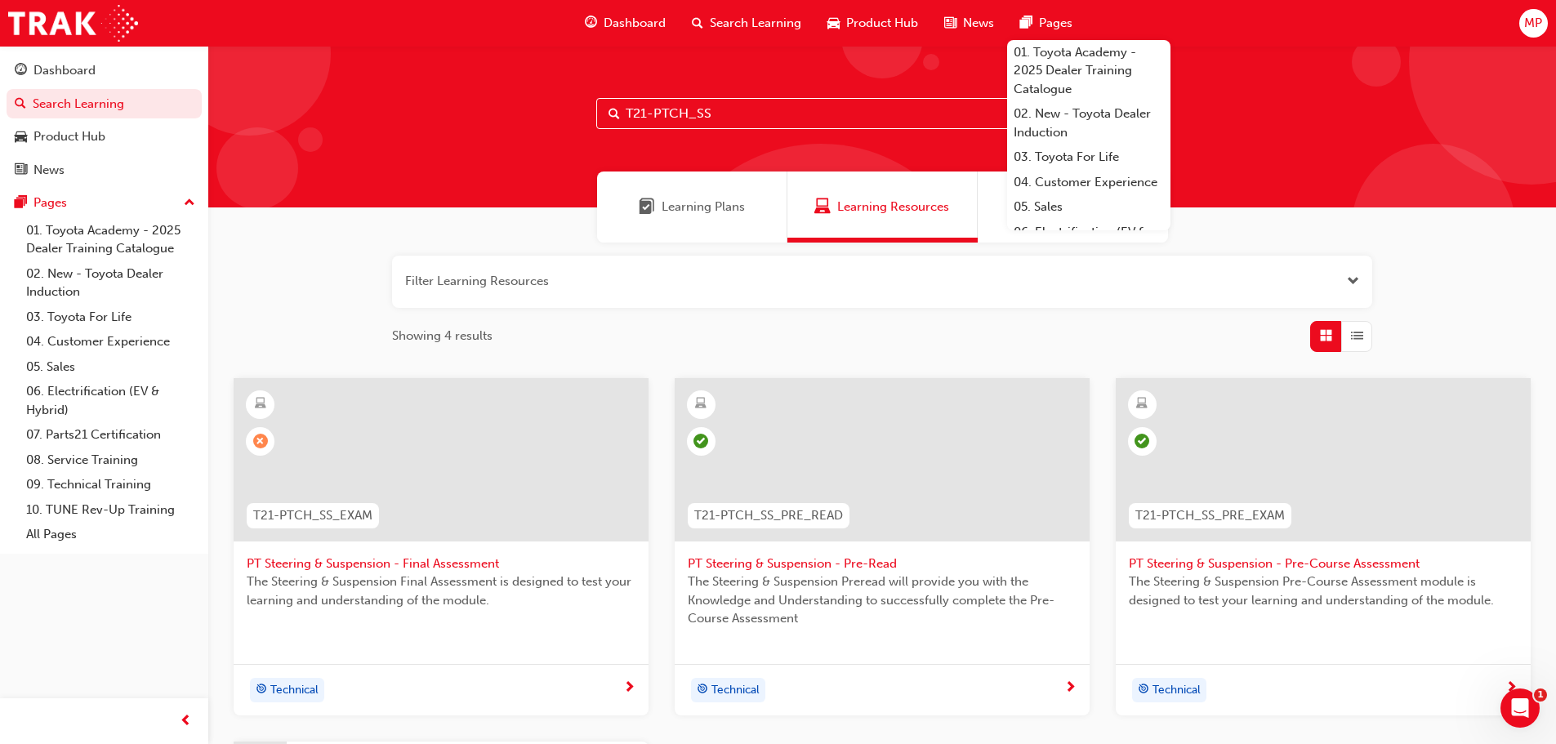
click at [806, 563] on span "PT Steering & Suspension - Pre-Read" at bounding box center [882, 563] width 389 height 19
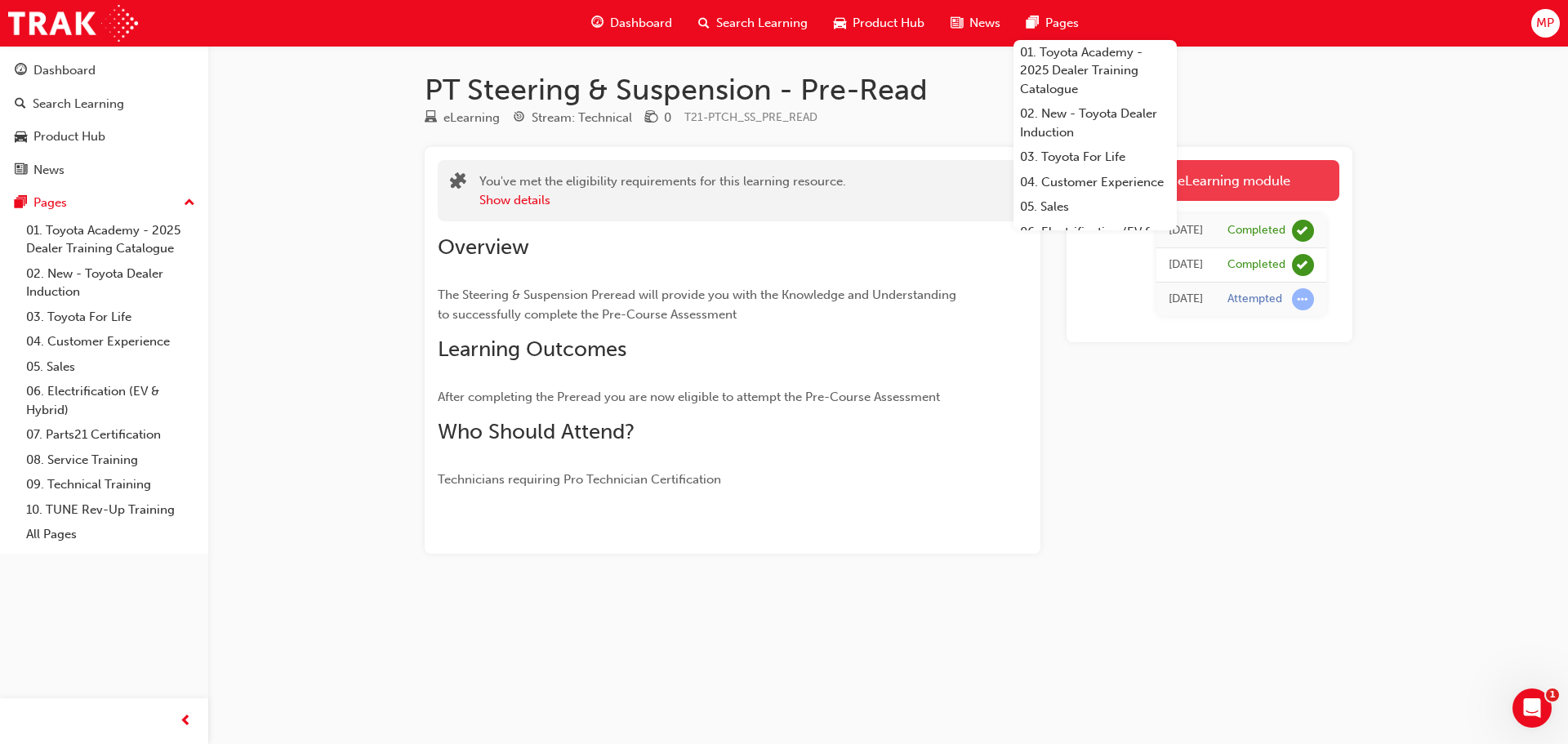
click at [1296, 176] on link "Launch eLearning module" at bounding box center [1210, 180] width 260 height 41
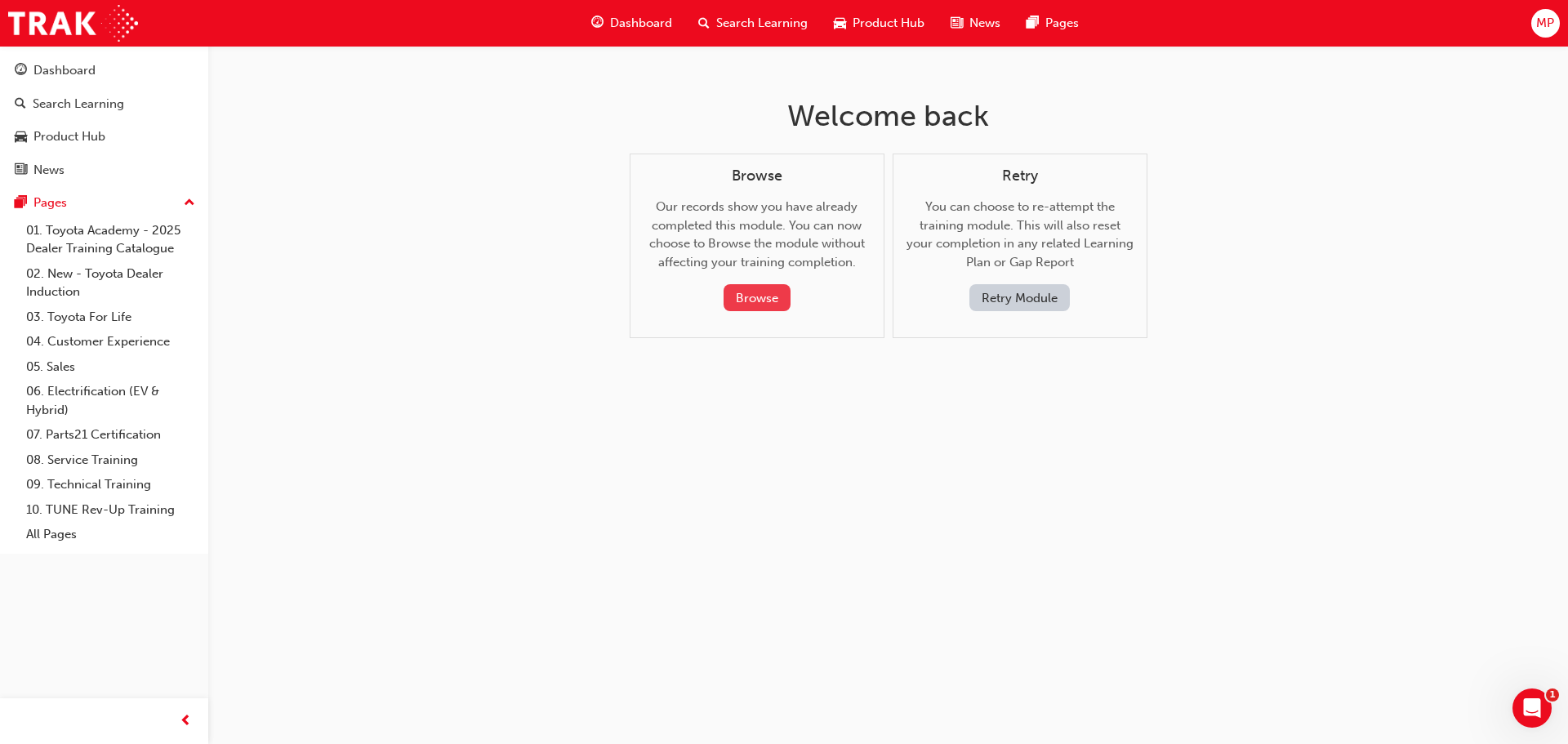
click at [744, 291] on button "Browse" at bounding box center [756, 297] width 67 height 27
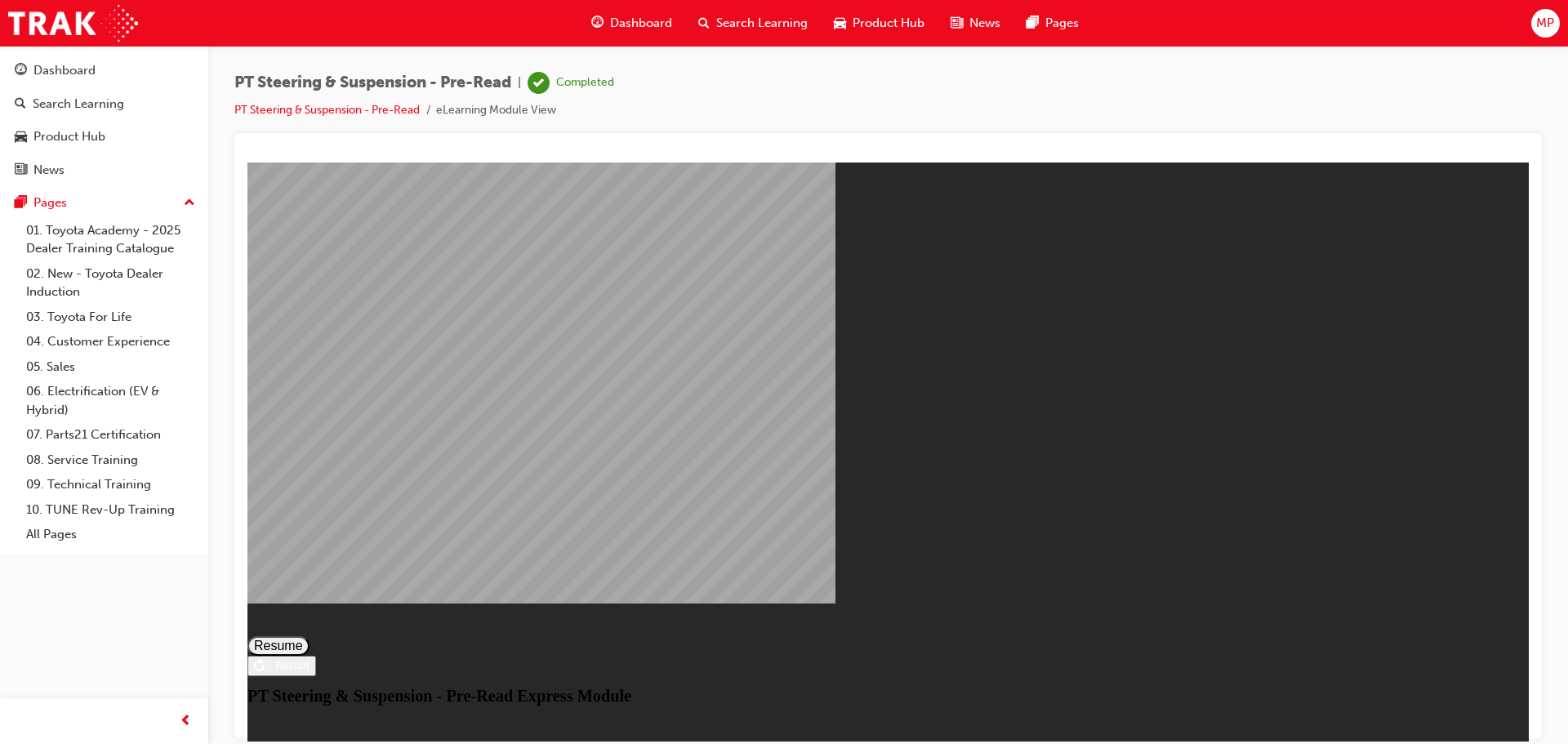
click at [309, 670] on div "Restart" at bounding box center [287, 664] width 45 height 12
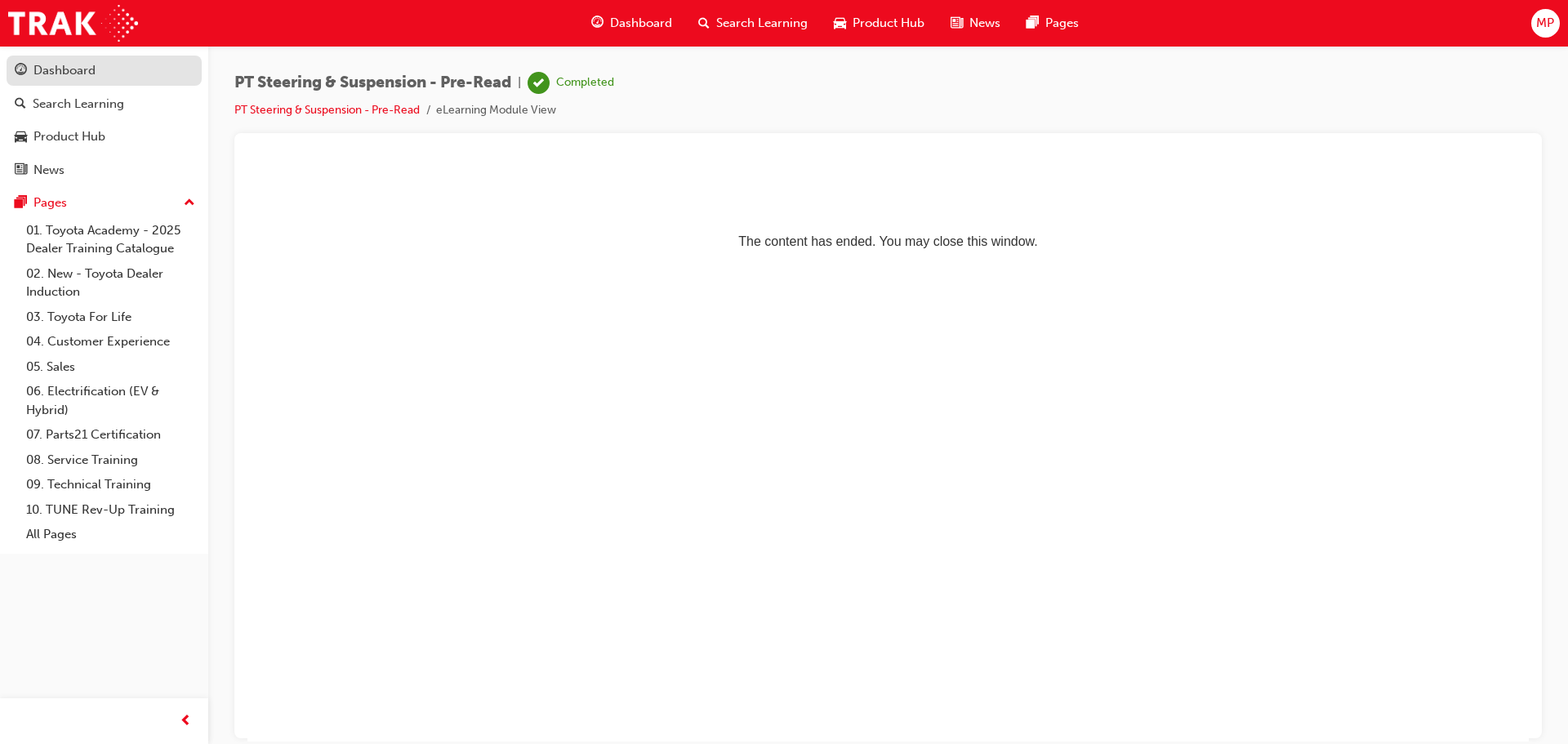
click at [136, 64] on div "Dashboard" at bounding box center [104, 70] width 179 height 20
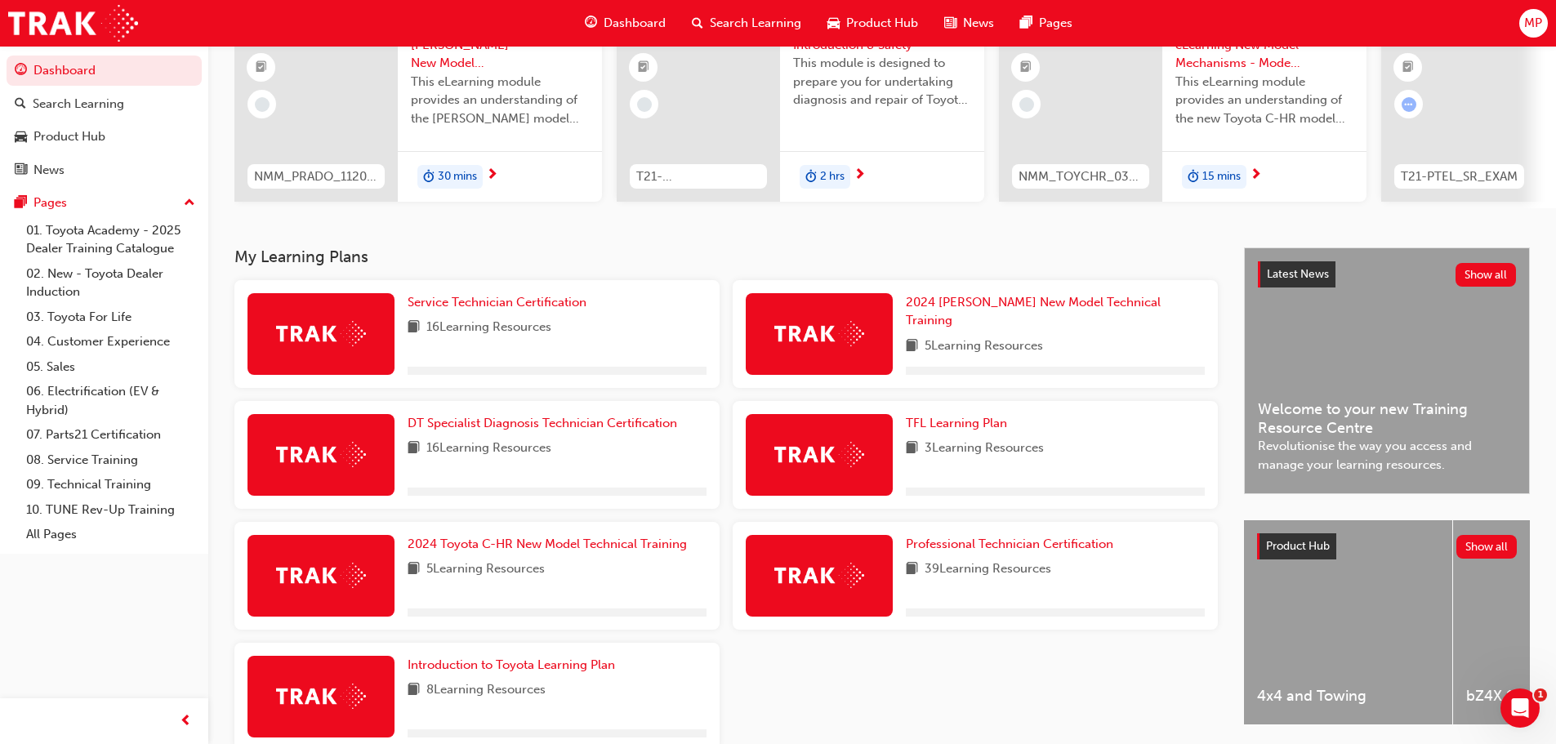
scroll to position [245, 0]
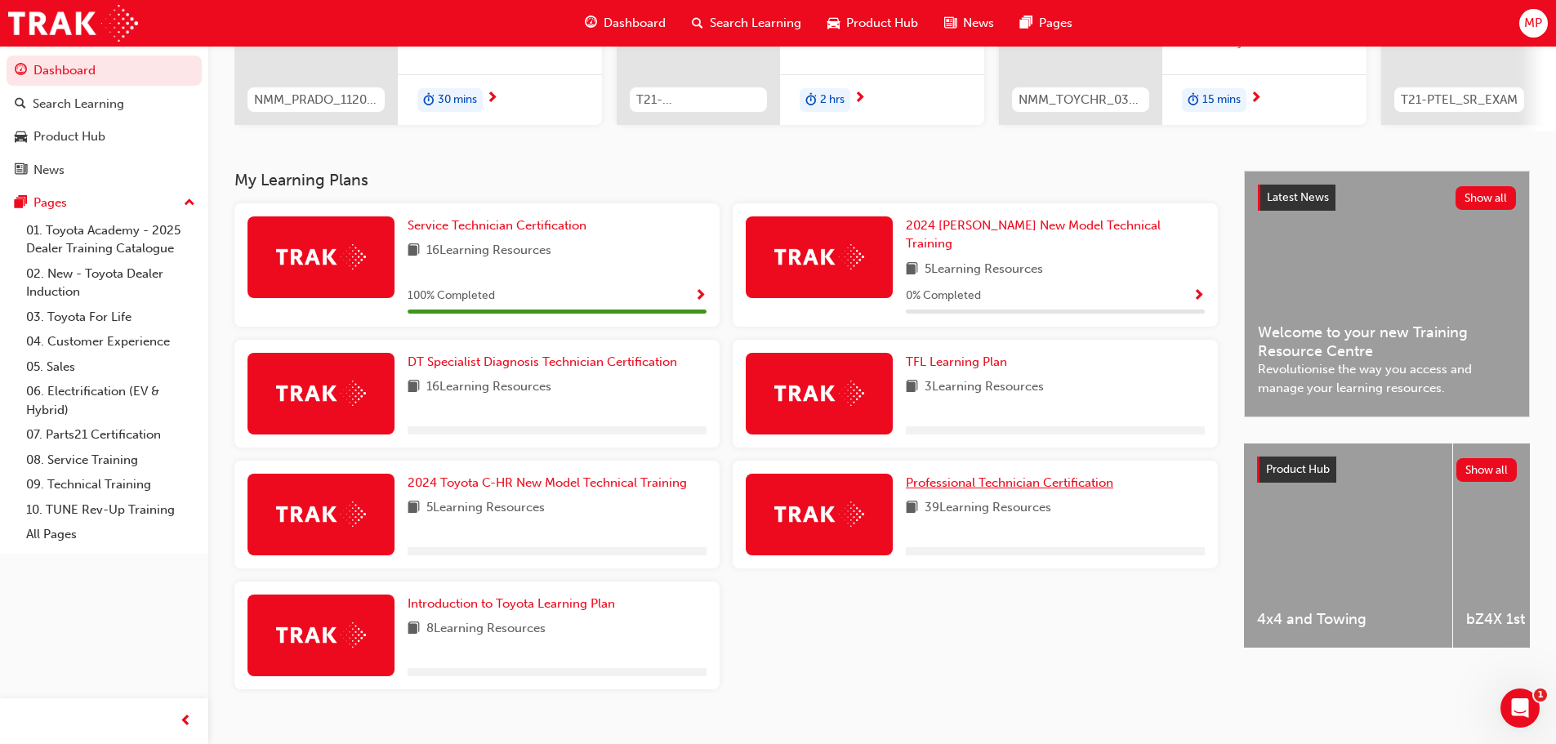
click at [984, 475] on span "Professional Technician Certification" at bounding box center [1009, 482] width 207 height 15
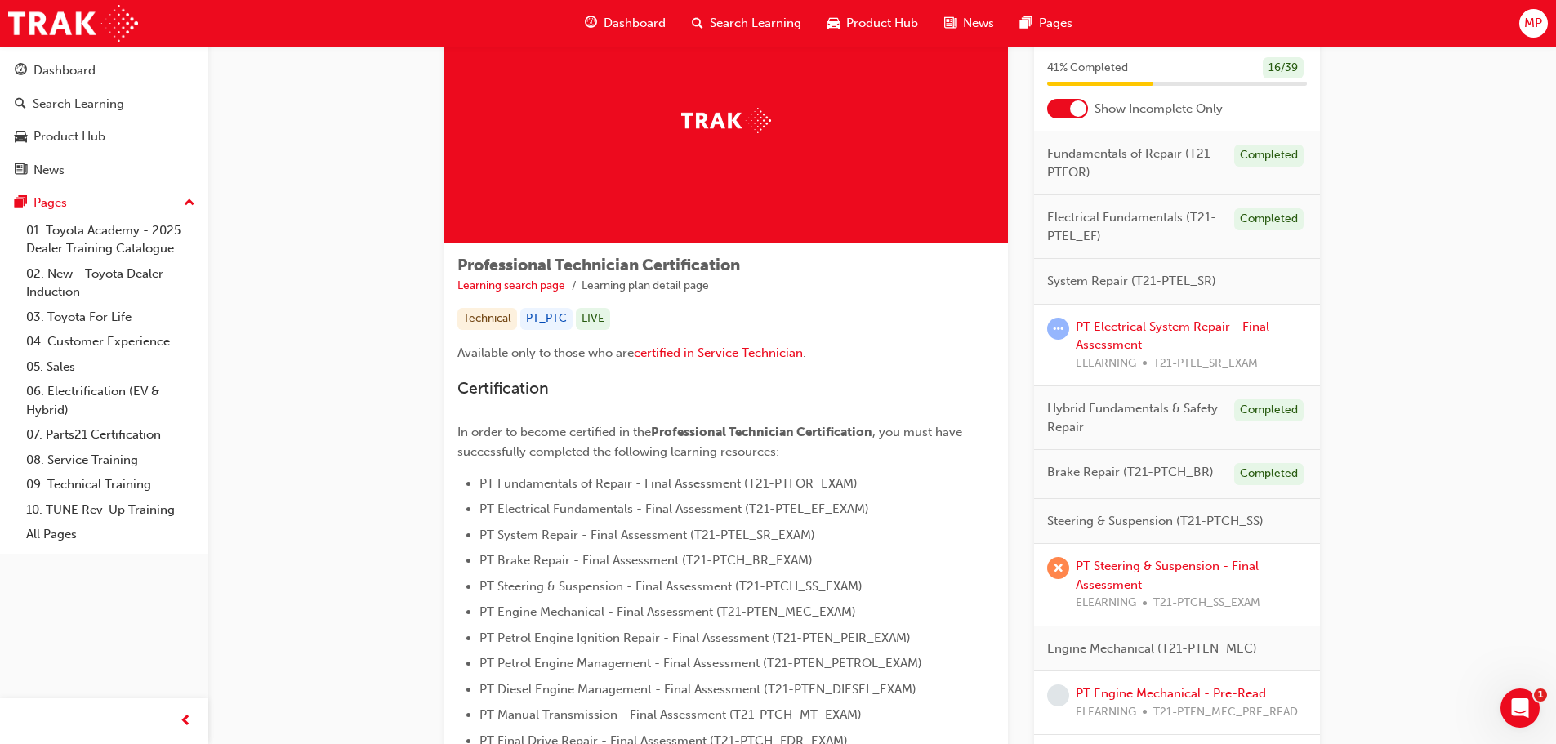
scroll to position [245, 0]
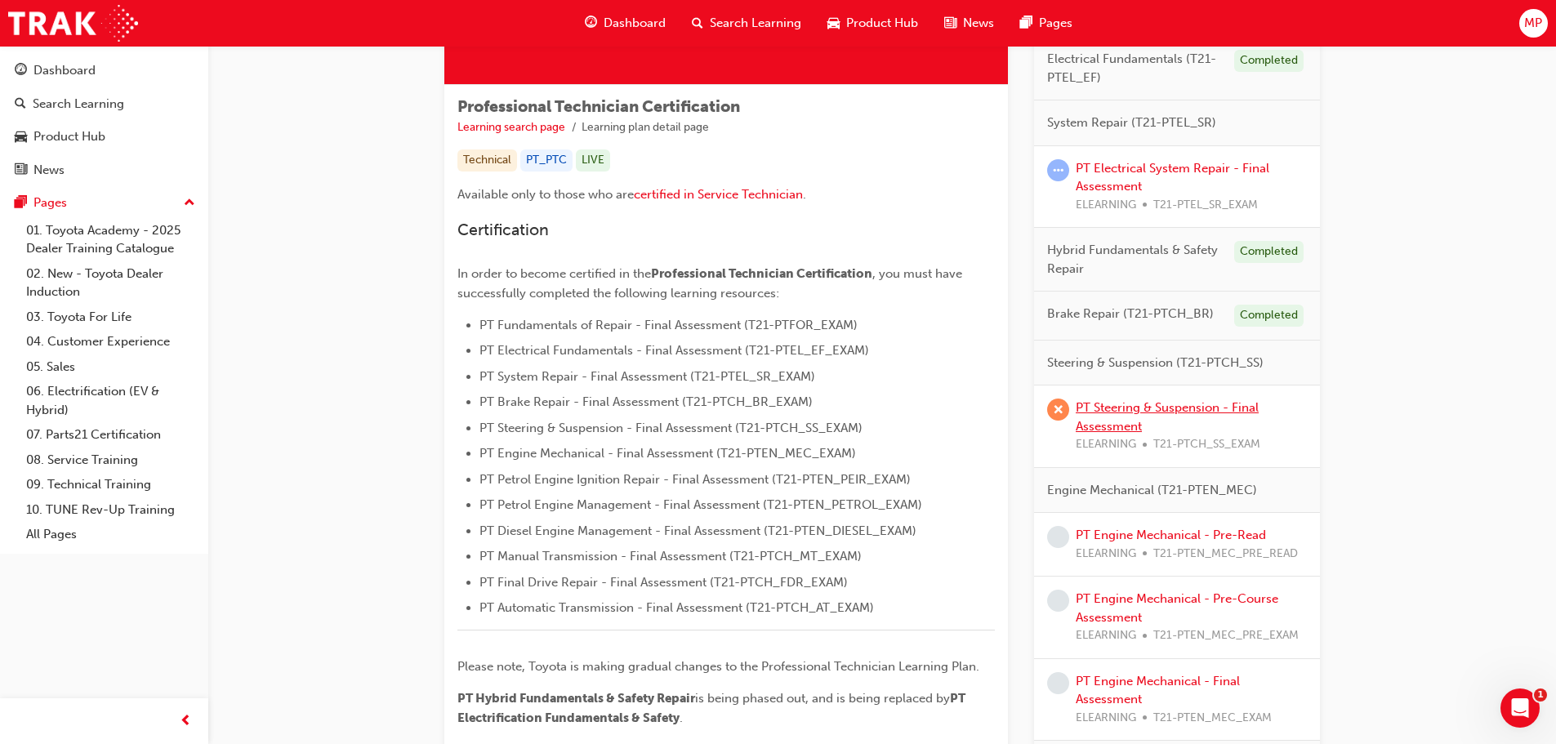
click at [1135, 407] on link "PT Steering & Suspension - Final Assessment" at bounding box center [1166, 416] width 183 height 33
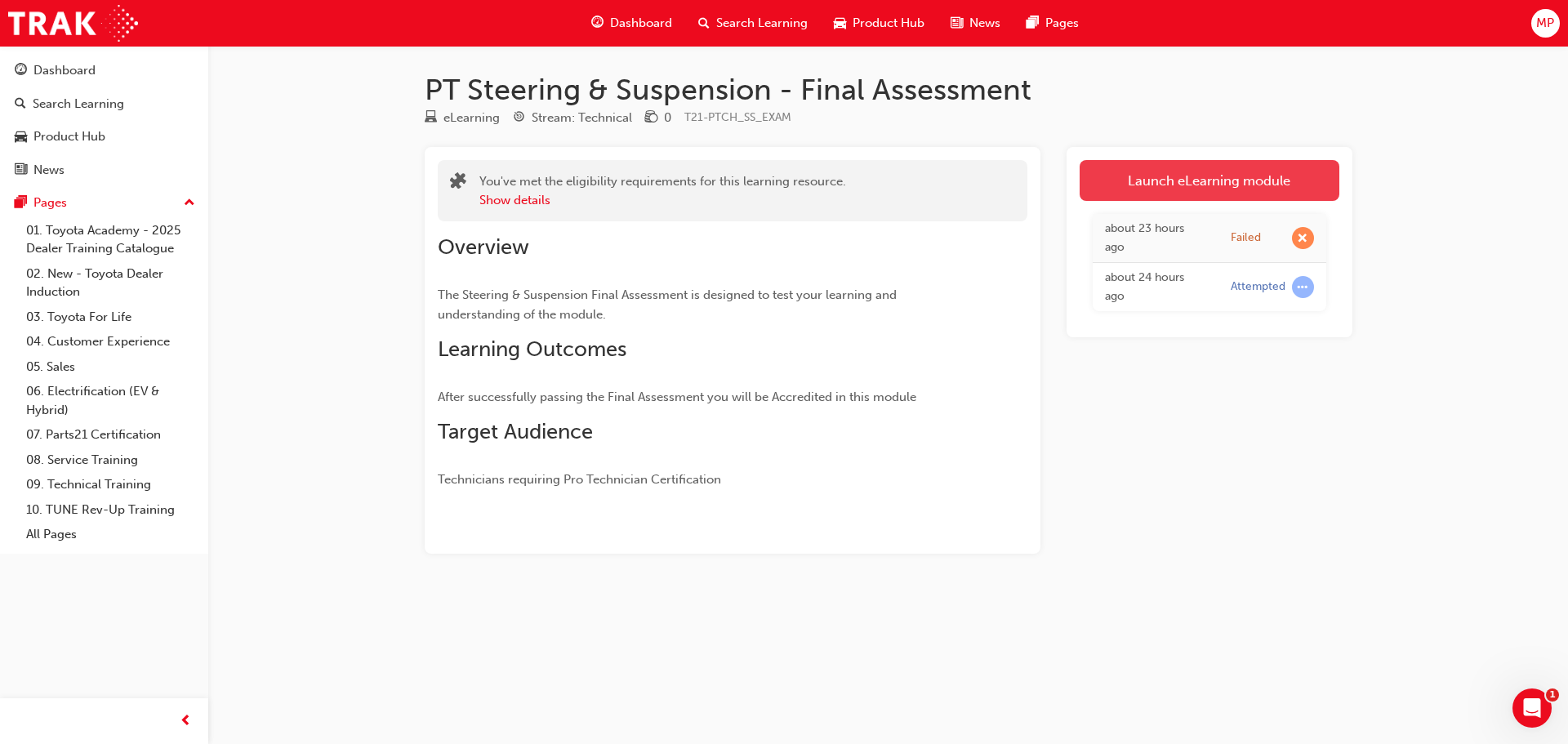
click at [1190, 185] on link "Launch eLearning module" at bounding box center [1210, 180] width 260 height 41
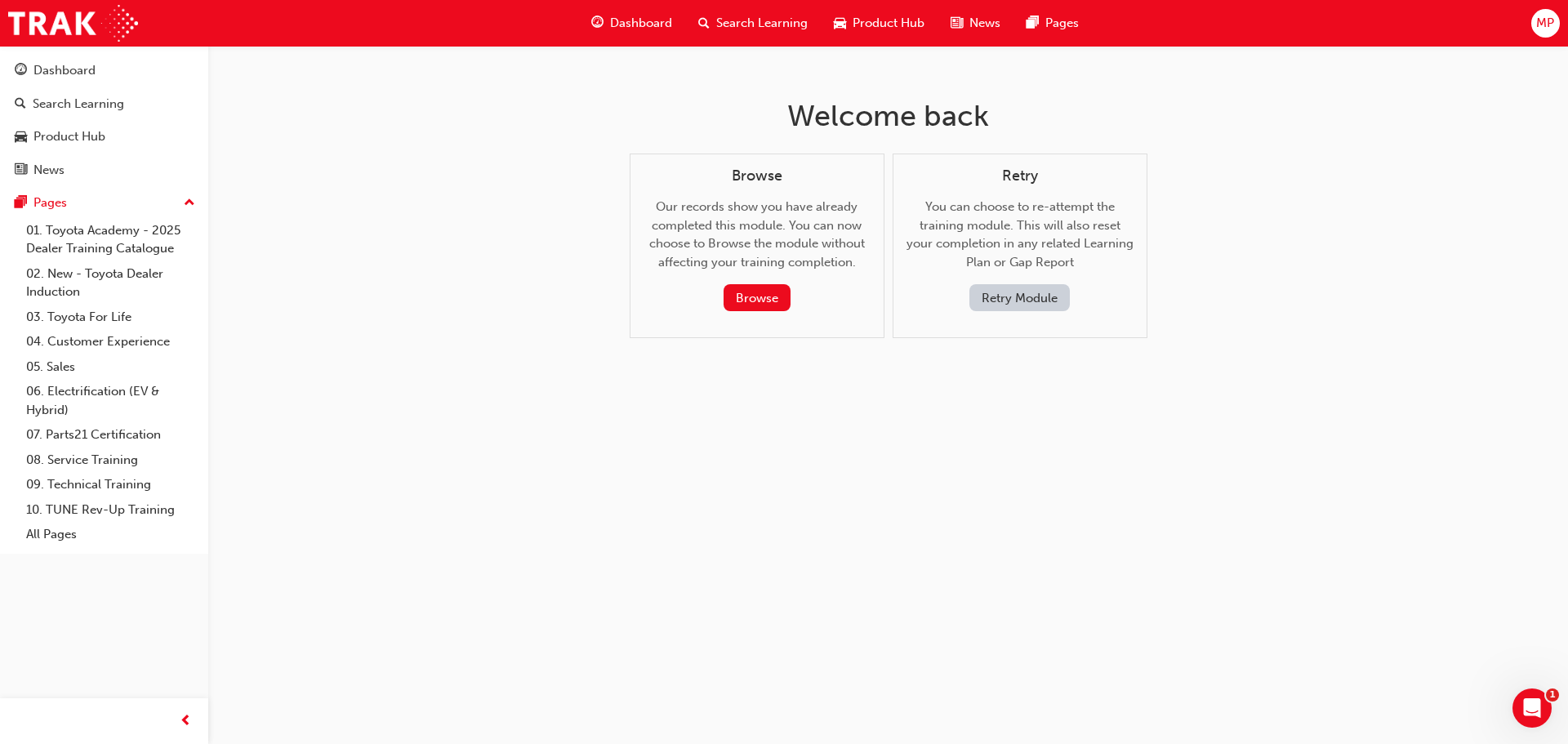
click at [1035, 290] on button "Retry Module" at bounding box center [1019, 297] width 100 height 27
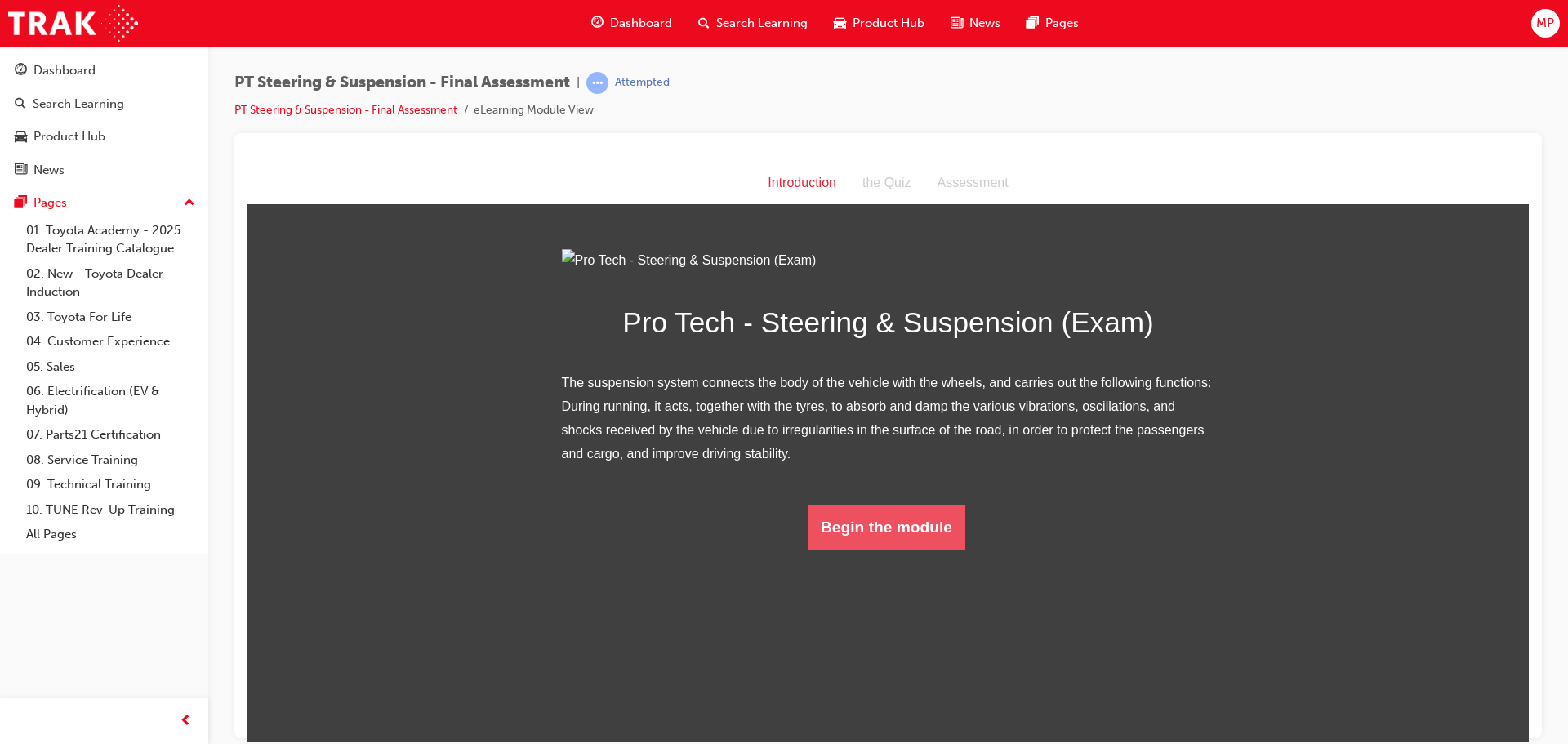
click at [889, 550] on button "Begin the module" at bounding box center [887, 527] width 158 height 46
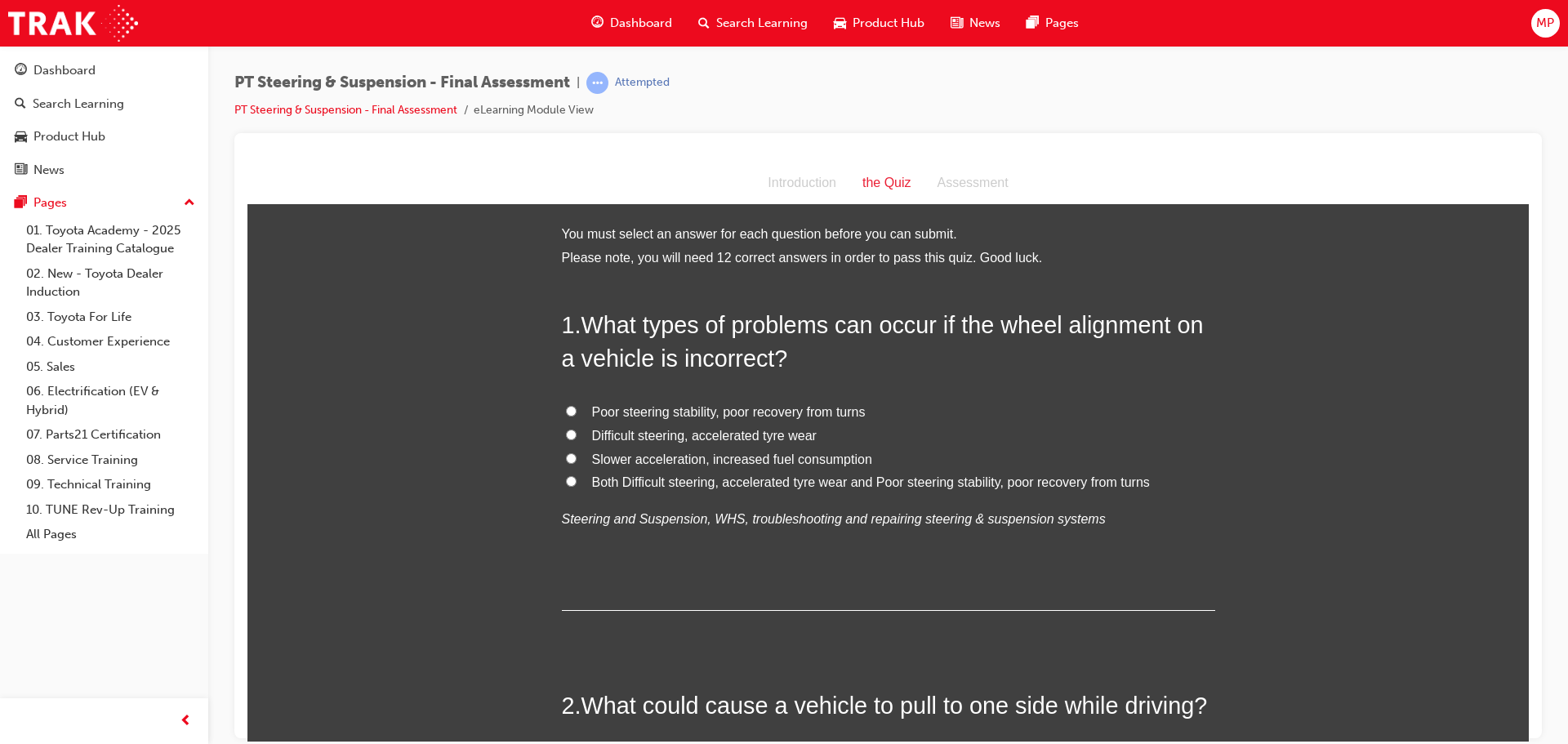
click at [571, 409] on label "Poor steering stability, poor recovery from turns" at bounding box center [888, 412] width 653 height 24
click at [571, 409] on input "Poor steering stability, poor recovery from turns" at bounding box center [571, 410] width 11 height 11
radio input "true"
click at [566, 427] on label "Difficult steering, accelerated tyre wear" at bounding box center [888, 436] width 653 height 24
click at [566, 429] on input "Difficult steering, accelerated tyre wear" at bounding box center [571, 434] width 11 height 11
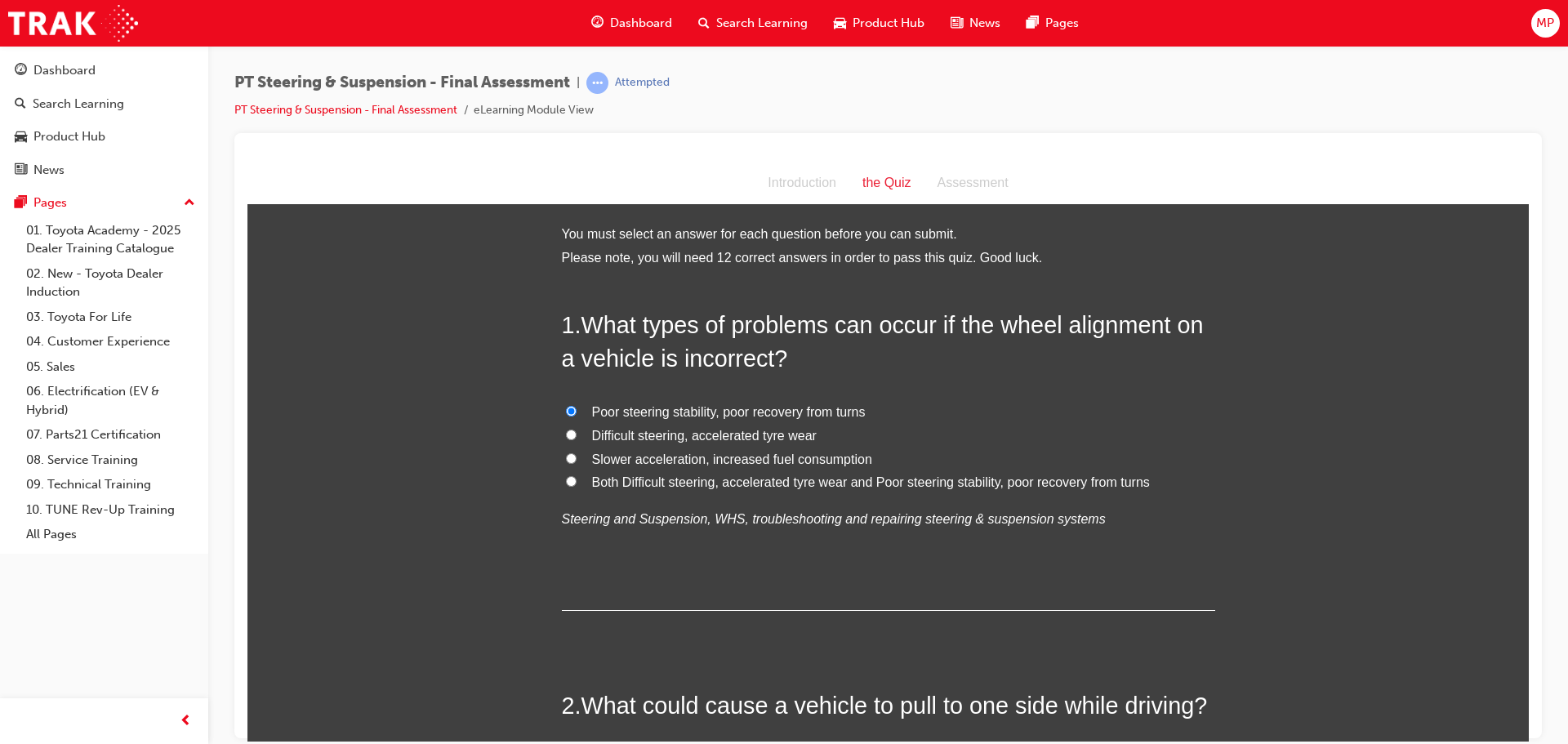
radio input "true"
click at [566, 457] on input "Slower acceleration, increased fuel consumption" at bounding box center [571, 457] width 11 height 11
radio input "true"
click at [576, 479] on label "Both Difficult steering, accelerated tyre wear and Poor steering stability, poo…" at bounding box center [888, 482] width 653 height 24
click at [576, 479] on input "Both Difficult steering, accelerated tyre wear and Poor steering stability, poo…" at bounding box center [571, 480] width 11 height 11
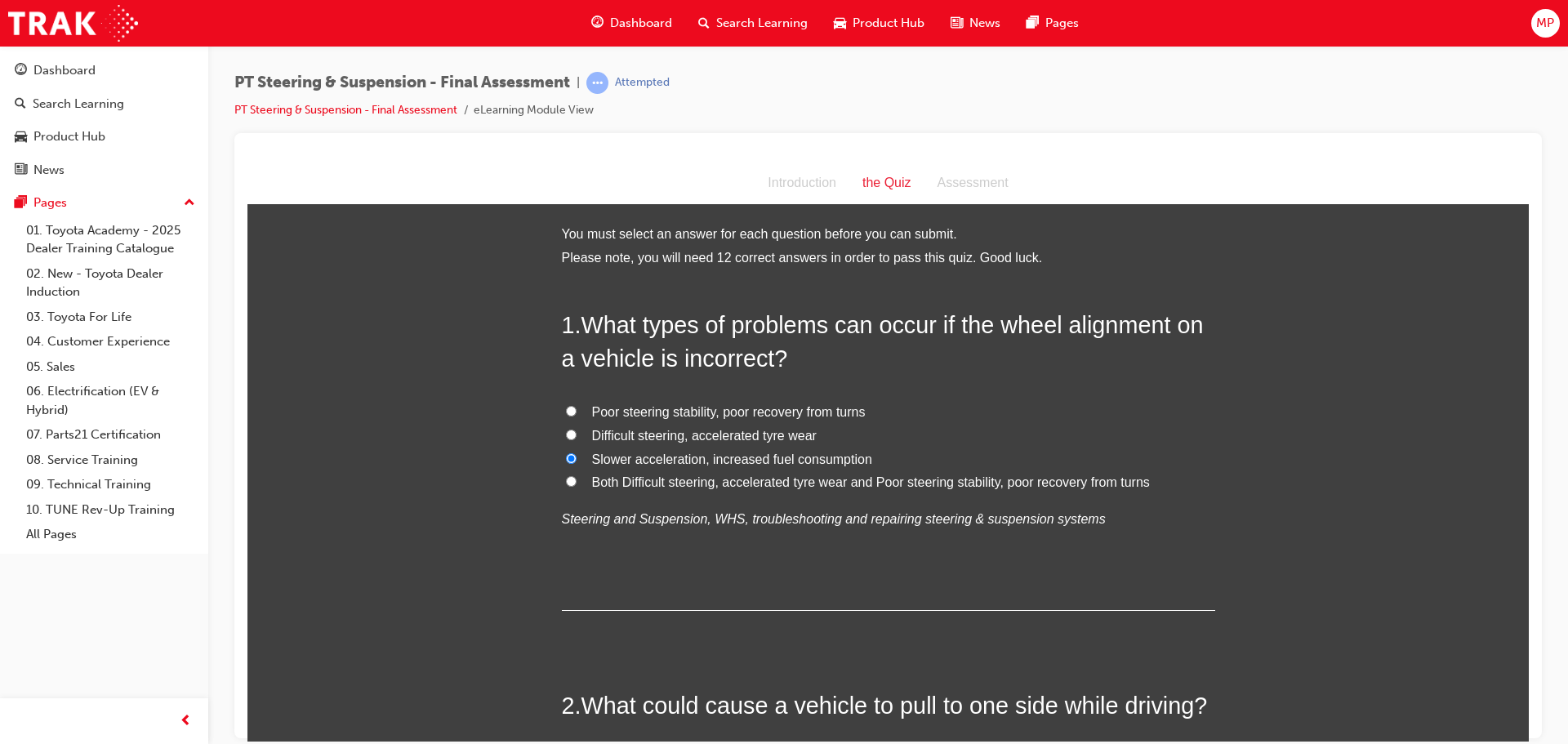
radio input "true"
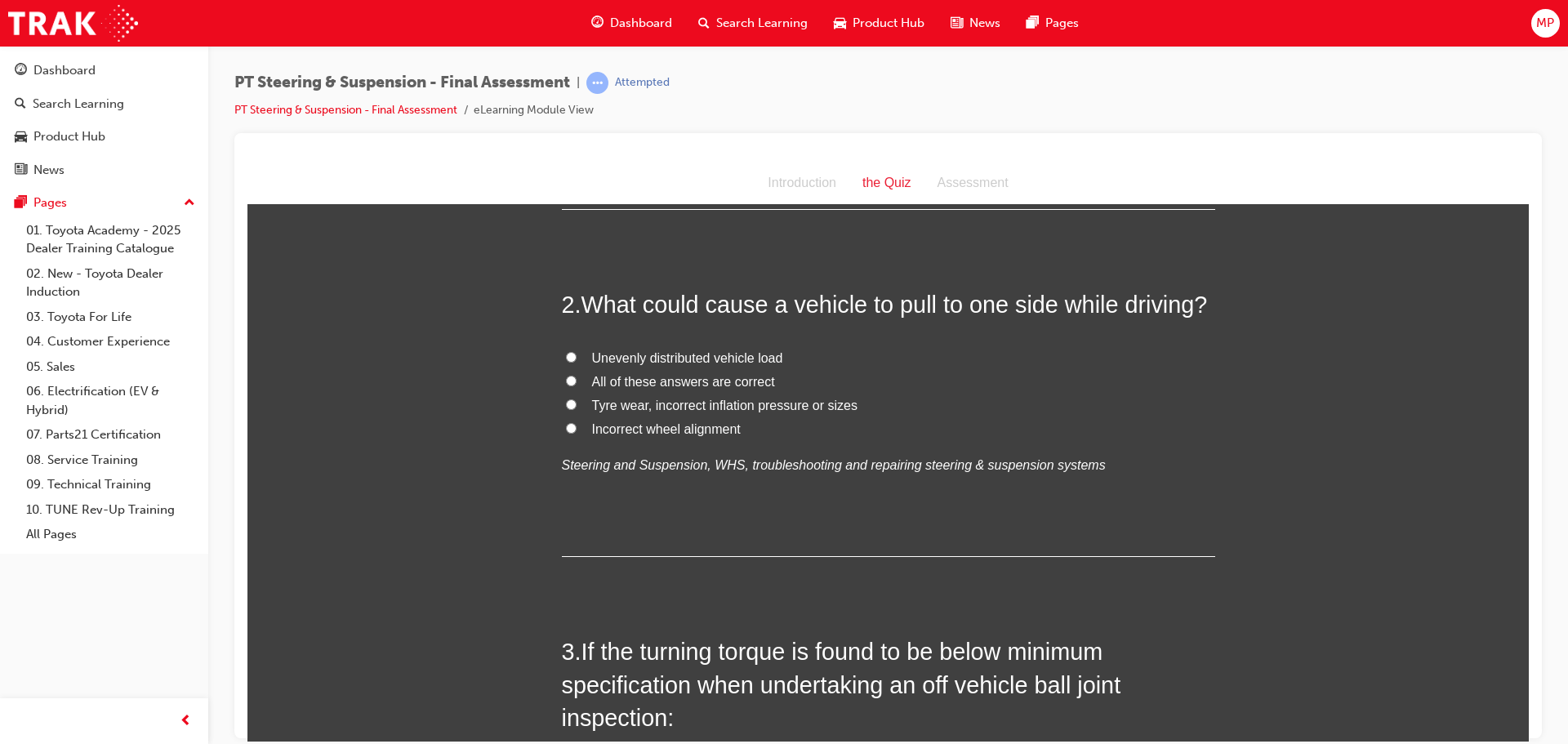
scroll to position [408, 0]
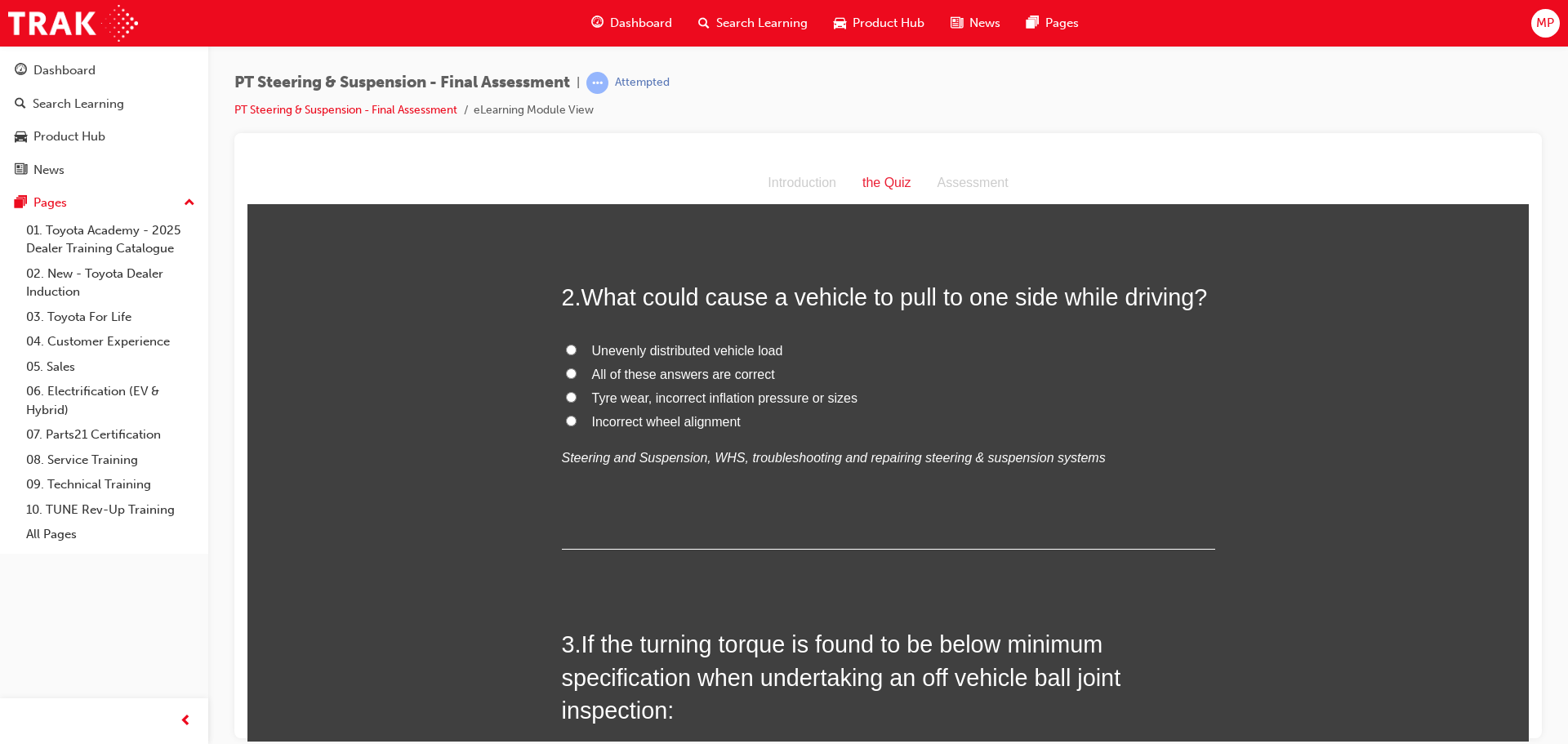
click at [566, 346] on input "Unevenly distributed vehicle load" at bounding box center [571, 349] width 11 height 11
radio input "true"
click at [574, 398] on label "Tyre wear, incorrect inflation pressure or sizes" at bounding box center [888, 398] width 653 height 24
click at [574, 398] on input "Tyre wear, incorrect inflation pressure or sizes" at bounding box center [571, 396] width 11 height 11
radio input "true"
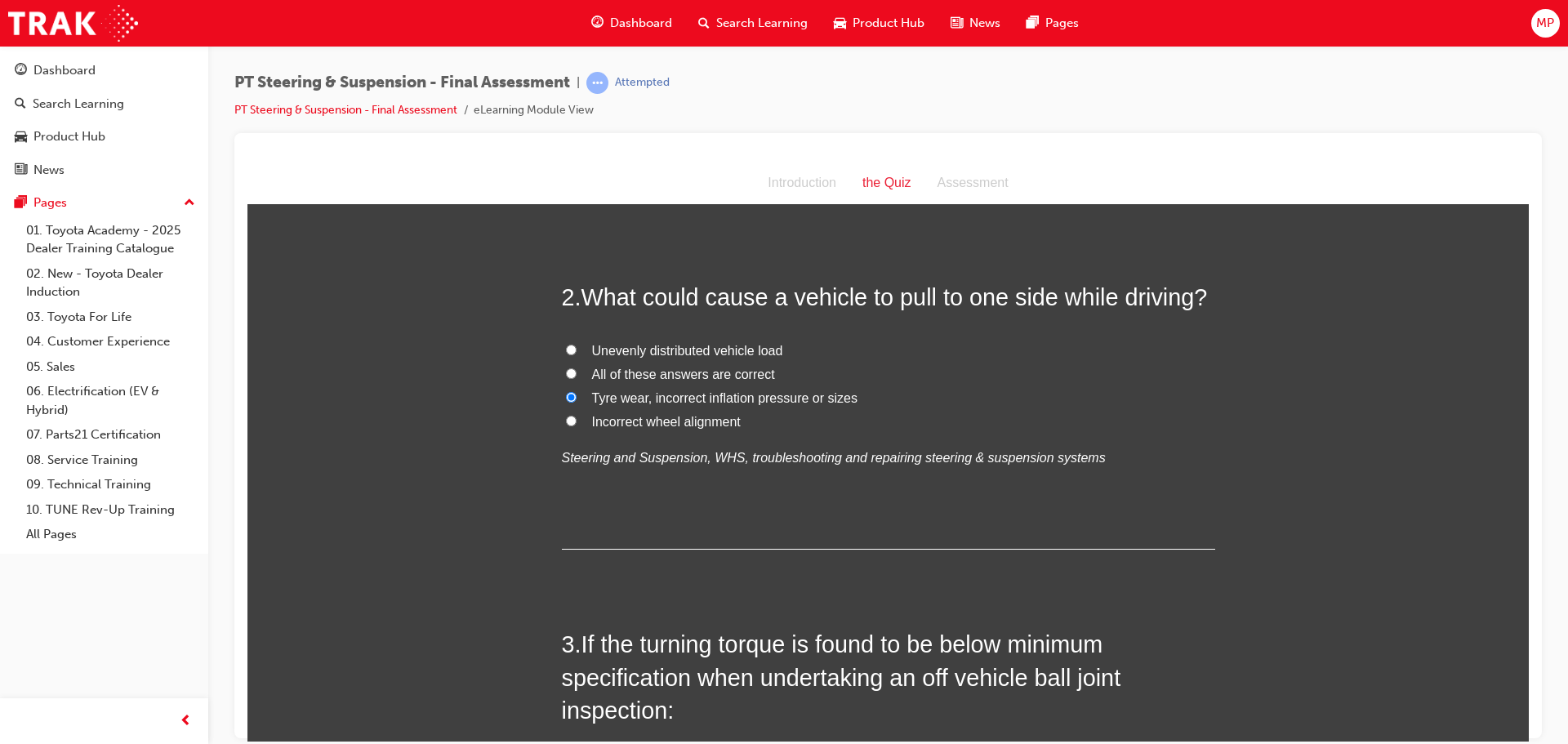
click at [567, 418] on input "Incorrect wheel alignment" at bounding box center [571, 420] width 11 height 11
radio input "true"
click at [566, 367] on input "All of these answers are correct" at bounding box center [571, 372] width 11 height 11
radio input "true"
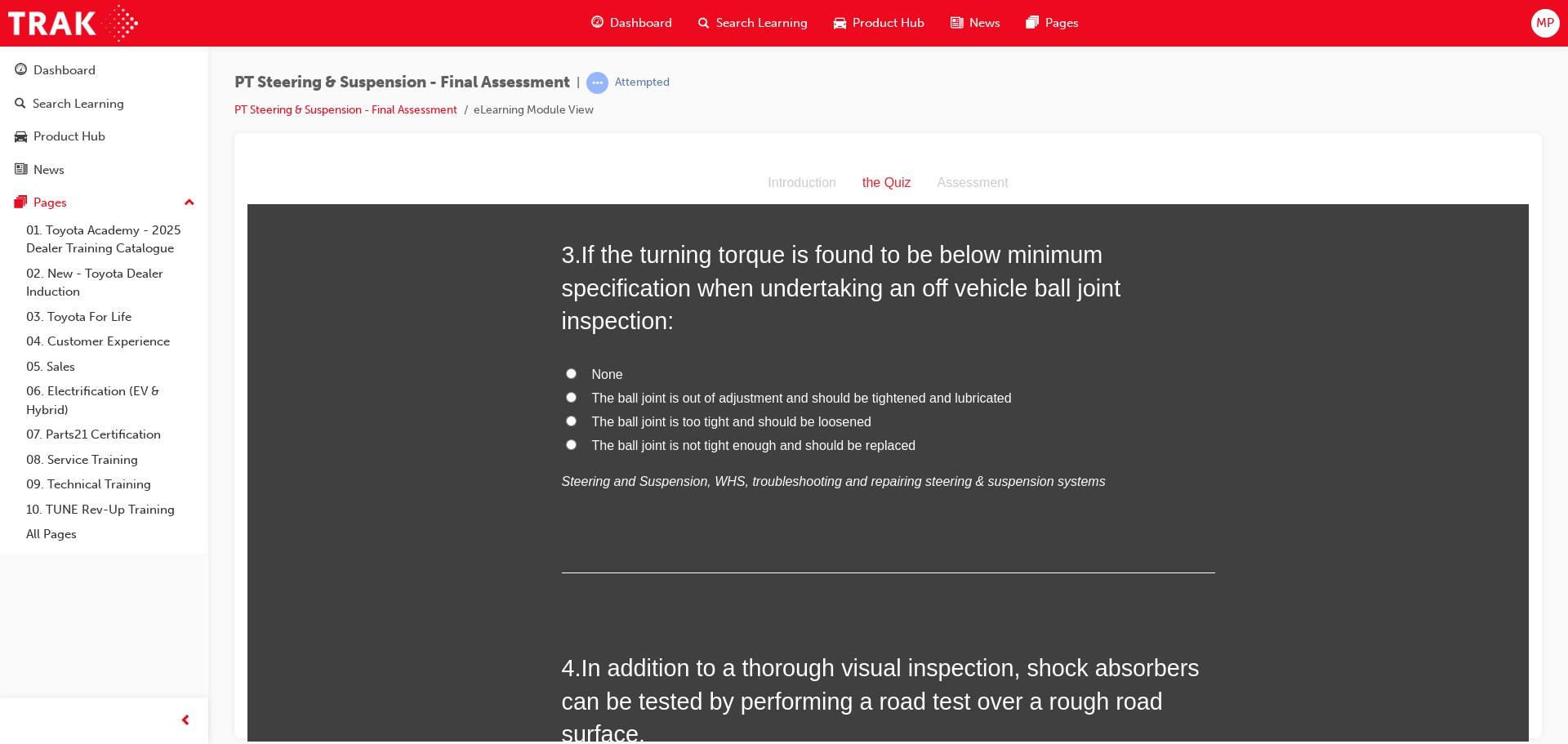
scroll to position [817, 0]
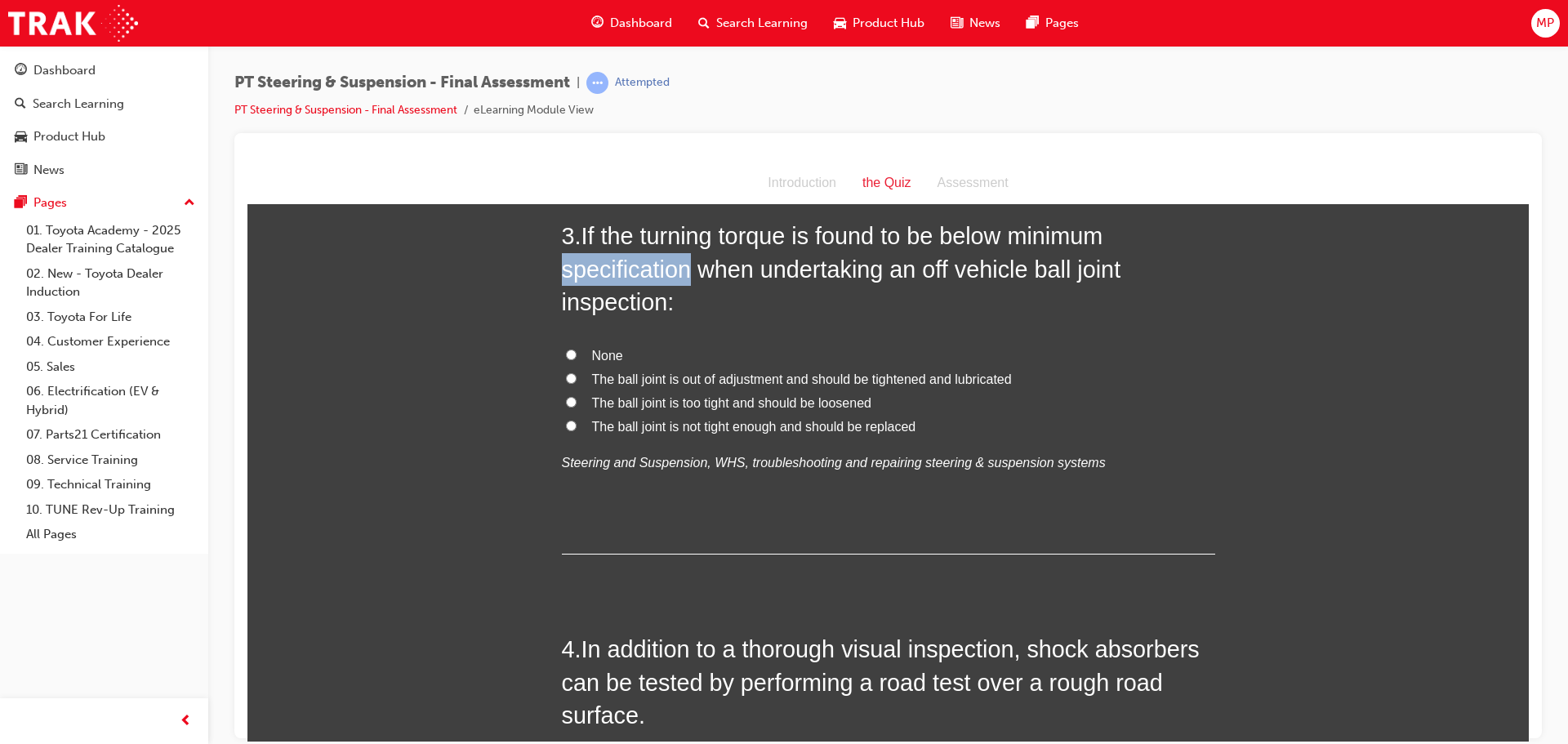
drag, startPoint x: 556, startPoint y: 269, endPoint x: 666, endPoint y: 286, distance: 111.4
click at [681, 282] on span "If the turning torque is found to be below minimum specification when undertaki…" at bounding box center [841, 268] width 559 height 92
drag, startPoint x: 915, startPoint y: 332, endPoint x: 785, endPoint y: 350, distance: 131.9
click at [777, 358] on label "None" at bounding box center [888, 356] width 653 height 24
click at [577, 358] on input "None" at bounding box center [571, 354] width 11 height 11
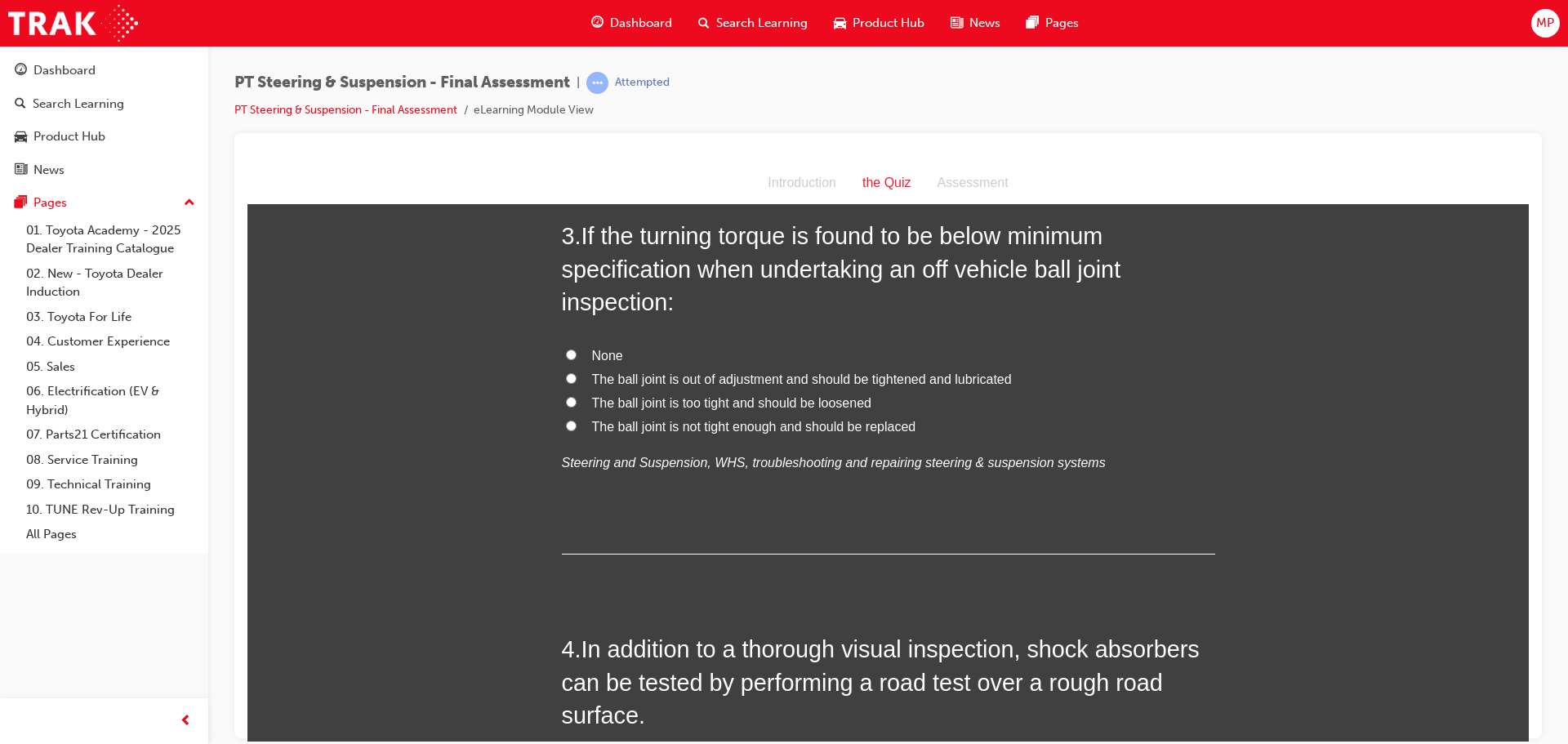
radio input "true"
drag, startPoint x: 1031, startPoint y: 270, endPoint x: 1128, endPoint y: 274, distance: 96.4
click at [1128, 274] on h2 "3 . If the turning torque is found to be below minimum specification when under…" at bounding box center [888, 268] width 653 height 99
copy span "ball joint"
click at [568, 422] on input "The ball joint is not tight enough and should be replaced" at bounding box center [571, 425] width 11 height 11
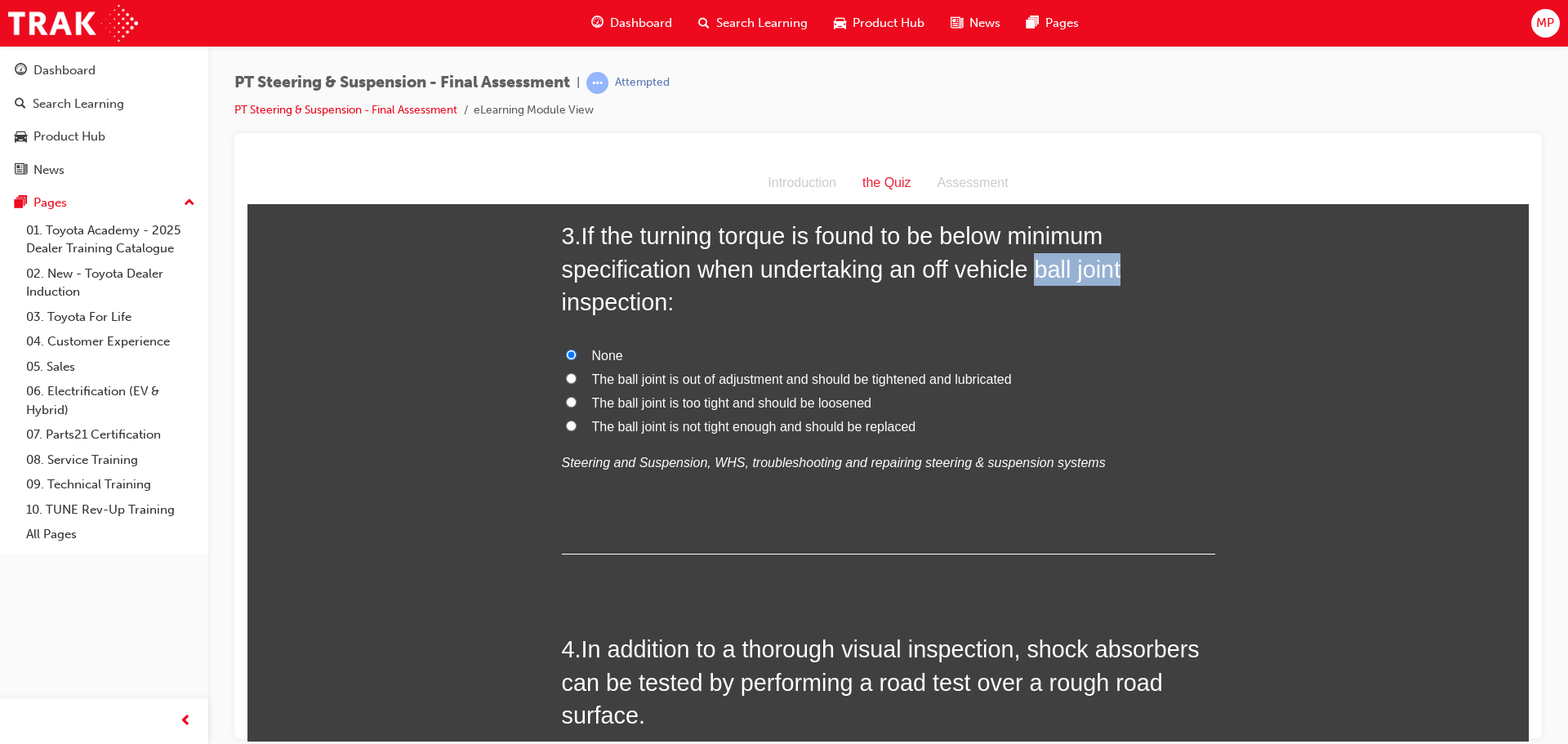
radio input "true"
drag, startPoint x: 633, startPoint y: 235, endPoint x: 798, endPoint y: 240, distance: 165.0
click at [798, 240] on span "If the turning torque is found to be below minimum specification when undertaki…" at bounding box center [841, 268] width 559 height 92
copy span "turning torque"
click at [567, 375] on input "The ball joint is out of adjustment and should be tightened and lubricated" at bounding box center [571, 377] width 11 height 11
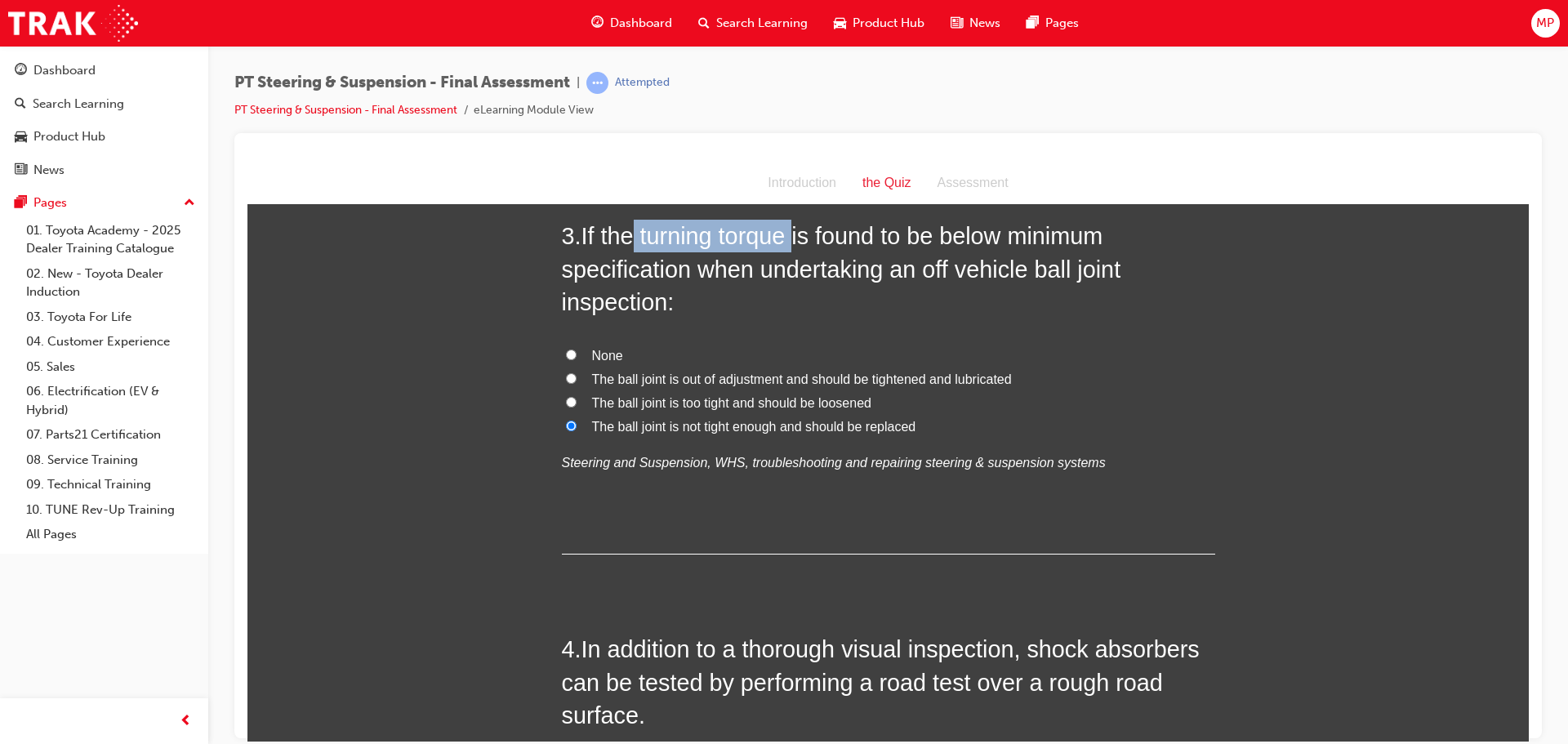
radio input "true"
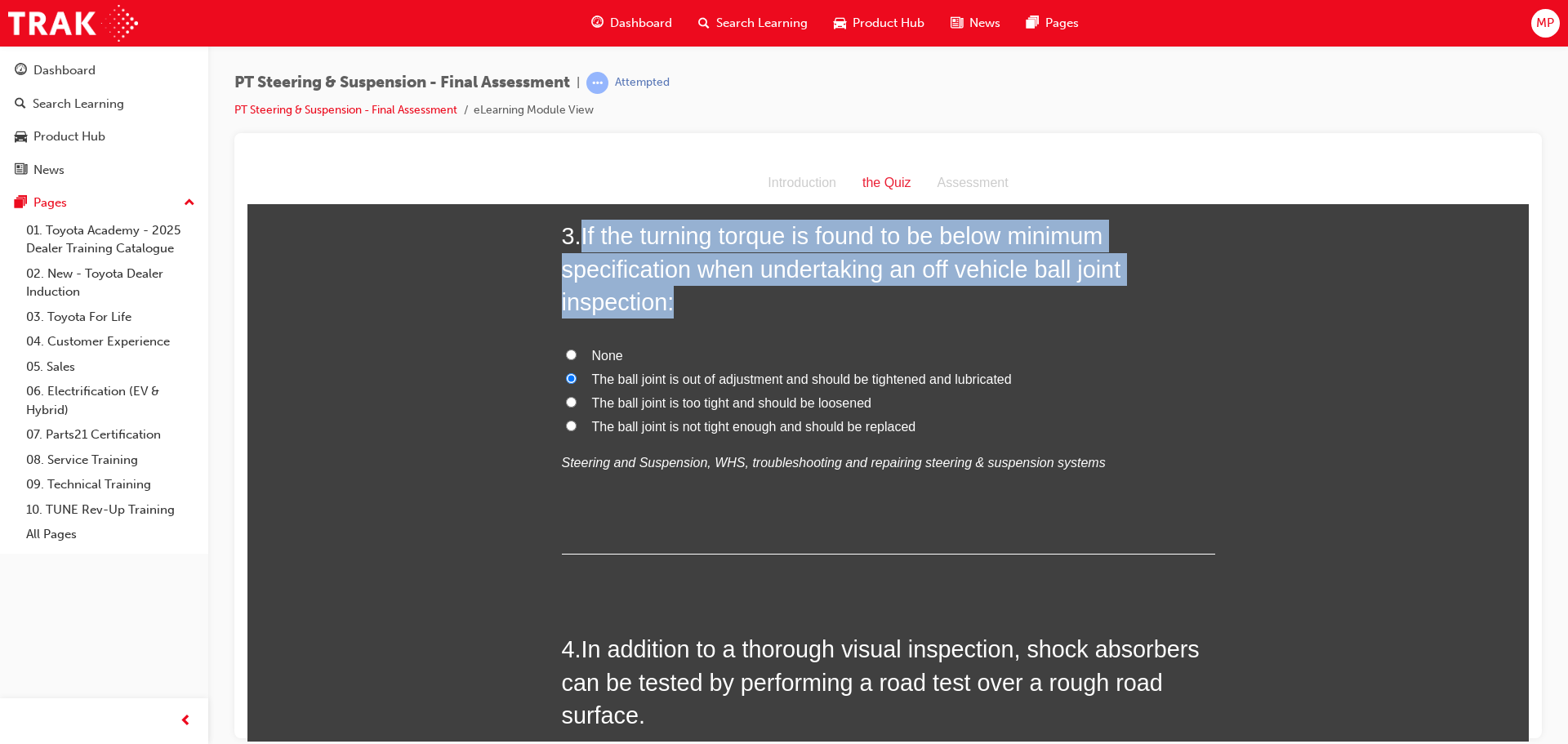
drag, startPoint x: 579, startPoint y: 234, endPoint x: 732, endPoint y: 294, distance: 165.0
click at [732, 294] on h2 "3 . If the turning torque is found to be below minimum specification when under…" at bounding box center [888, 268] width 653 height 99
copy span "If the turning torque is found to be below minimum specification when undertaki…"
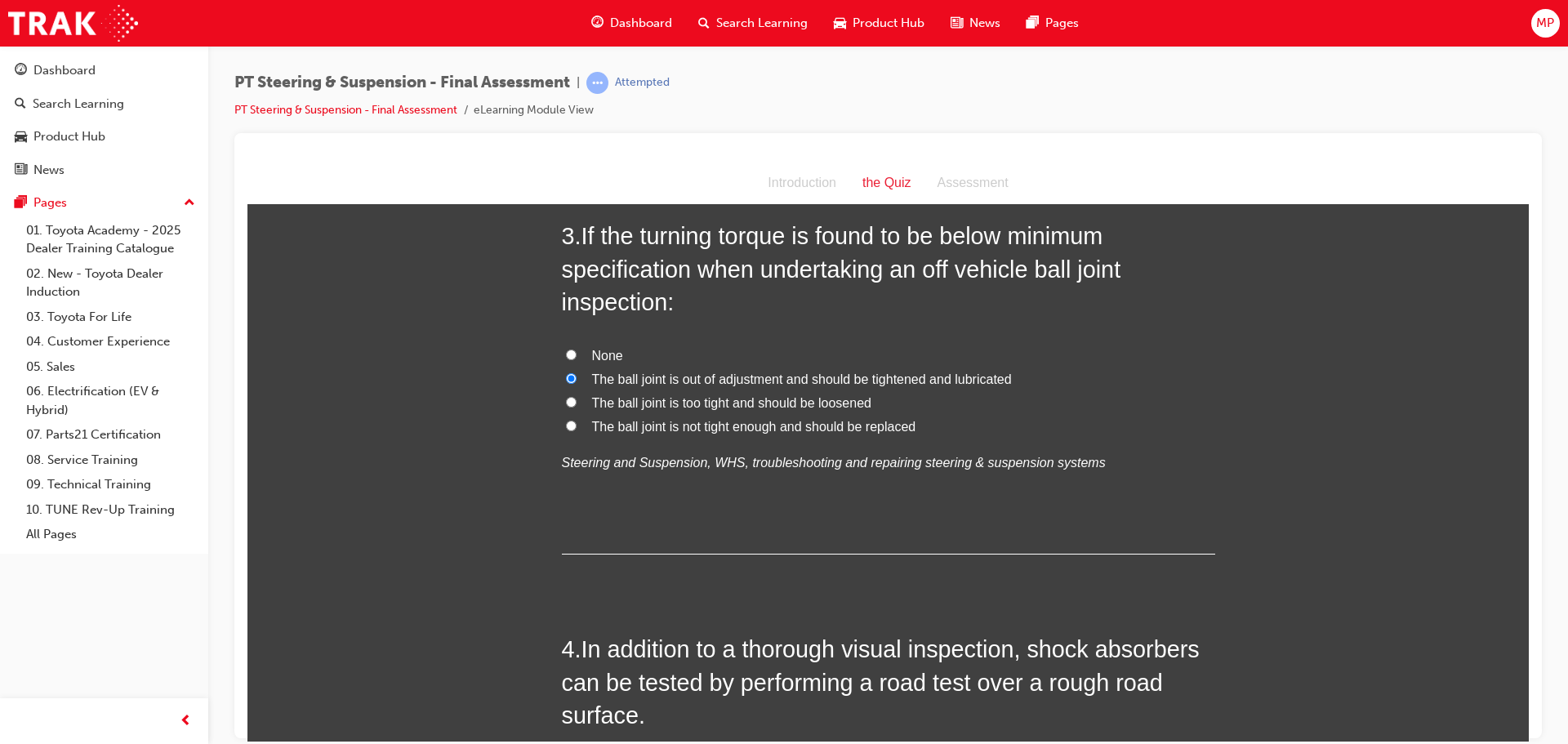
click at [562, 348] on label "None" at bounding box center [888, 356] width 653 height 24
click at [566, 349] on input "None" at bounding box center [571, 354] width 11 height 11
radio input "true"
drag, startPoint x: 663, startPoint y: 302, endPoint x: 542, endPoint y: 301, distance: 120.9
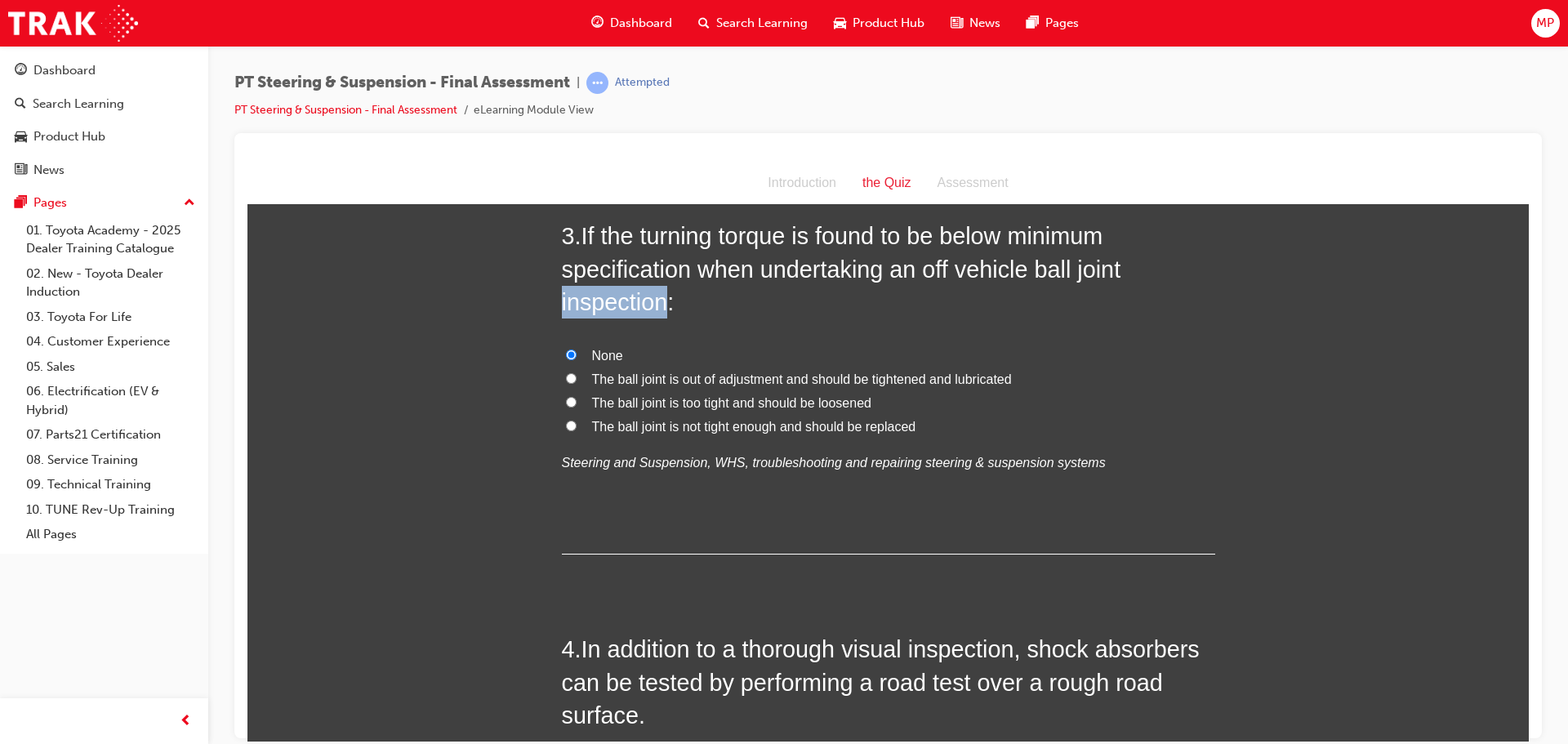
copy span "inspection"
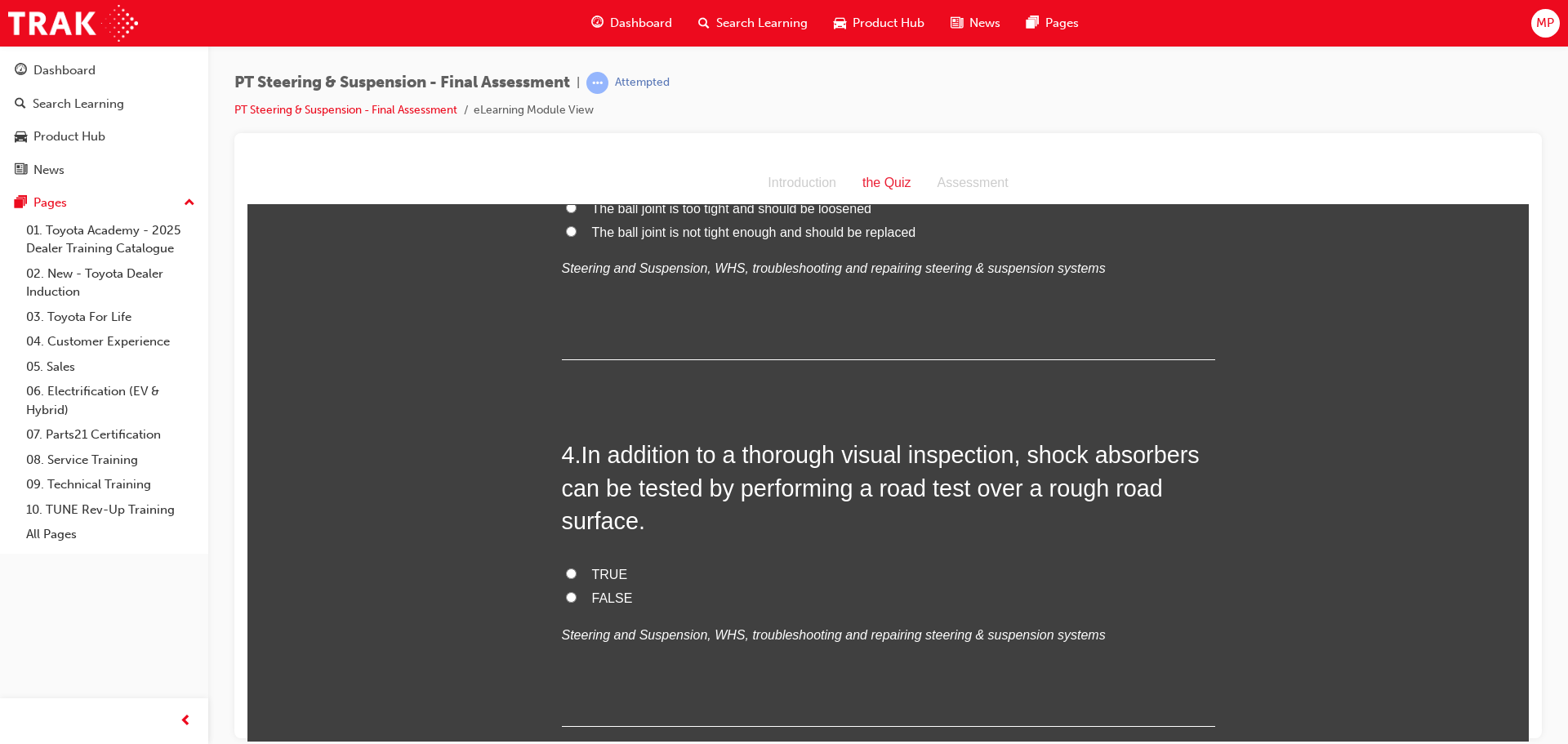
scroll to position [1062, 0]
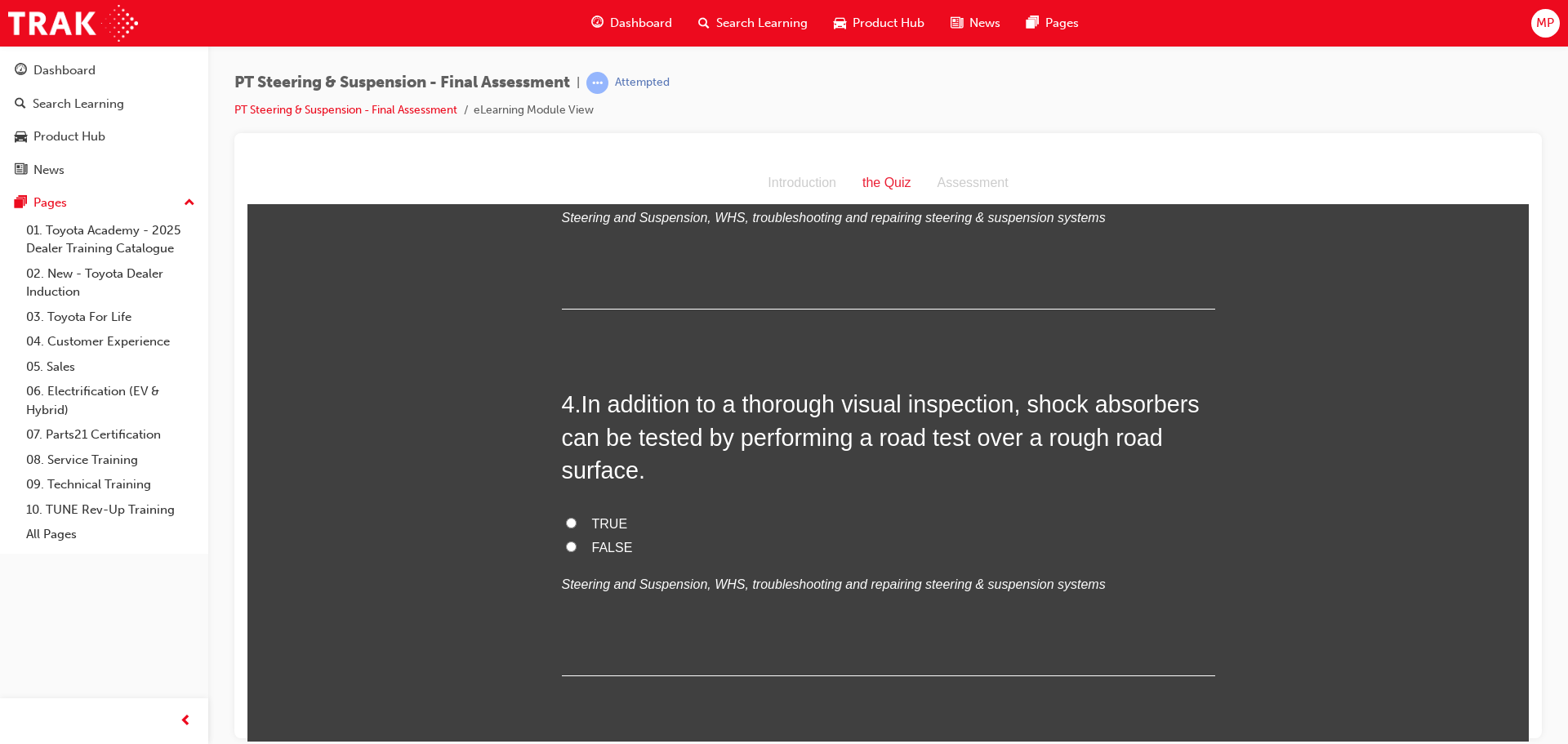
click at [566, 522] on input "TRUE" at bounding box center [571, 522] width 11 height 11
radio input "true"
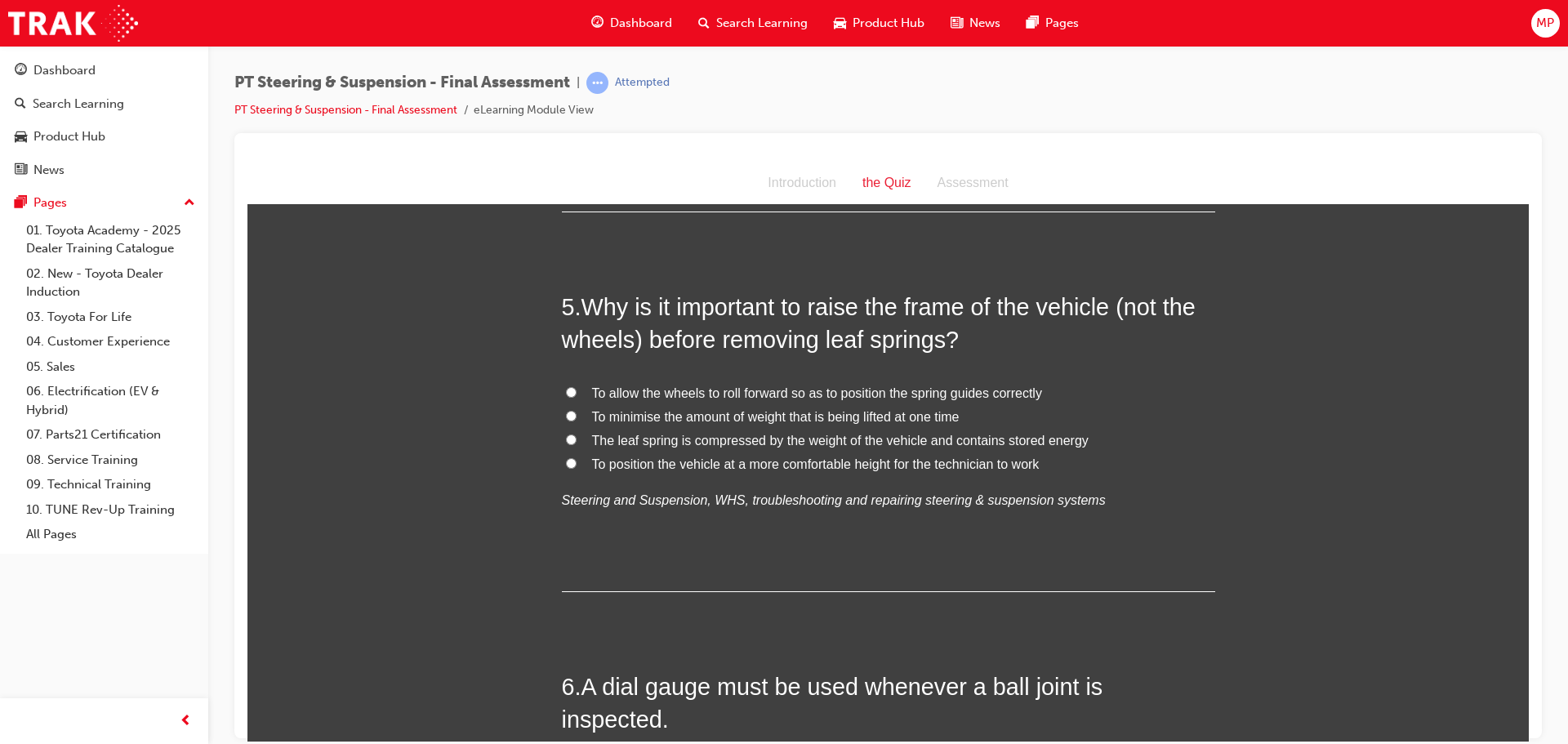
scroll to position [1552, 0]
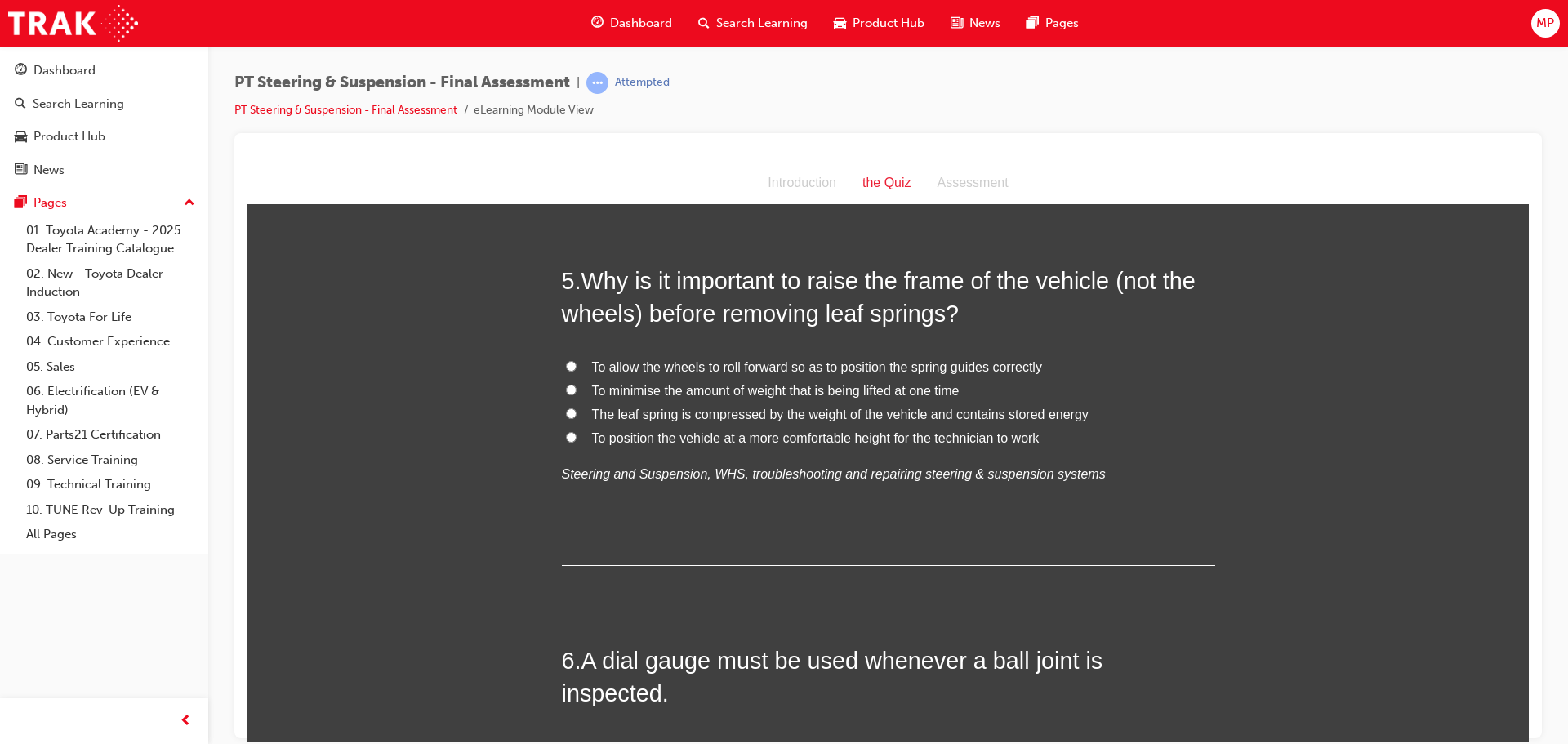
click at [572, 389] on label "To minimise the amount of weight that is being lifted at one time" at bounding box center [888, 391] width 653 height 24
click at [566, 386] on input "To minimise the amount of weight that is being lifted at one time" at bounding box center [571, 389] width 11 height 11
radio input "true"
click at [573, 412] on label "The leaf spring is compressed by the weight of the vehicle and contains stored …" at bounding box center [888, 415] width 653 height 24
click at [573, 412] on input "The leaf spring is compressed by the weight of the vehicle and contains stored …" at bounding box center [571, 412] width 11 height 11
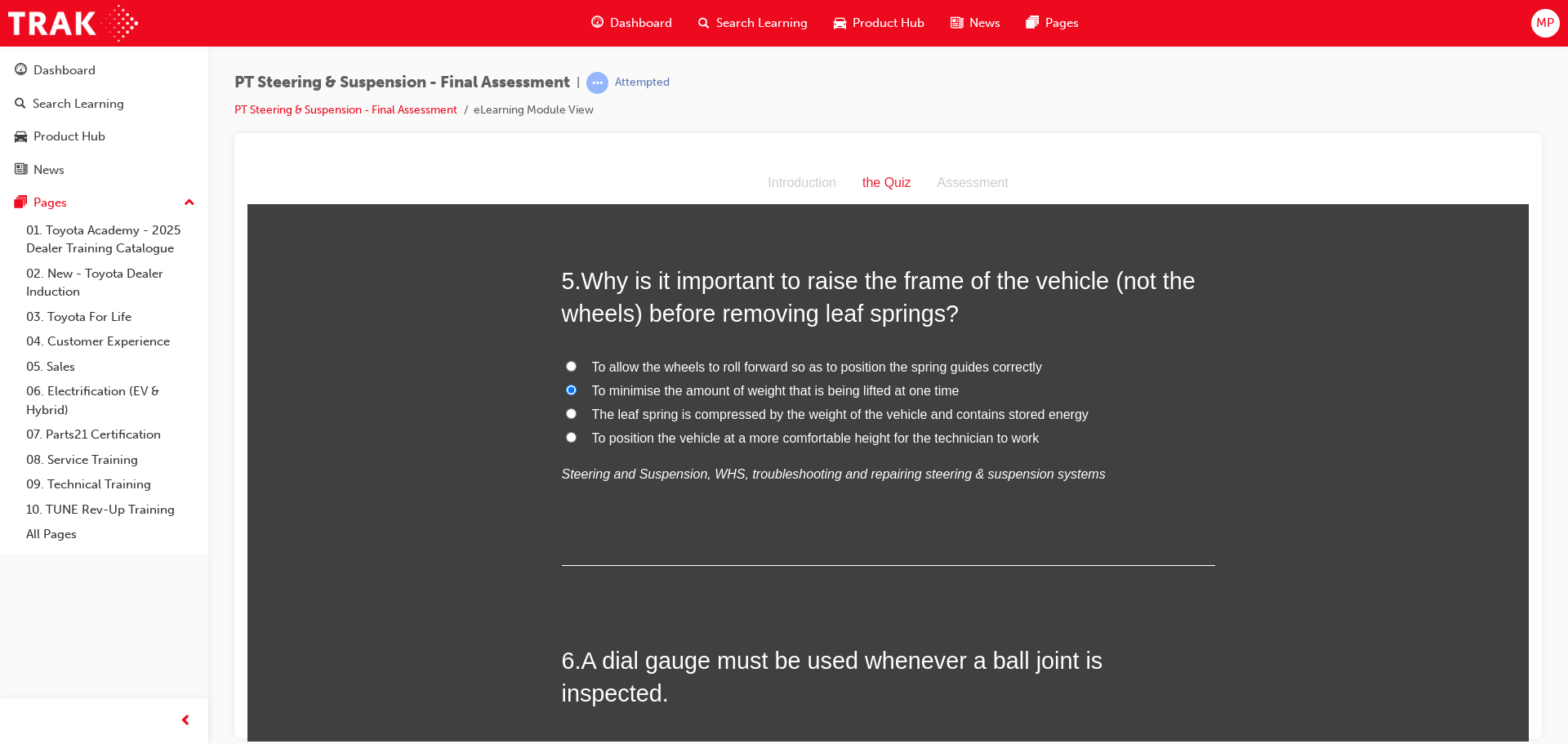
radio input "true"
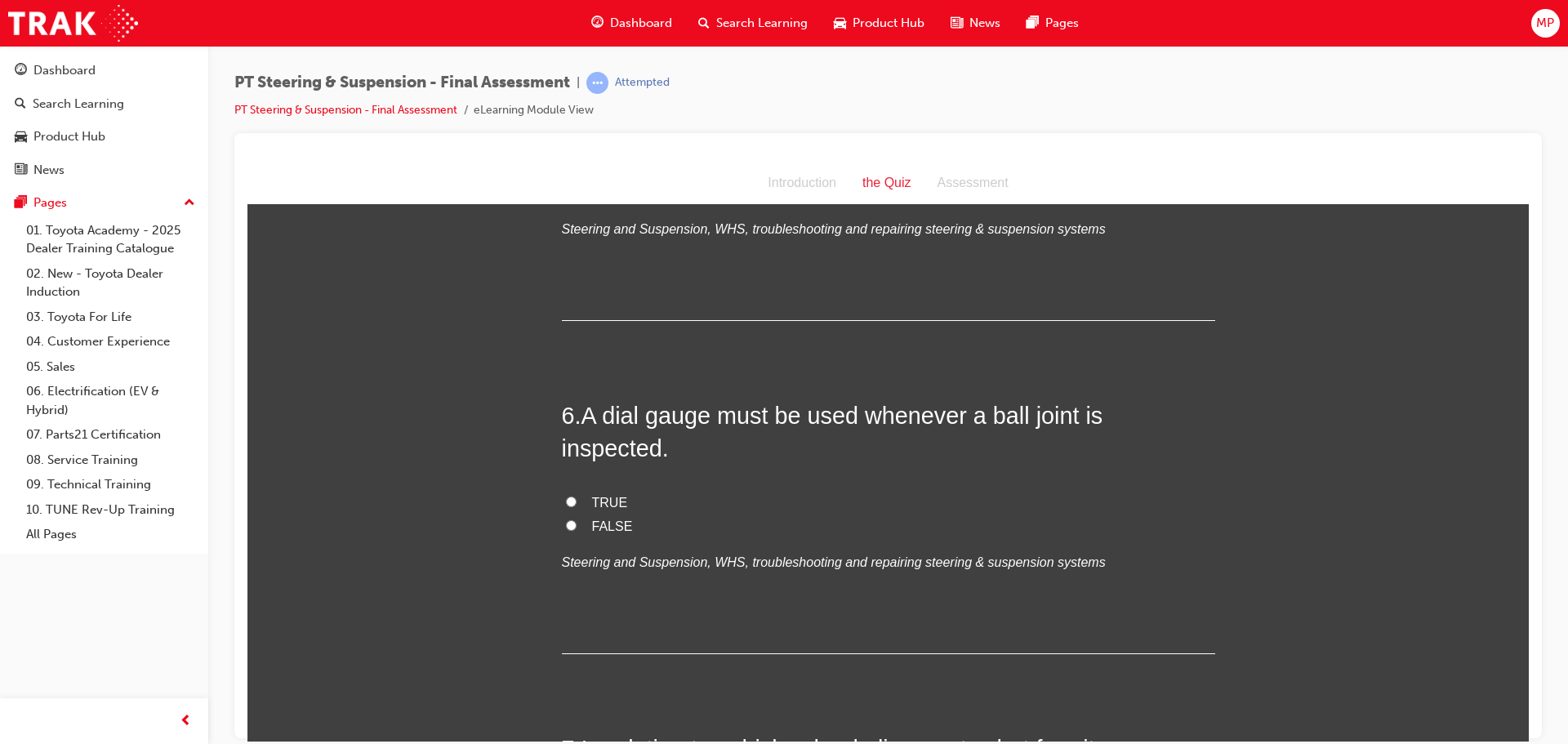
scroll to position [1878, 0]
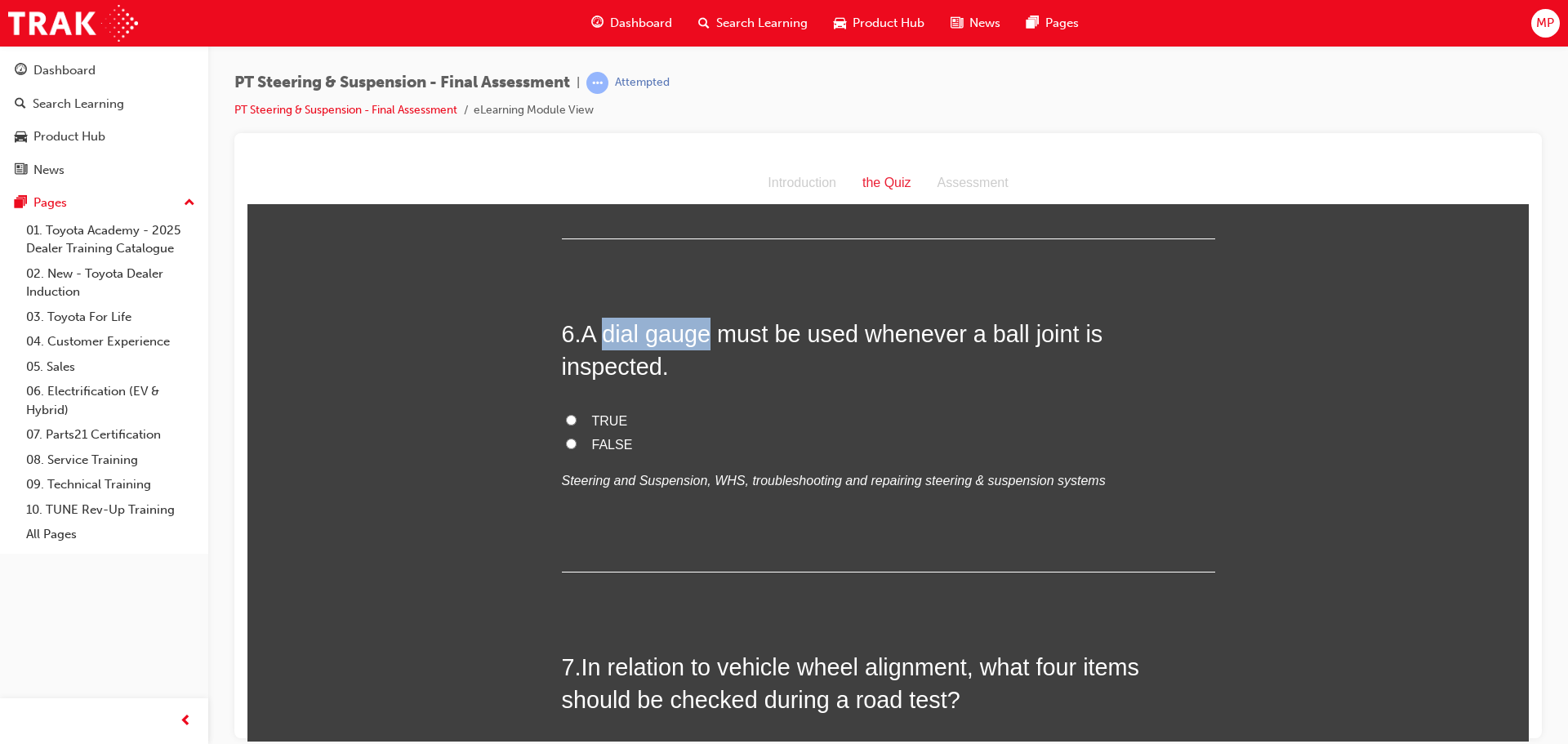
drag, startPoint x: 604, startPoint y: 335, endPoint x: 703, endPoint y: 328, distance: 99.0
click at [703, 328] on span "A dial gauge must be used whenever a ball joint is inspected." at bounding box center [832, 349] width 541 height 59
copy span "dial gauge"
click at [566, 438] on input "FALSE" at bounding box center [571, 443] width 11 height 11
radio input "true"
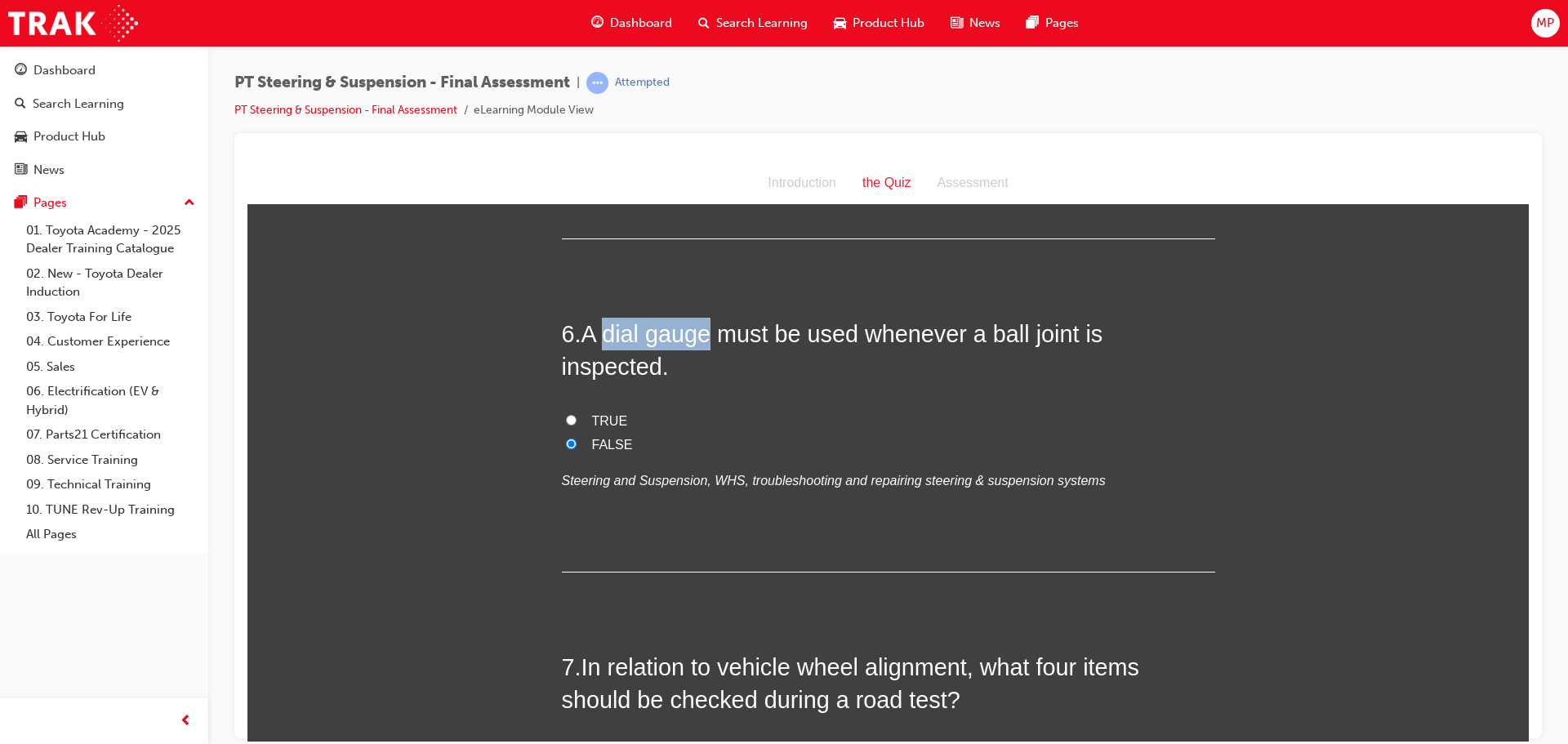
scroll to position [2123, 0]
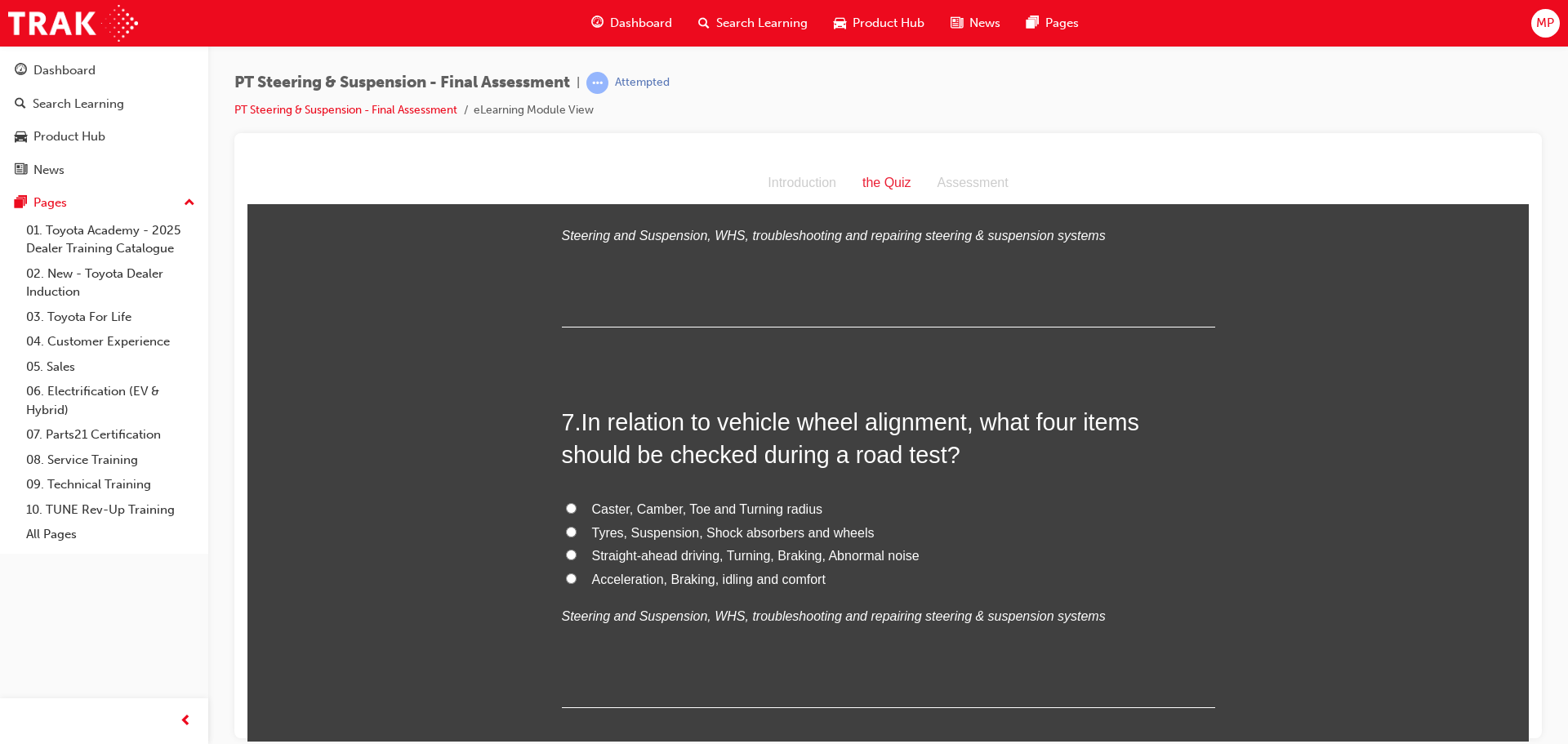
click at [572, 568] on label "Acceleration, Braking, idling and comfort" at bounding box center [888, 580] width 653 height 24
click at [572, 572] on input "Acceleration, Braking, idling and comfort" at bounding box center [571, 577] width 11 height 11
radio input "true"
click at [570, 544] on label "Straight-ahead driving, Turning, Braking, Abnormal noise" at bounding box center [888, 556] width 653 height 24
click at [570, 549] on input "Straight-ahead driving, Turning, Braking, Abnormal noise" at bounding box center [571, 554] width 11 height 11
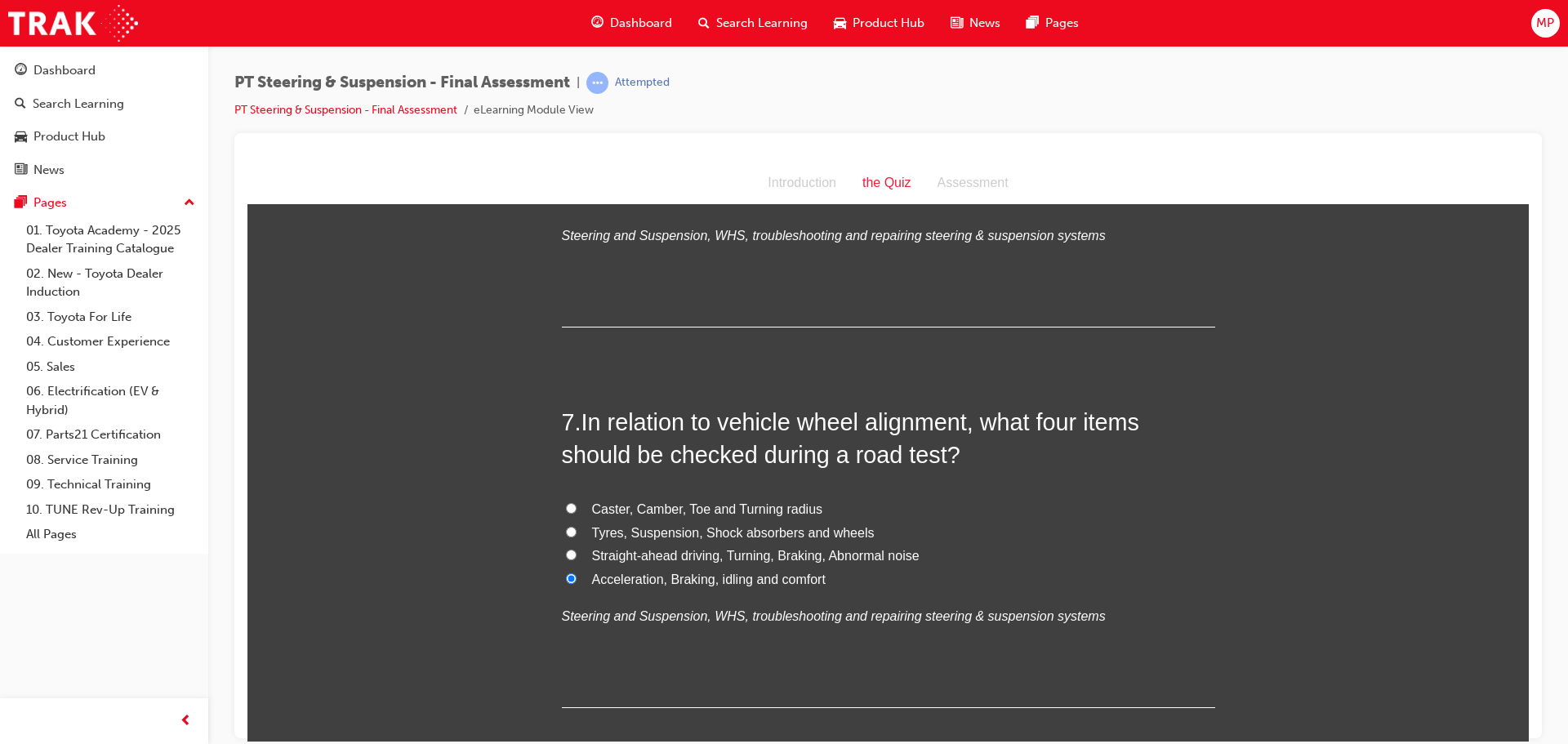
radio input "true"
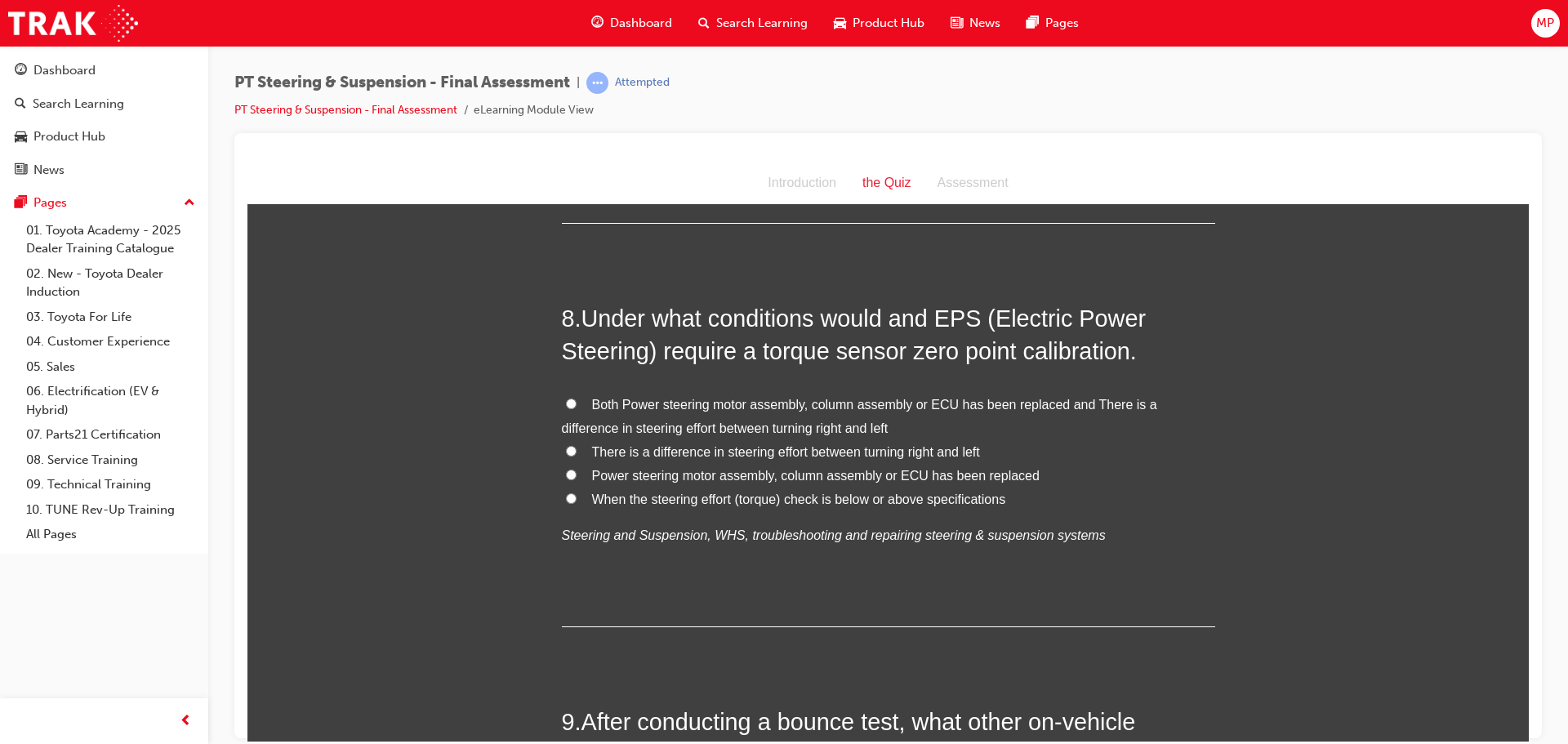
scroll to position [2613, 0]
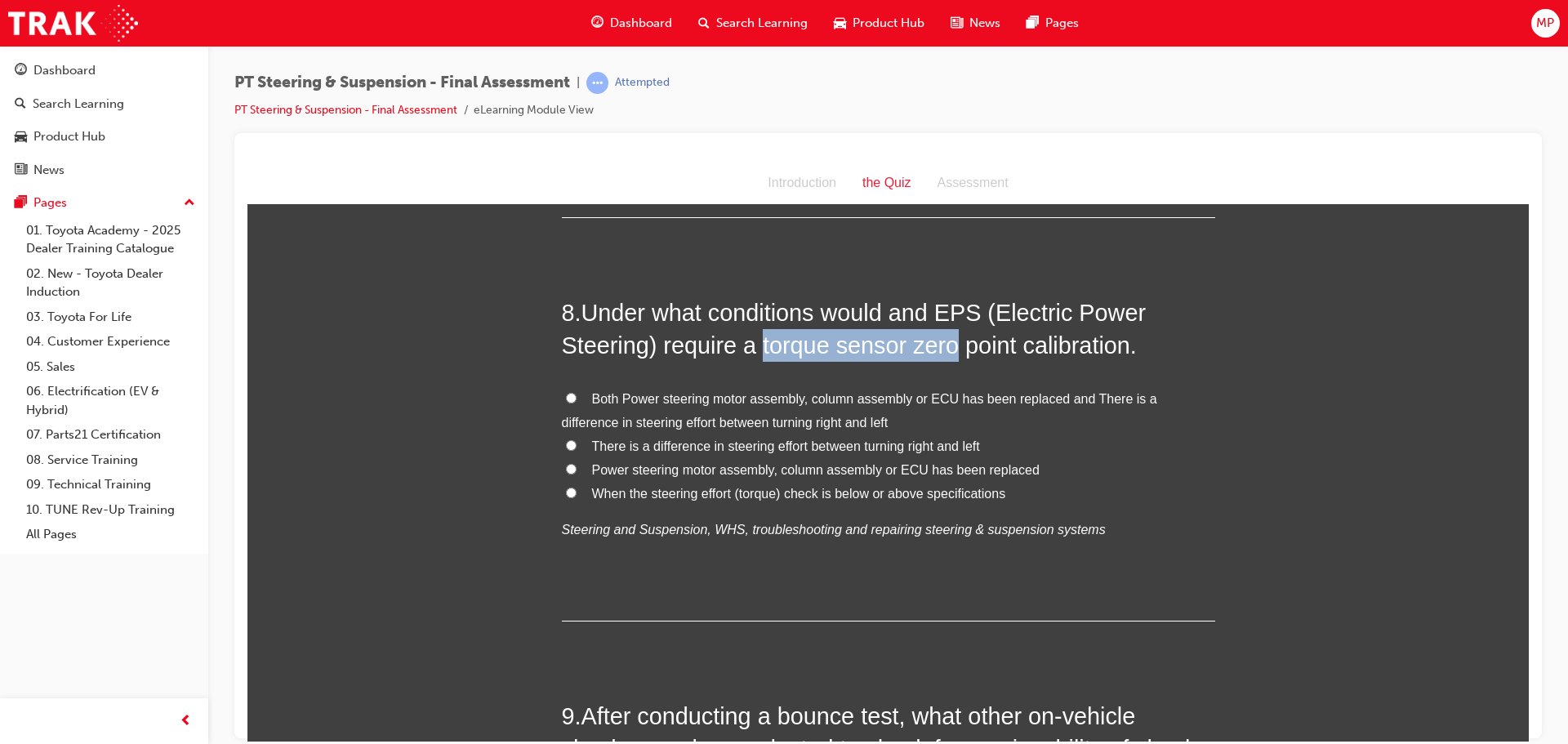
drag, startPoint x: 754, startPoint y: 310, endPoint x: 949, endPoint y: 313, distance: 195.2
click at [949, 313] on span "Under what conditions would and EPS (Electric Power Steering) require a torque …" at bounding box center [854, 328] width 585 height 59
copy span "torque sensor zero"
click at [566, 392] on input "Both Power steering motor assembly, column assembly or ECU has been replaced an…" at bounding box center [571, 397] width 11 height 11
radio input "true"
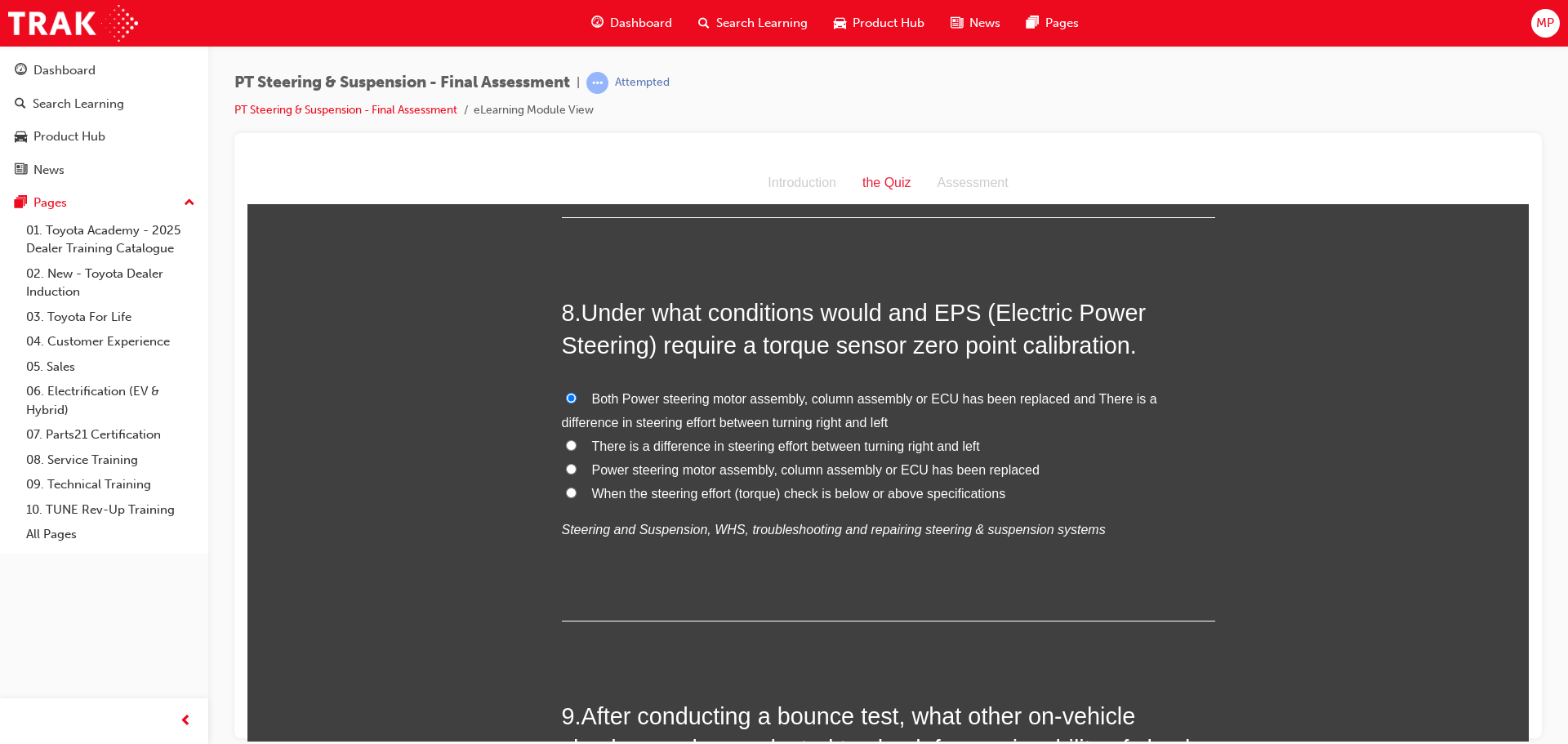
drag, startPoint x: 1174, startPoint y: 305, endPoint x: 1143, endPoint y: 305, distance: 31.0
click at [1145, 305] on h2 "8 . Under what conditions would and EPS (Electric Power Steering) require a tor…" at bounding box center [888, 329] width 653 height 66
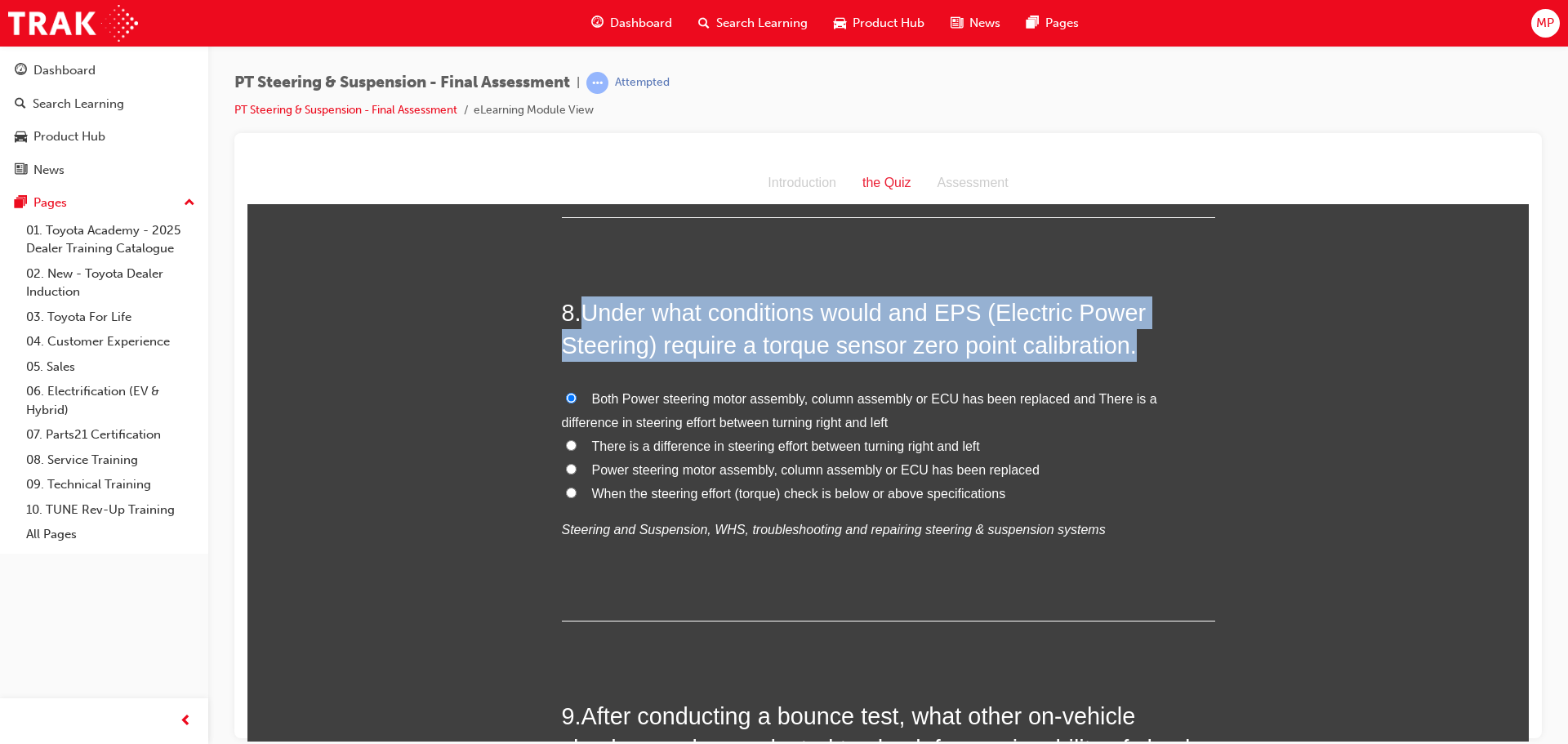
drag, startPoint x: 1140, startPoint y: 311, endPoint x: 579, endPoint y: 272, distance: 562.4
click at [579, 296] on h2 "8 . Under what conditions would and EPS (Electric Power Steering) require a tor…" at bounding box center [888, 329] width 653 height 66
copy span "Under what conditions would and EPS (Electric Power Steering) require a torque …"
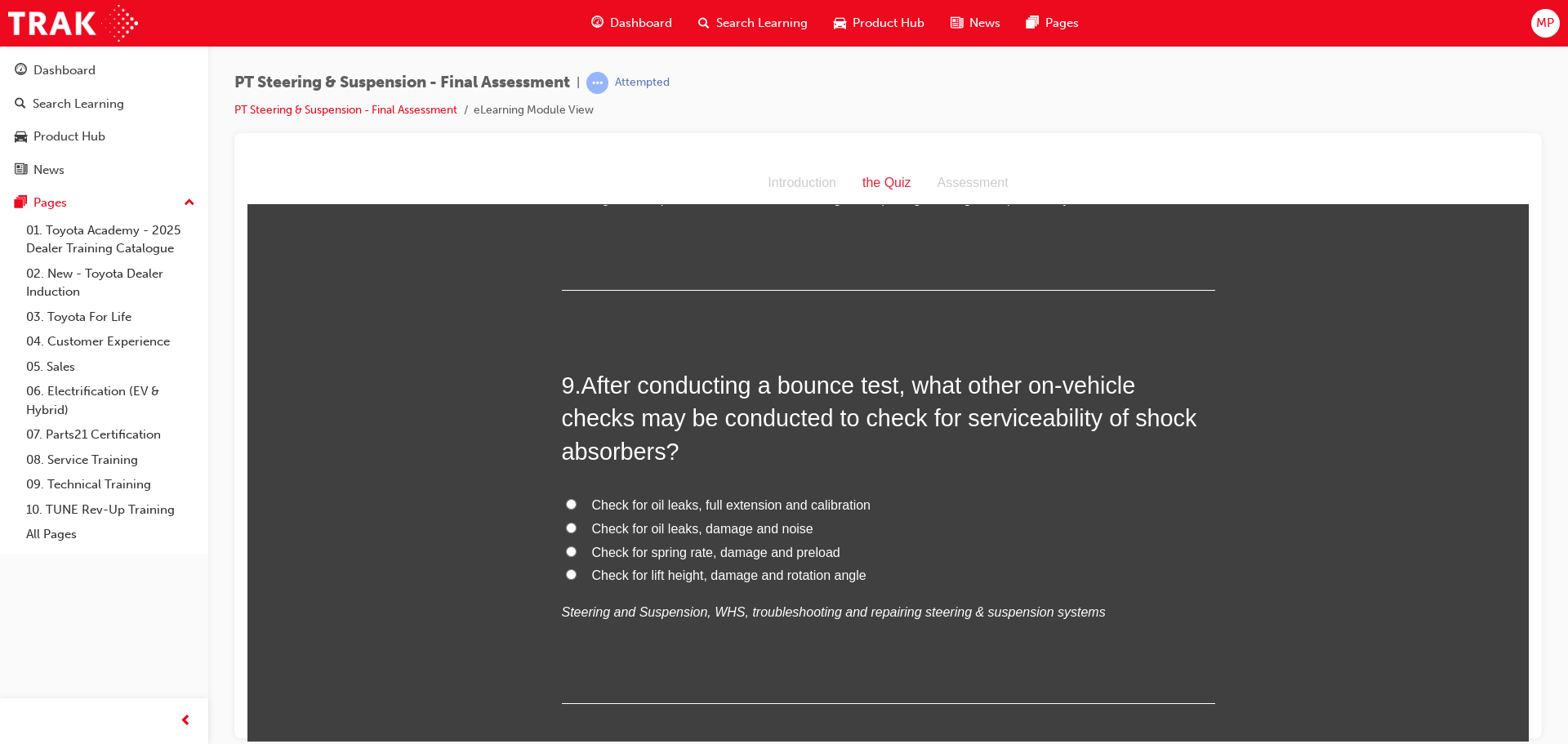
scroll to position [2940, 0]
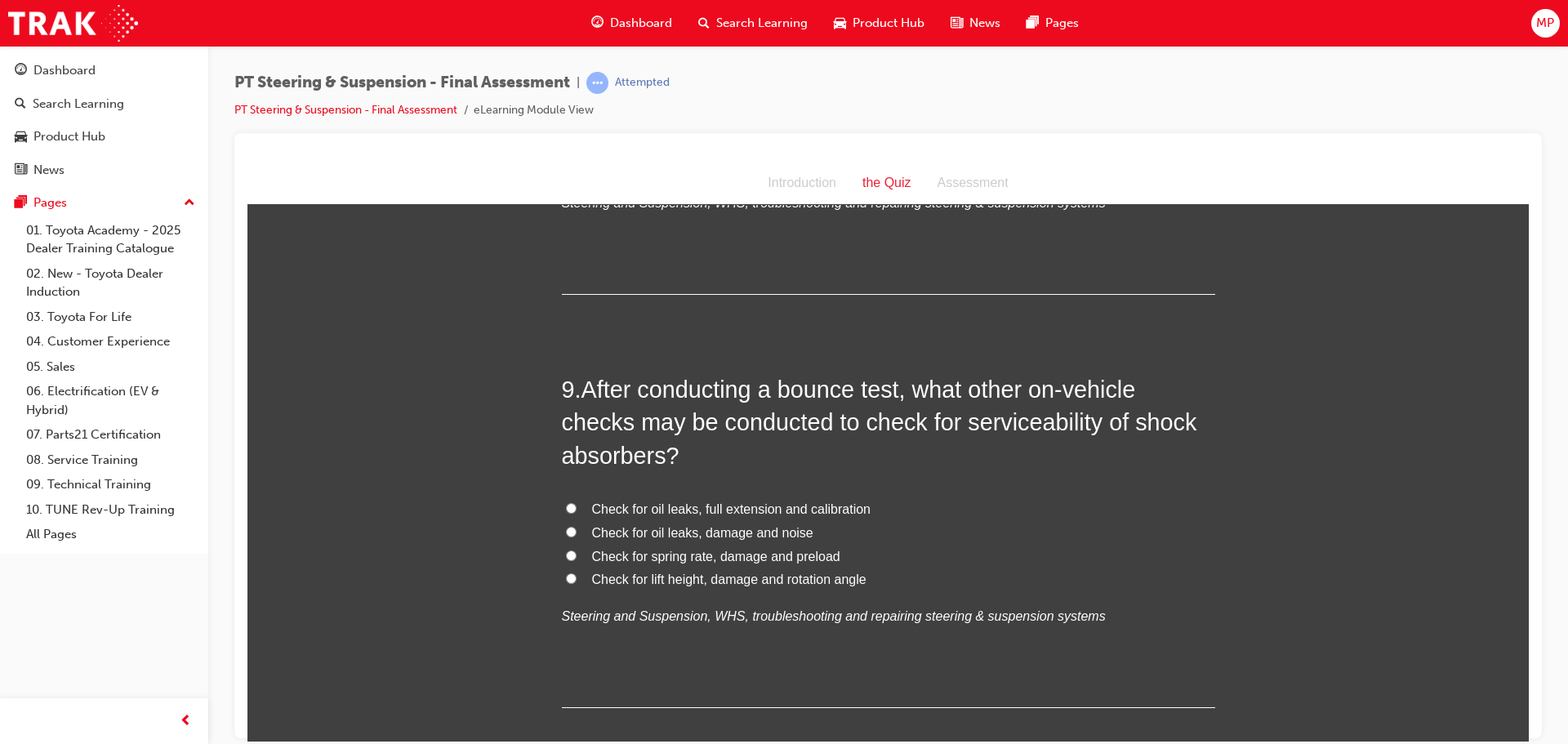
click at [566, 502] on input "Check for oil leaks, full extension and calibration" at bounding box center [571, 507] width 11 height 11
radio input "true"
click at [566, 572] on input "Check for lift height, damage and rotation angle" at bounding box center [571, 577] width 11 height 11
radio input "true"
click at [576, 545] on label "Check for spring rate, damage and preload" at bounding box center [888, 557] width 653 height 24
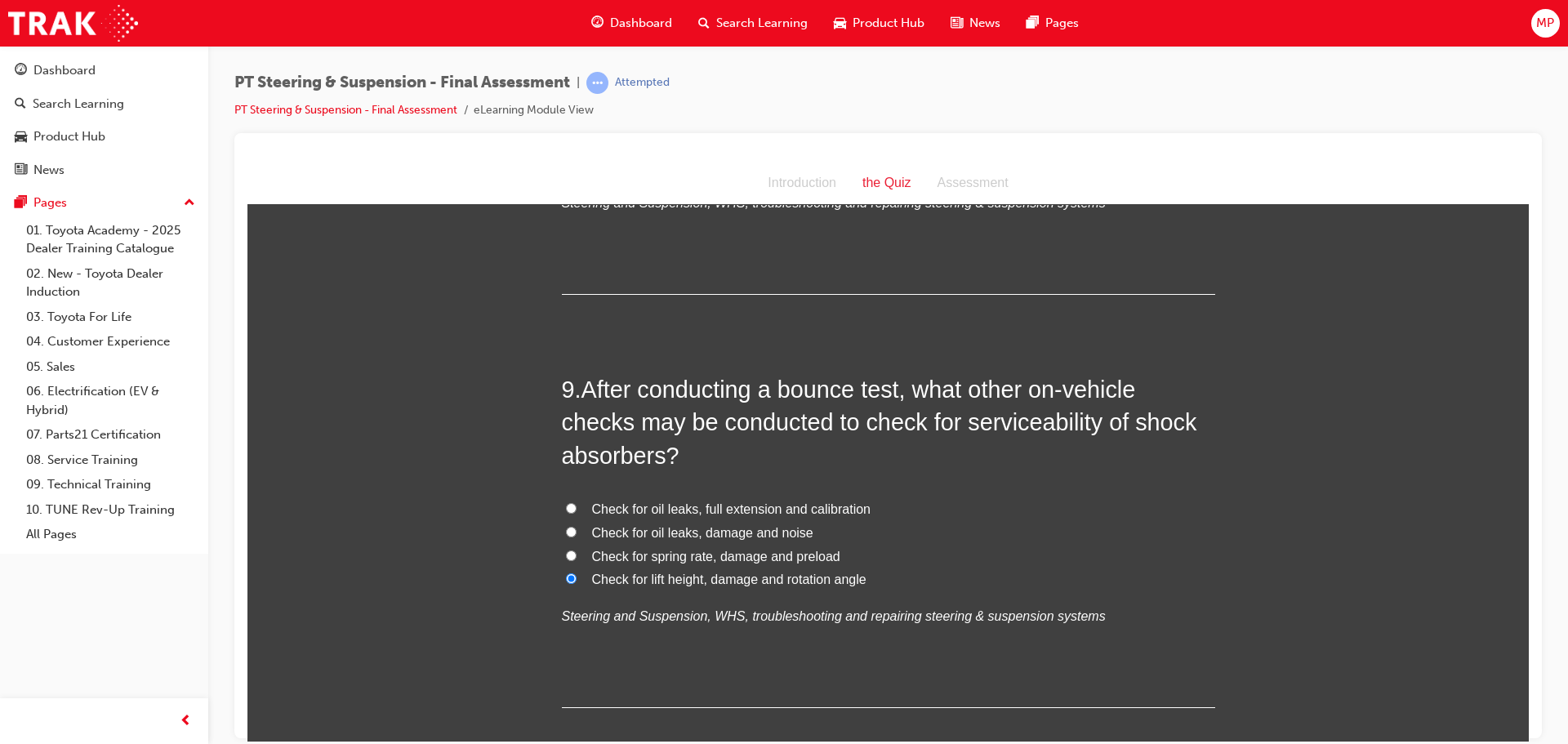
click at [576, 550] on input "Check for spring rate, damage and preload" at bounding box center [571, 555] width 11 height 11
radio input "true"
drag, startPoint x: 1127, startPoint y: 385, endPoint x: 1141, endPoint y: 381, distance: 14.7
click at [1141, 381] on span "After conducting a bounce test, what other on-vehicle checks may be conducted t…" at bounding box center [879, 422] width 635 height 92
drag, startPoint x: 1122, startPoint y: 382, endPoint x: 660, endPoint y: 412, distance: 463.2
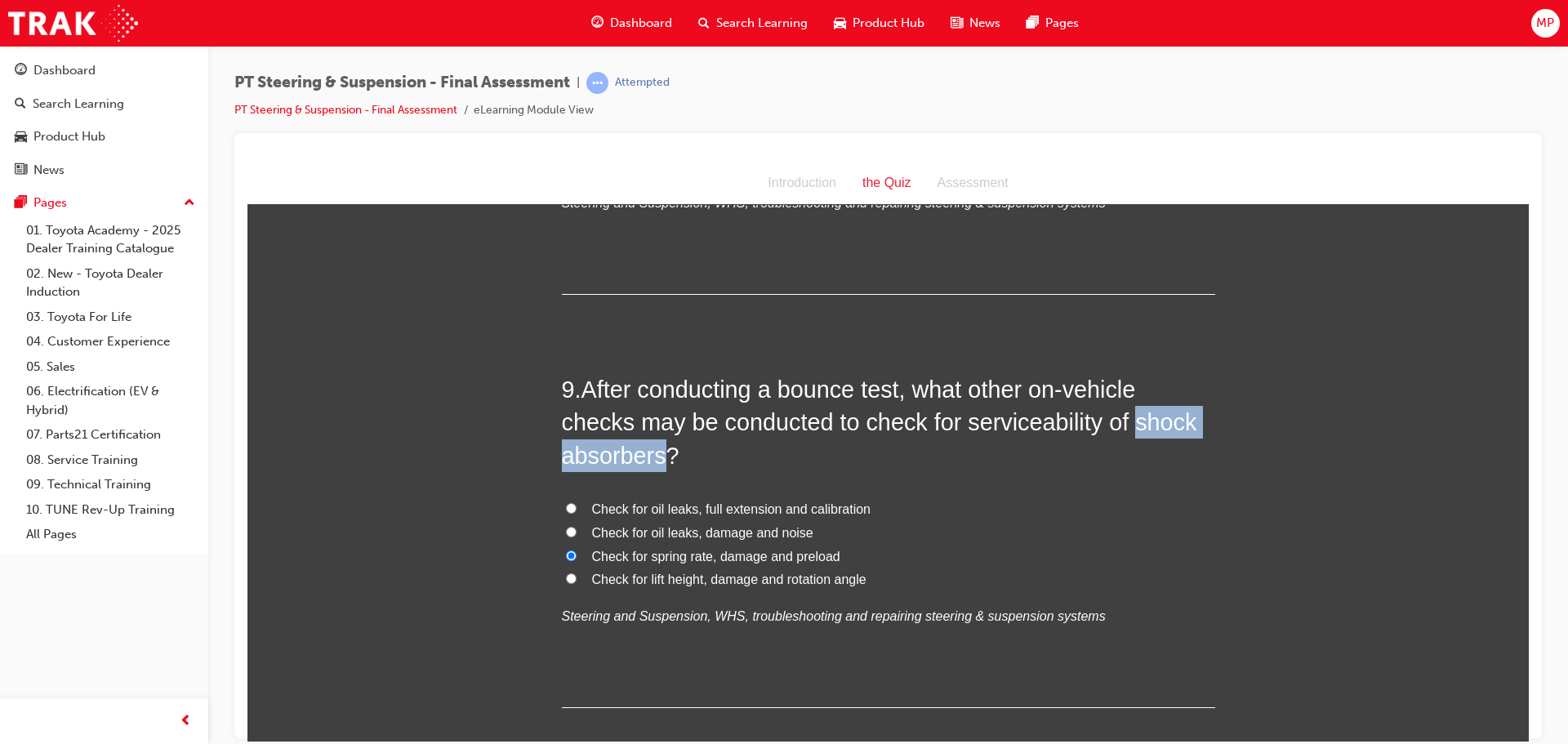
click at [660, 412] on span "After conducting a bounce test, what other on-vehicle checks may be conducted t…" at bounding box center [879, 422] width 635 height 92
copy span "shock absorbers"
click at [553, 498] on div "You must select an answer for each question before you can submit. Please note,…" at bounding box center [887, 218] width 1281 height 5873
click at [566, 526] on input "Check for oil leaks, damage and noise" at bounding box center [571, 531] width 11 height 11
radio input "true"
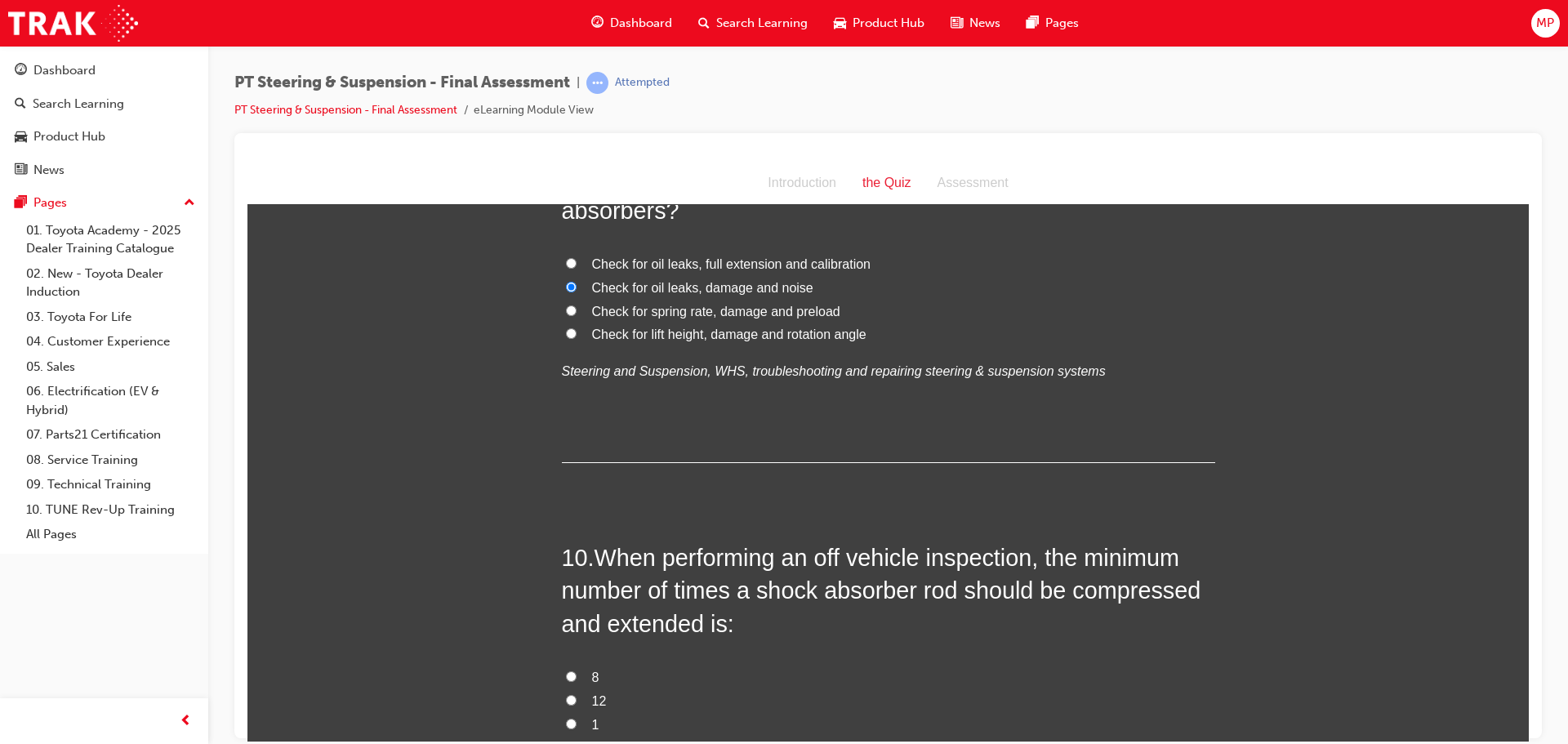
scroll to position [3266, 0]
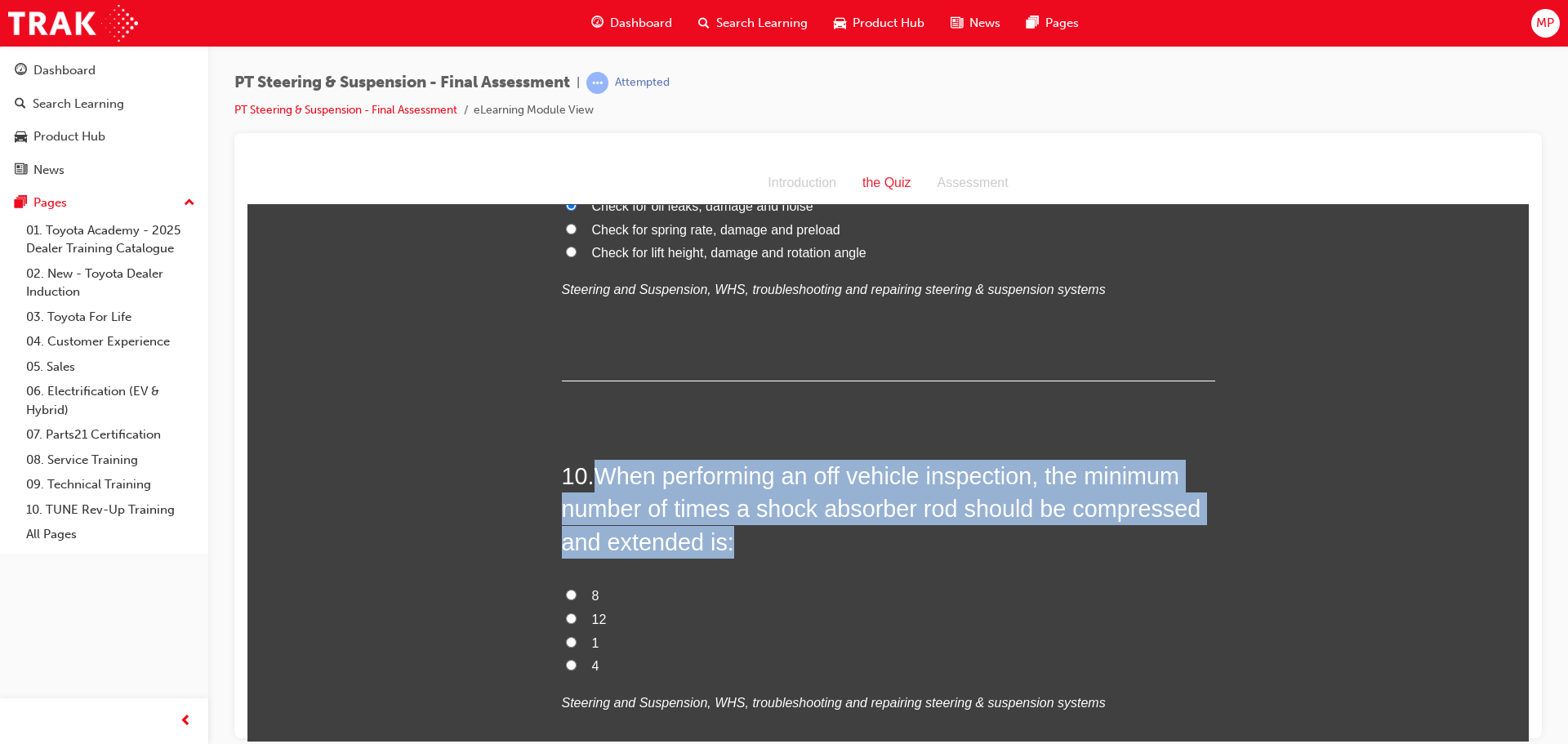
drag, startPoint x: 597, startPoint y: 444, endPoint x: 757, endPoint y: 505, distance: 171.1
click at [757, 505] on h2 "10 . When performing an off vehicle inspection, the minimum number of times a s…" at bounding box center [888, 508] width 653 height 99
copy span "When performing an off vehicle inspection, the minimum number of times a shock …"
click at [568, 659] on input "4" at bounding box center [571, 664] width 11 height 11
radio input "true"
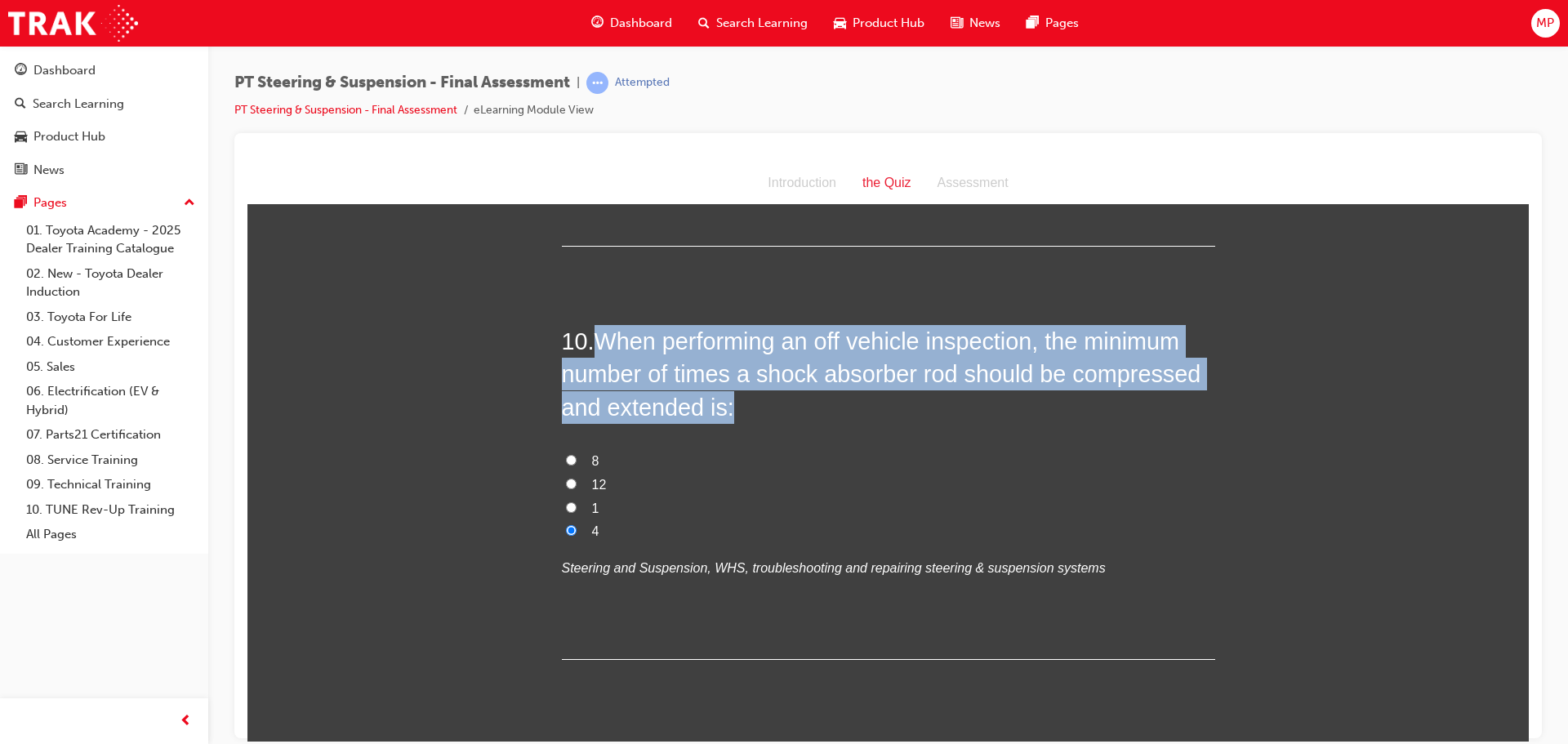
scroll to position [3430, 0]
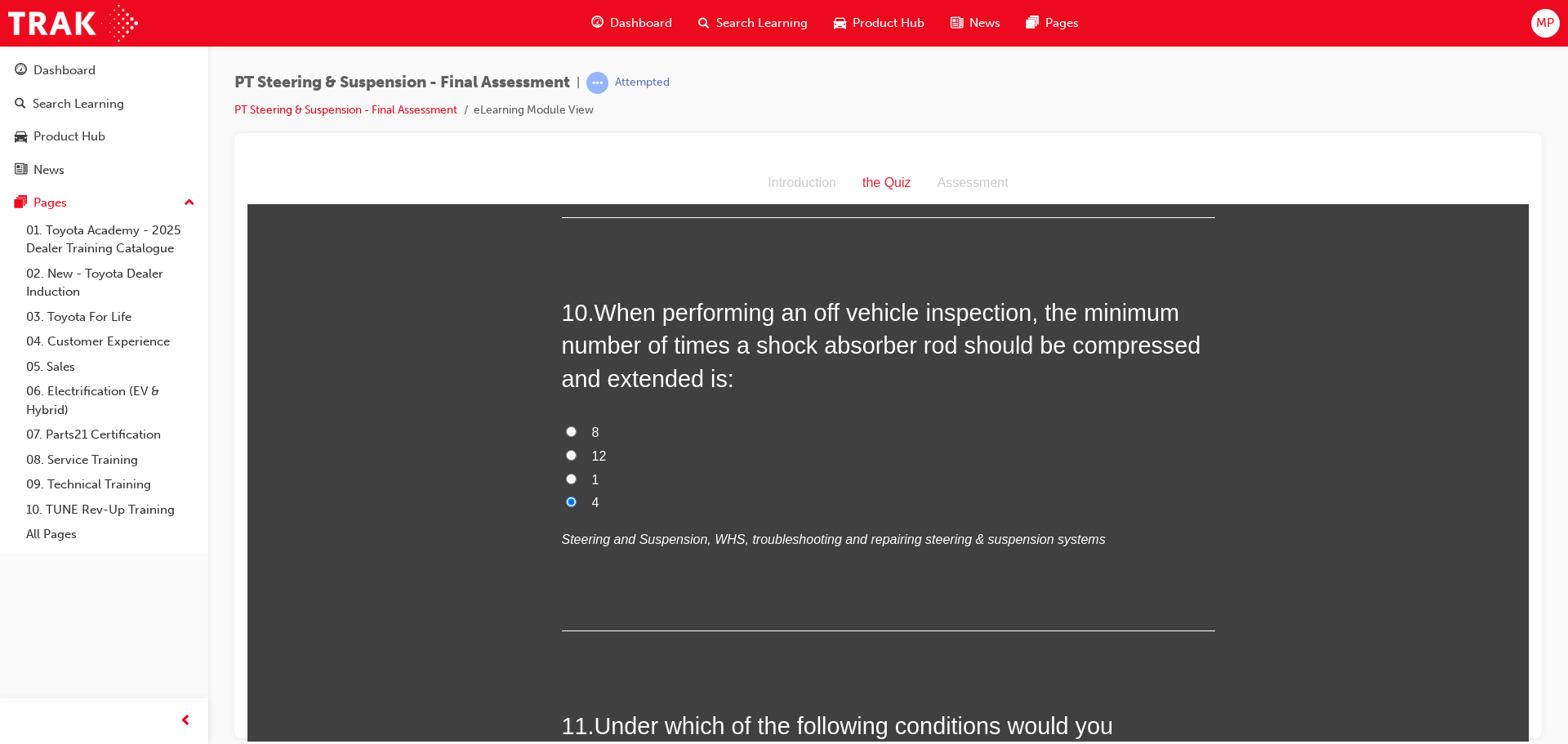
click at [742, 584] on div "10 . When performing an off vehicle inspection, the minimum number of times a s…" at bounding box center [888, 463] width 653 height 335
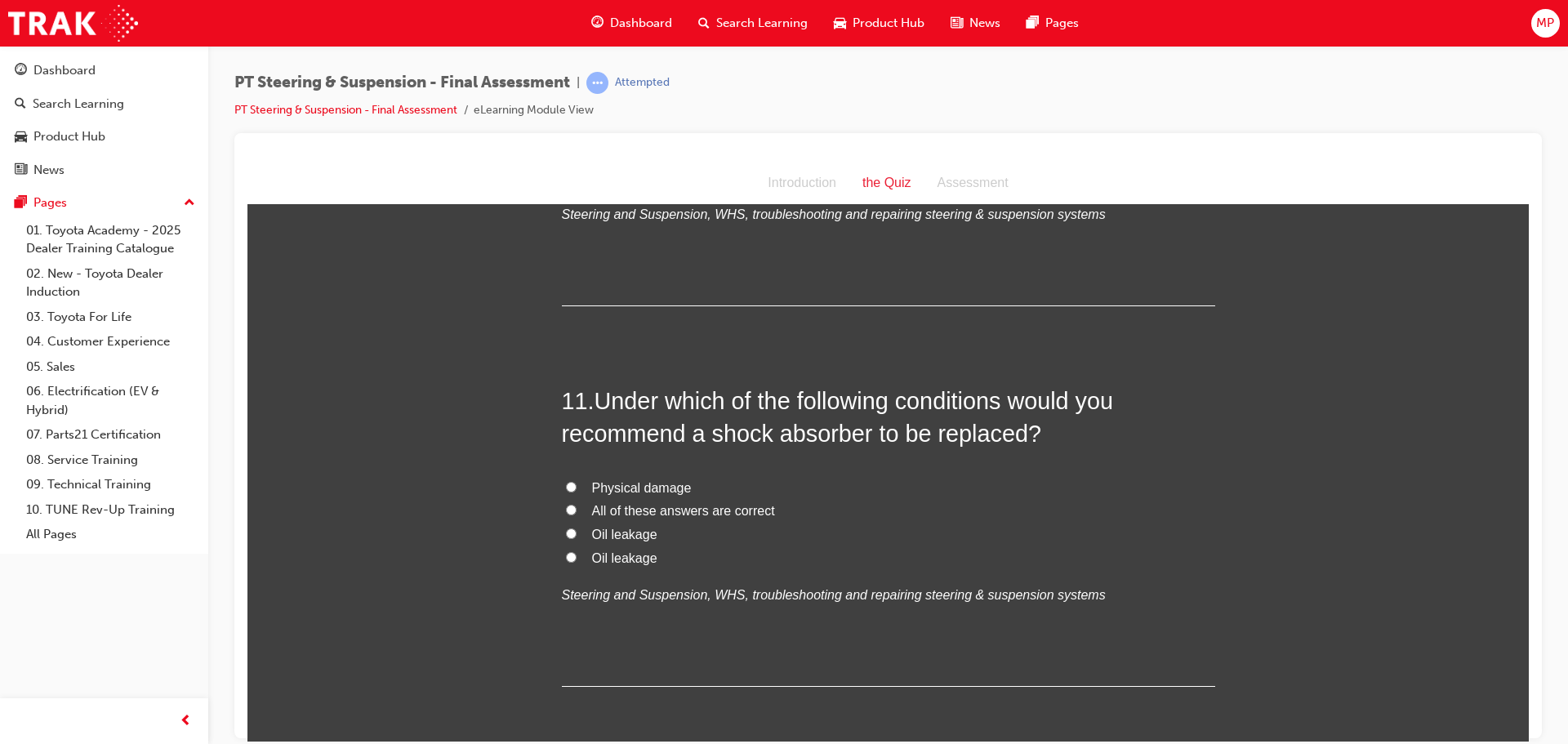
scroll to position [3756, 0]
click at [566, 479] on input "Physical damage" at bounding box center [571, 484] width 11 height 11
radio input "true"
click at [568, 502] on input "All of these answers are correct" at bounding box center [571, 507] width 11 height 11
radio input "true"
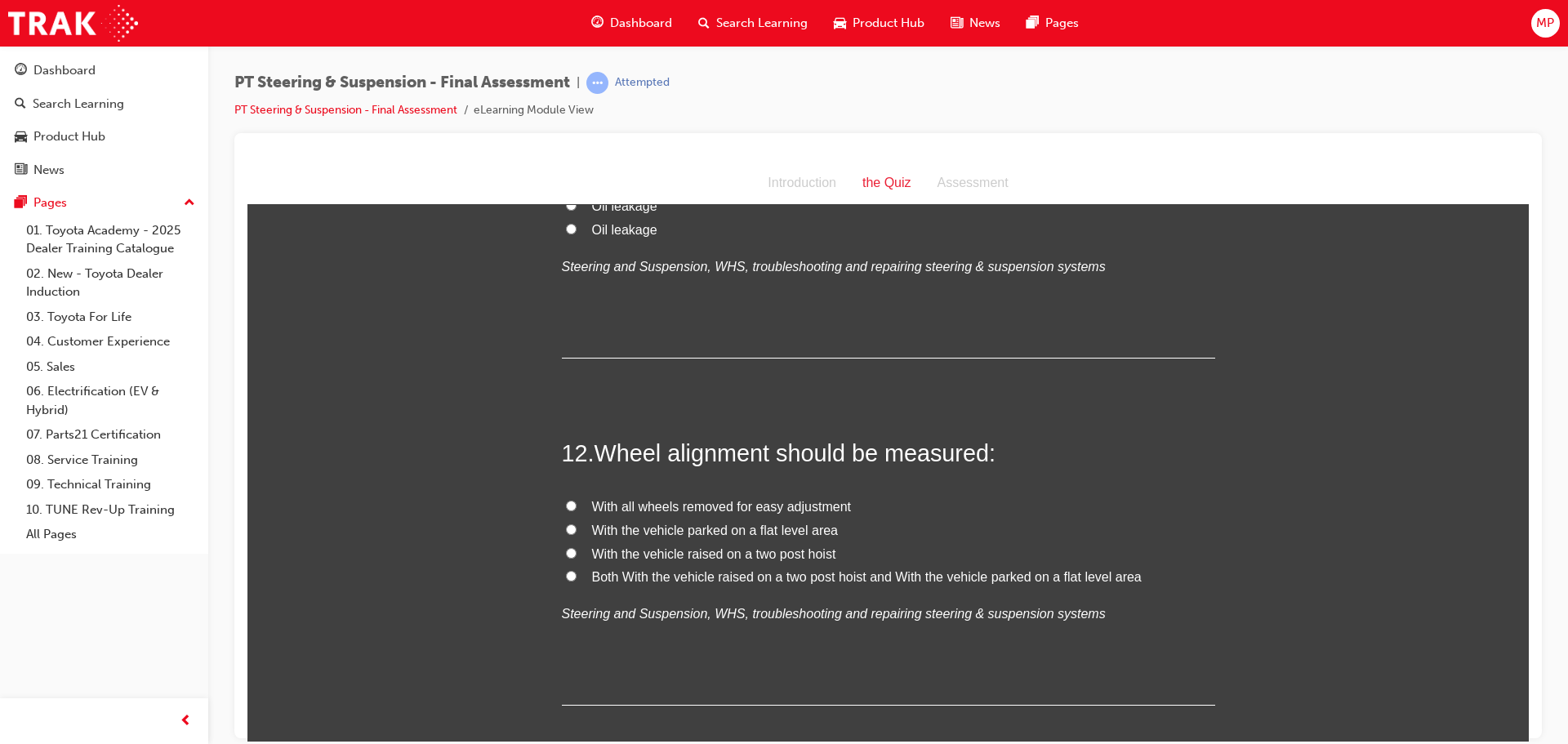
scroll to position [4165, 0]
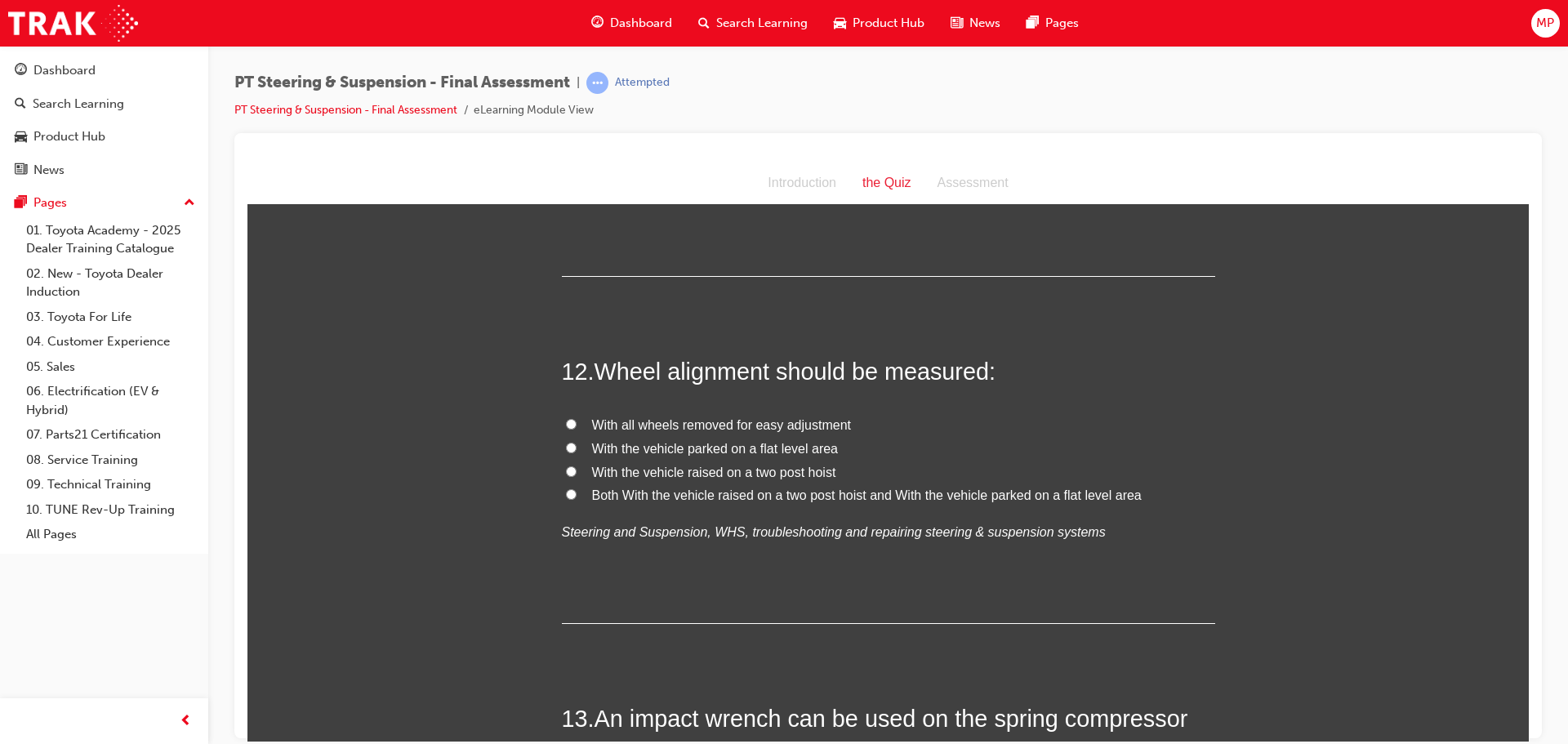
click at [566, 442] on input "With the vehicle parked on a flat level area" at bounding box center [571, 447] width 11 height 11
radio input "true"
click at [570, 483] on label "Both With the vehicle raised on a two post hoist and With the vehicle parked on…" at bounding box center [888, 495] width 653 height 24
click at [570, 488] on input "Both With the vehicle raised on a two post hoist and With the vehicle parked on…" at bounding box center [571, 493] width 11 height 11
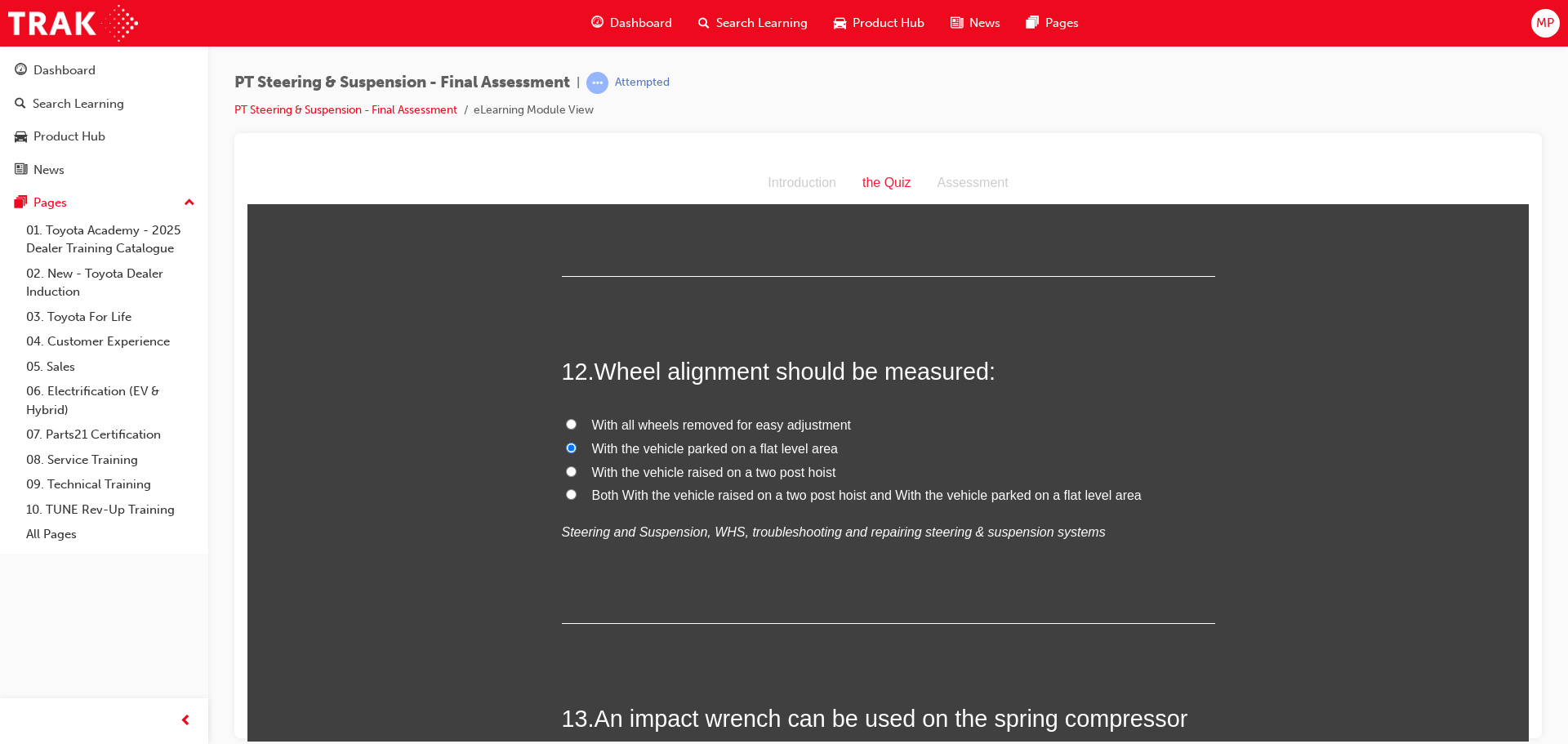
radio input "true"
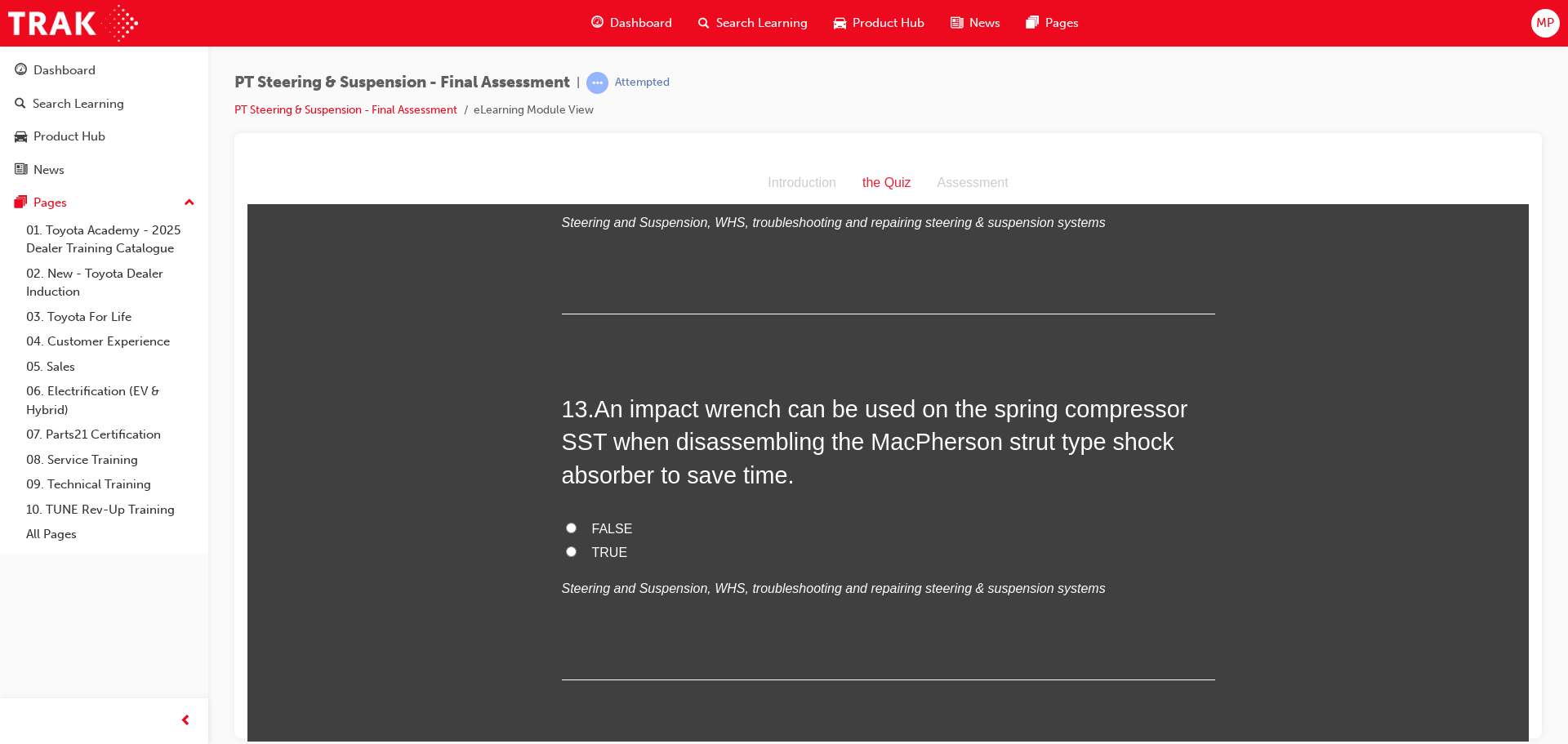
scroll to position [4573, 0]
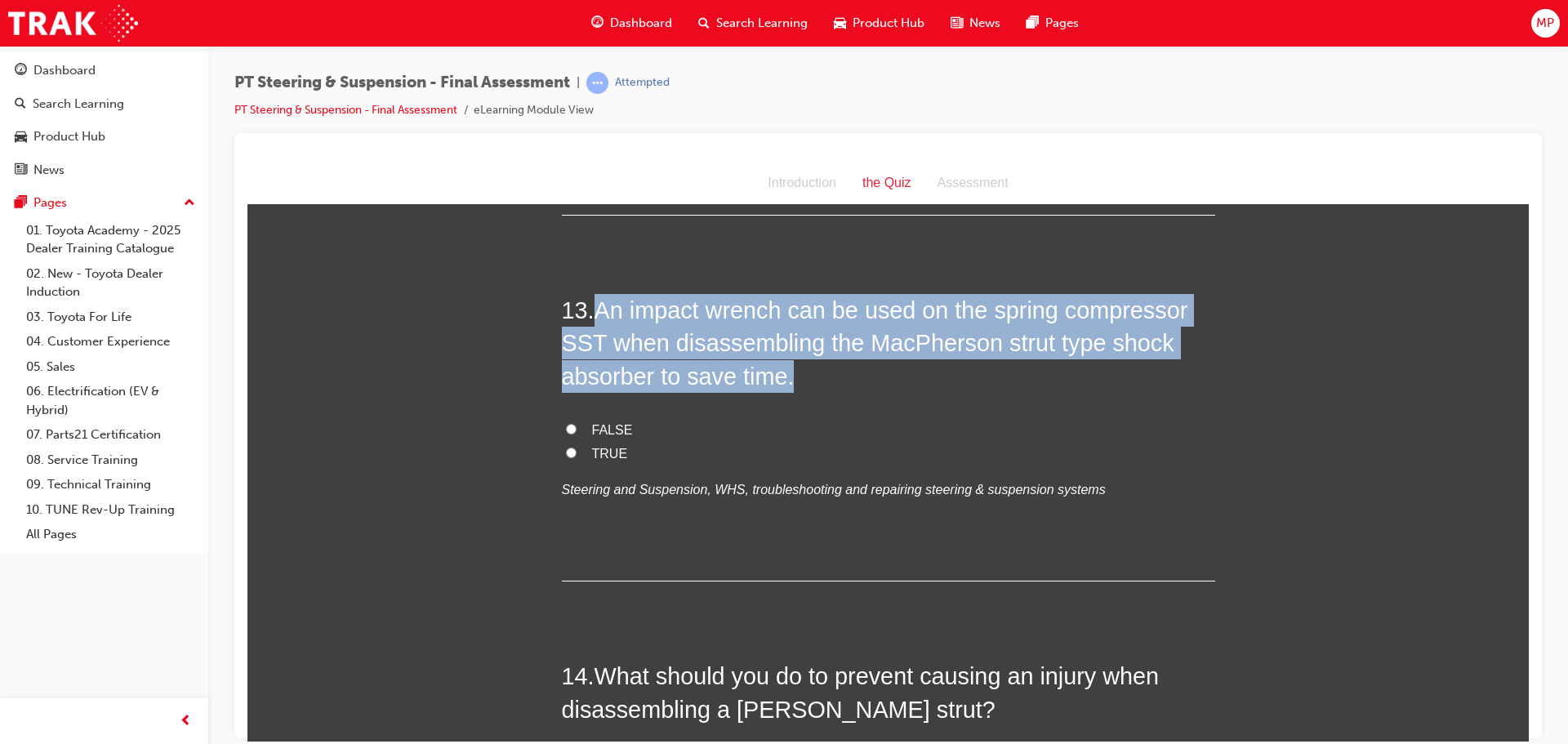
drag, startPoint x: 592, startPoint y: 278, endPoint x: 790, endPoint y: 341, distance: 207.6
click at [790, 341] on h2 "13 . An impact wrench can be used on the spring compressor SST when disassembli…" at bounding box center [888, 342] width 653 height 99
copy span "An impact wrench can be used on the spring compressor SST when disassembling th…"
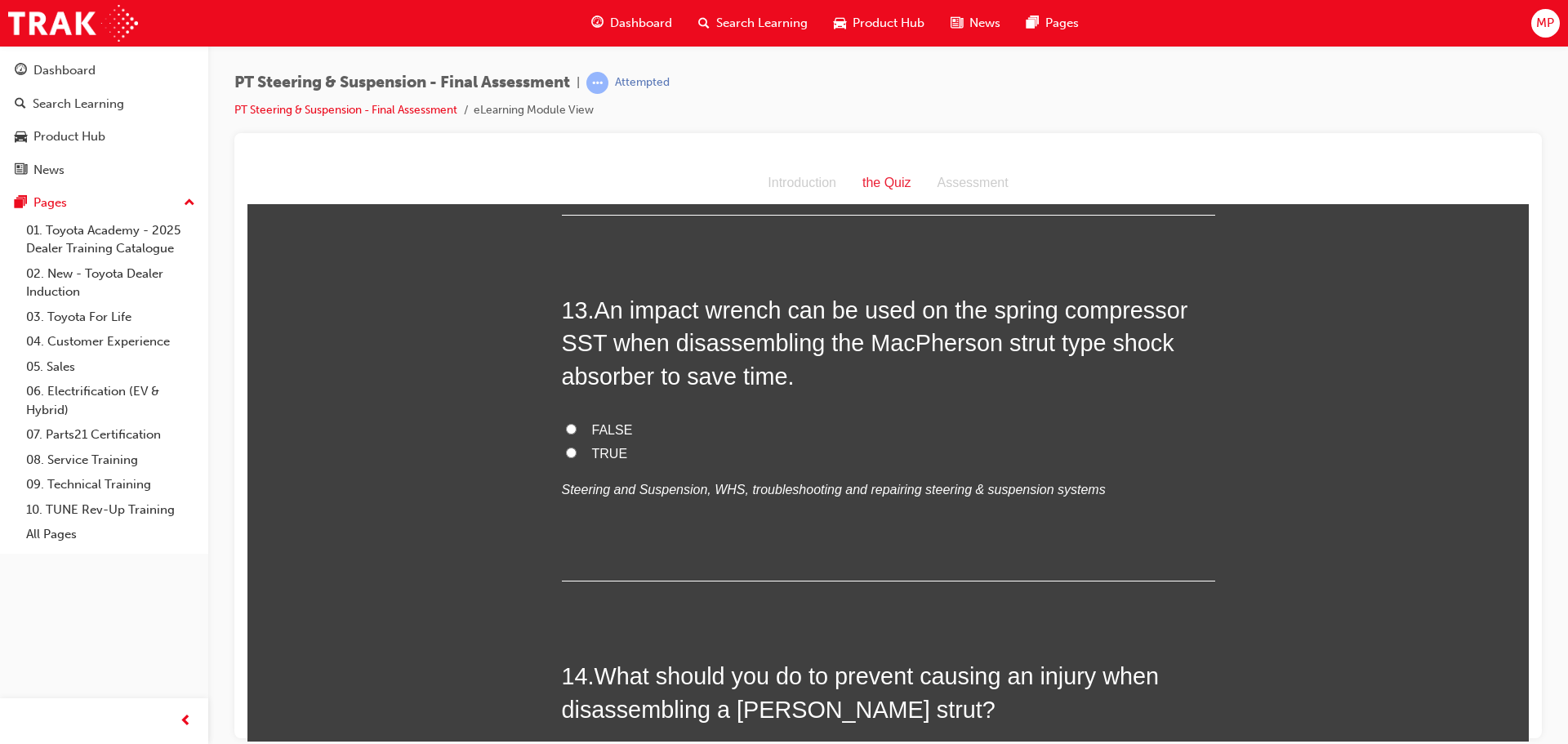
click at [562, 418] on label "FALSE" at bounding box center [888, 430] width 653 height 24
click at [566, 423] on input "FALSE" at bounding box center [571, 428] width 11 height 11
radio input "true"
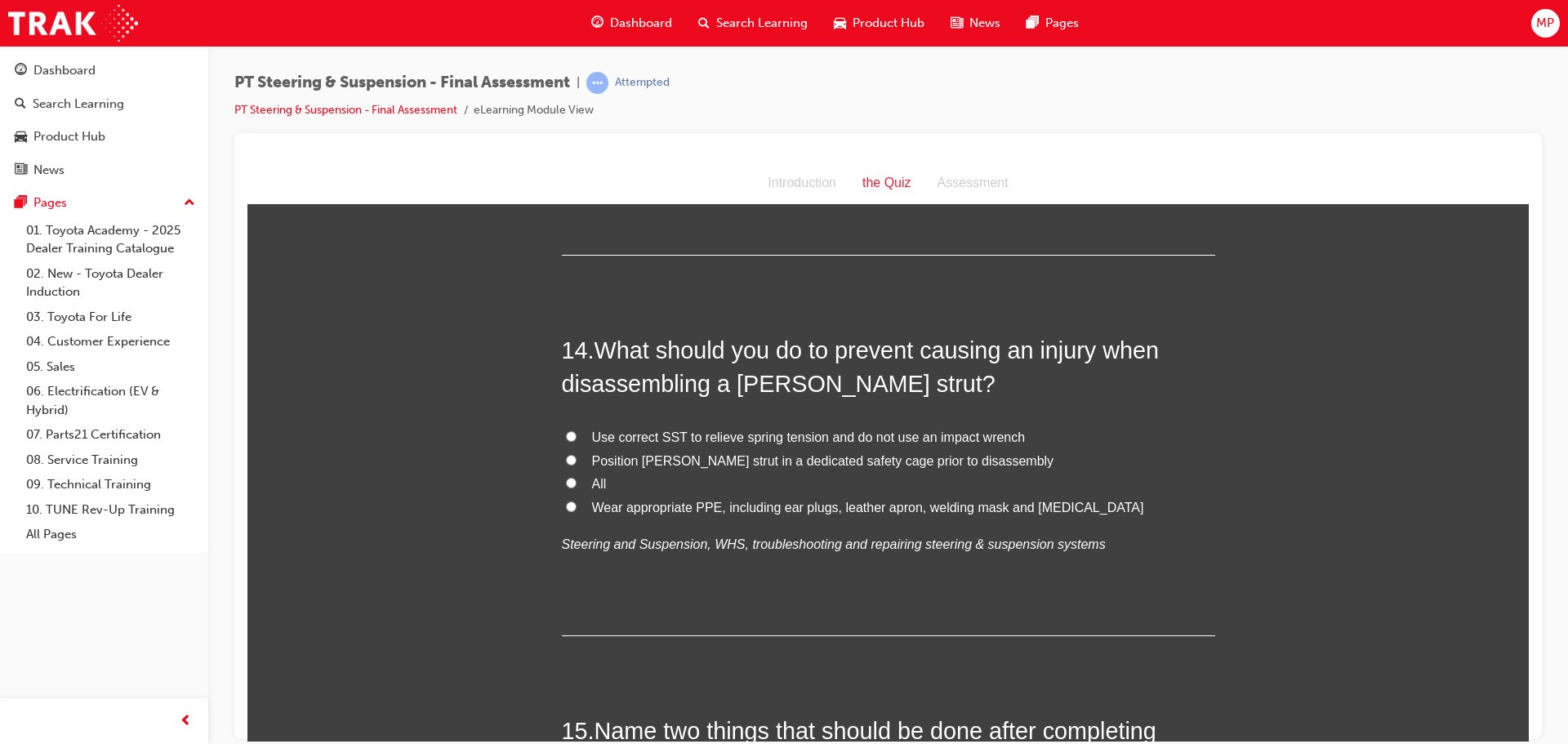
scroll to position [4899, 0]
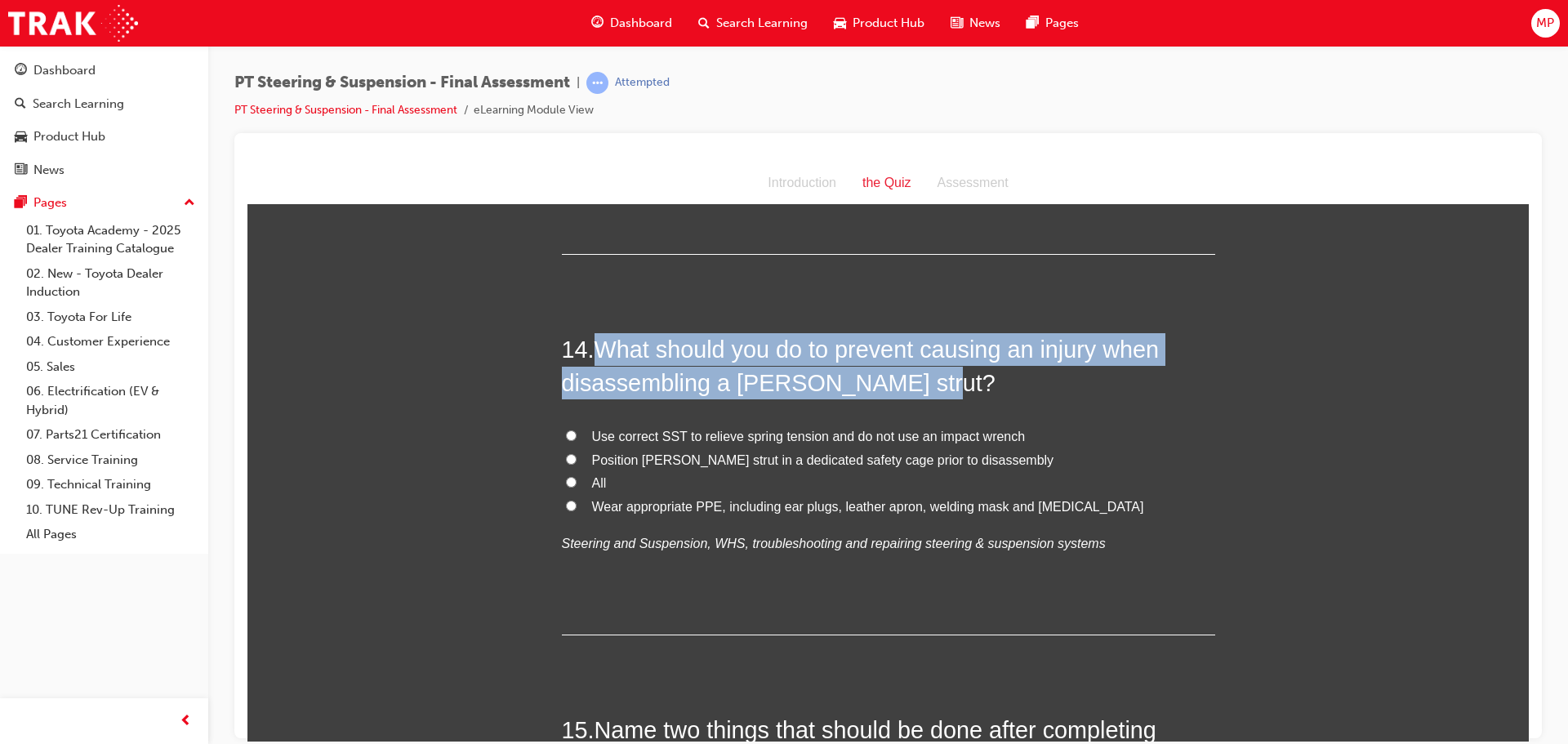
drag, startPoint x: 598, startPoint y: 317, endPoint x: 978, endPoint y: 345, distance: 381.6
click at [978, 345] on h2 "14 . What should you do to prevent causing an injury when disassembling a MacPh…" at bounding box center [888, 365] width 653 height 66
click at [569, 430] on input "Use correct SST to relieve spring tension and do not use an impact wrench" at bounding box center [571, 435] width 11 height 11
radio input "true"
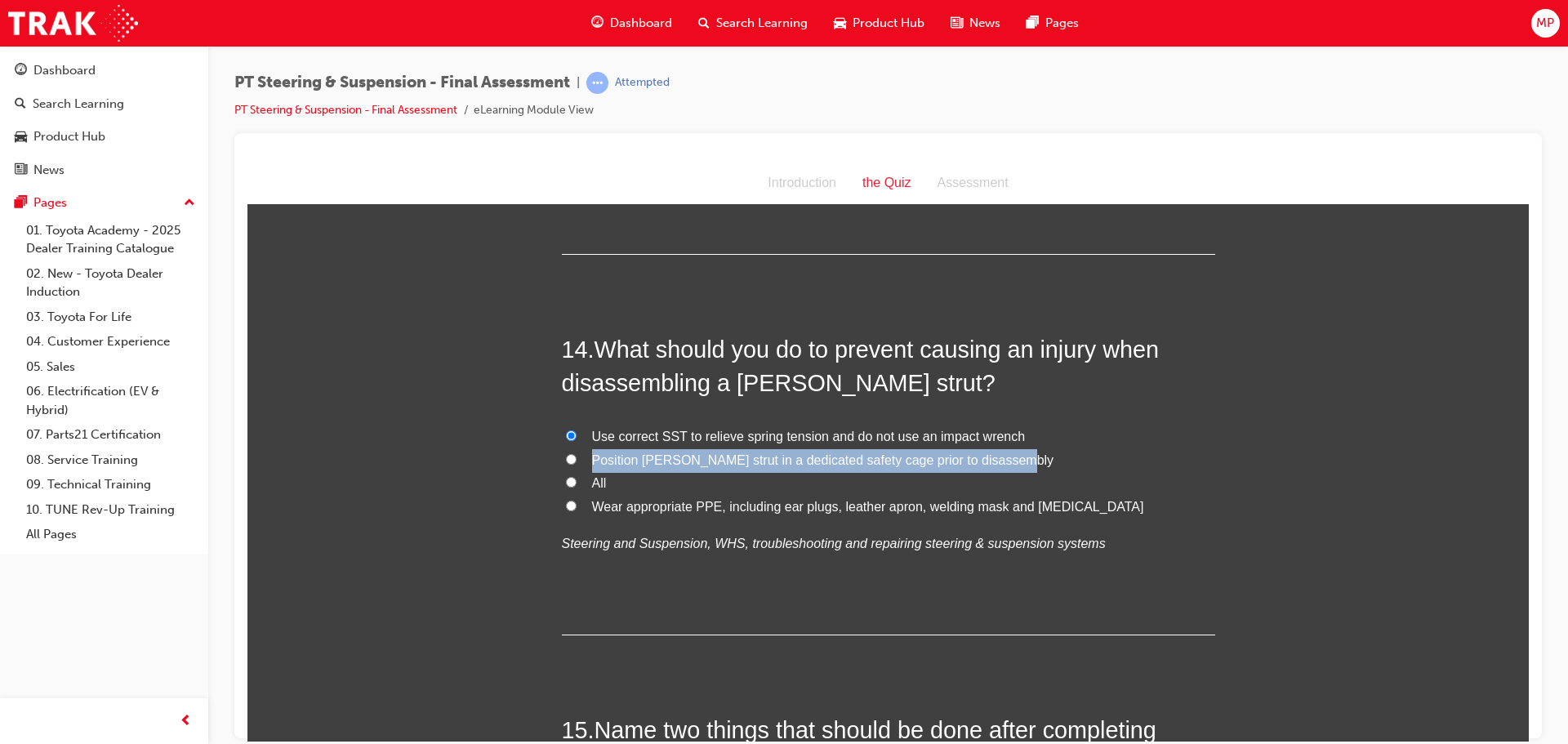
drag, startPoint x: 583, startPoint y: 422, endPoint x: 1032, endPoint y: 434, distance: 449.3
click at [1032, 448] on label "Position MacPherson strut in a dedicated safety cage prior to disassembly" at bounding box center [888, 460] width 653 height 24
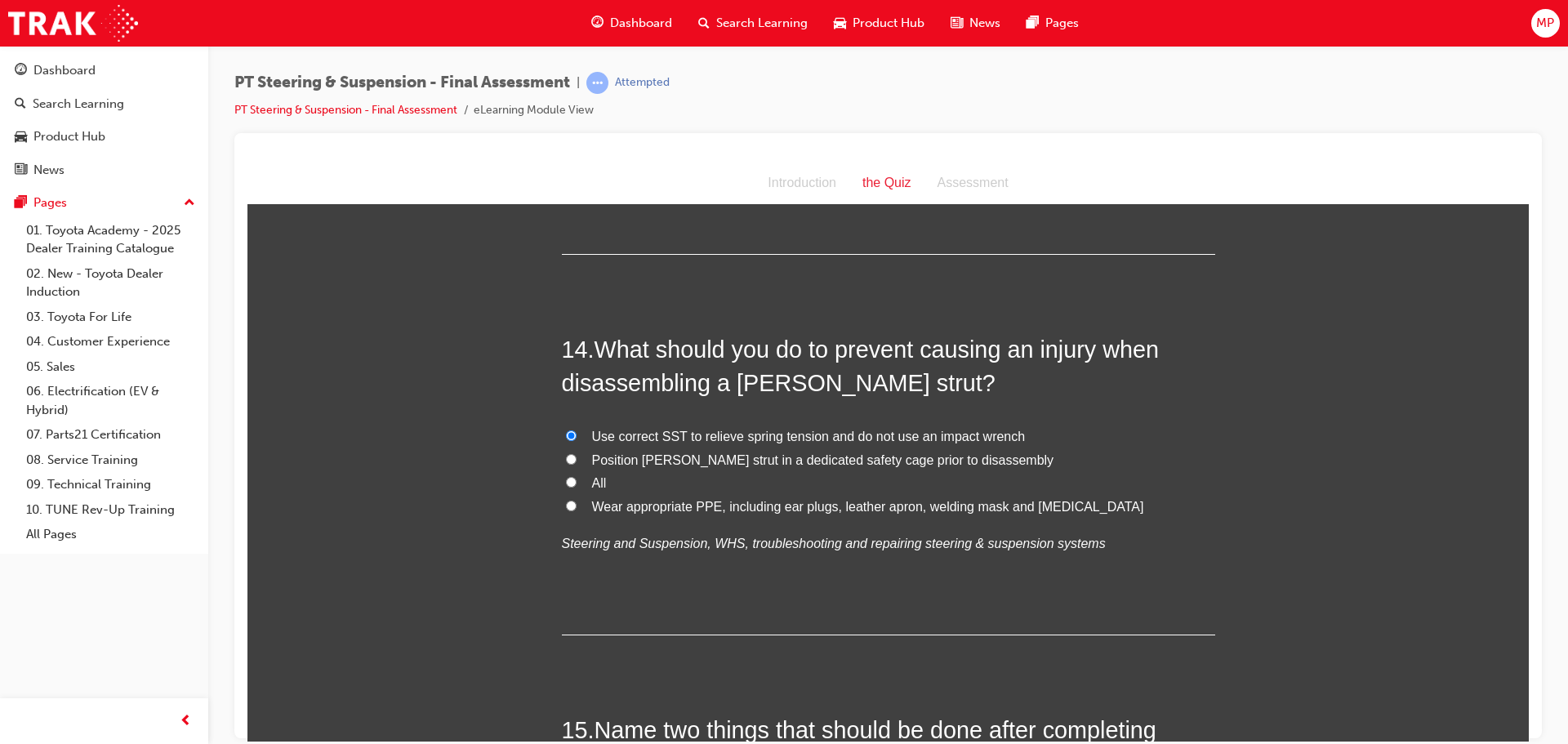
click at [678, 429] on span "Use correct SST to relieve spring tension and do not use an impact wrench" at bounding box center [809, 436] width 434 height 14
click at [577, 430] on input "Use correct SST to relieve spring tension and do not use an impact wrench" at bounding box center [571, 435] width 11 height 11
drag, startPoint x: 585, startPoint y: 399, endPoint x: 817, endPoint y: 399, distance: 231.9
click at [817, 429] on span "Use correct SST to relieve spring tension and do not use an impact wrench" at bounding box center [809, 436] width 434 height 14
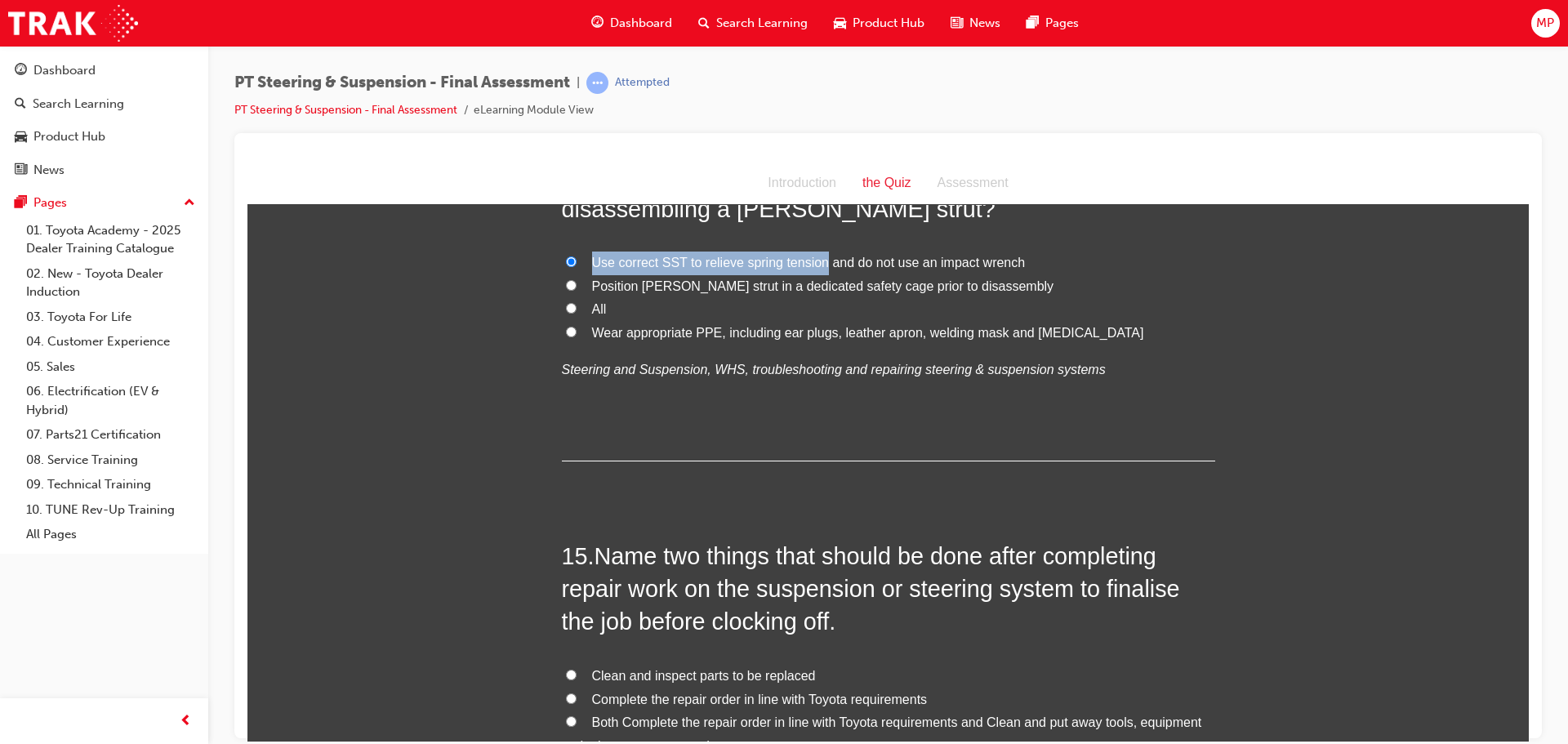
scroll to position [4993, 0]
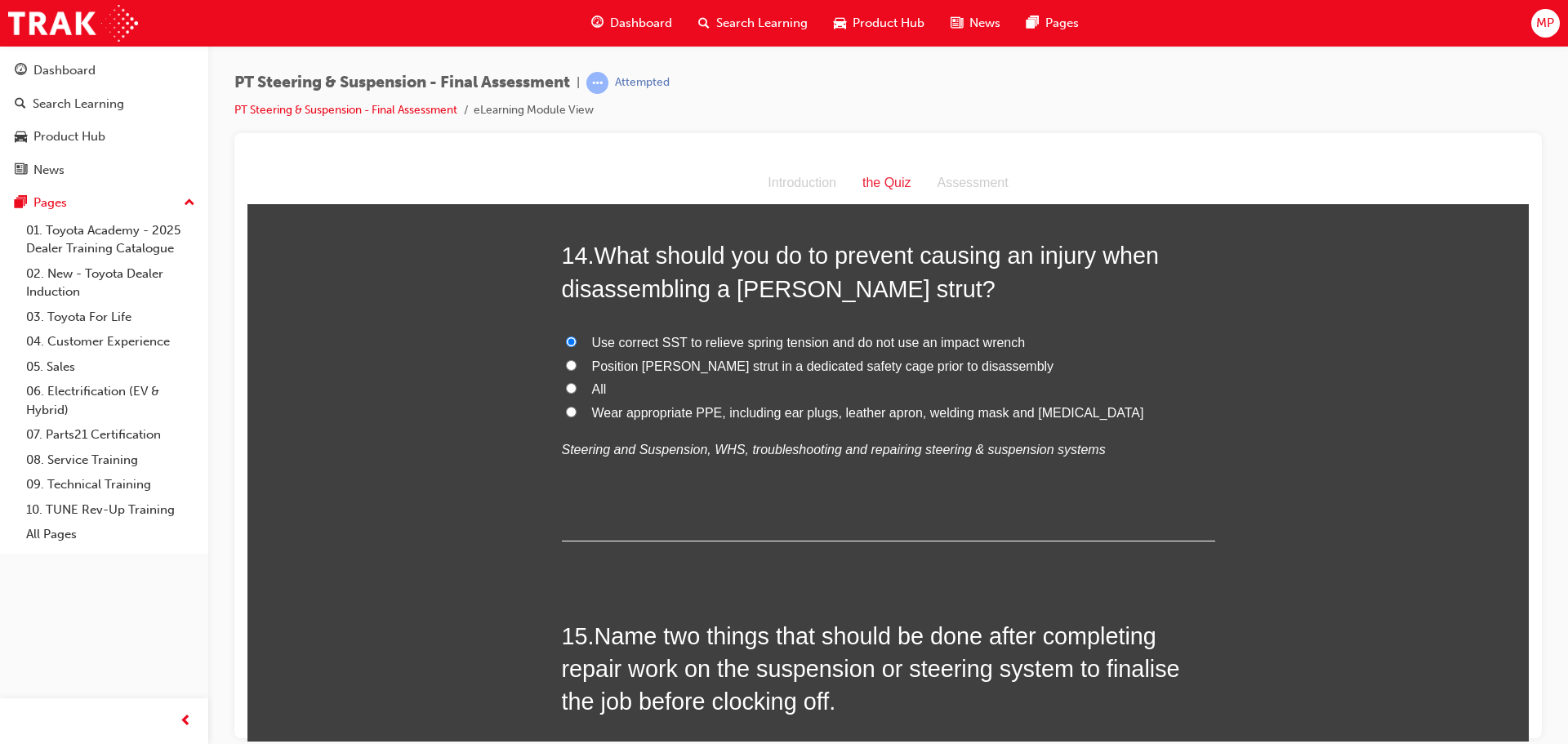
click at [599, 358] on span "Position MacPherson strut in a dedicated safety cage prior to disassembly" at bounding box center [823, 365] width 462 height 14
click at [577, 359] on input "Position MacPherson strut in a dedicated safety cage prior to disassembly" at bounding box center [571, 364] width 11 height 11
radio input "true"
drag, startPoint x: 821, startPoint y: 328, endPoint x: 888, endPoint y: 337, distance: 67.6
click at [888, 358] on span "Position MacPherson strut in a dedicated safety cage prior to disassembly" at bounding box center [823, 365] width 462 height 14
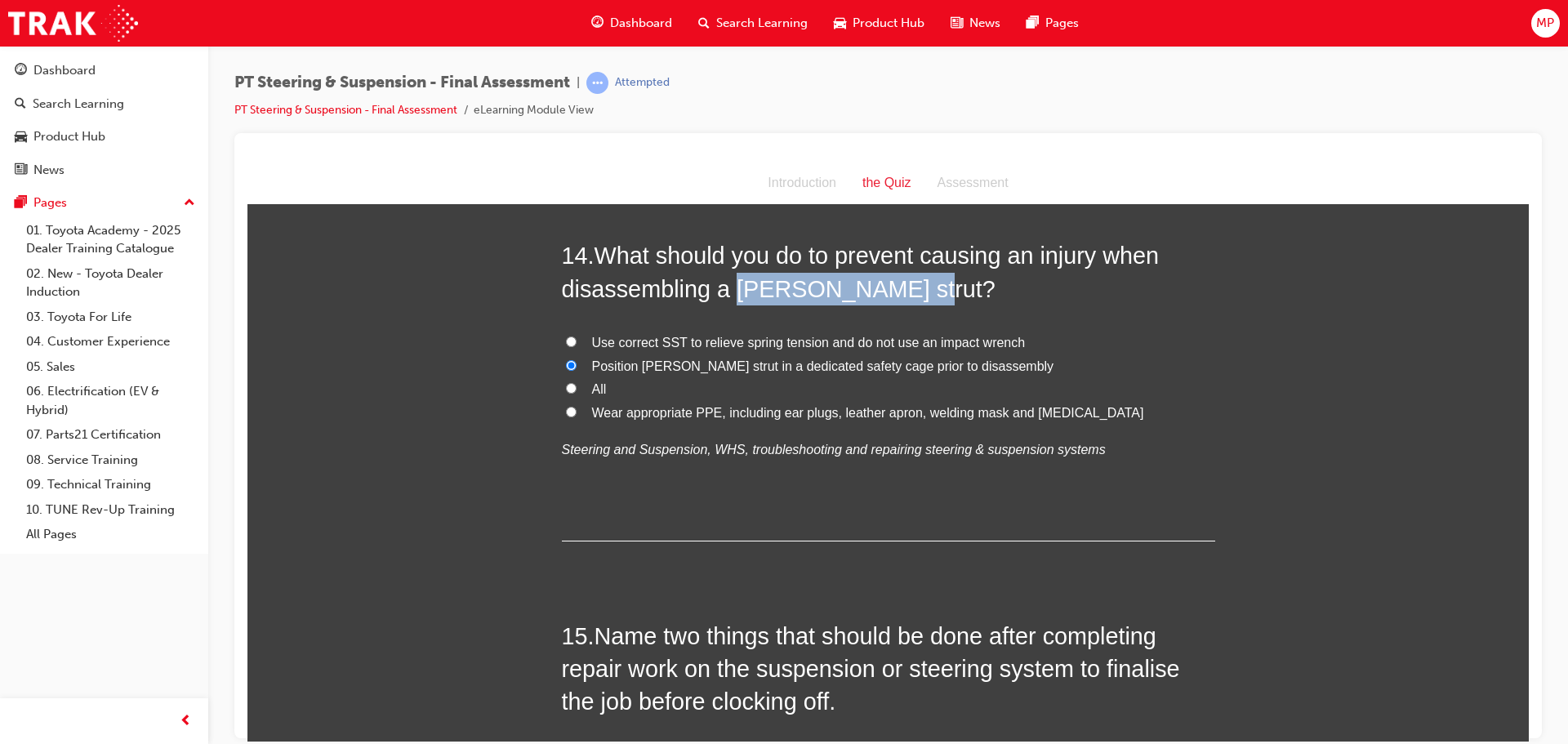
drag, startPoint x: 728, startPoint y: 255, endPoint x: 905, endPoint y: 252, distance: 177.2
click at [905, 252] on span "What should you do to prevent causing an injury when disassembling a MacPherson…" at bounding box center [861, 271] width 598 height 59
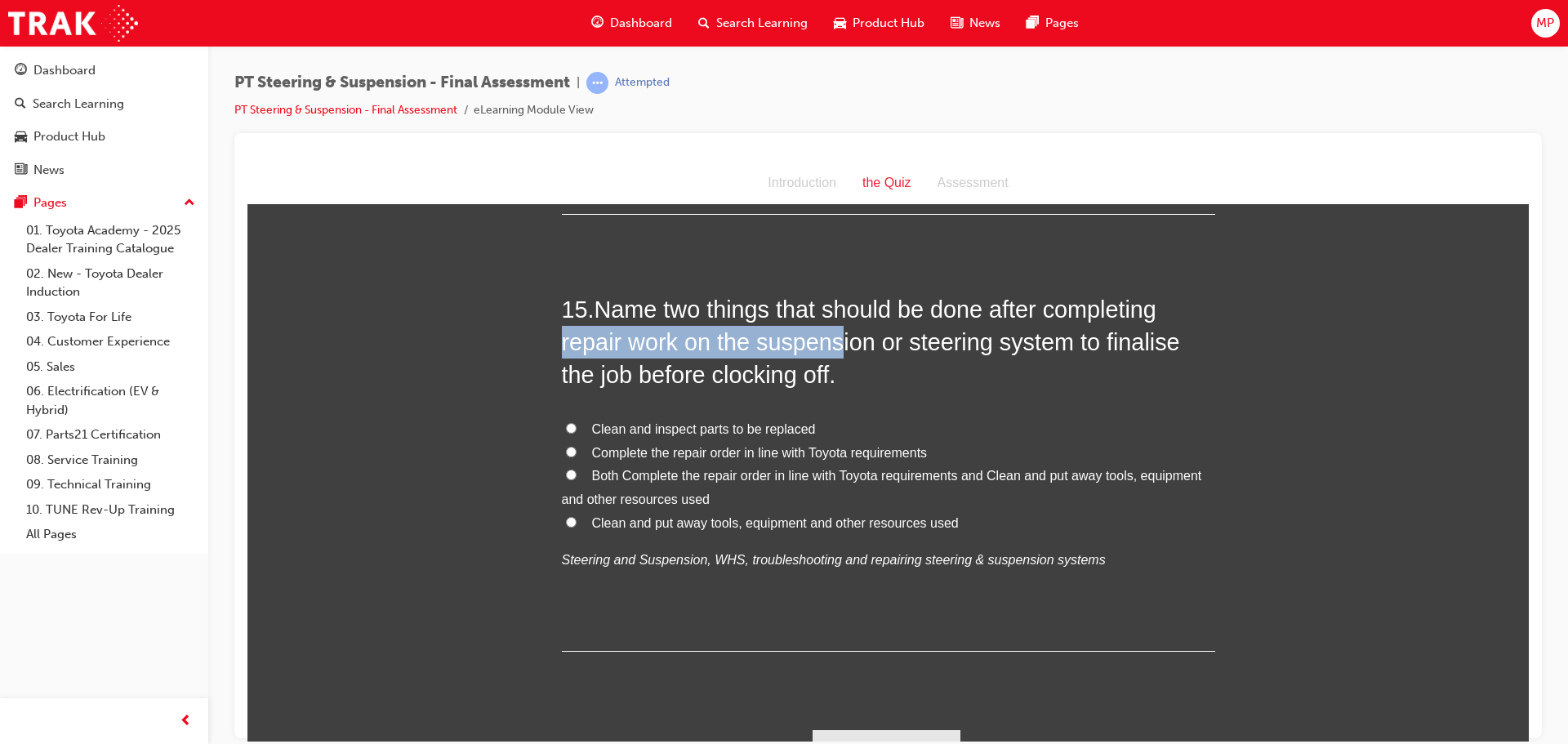
drag, startPoint x: 550, startPoint y: 310, endPoint x: 823, endPoint y: 302, distance: 272.9
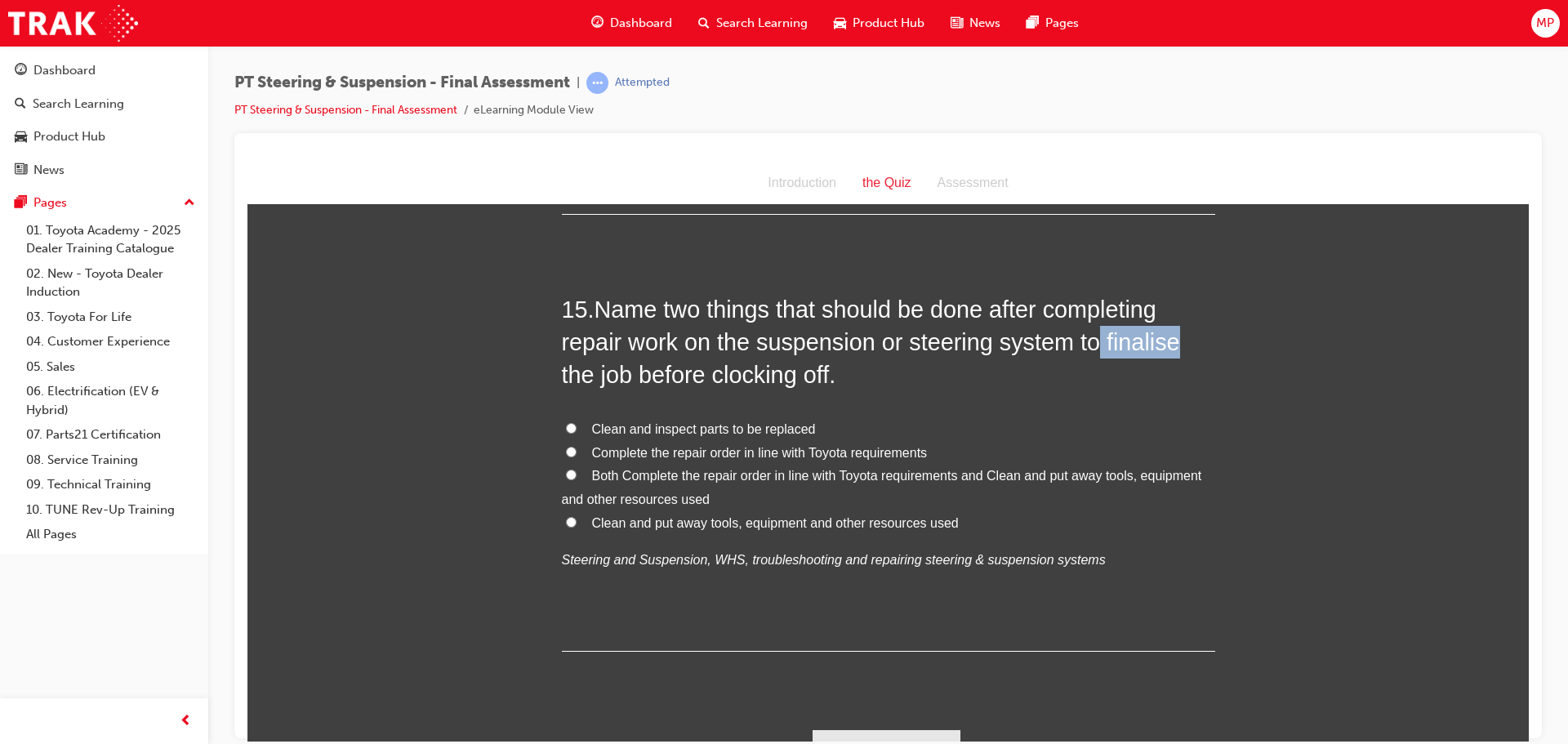
drag, startPoint x: 1091, startPoint y: 312, endPoint x: 1186, endPoint y: 309, distance: 95.6
click at [1186, 309] on h2 "15 . Name two things that should be done after completing repair work on the su…" at bounding box center [888, 341] width 653 height 99
click at [580, 511] on label "Clean and put away tools, equipment and other resources used" at bounding box center [888, 523] width 653 height 24
click at [577, 516] on input "Clean and put away tools, equipment and other resources used" at bounding box center [571, 521] width 11 height 11
radio input "true"
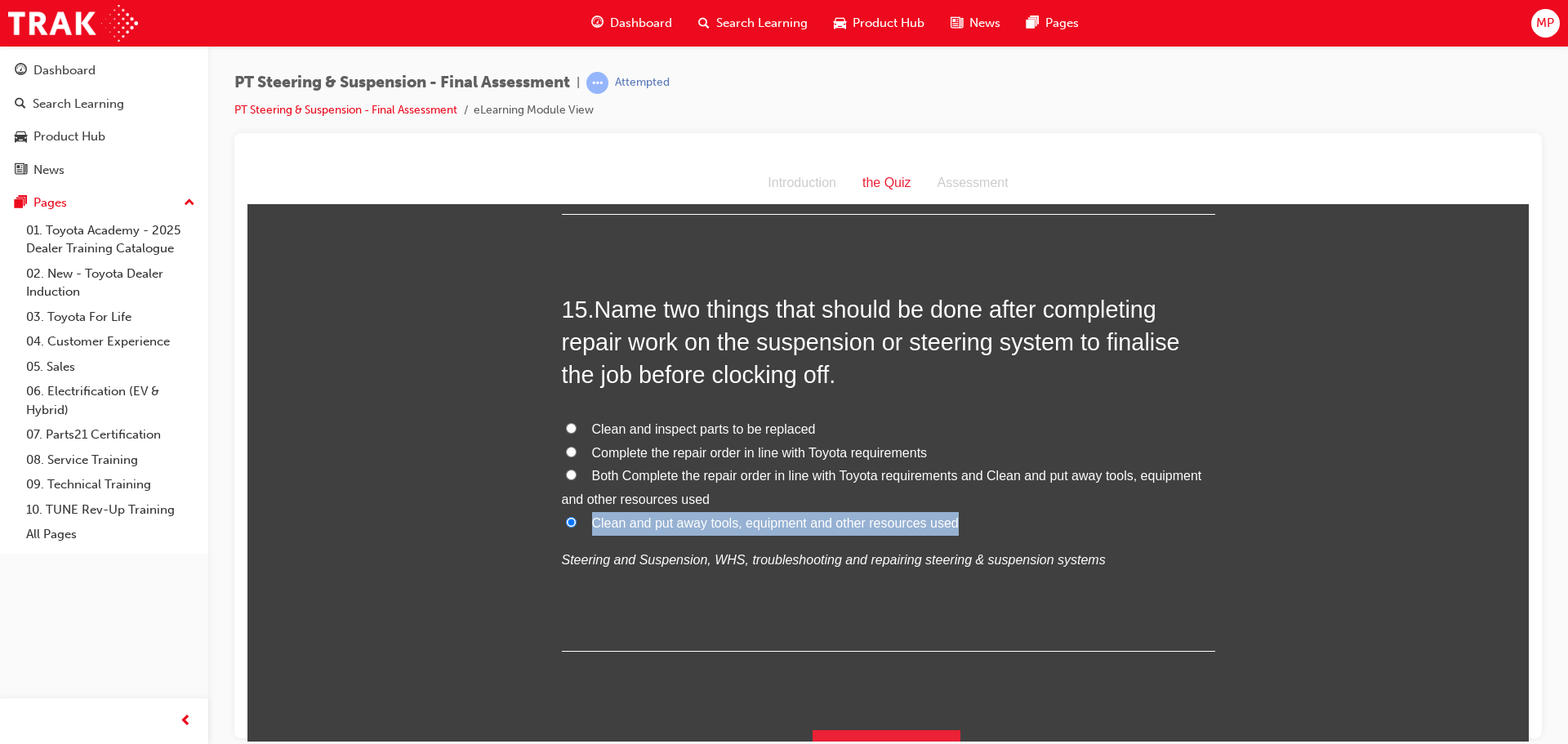
drag, startPoint x: 586, startPoint y: 487, endPoint x: 964, endPoint y: 492, distance: 378.1
click at [964, 511] on label "Clean and put away tools, equipment and other resources used" at bounding box center [888, 523] width 653 height 24
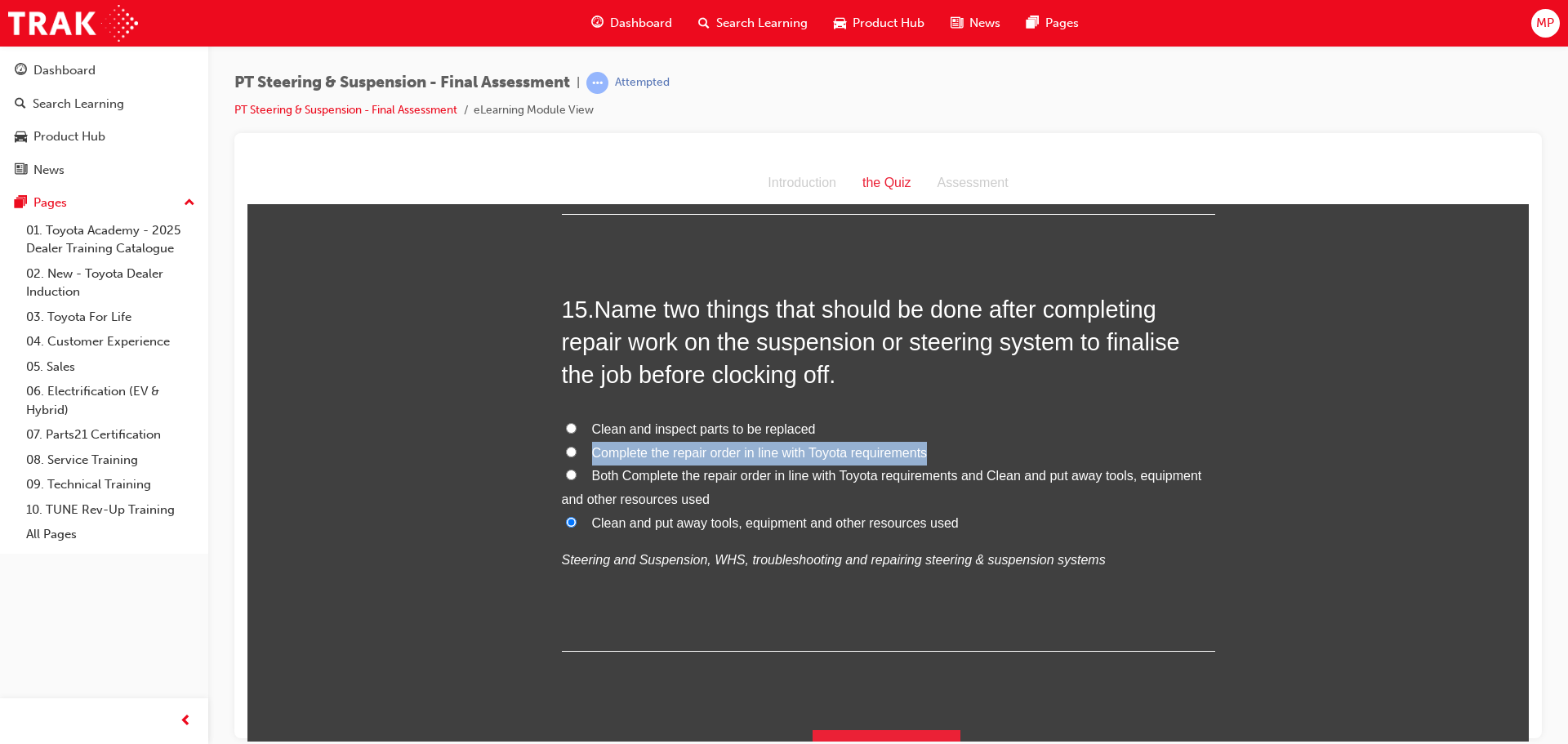
drag, startPoint x: 586, startPoint y: 416, endPoint x: 933, endPoint y: 423, distance: 346.3
click at [933, 441] on label "Complete the repair order in line with Toyota requirements" at bounding box center [888, 453] width 653 height 24
click at [917, 468] on span "Both Complete the repair order in line with Toyota requirements and Clean and p…" at bounding box center [882, 487] width 640 height 38
click at [577, 469] on input "Both Complete the repair order in line with Toyota requirements and Clean and p…" at bounding box center [571, 474] width 11 height 11
radio input "true"
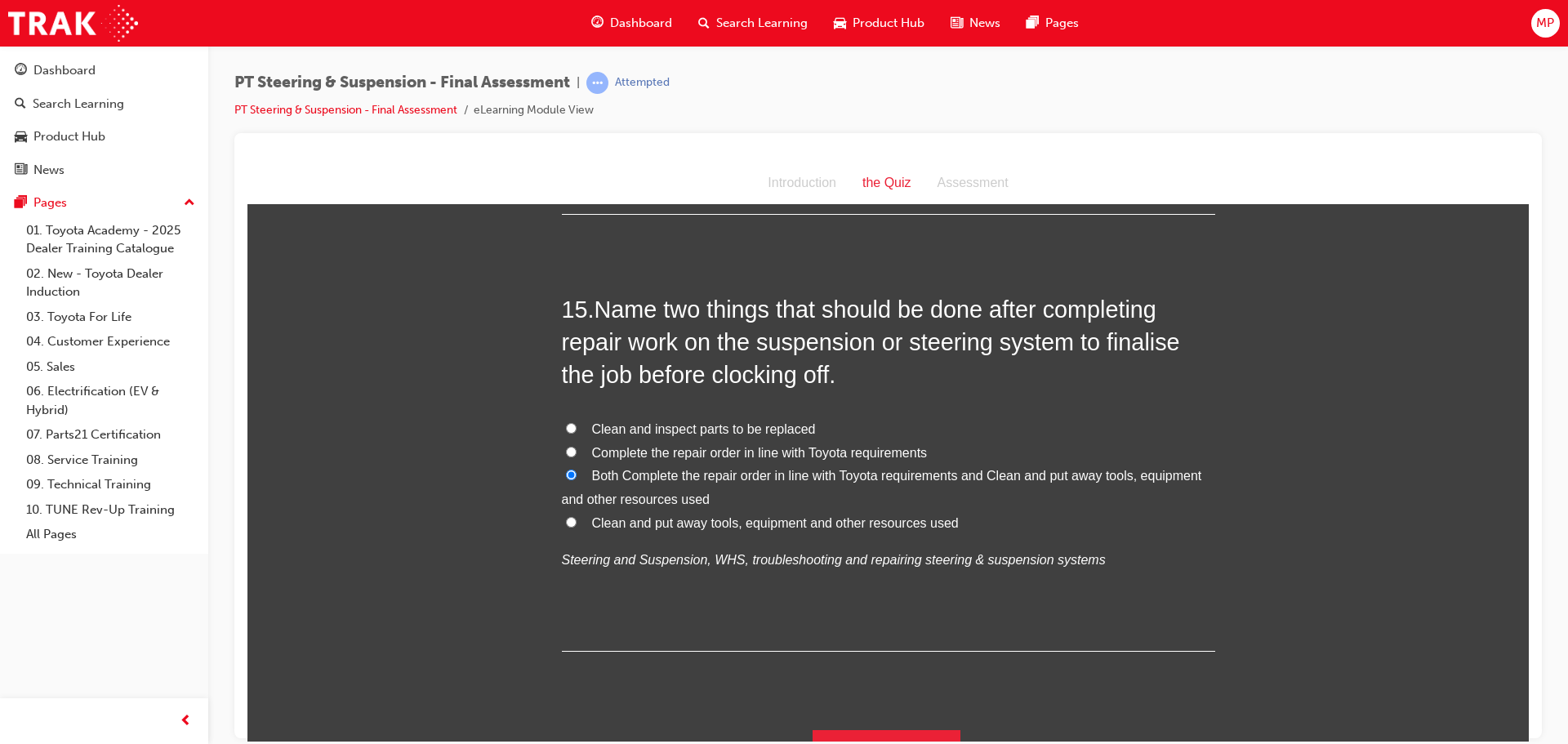
click at [577, 417] on label "Clean and inspect parts to be replaced" at bounding box center [888, 429] width 653 height 24
click at [577, 422] on input "Clean and inspect parts to be replaced" at bounding box center [571, 427] width 11 height 11
radio input "true"
click at [572, 441] on label "Complete the repair order in line with Toyota requirements" at bounding box center [888, 453] width 653 height 24
click at [572, 446] on input "Complete the repair order in line with Toyota requirements" at bounding box center [571, 451] width 11 height 11
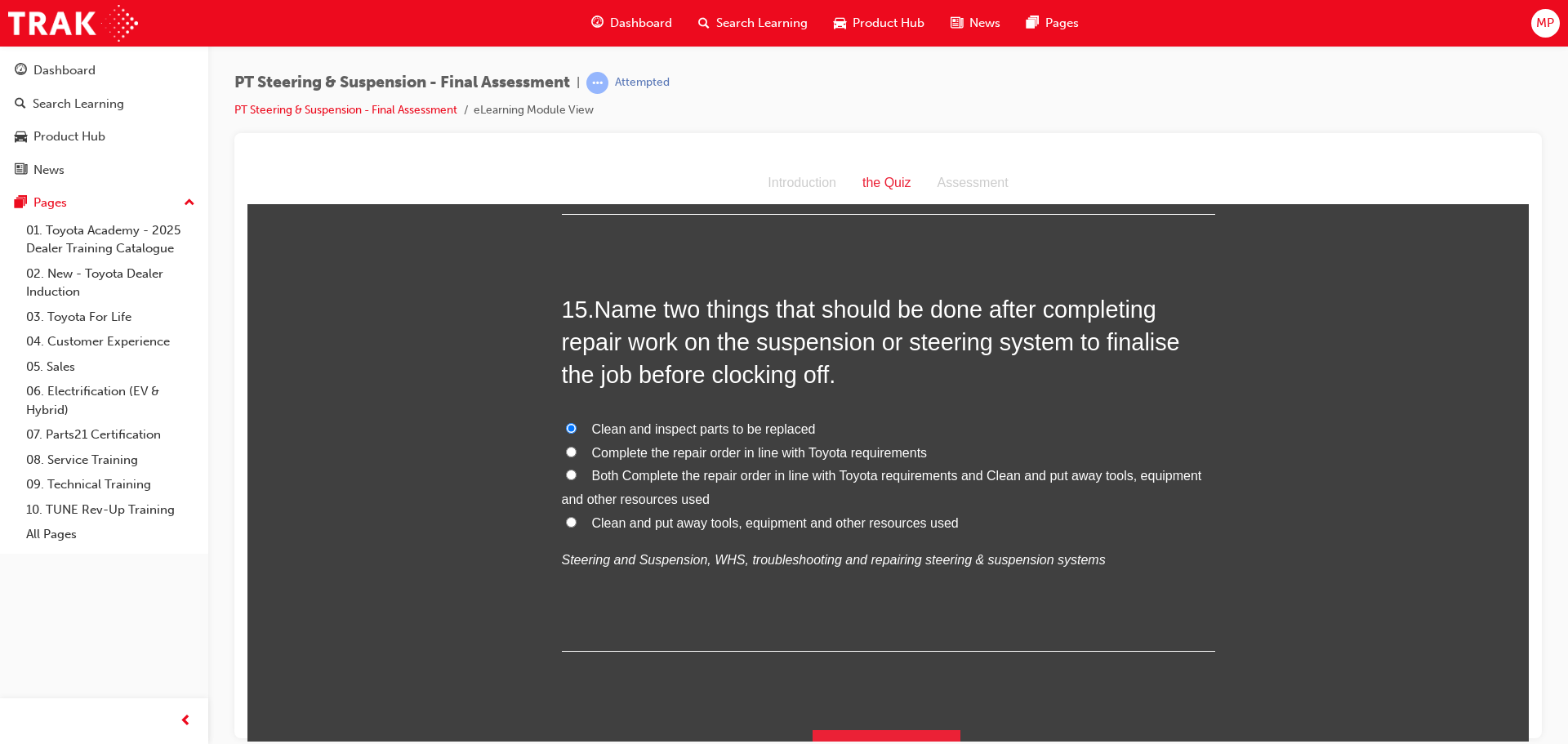
radio input "true"
click at [573, 511] on label "Clean and put away tools, equipment and other resources used" at bounding box center [888, 523] width 653 height 24
click at [573, 516] on input "Clean and put away tools, equipment and other resources used" at bounding box center [571, 521] width 11 height 11
radio input "true"
drag, startPoint x: 877, startPoint y: 708, endPoint x: 887, endPoint y: 708, distance: 9.8
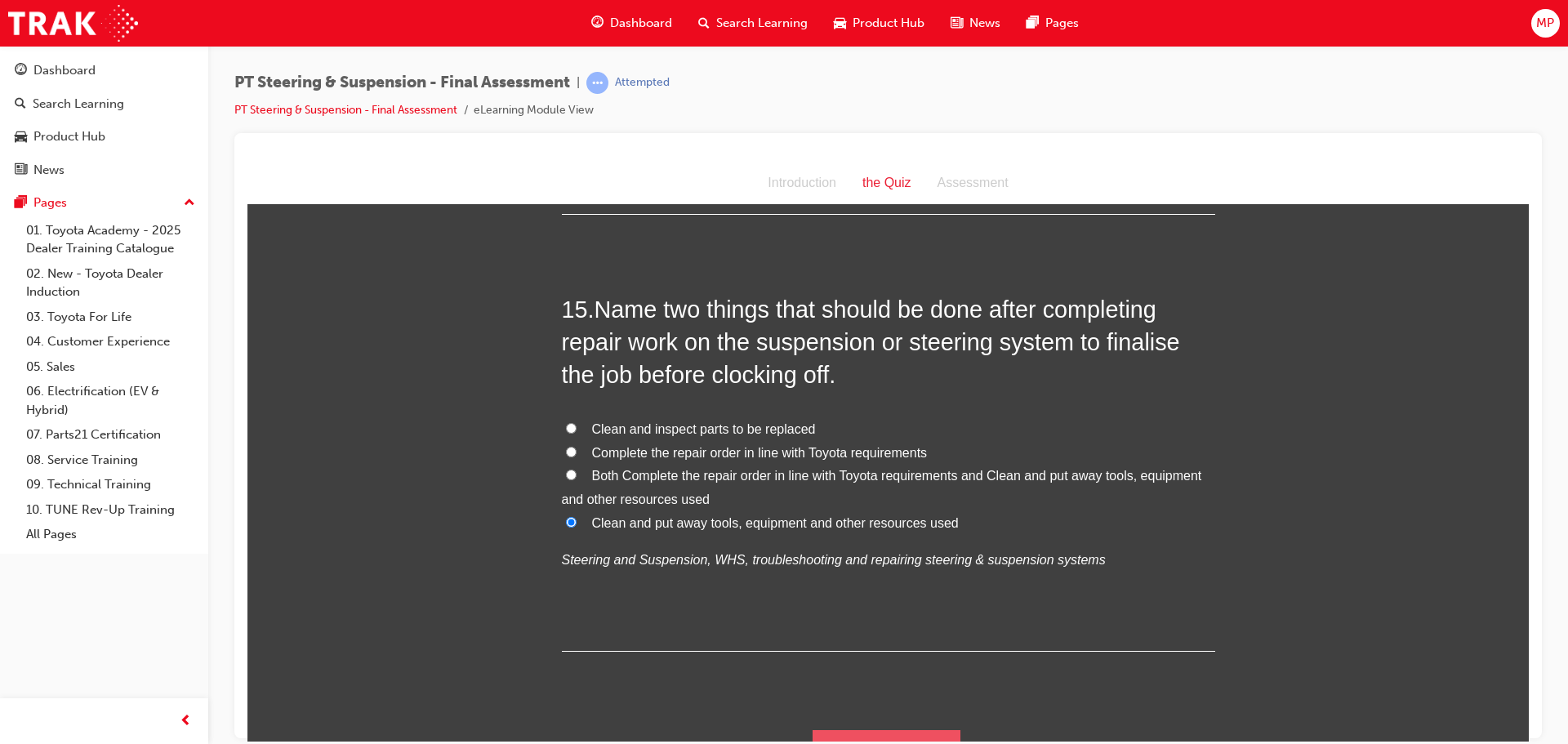
click at [883, 729] on button "Submit Answers" at bounding box center [886, 752] width 149 height 46
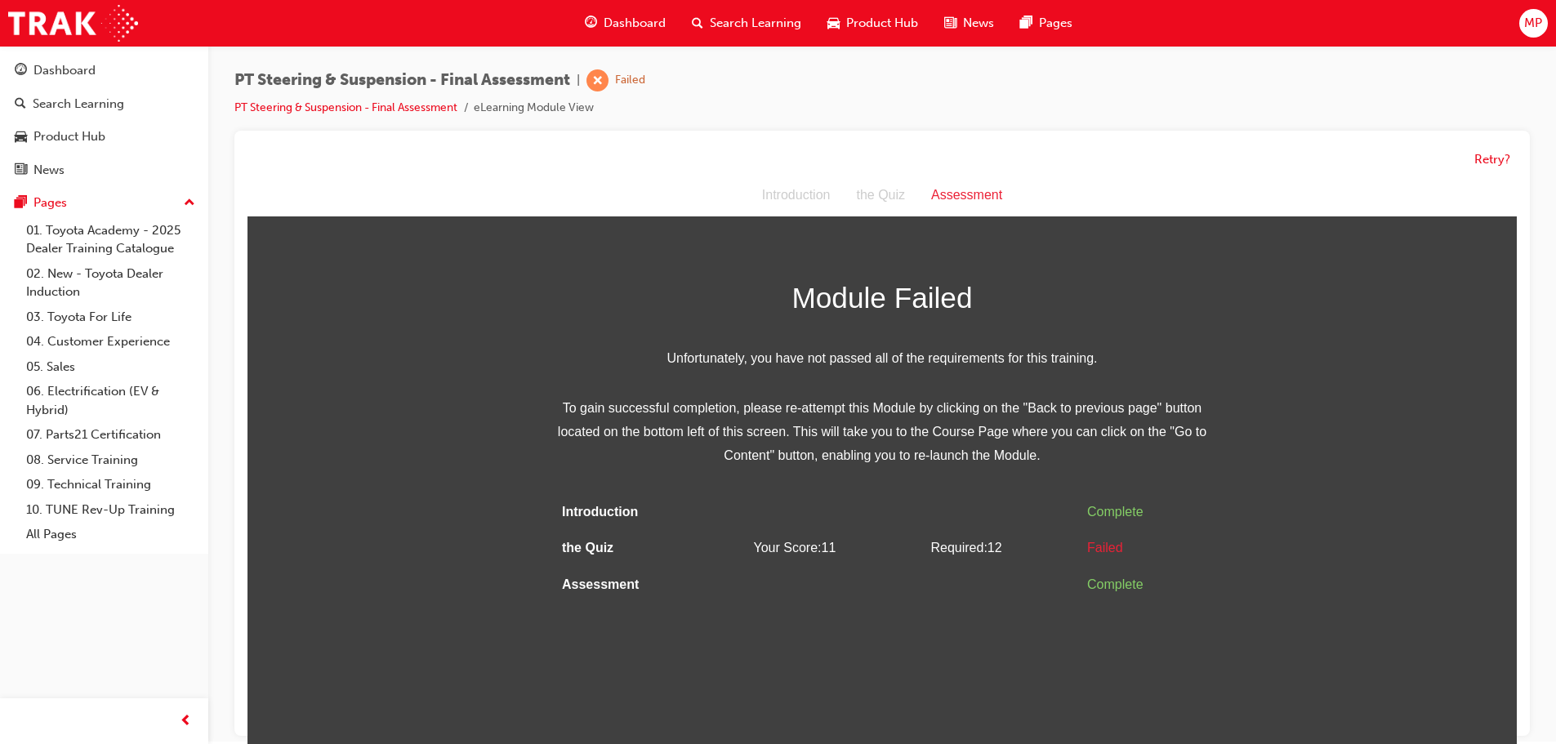
scroll to position [0, 0]
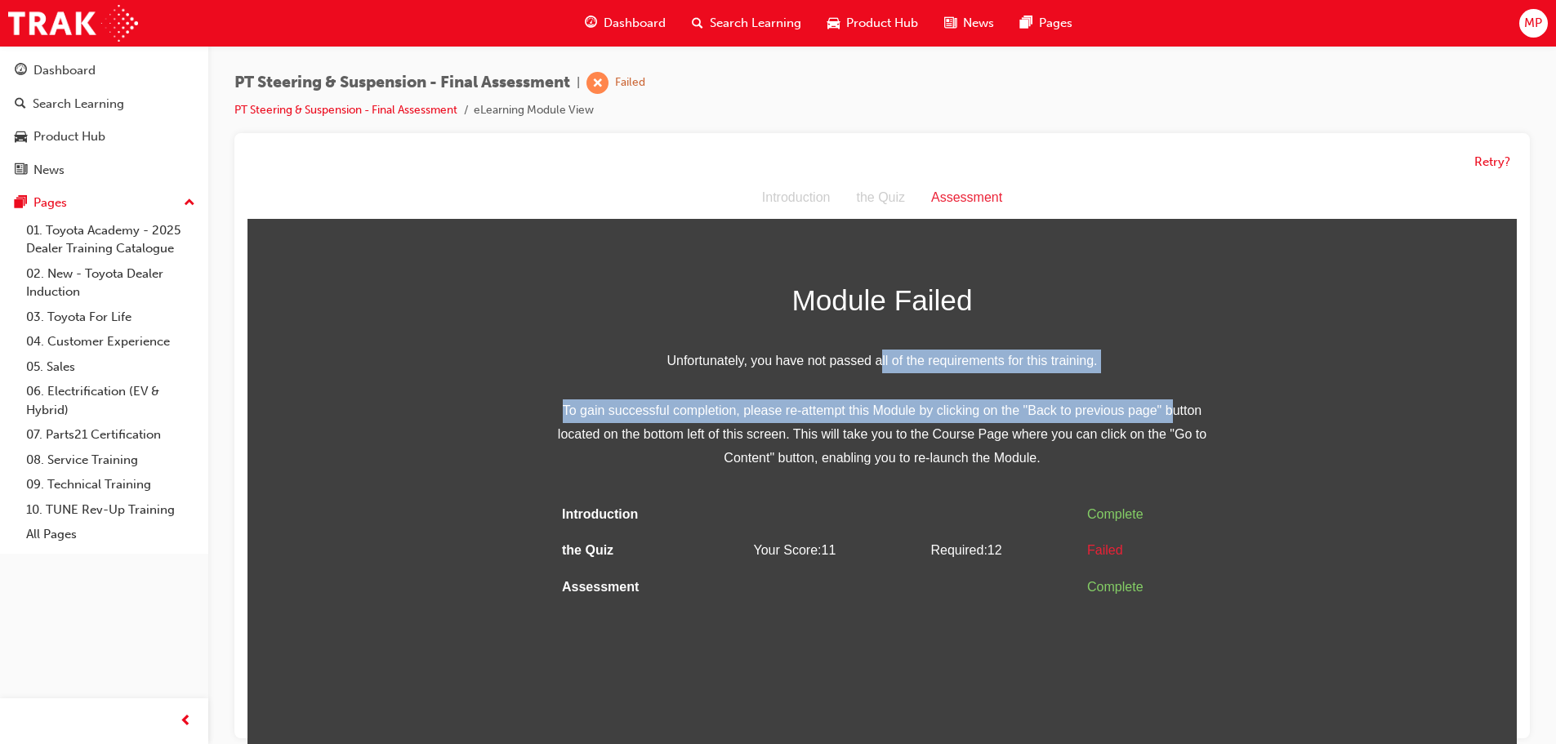
drag, startPoint x: 876, startPoint y: 372, endPoint x: 1210, endPoint y: 380, distance: 334.1
click at [1180, 380] on div "Module Failed Unfortunately, you have not passed all of the requirements for th…" at bounding box center [881, 374] width 653 height 194
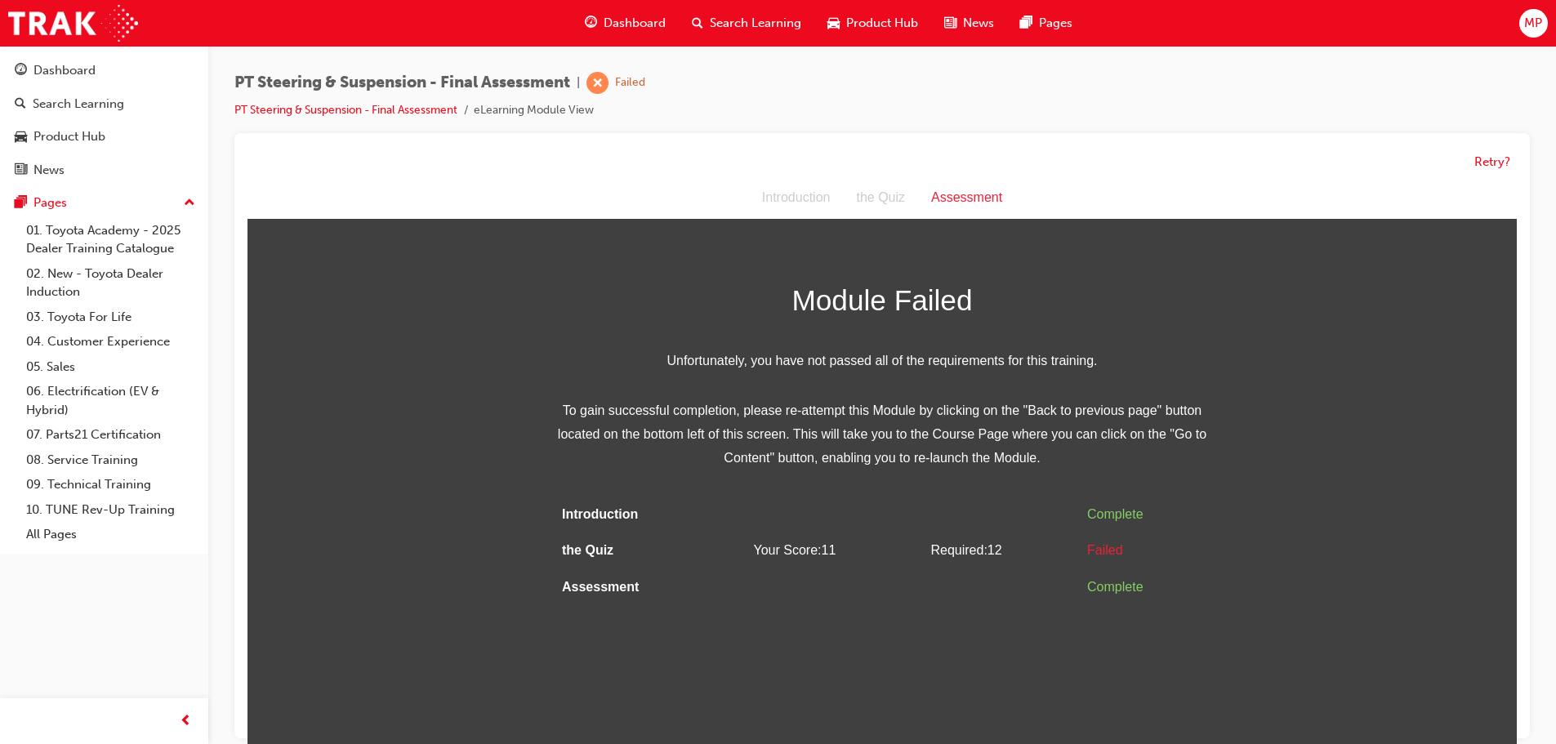
click at [1323, 425] on div "Module Failed Unfortunately, you have not passed all of the requirements for th…" at bounding box center [881, 441] width 1269 height 329
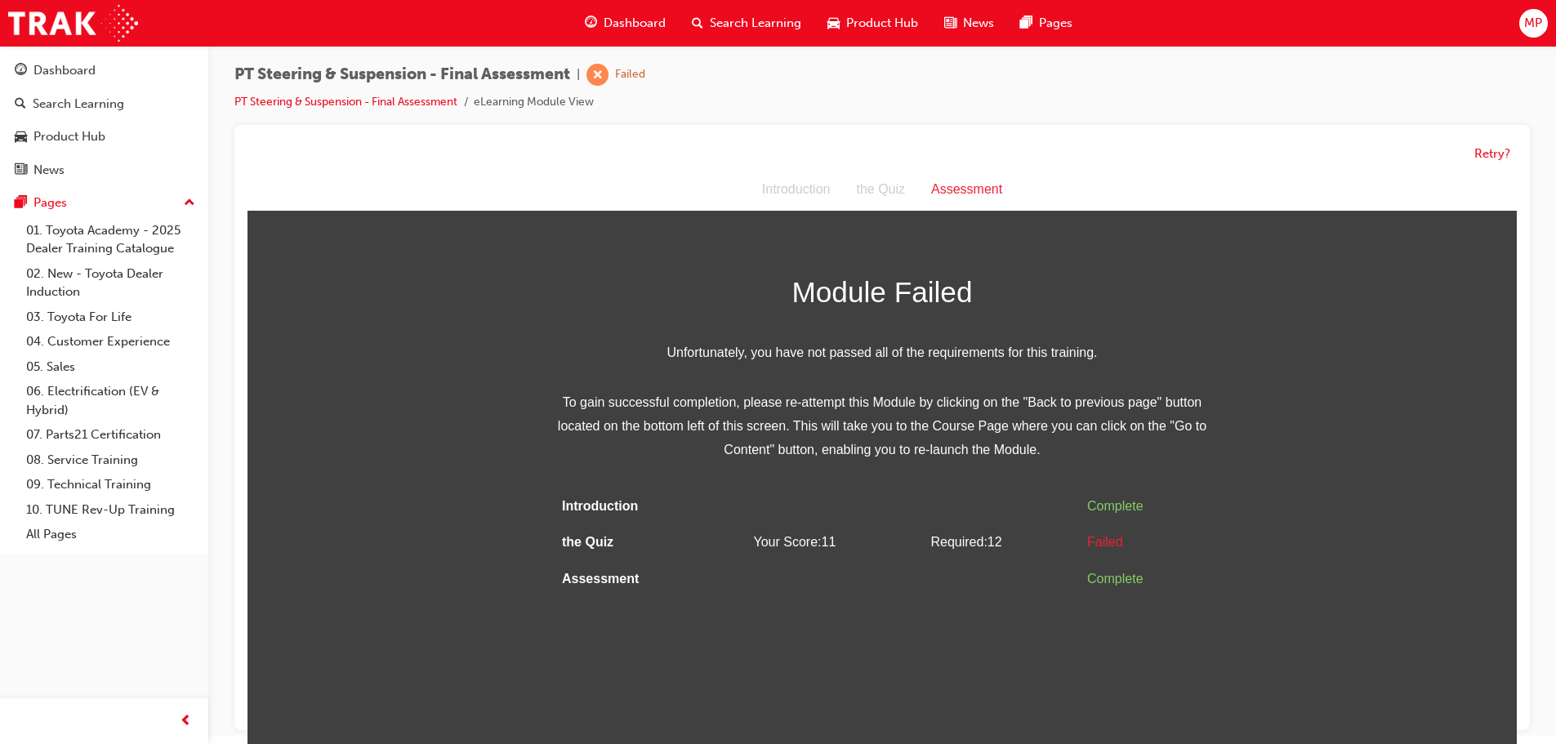
scroll to position [12, 0]
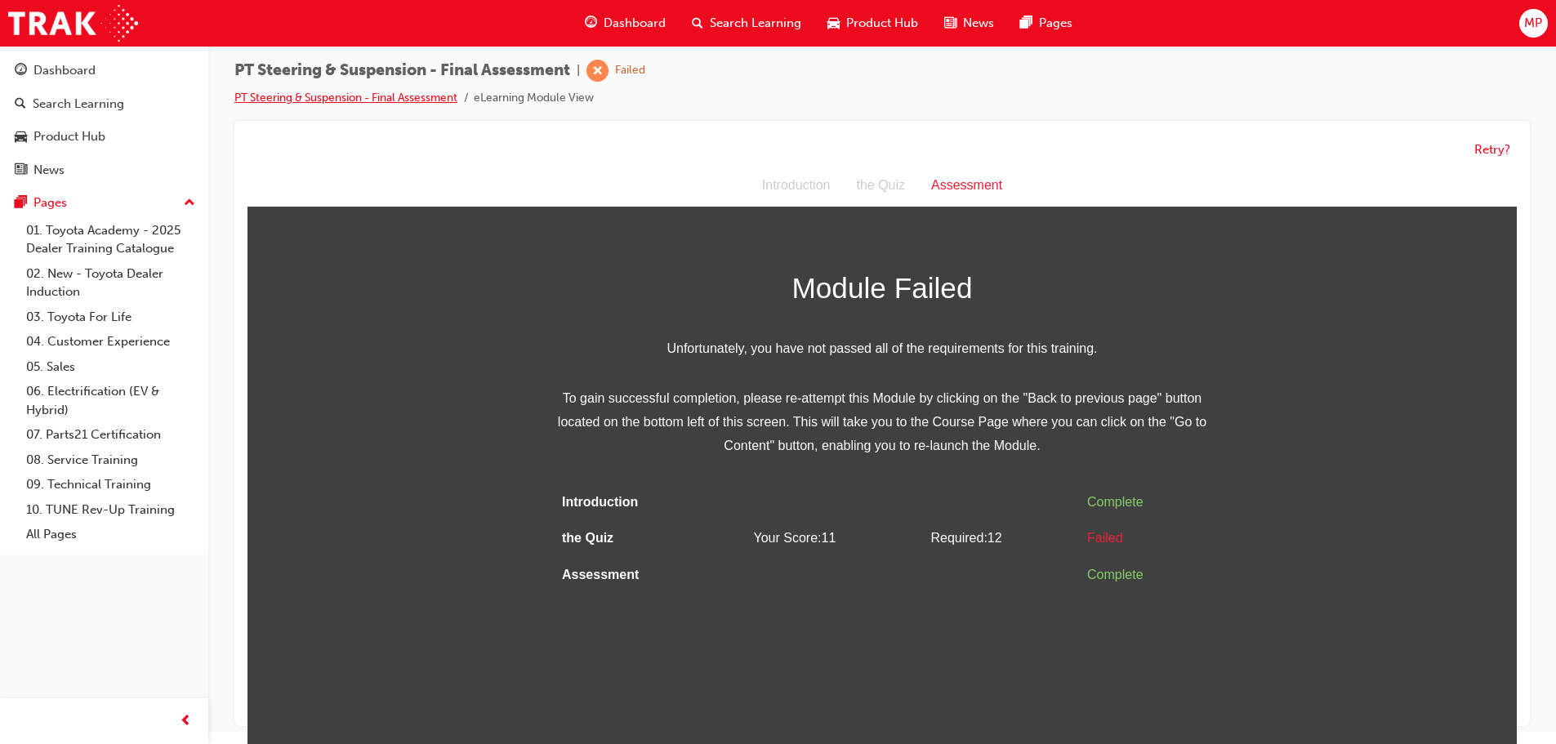
click at [386, 98] on link "PT Steering & Suspension - Final Assessment" at bounding box center [345, 98] width 223 height 14
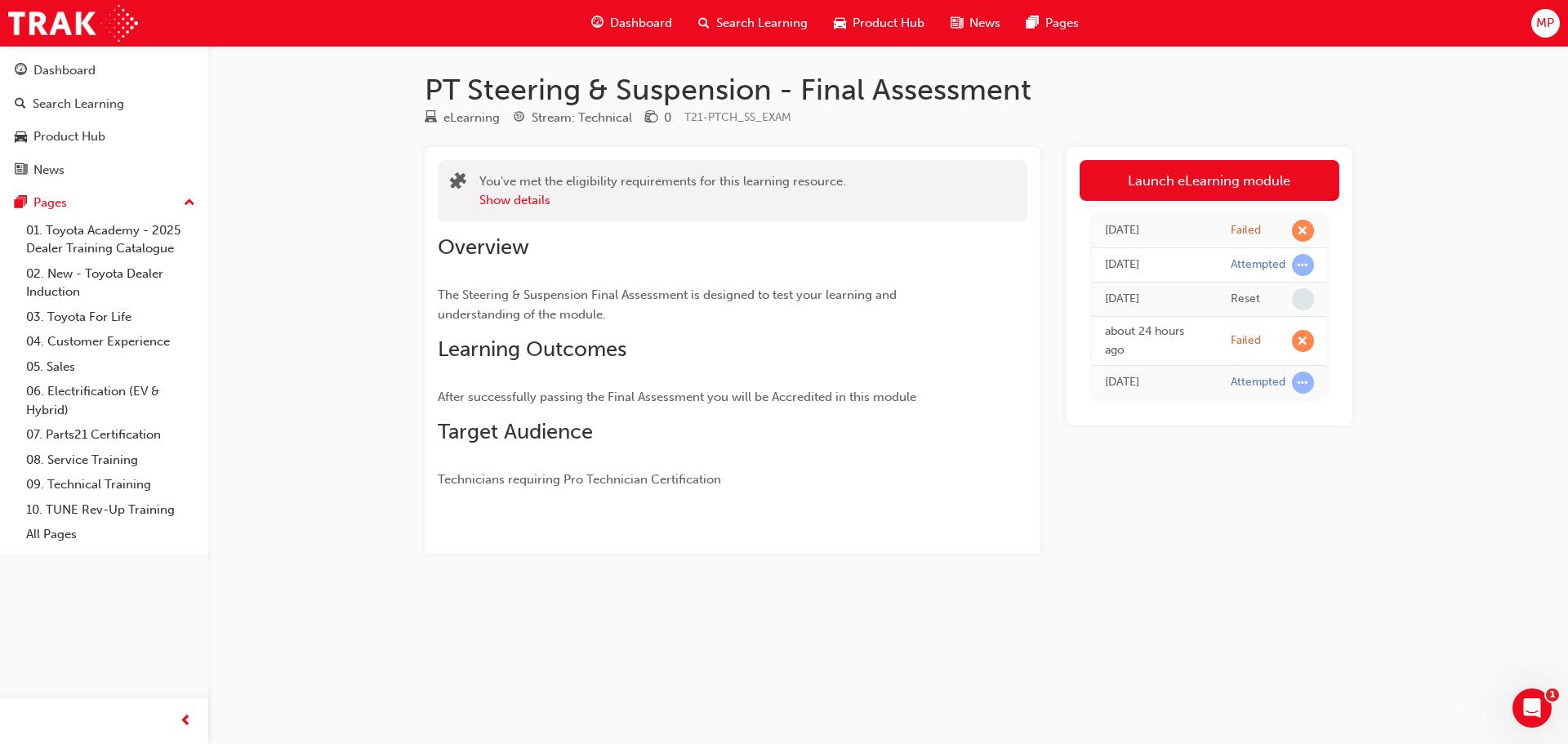
click at [1201, 232] on div "[DATE]" at bounding box center [1155, 230] width 101 height 19
click at [1304, 230] on span "learningRecordVerb_FAIL-icon" at bounding box center [1303, 231] width 22 height 22
click at [1302, 374] on span "learningRecordVerb_ATTEMPT-icon" at bounding box center [1303, 383] width 22 height 22
click at [1190, 385] on div "[DATE]" at bounding box center [1155, 382] width 101 height 19
click at [1289, 384] on div "Attempted" at bounding box center [1272, 383] width 83 height 22
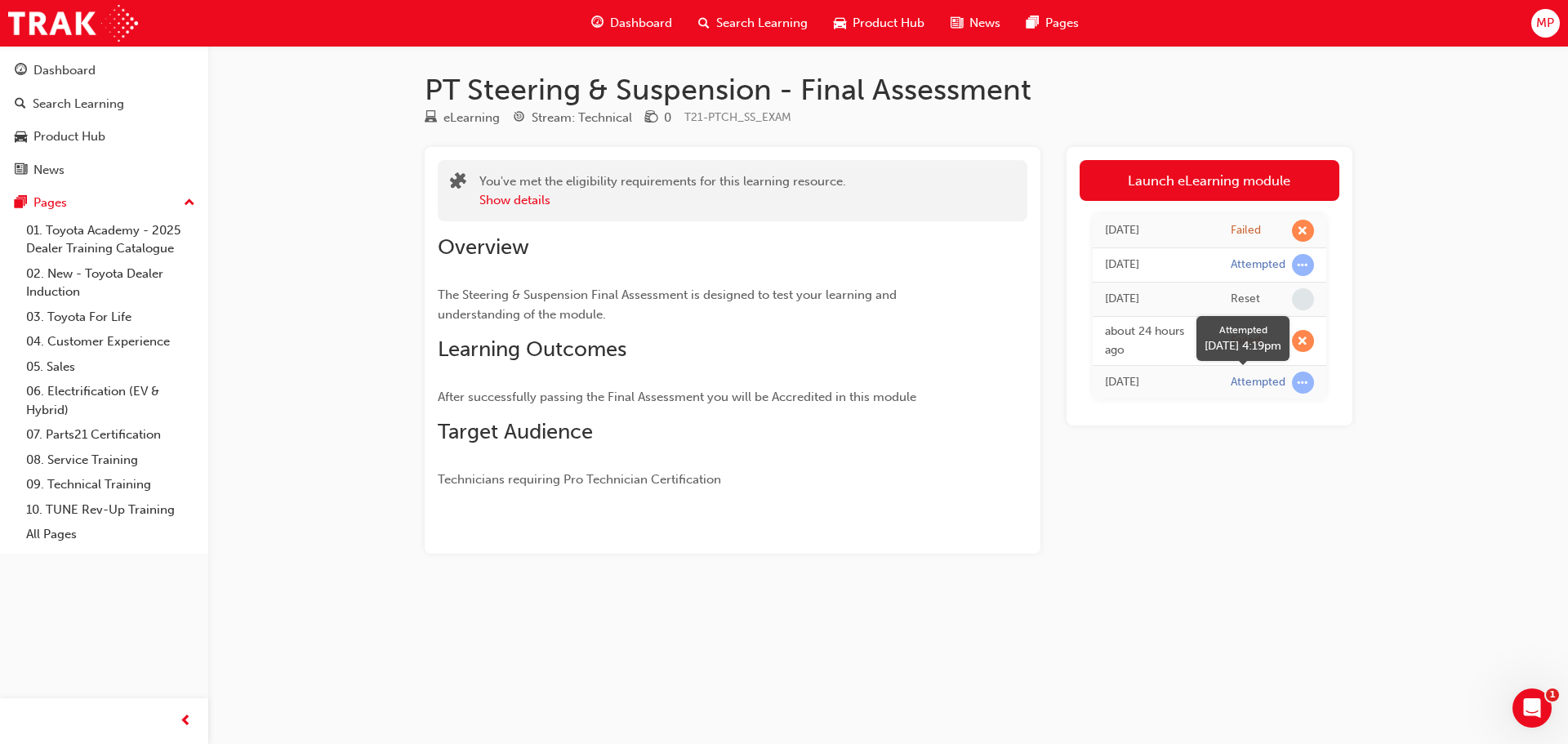
click at [1267, 381] on div "Attempted" at bounding box center [1258, 383] width 55 height 16
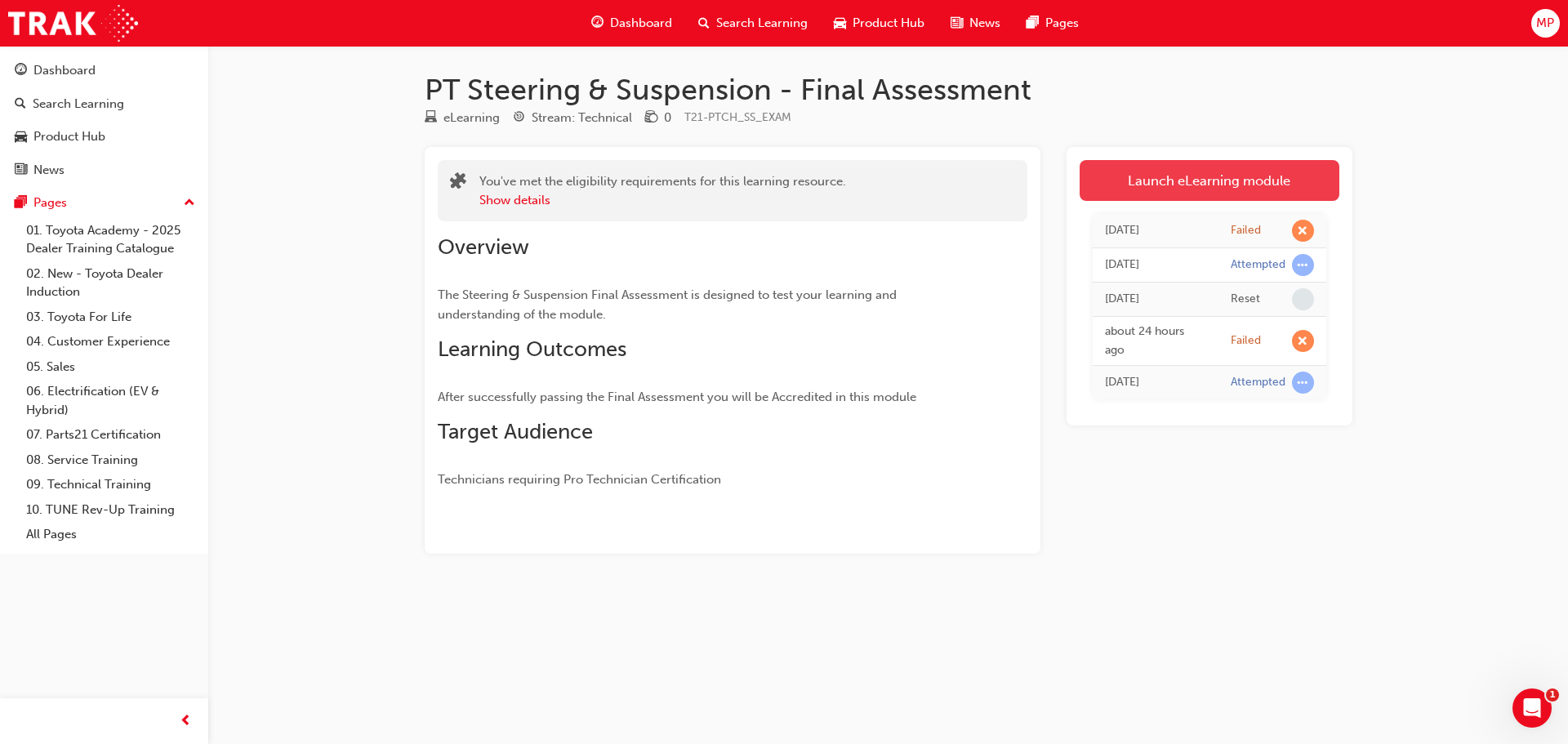
click at [1243, 186] on link "Launch eLearning module" at bounding box center [1210, 180] width 260 height 41
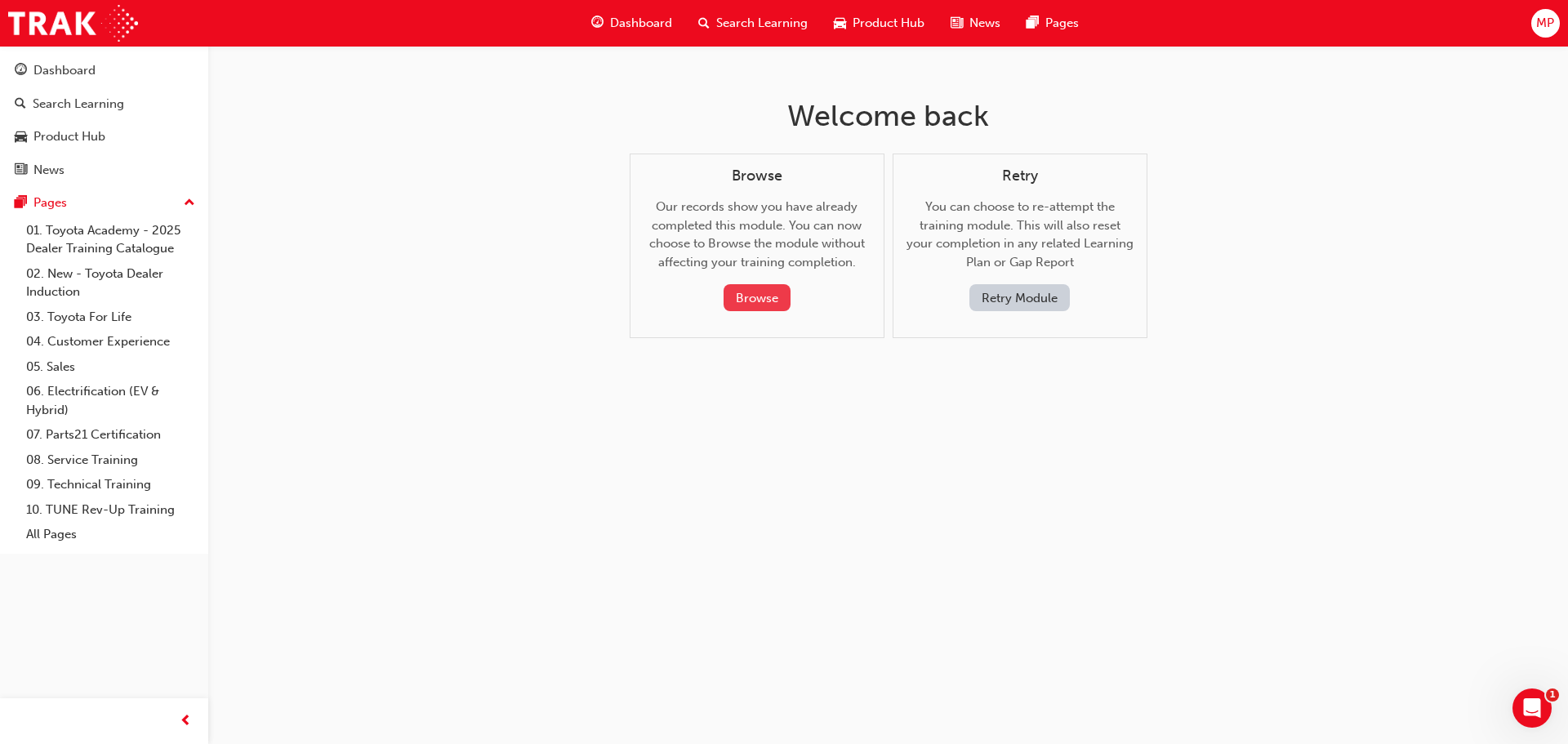
click at [766, 300] on button "Browse" at bounding box center [756, 297] width 67 height 27
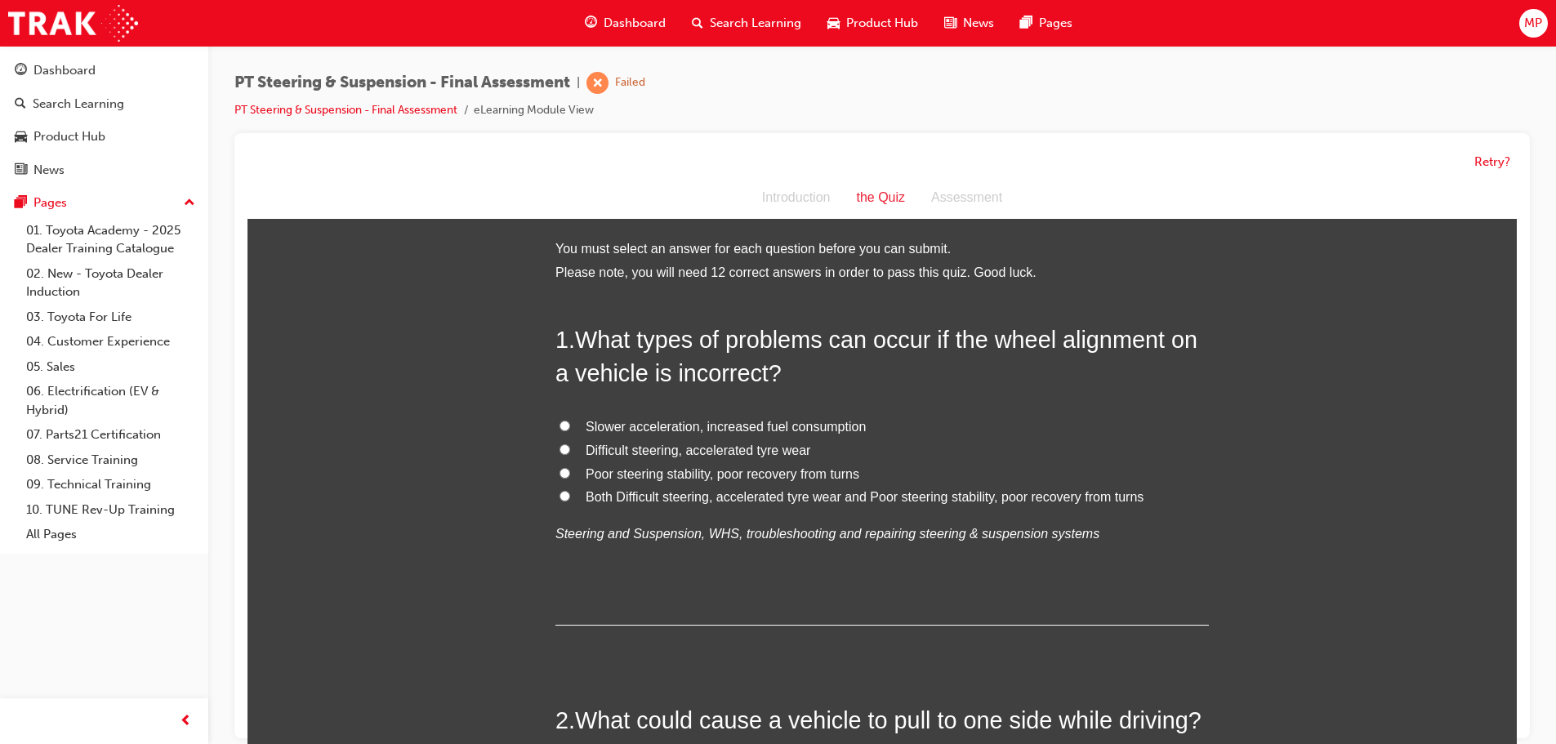
click at [565, 500] on label "Both Difficult steering, accelerated tyre wear and Poor steering stability, poo…" at bounding box center [881, 498] width 653 height 24
click at [565, 500] on input "Both Difficult steering, accelerated tyre wear and Poor steering stability, poo…" at bounding box center [564, 496] width 11 height 11
radio input "true"
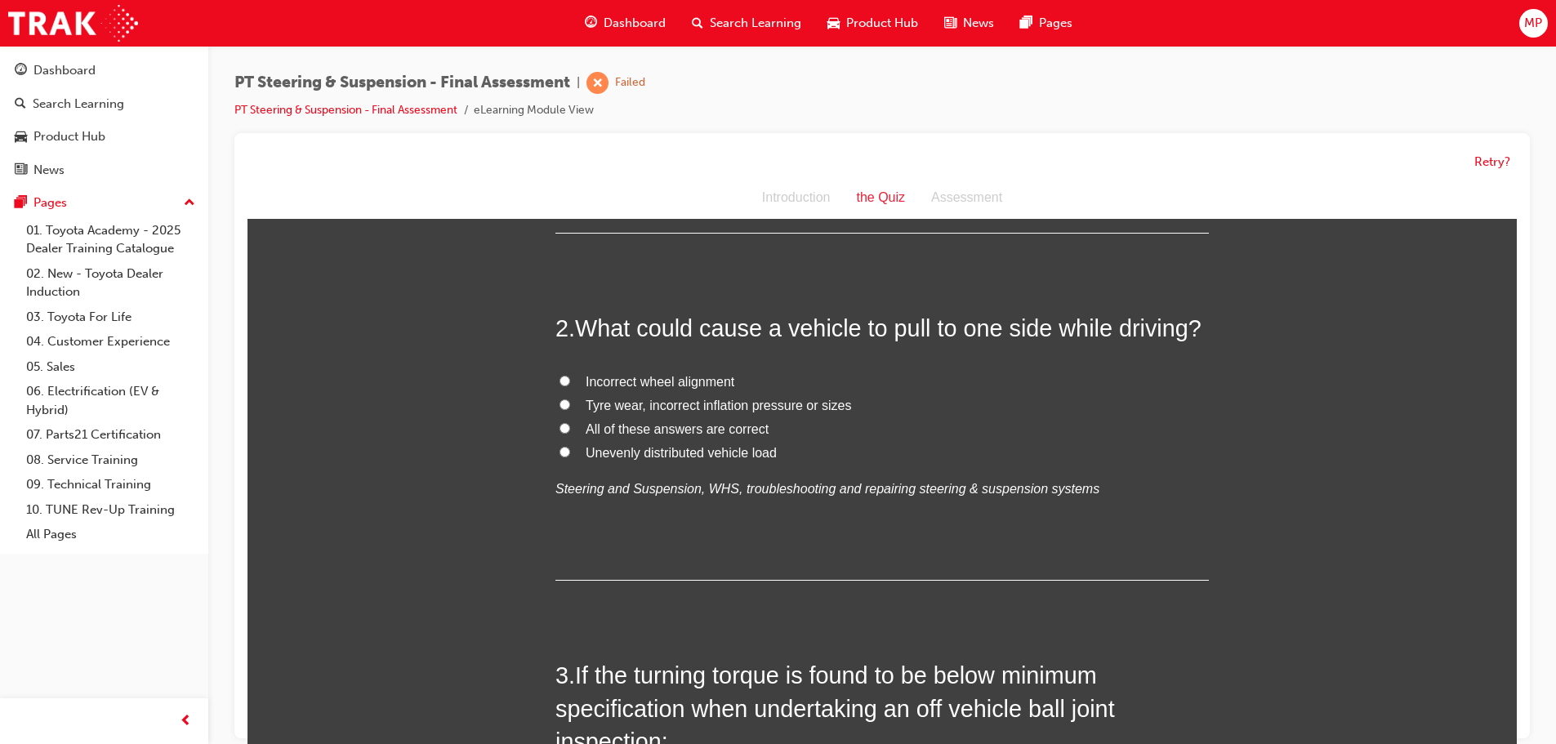
scroll to position [408, 0]
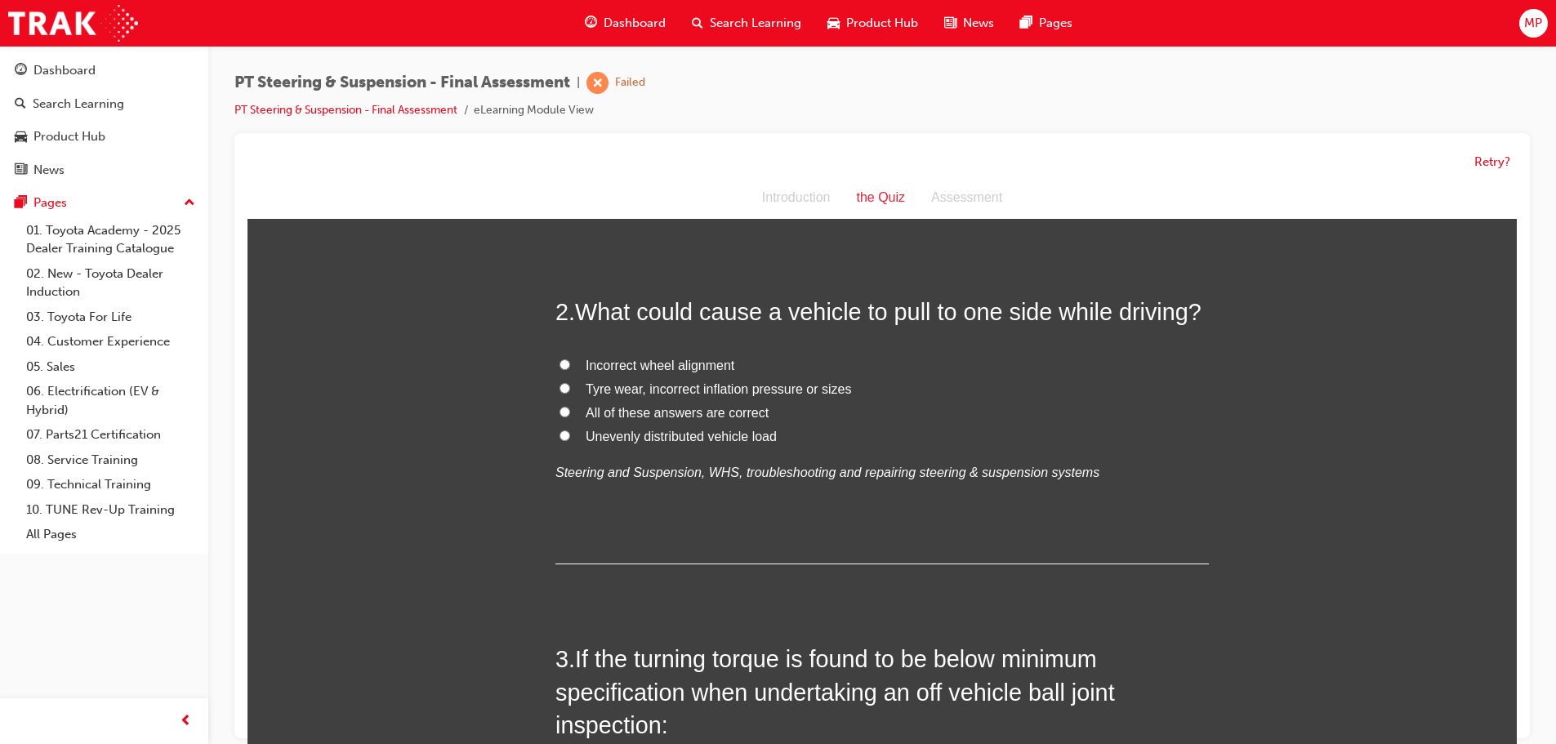
click at [559, 409] on input "All of these answers are correct" at bounding box center [564, 412] width 11 height 11
radio input "true"
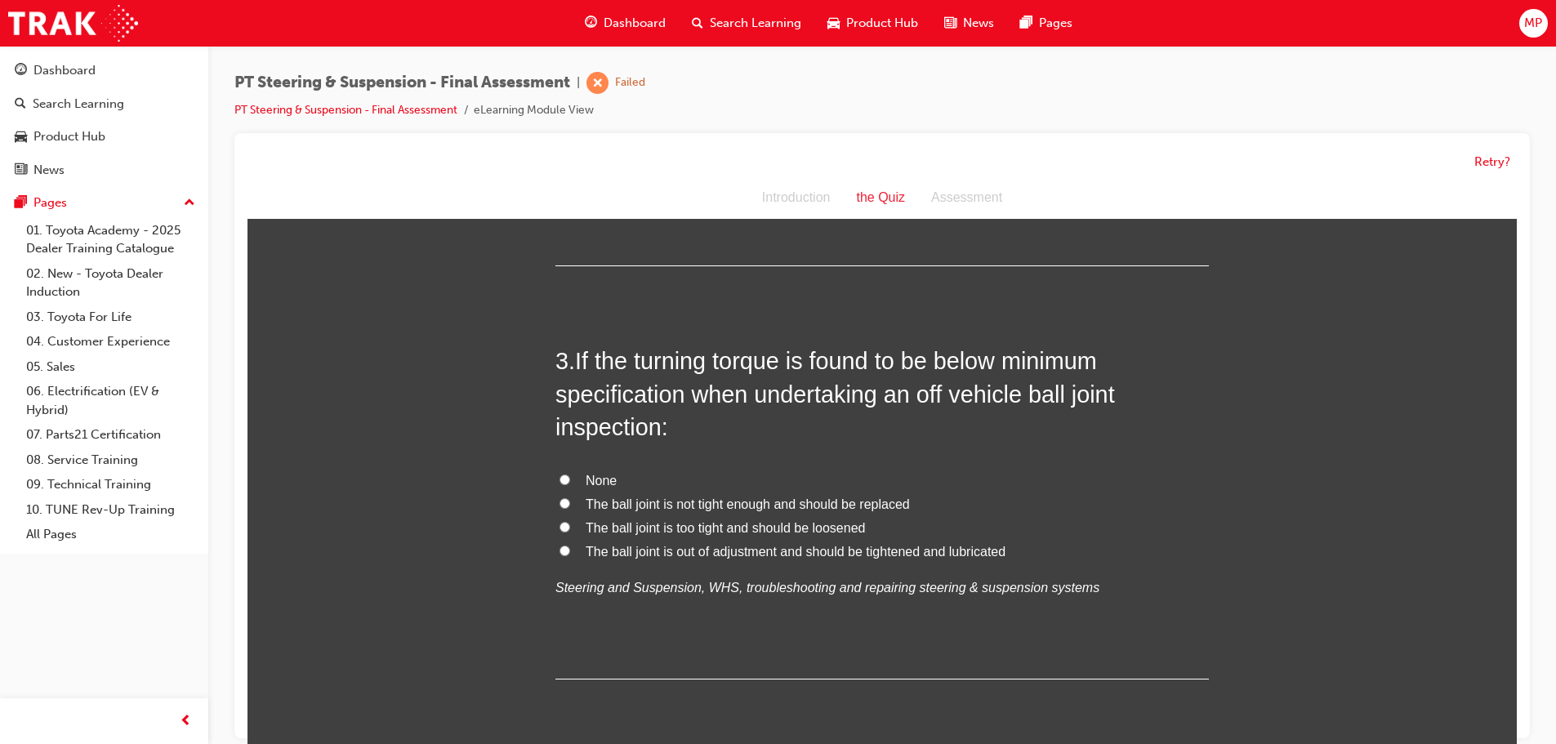
scroll to position [735, 0]
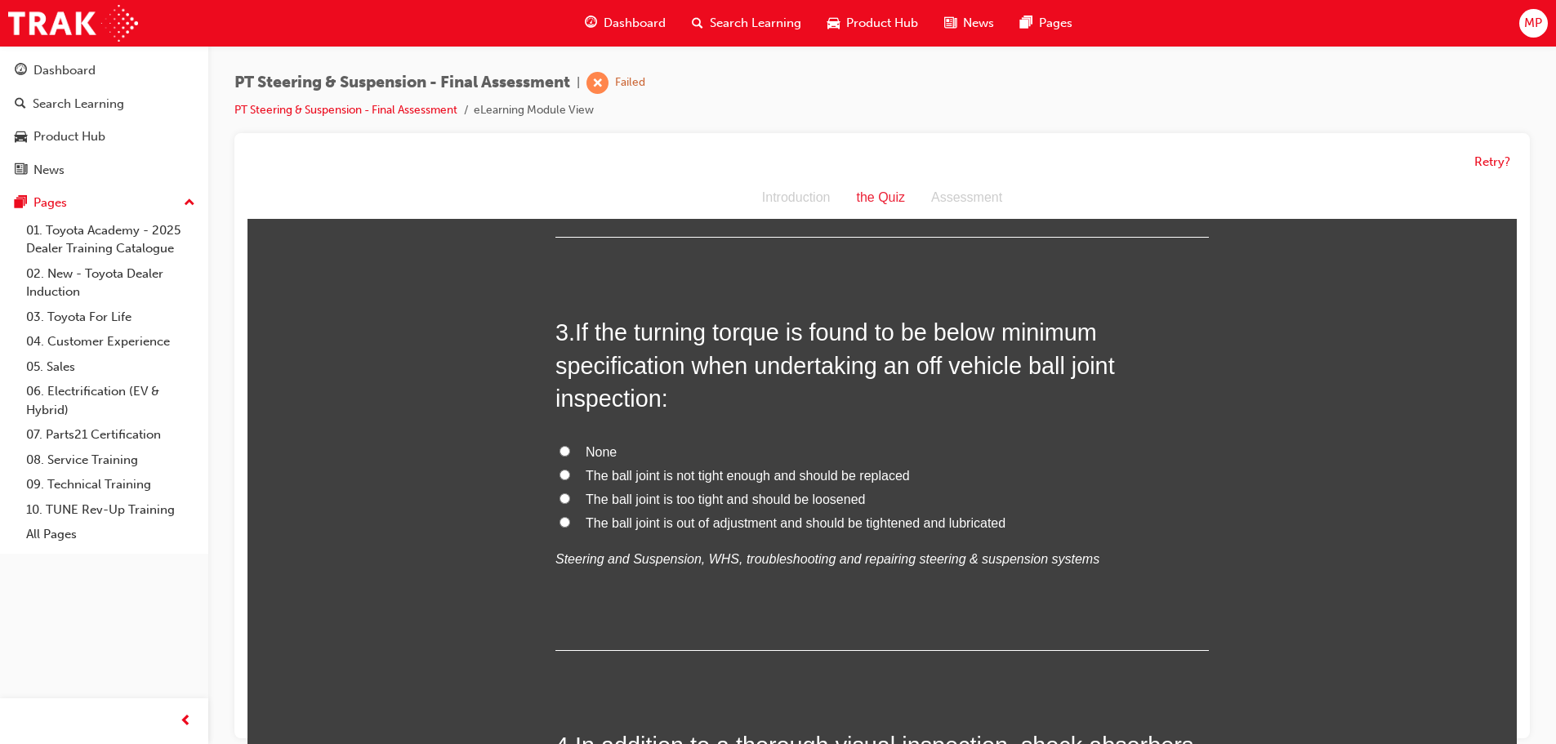
click at [563, 454] on input "None" at bounding box center [564, 451] width 11 height 11
radio input "true"
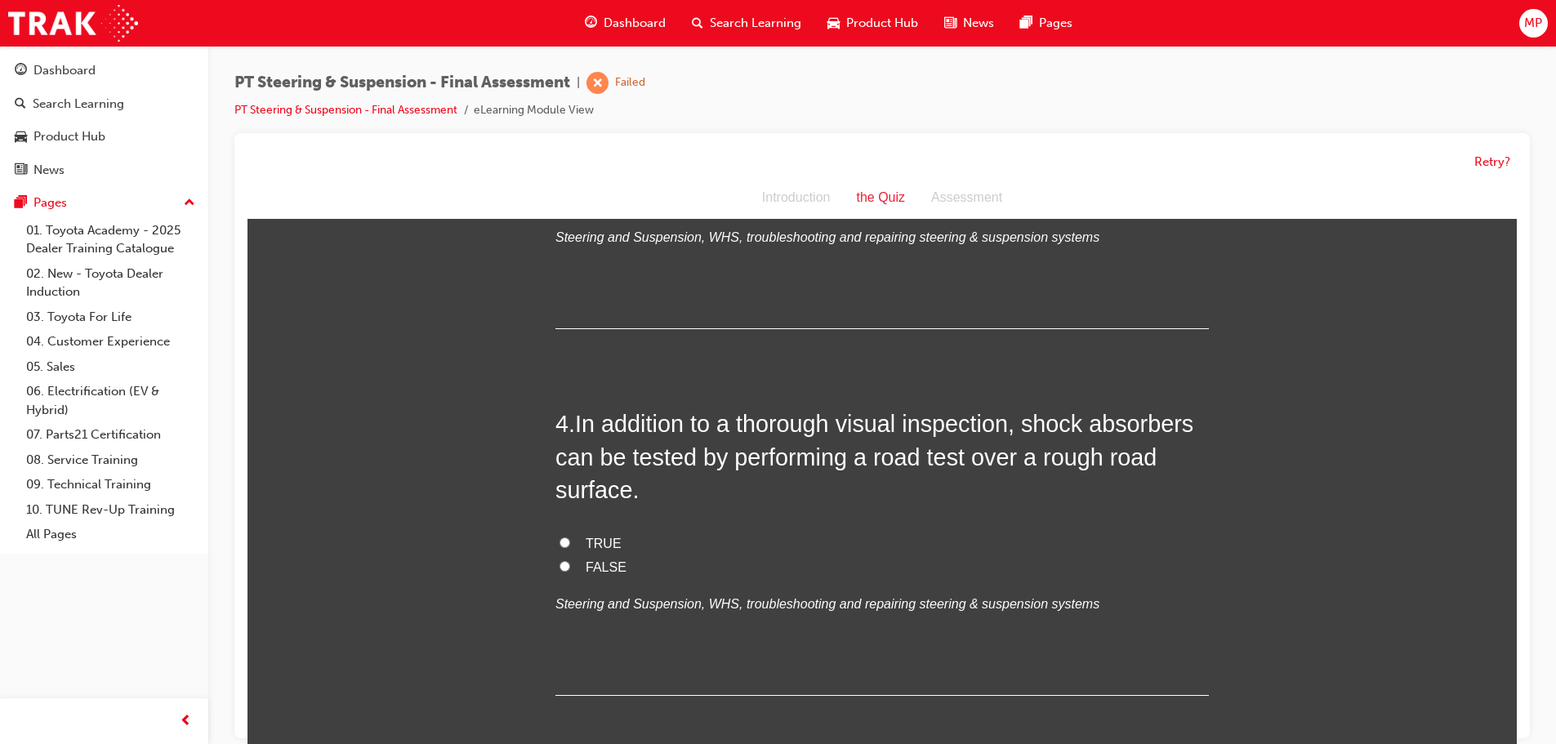
scroll to position [1143, 0]
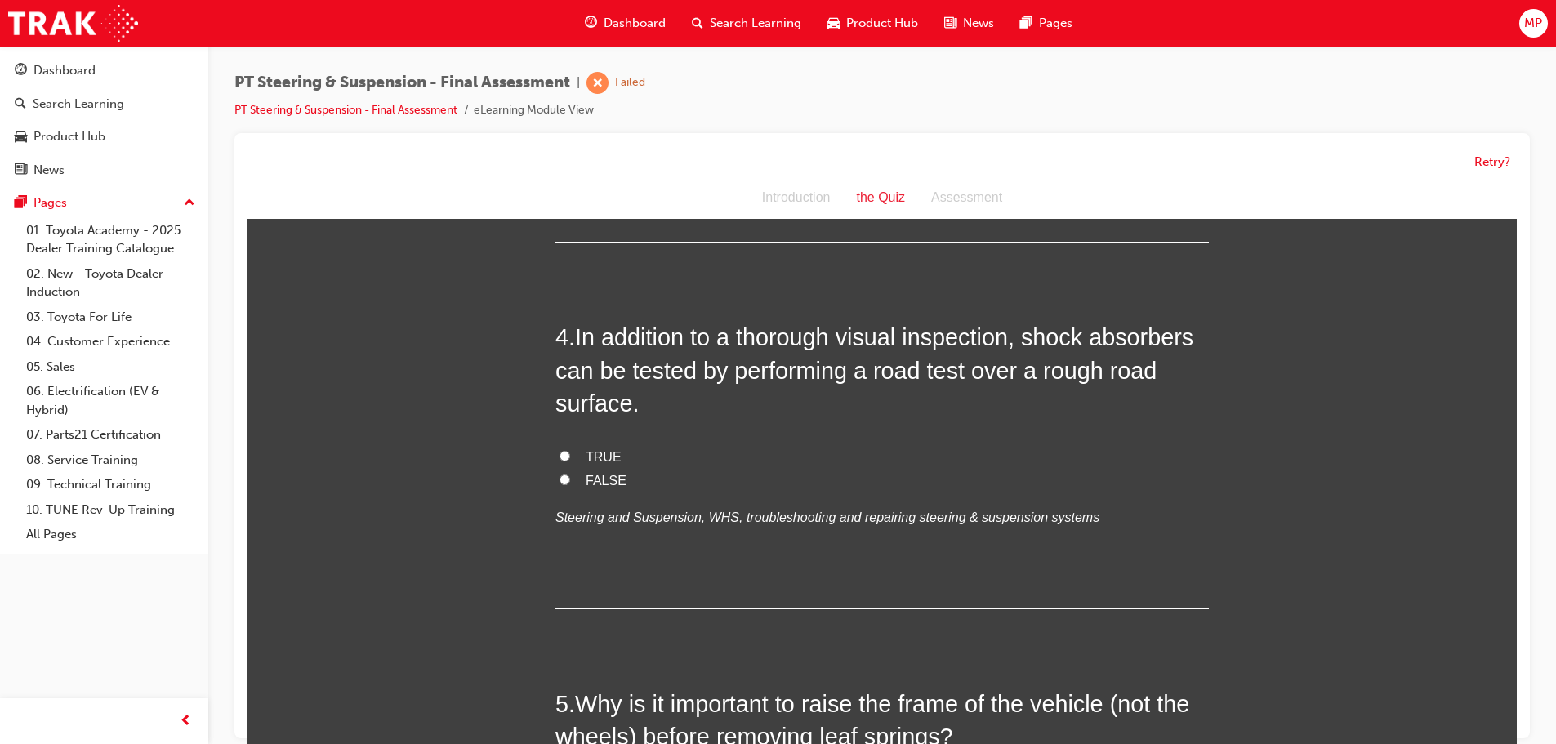
click at [559, 453] on input "TRUE" at bounding box center [564, 456] width 11 height 11
radio input "true"
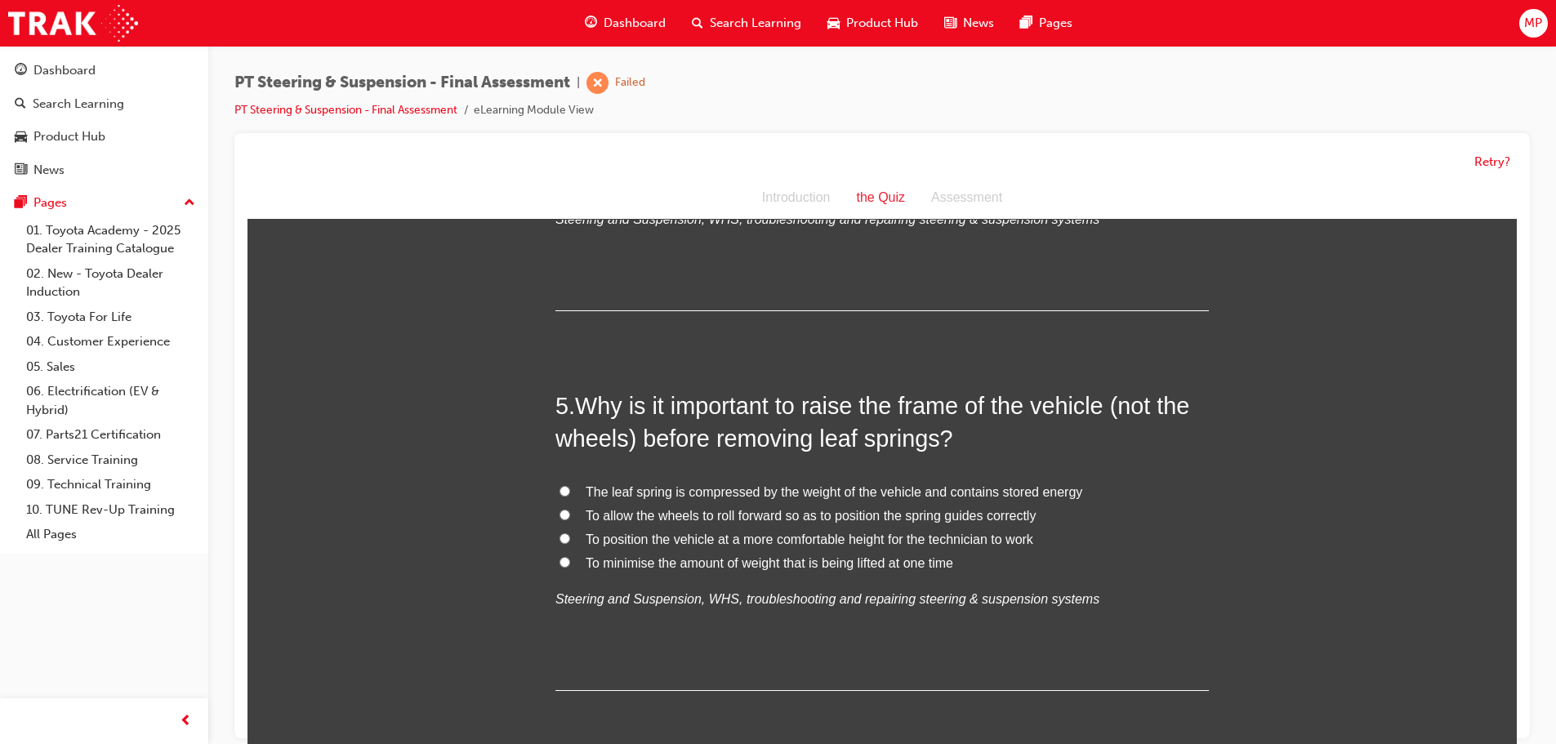
scroll to position [1470, 0]
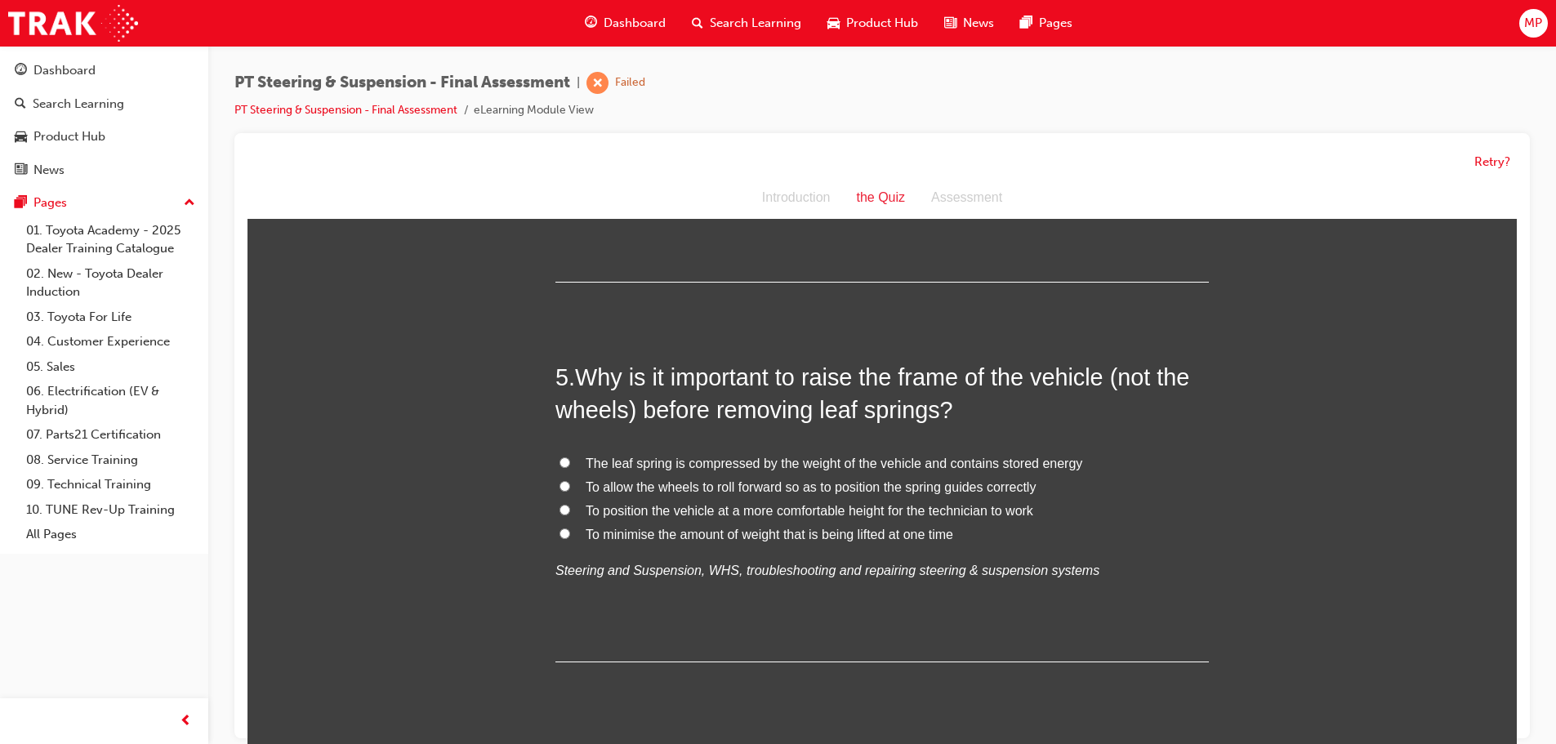
click at [559, 457] on input "The leaf spring is compressed by the weight of the vehicle and contains stored …" at bounding box center [564, 462] width 11 height 11
radio input "true"
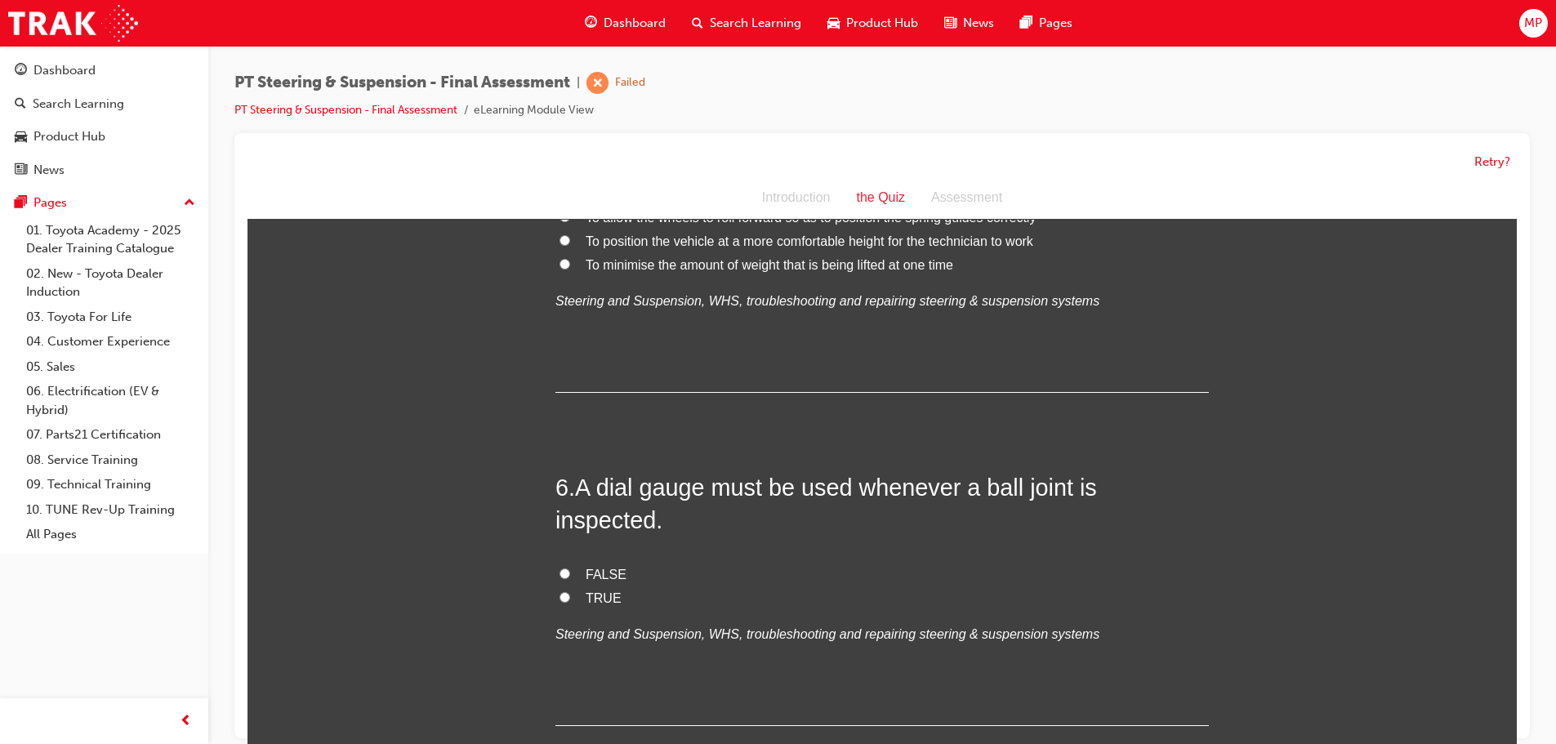
scroll to position [1796, 0]
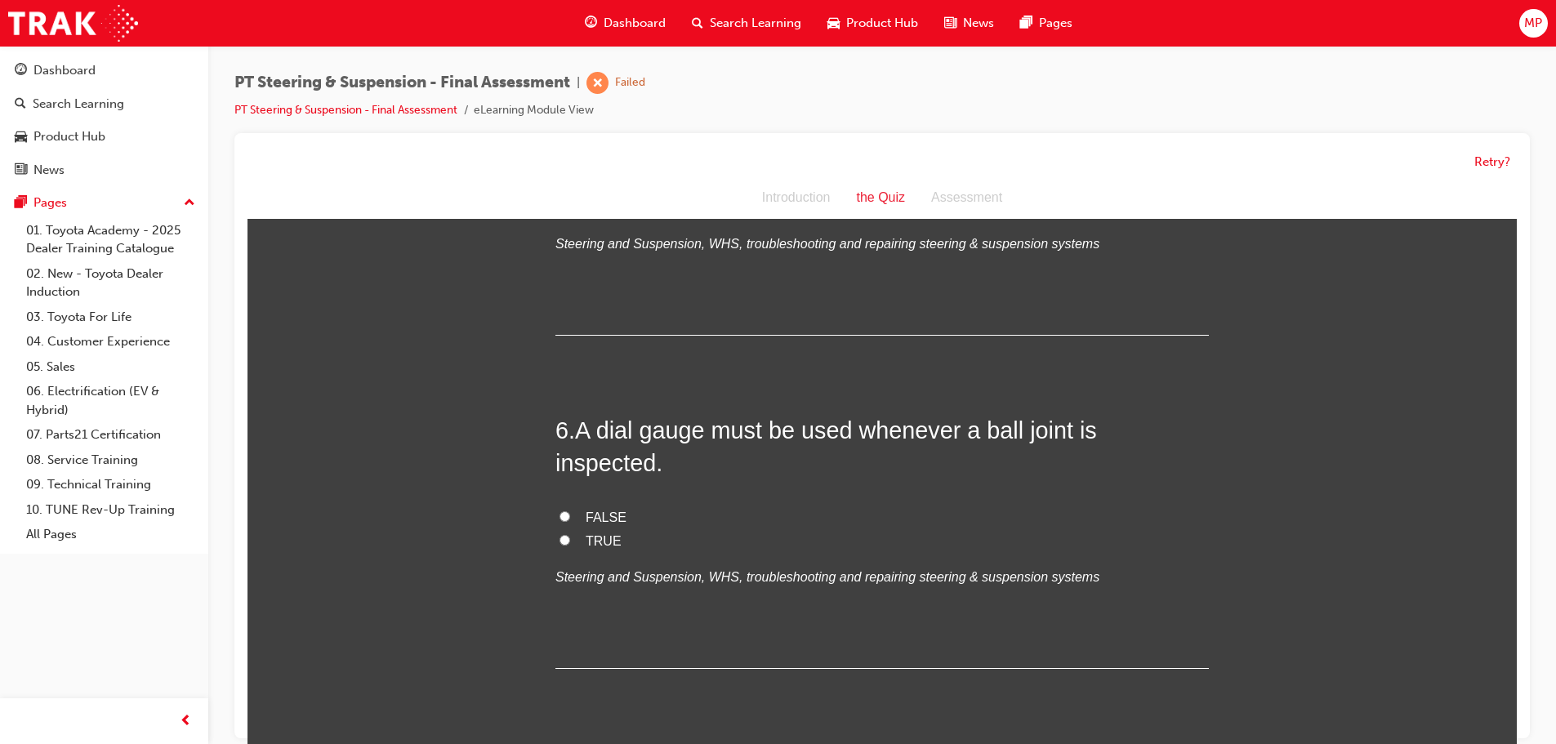
click at [559, 511] on input "FALSE" at bounding box center [564, 516] width 11 height 11
radio input "true"
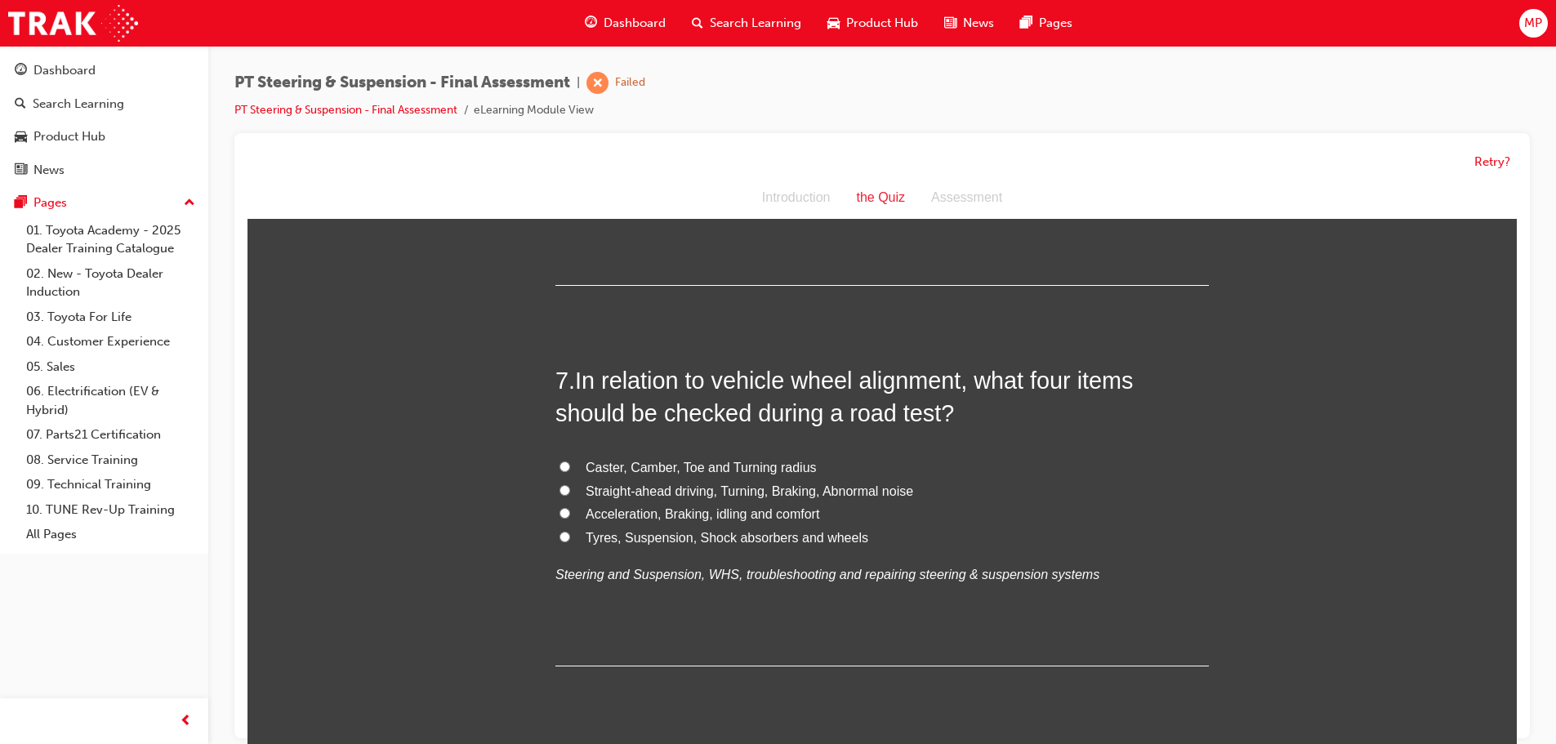
scroll to position [2205, 0]
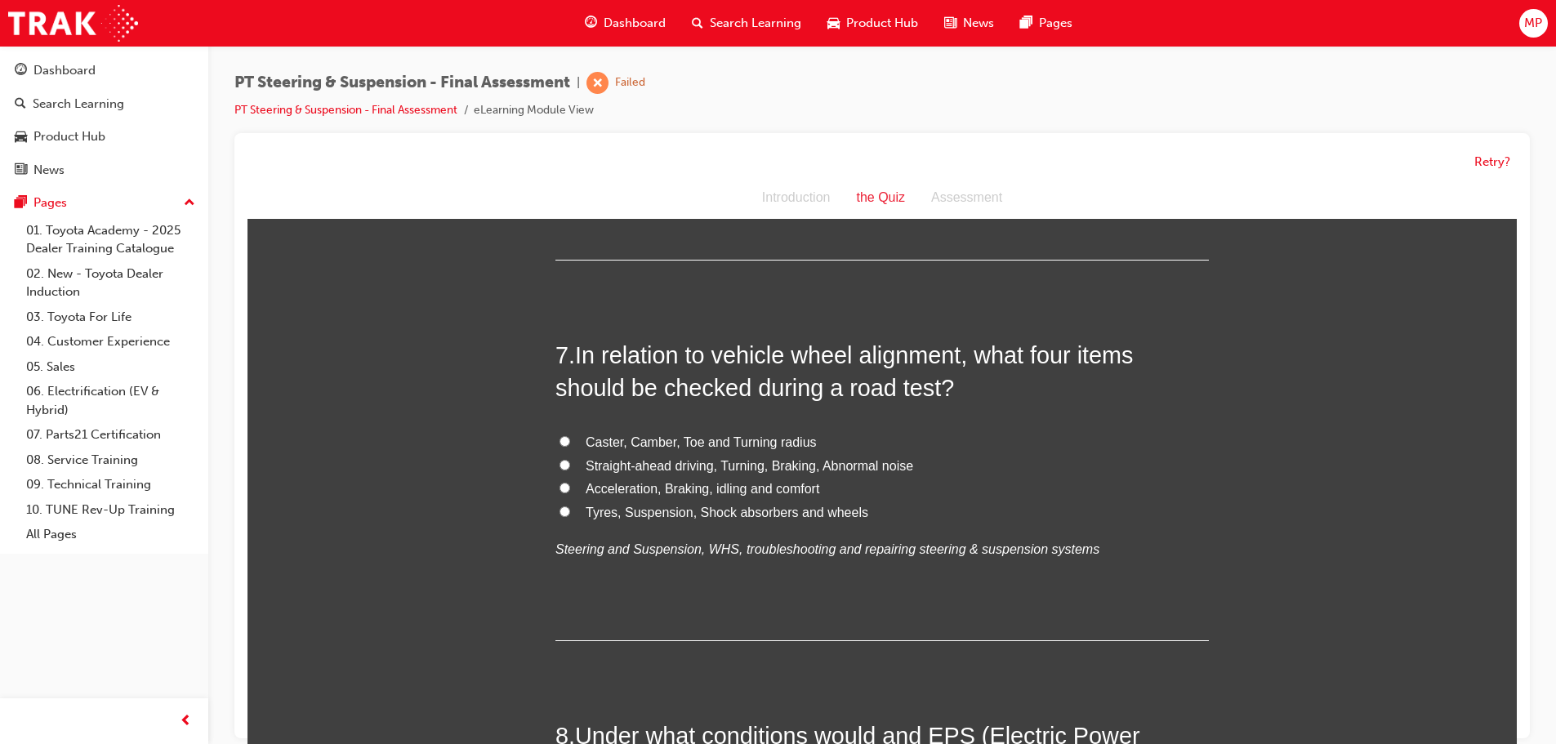
click at [562, 455] on label "Straight-ahead driving, Turning, Braking, Abnormal noise" at bounding box center [881, 467] width 653 height 24
click at [562, 460] on input "Straight-ahead driving, Turning, Braking, Abnormal noise" at bounding box center [564, 465] width 11 height 11
radio input "true"
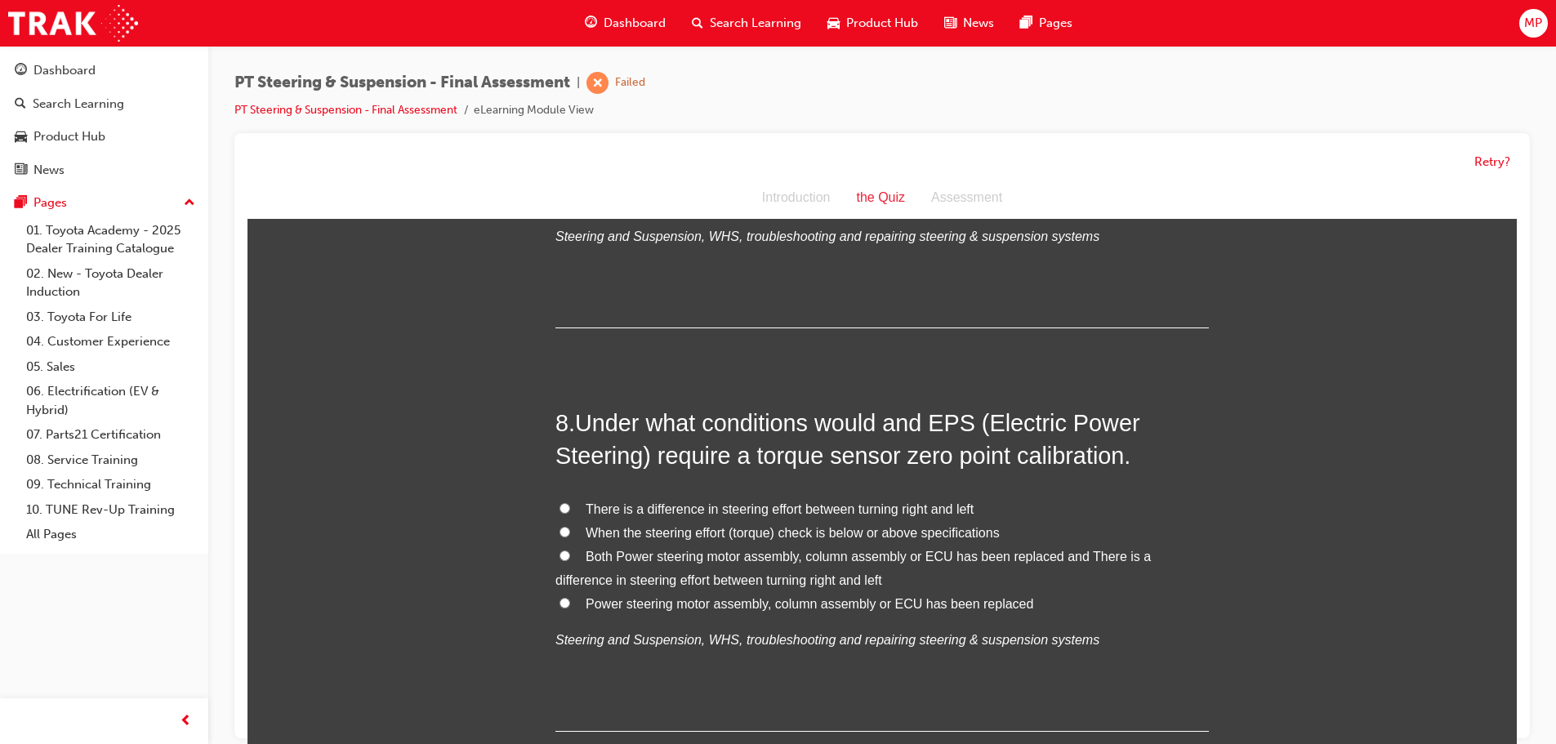
scroll to position [2531, 0]
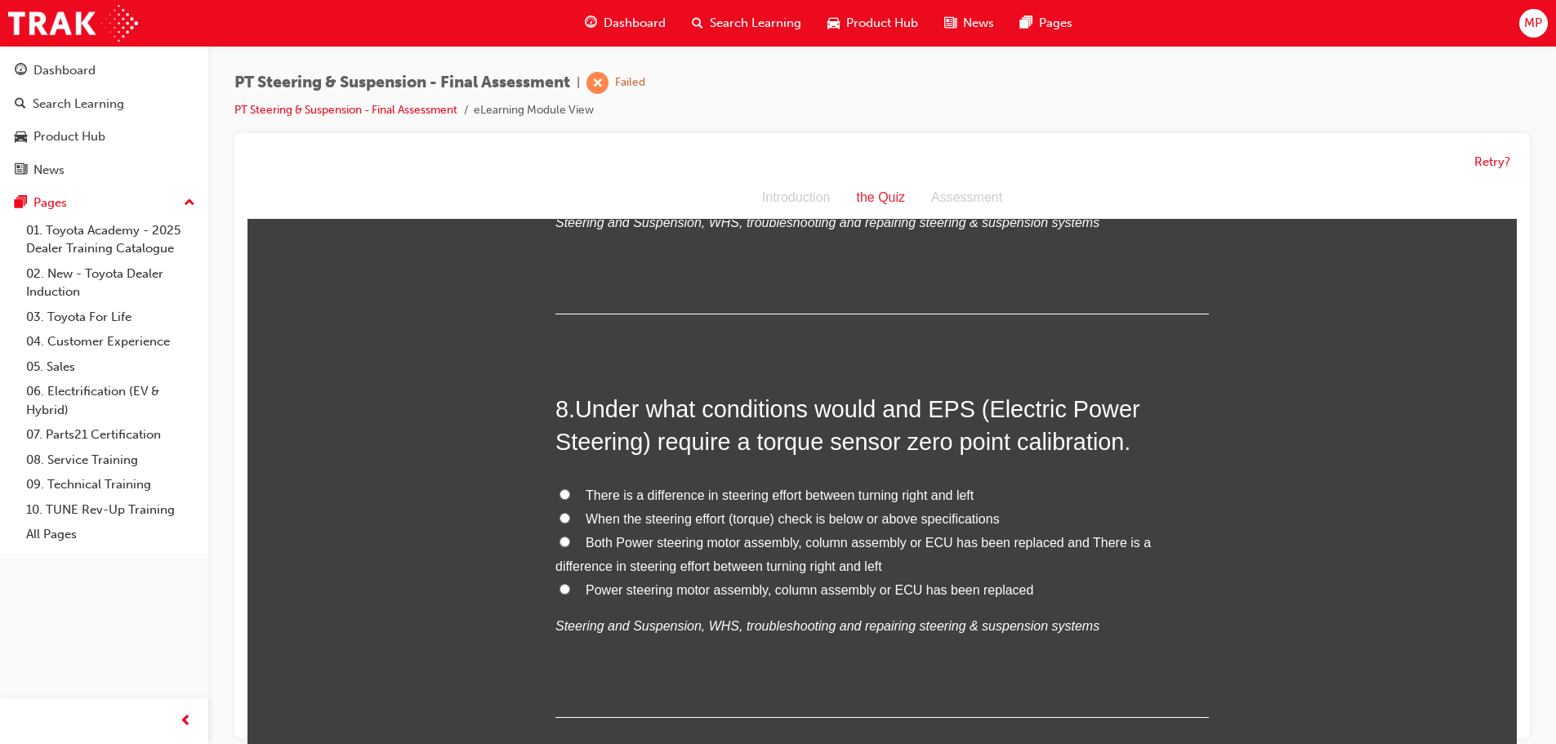
click at [559, 536] on input "Both Power steering motor assembly, column assembly or ECU has been replaced an…" at bounding box center [564, 541] width 11 height 11
radio input "true"
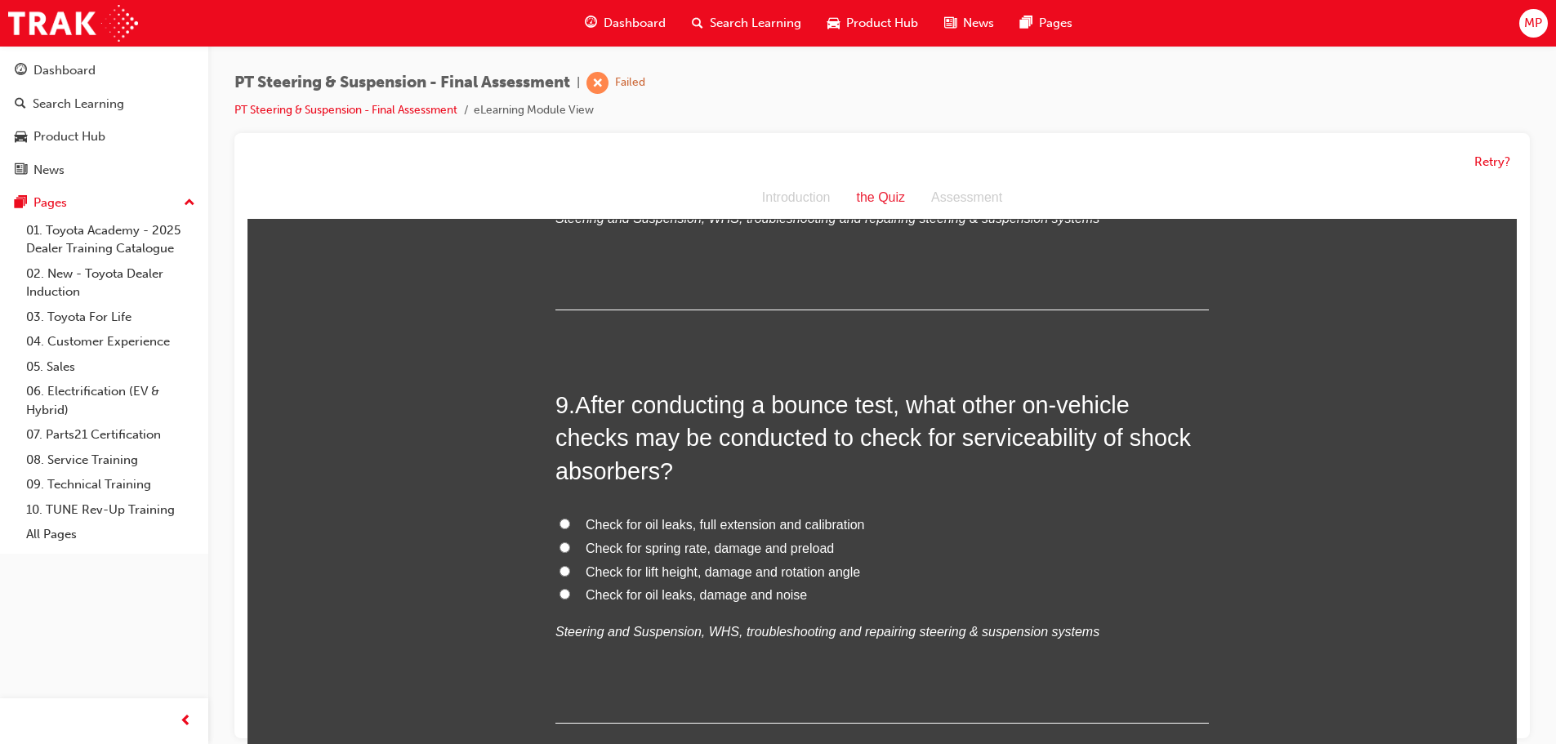
scroll to position [2940, 0]
click at [559, 588] on input "Check for oil leaks, damage and noise" at bounding box center [564, 593] width 11 height 11
radio input "true"
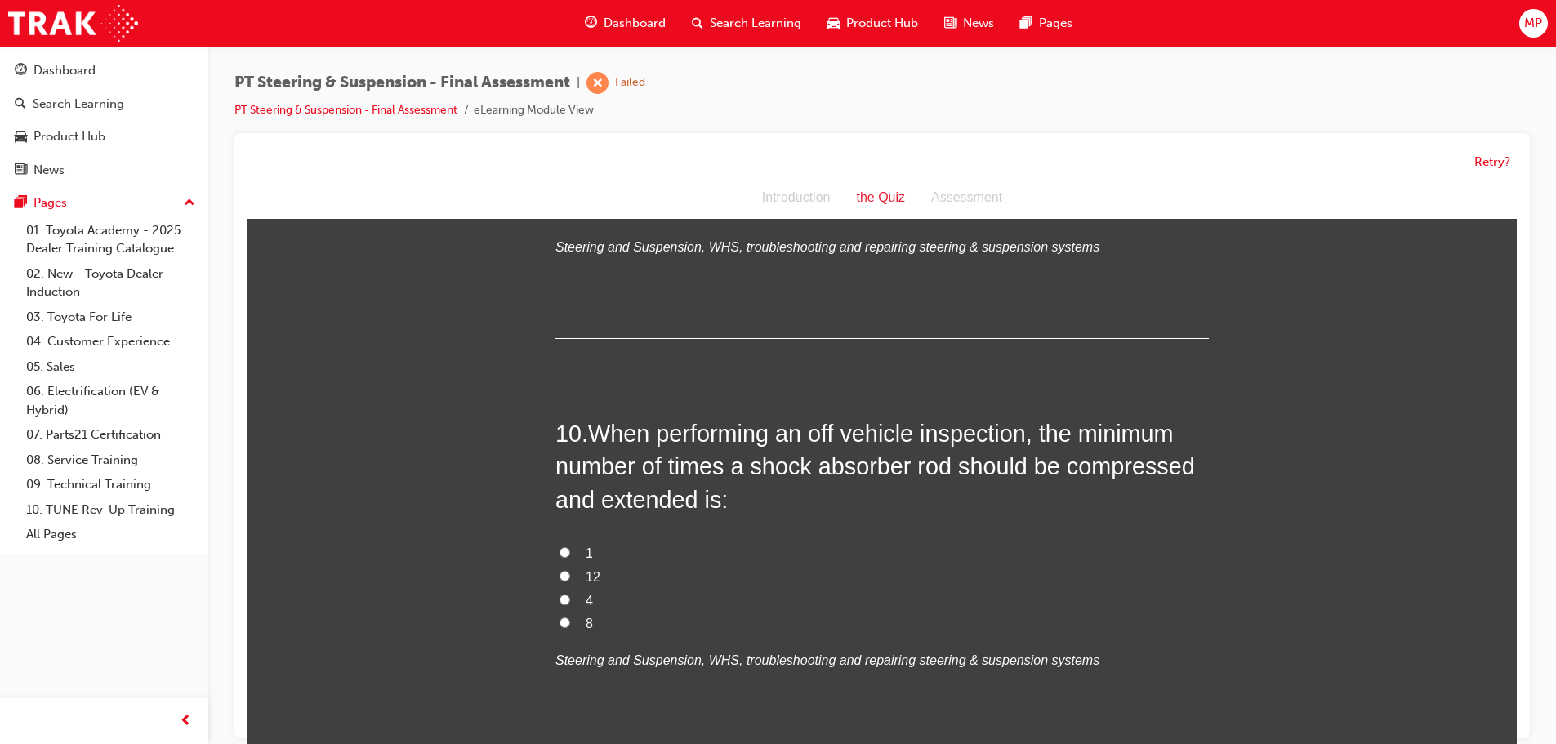
scroll to position [3348, 0]
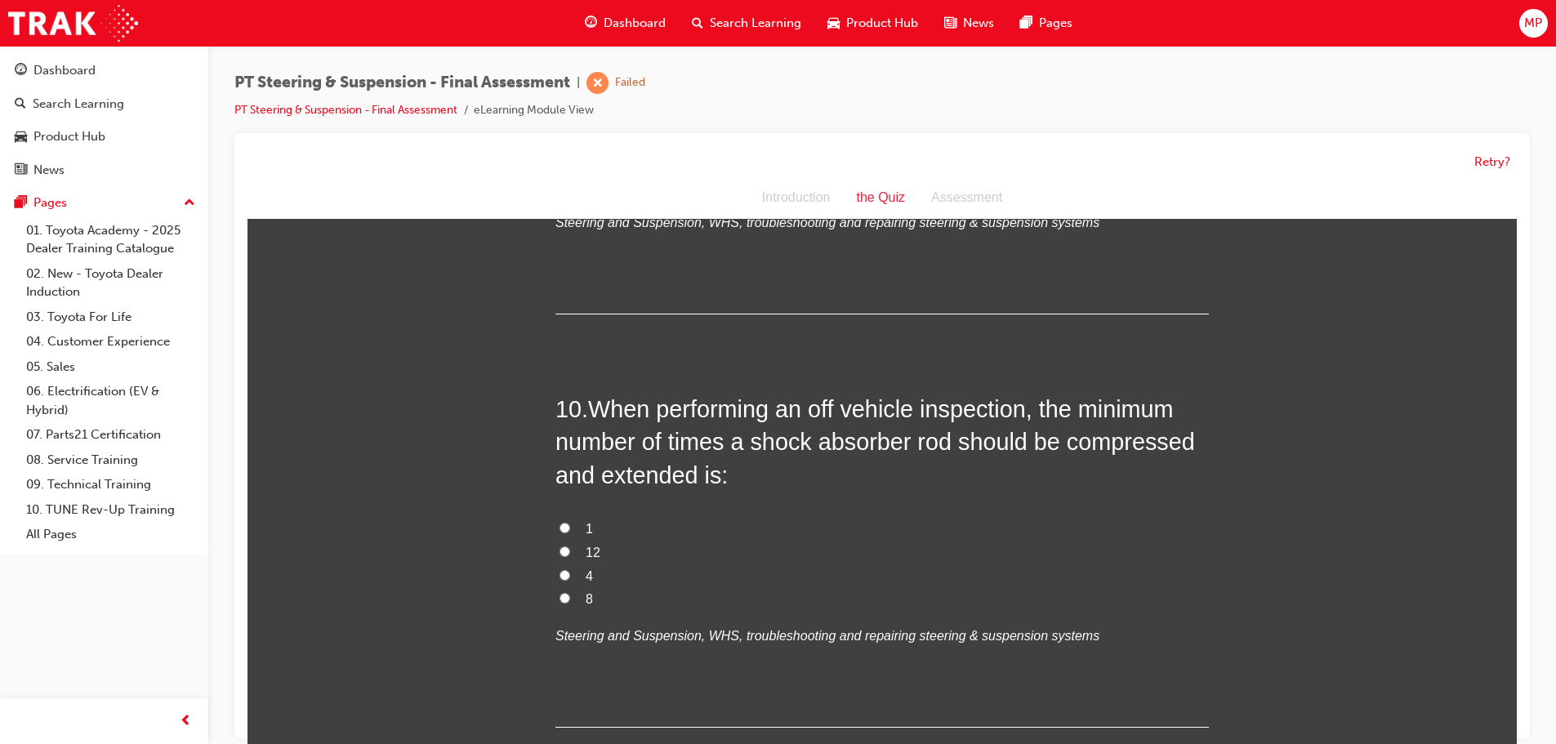
click at [559, 570] on input "4" at bounding box center [564, 575] width 11 height 11
radio input "true"
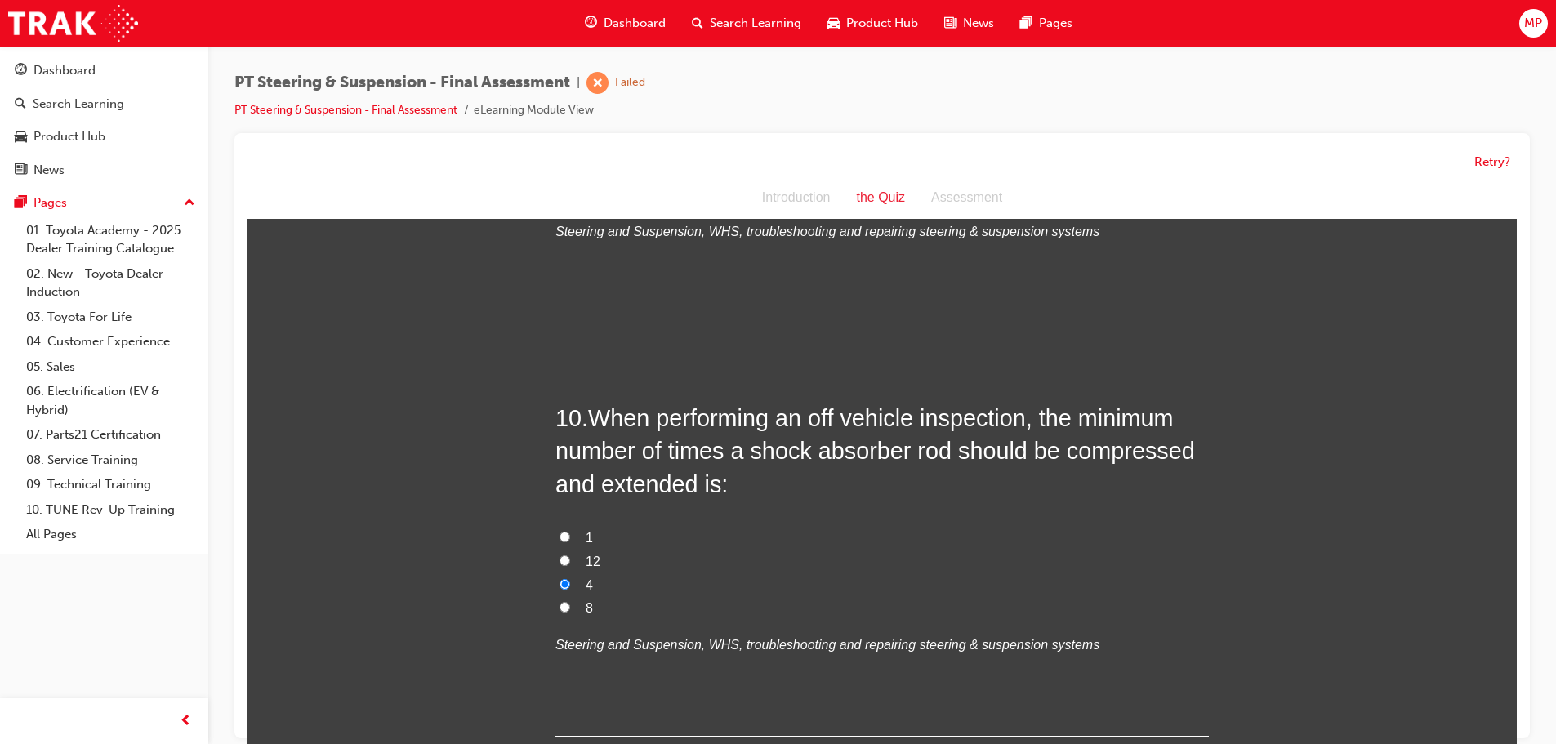
scroll to position [3266, 0]
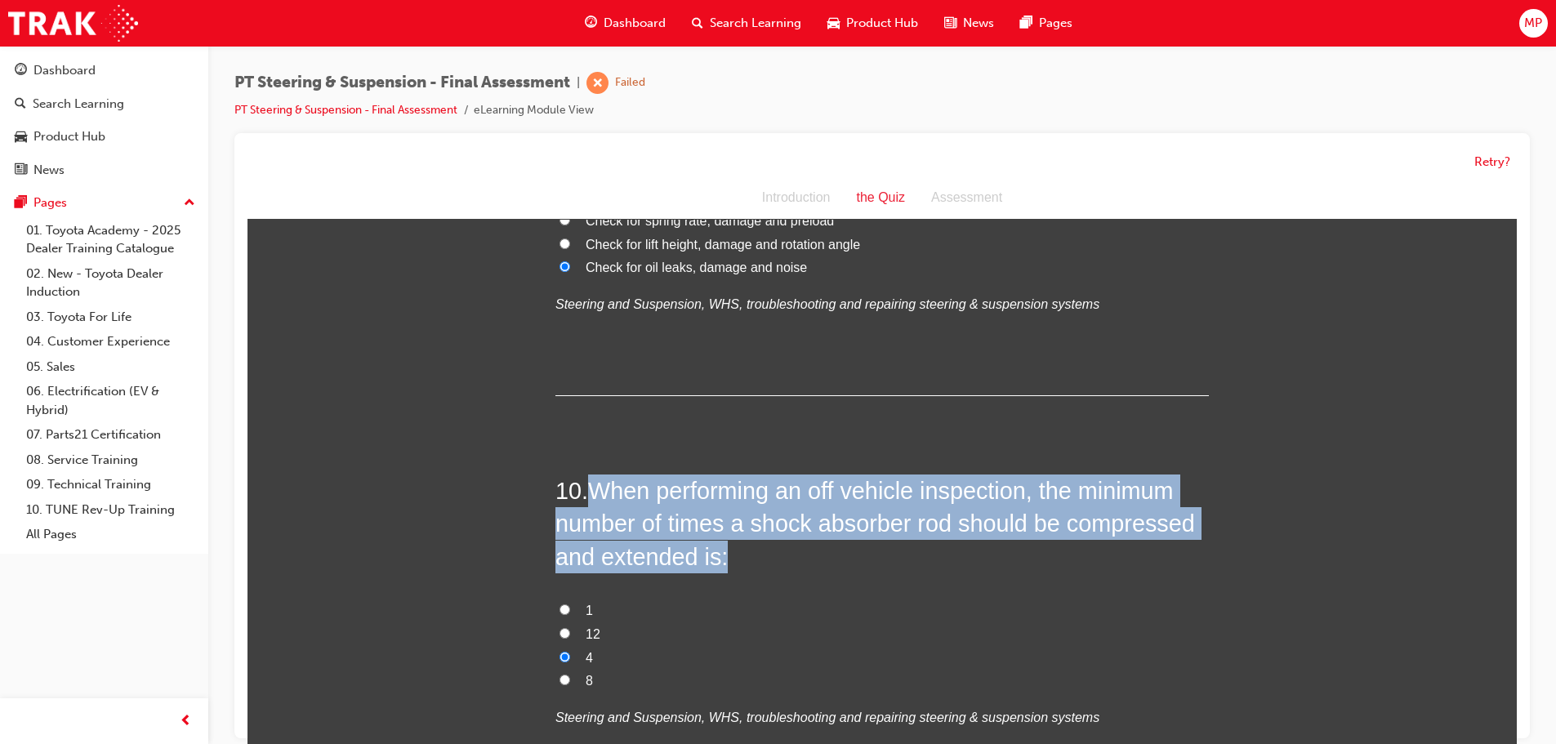
drag, startPoint x: 590, startPoint y: 456, endPoint x: 740, endPoint y: 528, distance: 166.2
click at [741, 531] on h2 "10 . When performing an off vehicle inspection, the minimum number of times a s…" at bounding box center [881, 523] width 653 height 99
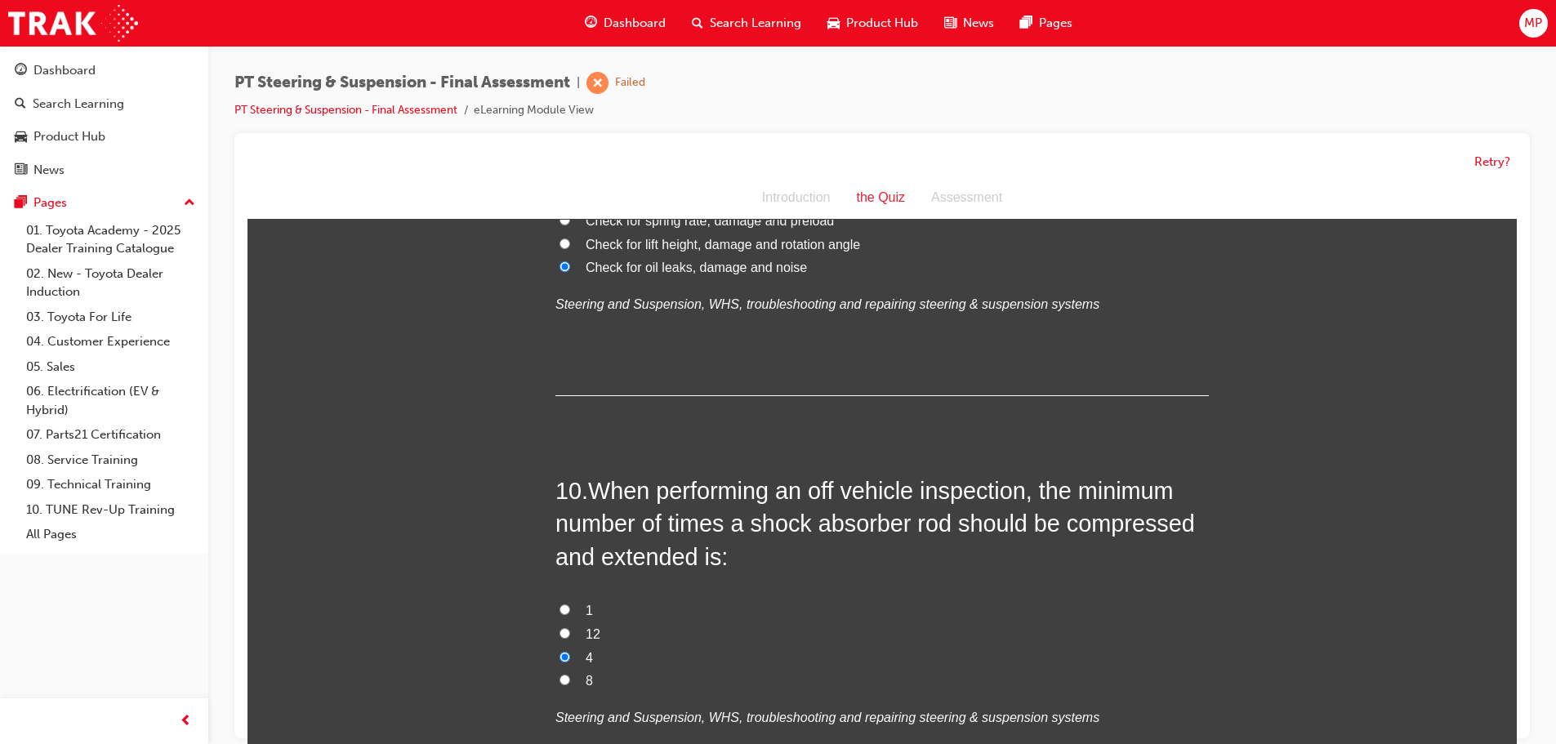
drag, startPoint x: 1382, startPoint y: 617, endPoint x: 1373, endPoint y: 617, distance: 9.8
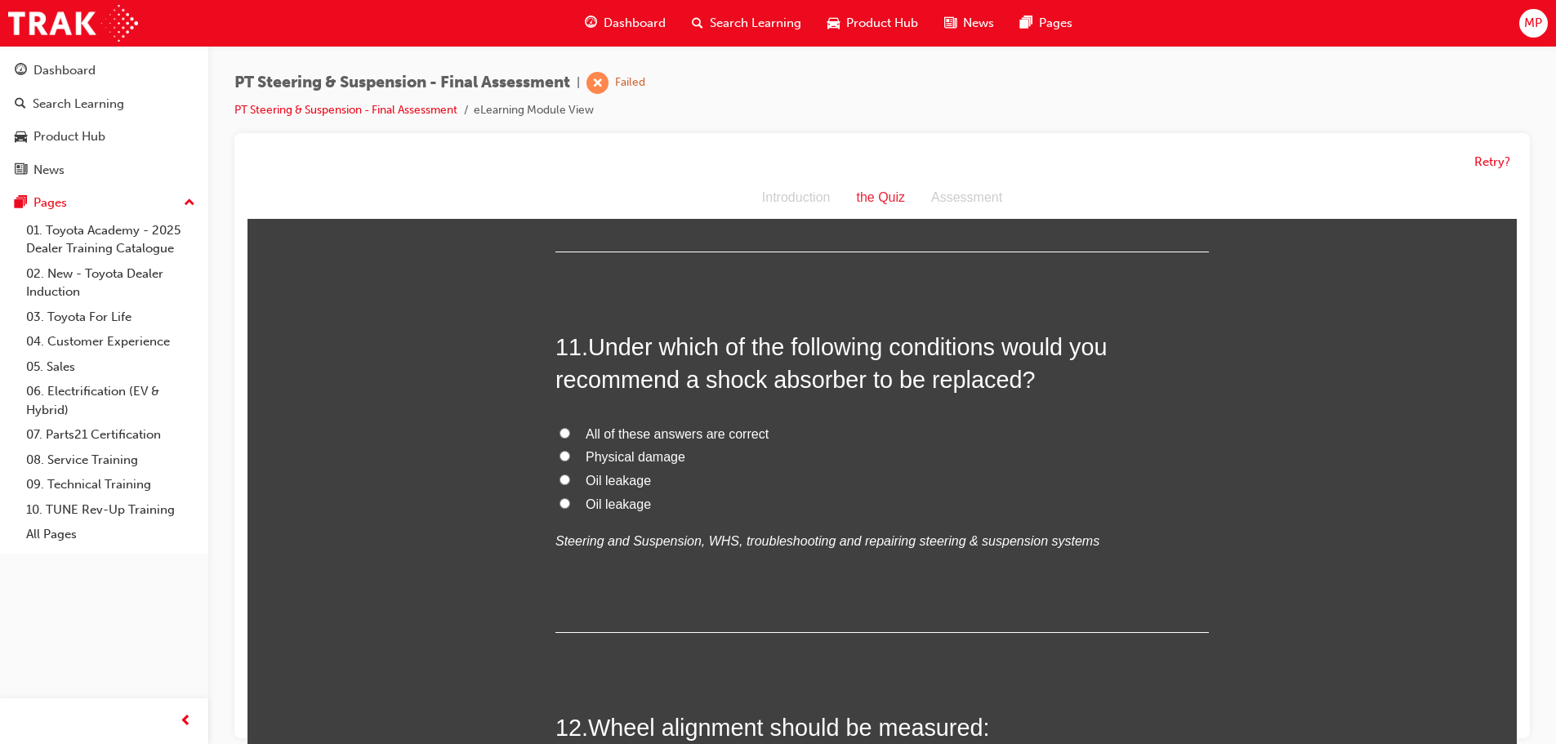
scroll to position [3838, 0]
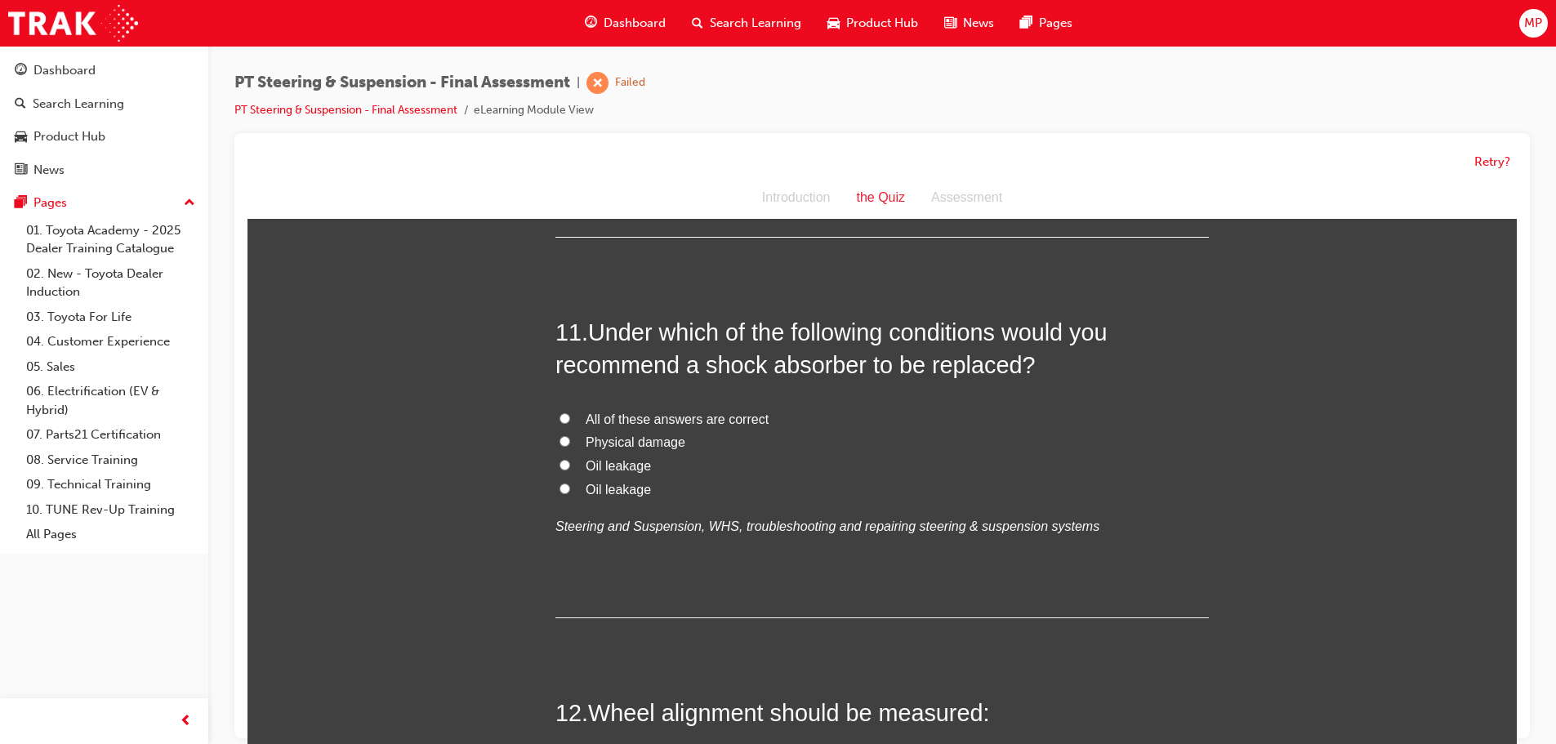
click at [559, 413] on input "All of these answers are correct" at bounding box center [564, 418] width 11 height 11
radio input "true"
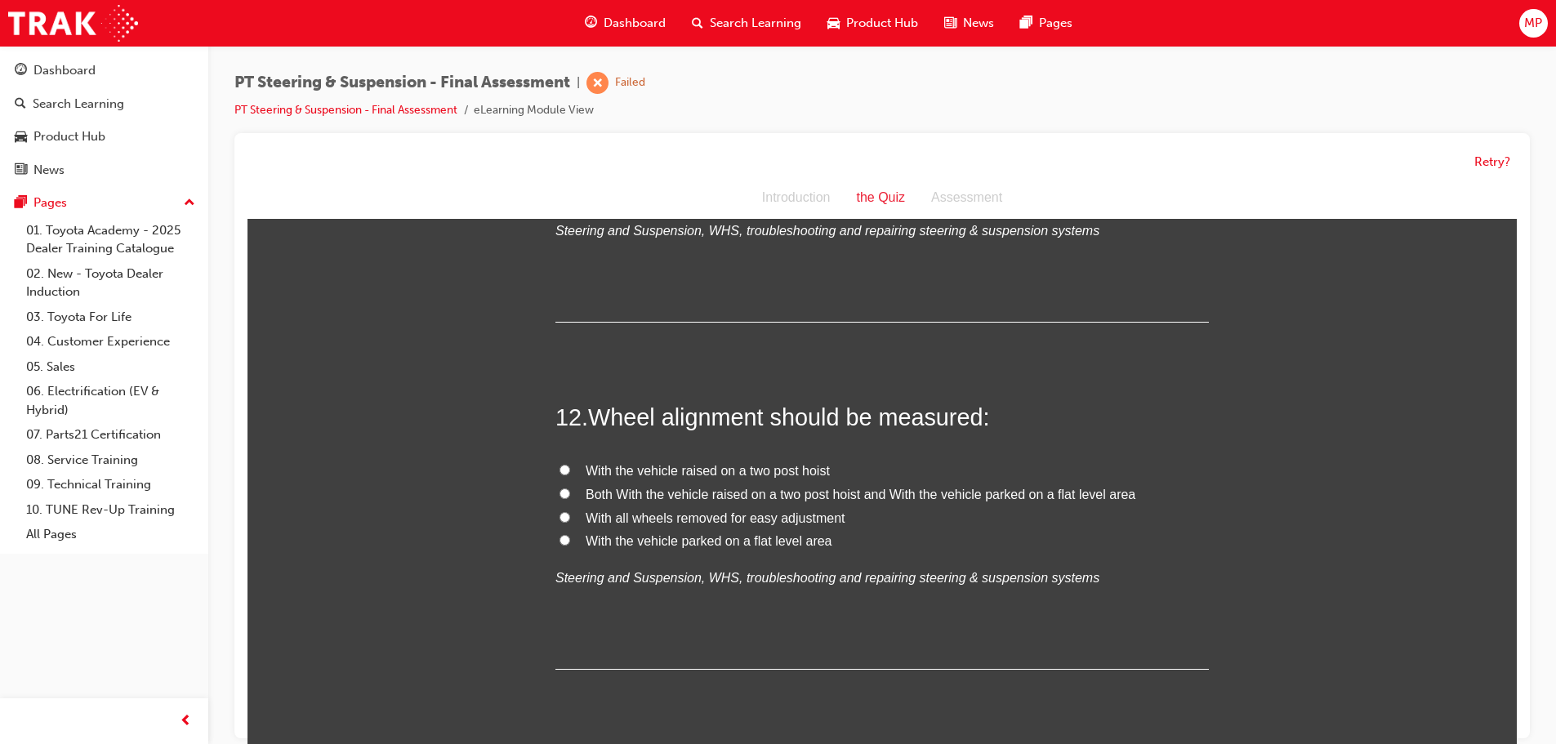
scroll to position [4083, 0]
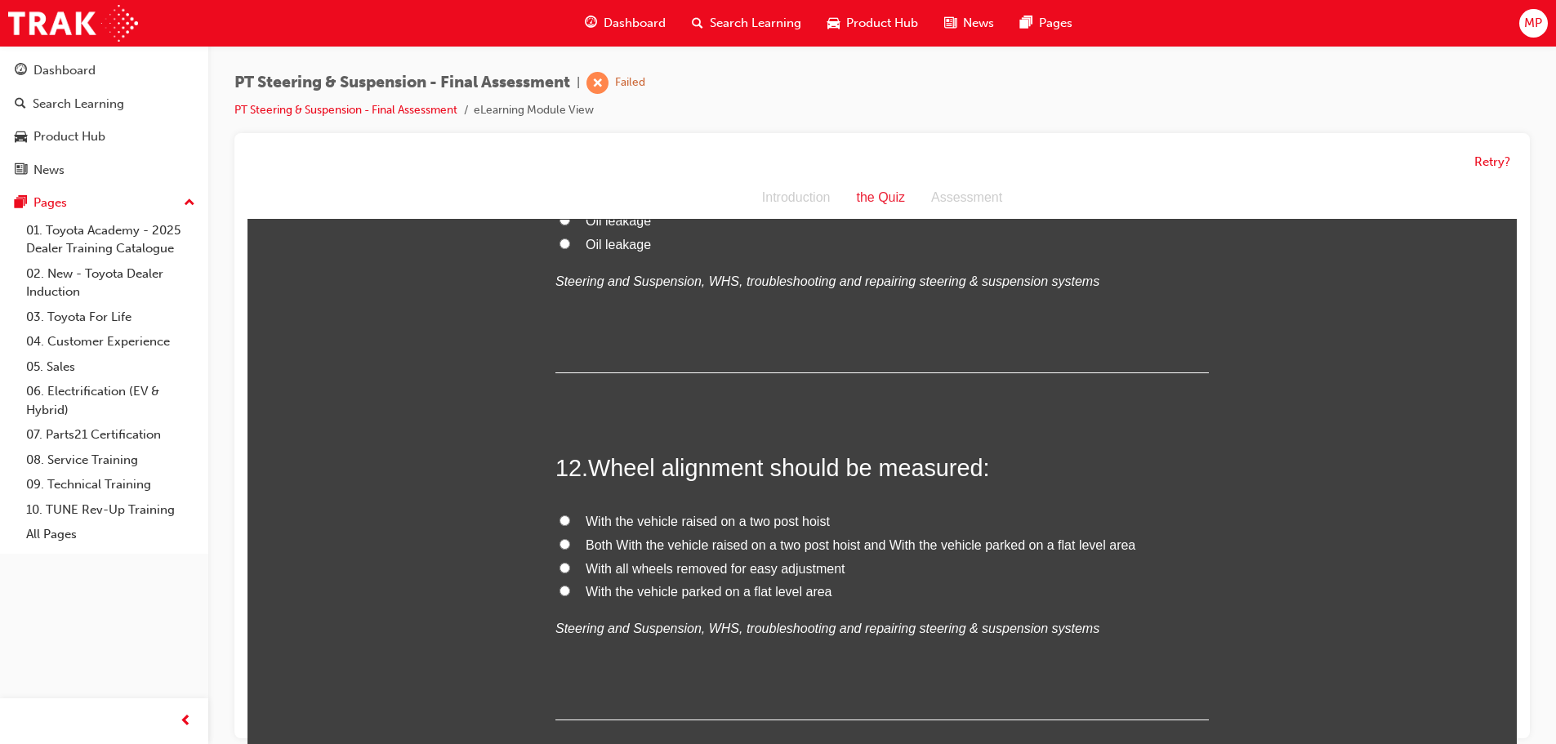
click at [561, 539] on input "Both With the vehicle raised on a two post hoist and With the vehicle parked on…" at bounding box center [564, 544] width 11 height 11
radio input "true"
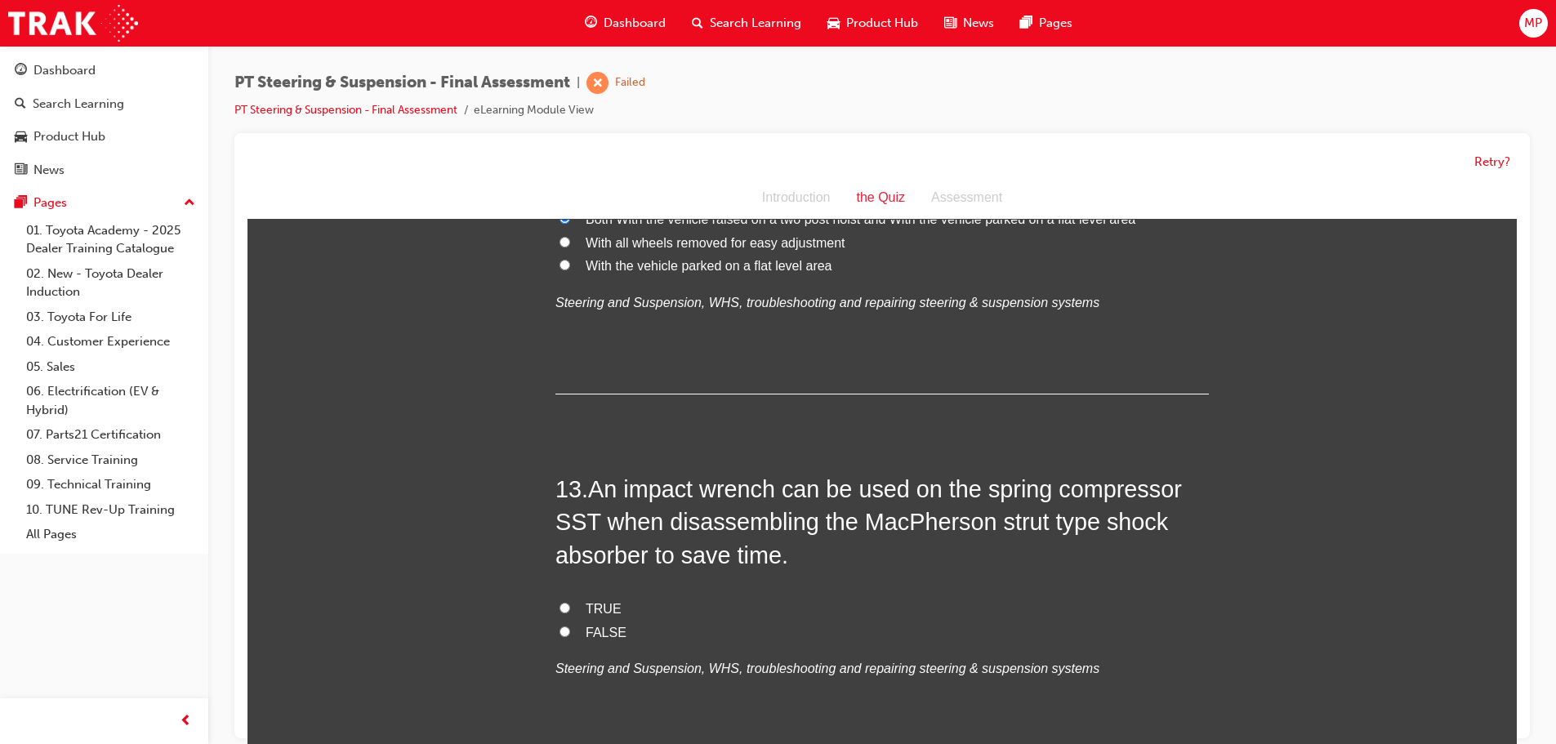
scroll to position [4410, 0]
click at [565, 621] on label "FALSE" at bounding box center [881, 633] width 653 height 24
click at [565, 626] on input "FALSE" at bounding box center [564, 631] width 11 height 11
radio input "true"
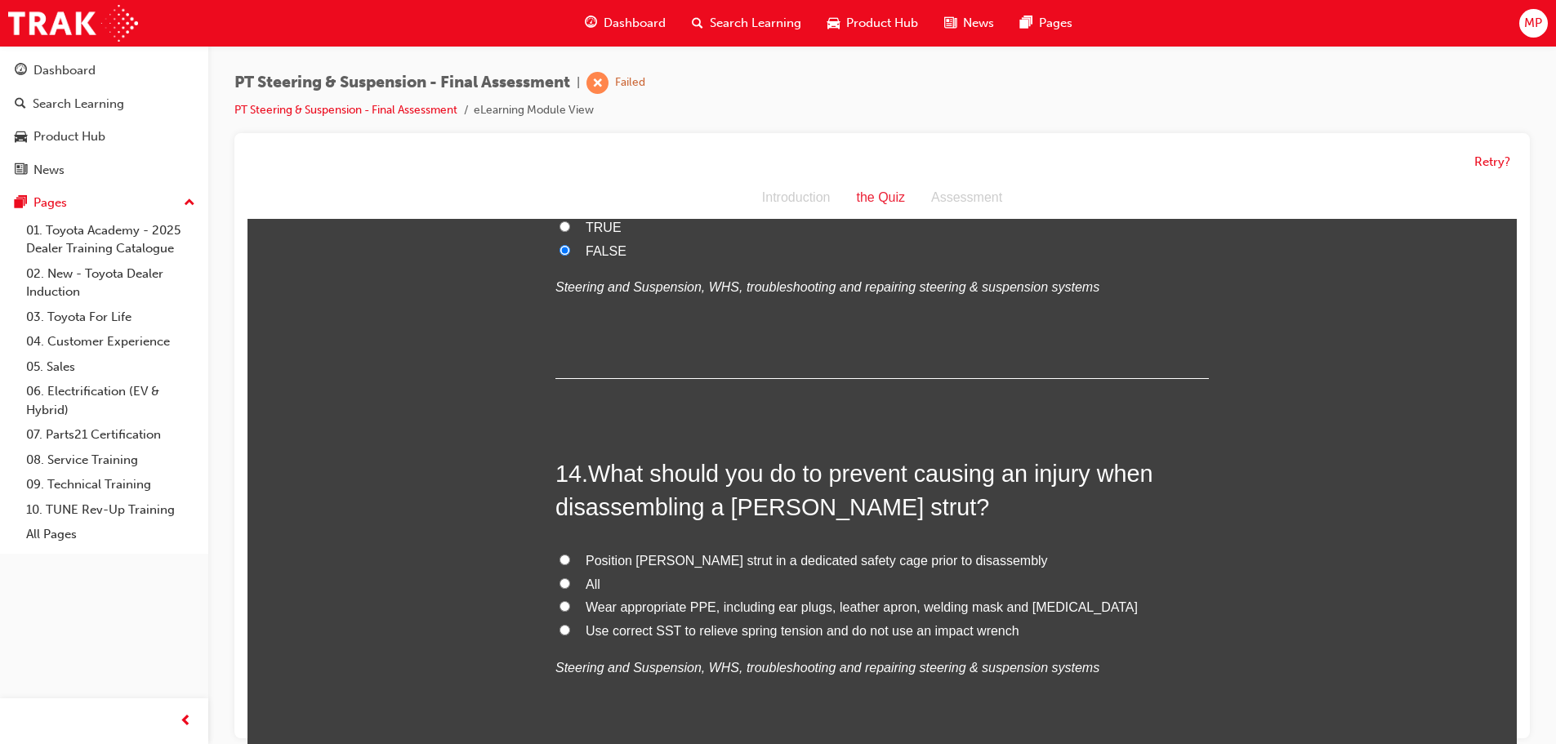
scroll to position [4818, 0]
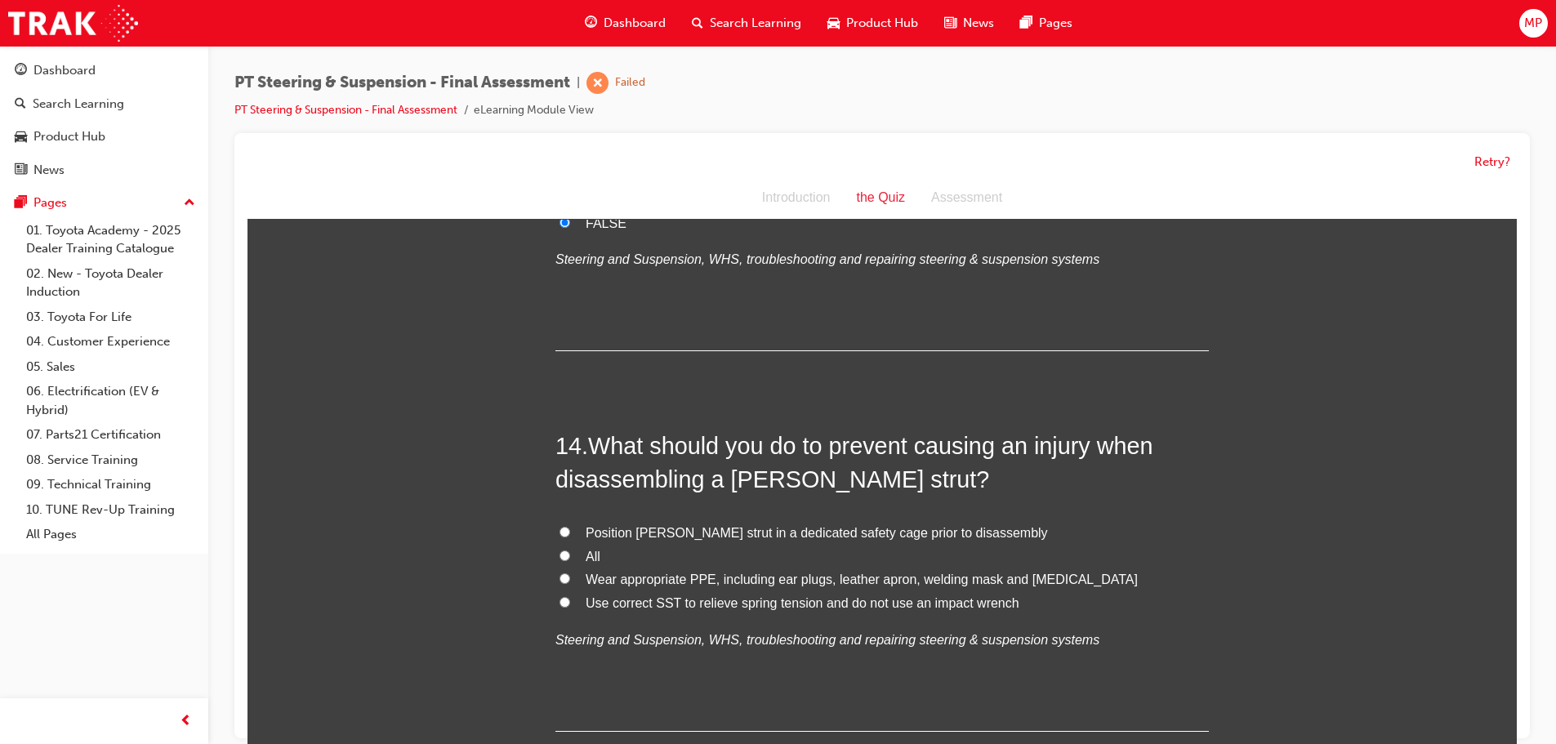
click at [559, 527] on input "Position MacPherson strut in a dedicated safety cage prior to disassembly" at bounding box center [564, 532] width 11 height 11
radio input "true"
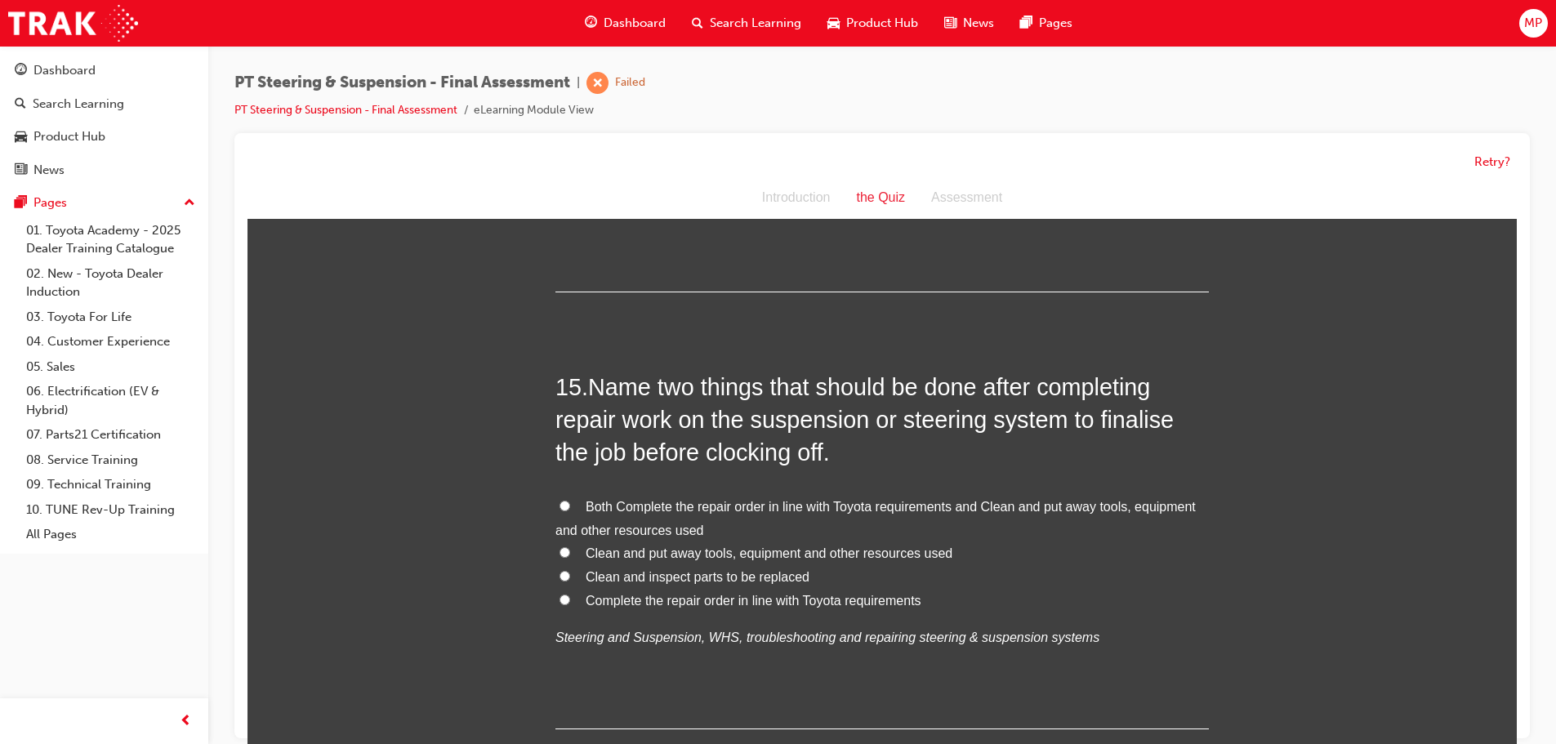
scroll to position [5308, 0]
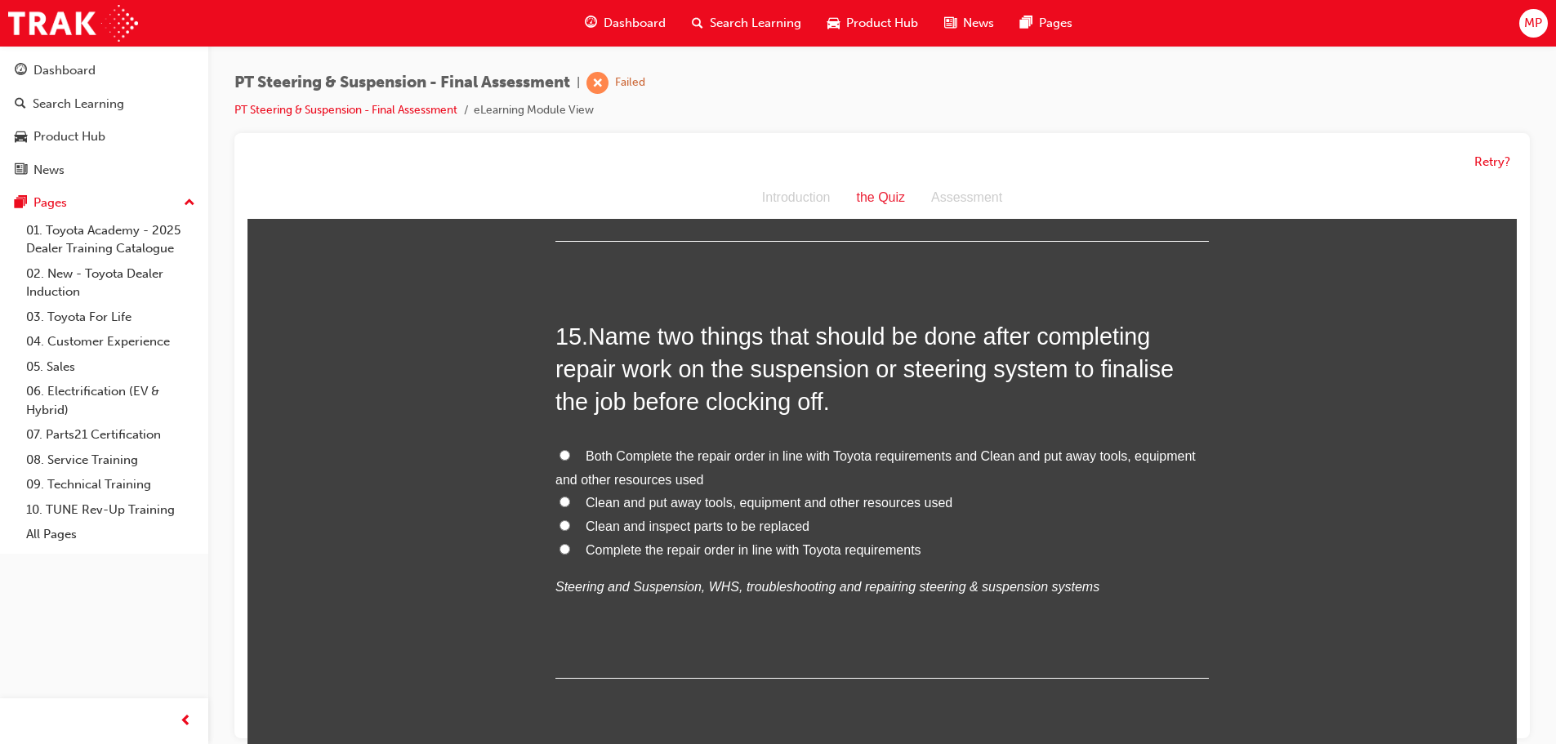
click at [563, 450] on input "Both Complete the repair order in line with Toyota requirements and Clean and p…" at bounding box center [564, 455] width 11 height 11
radio input "true"
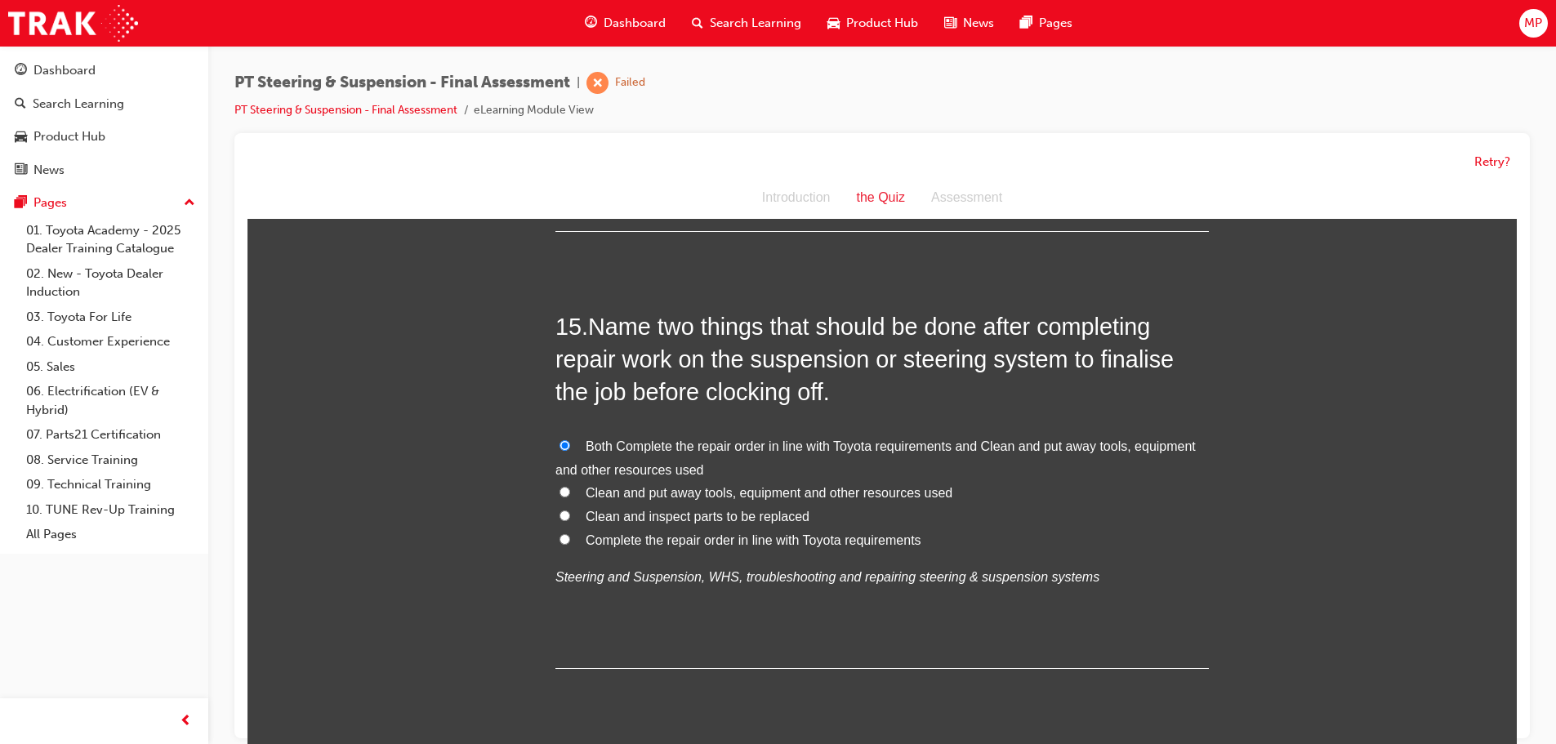
scroll to position [5320, 0]
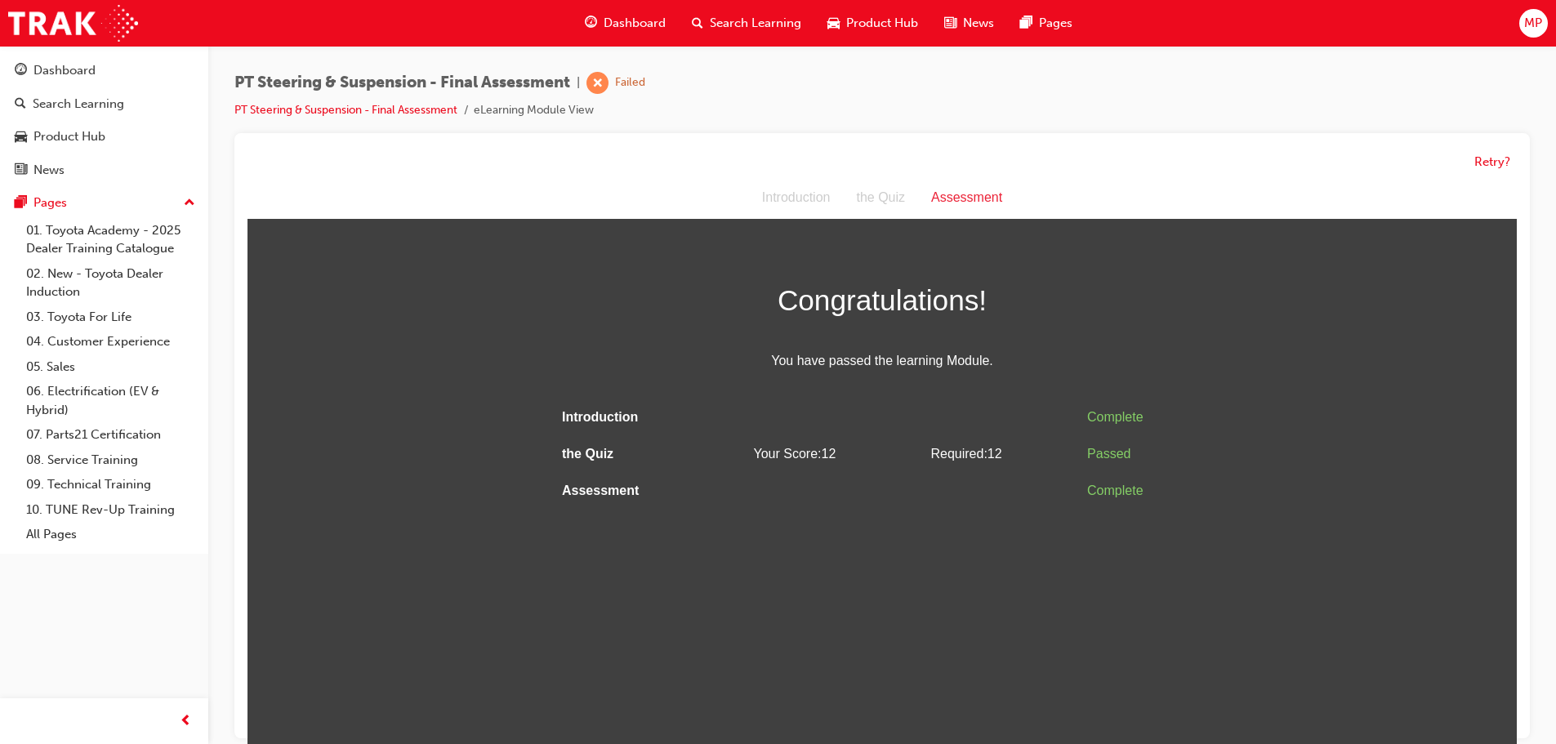
scroll to position [12, 0]
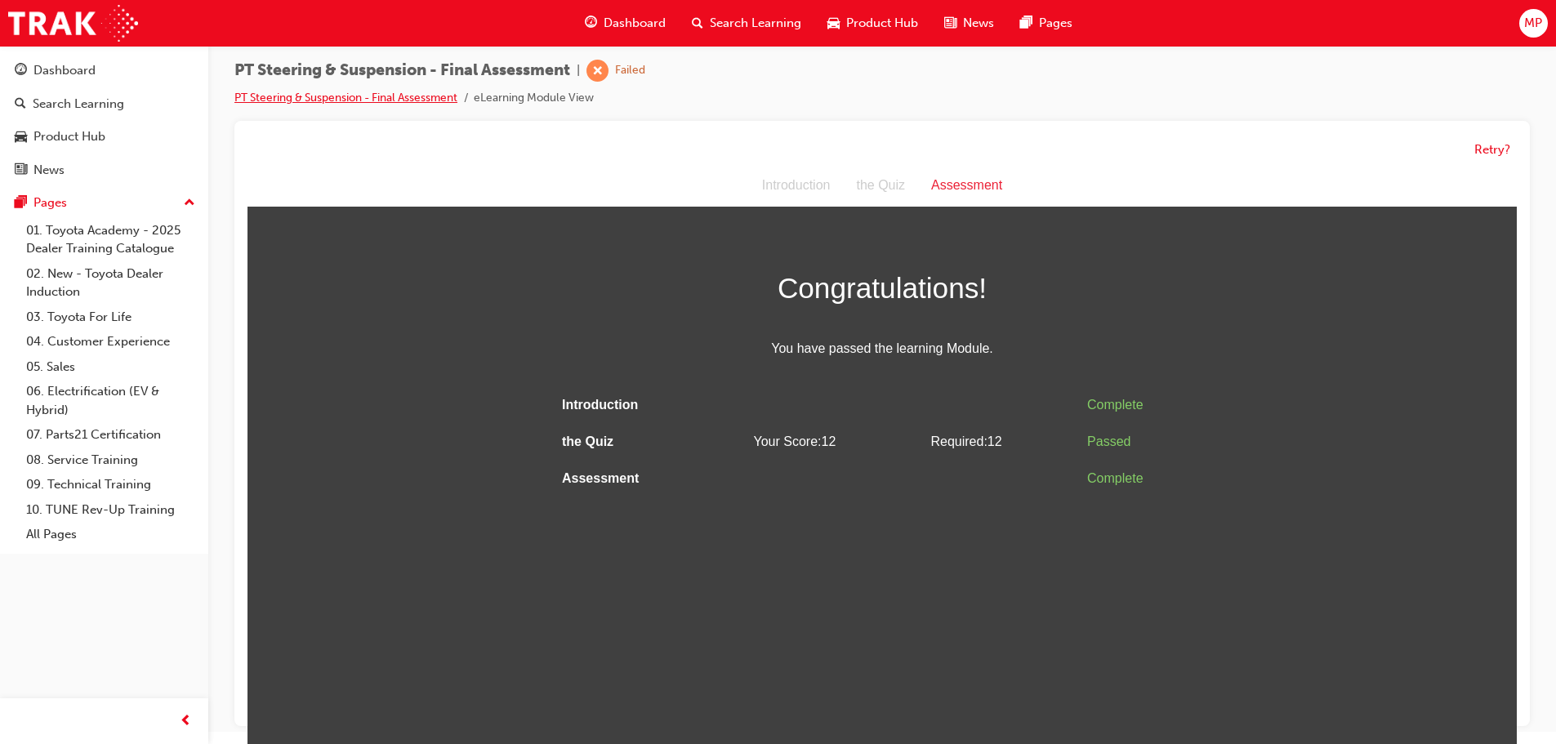
click at [398, 96] on link "PT Steering & Suspension - Final Assessment" at bounding box center [345, 98] width 223 height 14
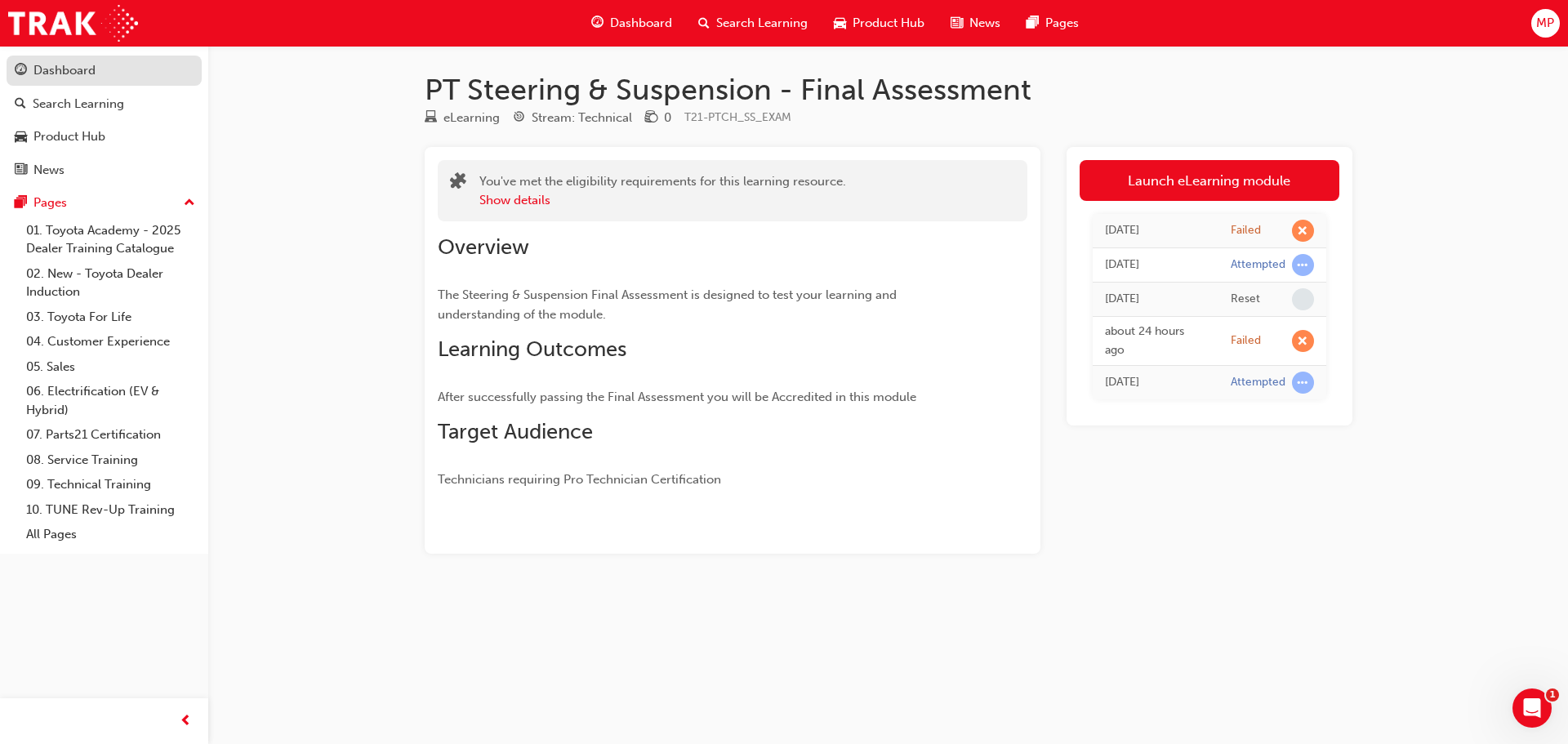
click at [78, 71] on div "Dashboard" at bounding box center [64, 70] width 62 height 19
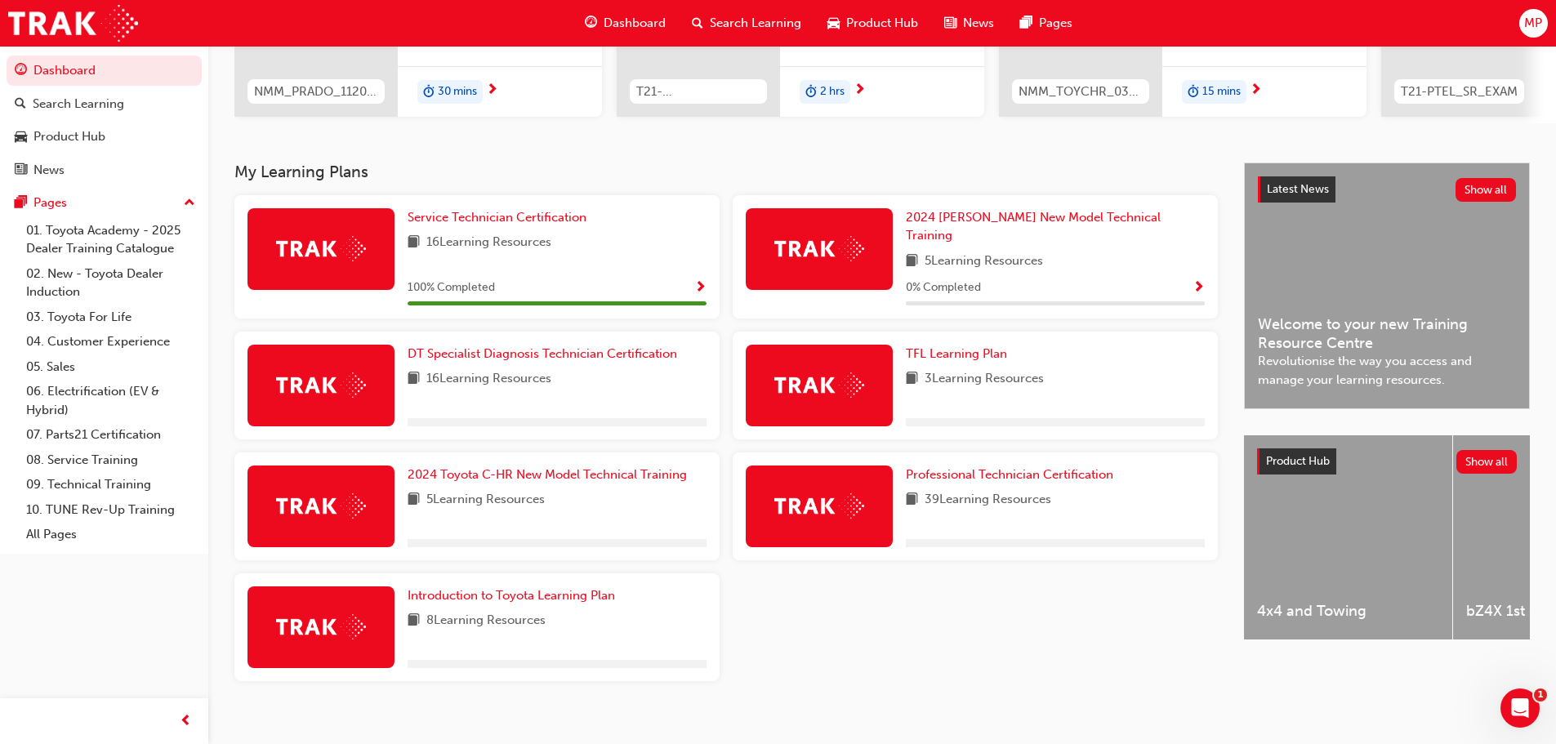
scroll to position [261, 0]
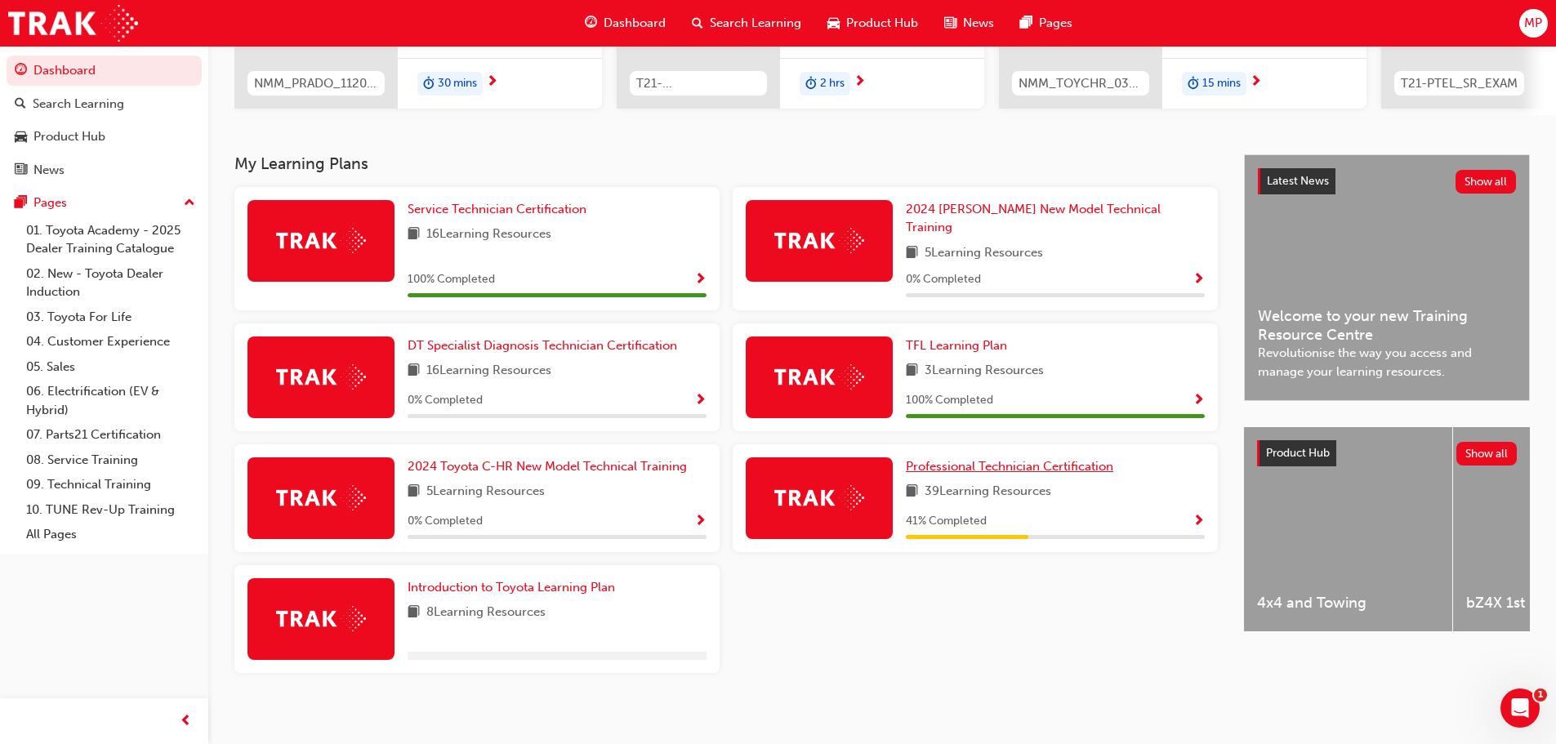
click at [989, 459] on span "Professional Technician Certification" at bounding box center [1009, 466] width 207 height 15
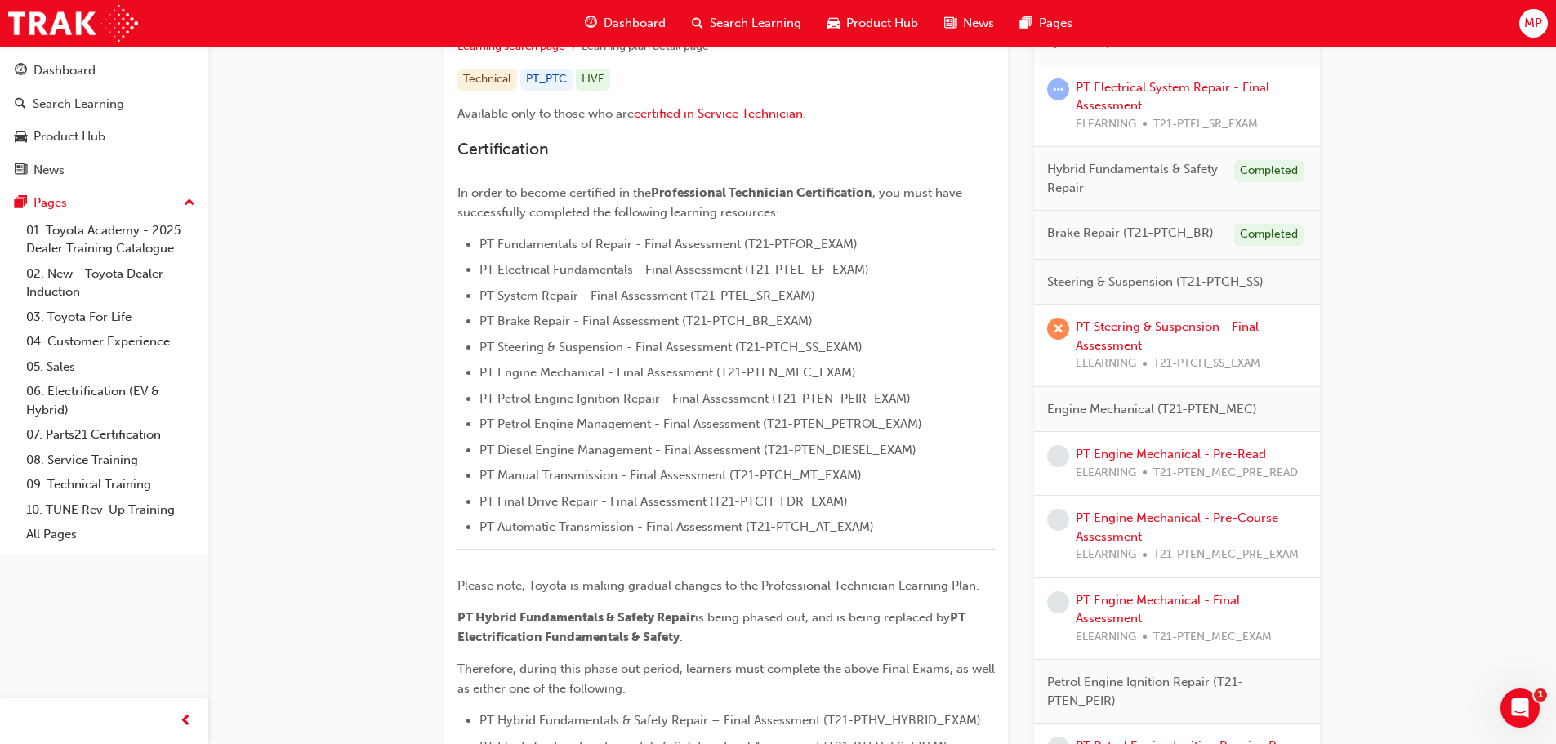
scroll to position [327, 0]
click at [1126, 336] on div "PT Steering & Suspension - Final Assessment ELEARNING T21-PTCH_SS_EXAM" at bounding box center [1190, 345] width 231 height 56
click at [1178, 326] on link "PT Steering & Suspension - Final Assessment" at bounding box center [1166, 334] width 183 height 33
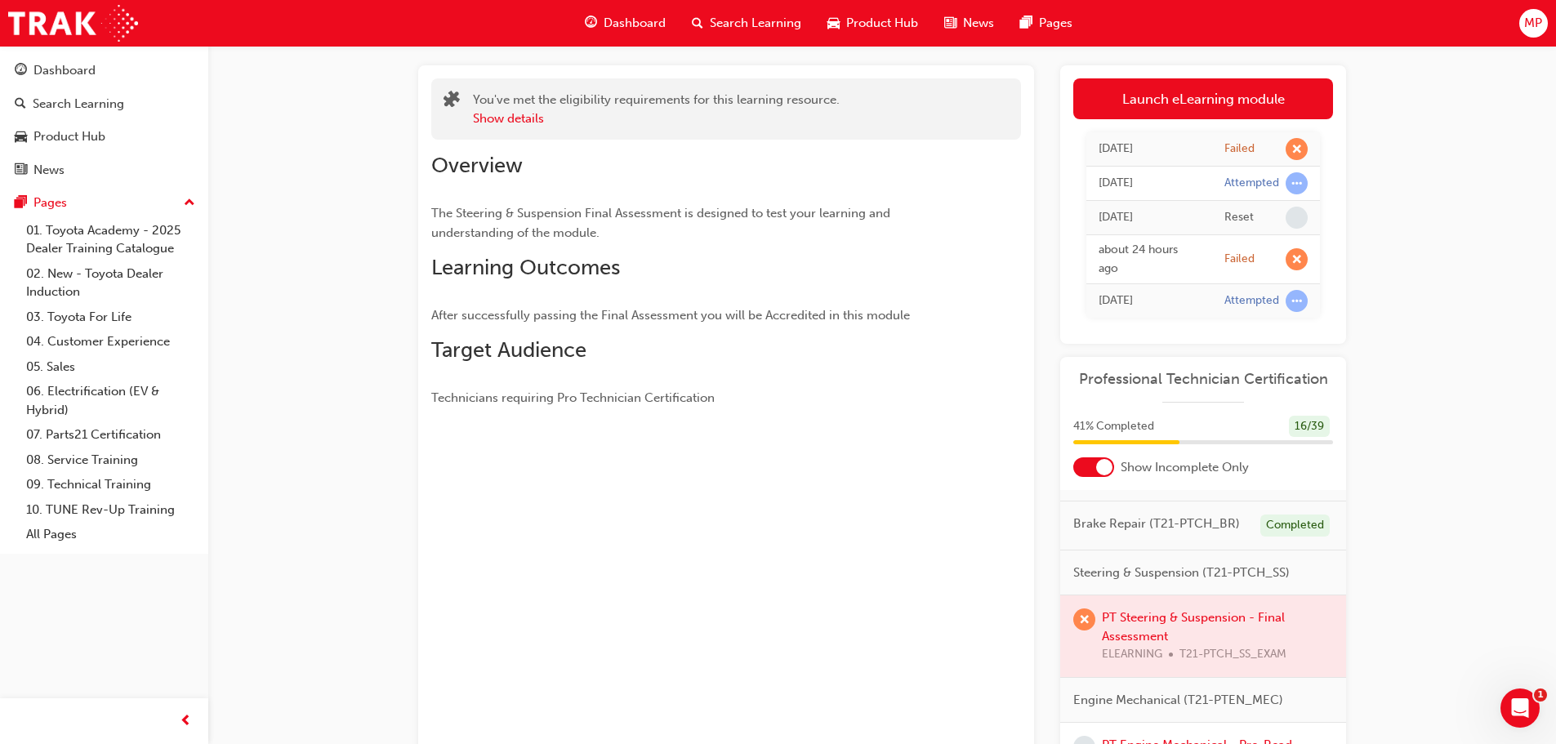
scroll to position [408, 0]
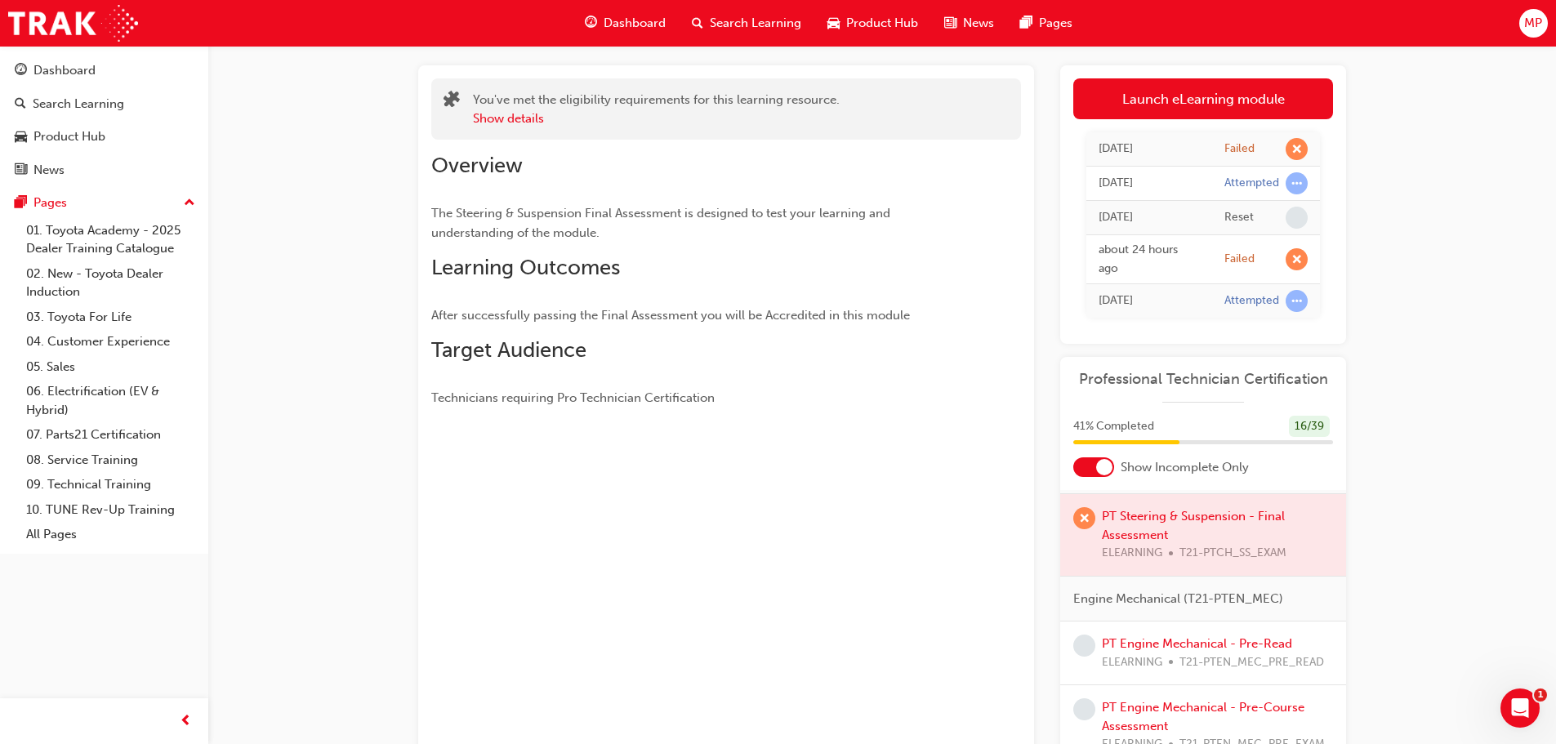
click at [1179, 532] on div at bounding box center [1203, 535] width 286 height 82
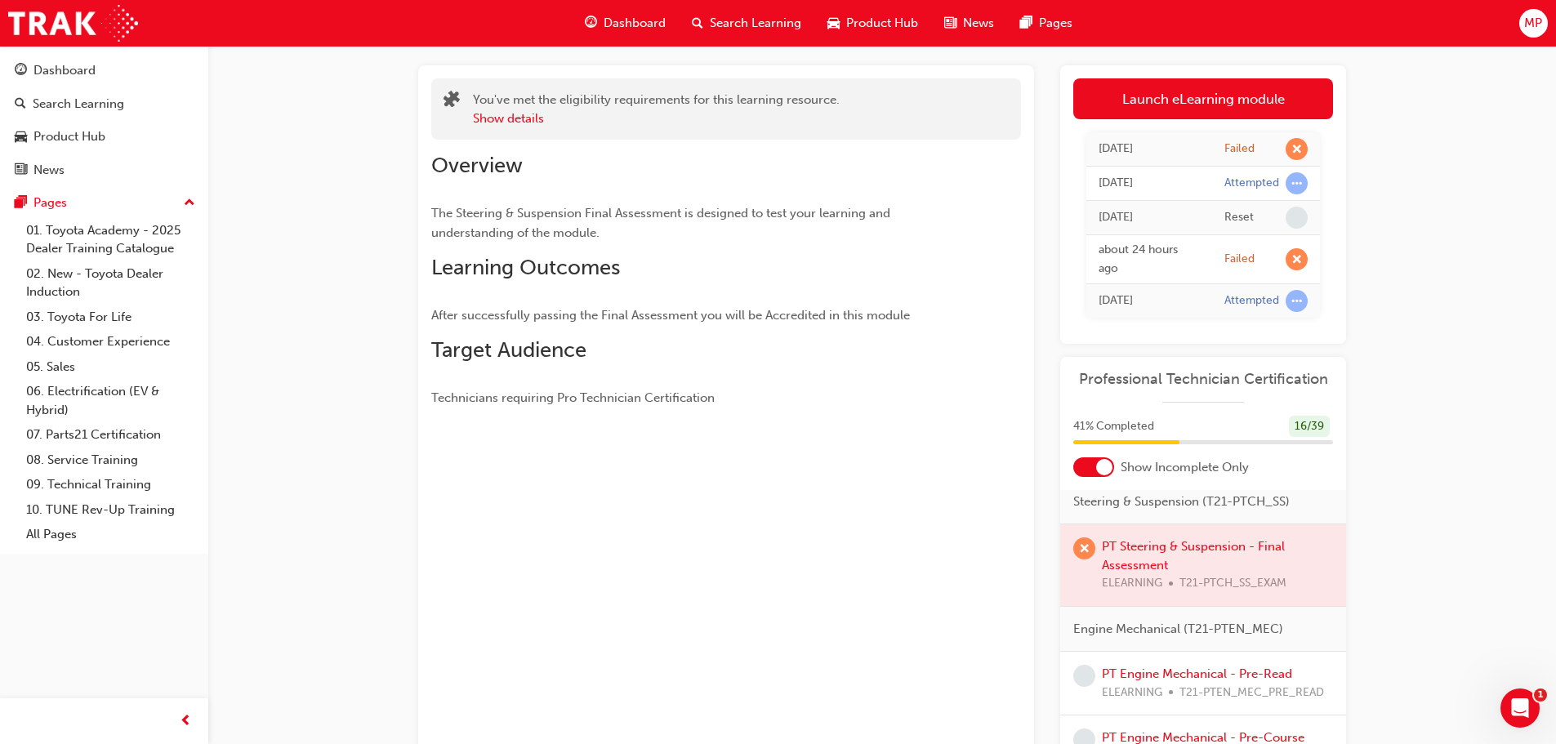
scroll to position [245, 0]
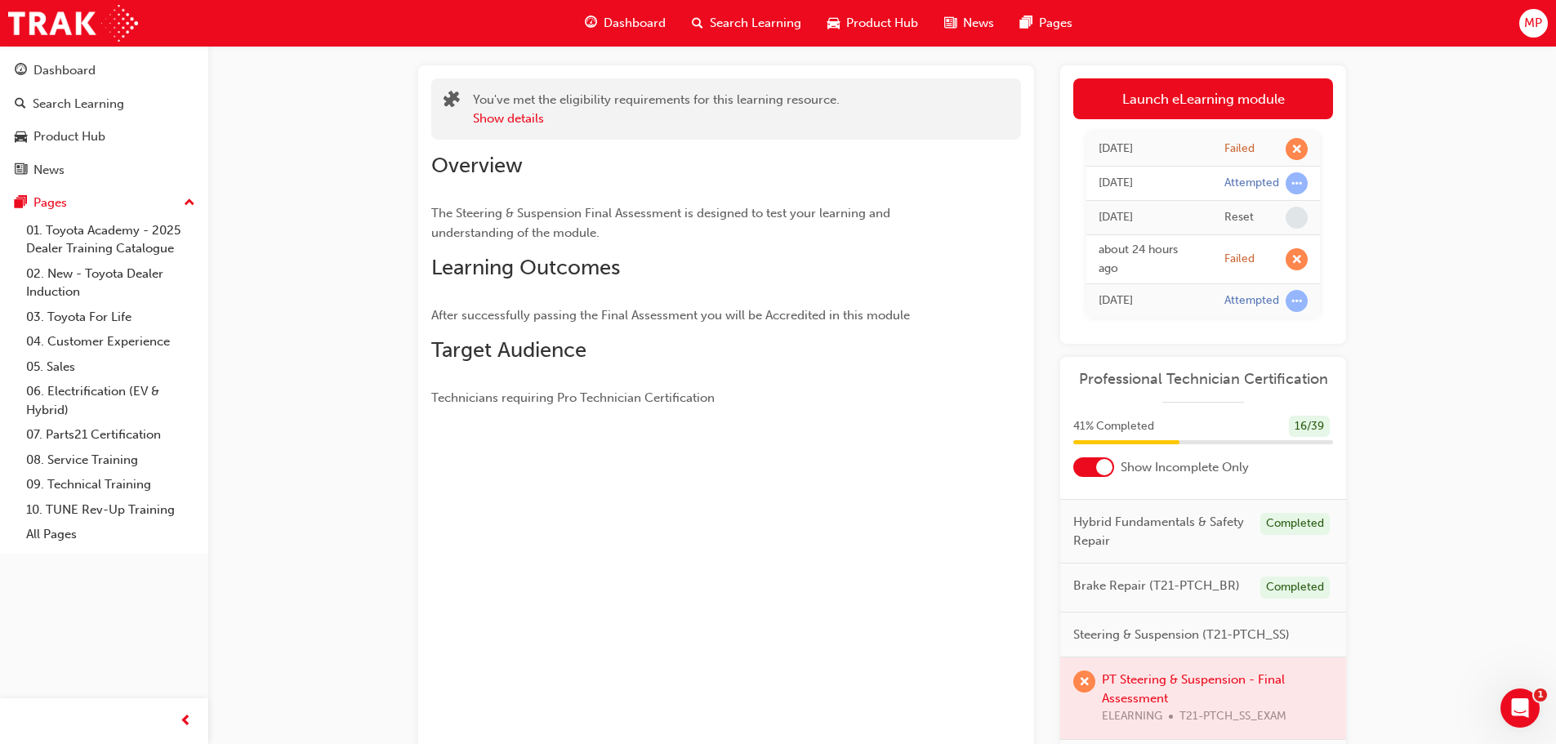
click at [1146, 644] on span "Steering & Suspension (T21-PTCH_SS)" at bounding box center [1181, 635] width 216 height 19
click at [87, 65] on div "Dashboard" at bounding box center [64, 70] width 62 height 19
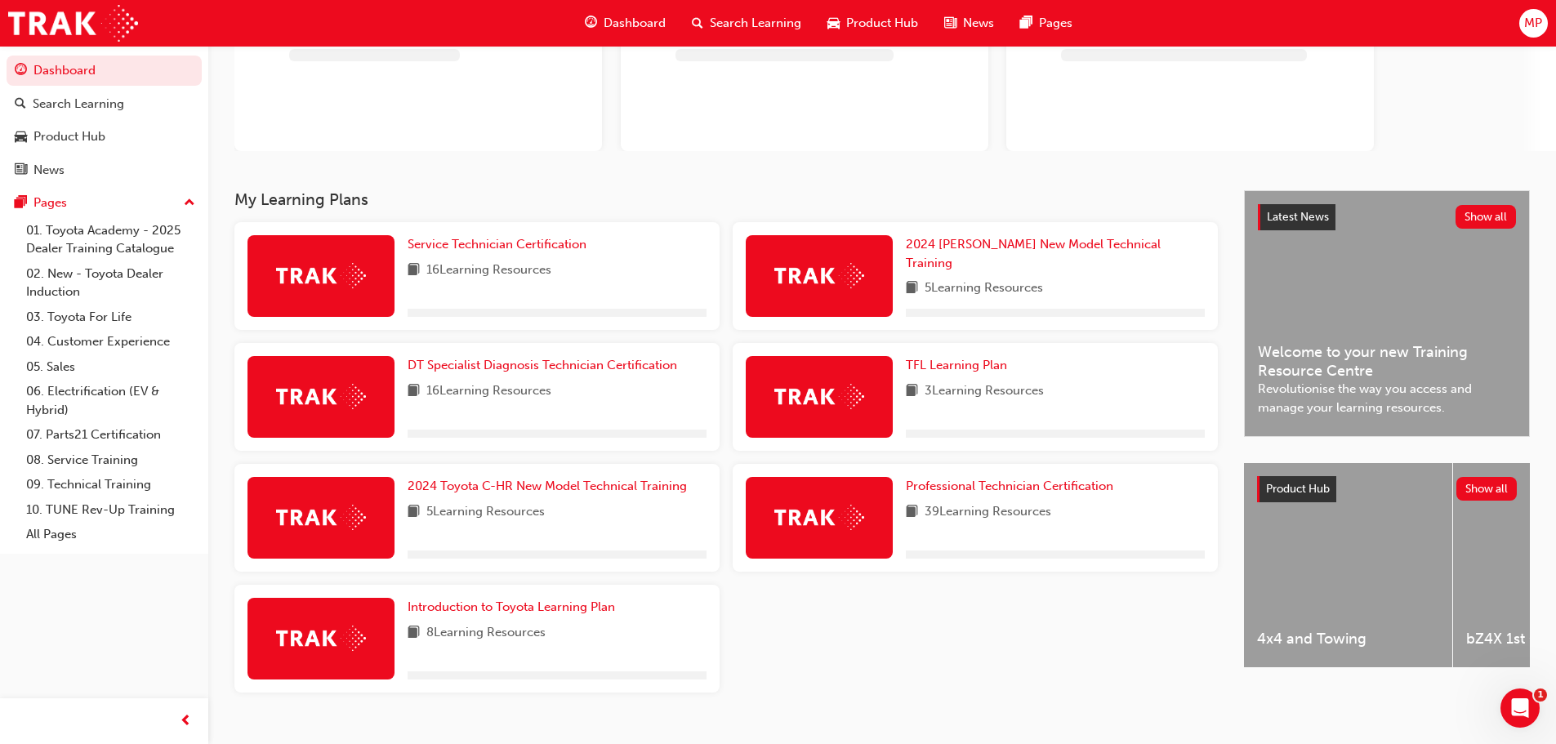
scroll to position [196, 0]
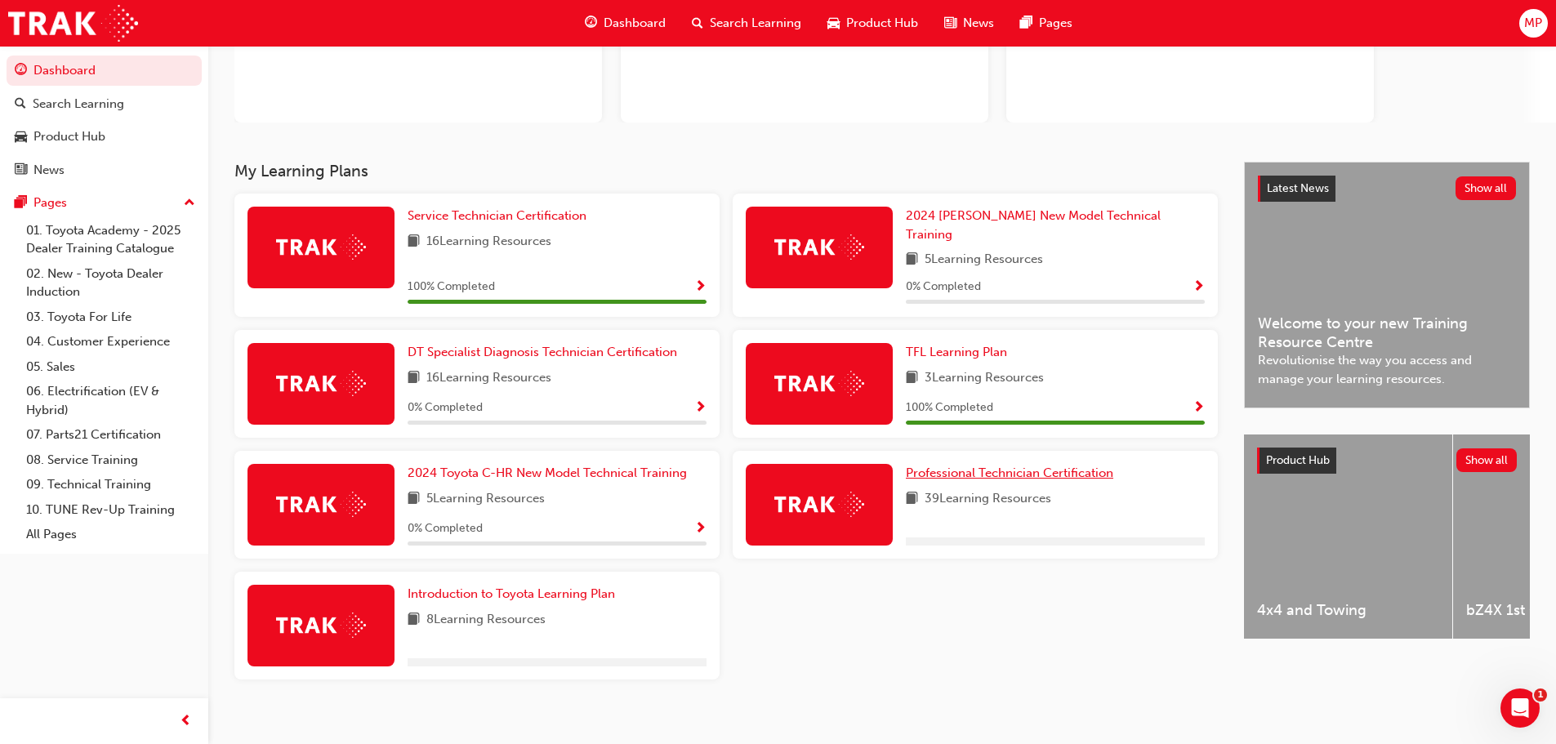
click at [1050, 465] on span "Professional Technician Certification" at bounding box center [1009, 472] width 207 height 15
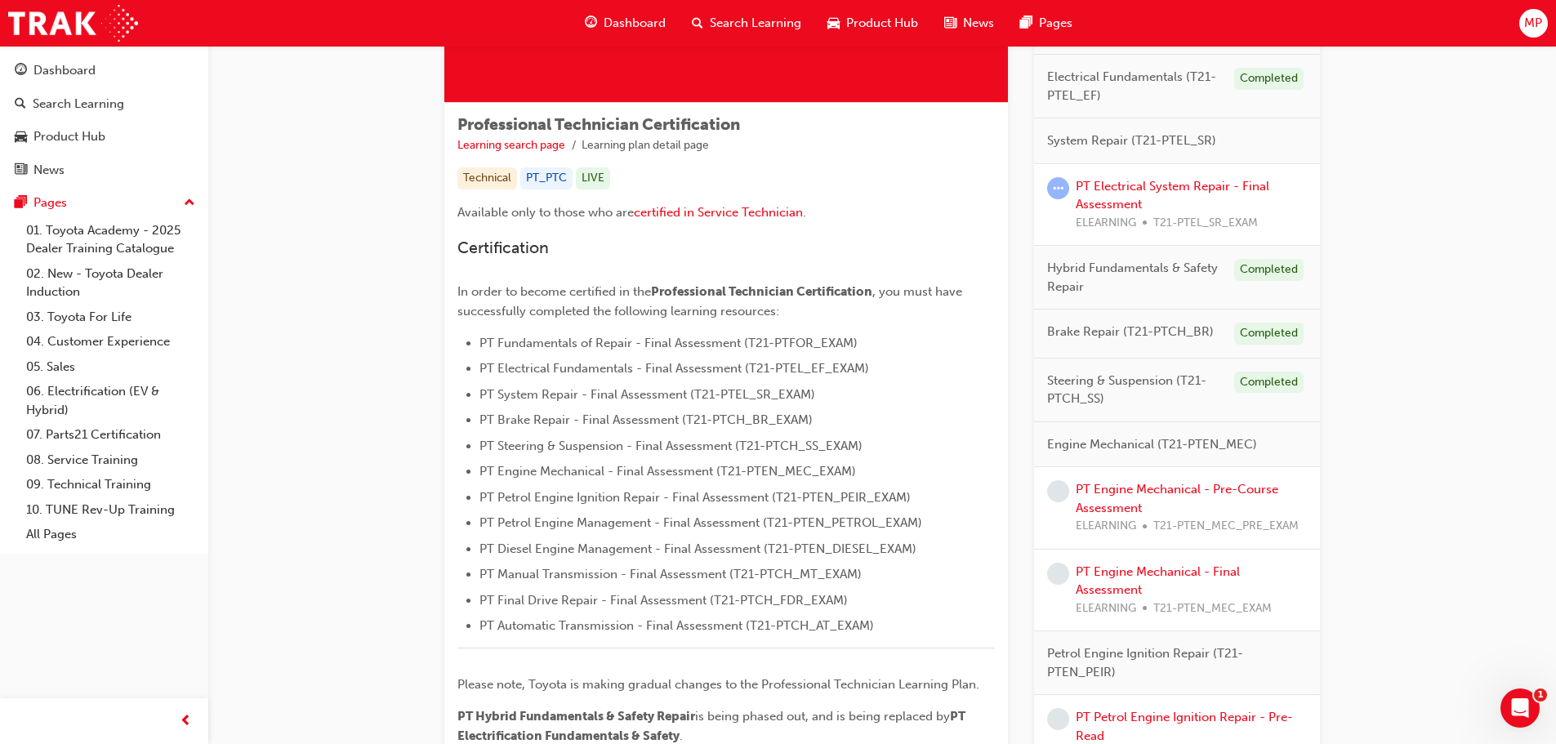
scroll to position [245, 0]
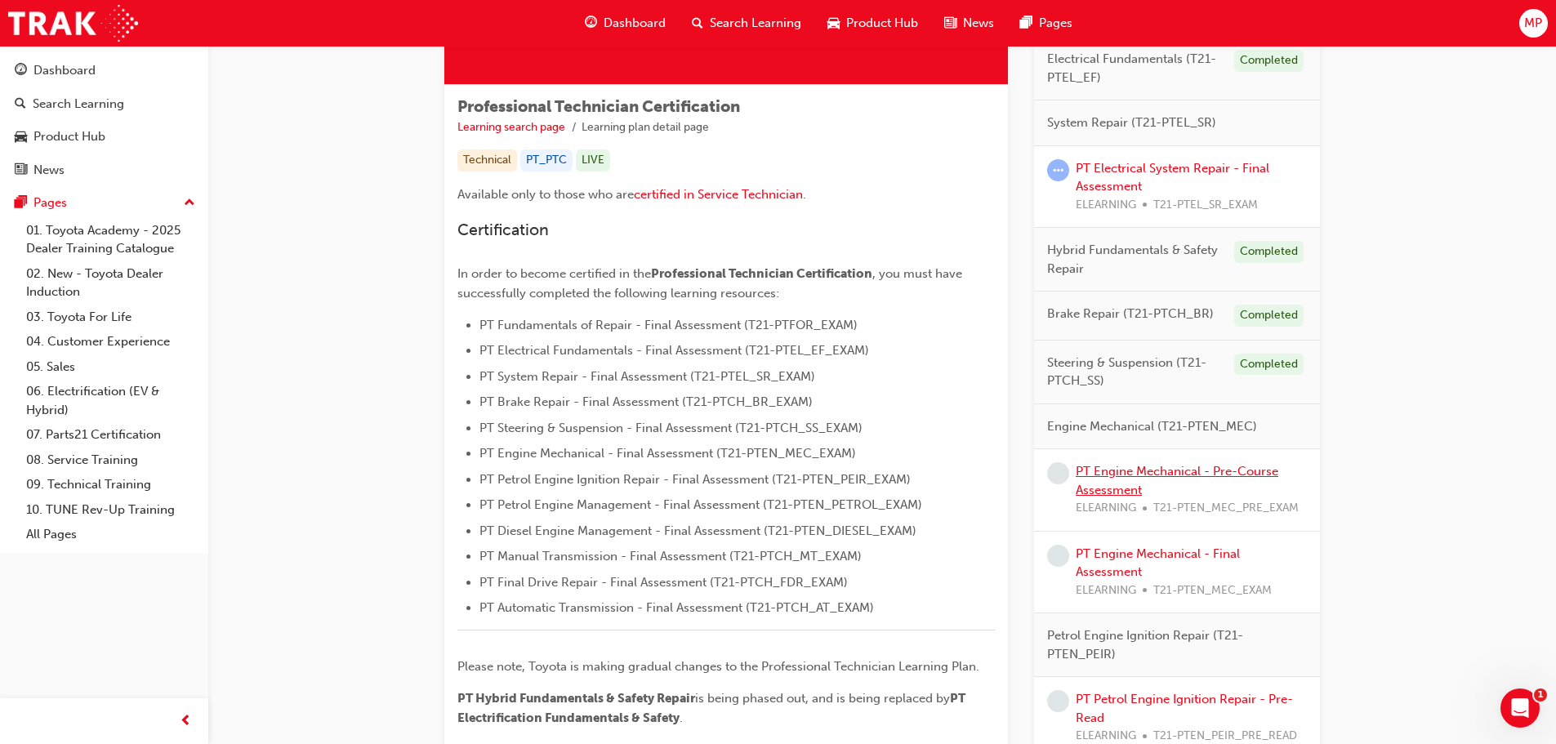
click at [1126, 473] on link "PT Engine Mechanical - Pre-Course Assessment" at bounding box center [1176, 480] width 203 height 33
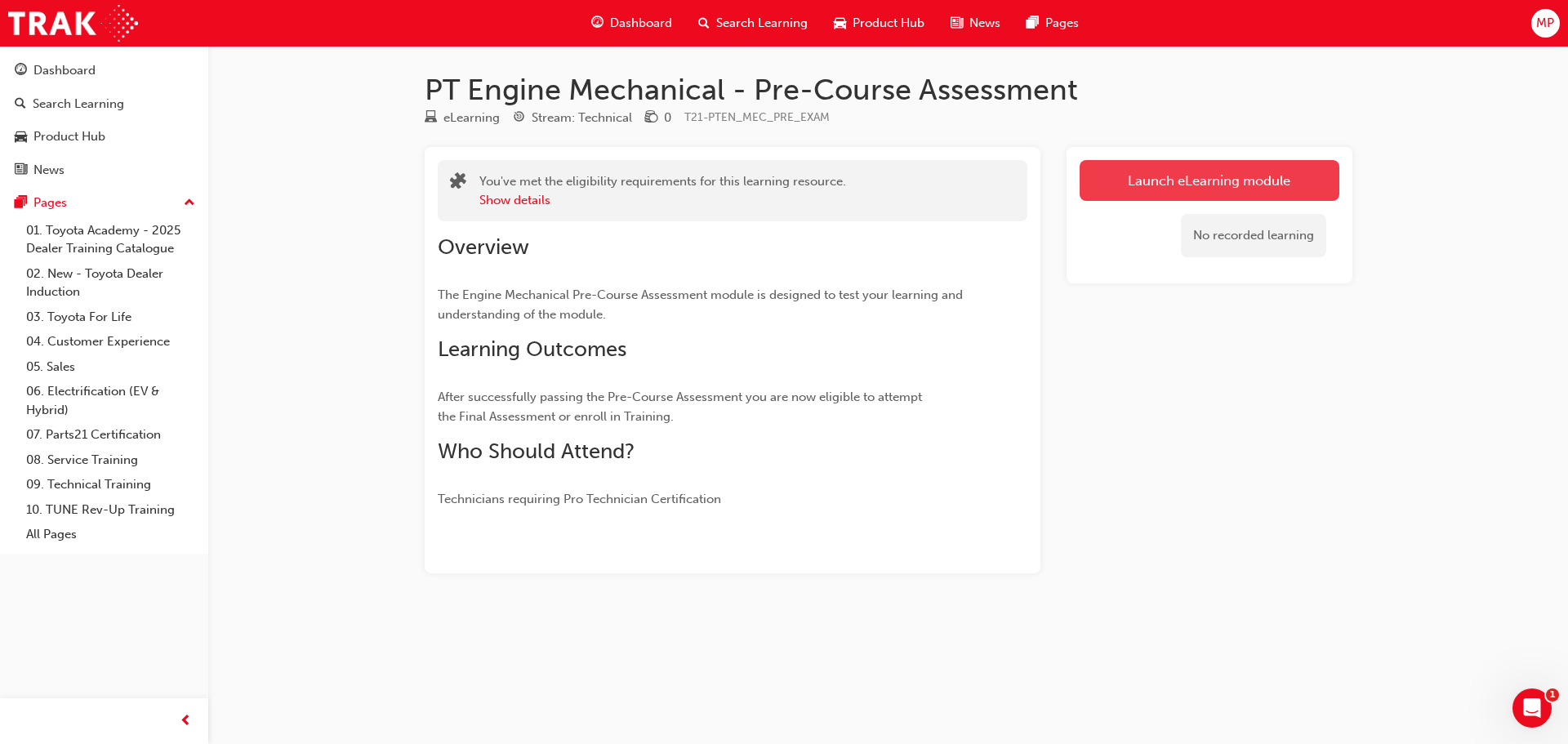
click at [1229, 180] on link "Launch eLearning module" at bounding box center [1210, 180] width 260 height 41
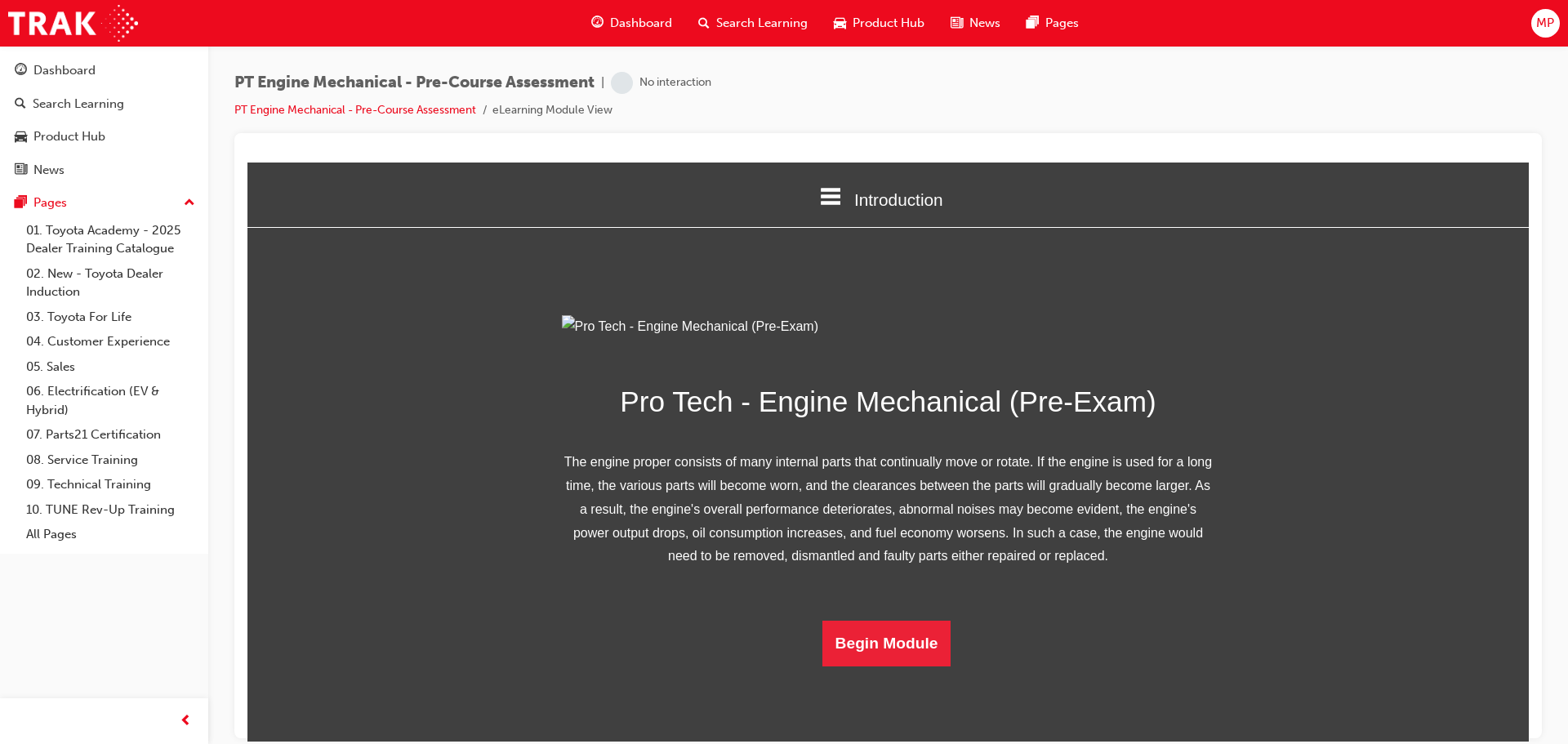
scroll to position [105, 0]
click at [848, 666] on button "Begin Module" at bounding box center [886, 643] width 129 height 46
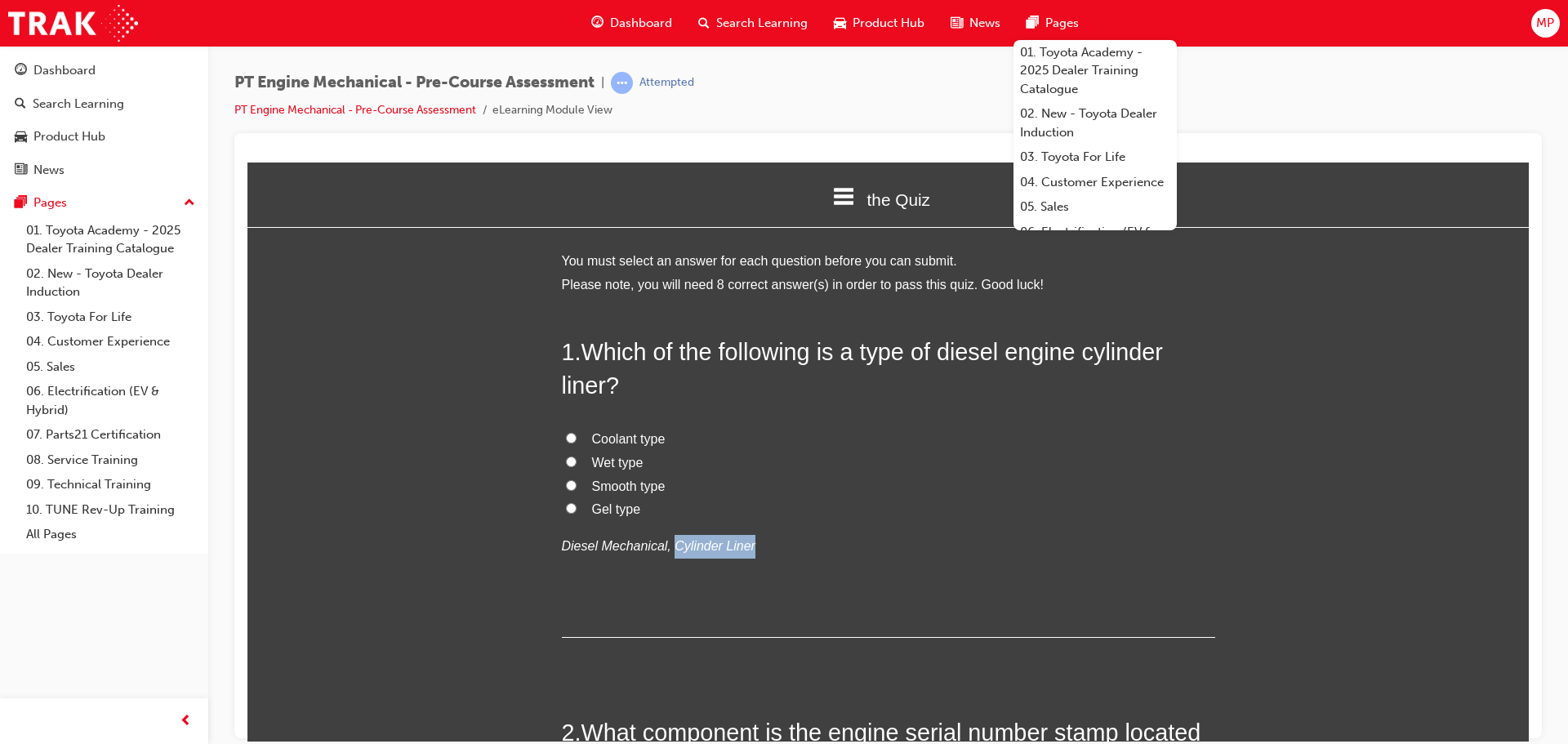
drag, startPoint x: 657, startPoint y: 546, endPoint x: 757, endPoint y: 546, distance: 99.6
click at [757, 546] on p "Diesel Mechanical, Cylinder Liner" at bounding box center [888, 546] width 653 height 24
copy em "Cylinder Liner"
click at [566, 459] on input "Wet type" at bounding box center [571, 461] width 11 height 11
radio input "true"
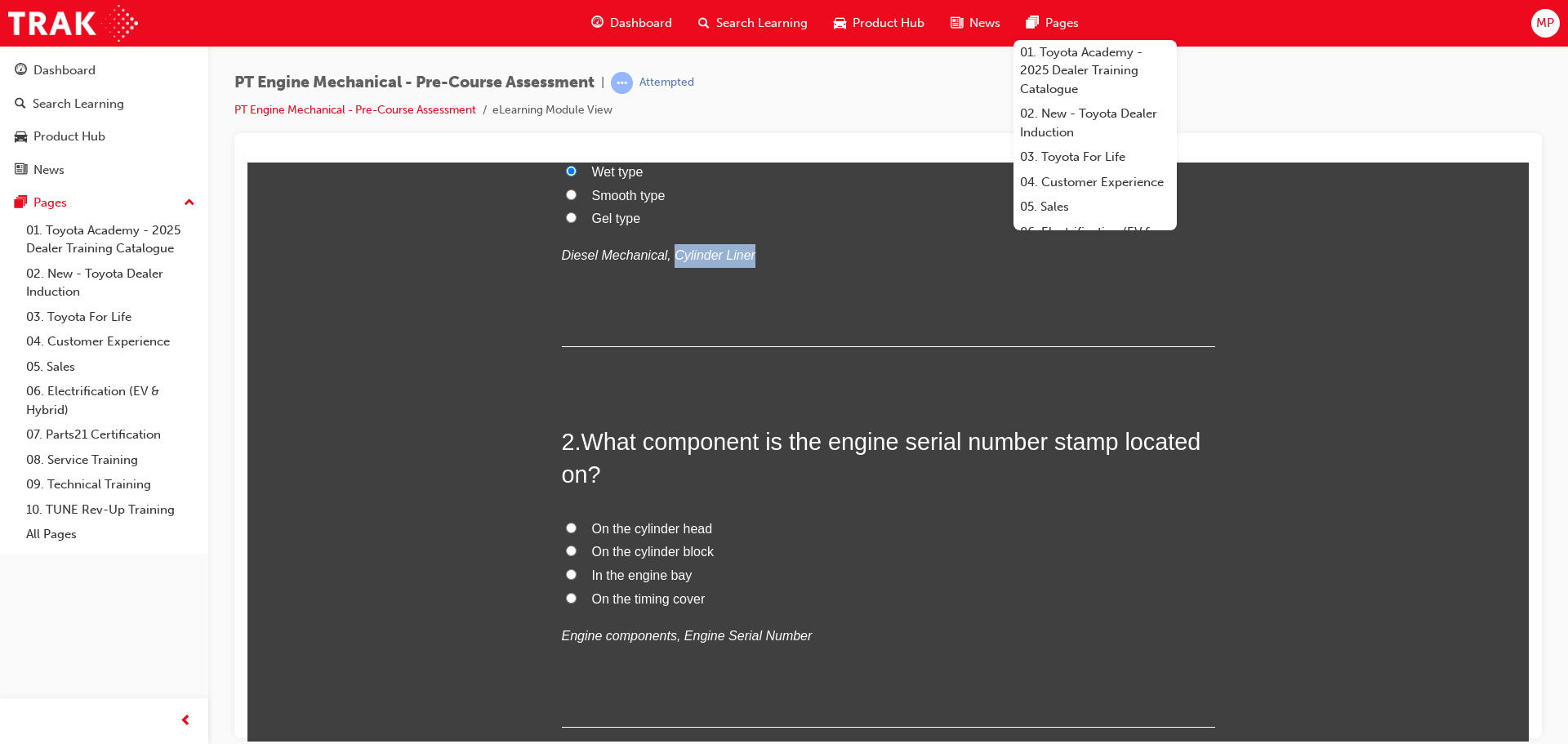
scroll to position [327, 0]
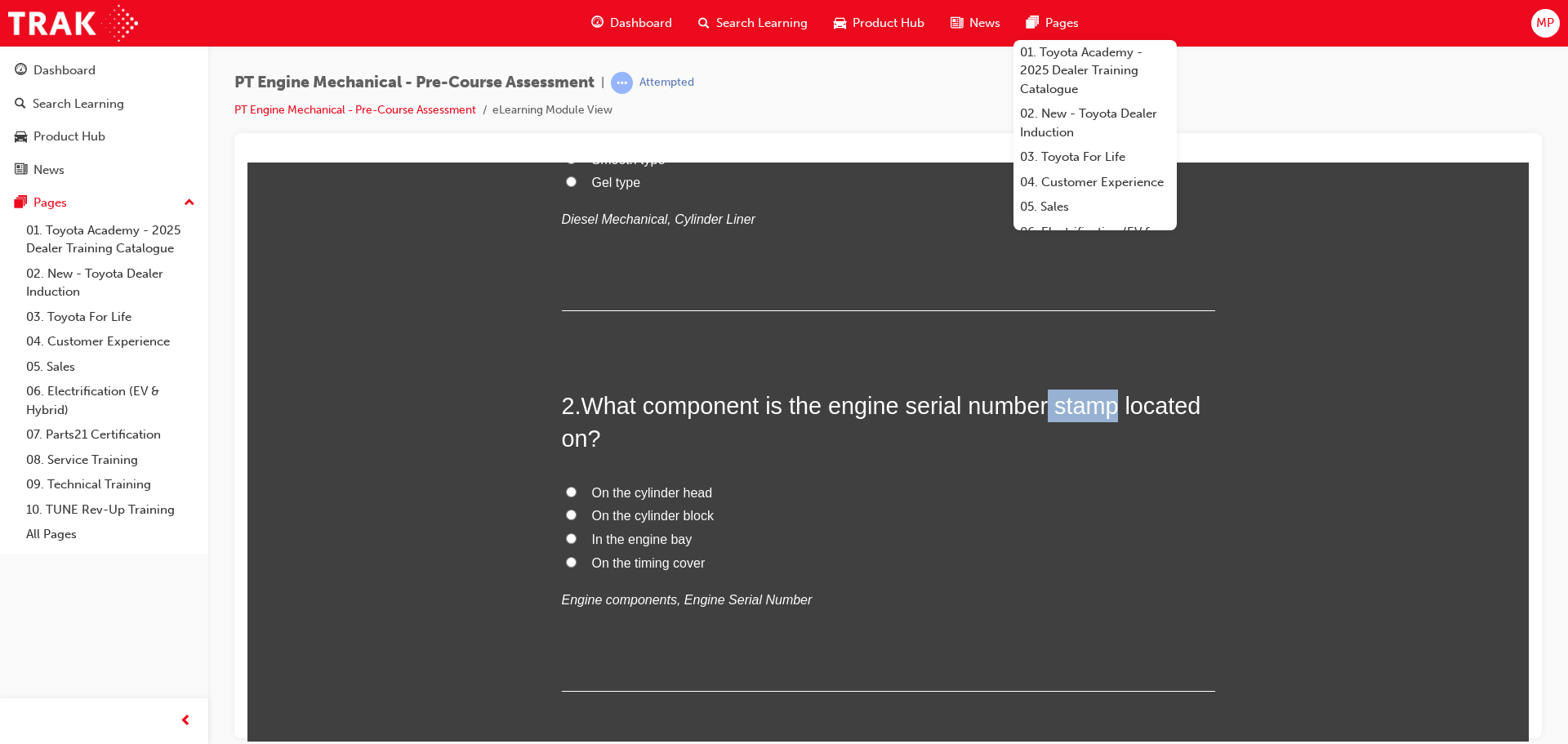
drag, startPoint x: 1044, startPoint y: 402, endPoint x: 1111, endPoint y: 403, distance: 67.8
click at [1111, 403] on span "What component is the engine serial number stamp located on?" at bounding box center [881, 421] width 639 height 59
copy span "stamp"
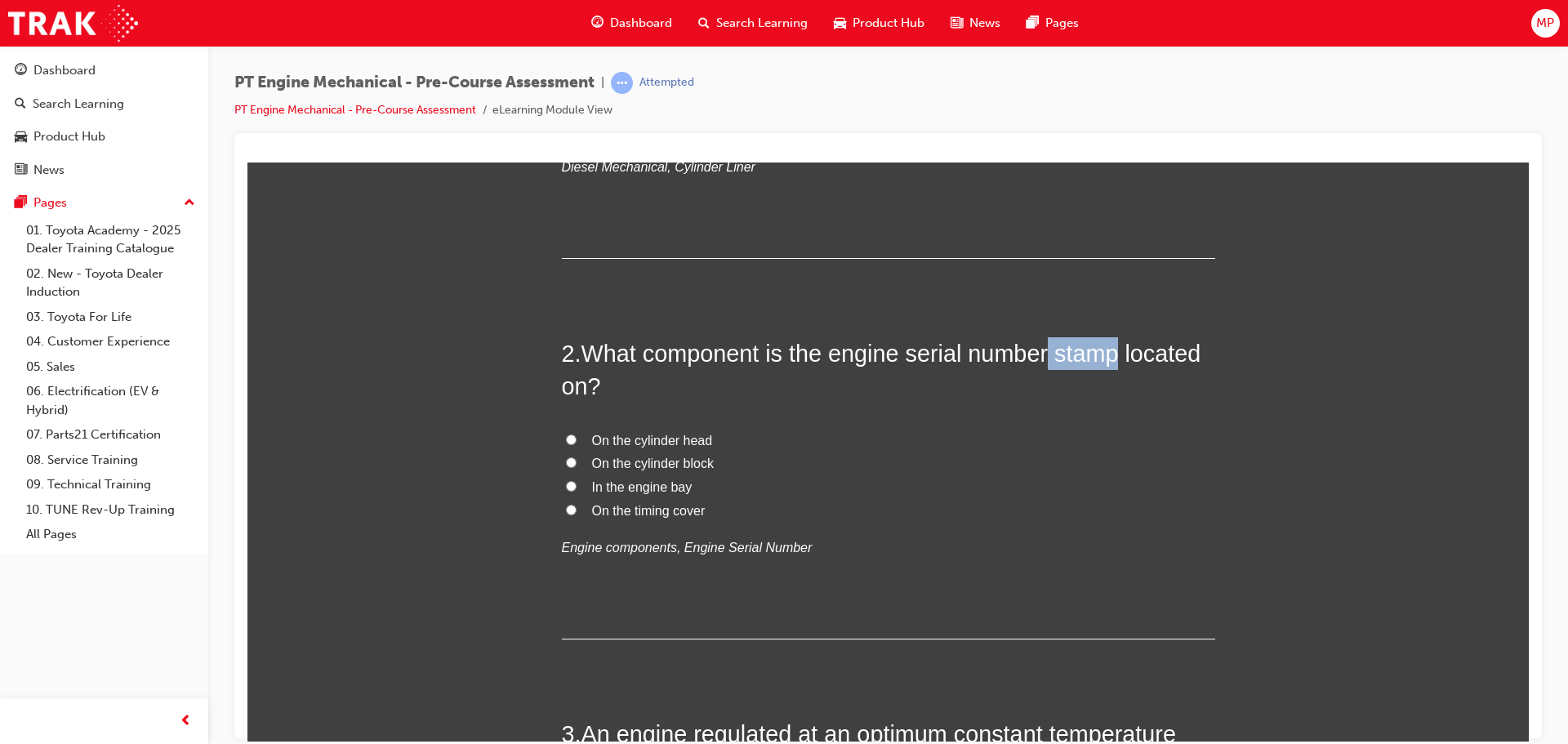
scroll to position [408, 0]
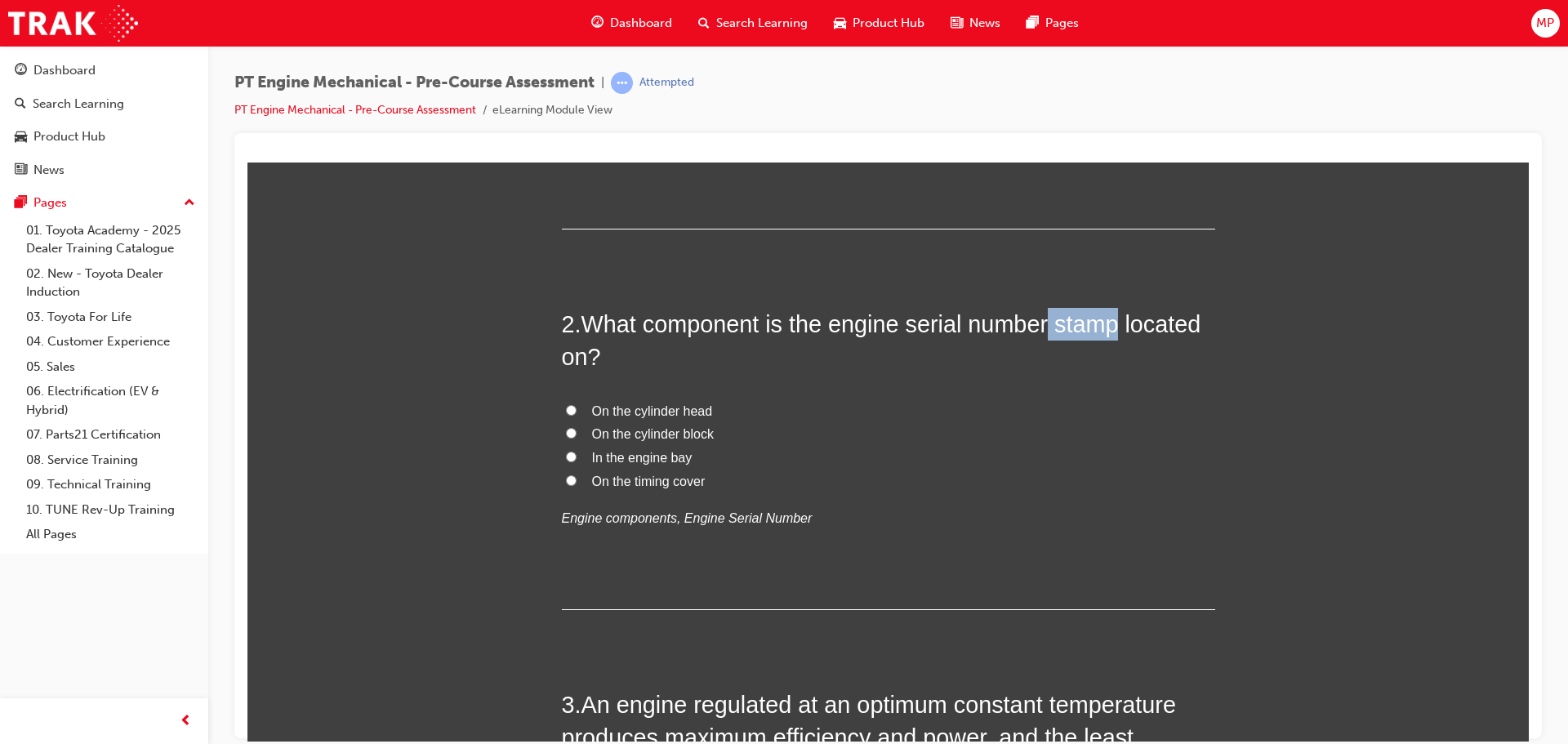
click at [567, 430] on input "On the cylinder block" at bounding box center [571, 432] width 11 height 11
radio input "true"
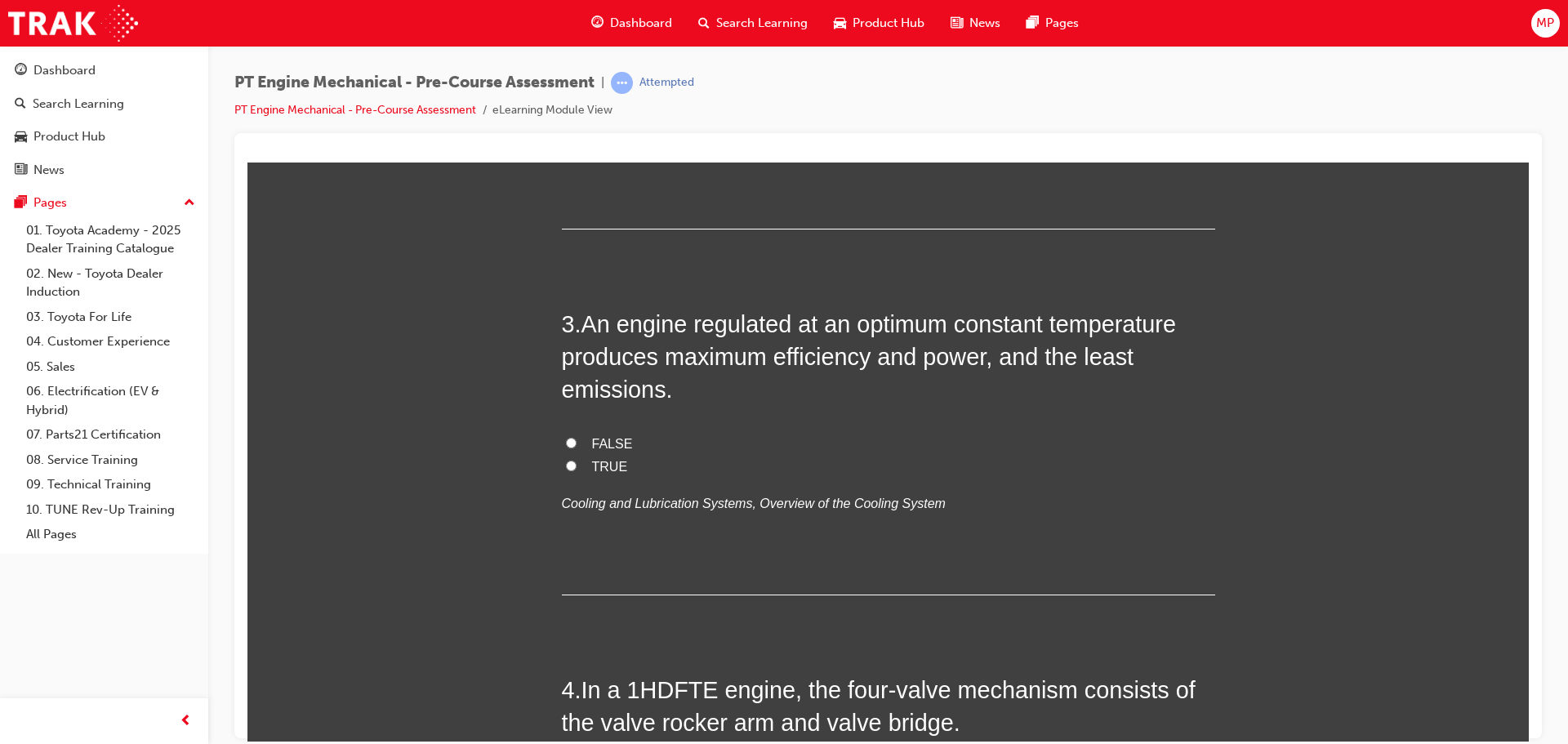
scroll to position [817, 0]
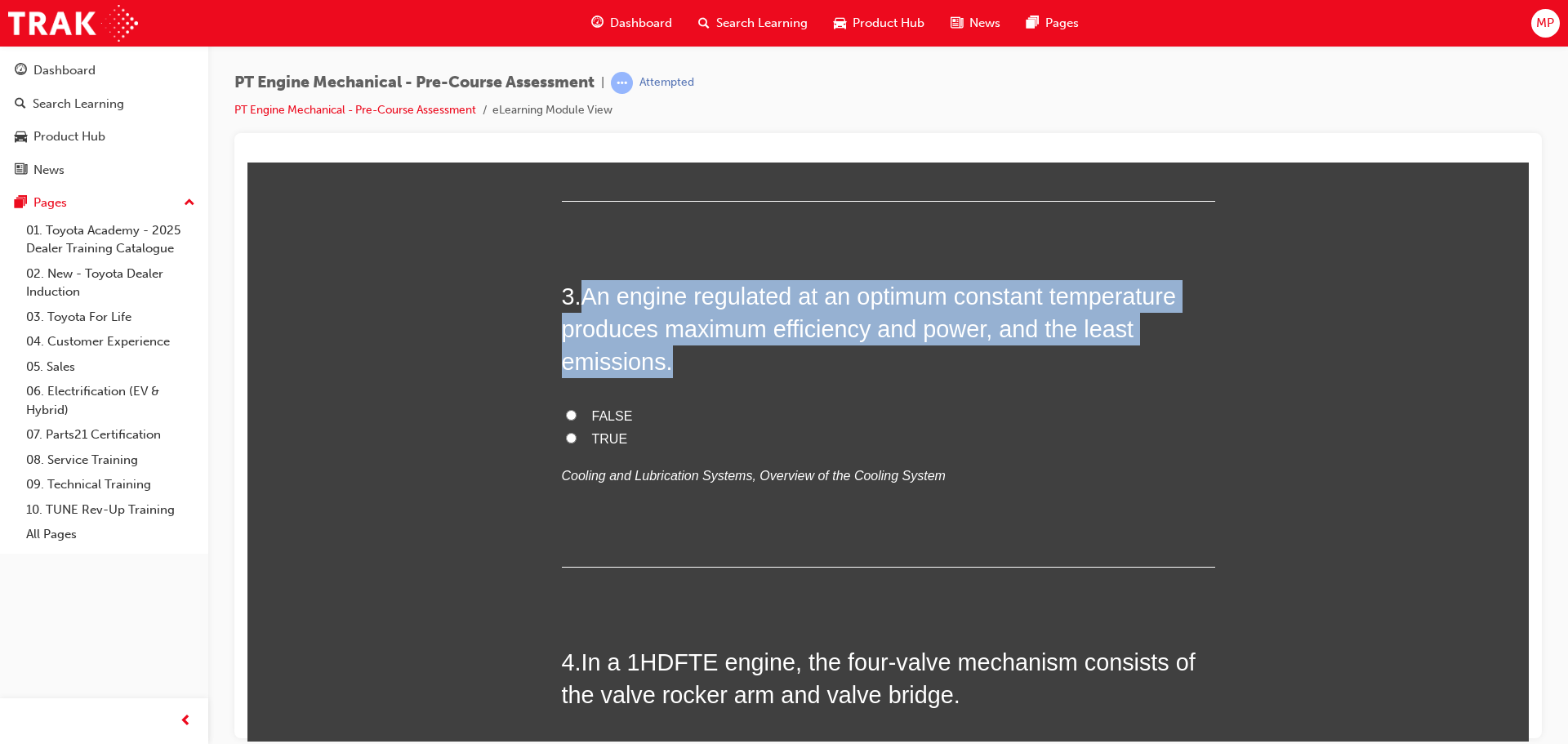
drag, startPoint x: 673, startPoint y: 363, endPoint x: 583, endPoint y: 303, distance: 108.3
click at [583, 303] on h2 "3 . An engine regulated at an optimum constant temperature produces maximum eff…" at bounding box center [888, 328] width 653 height 99
copy span "An engine regulated at an optimum constant temperature produces maximum efficie…"
click at [568, 432] on input "TRUE" at bounding box center [571, 437] width 11 height 11
radio input "true"
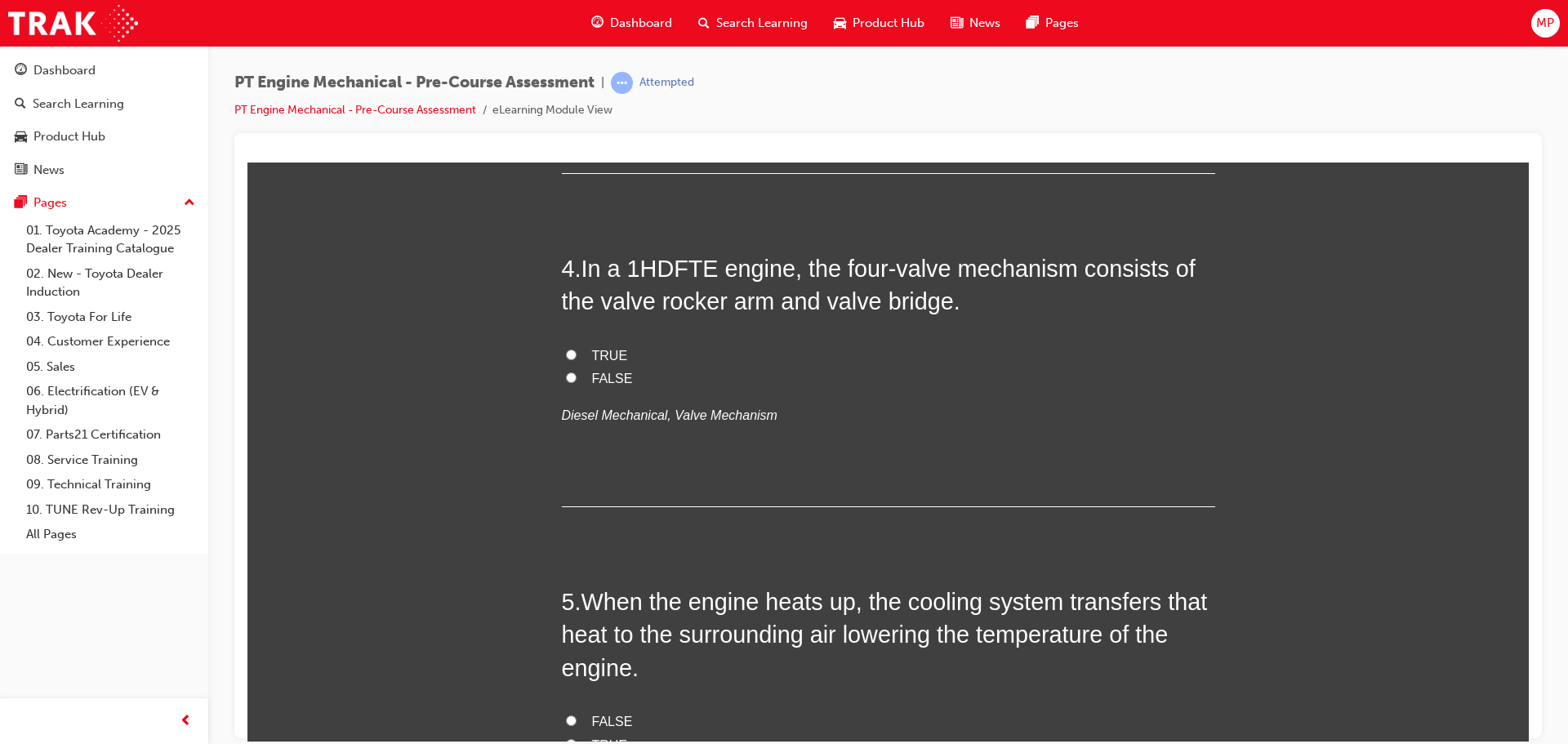
scroll to position [1225, 0]
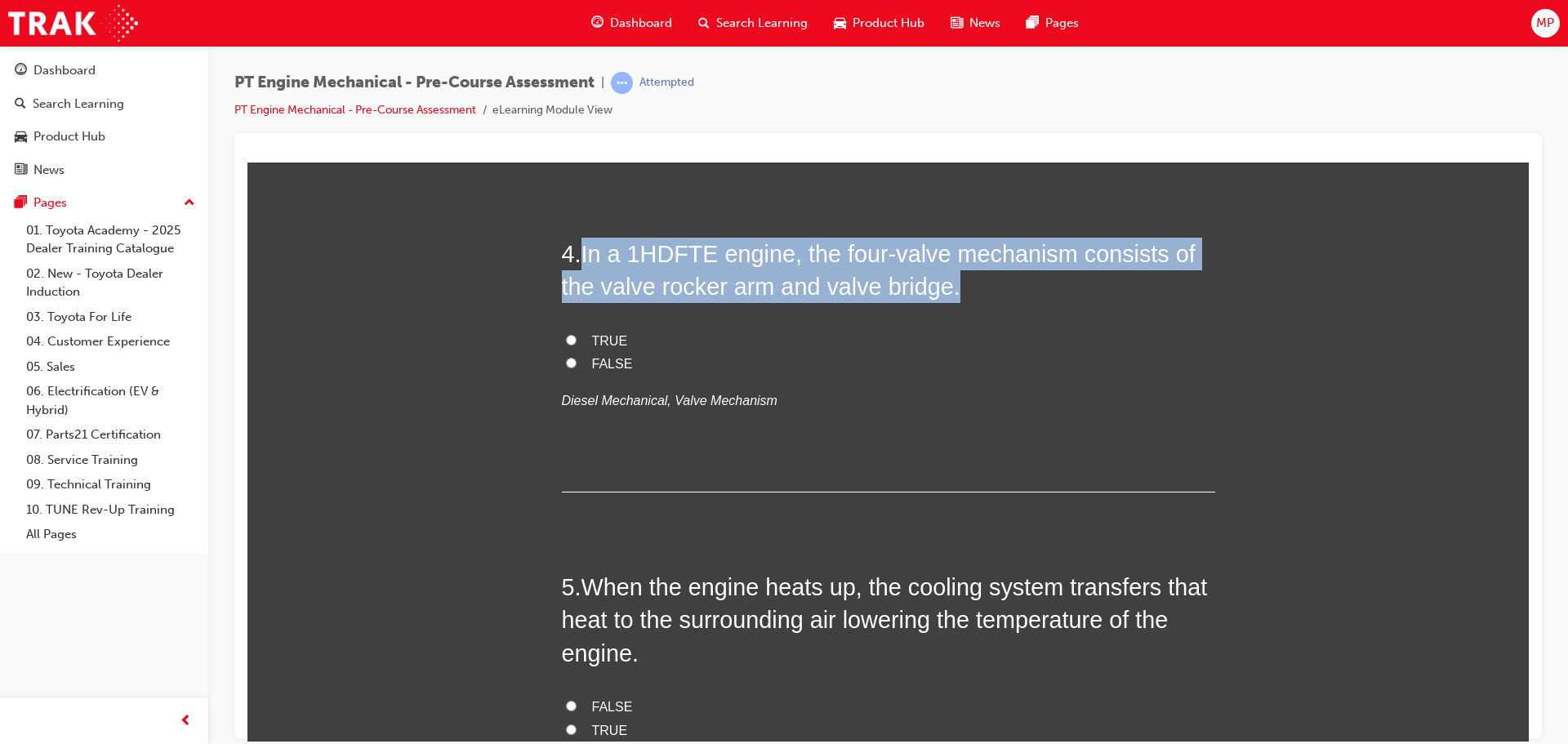
drag, startPoint x: 578, startPoint y: 245, endPoint x: 1007, endPoint y: 290, distance: 431.1
click at [1007, 290] on h2 "4 . In a 1HDFTE engine, the four-valve mechanism consists of the valve rocker a…" at bounding box center [888, 270] width 653 height 66
copy span "In a 1HDFTE engine, the four-valve mechanism consists of the valve rocker arm a…"
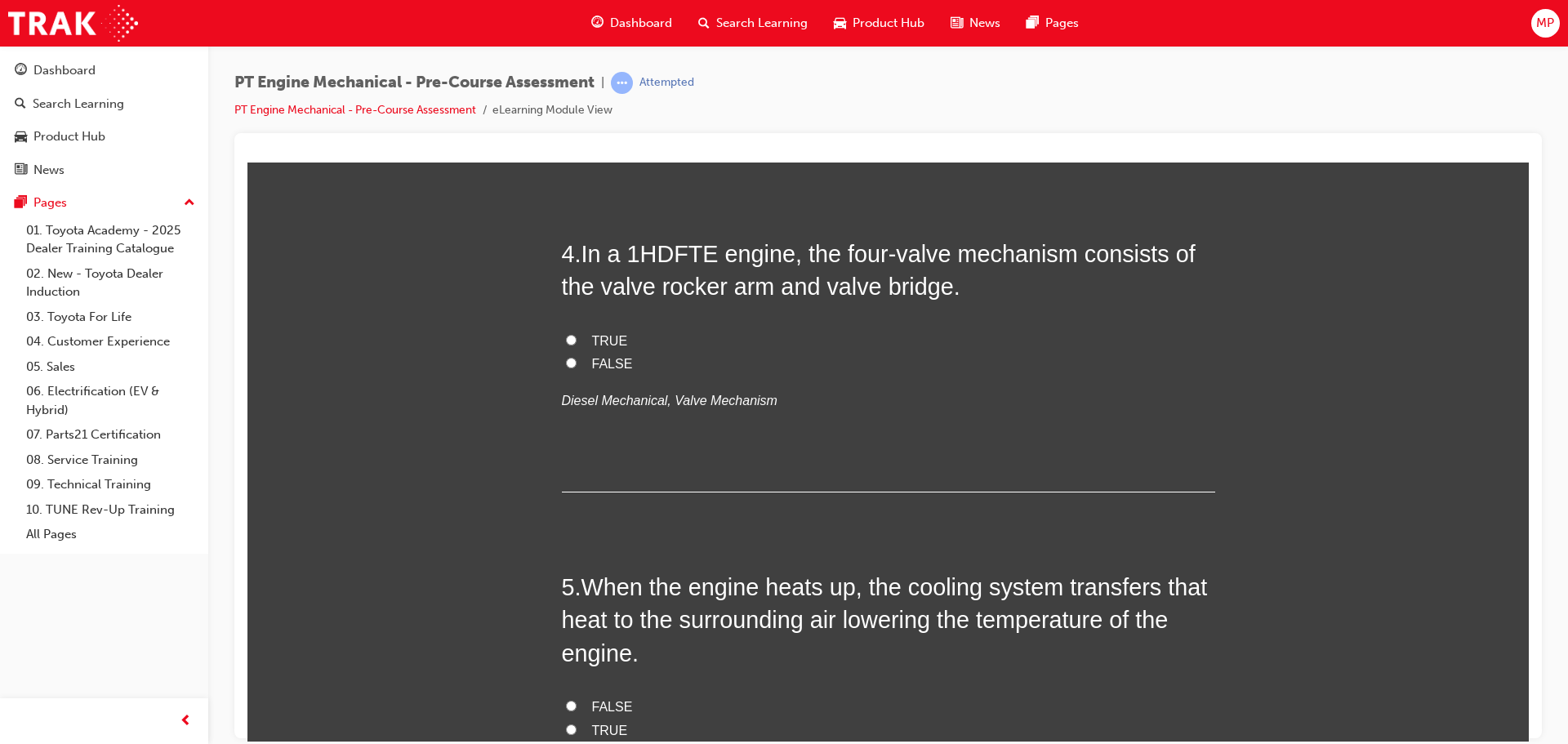
click at [564, 332] on label "TRUE" at bounding box center [888, 341] width 653 height 24
click at [566, 334] on input "TRUE" at bounding box center [571, 339] width 11 height 11
radio input "true"
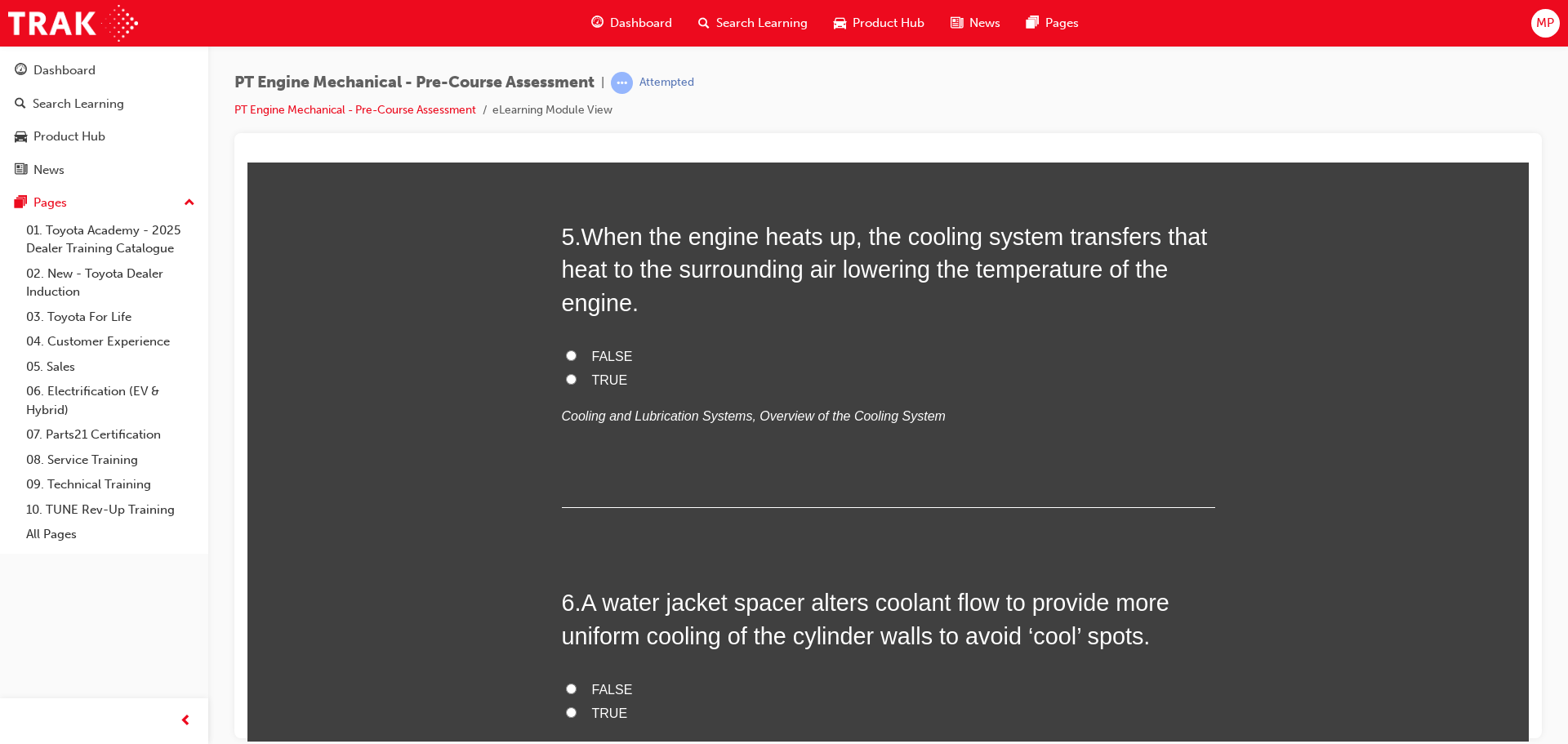
scroll to position [1470, 0]
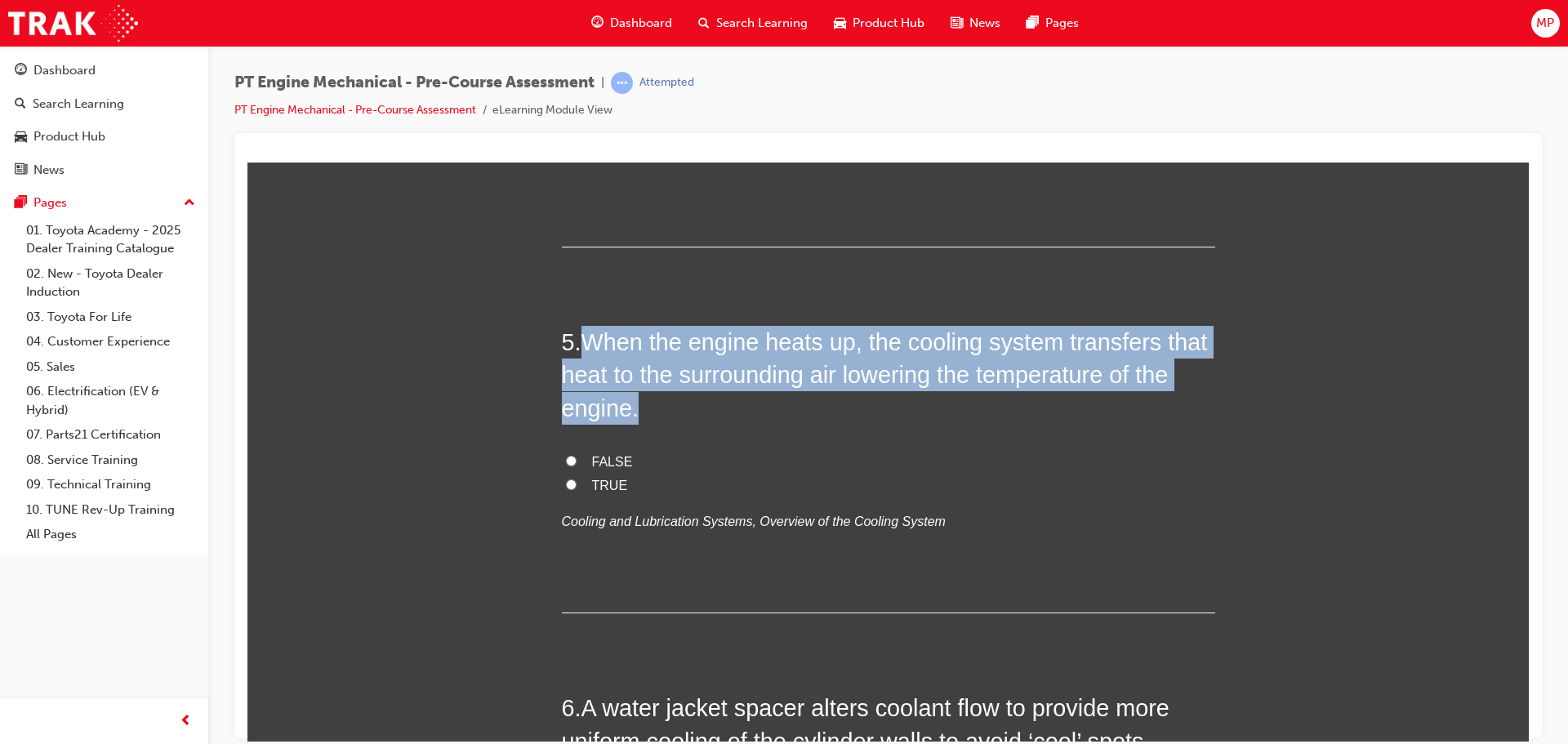
drag, startPoint x: 674, startPoint y: 414, endPoint x: 578, endPoint y: 344, distance: 118.6
click at [578, 344] on h2 "5 . When the engine heats up, the cooling system transfers that heat to the sur…" at bounding box center [888, 374] width 653 height 99
copy span "When the engine heats up, the cooling system transfers that heat to the surroun…"
click at [568, 479] on input "TRUE" at bounding box center [571, 484] width 11 height 11
radio input "true"
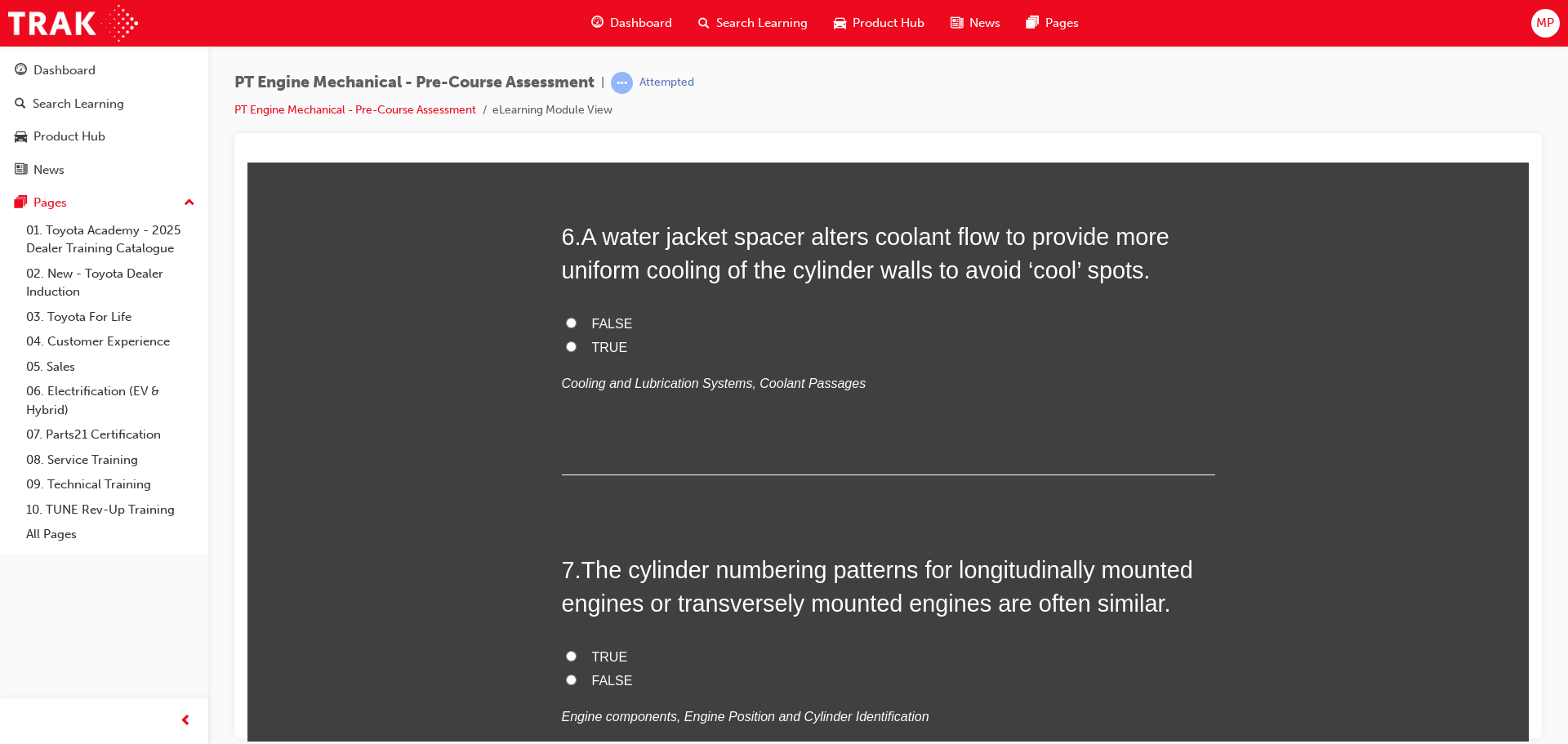
scroll to position [1960, 0]
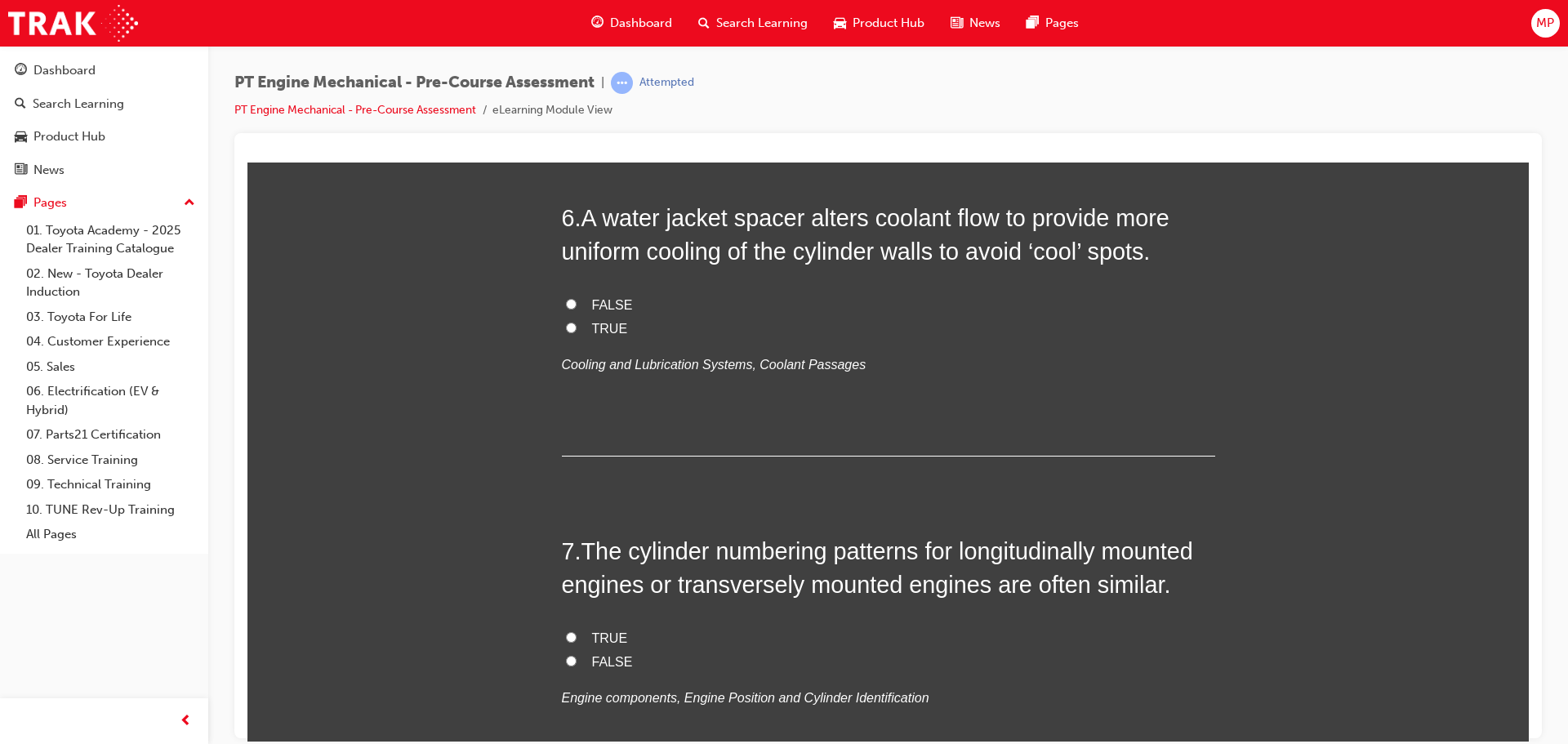
click at [1546, 25] on span "MP" at bounding box center [1545, 23] width 18 height 19
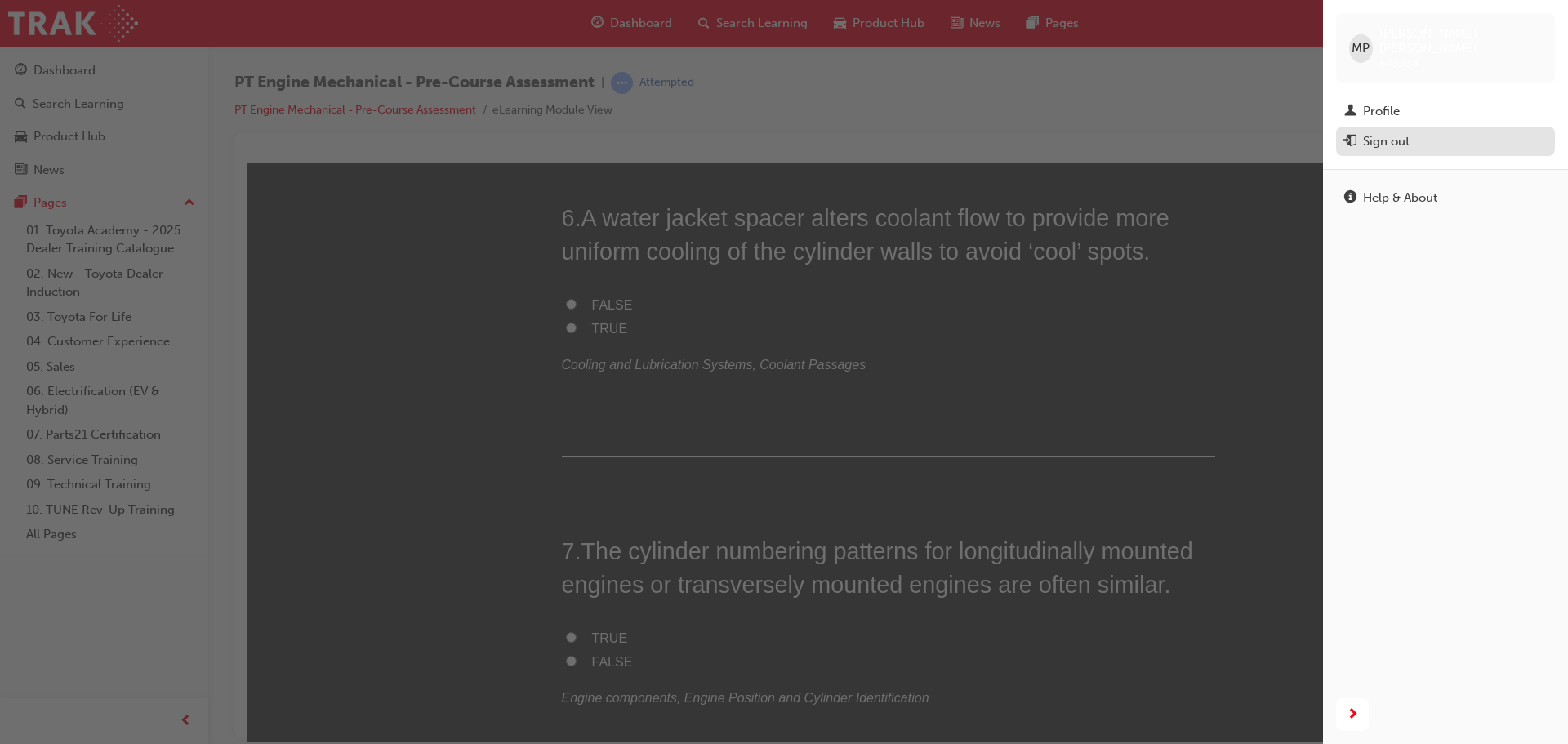
click at [1425, 132] on div "Sign out" at bounding box center [1445, 141] width 203 height 20
